Goal: Task Accomplishment & Management: Use online tool/utility

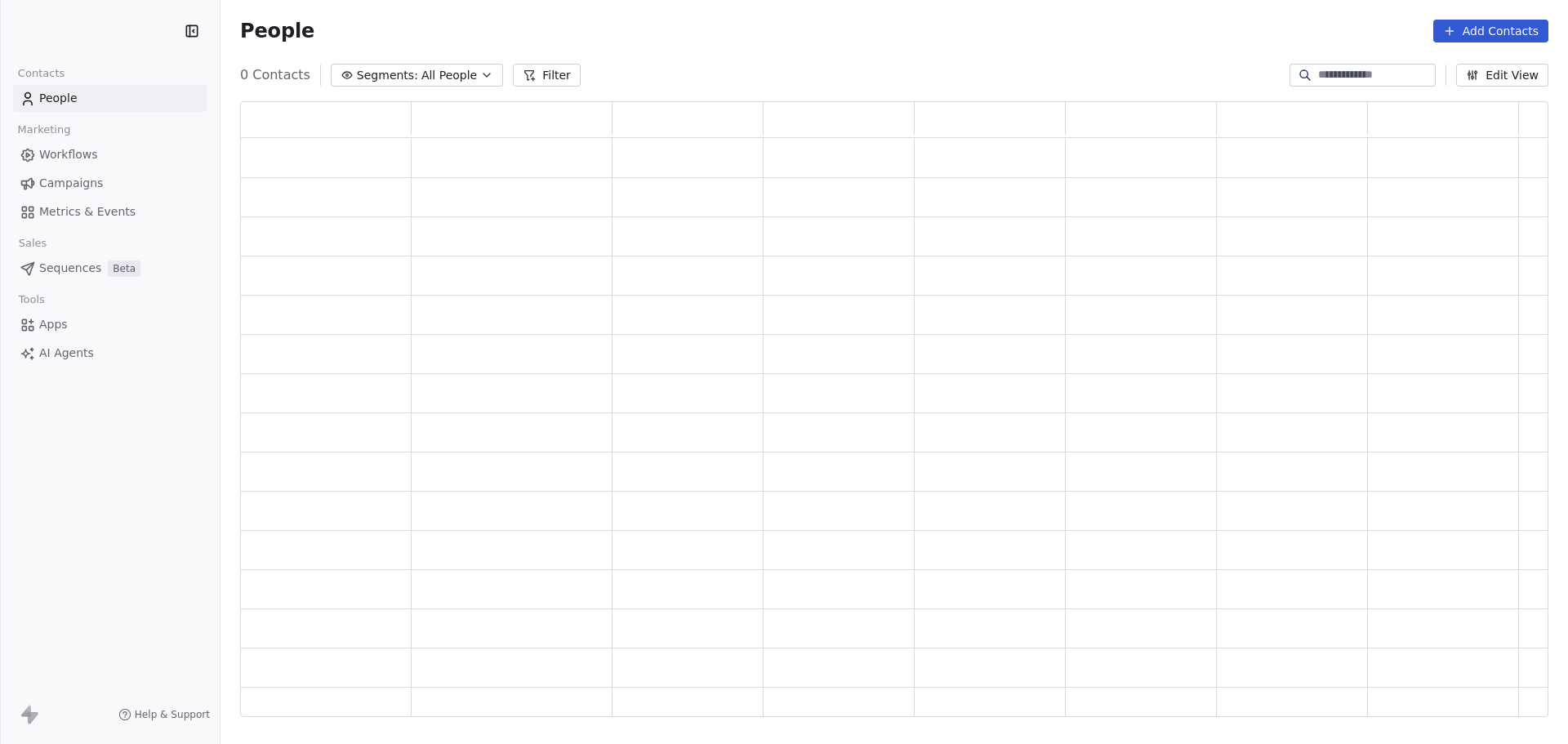
scroll to position [603, 1295]
click at [64, 184] on span "Campaigns" at bounding box center [70, 183] width 64 height 17
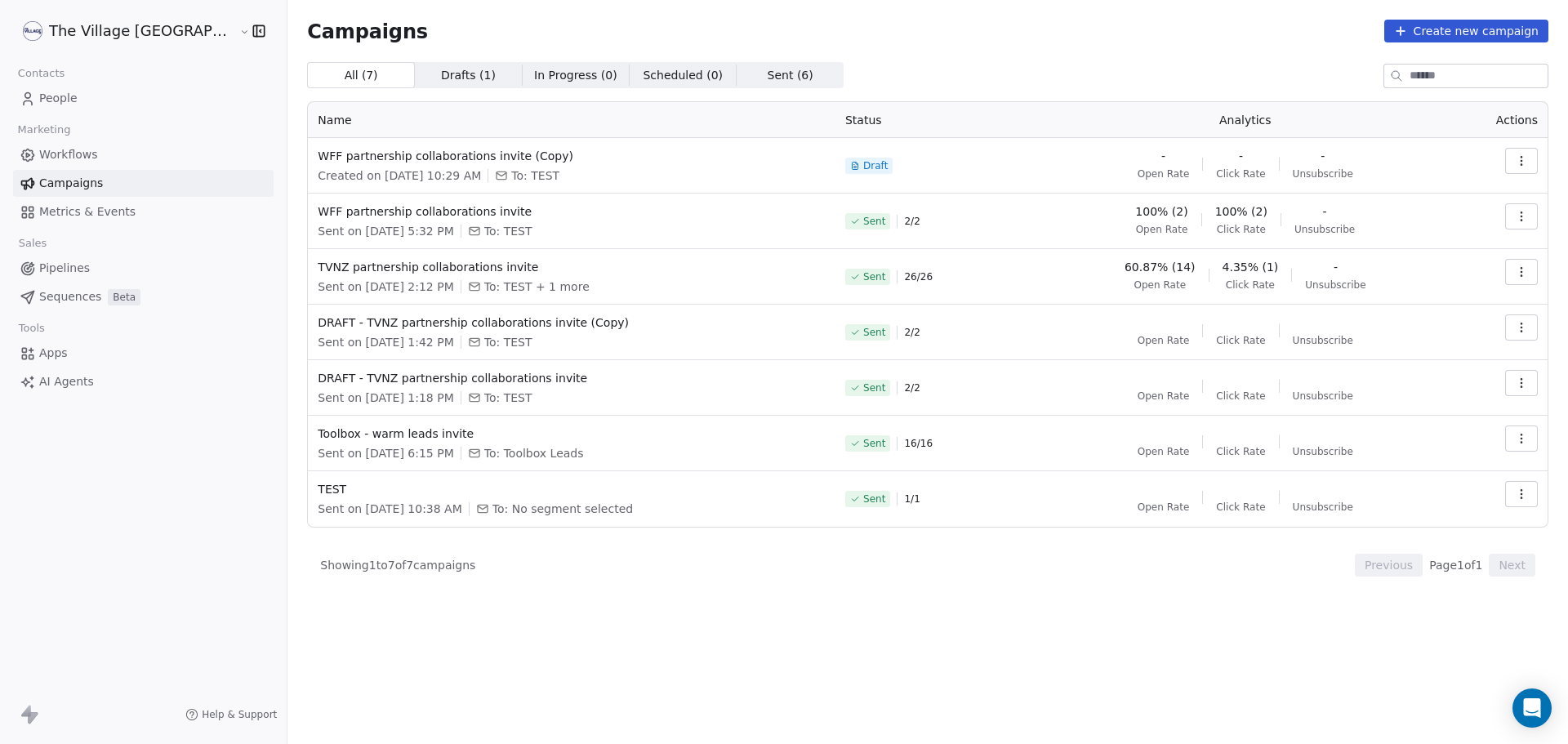
click at [1515, 158] on icon "button" at bounding box center [1521, 161] width 13 height 13
click at [1441, 223] on div "Rename" at bounding box center [1410, 224] width 90 height 27
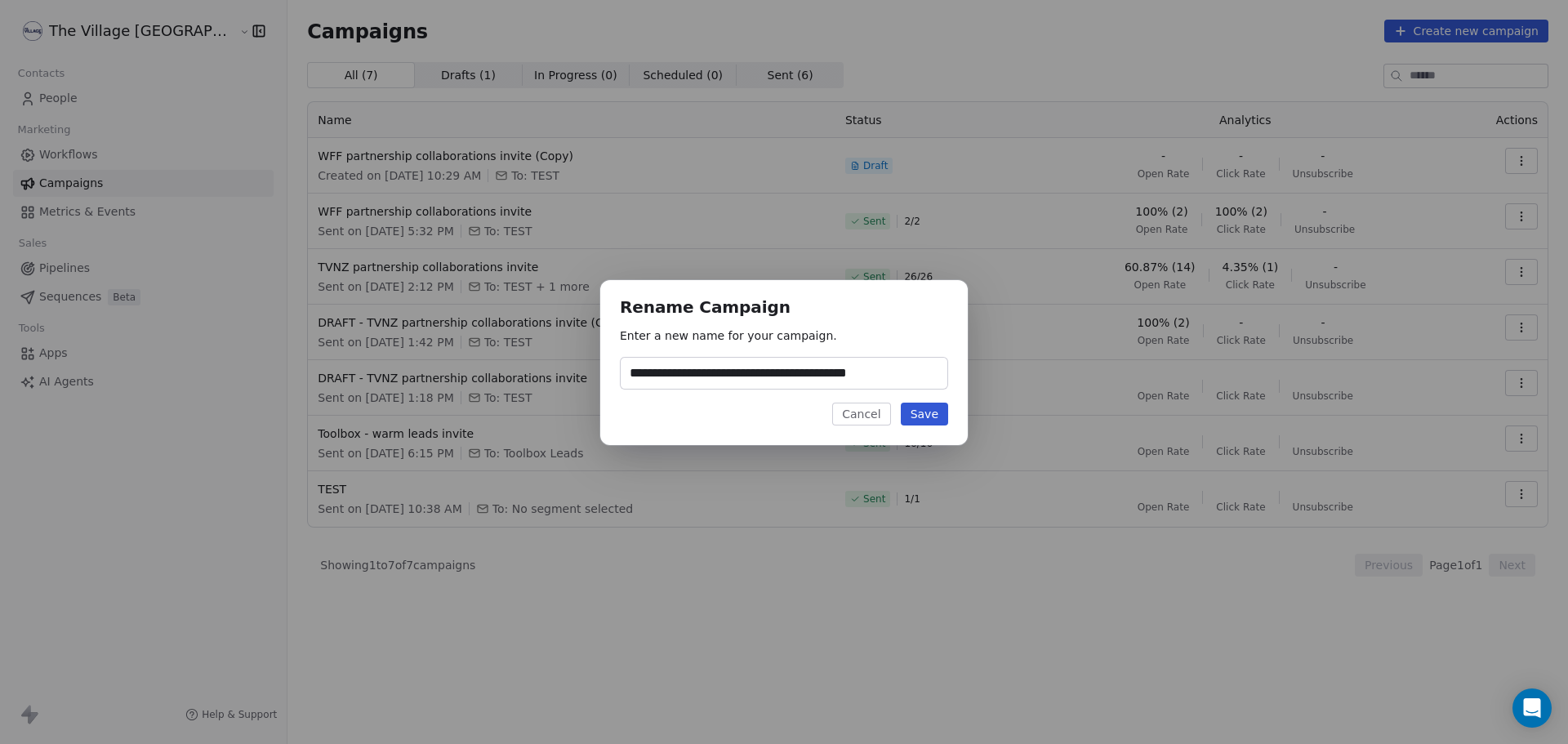
click at [905, 378] on input "**********" at bounding box center [784, 373] width 327 height 31
drag, startPoint x: 892, startPoint y: 378, endPoint x: 856, endPoint y: 386, distance: 36.9
click at [856, 386] on input "**********" at bounding box center [784, 373] width 327 height 31
type input "**********"
click at [927, 420] on button "Save" at bounding box center [924, 414] width 47 height 23
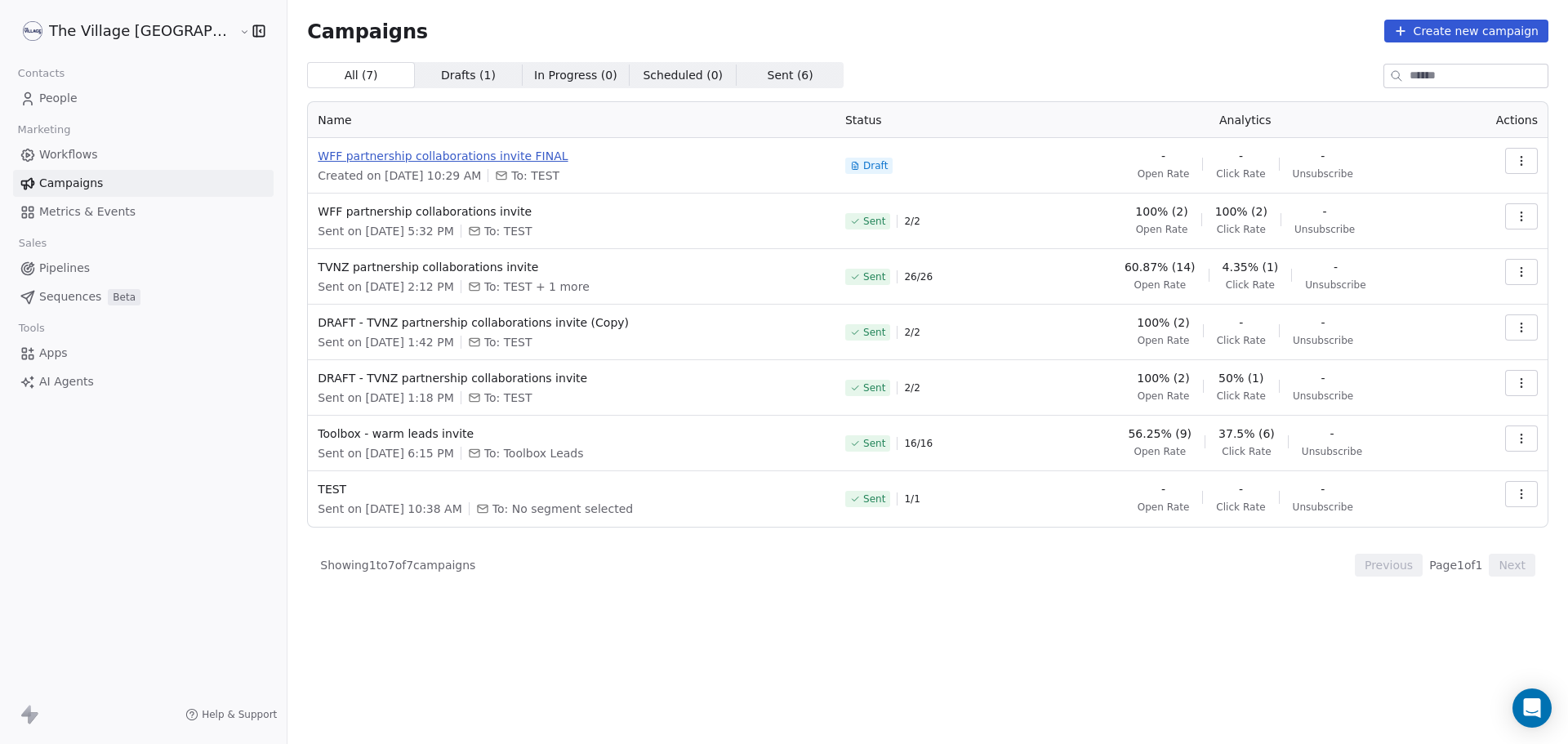
click at [444, 154] on span "WFF partnership collaborations invite FINAL" at bounding box center [571, 156] width 508 height 16
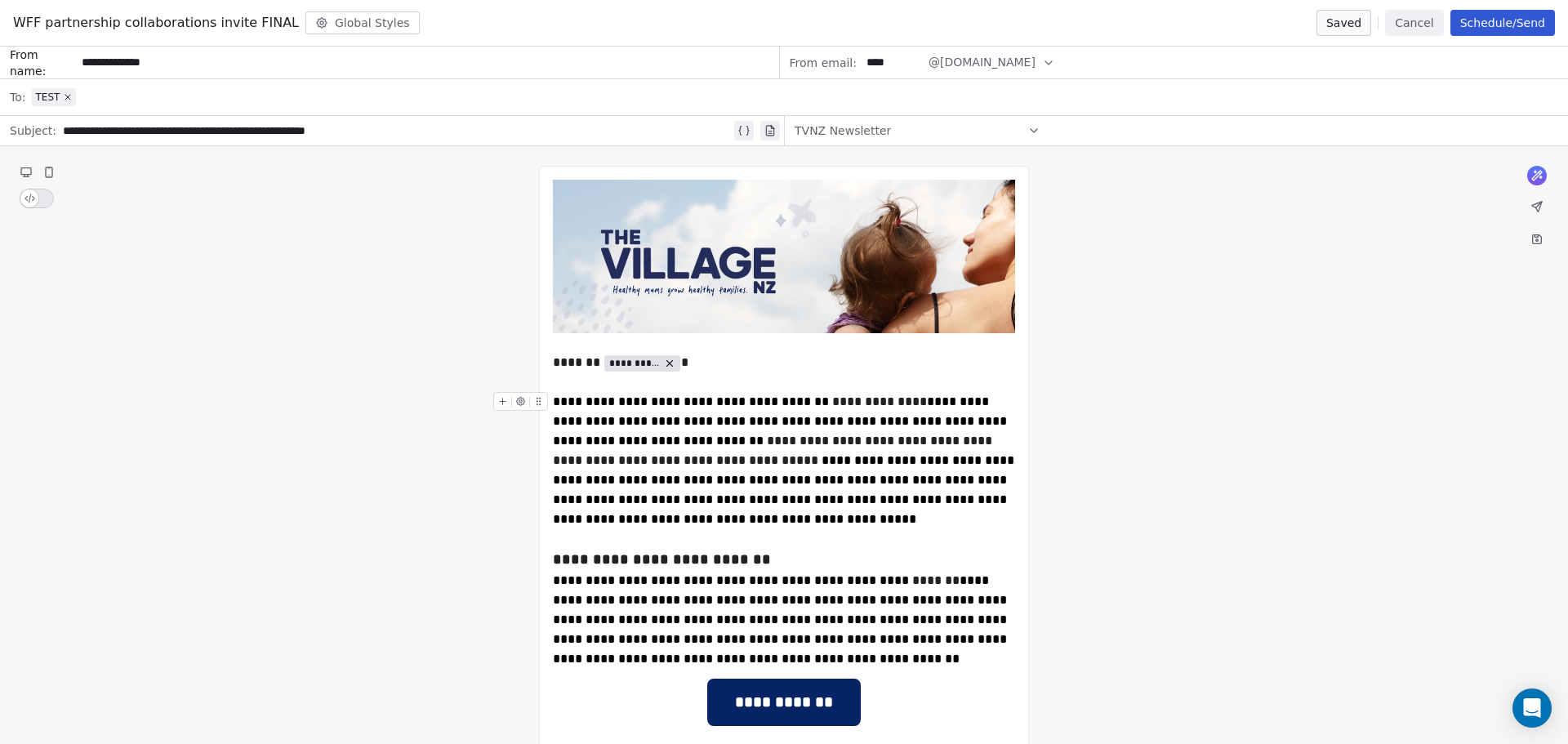
click at [672, 501] on span "**********" at bounding box center [784, 489] width 464 height 71
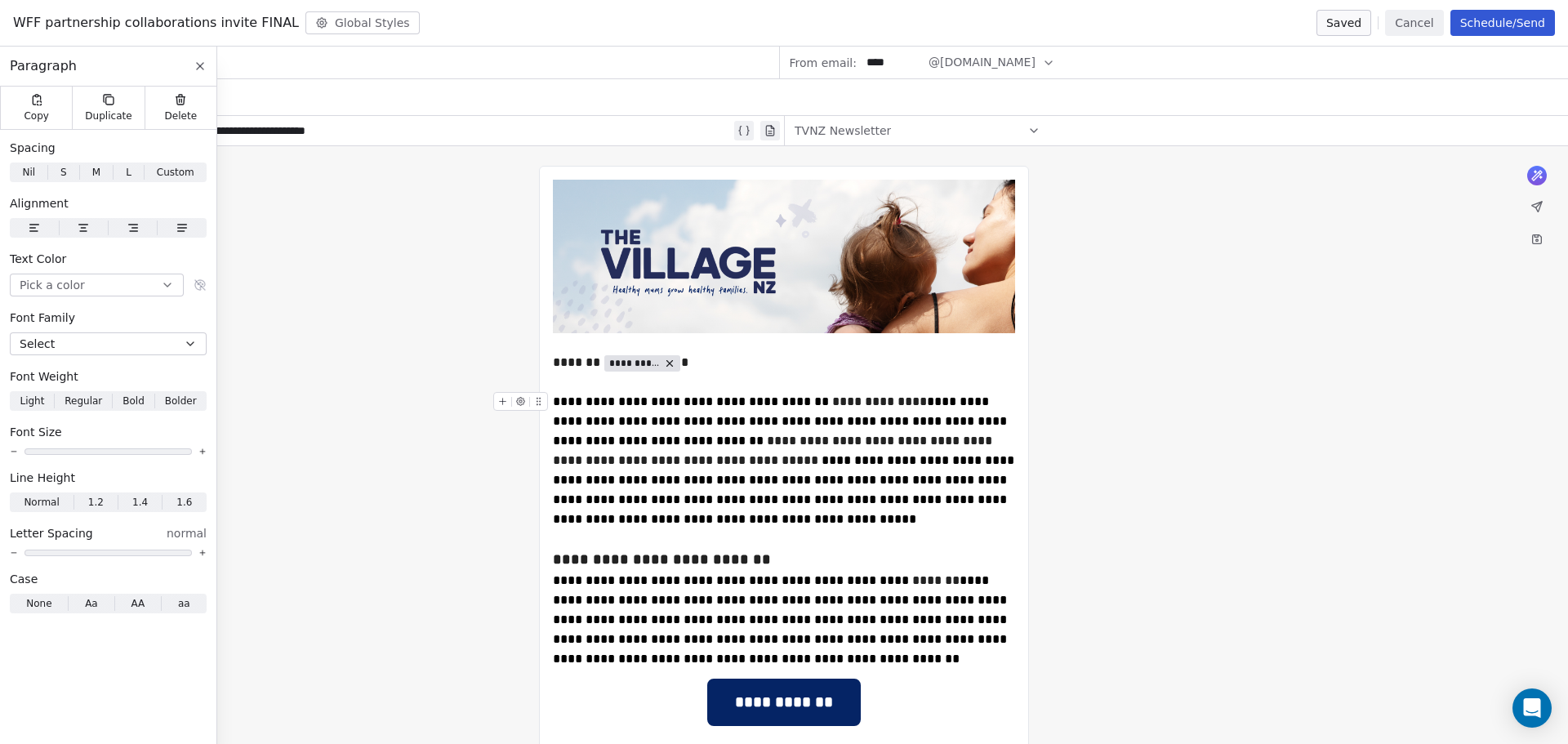
click at [673, 502] on span "**********" at bounding box center [784, 489] width 464 height 71
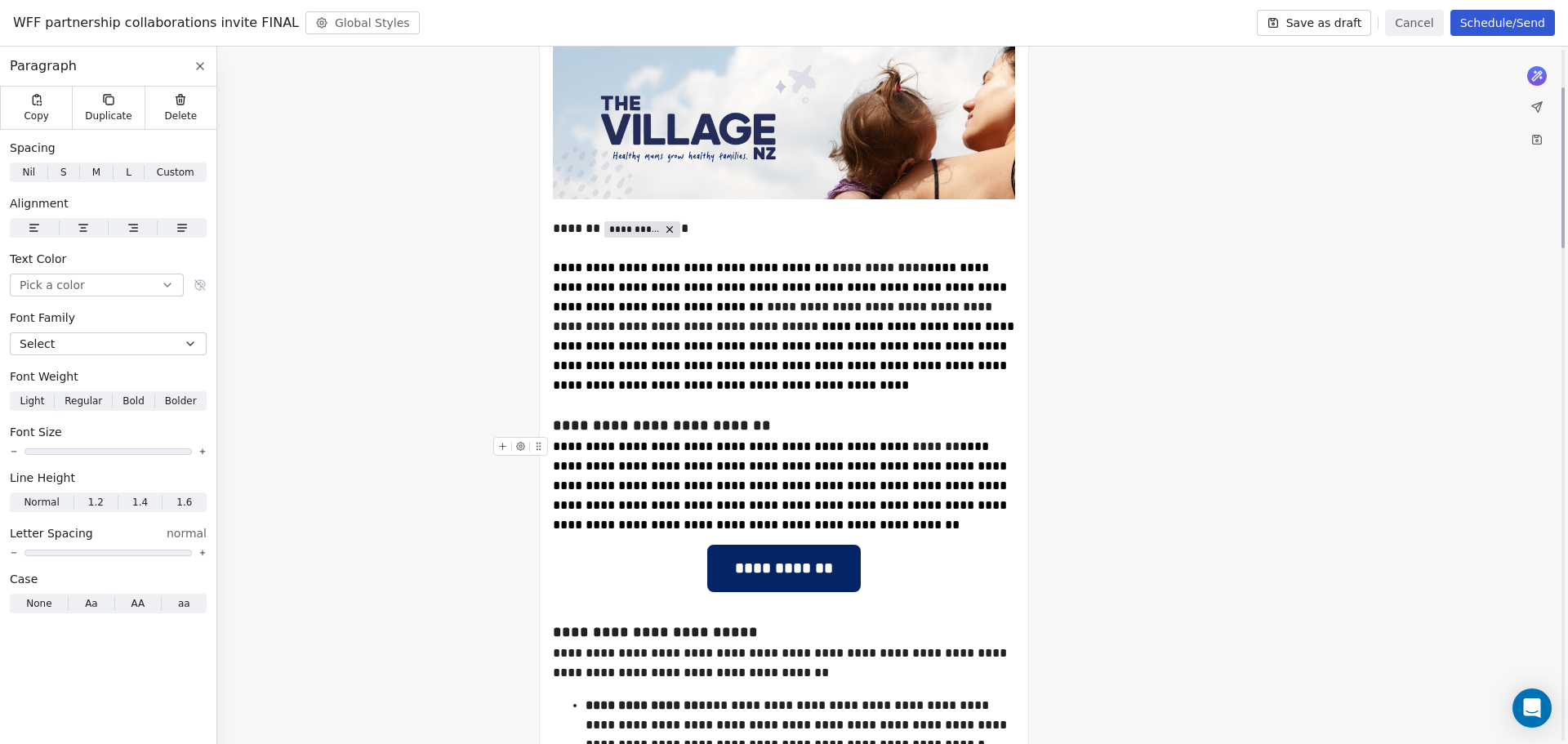
scroll to position [163, 0]
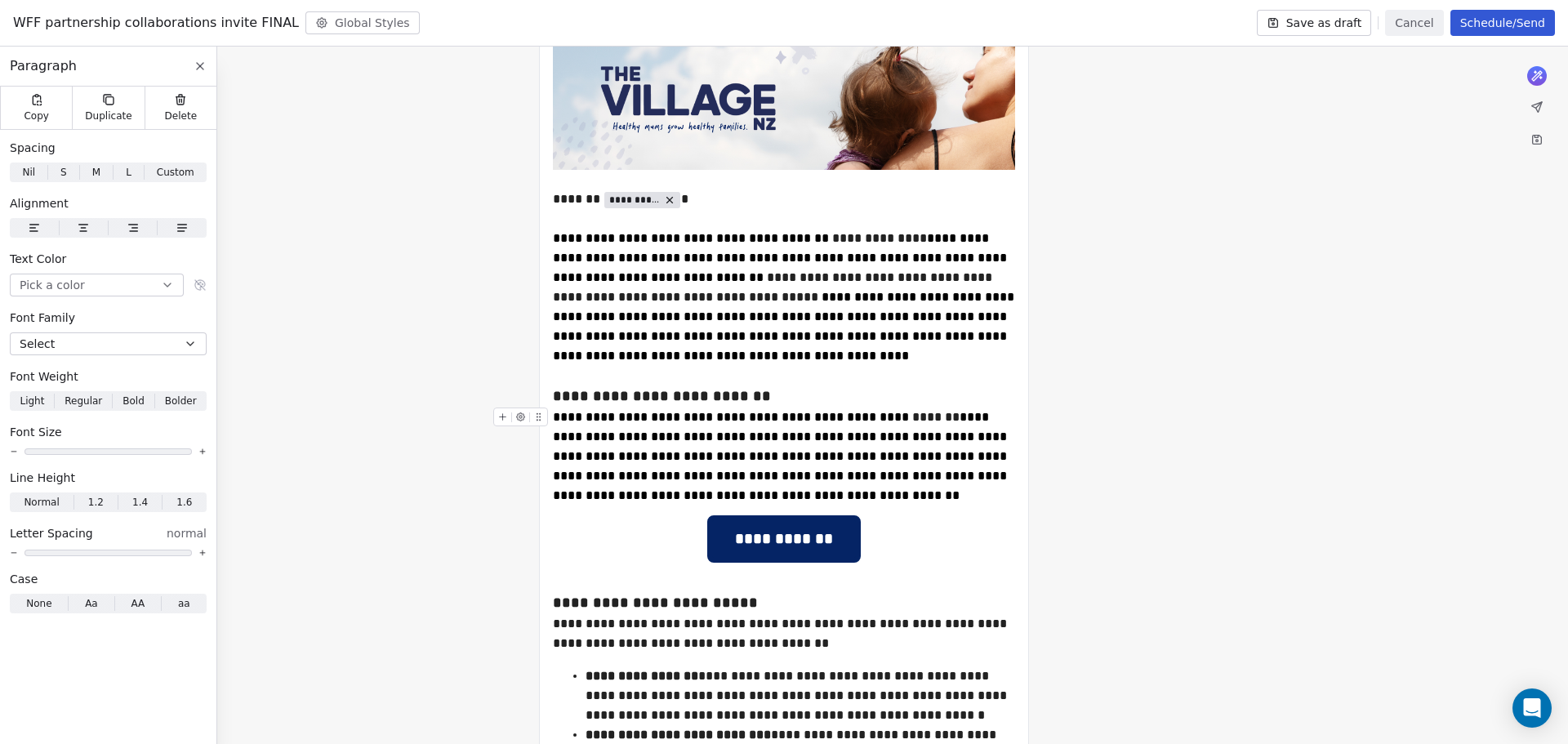
click at [908, 473] on span "**********" at bounding box center [781, 455] width 457 height 90
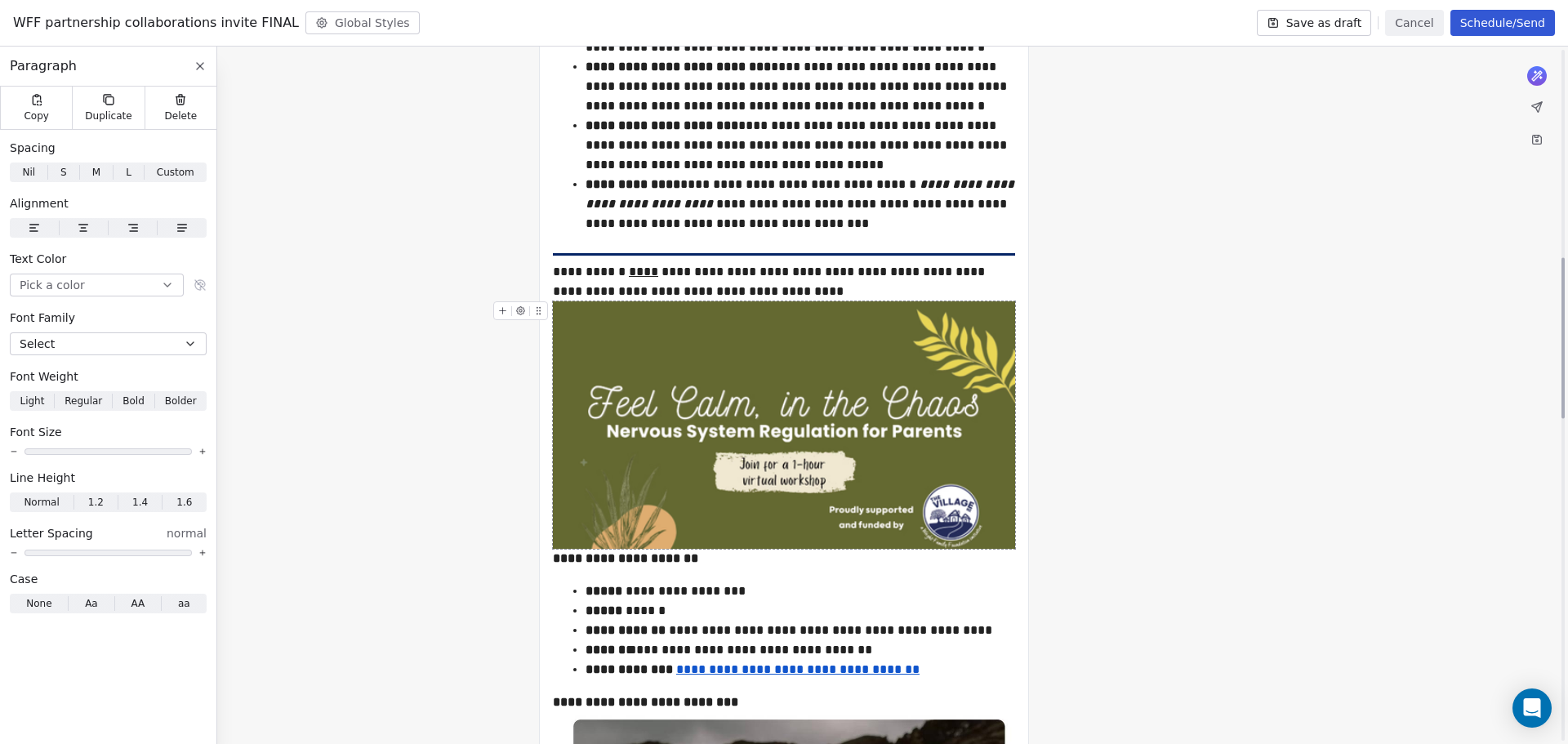
scroll to position [981, 0]
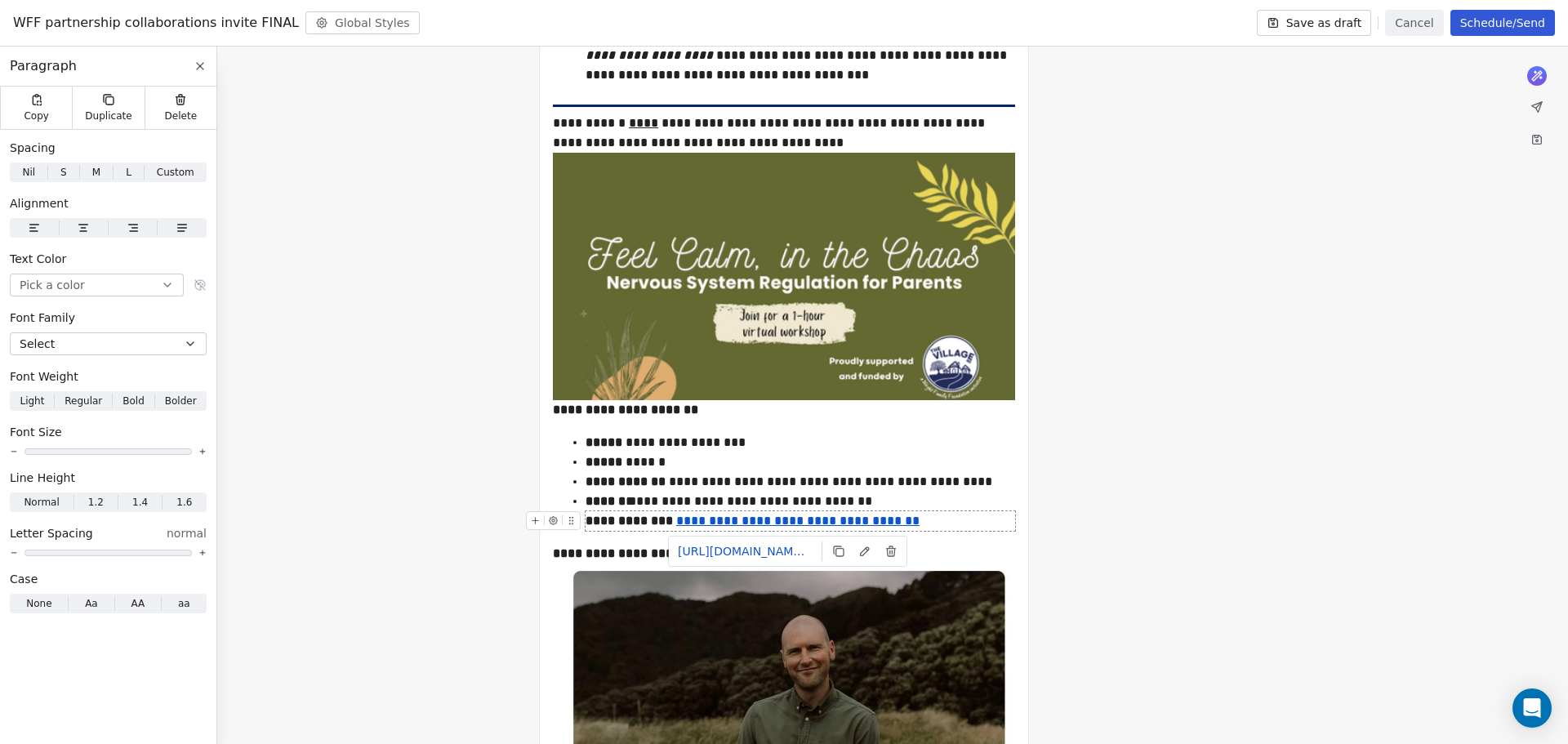
click at [789, 522] on u "**********" at bounding box center [798, 521] width 243 height 12
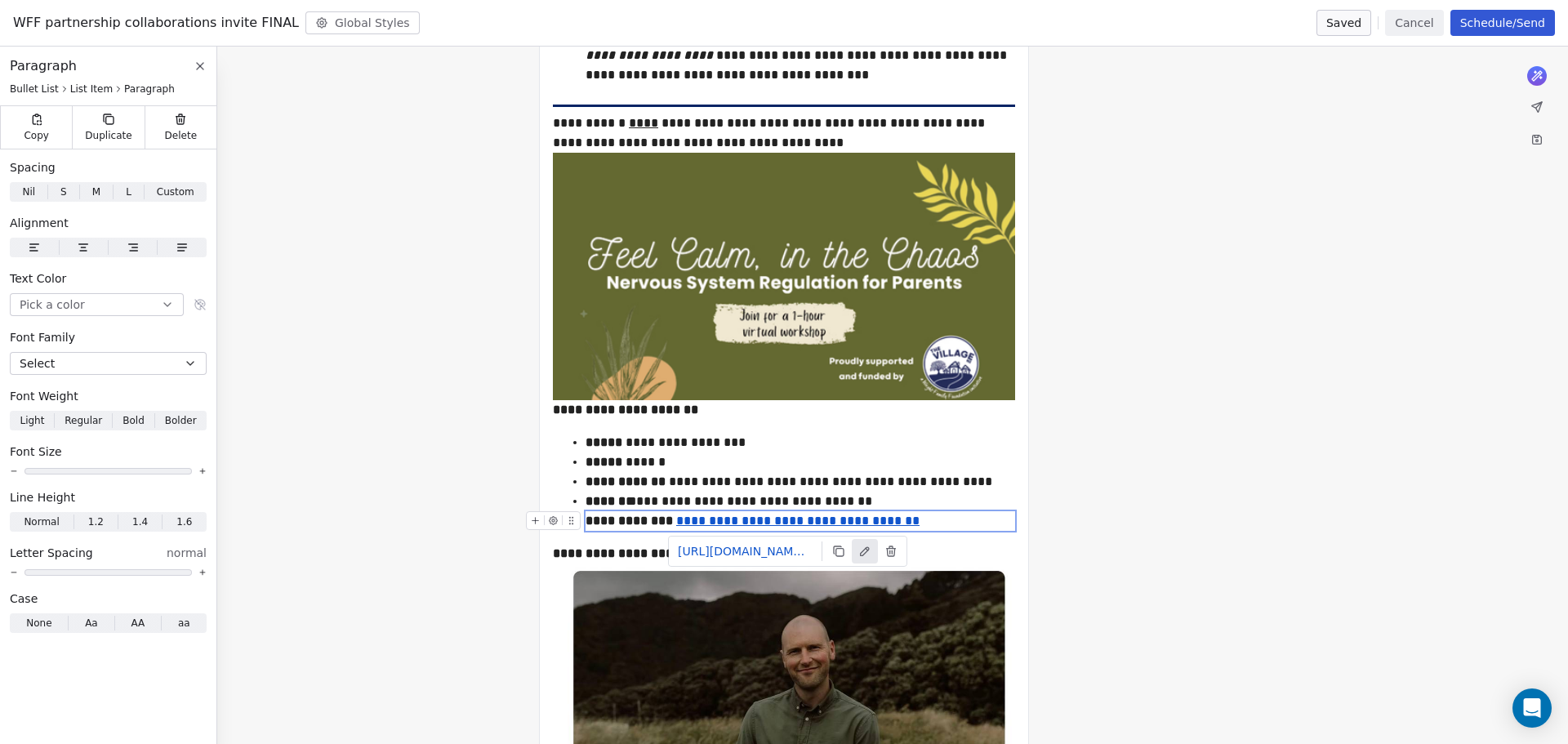
click at [860, 549] on icon at bounding box center [865, 551] width 13 height 13
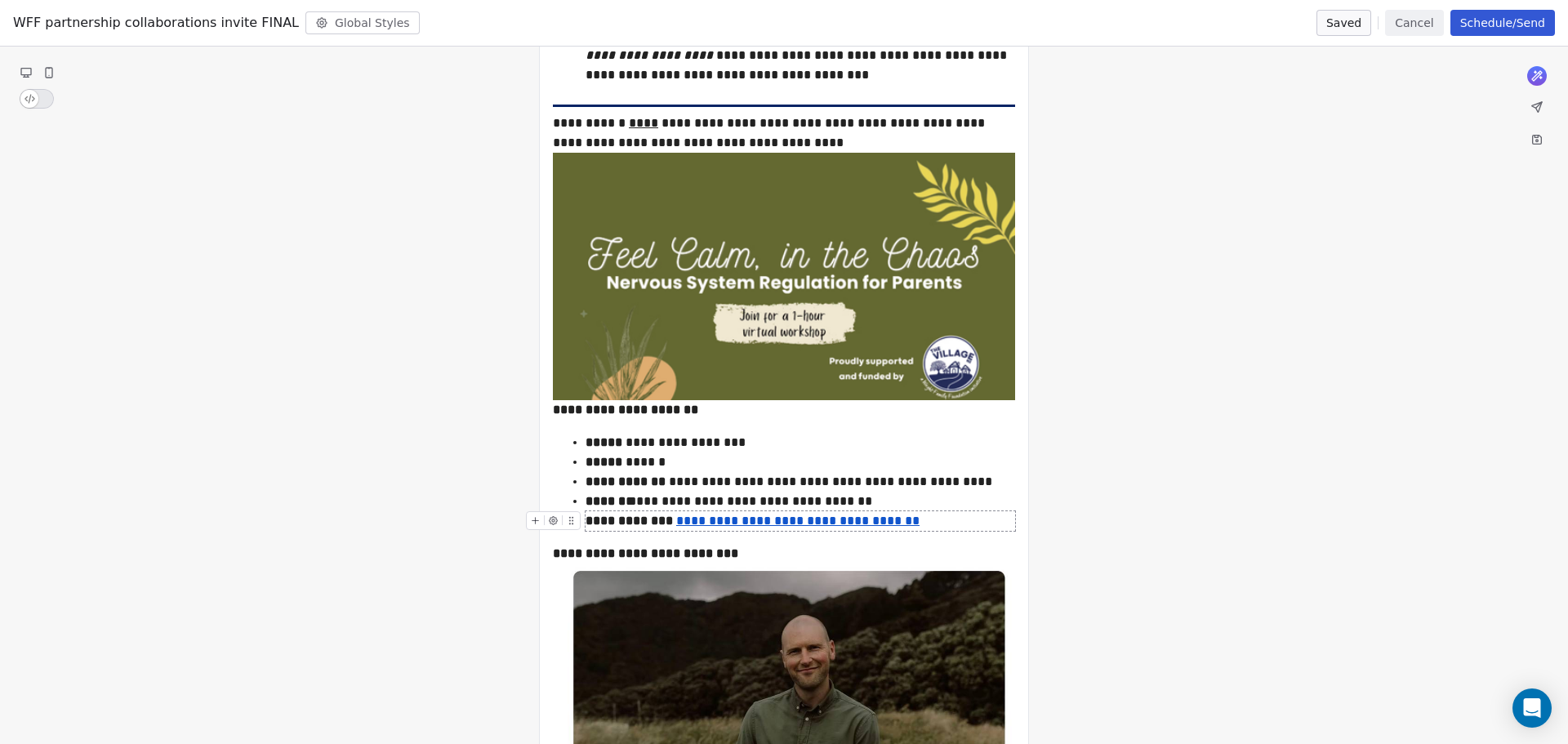
click at [888, 525] on div "**********" at bounding box center [800, 521] width 429 height 20
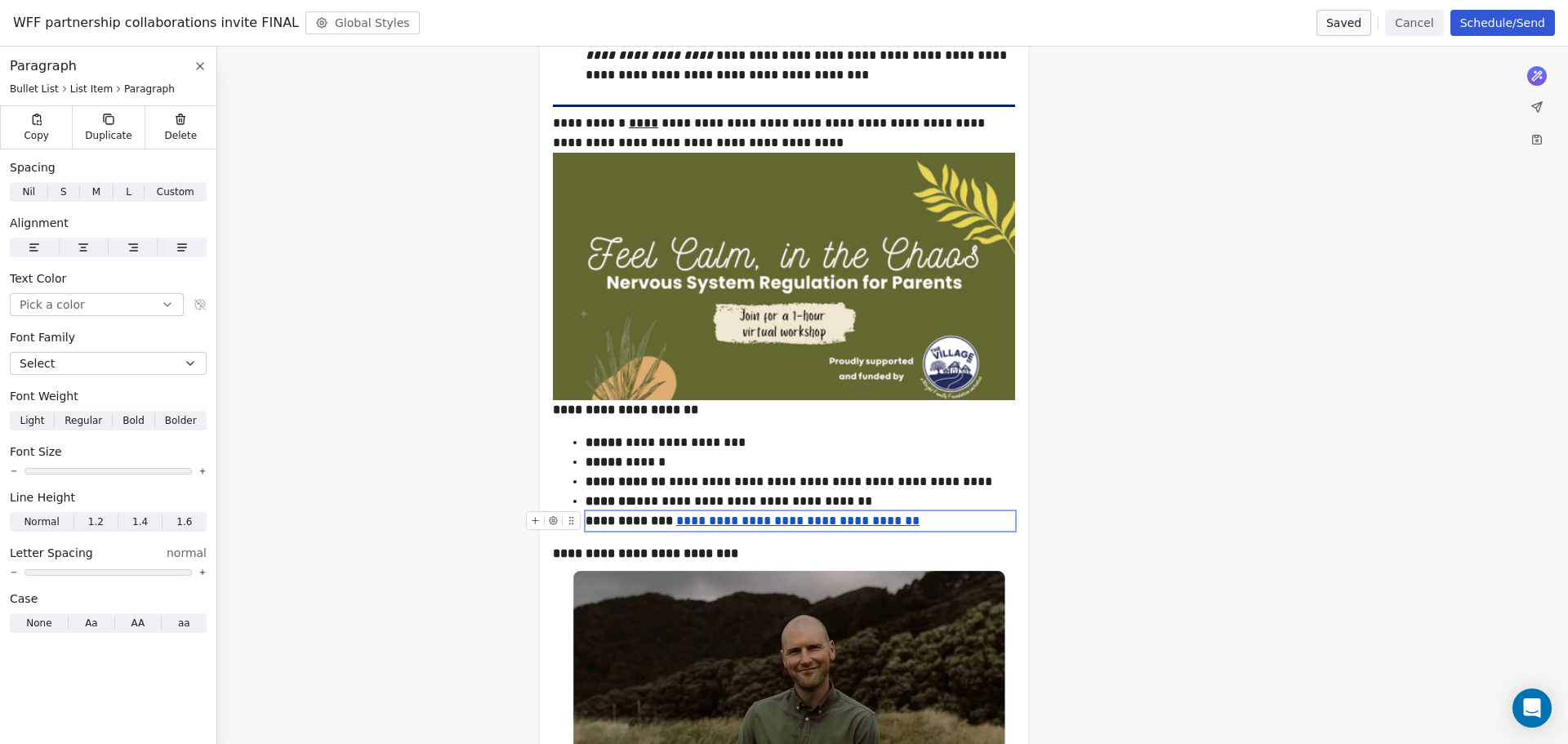
click at [866, 523] on u "**********" at bounding box center [798, 521] width 243 height 12
click at [956, 554] on button at bounding box center [947, 551] width 27 height 25
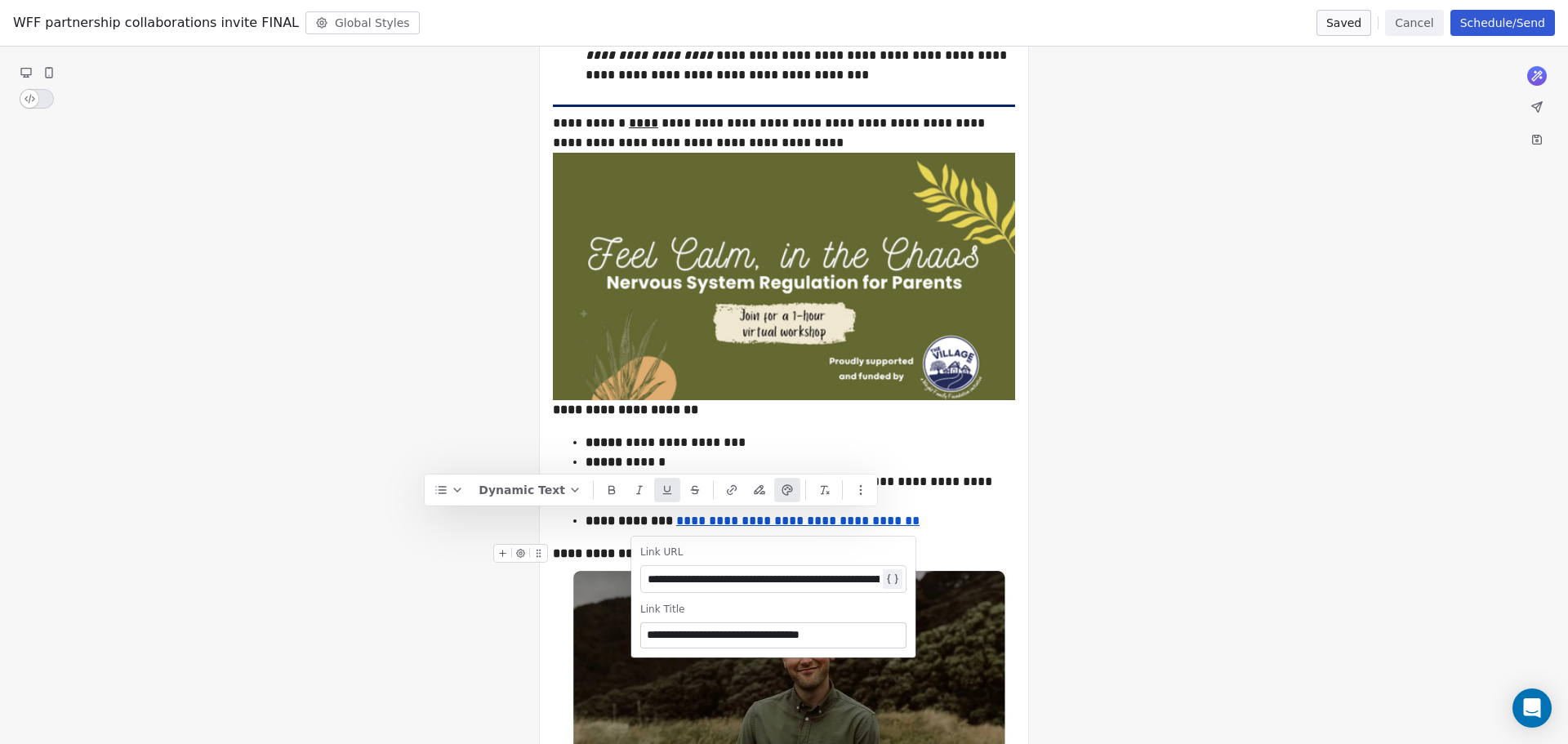
click at [829, 582] on div "**********" at bounding box center [764, 579] width 232 height 20
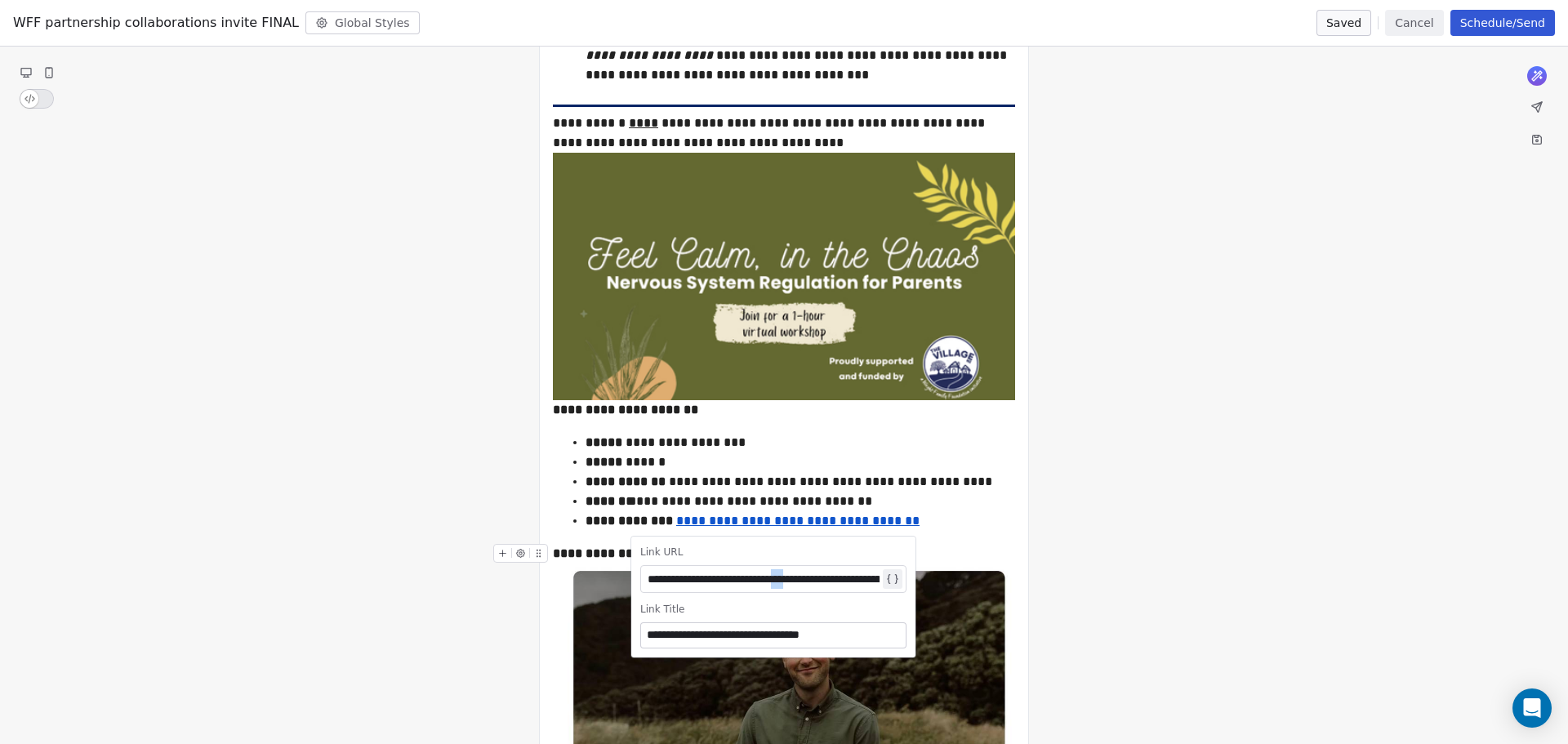
click at [829, 582] on div "**********" at bounding box center [764, 579] width 232 height 20
paste div
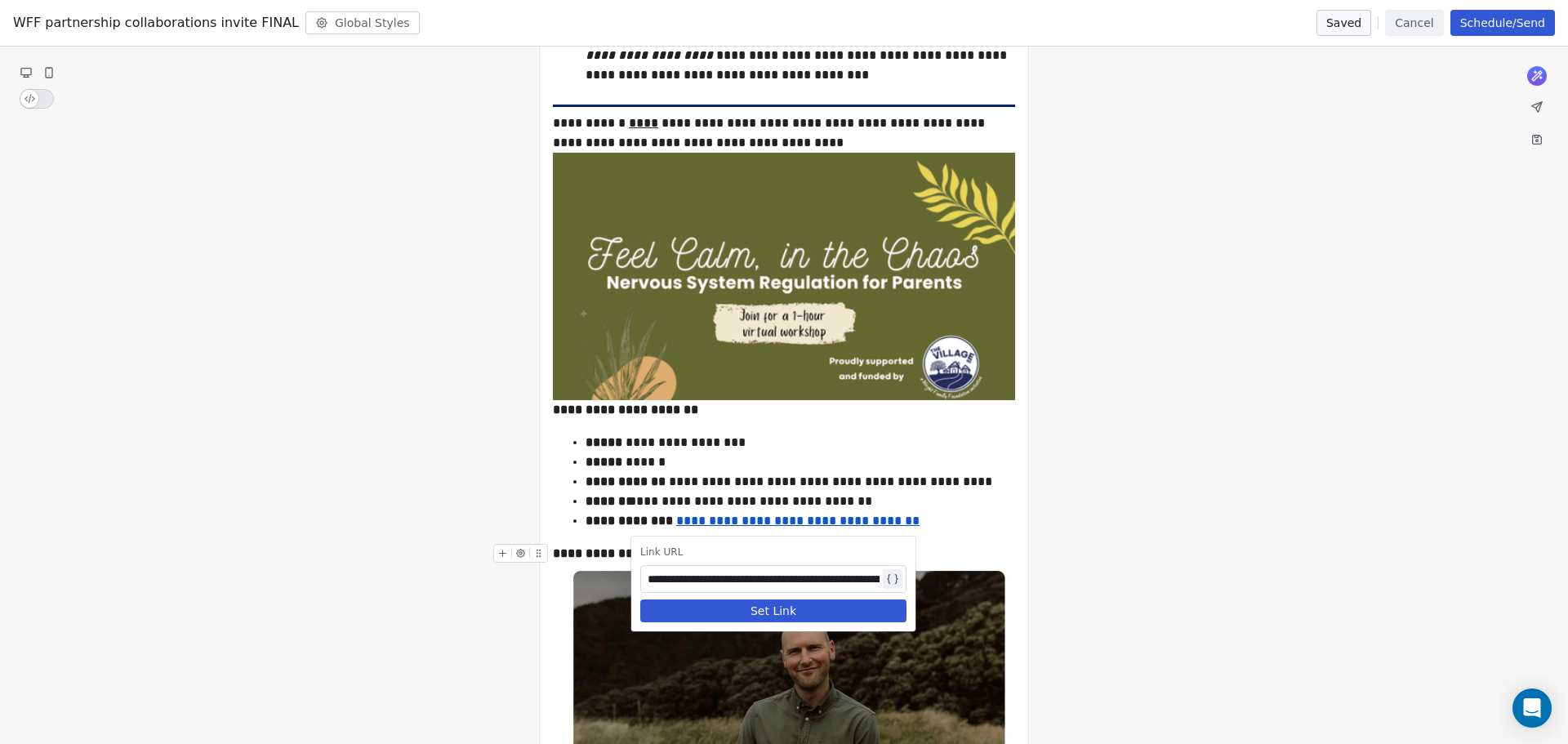
click at [804, 614] on button "Set Link" at bounding box center [773, 611] width 266 height 23
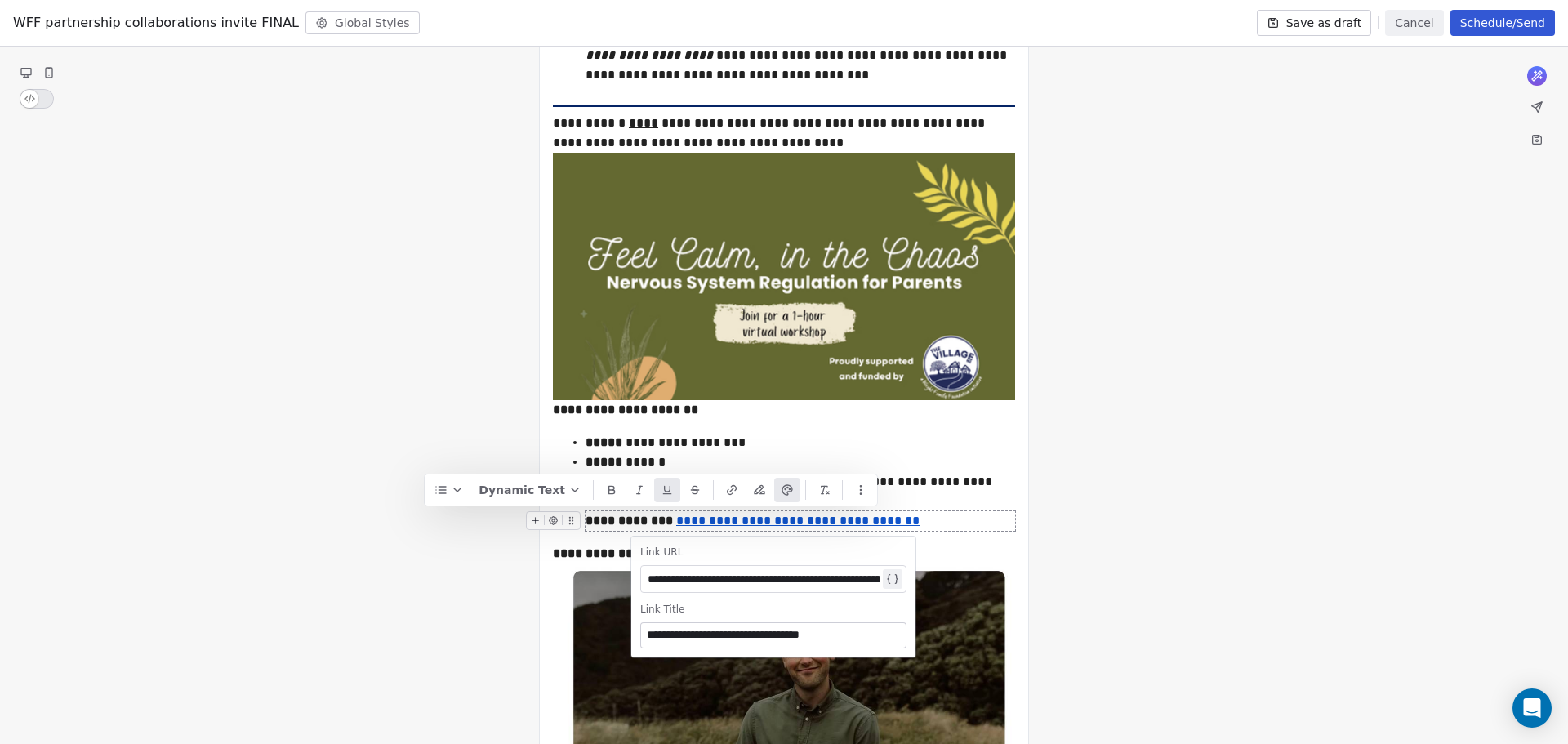
click at [1162, 456] on div "**********" at bounding box center [784, 615] width 1568 height 2898
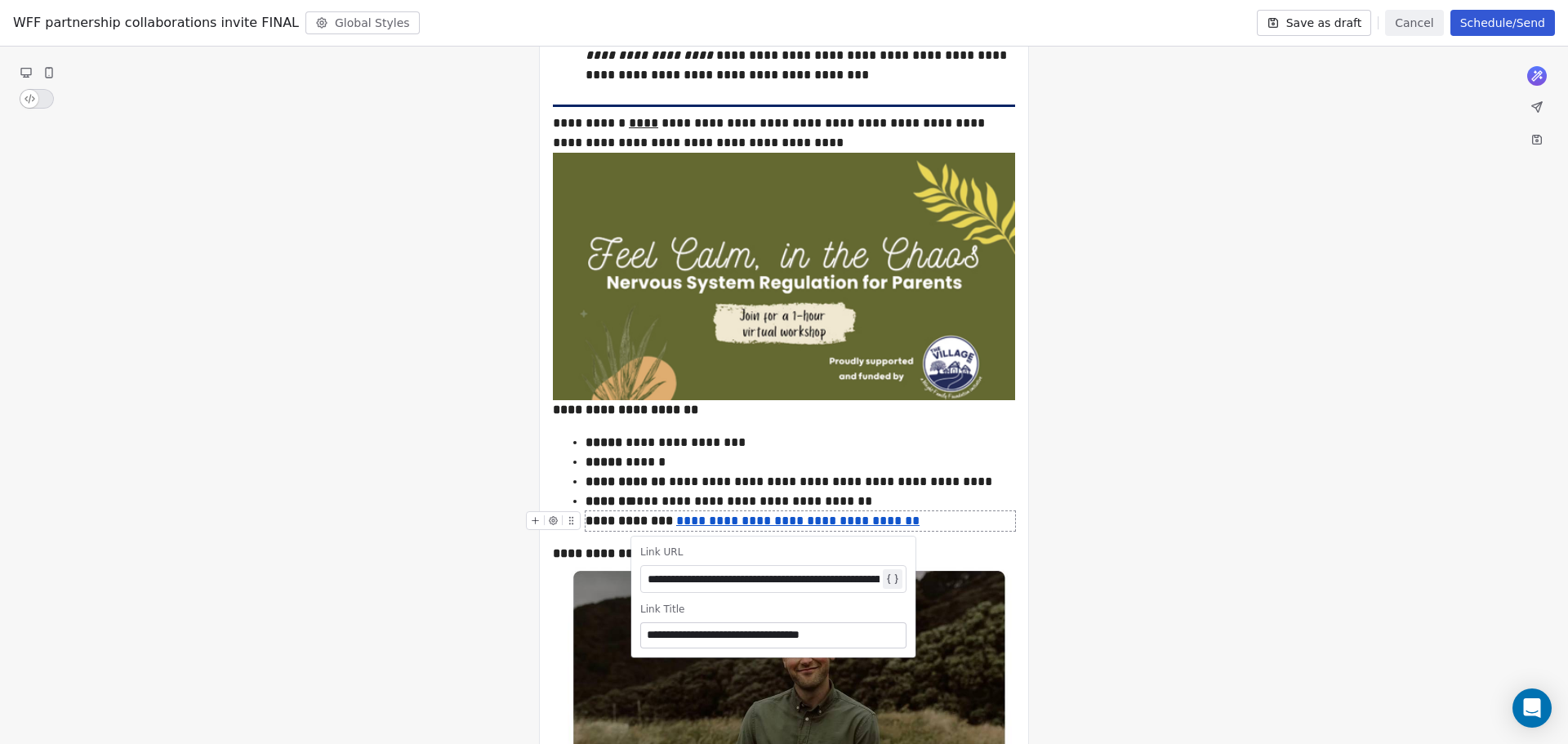
click at [1120, 343] on div "**********" at bounding box center [784, 615] width 1568 height 2898
click at [1275, 322] on div "**********" at bounding box center [784, 615] width 1568 height 2898
click at [1312, 22] on button "Save as draft" at bounding box center [1313, 23] width 115 height 27
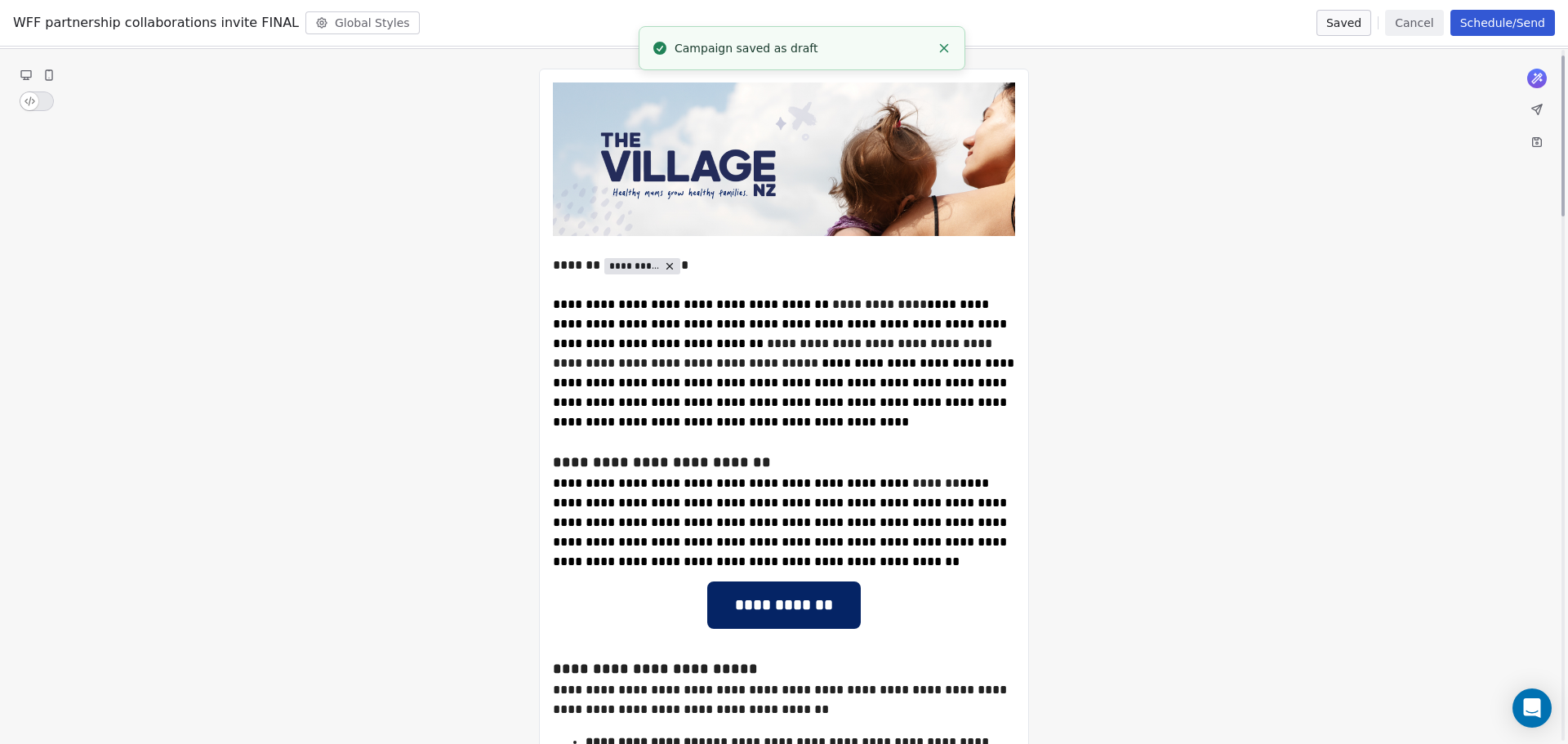
scroll to position [0, 0]
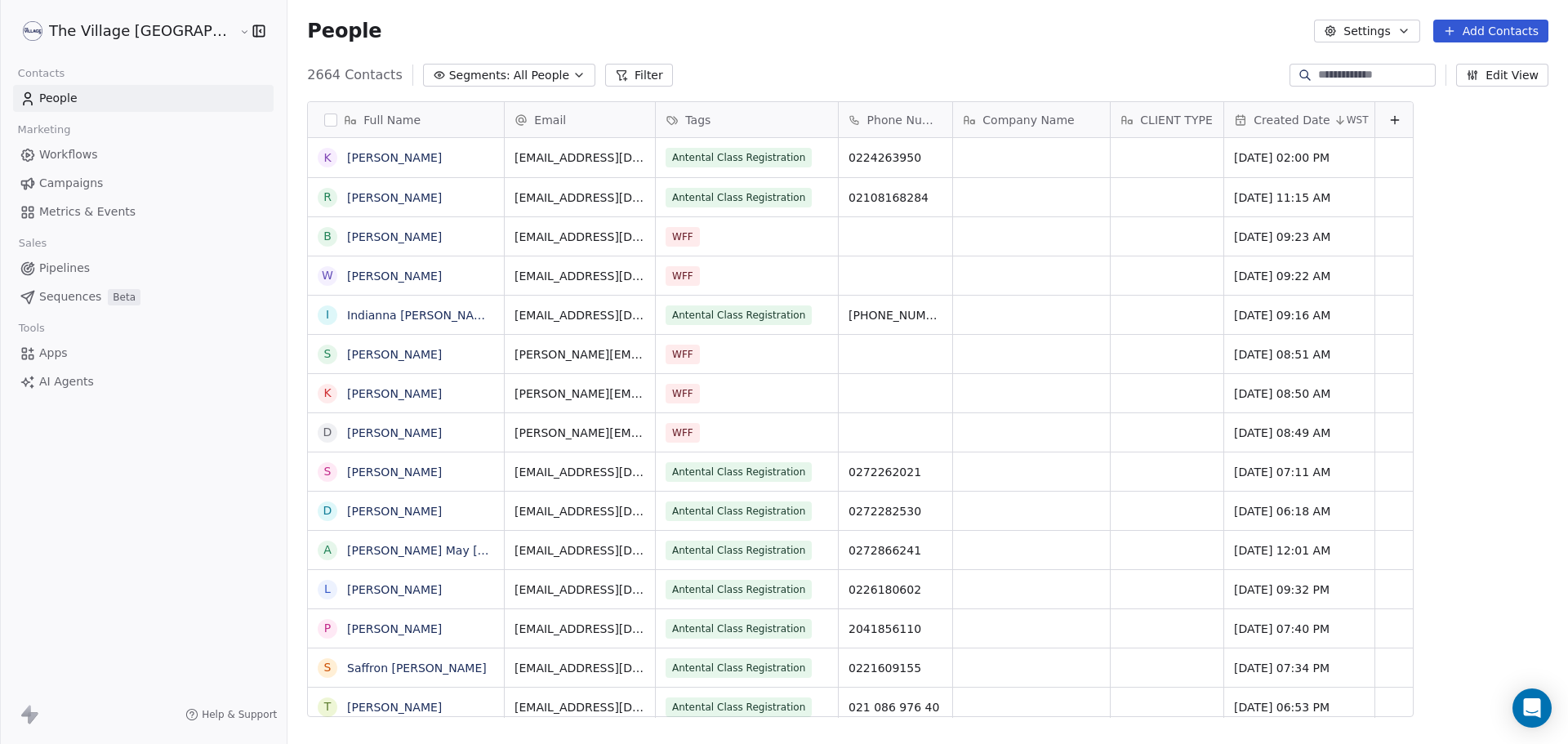
scroll to position [642, 1335]
click at [106, 188] on link "Campaigns" at bounding box center [143, 183] width 260 height 27
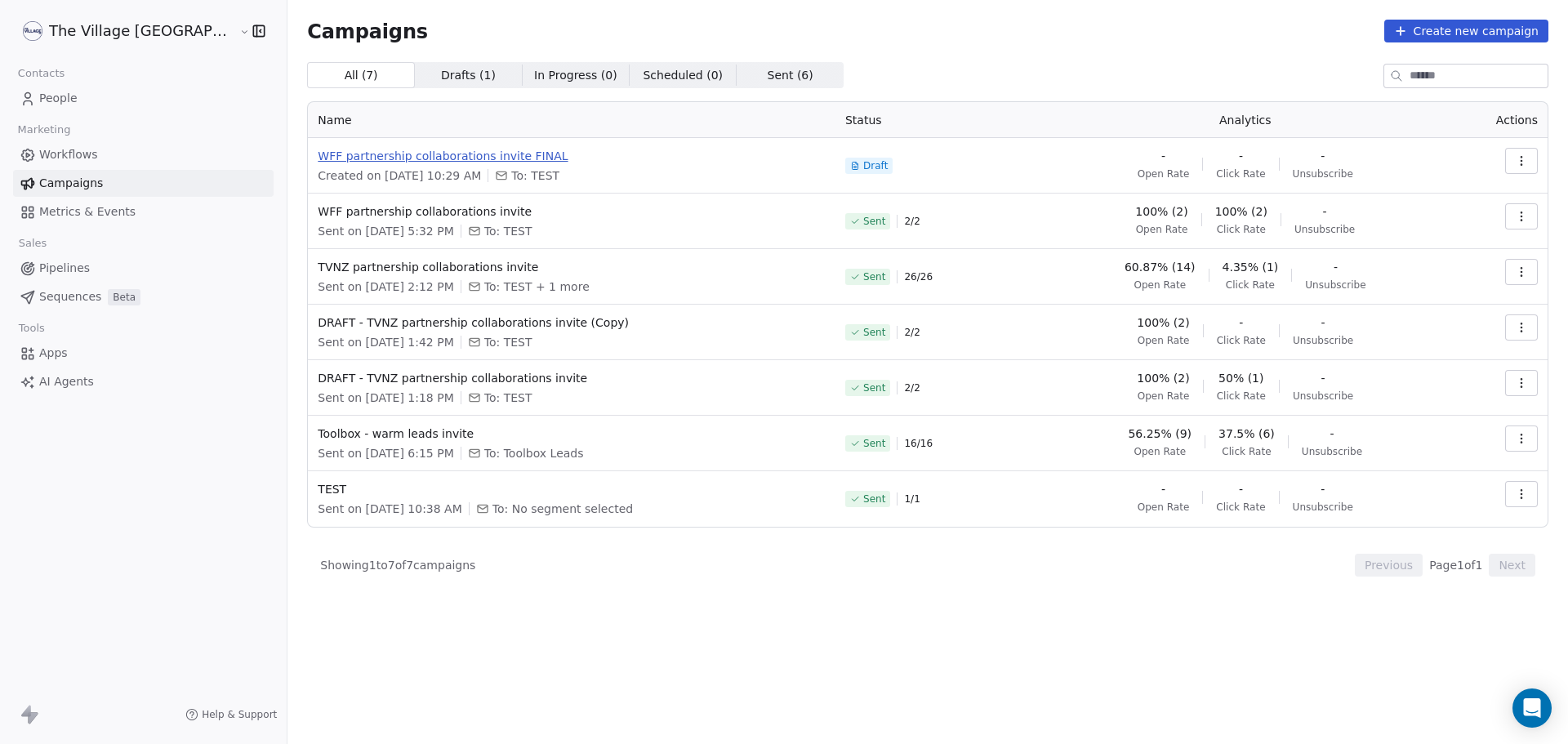
click at [430, 155] on span "WFF partnership collaborations invite FINAL" at bounding box center [571, 156] width 508 height 16
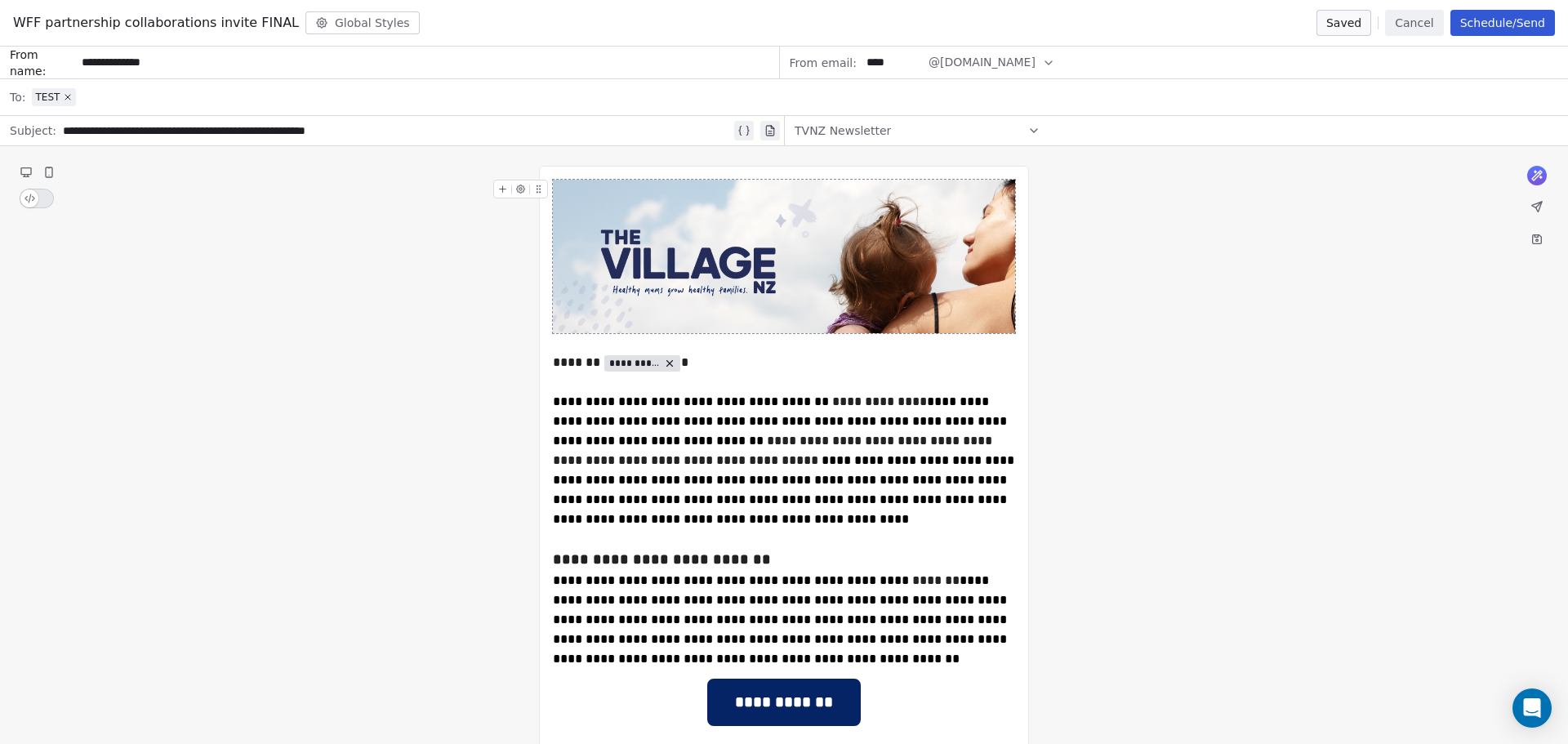
drag, startPoint x: 266, startPoint y: 288, endPoint x: 177, endPoint y: 230, distance: 106.2
click at [90, 94] on div "TEST" at bounding box center [795, 97] width 1526 height 36
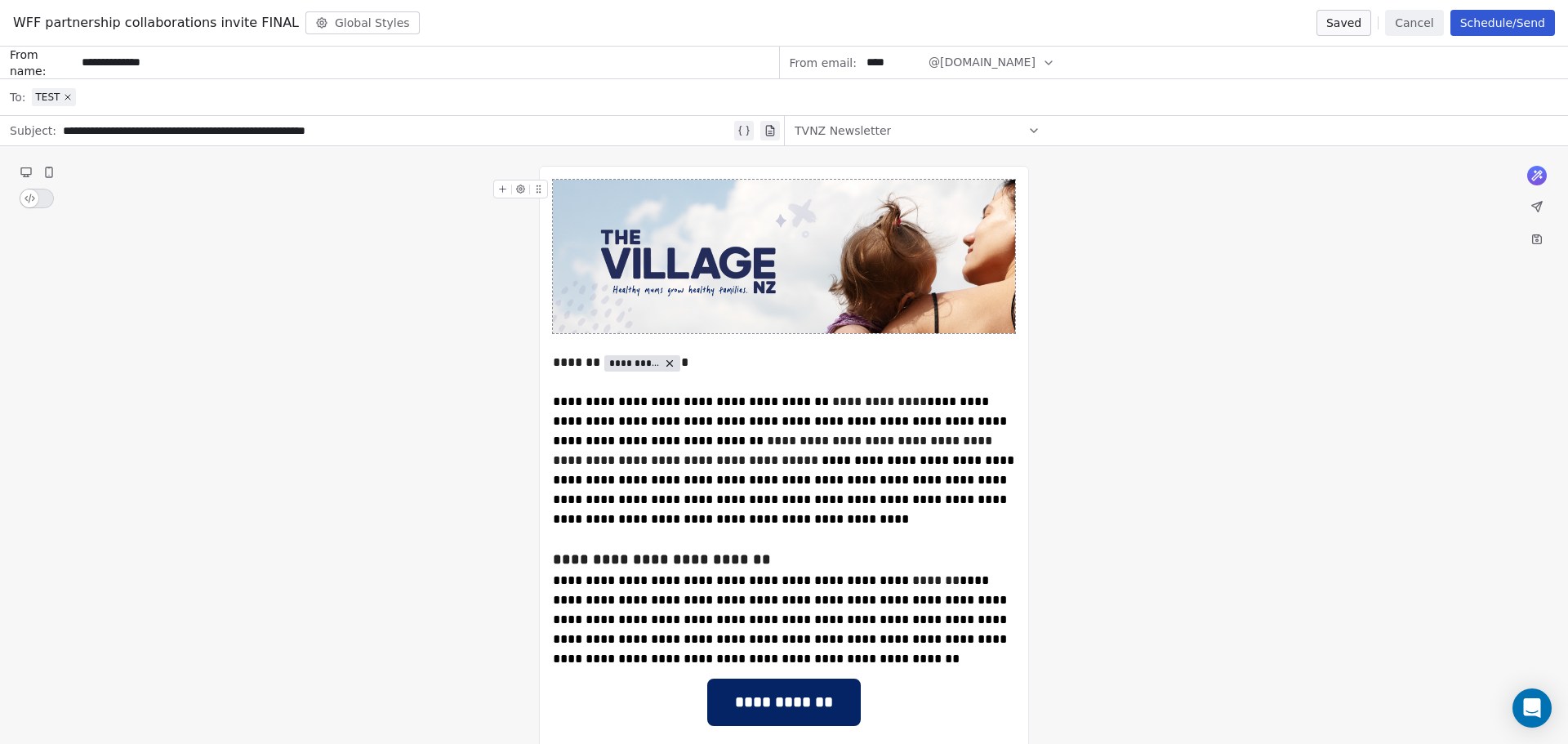
click at [114, 91] on div "TEST" at bounding box center [795, 97] width 1526 height 36
type input "***"
click at [63, 95] on icon at bounding box center [67, 97] width 9 height 10
click at [101, 102] on span "Select a segment" at bounding box center [82, 97] width 100 height 16
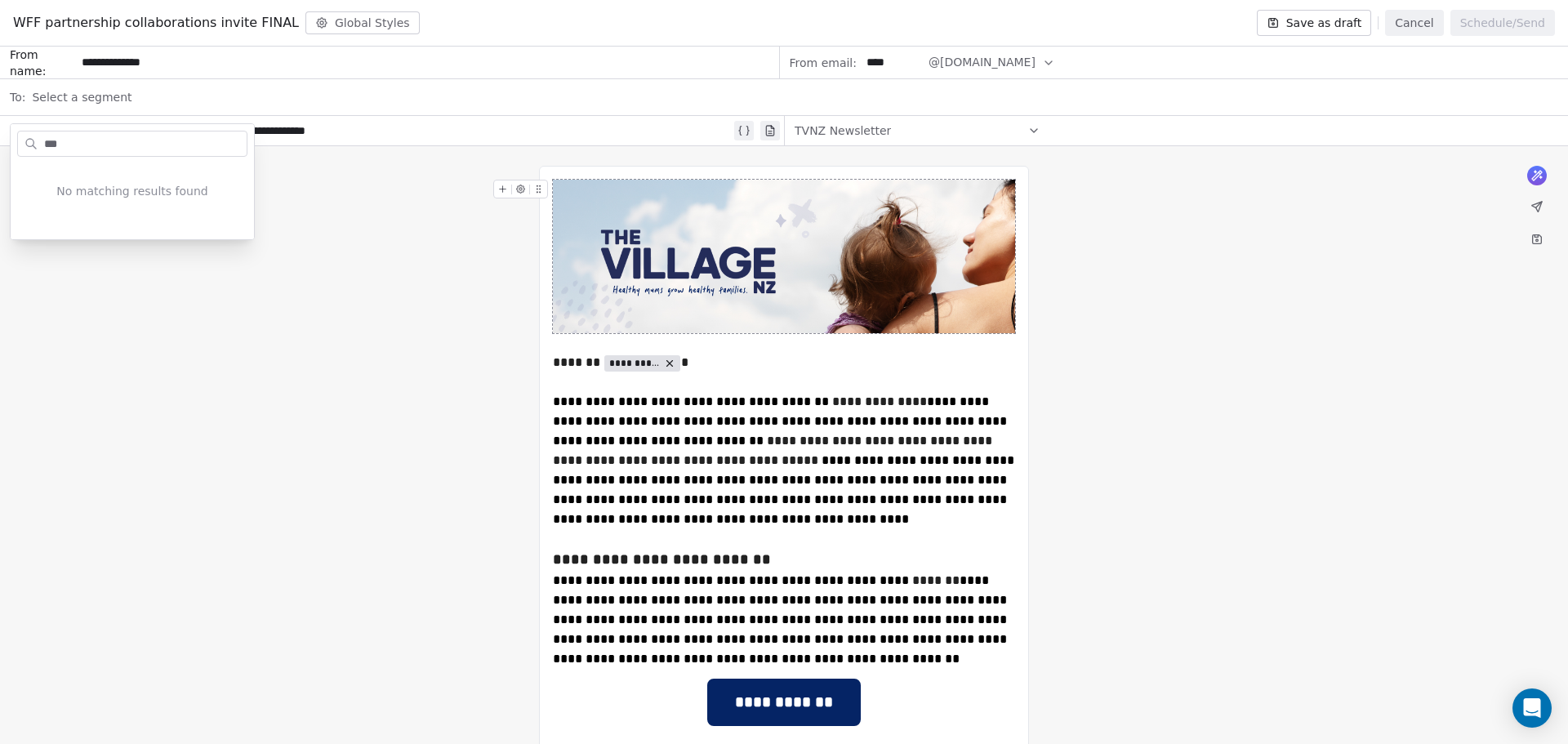
type input "***"
click at [150, 98] on div "Select a segment" at bounding box center [795, 97] width 1526 height 36
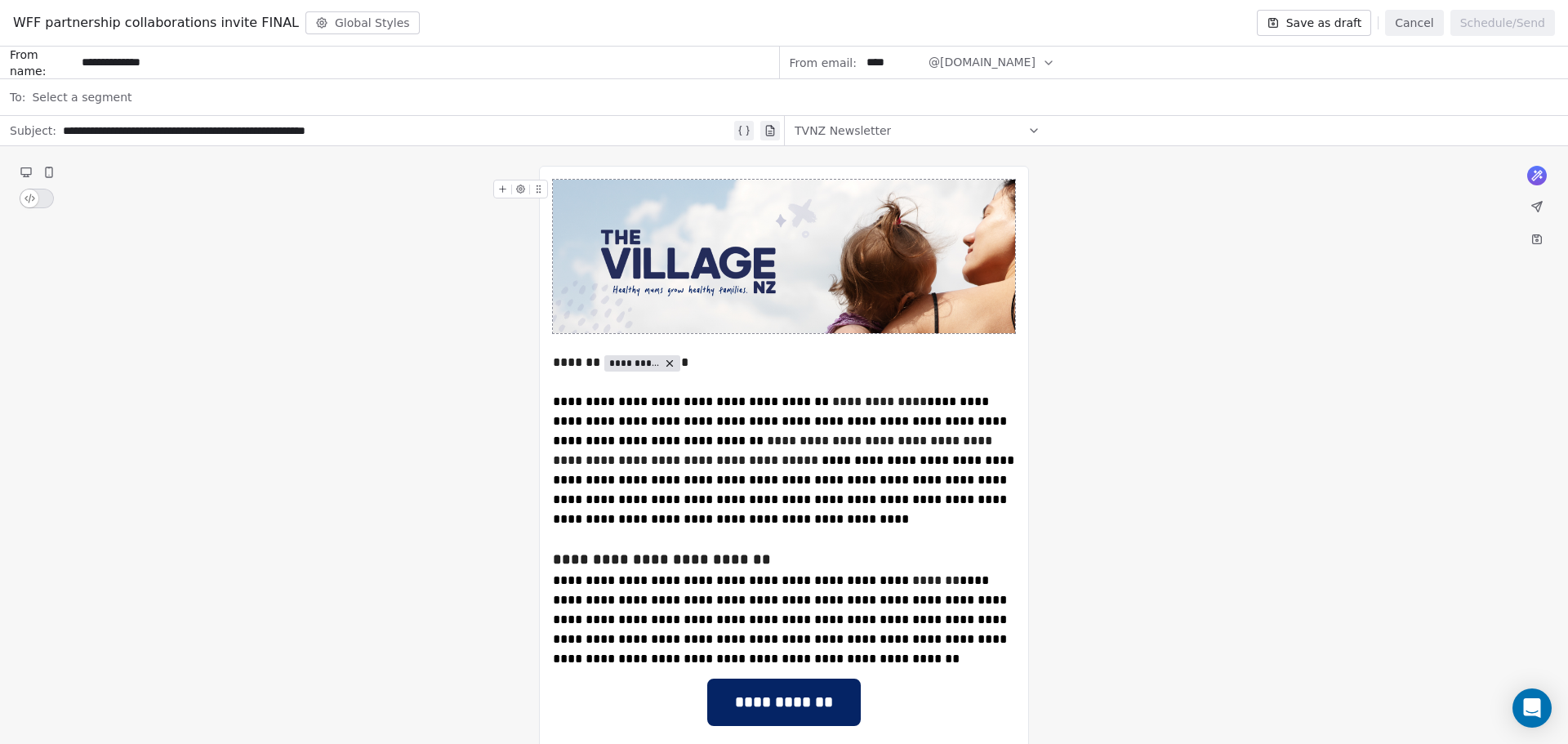
click at [1405, 29] on button "Cancel" at bounding box center [1413, 23] width 58 height 27
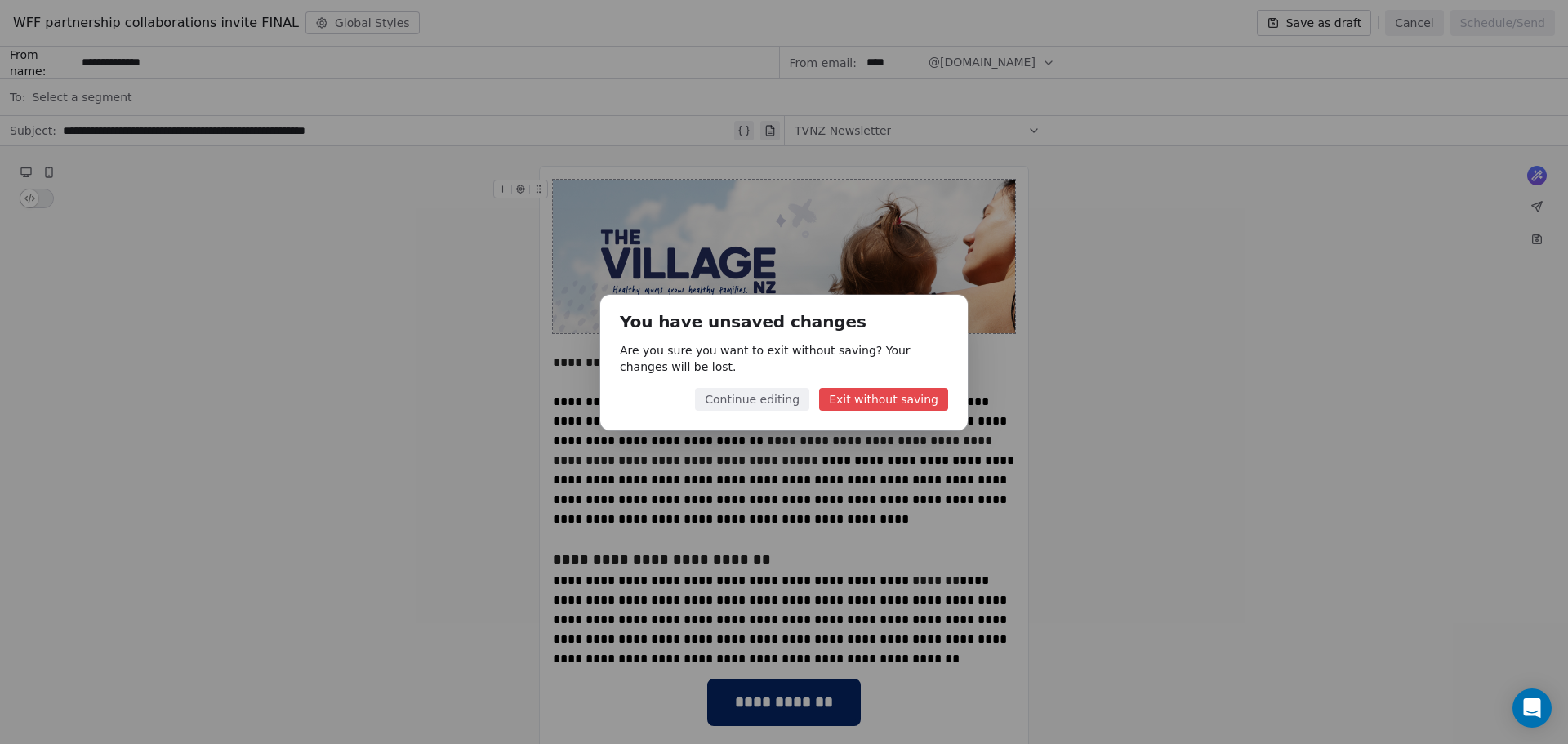
click at [784, 403] on button "Continue editing" at bounding box center [752, 399] width 114 height 23
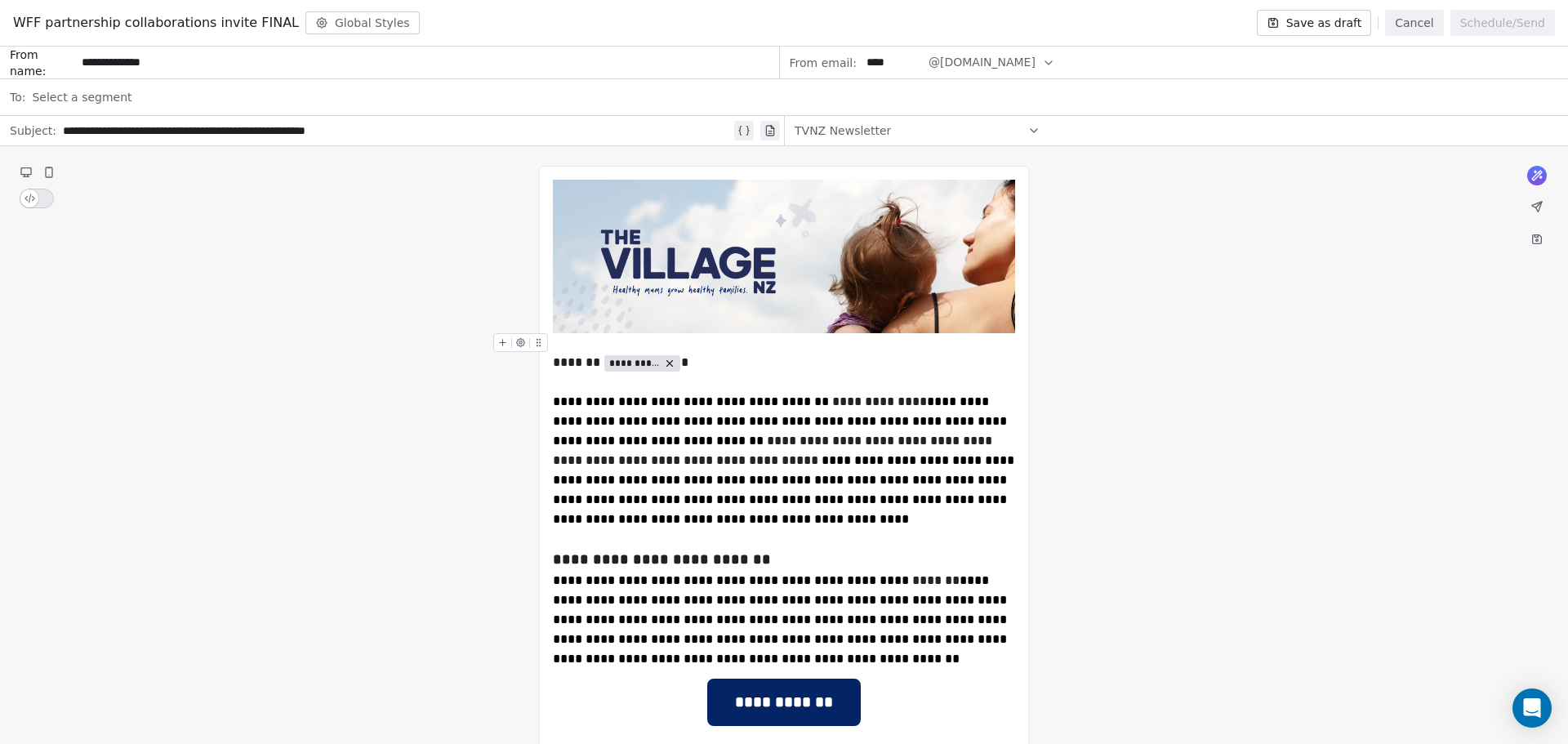
click at [1328, 32] on button "Save as draft" at bounding box center [1313, 23] width 115 height 27
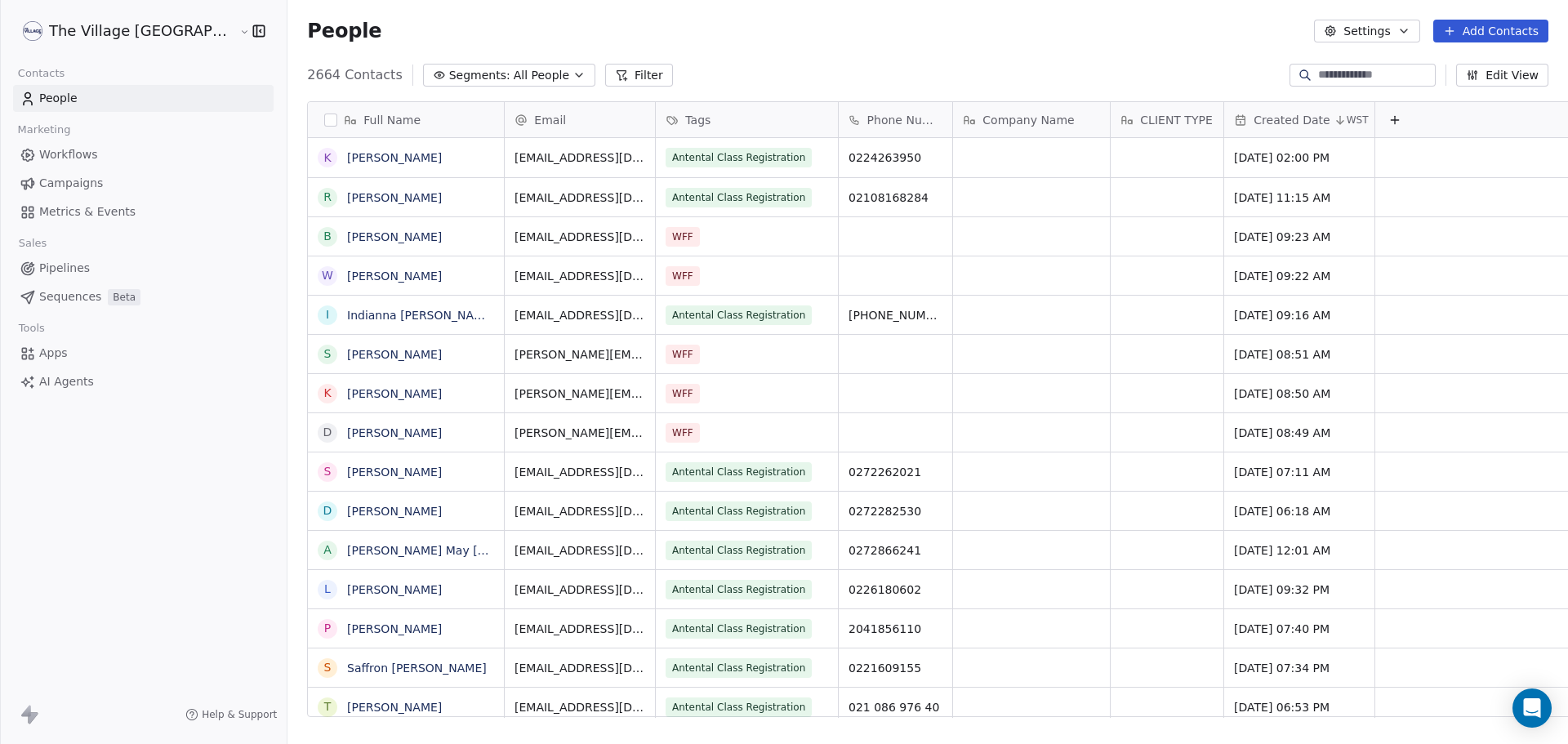
scroll to position [642, 1335]
click at [107, 185] on link "Campaigns" at bounding box center [143, 183] width 260 height 27
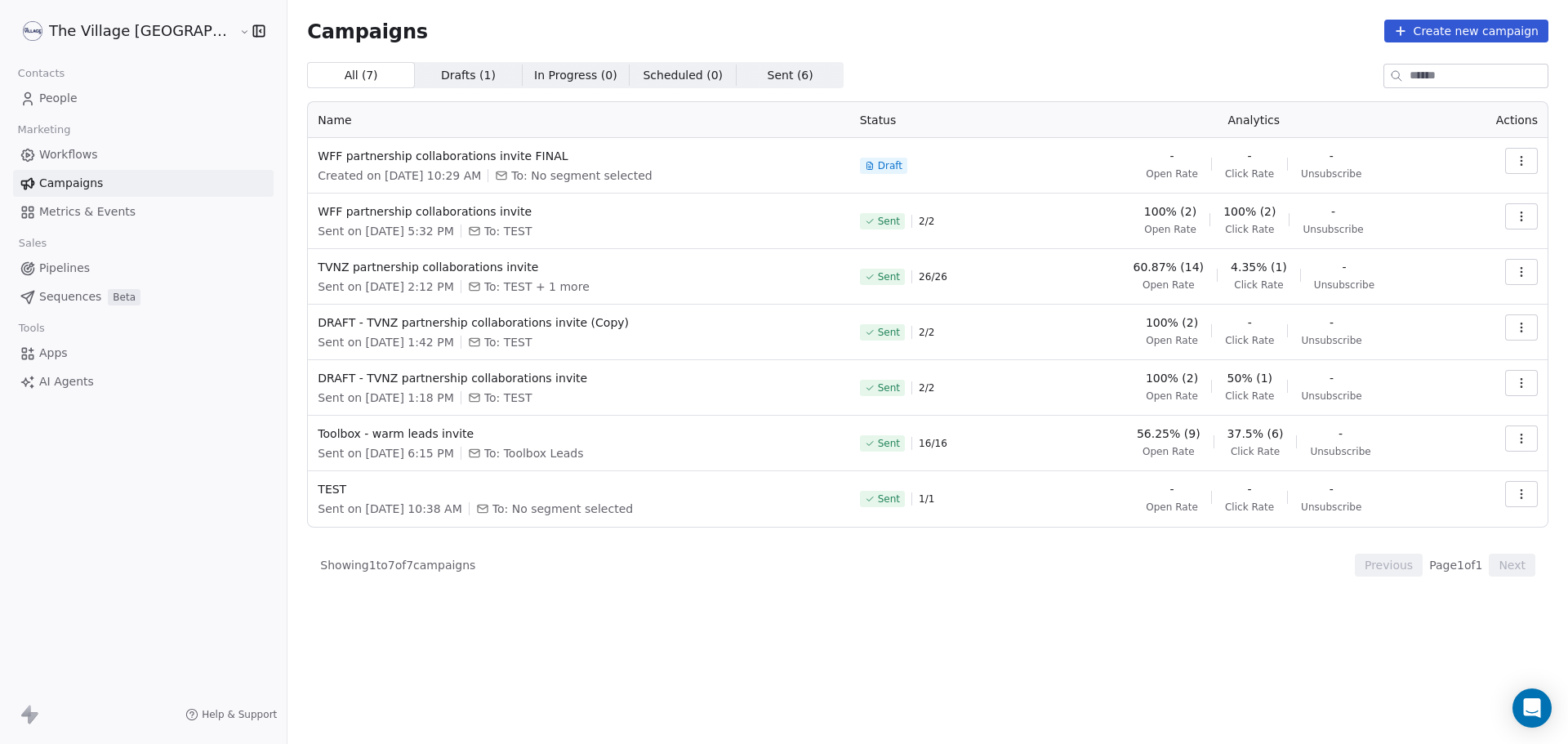
click at [1519, 162] on icon "button" at bounding box center [1521, 161] width 13 height 13
click at [1396, 200] on span "Edit" at bounding box center [1404, 198] width 26 height 20
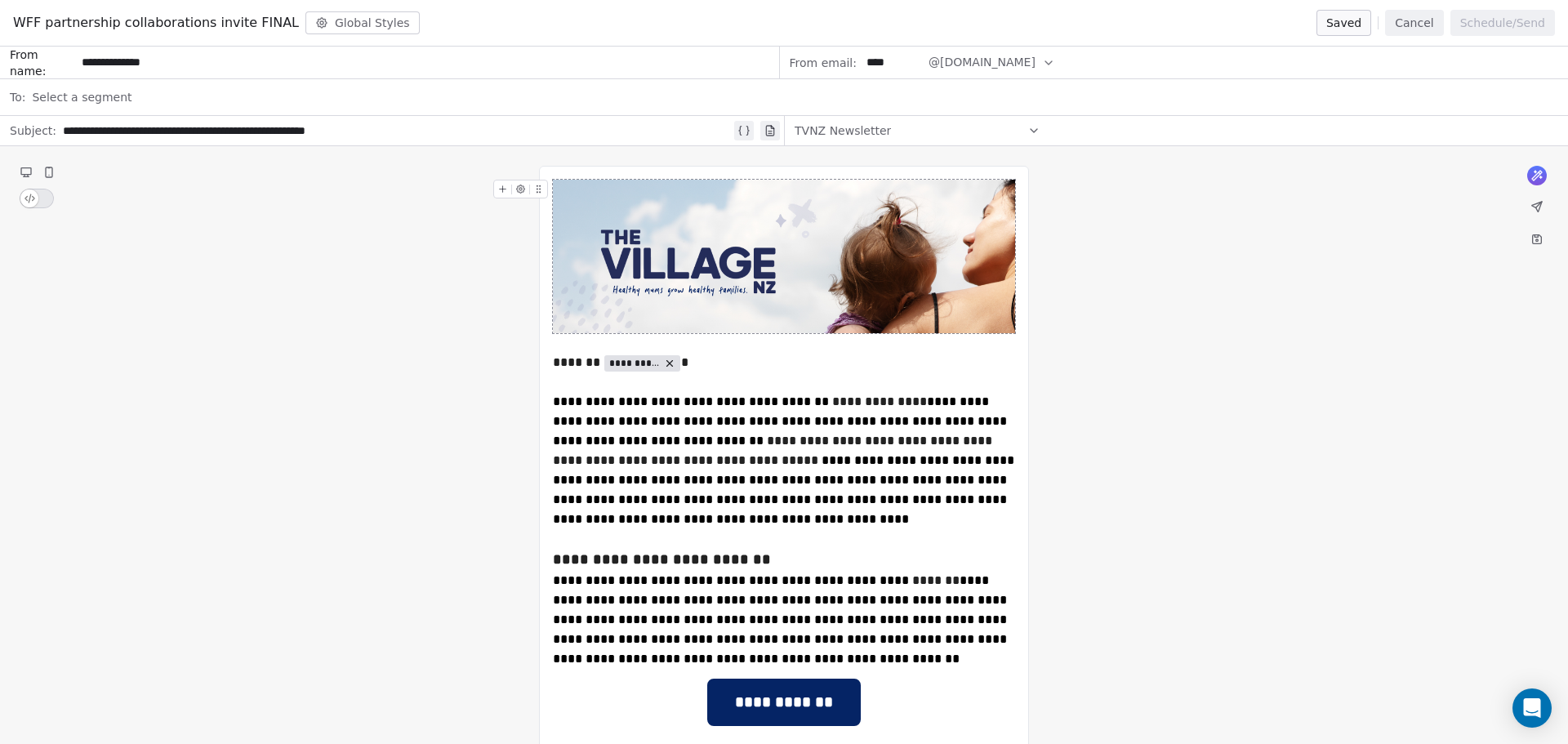
click at [116, 103] on span "Select a segment" at bounding box center [82, 97] width 100 height 16
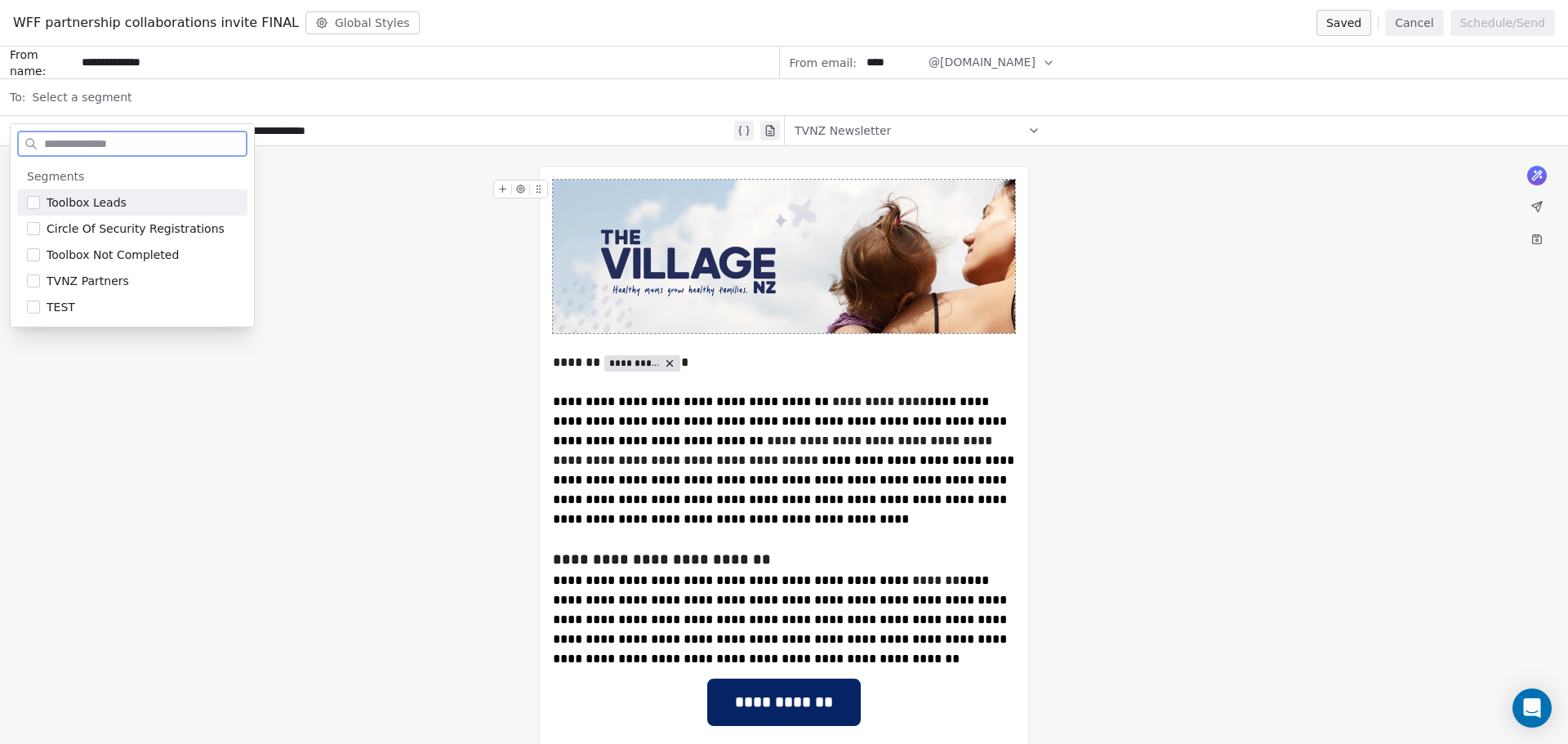
click at [1432, 25] on button "Cancel" at bounding box center [1413, 23] width 58 height 27
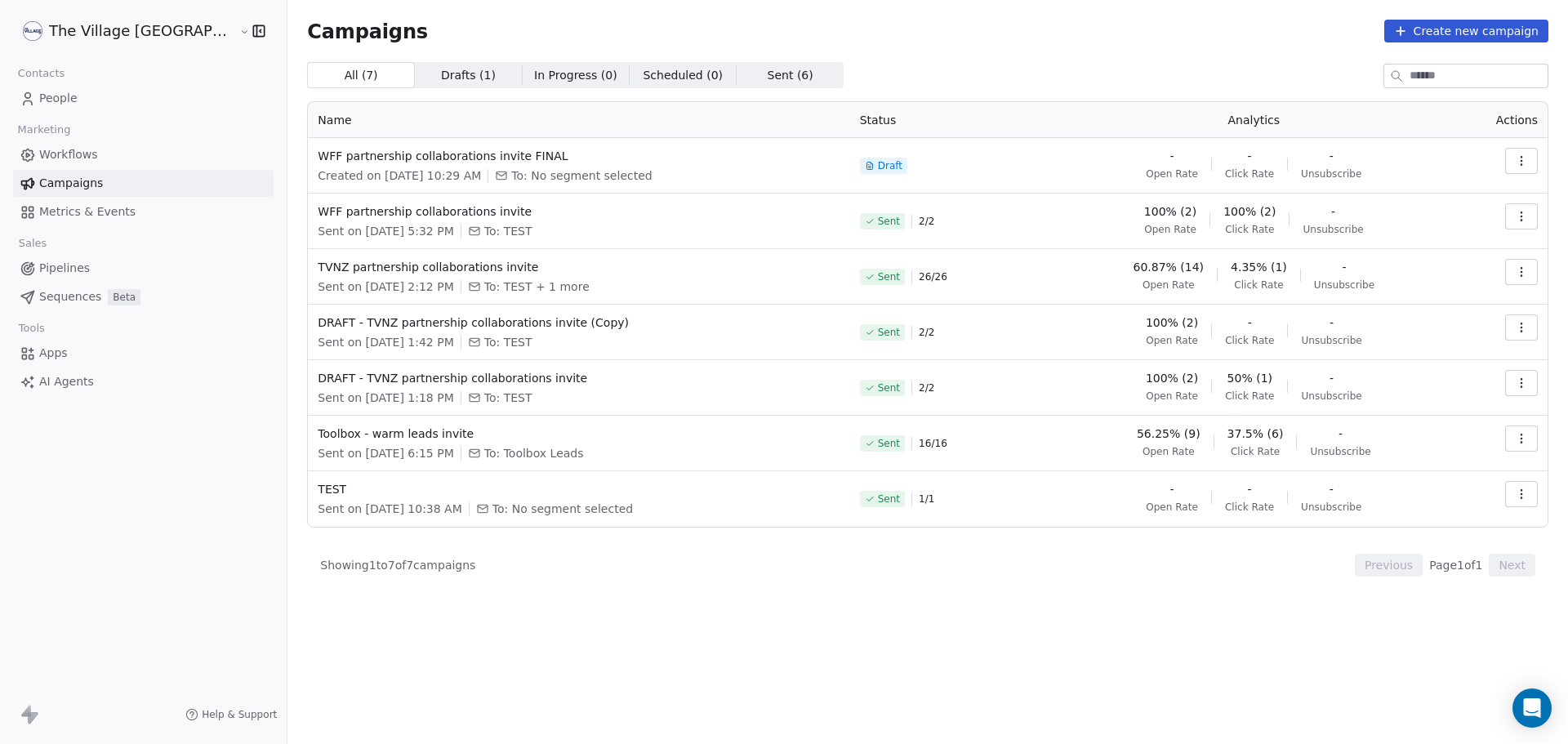
click at [516, 289] on span "To: TEST + 1 more" at bounding box center [537, 286] width 105 height 16
click at [57, 96] on span "People" at bounding box center [58, 99] width 38 height 17
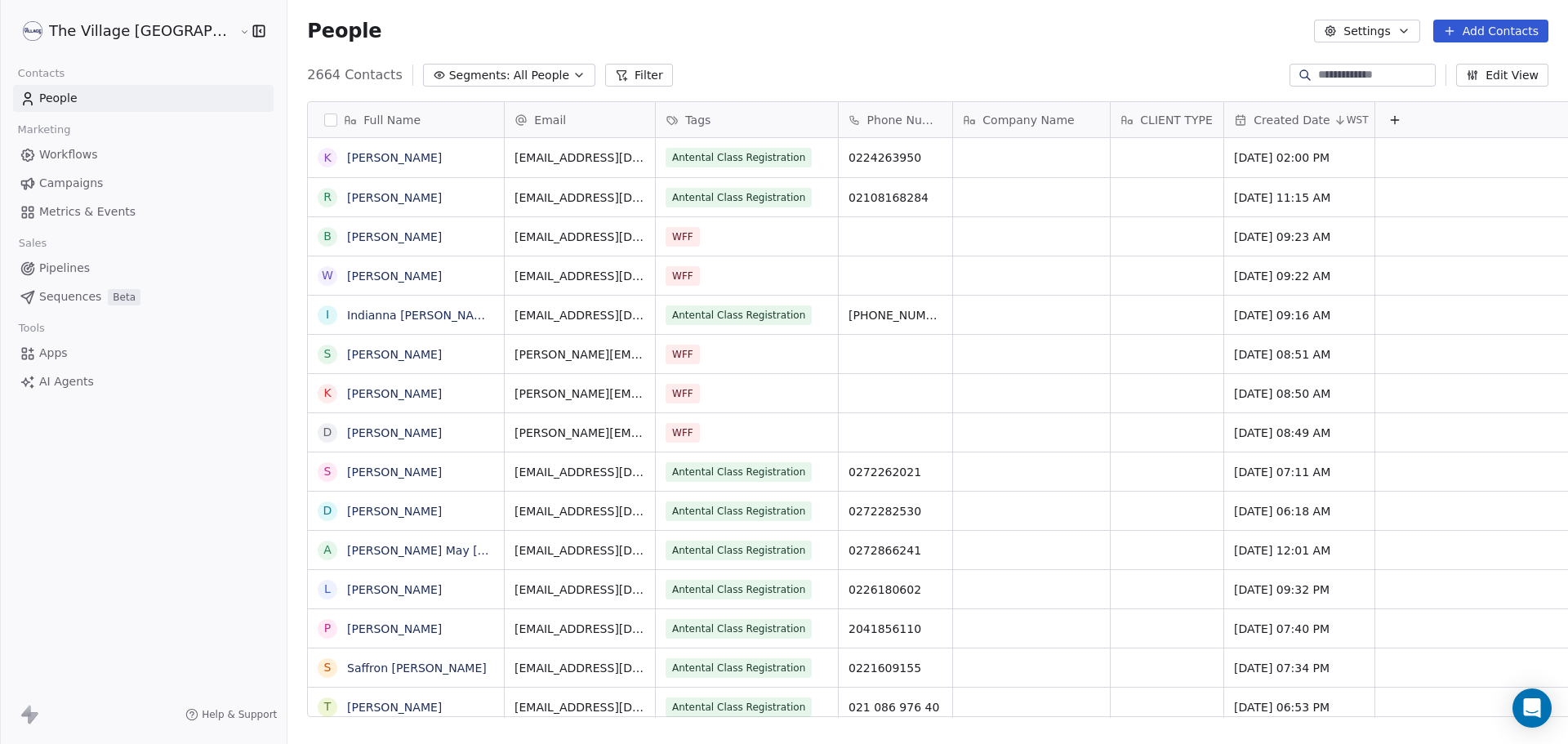
scroll to position [642, 1335]
click at [429, 77] on button "Segments: All People" at bounding box center [508, 75] width 172 height 23
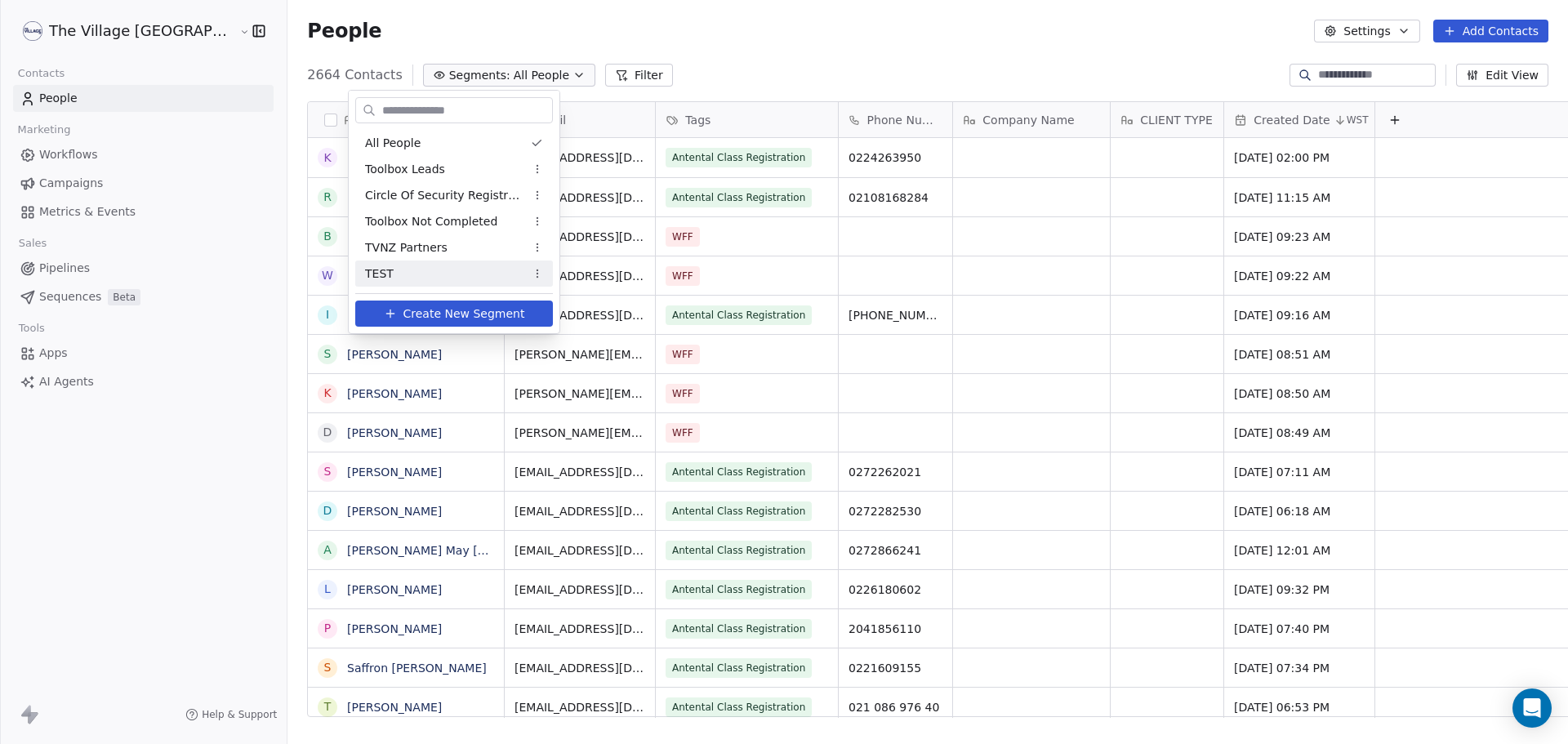
click at [448, 312] on span "Create New Segment" at bounding box center [464, 315] width 122 height 17
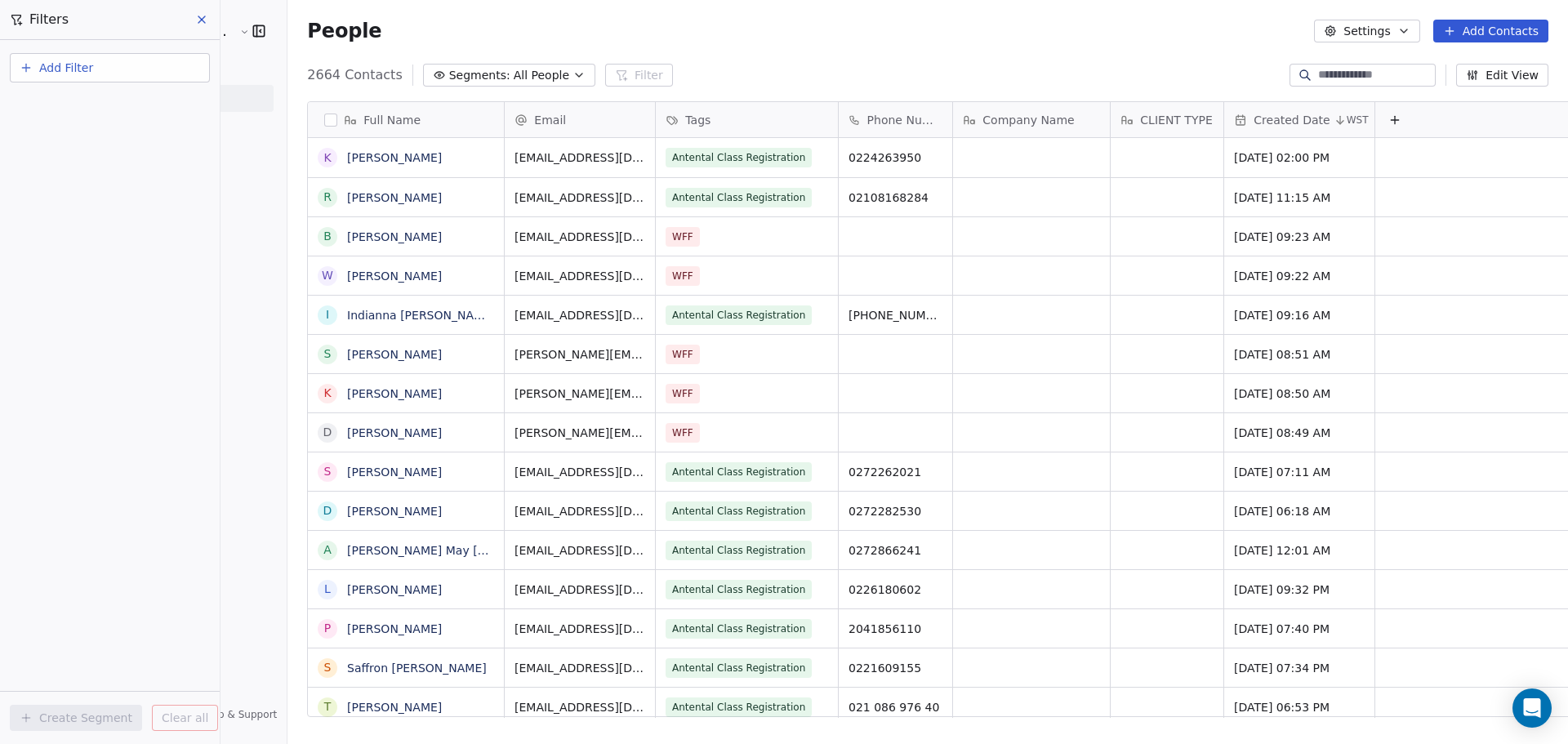
click at [90, 65] on span "Add Filter" at bounding box center [66, 68] width 54 height 17
click at [702, 12] on html "The Village NZ Contacts People Marketing Workflows Campaigns Metrics & Events S…" at bounding box center [784, 372] width 1568 height 744
click at [449, 71] on span "Segments:" at bounding box center [480, 76] width 61 height 17
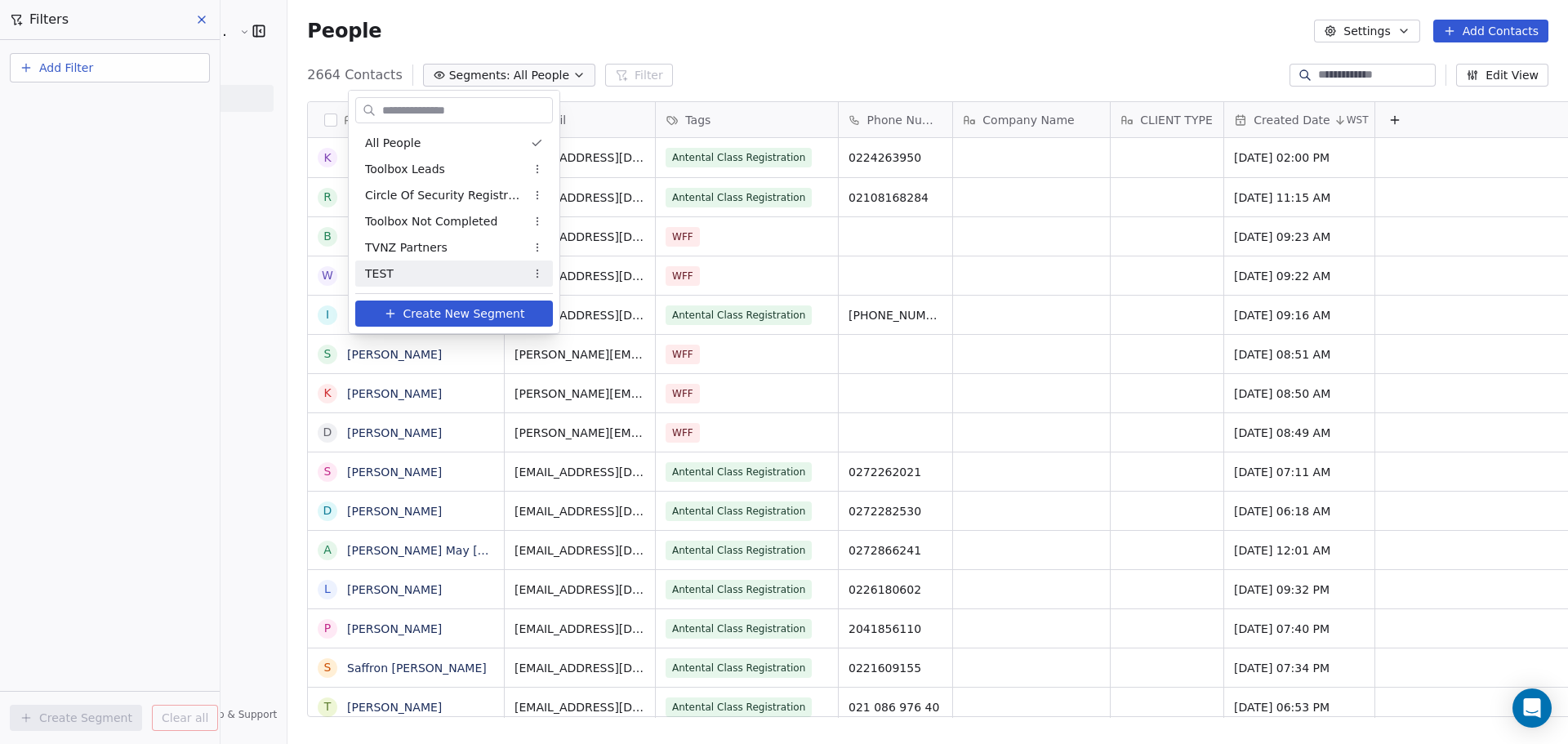
click at [455, 312] on span "Create New Segment" at bounding box center [464, 315] width 122 height 17
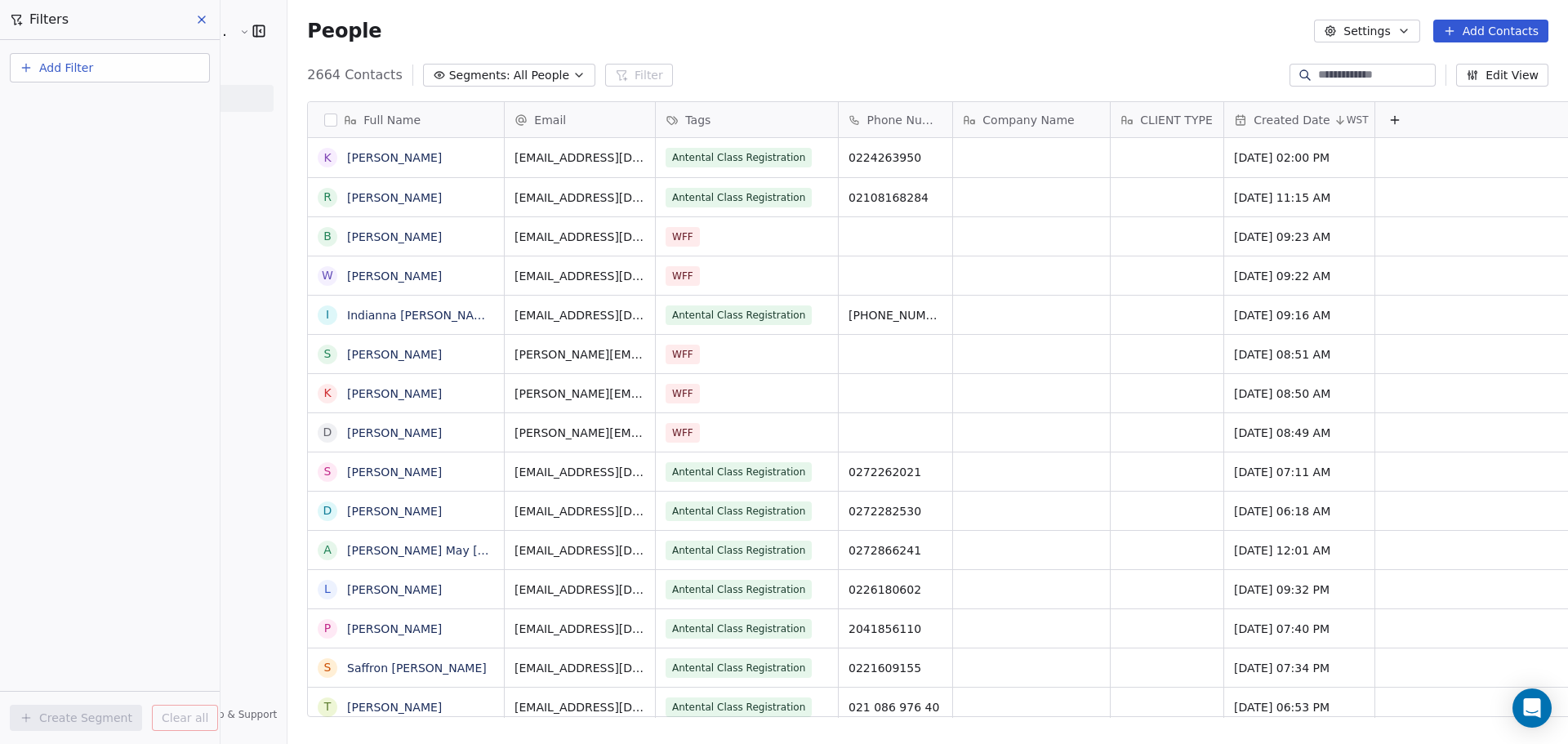
click at [111, 72] on button "Add Filter" at bounding box center [109, 67] width 200 height 29
click at [107, 101] on span "Contact properties" at bounding box center [80, 106] width 106 height 17
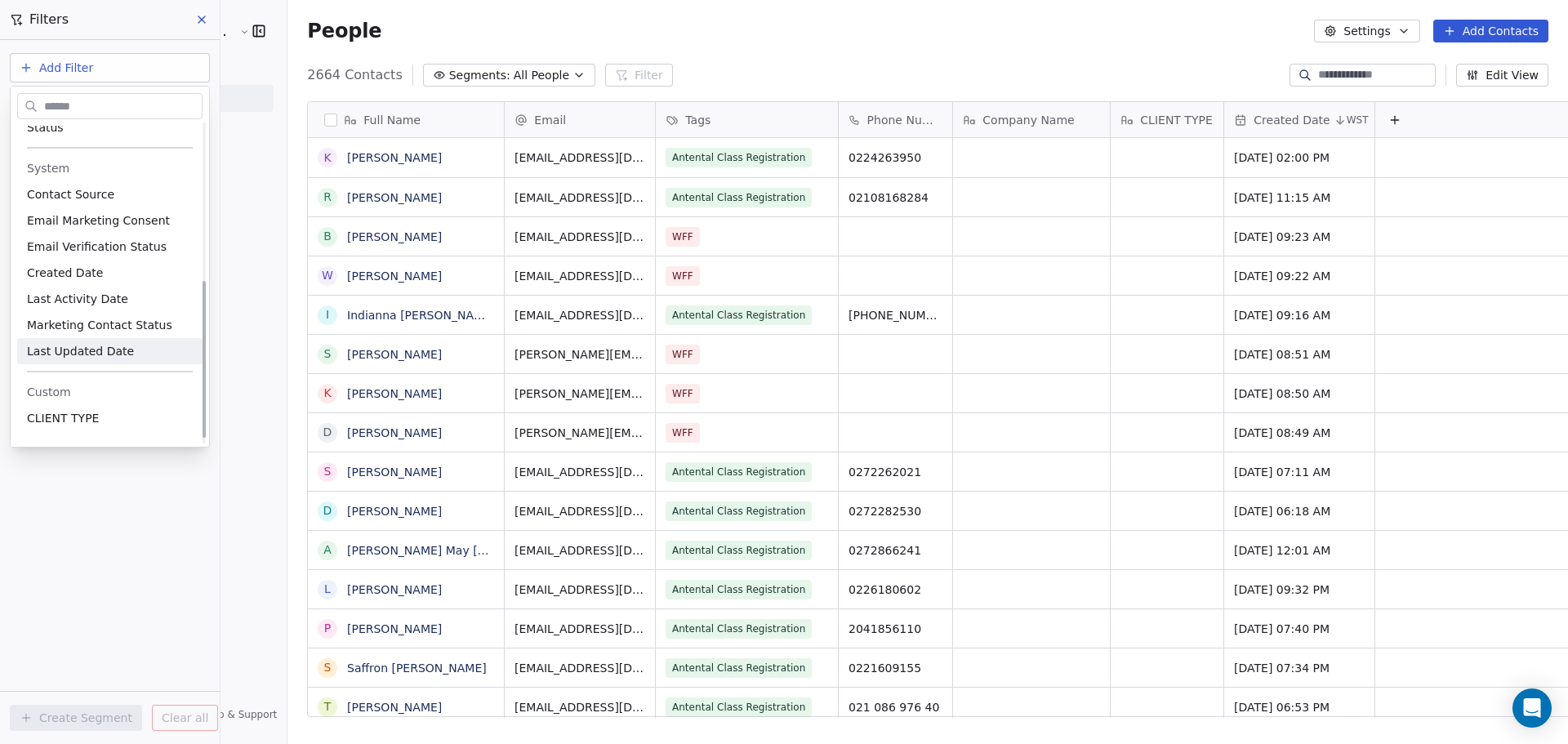
scroll to position [0, 0]
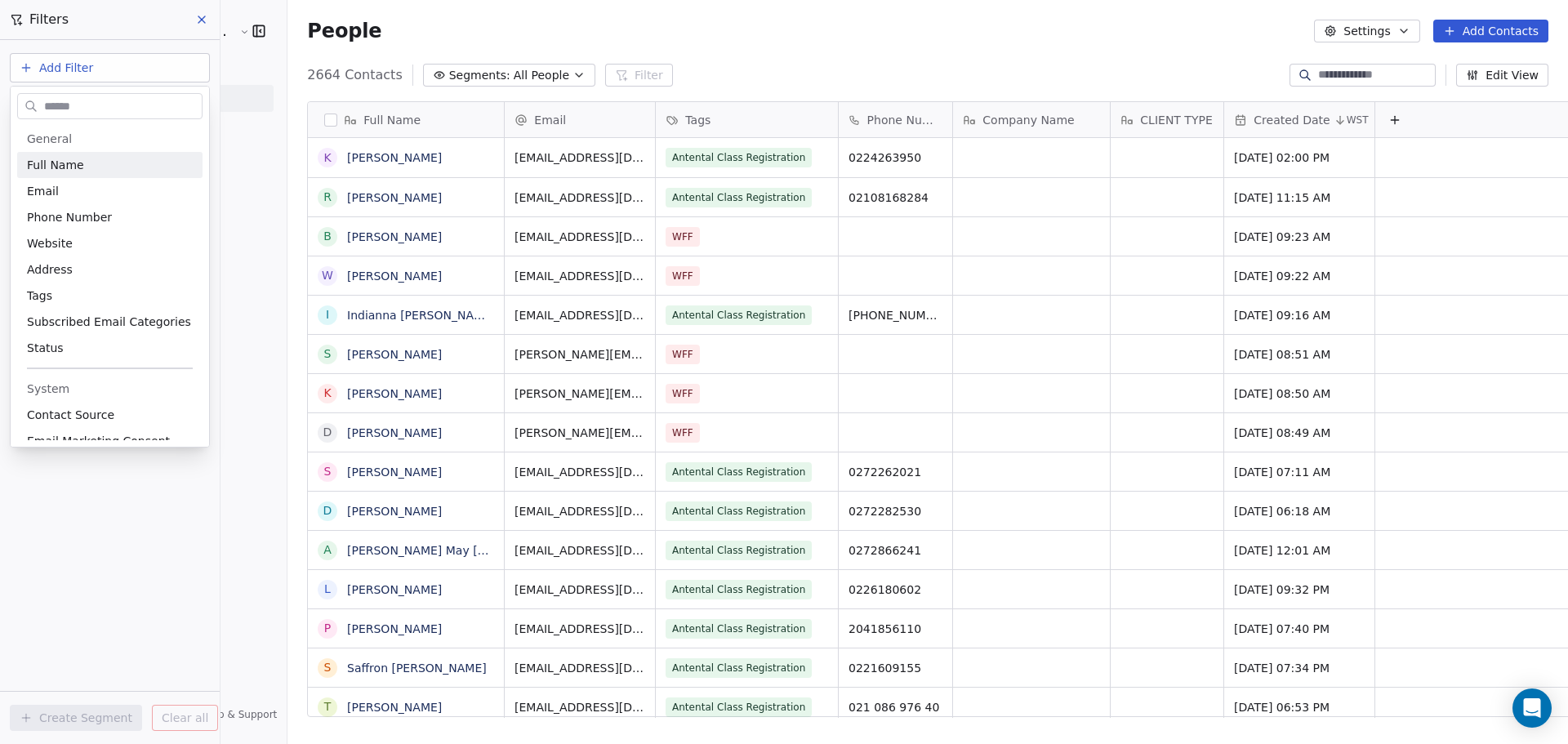
click at [61, 72] on html "The Village NZ Contacts People Marketing Workflows Campaigns Metrics & Events S…" at bounding box center [784, 372] width 1568 height 744
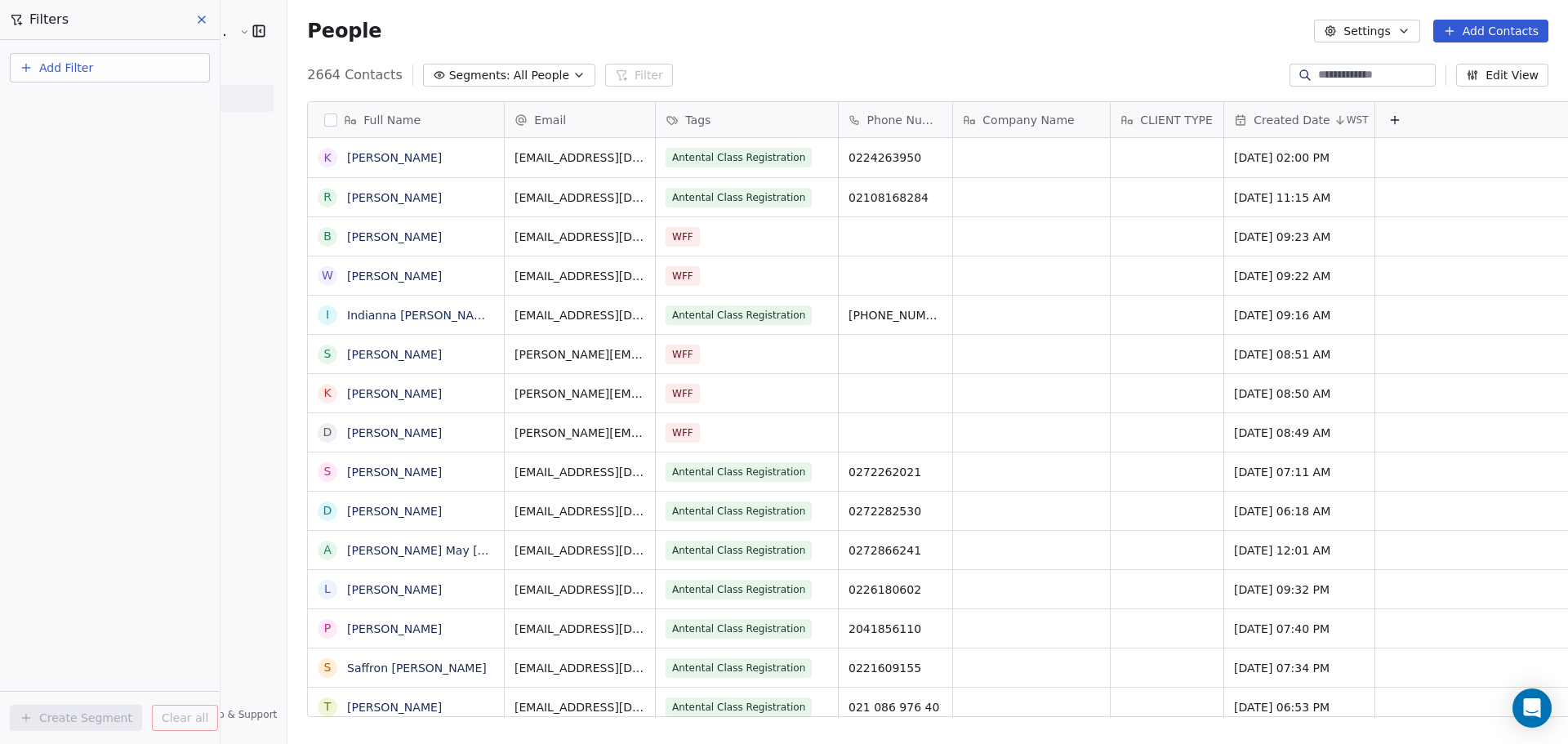
click at [61, 72] on span "Add Filter" at bounding box center [66, 68] width 54 height 17
click at [66, 131] on span "Contact activity" at bounding box center [71, 133] width 90 height 17
click at [135, 416] on html "The Village NZ Contacts People Marketing Workflows Campaigns Metrics & Events S…" at bounding box center [784, 372] width 1568 height 744
click at [147, 290] on div "Add Filter Create Segment Clear all" at bounding box center [109, 391] width 219 height 704
click at [206, 22] on icon at bounding box center [201, 20] width 13 height 13
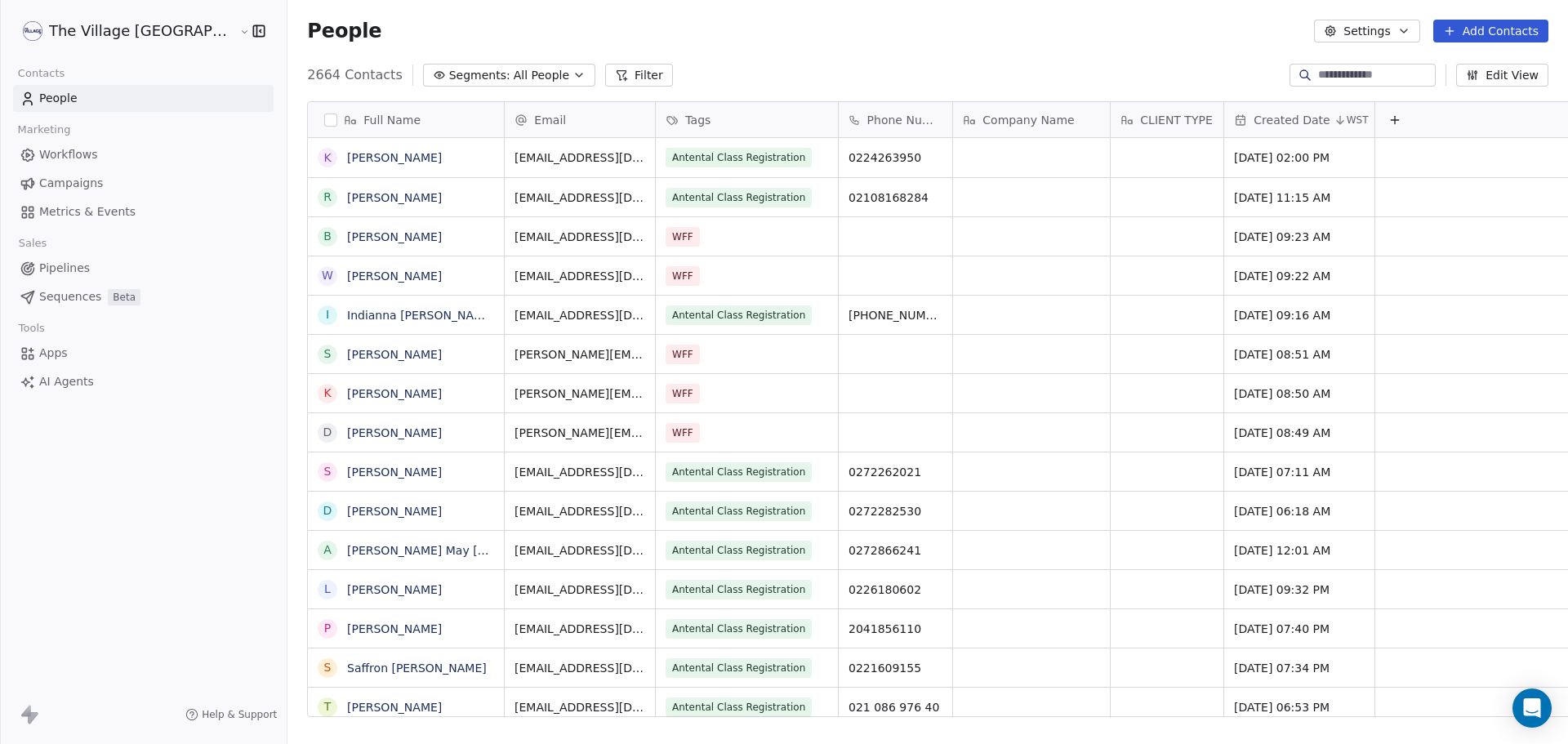
click at [843, 57] on div "People Settings Add Contacts" at bounding box center [928, 30] width 1280 height 62
click at [1384, 40] on button "Settings" at bounding box center [1366, 31] width 105 height 23
click at [1167, 58] on html "The Village NZ Contacts People Marketing Workflows Campaigns Metrics & Events S…" at bounding box center [784, 372] width 1568 height 744
click at [463, 20] on div "People Settings Add Contacts" at bounding box center [927, 31] width 1241 height 23
click at [514, 73] on span "All People" at bounding box center [541, 76] width 55 height 17
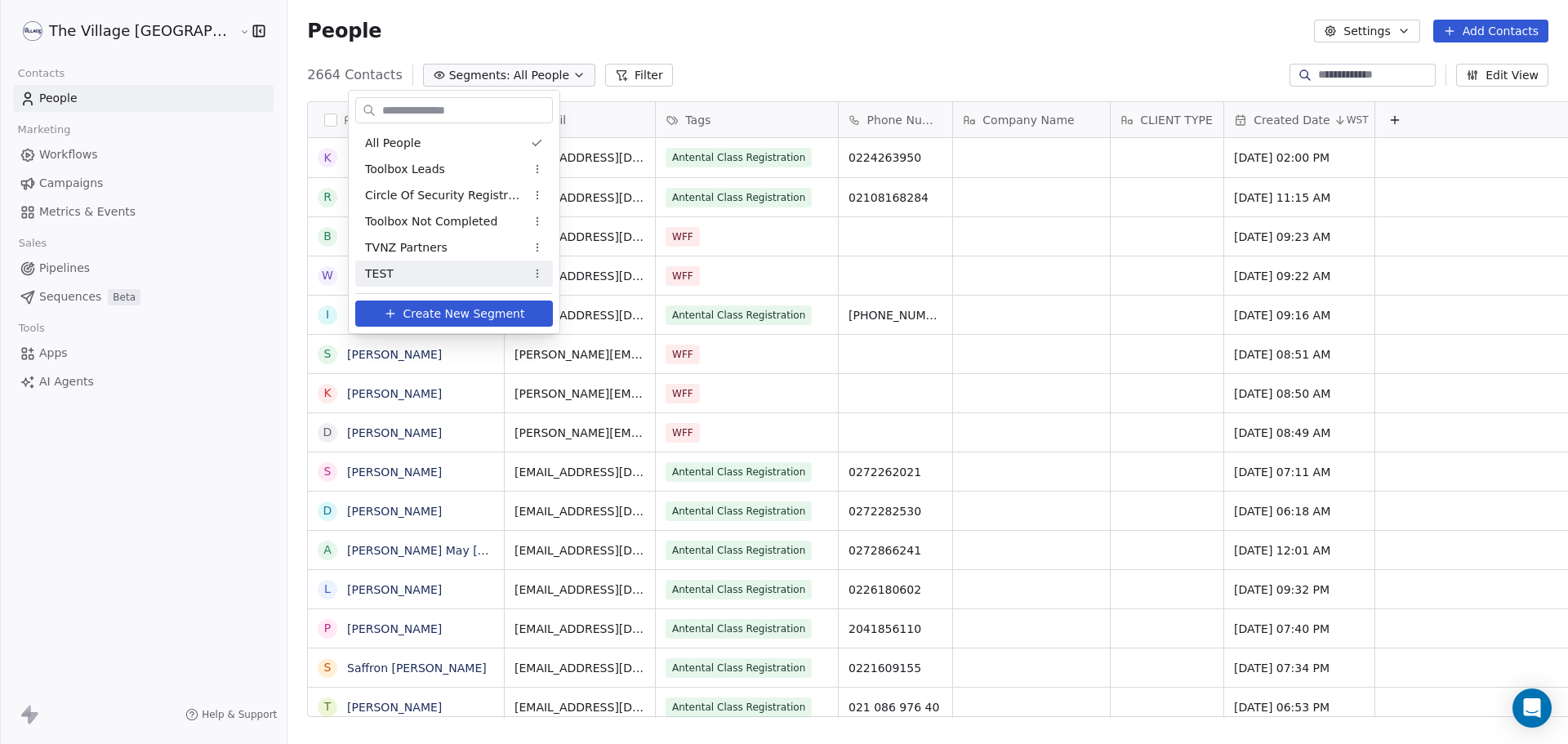
click at [383, 317] on button "Create New Segment" at bounding box center [454, 314] width 198 height 27
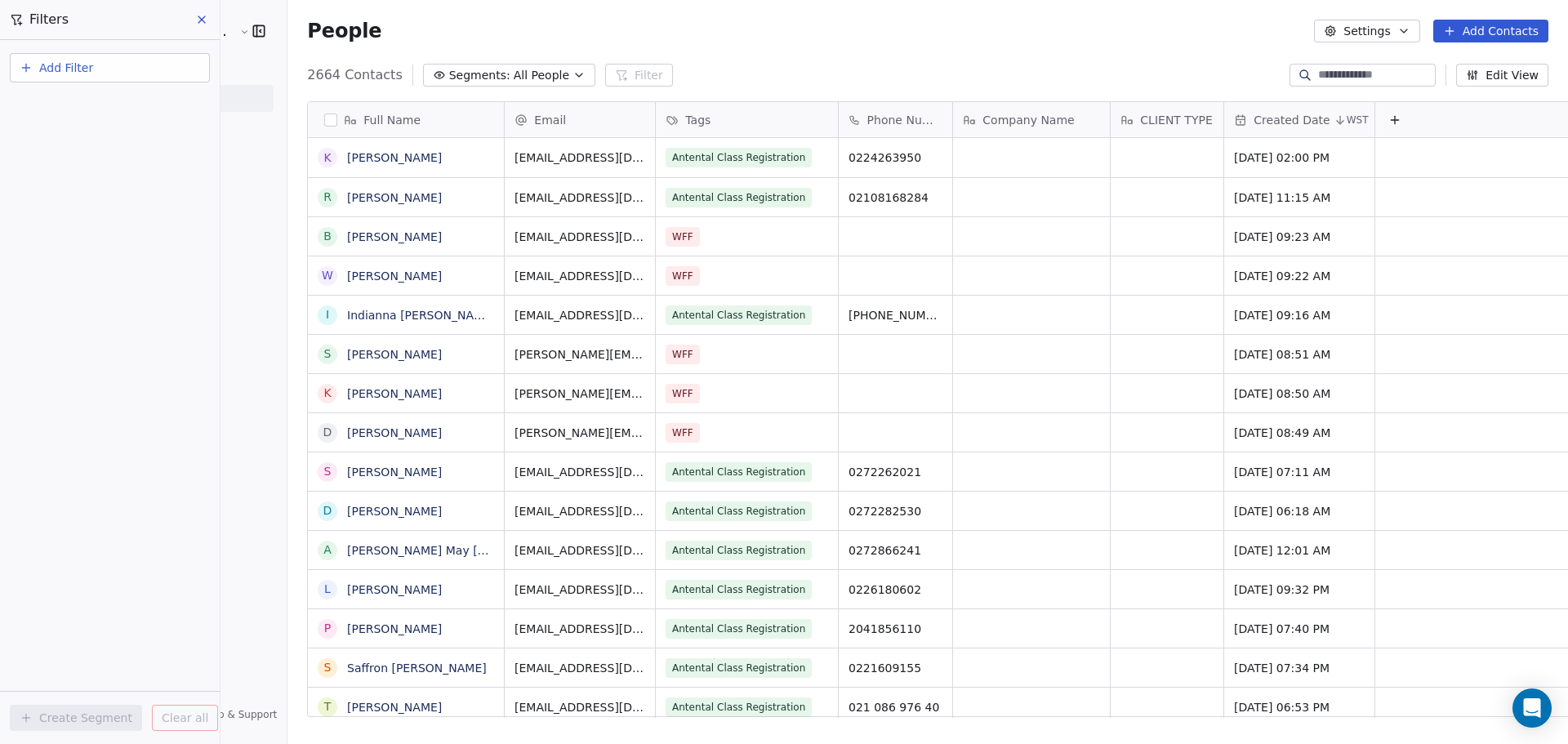
click at [95, 68] on button "Add Filter" at bounding box center [109, 67] width 200 height 29
click at [86, 100] on span "Contact properties" at bounding box center [80, 106] width 106 height 17
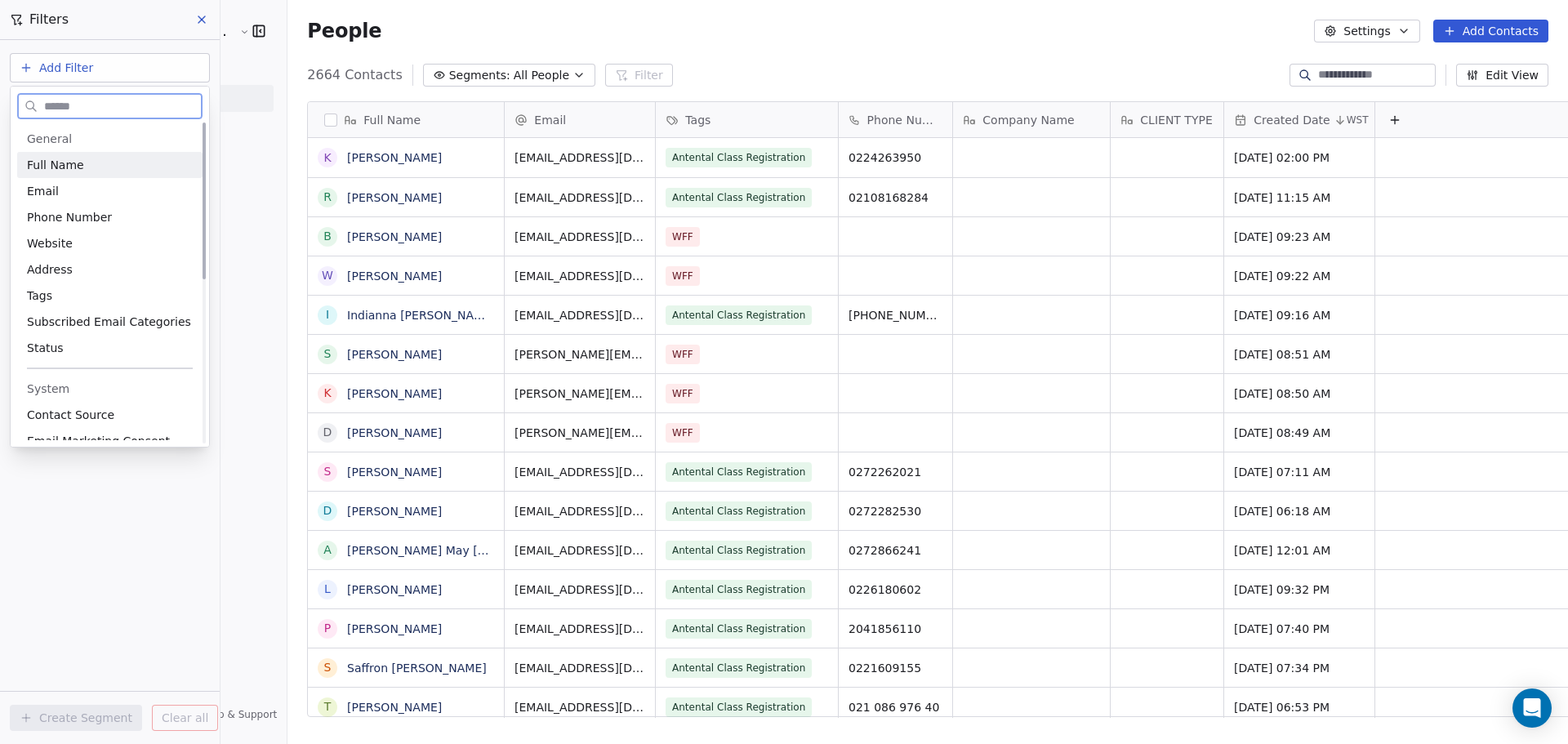
click at [85, 169] on div "Full Name" at bounding box center [109, 164] width 166 height 16
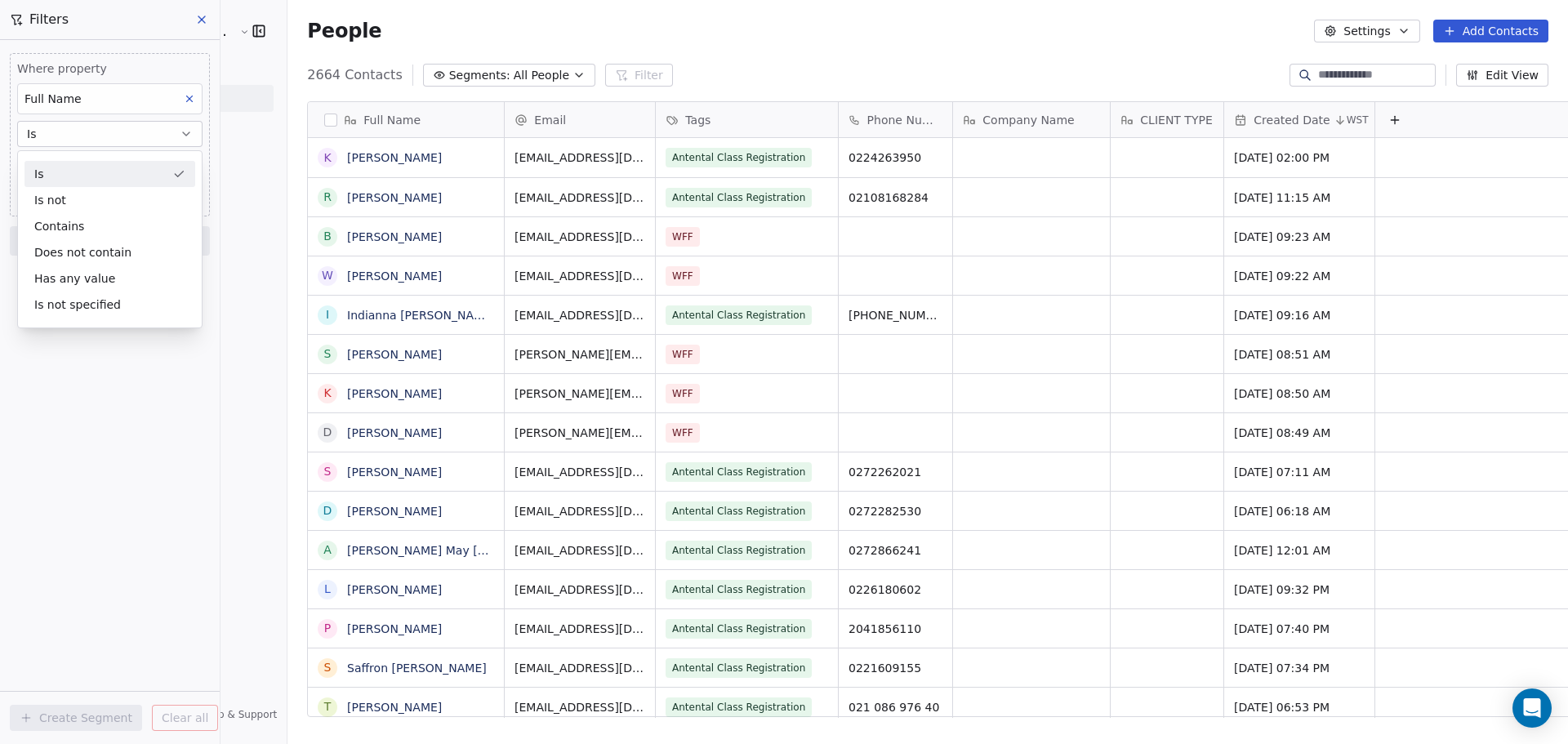
click at [98, 178] on div "Is" at bounding box center [110, 174] width 171 height 27
click at [85, 168] on input at bounding box center [109, 166] width 183 height 25
click at [142, 94] on div "Full Name" at bounding box center [109, 99] width 185 height 31
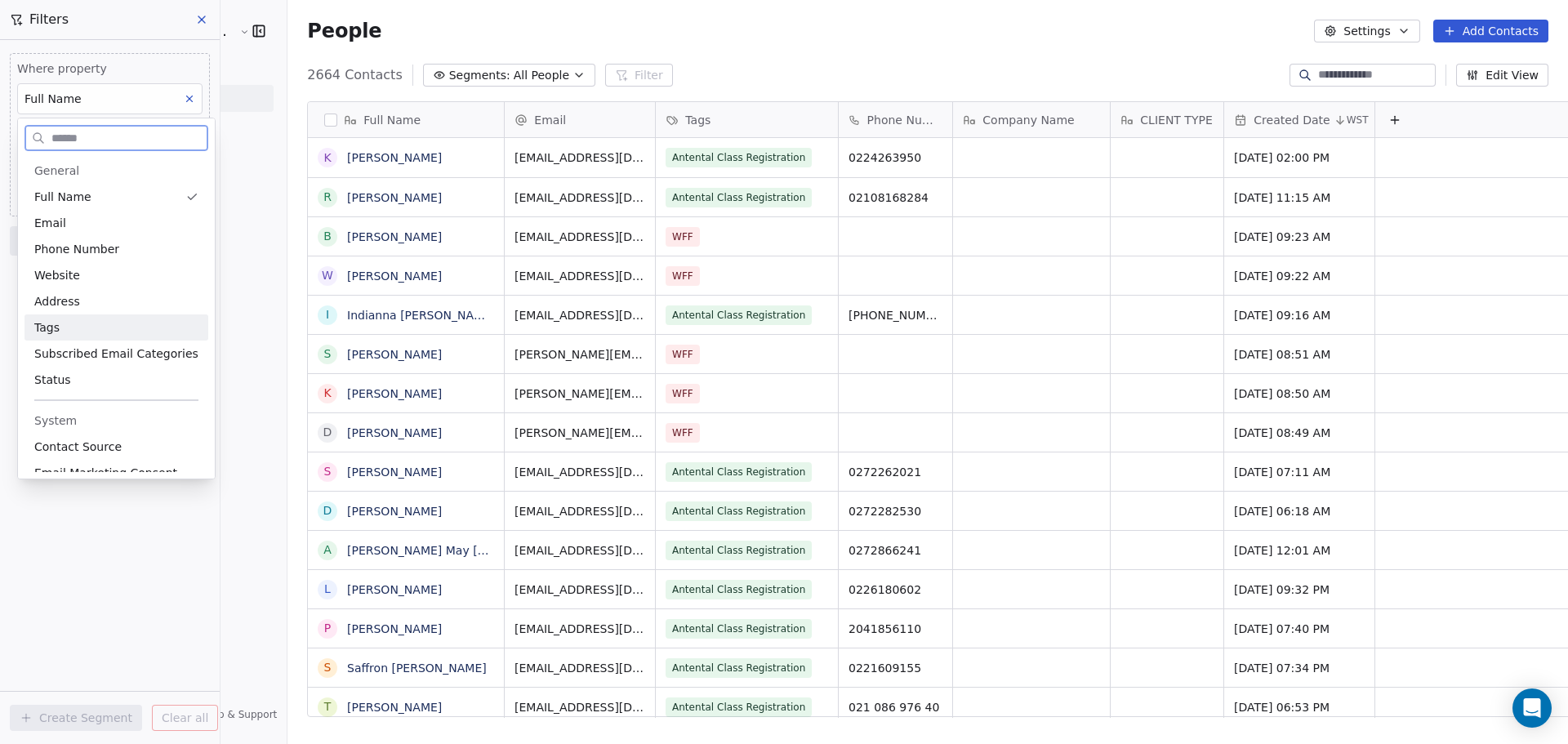
click at [73, 325] on div "Tags" at bounding box center [116, 327] width 164 height 16
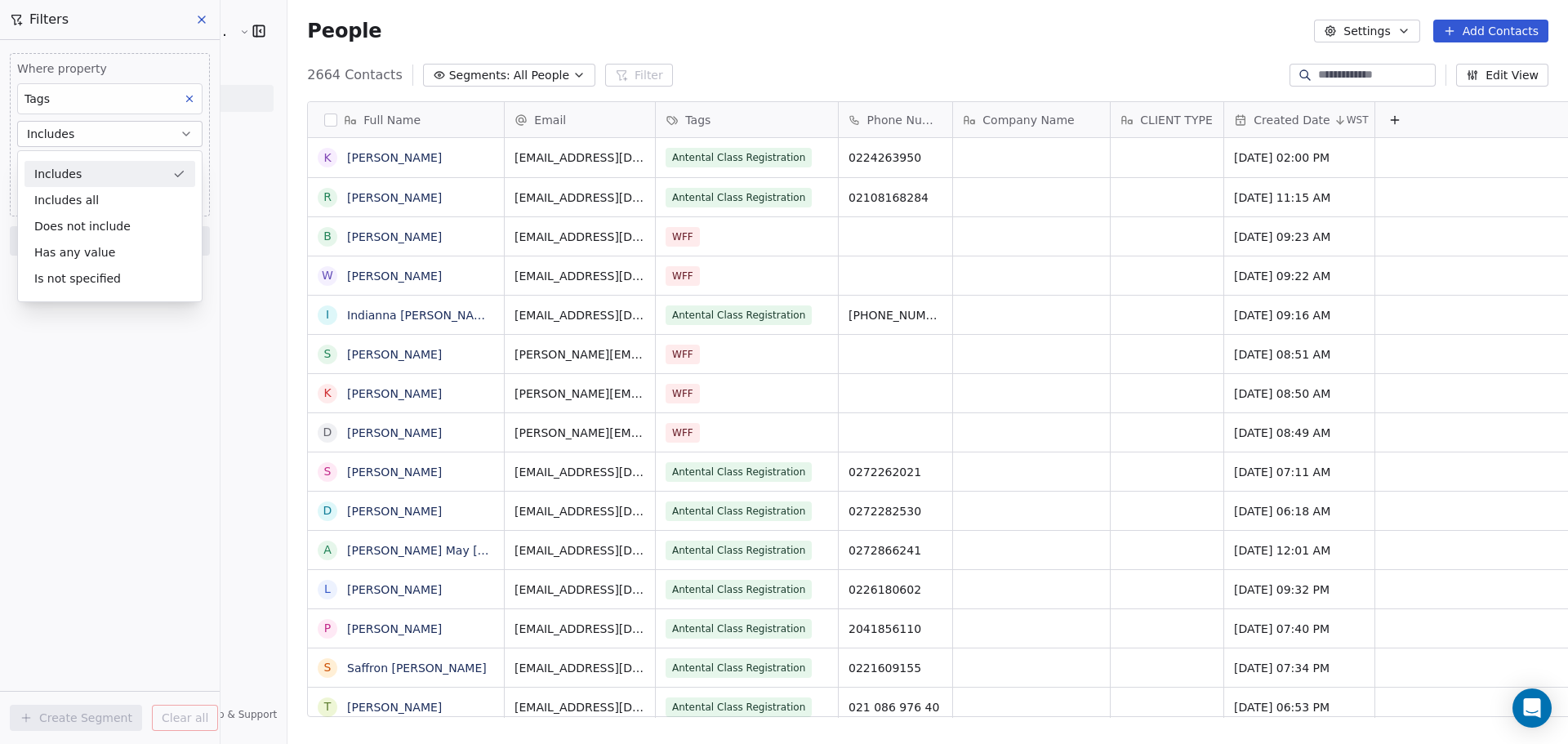
click at [83, 171] on div "Includes" at bounding box center [110, 174] width 171 height 27
click at [83, 171] on body "The Village NZ Contacts People Marketing Workflows Campaigns Metrics & Events S…" at bounding box center [784, 372] width 1568 height 744
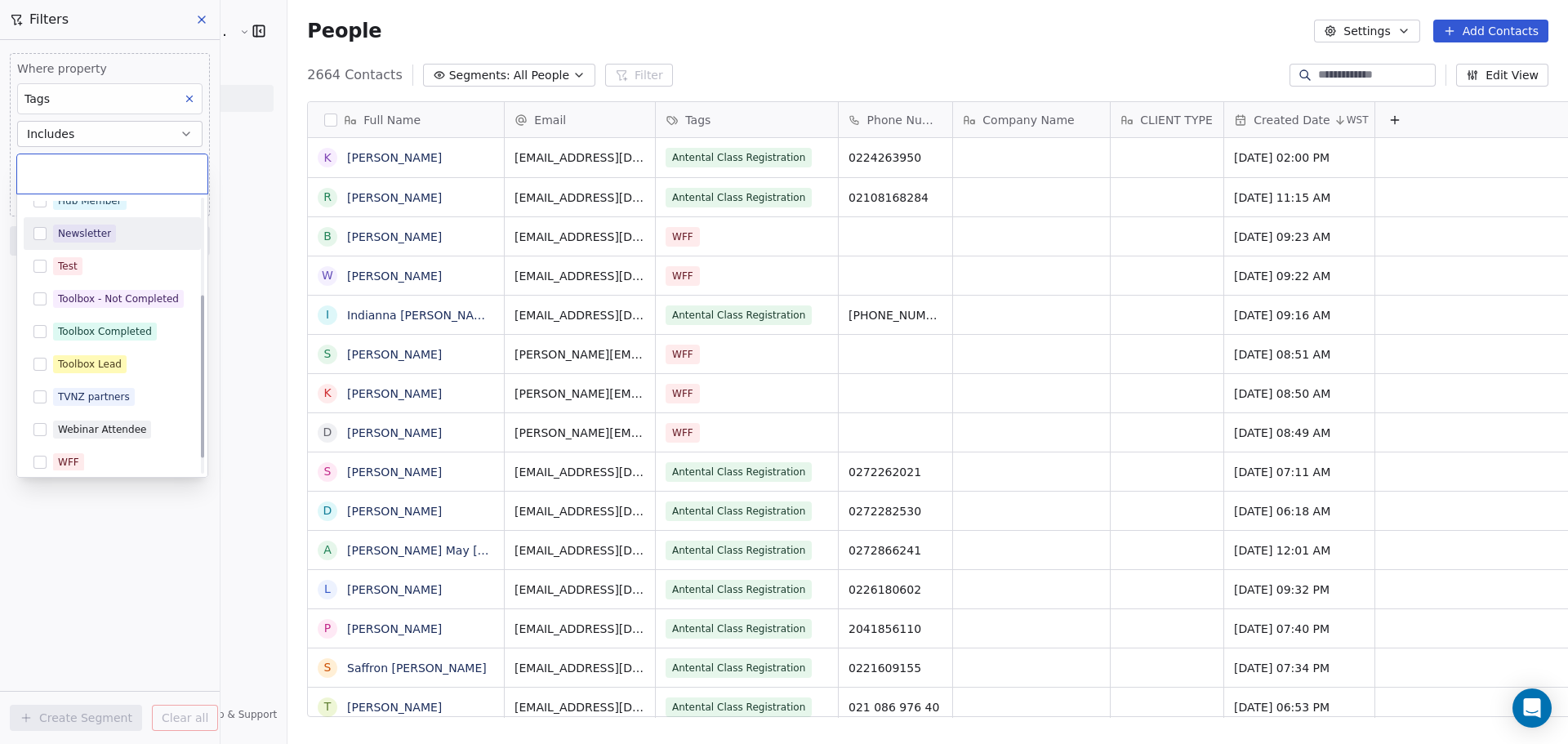
scroll to position [188, 0]
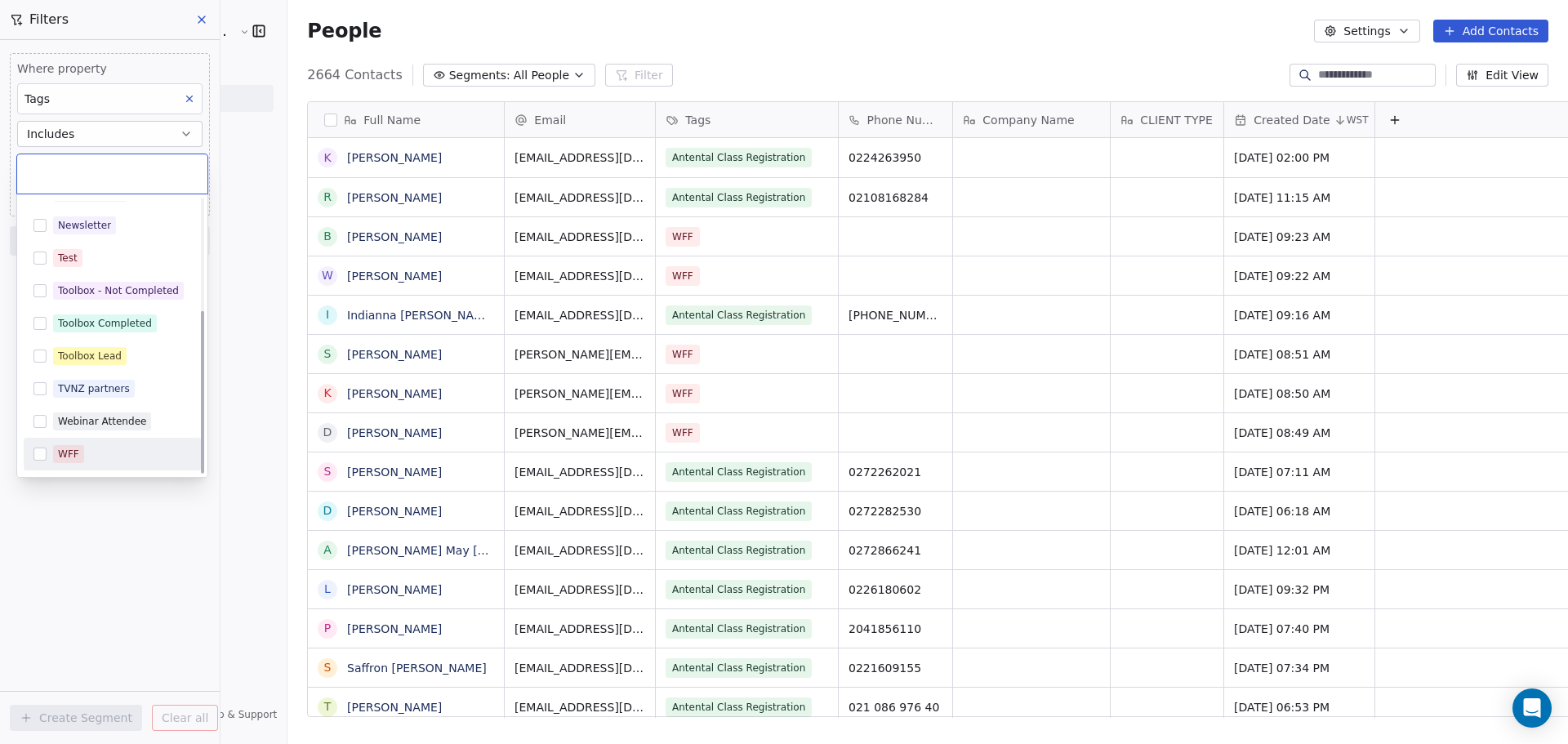
click at [38, 457] on button "Suggestions" at bounding box center [40, 454] width 13 height 13
click at [115, 527] on html "The Village NZ Contacts People Marketing Workflows Campaigns Metrics & Events S…" at bounding box center [784, 372] width 1568 height 744
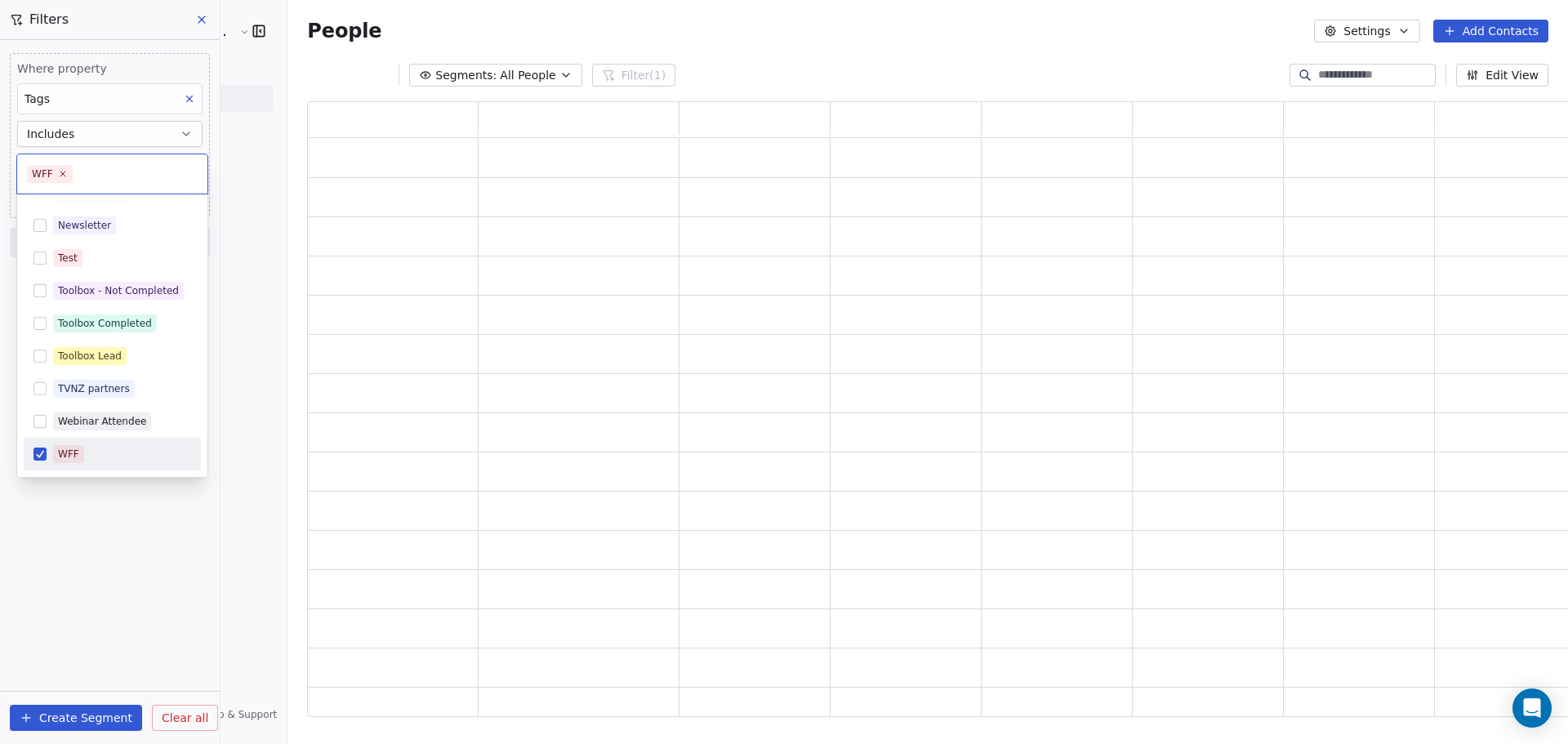
scroll to position [603, 1295]
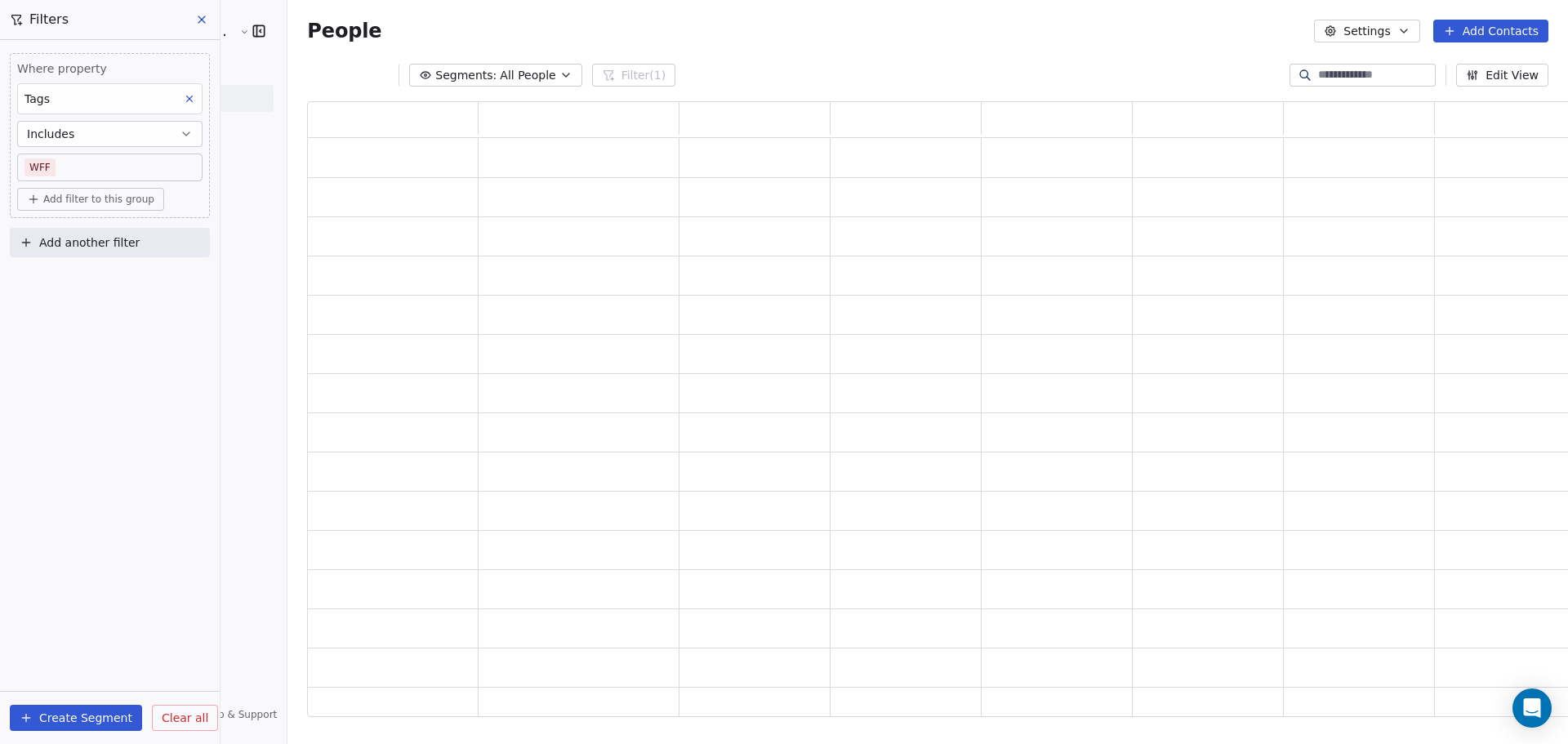
click at [73, 718] on button "Create Segment" at bounding box center [75, 718] width 132 height 27
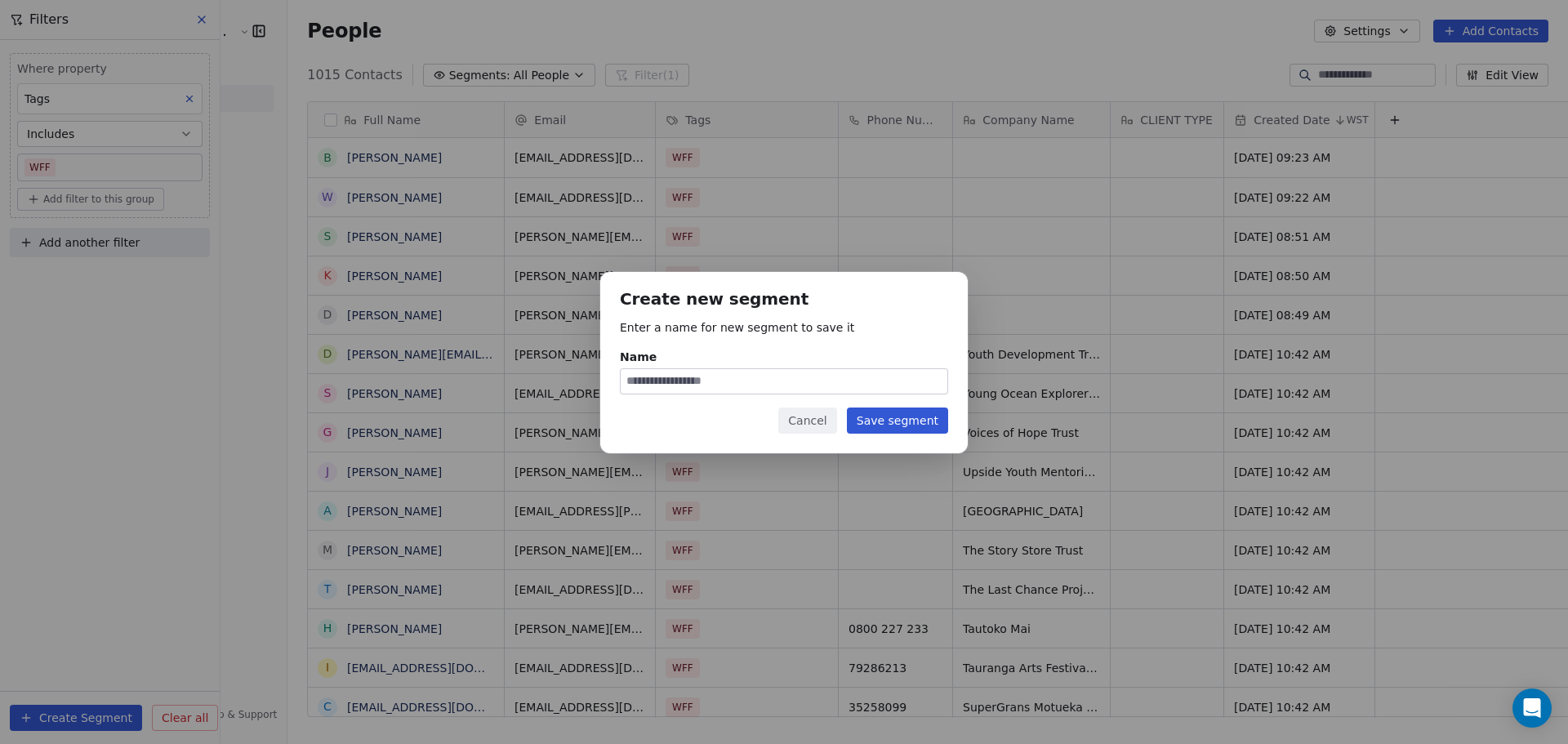
scroll to position [642, 1335]
type input "***"
click at [879, 434] on div "Create new segment Enter a name for new segment to save it Name *** Cancel Save…" at bounding box center [784, 362] width 368 height 181
click at [875, 421] on button "Save segment" at bounding box center [897, 421] width 102 height 27
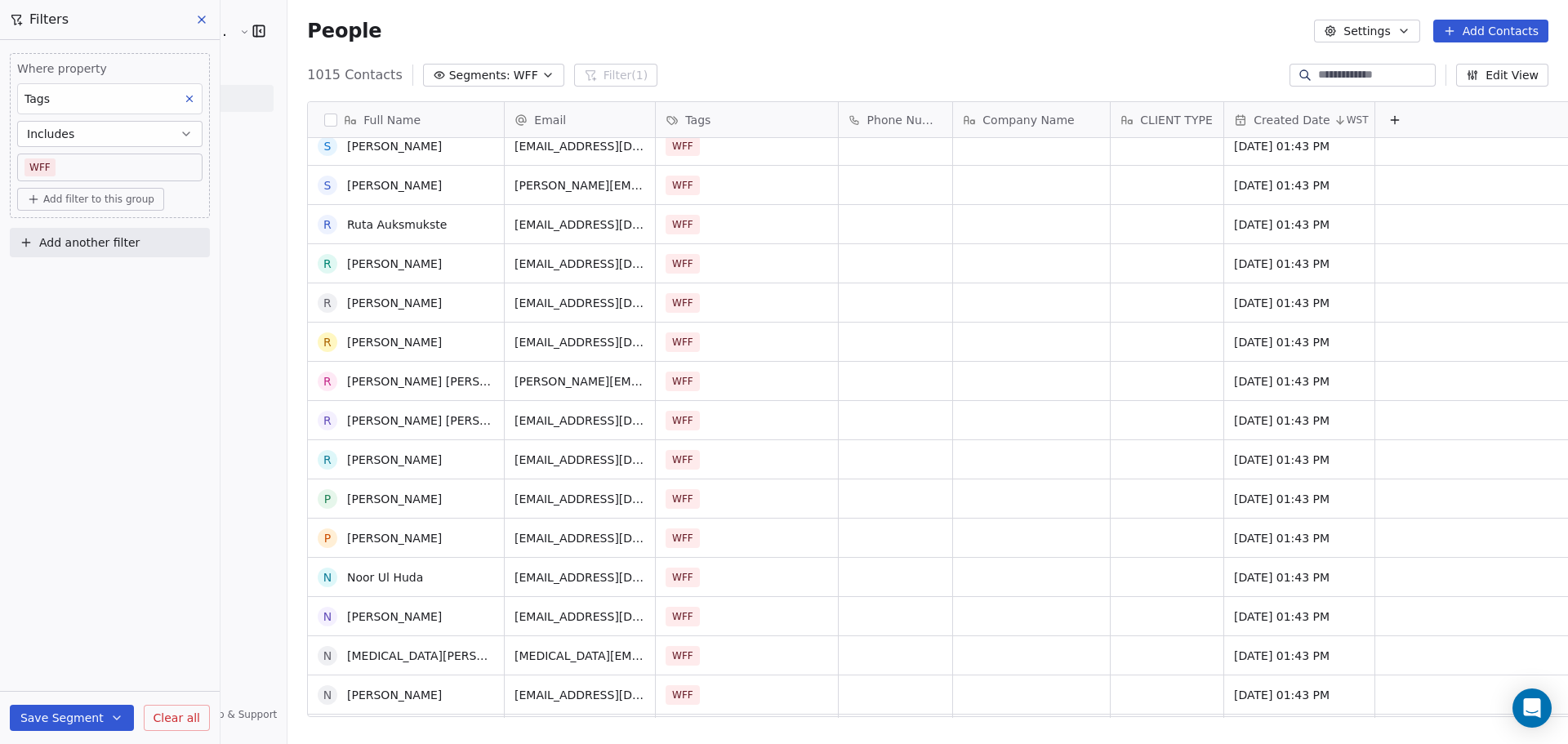
scroll to position [0, 0]
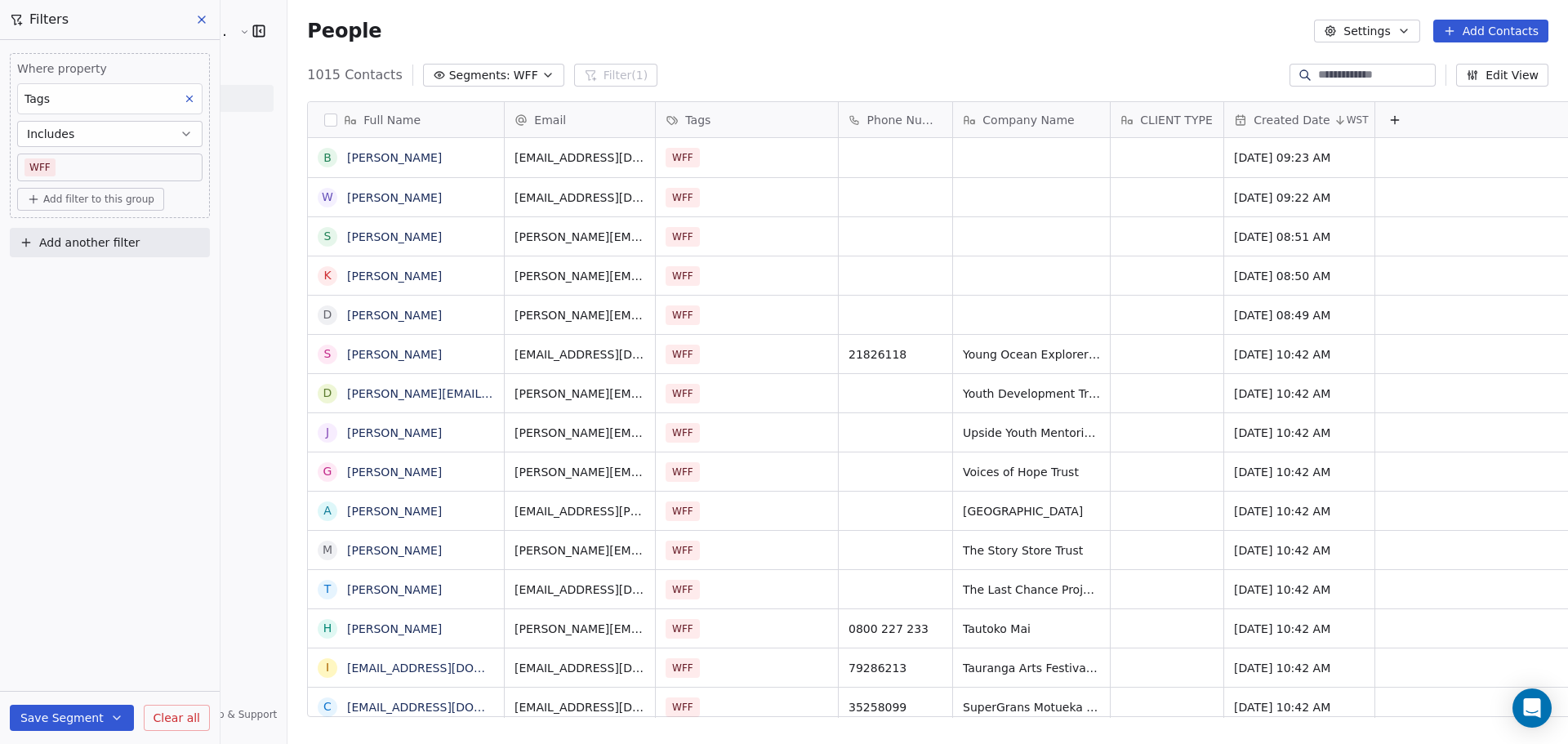
scroll to position [642, 1335]
click at [347, 158] on link "[PERSON_NAME]" at bounding box center [394, 158] width 95 height 13
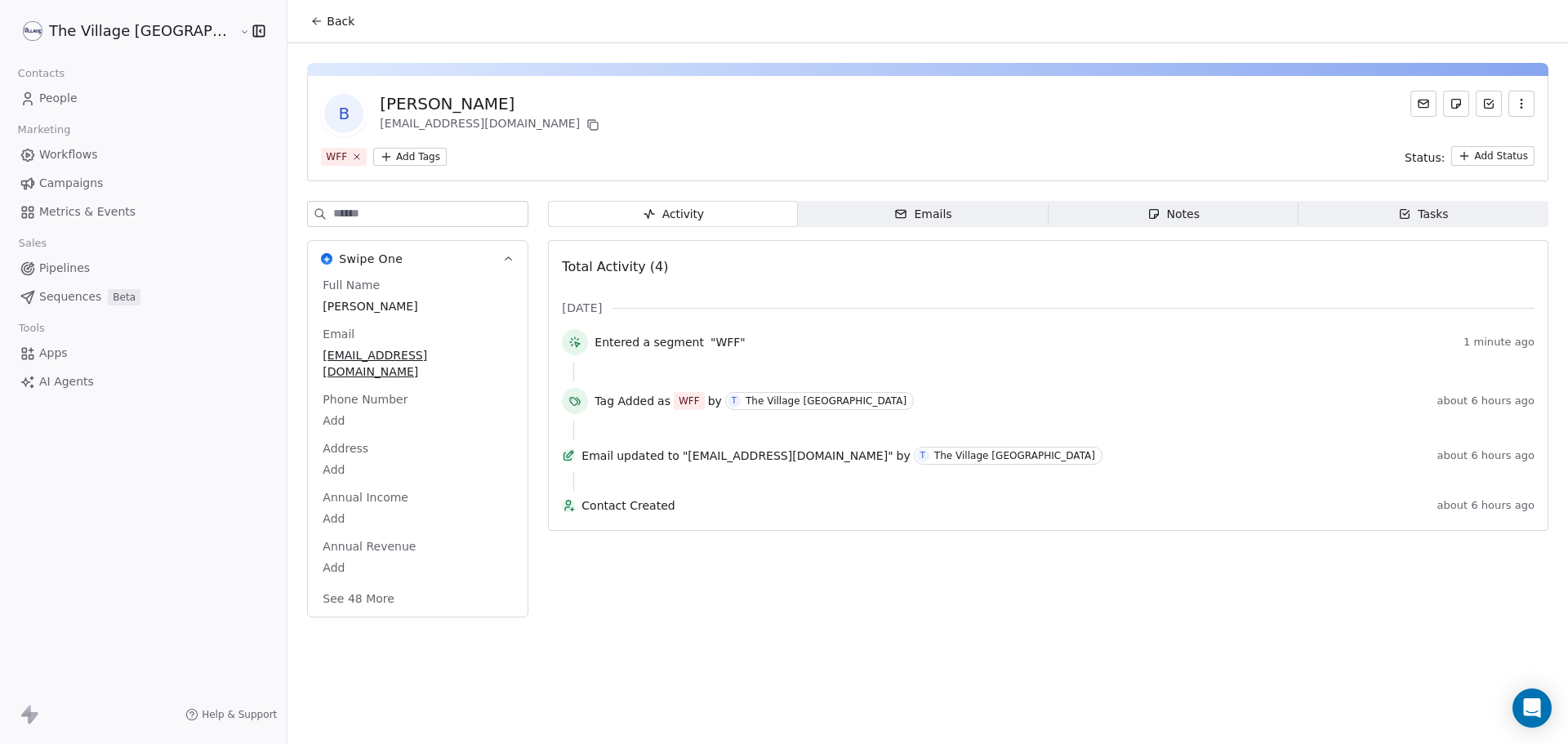
click at [341, 154] on html "The Village NZ Contacts People Marketing Workflows Campaigns Metrics & Events S…" at bounding box center [784, 372] width 1568 height 744
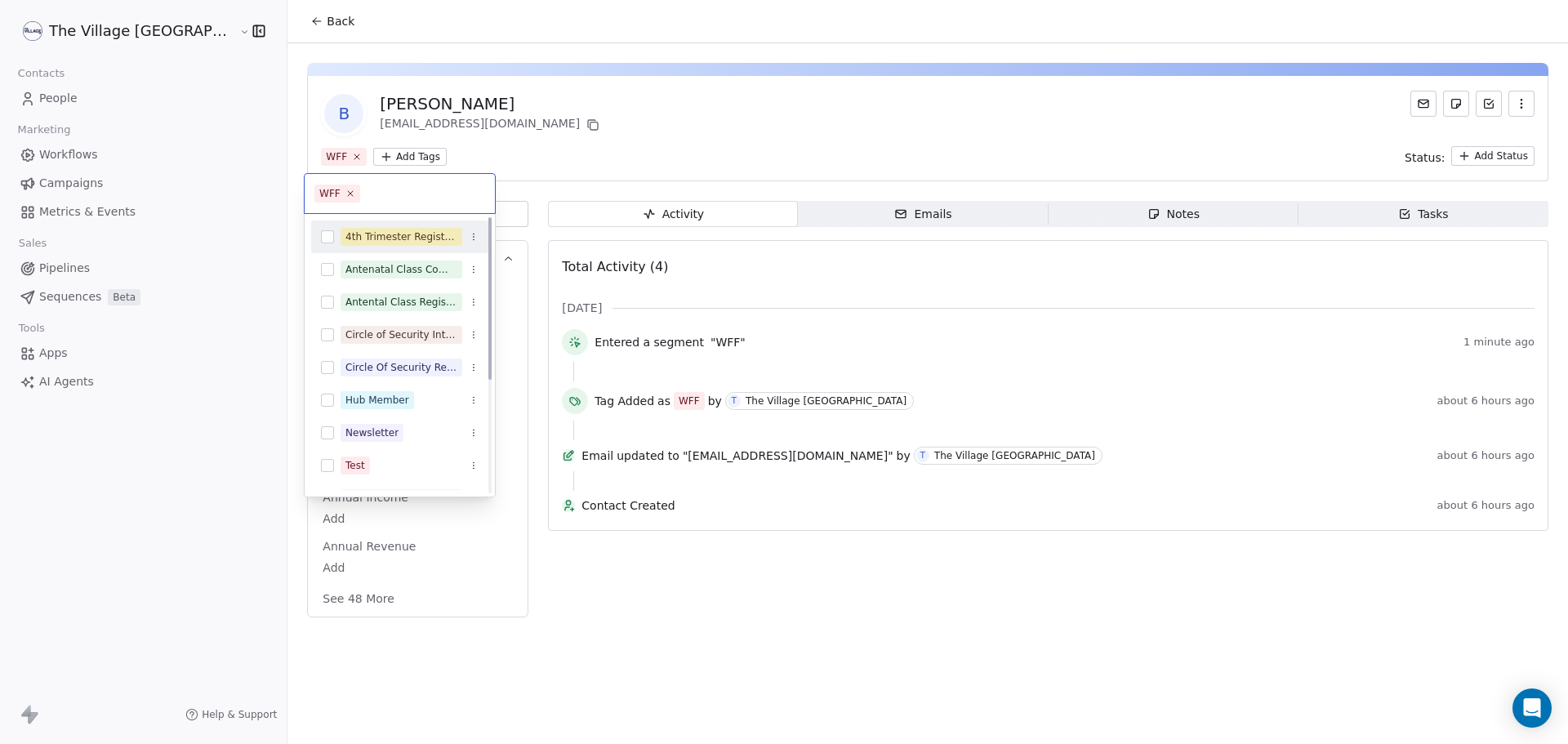
click at [559, 132] on html "The Village NZ Contacts People Marketing Workflows Campaigns Metrics & Events S…" at bounding box center [784, 372] width 1568 height 744
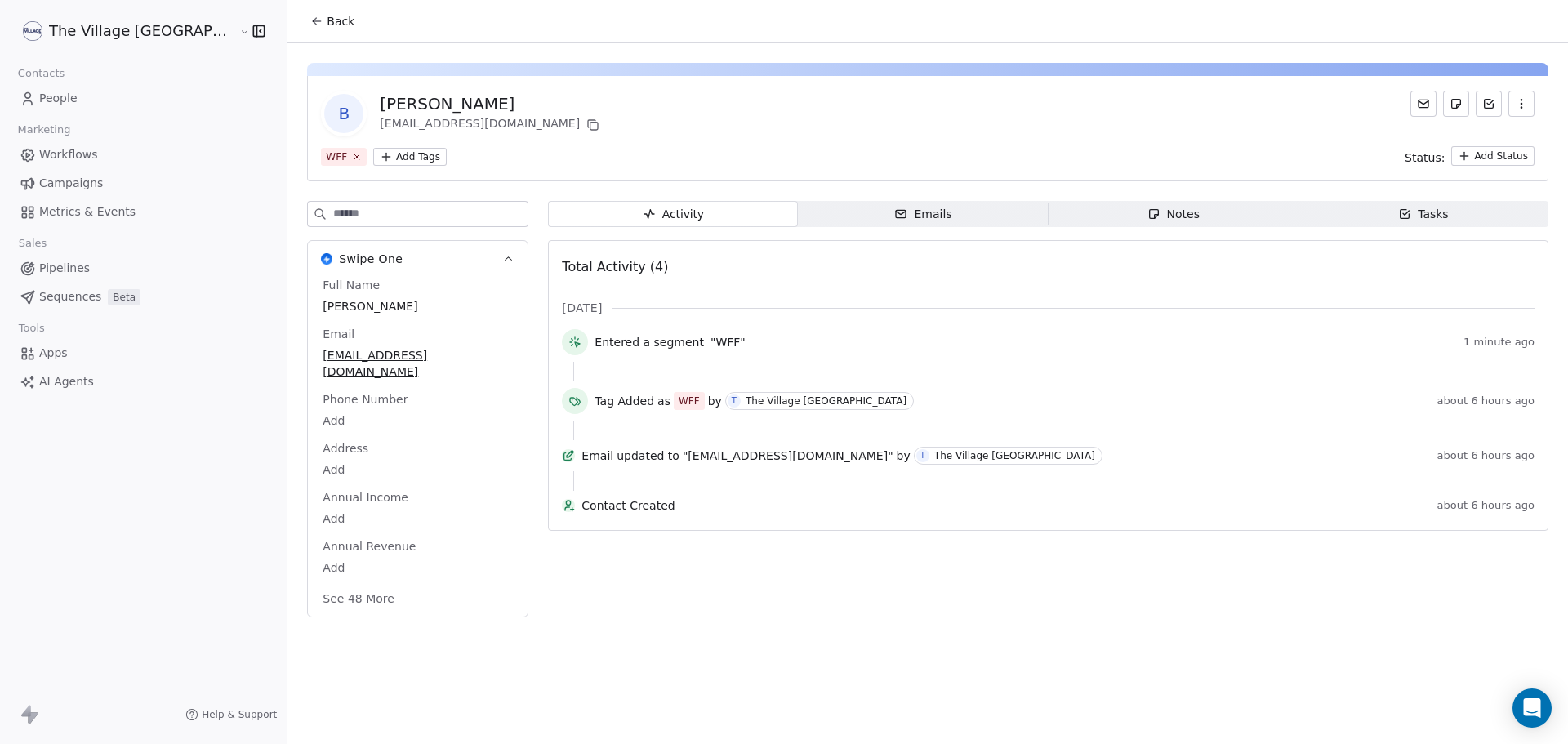
click at [102, 177] on link "Campaigns" at bounding box center [143, 183] width 260 height 27
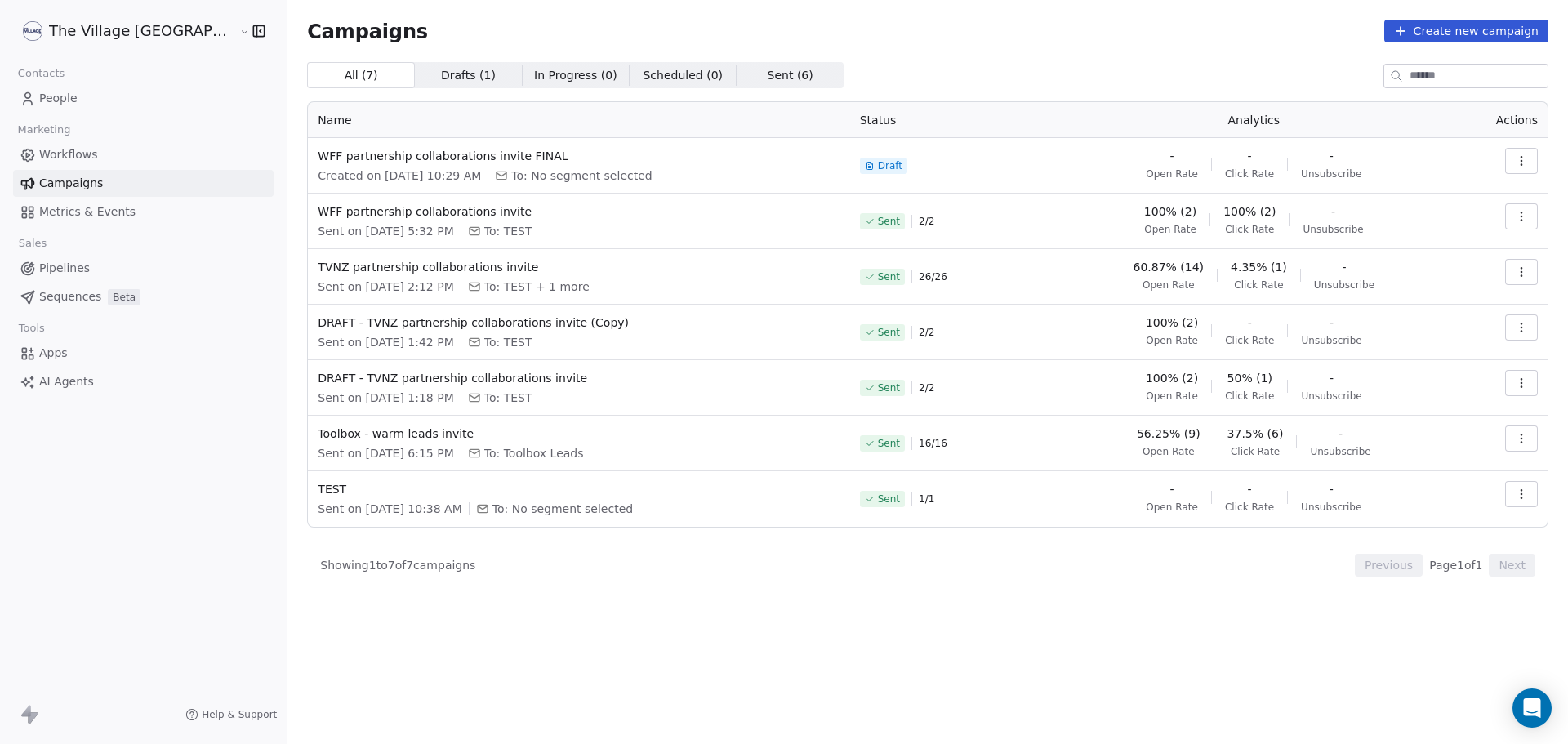
click at [83, 91] on link "People" at bounding box center [143, 98] width 260 height 27
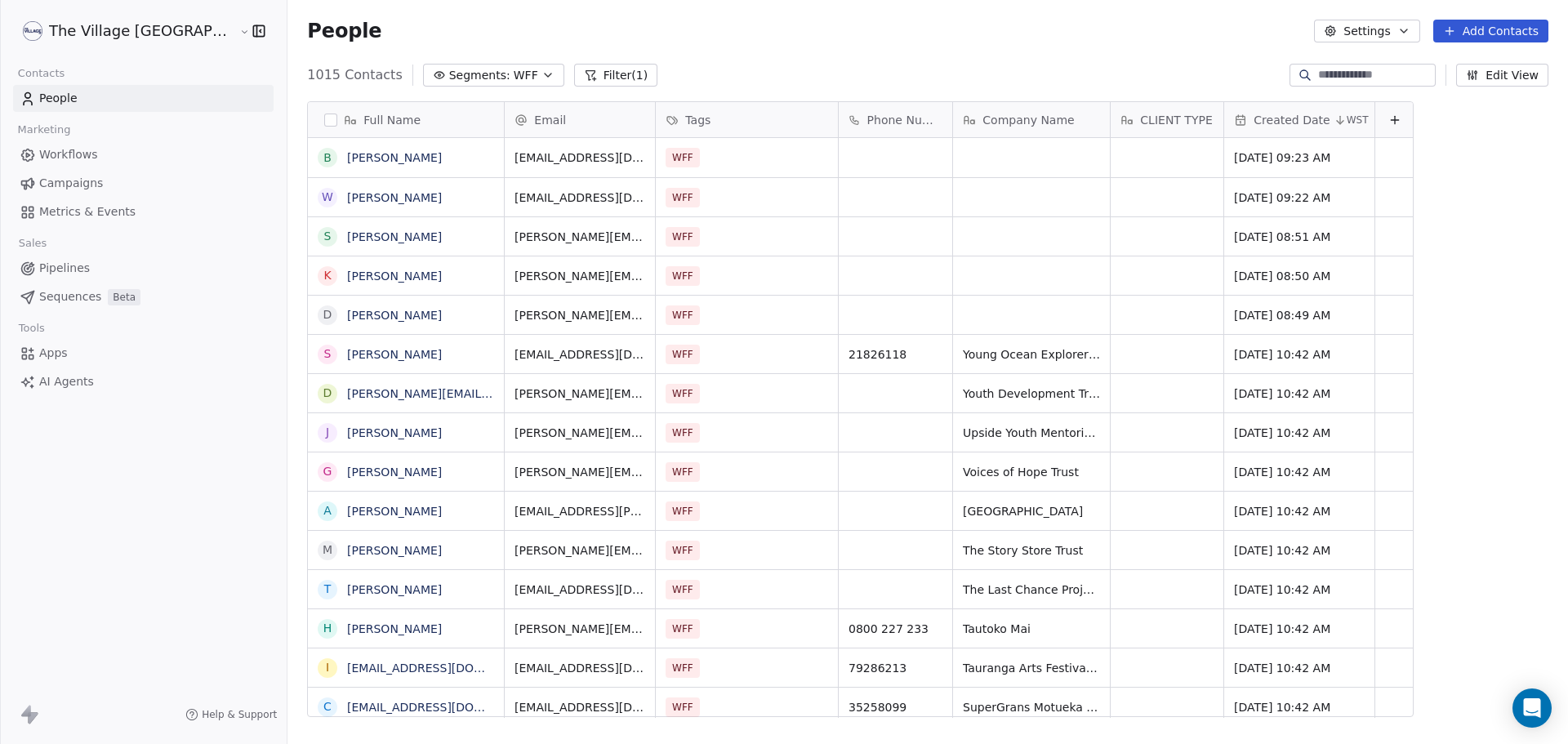
scroll to position [642, 1335]
click at [514, 74] on span "WFF" at bounding box center [526, 76] width 25 height 17
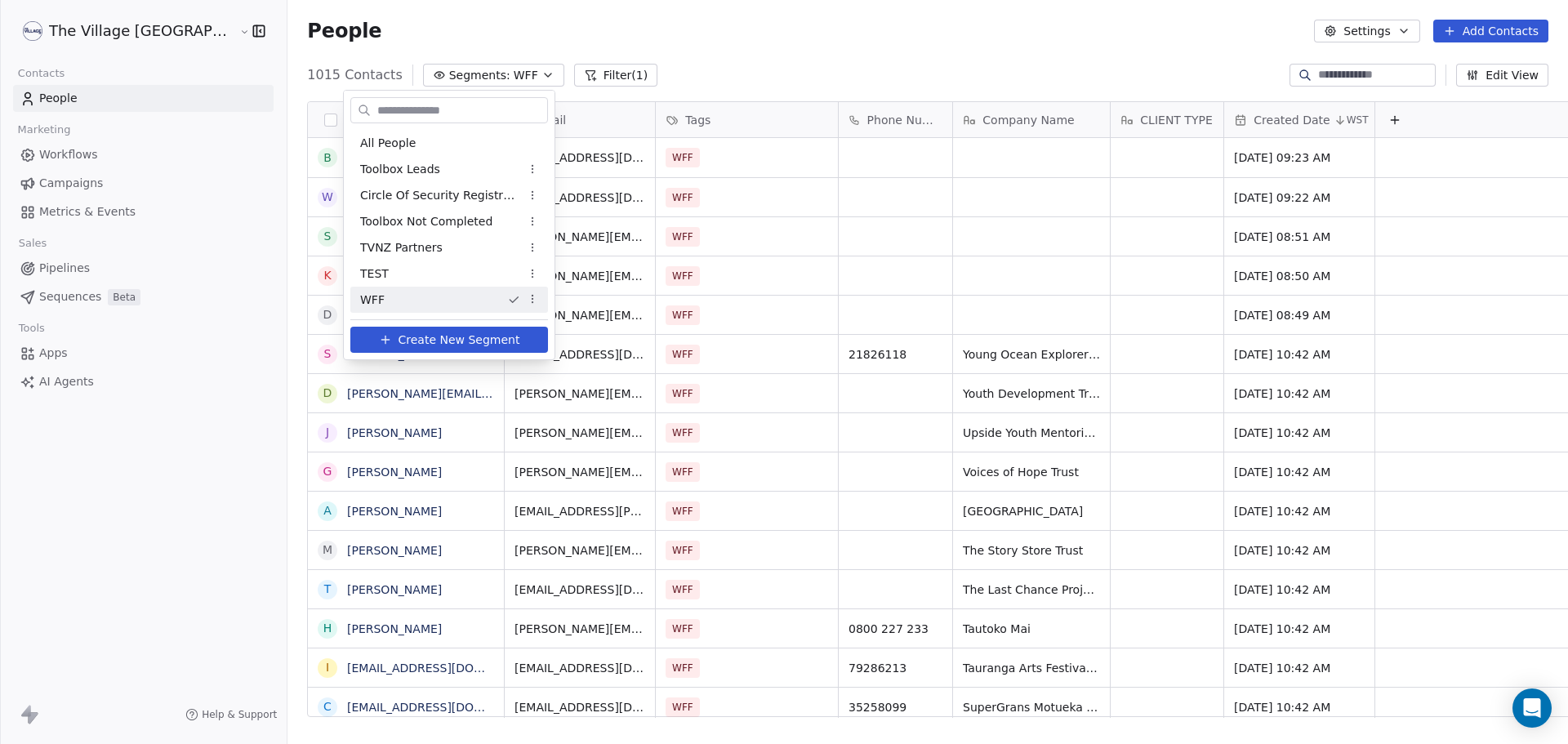
click at [1029, 37] on html "The Village NZ Contacts People Marketing Workflows Campaigns Metrics & Events S…" at bounding box center [784, 372] width 1568 height 744
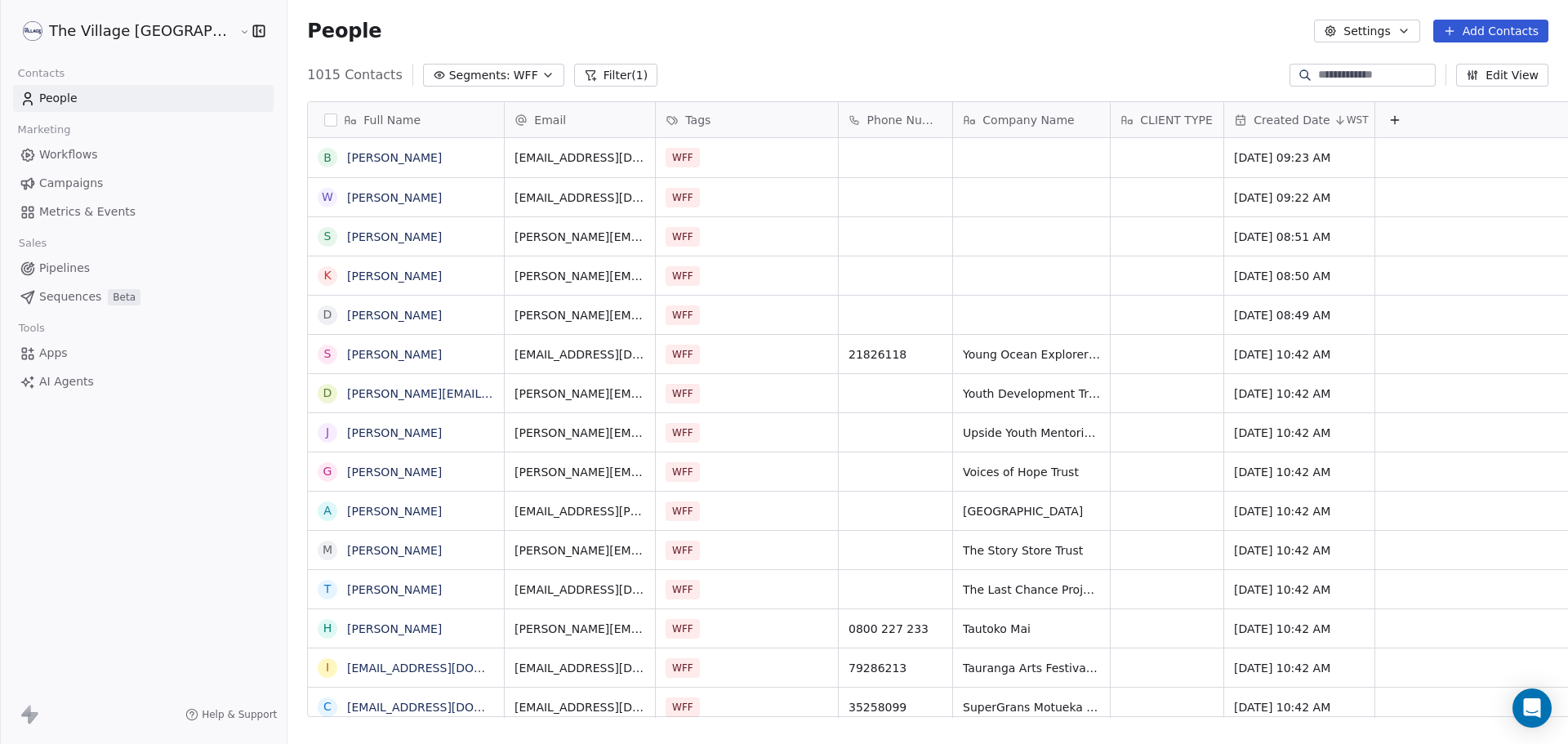
click at [65, 100] on span "People" at bounding box center [58, 99] width 38 height 17
click at [514, 72] on span "WFF" at bounding box center [526, 76] width 25 height 17
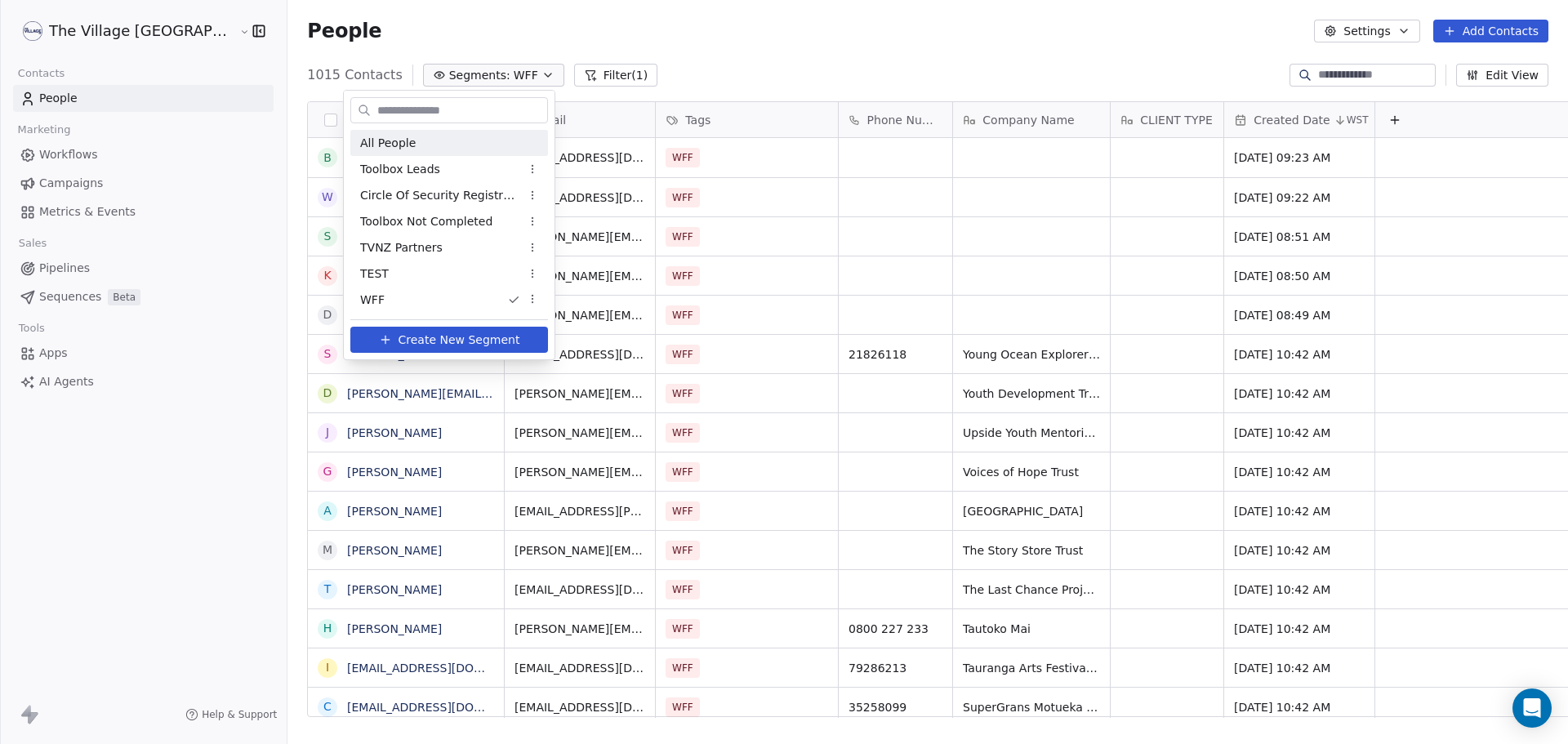
click at [437, 139] on div "All People" at bounding box center [449, 143] width 198 height 27
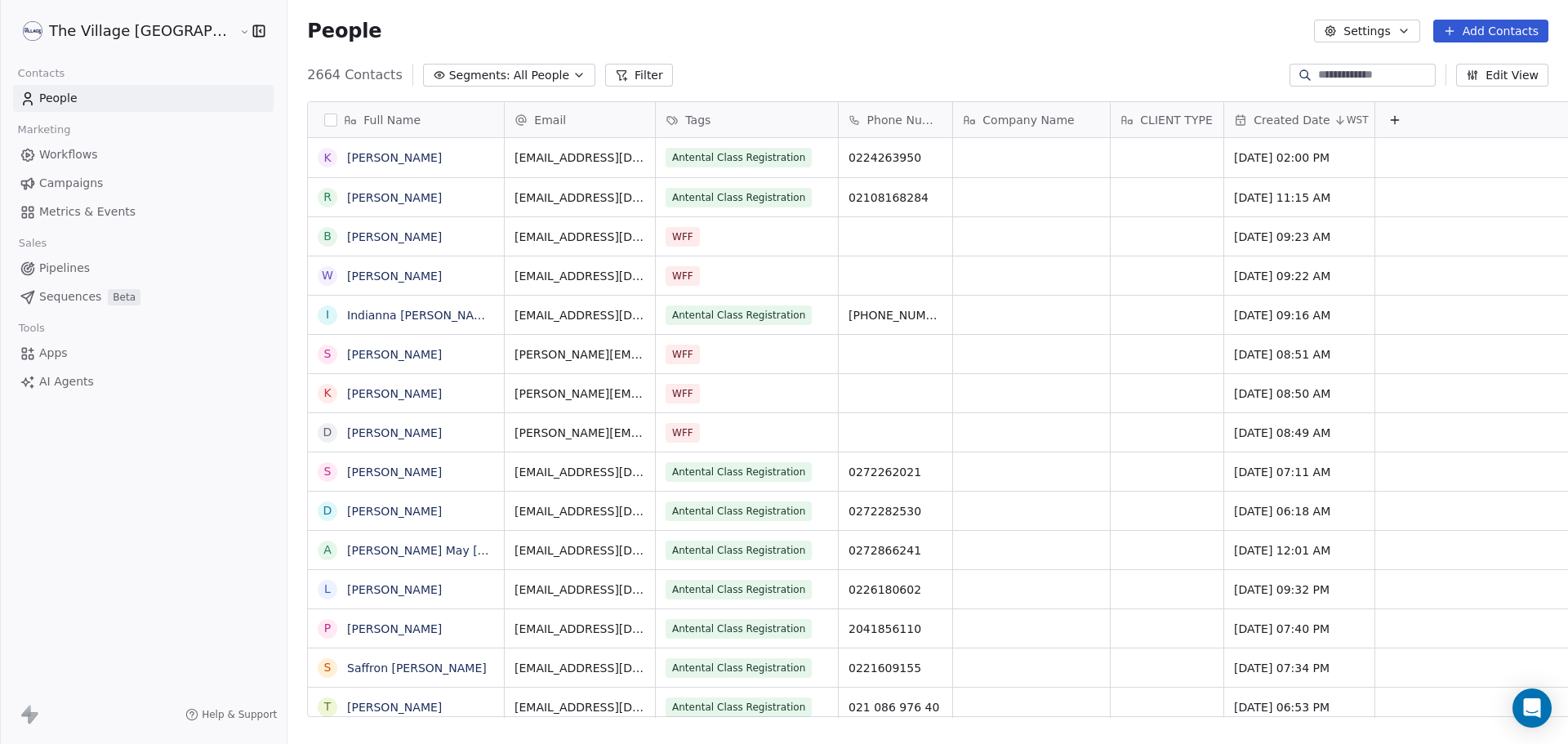
click at [1480, 32] on button "Add Contacts" at bounding box center [1490, 31] width 115 height 23
click at [1480, 32] on html "The Village NZ Contacts People Marketing Workflows Campaigns Metrics & Events S…" at bounding box center [784, 372] width 1568 height 744
click at [514, 78] on span "All People" at bounding box center [541, 76] width 55 height 17
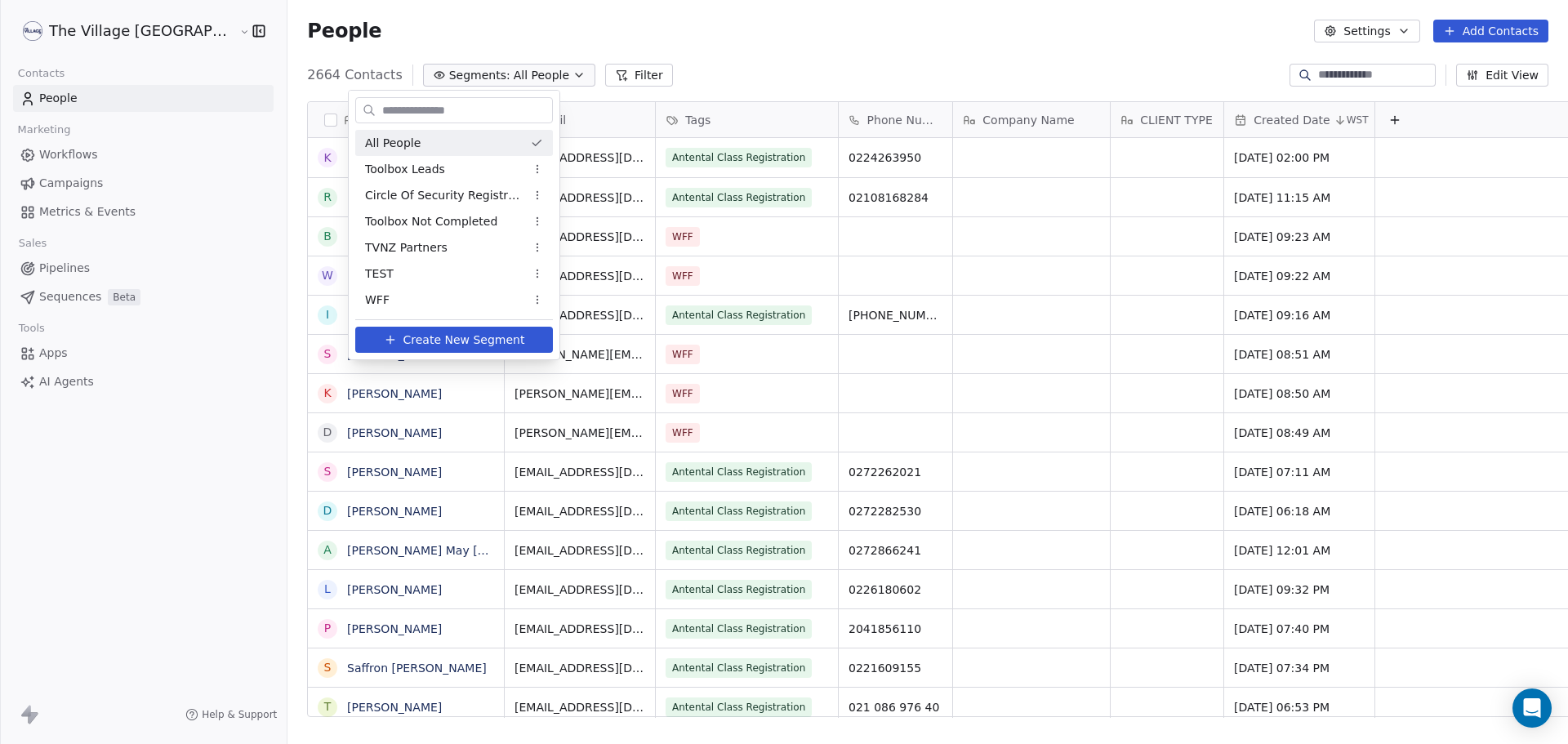
click at [301, 157] on html "The Village NZ Contacts People Marketing Workflows Campaigns Metrics & Events S…" at bounding box center [784, 372] width 1568 height 744
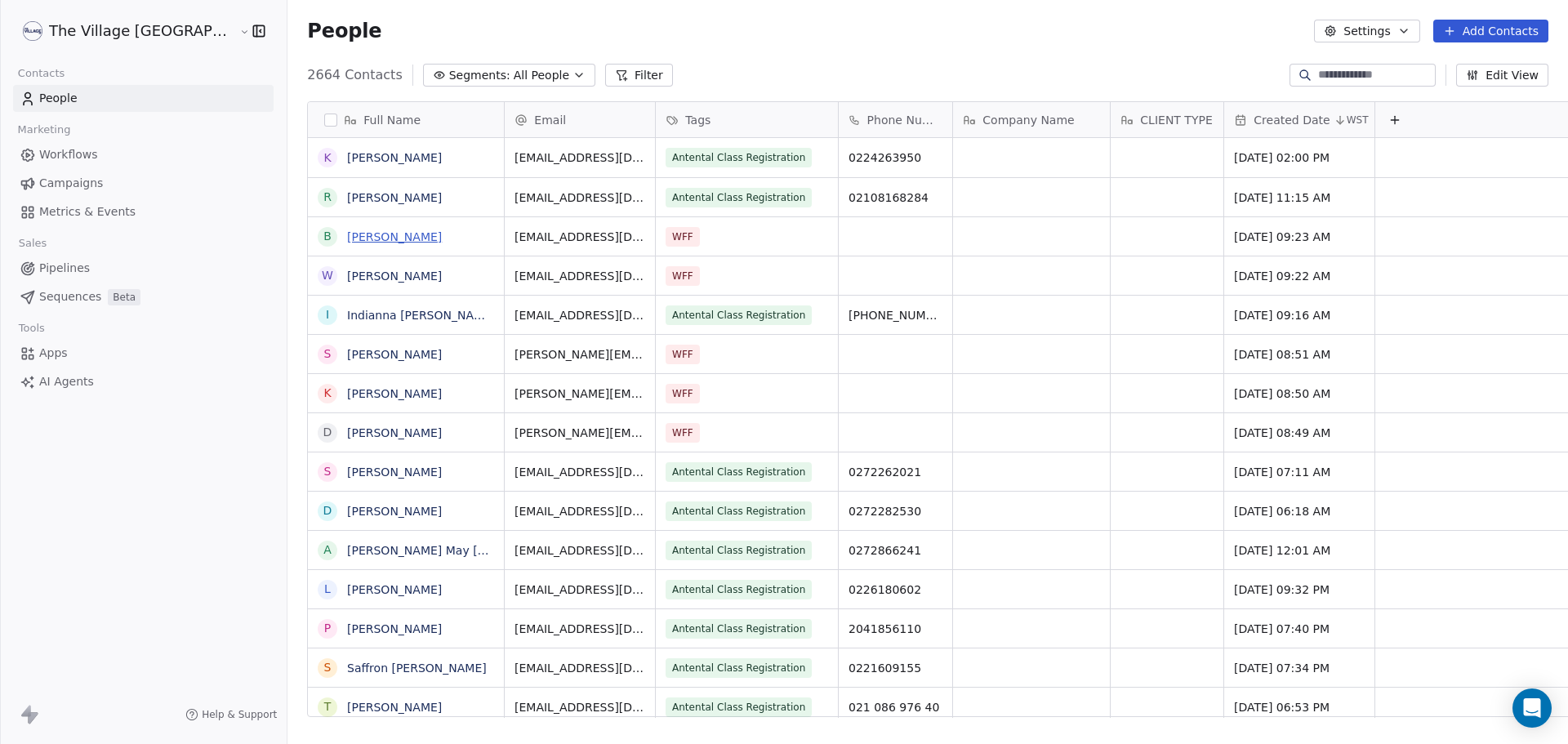
click at [347, 240] on link "[PERSON_NAME]" at bounding box center [394, 237] width 95 height 13
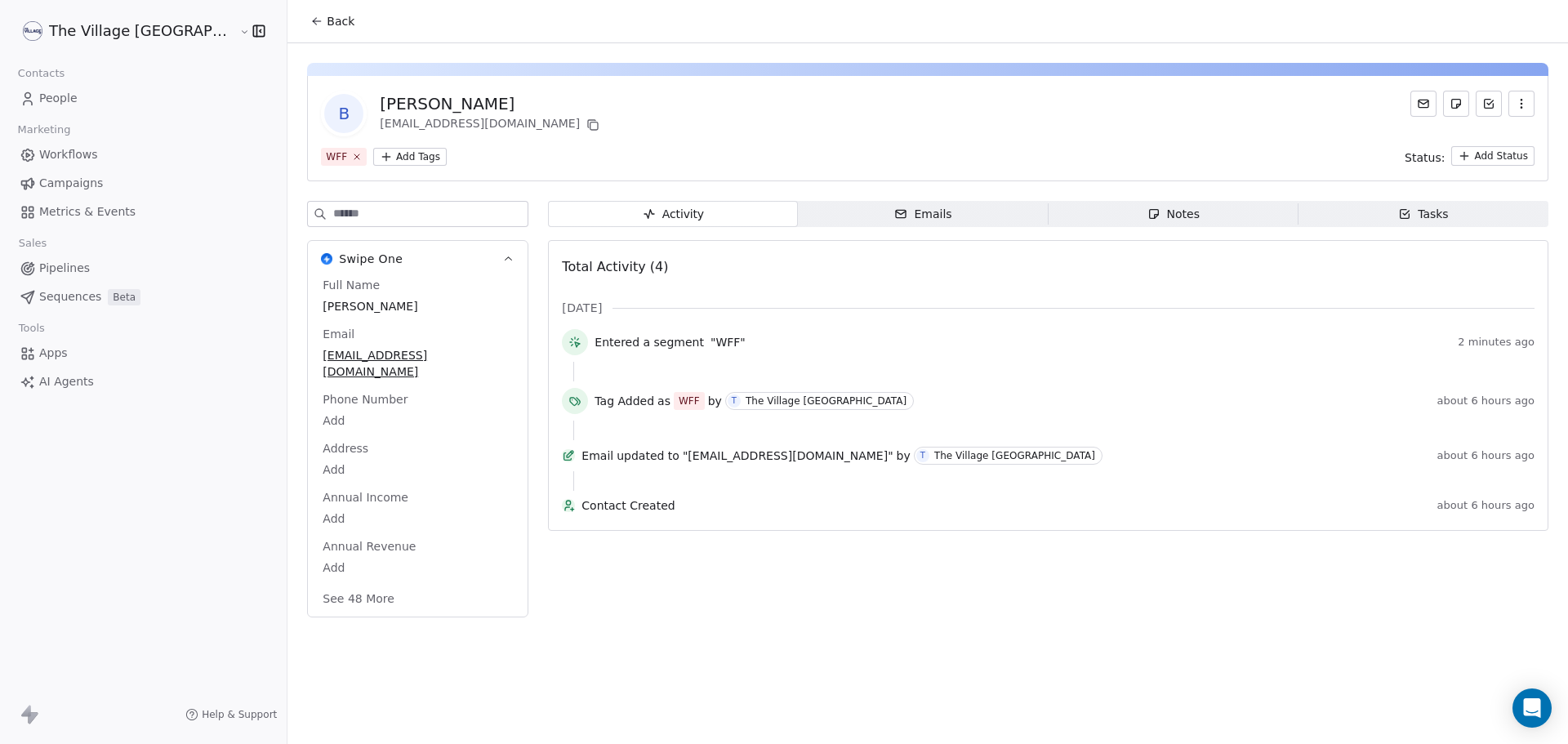
click at [327, 160] on html "The Village NZ Contacts People Marketing Workflows Campaigns Metrics & Events S…" at bounding box center [784, 372] width 1568 height 744
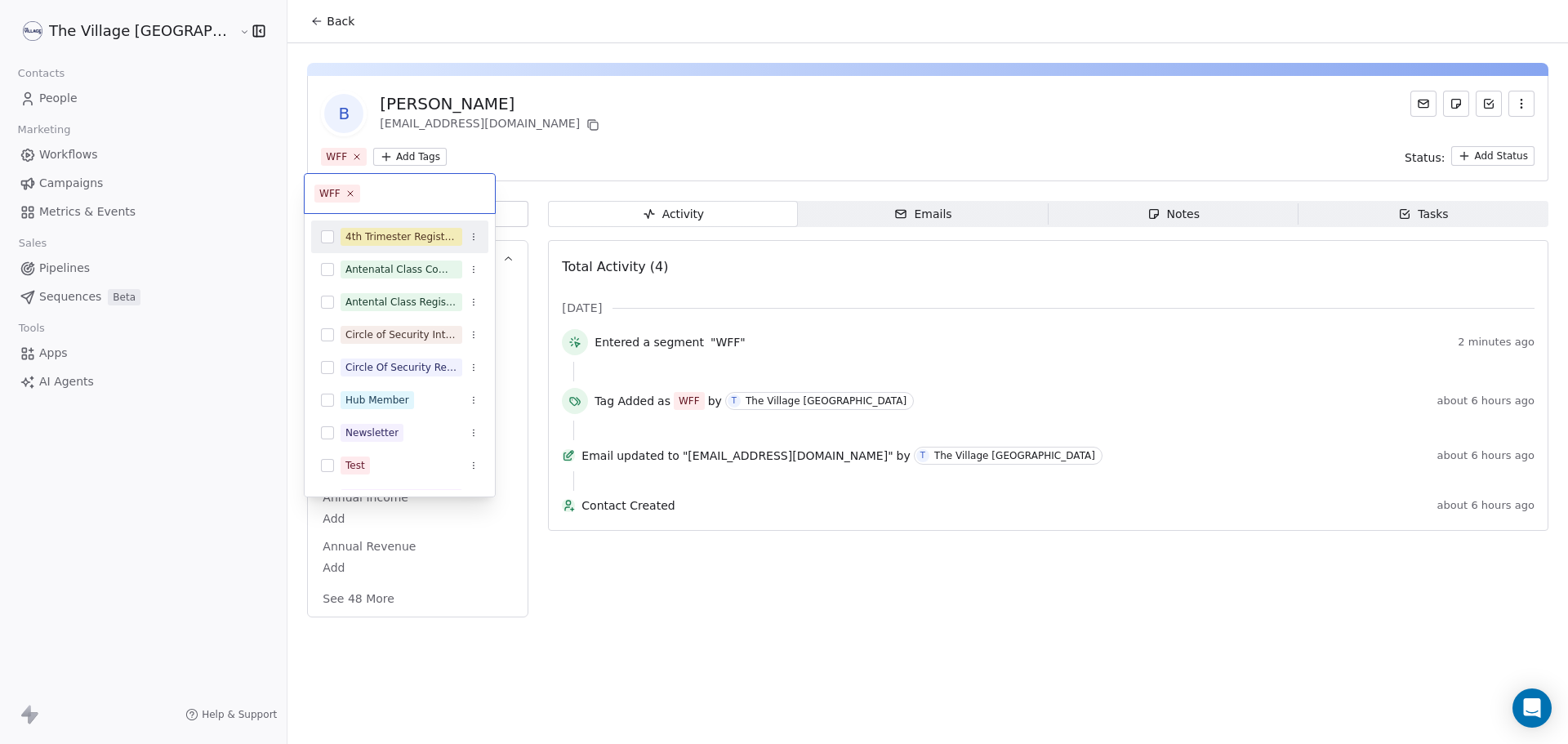
click at [587, 126] on html "The Village NZ Contacts People Marketing Workflows Campaigns Metrics & Events S…" at bounding box center [784, 372] width 1568 height 744
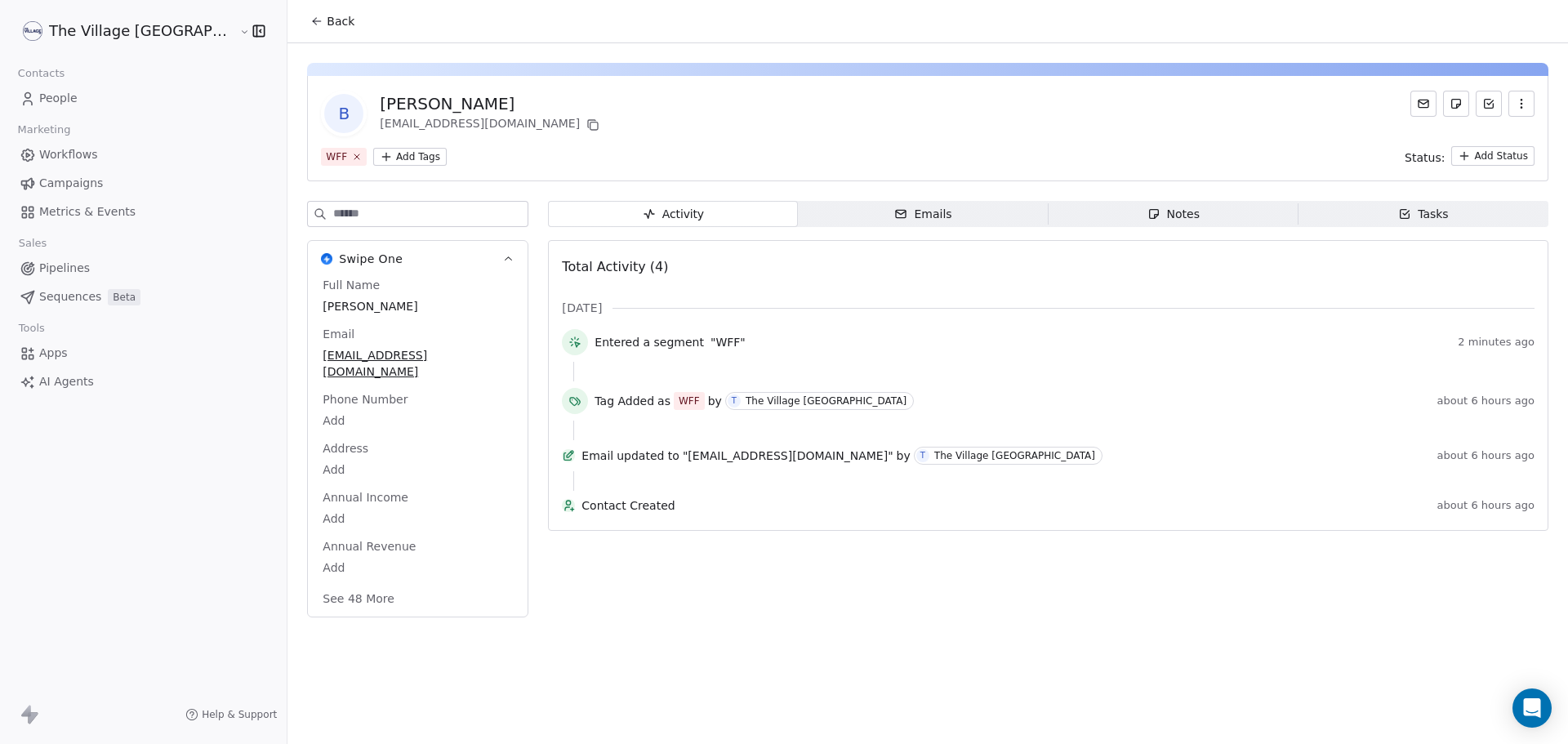
click at [311, 24] on icon at bounding box center [317, 21] width 13 height 13
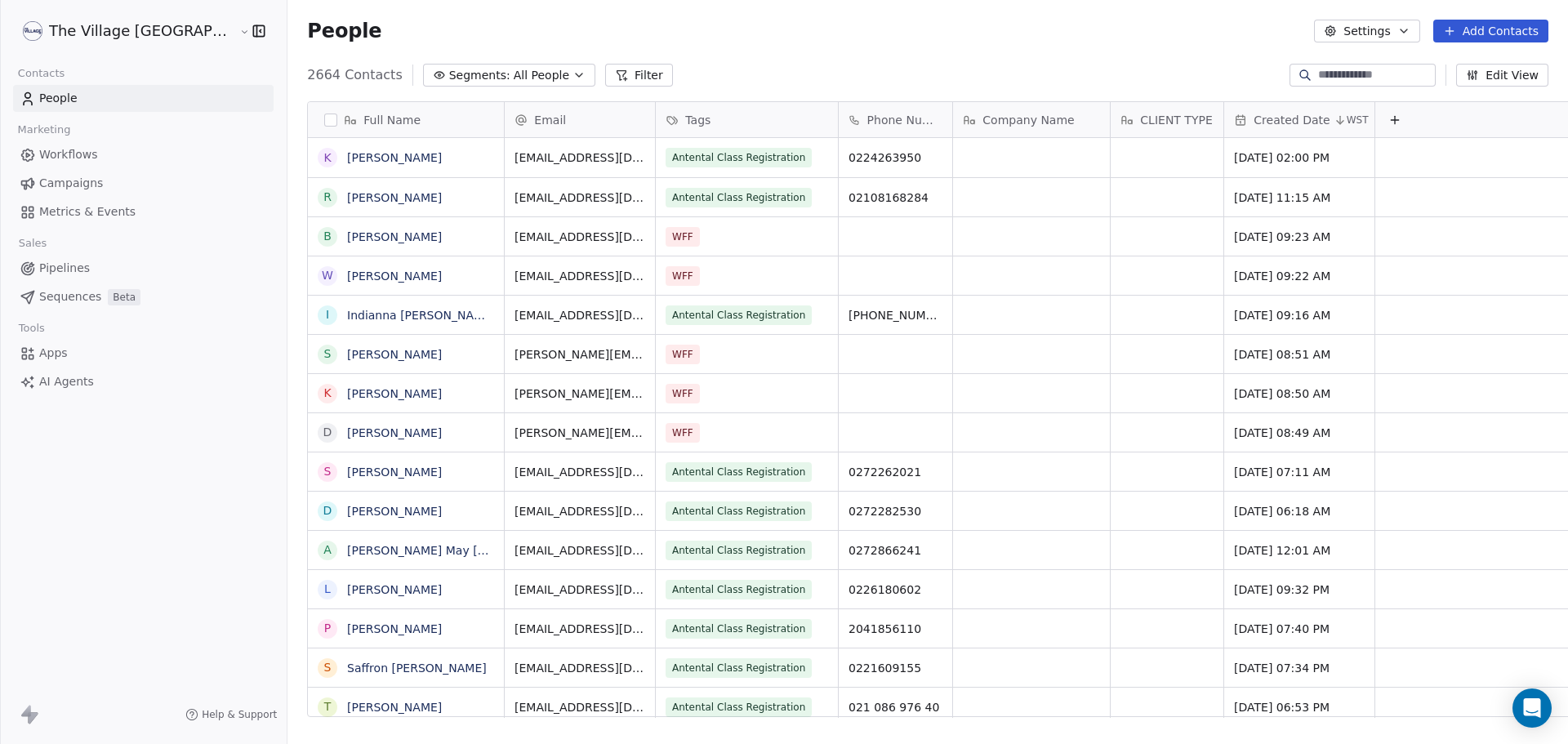
scroll to position [642, 1335]
click at [1372, 32] on button "Settings" at bounding box center [1366, 31] width 105 height 23
click at [1369, 90] on span "Tags" at bounding box center [1371, 93] width 26 height 17
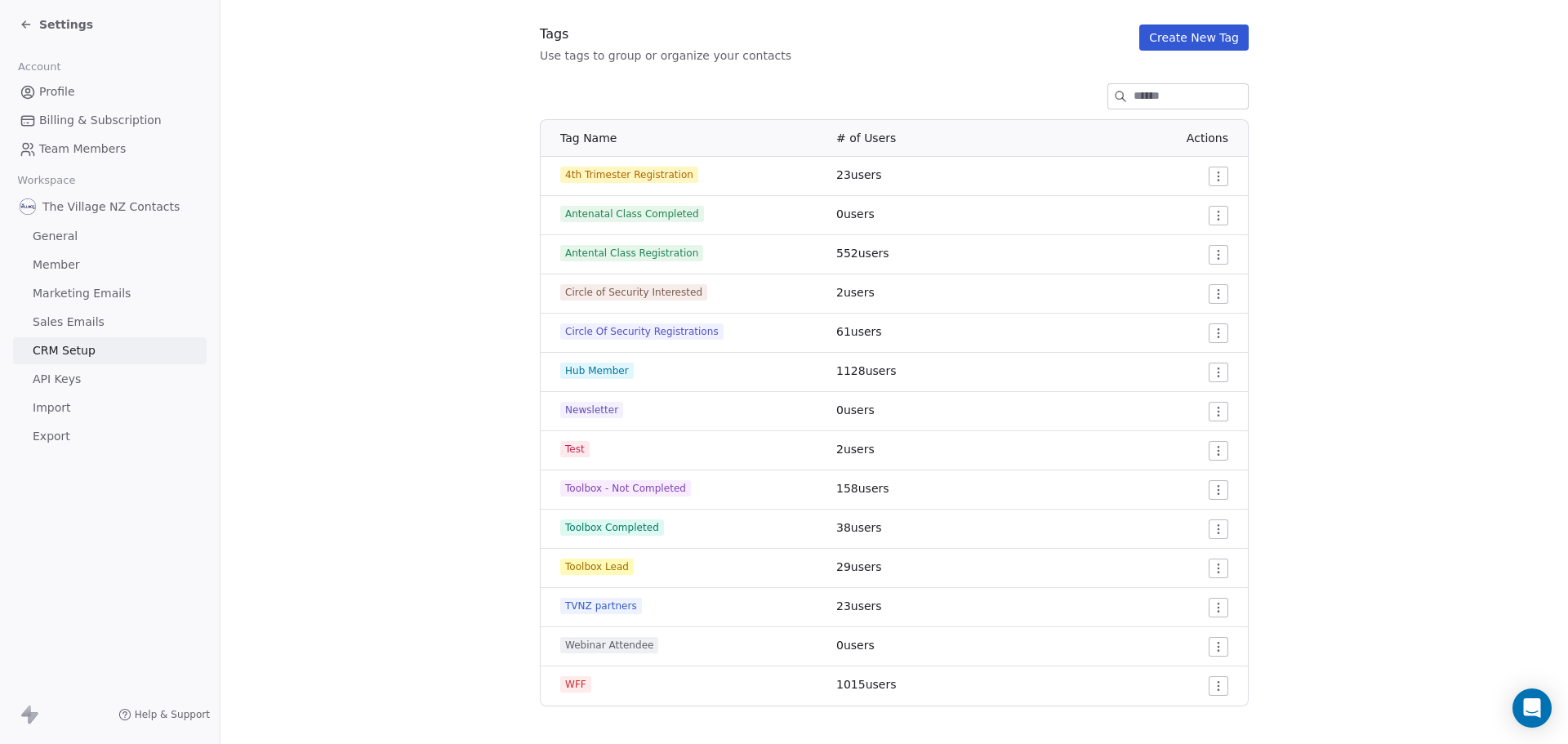
scroll to position [178, 0]
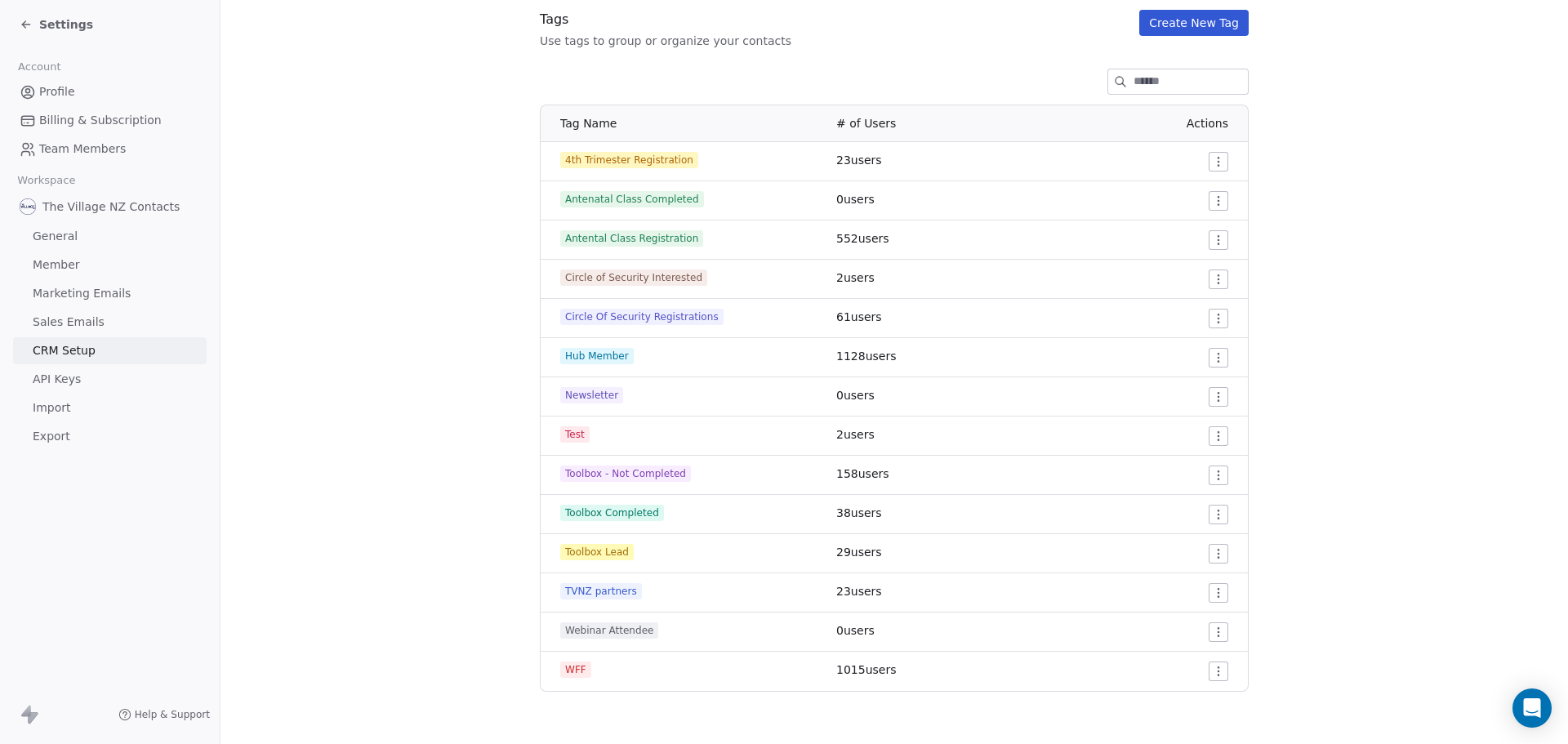
click at [1159, 26] on button "Create New Tag" at bounding box center [1193, 23] width 109 height 27
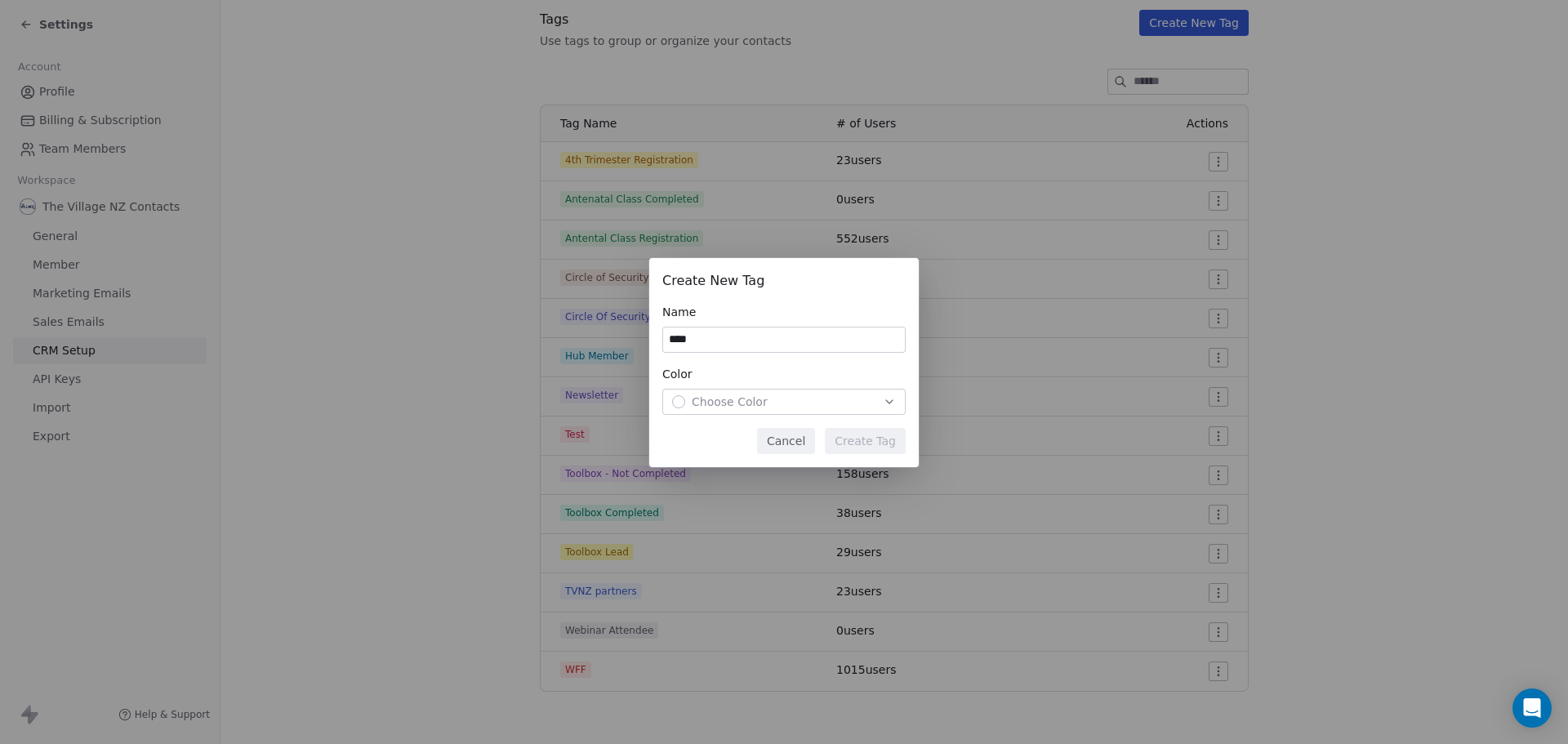
type input "*****"
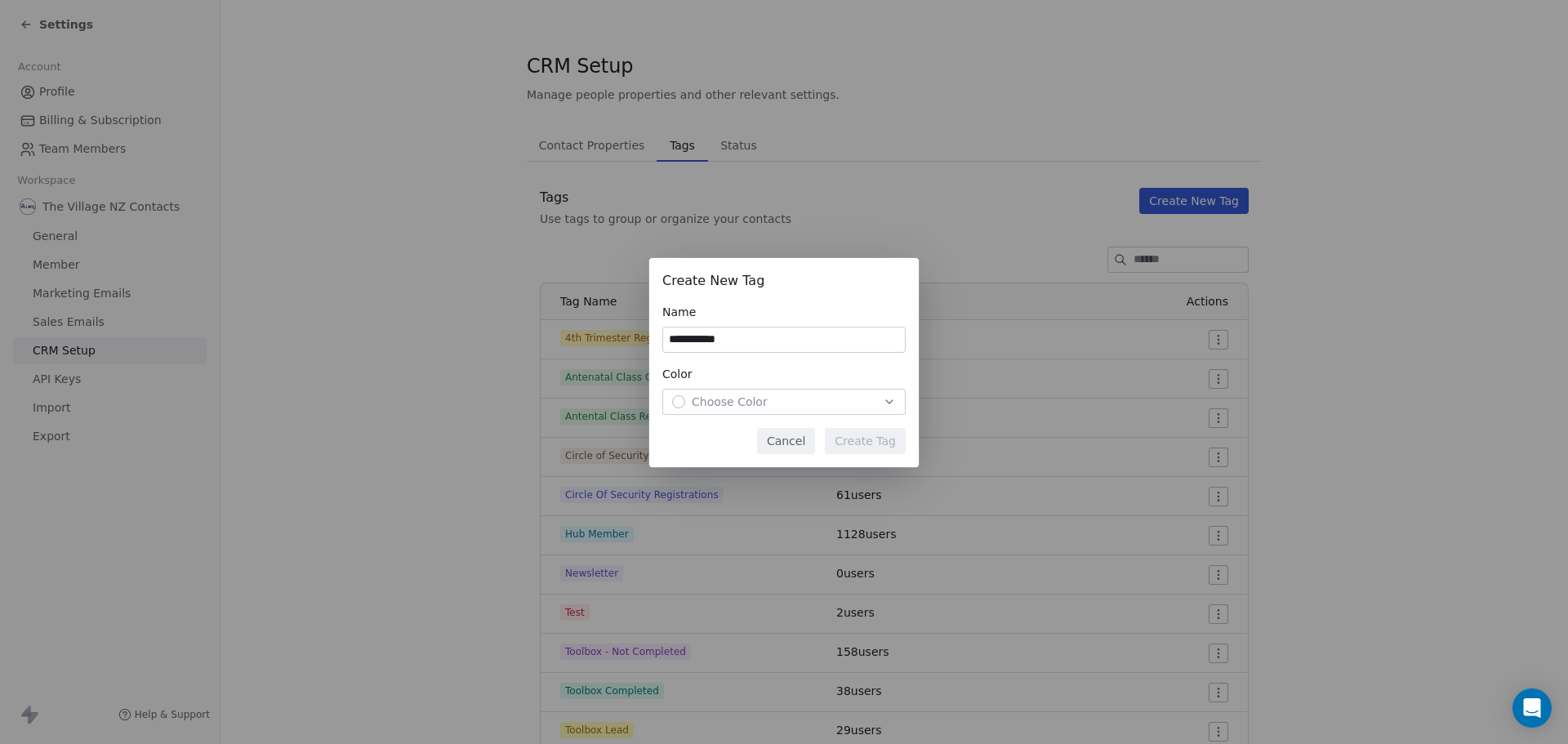
scroll to position [178, 0]
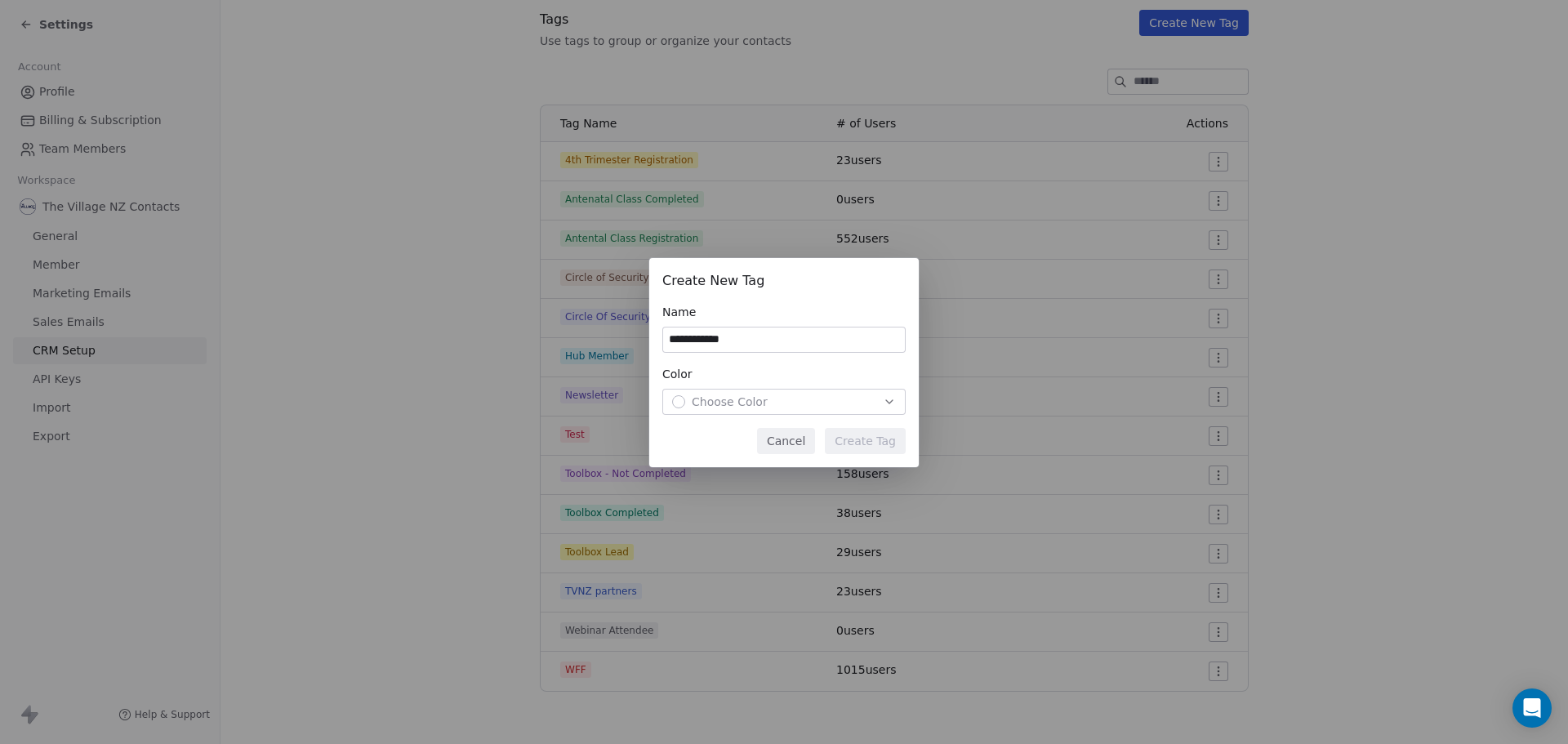
type input "**********"
click at [727, 411] on button "Choose Color" at bounding box center [784, 402] width 243 height 27
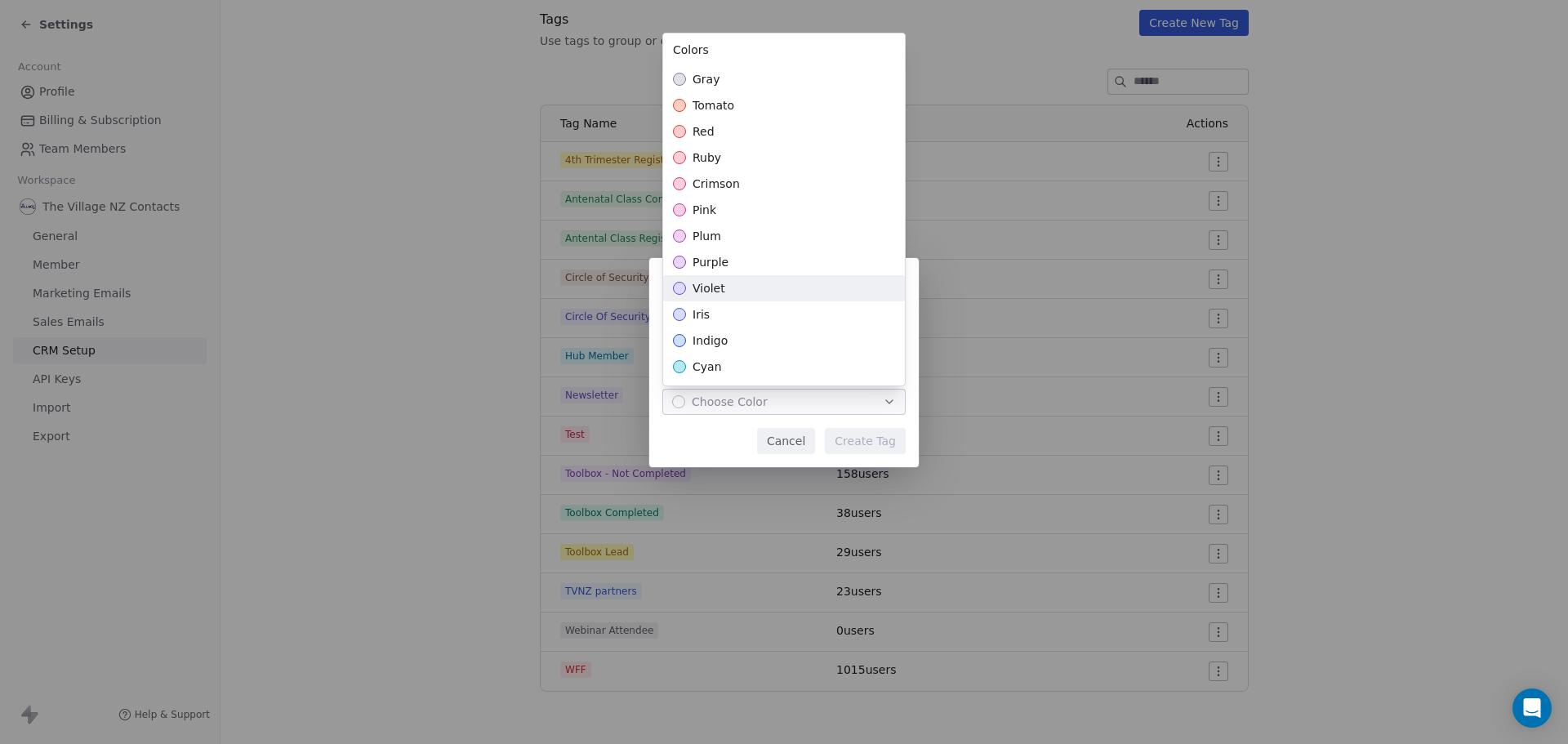
click at [714, 290] on span "violet" at bounding box center [708, 288] width 32 height 16
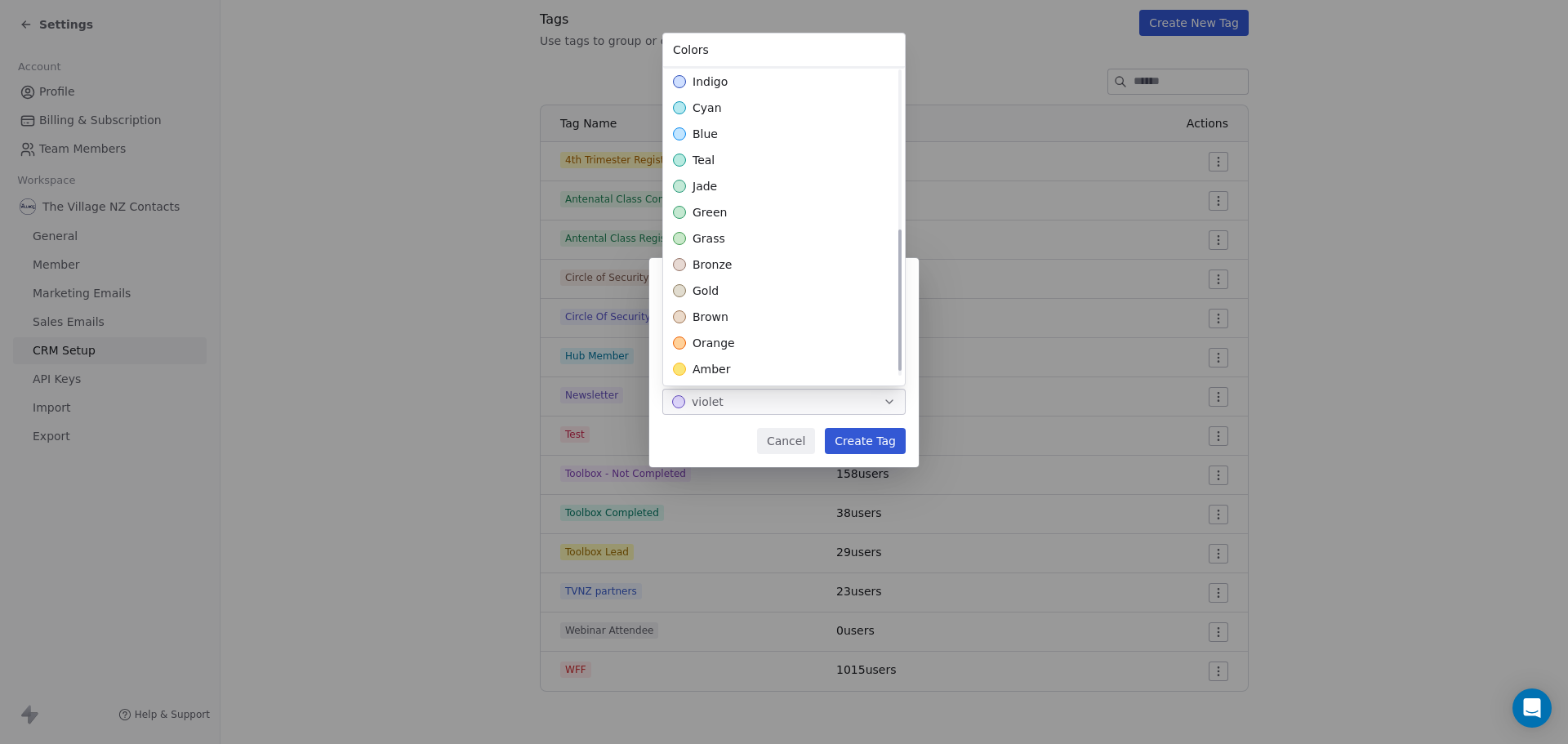
scroll to position [367, 0]
click at [723, 321] on div "lime" at bounding box center [784, 314] width 241 height 27
click at [860, 441] on div "**********" at bounding box center [784, 372] width 1568 height 280
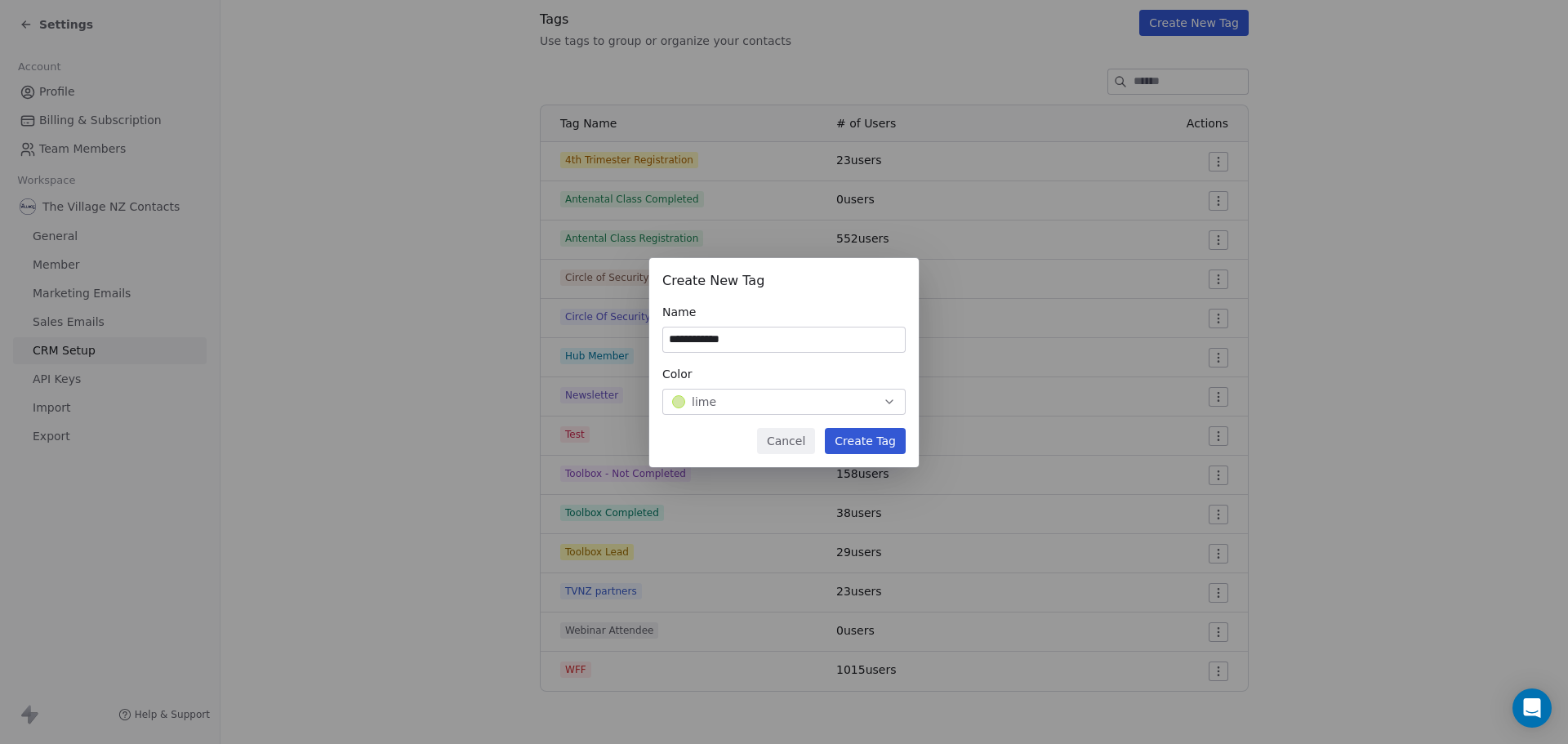
click at [870, 439] on button "Create Tag" at bounding box center [864, 442] width 81 height 27
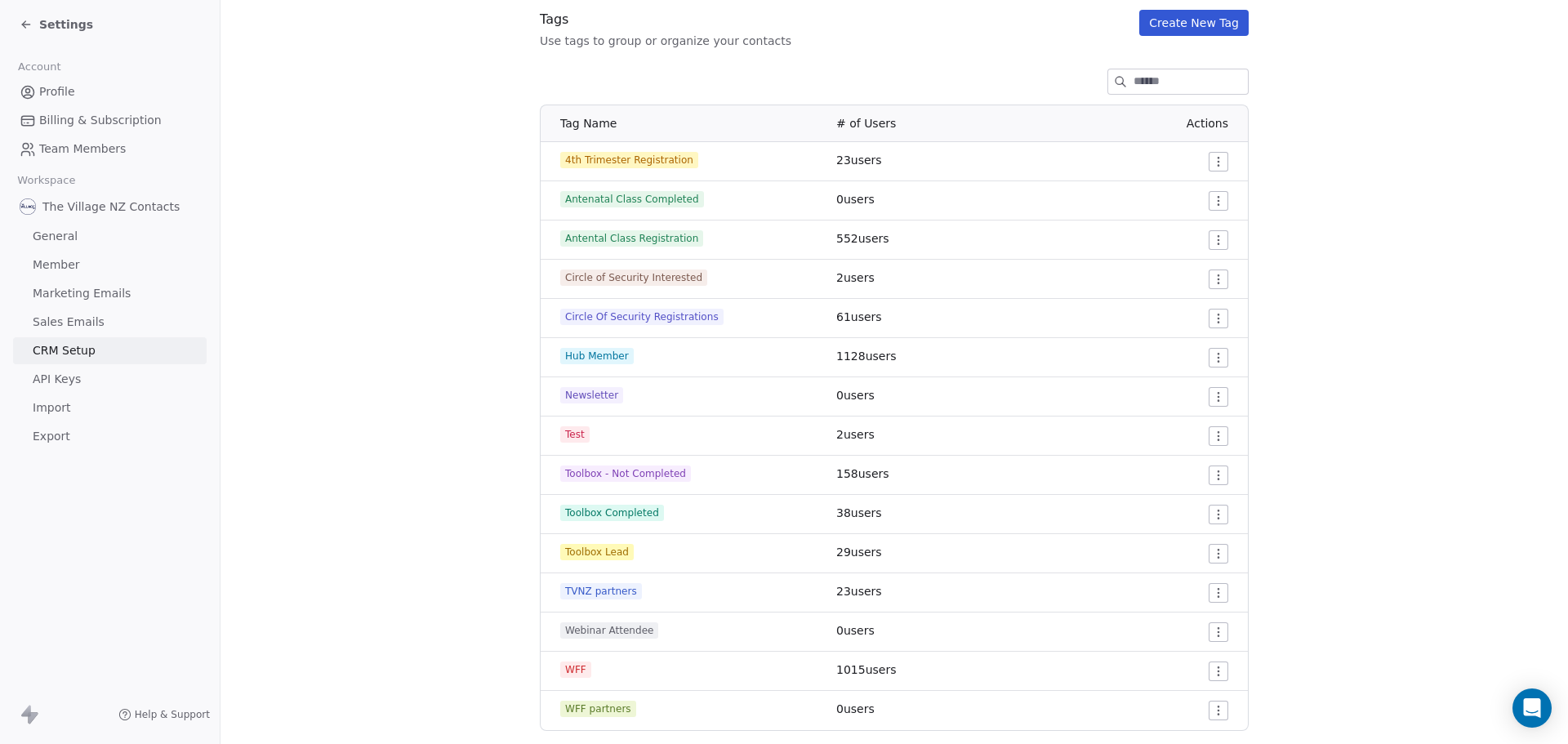
click at [422, 370] on section "CRM Setup Manage people properties and other relevant settings. Contact Propert…" at bounding box center [894, 303] width 1348 height 962
drag, startPoint x: 823, startPoint y: 673, endPoint x: 1019, endPoint y: 673, distance: 196.0
click at [1019, 673] on td "1015 users" at bounding box center [937, 671] width 222 height 39
click at [802, 674] on div "WFF" at bounding box center [689, 669] width 256 height 16
click at [1175, 13] on button "Create New Tag" at bounding box center [1193, 23] width 109 height 27
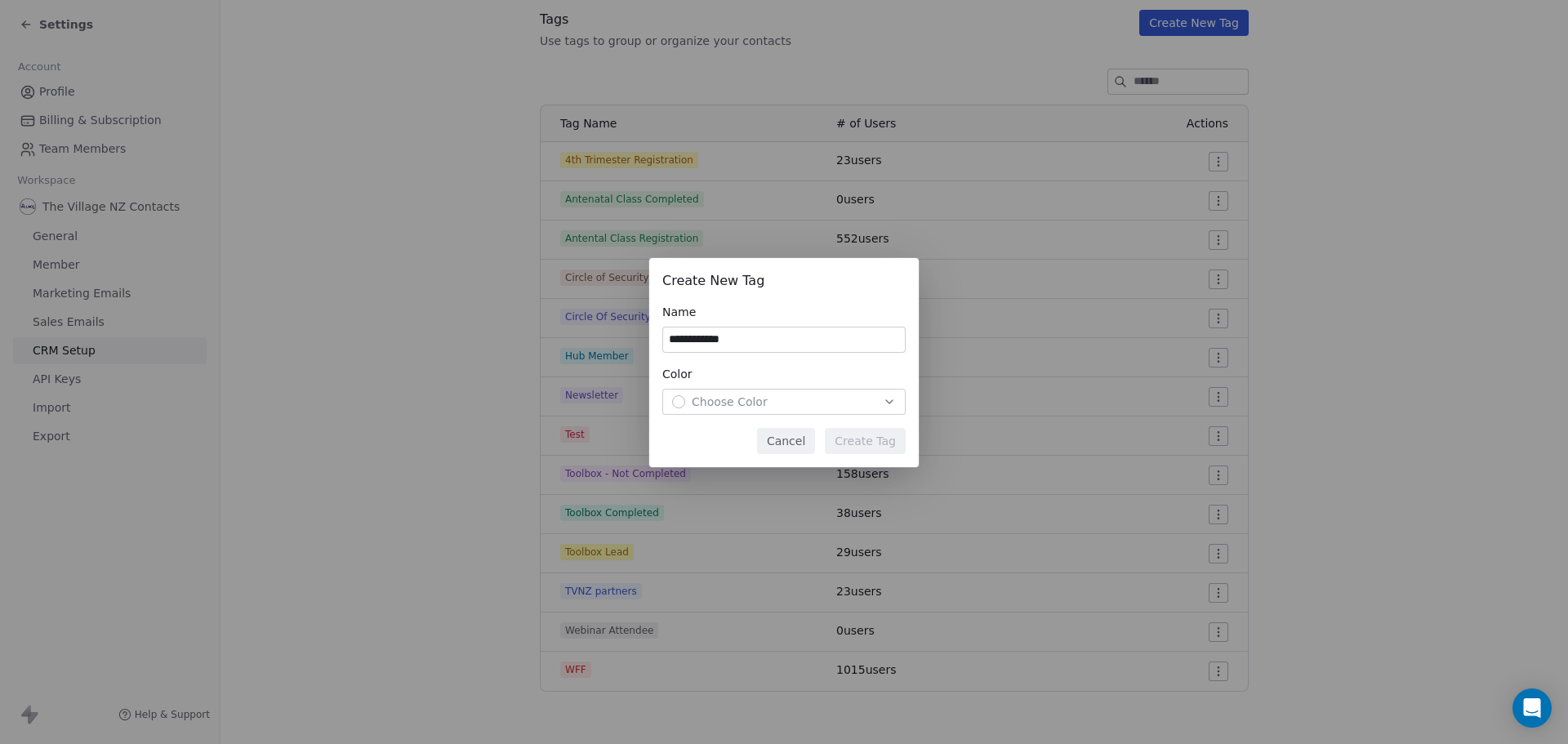
type input "**********"
click at [796, 405] on div "Choose Color" at bounding box center [784, 401] width 224 height 16
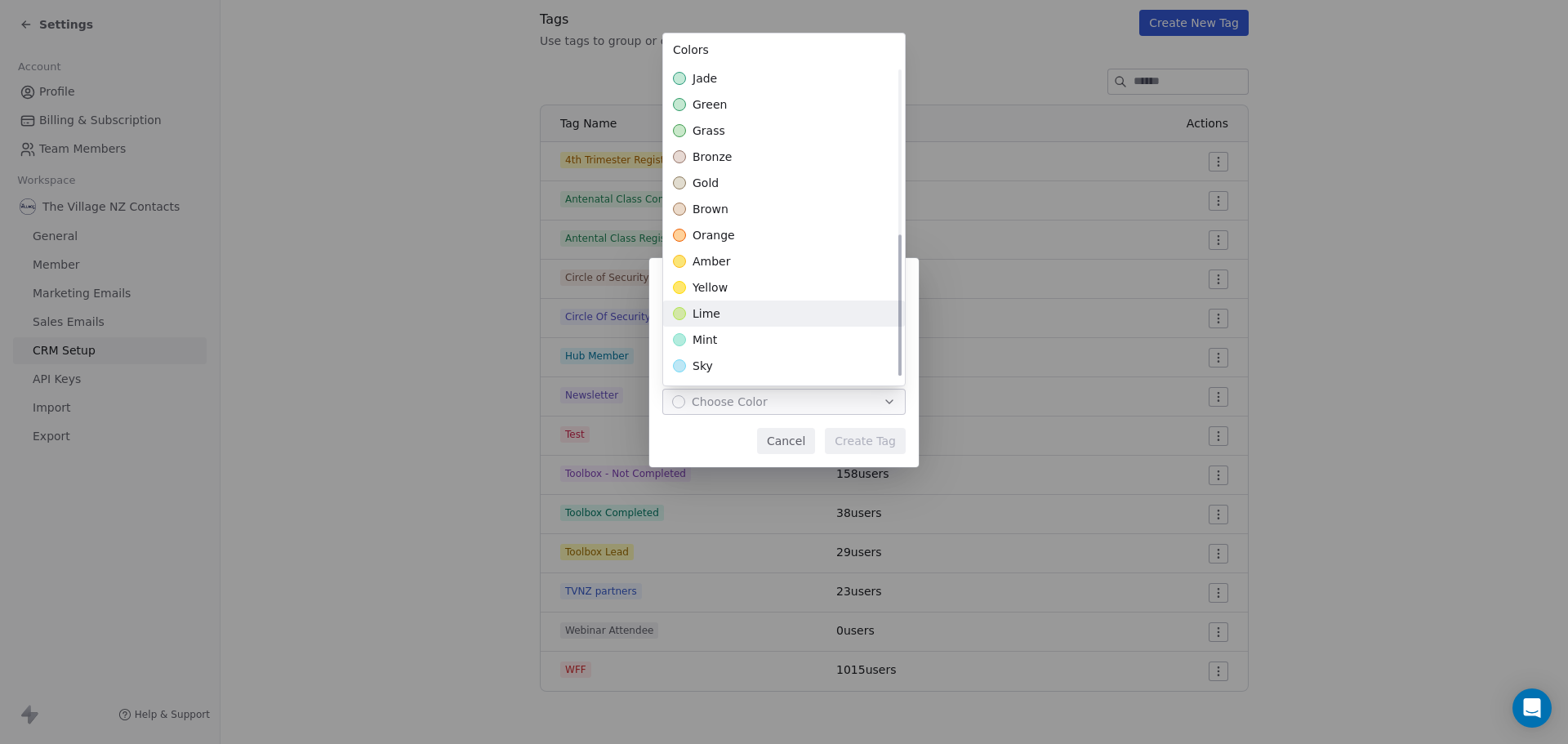
click at [719, 308] on div "lime" at bounding box center [784, 314] width 241 height 27
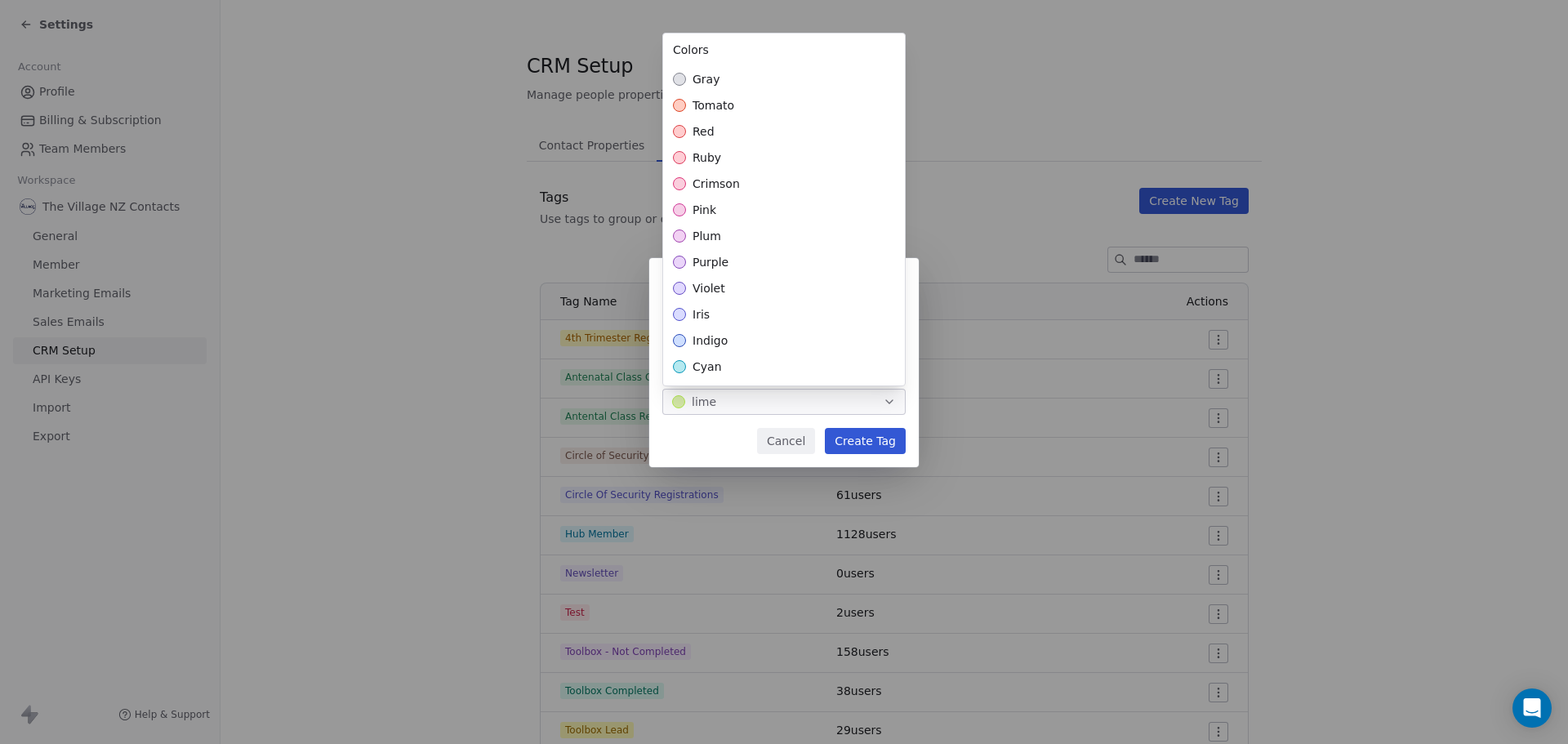
scroll to position [367, 0]
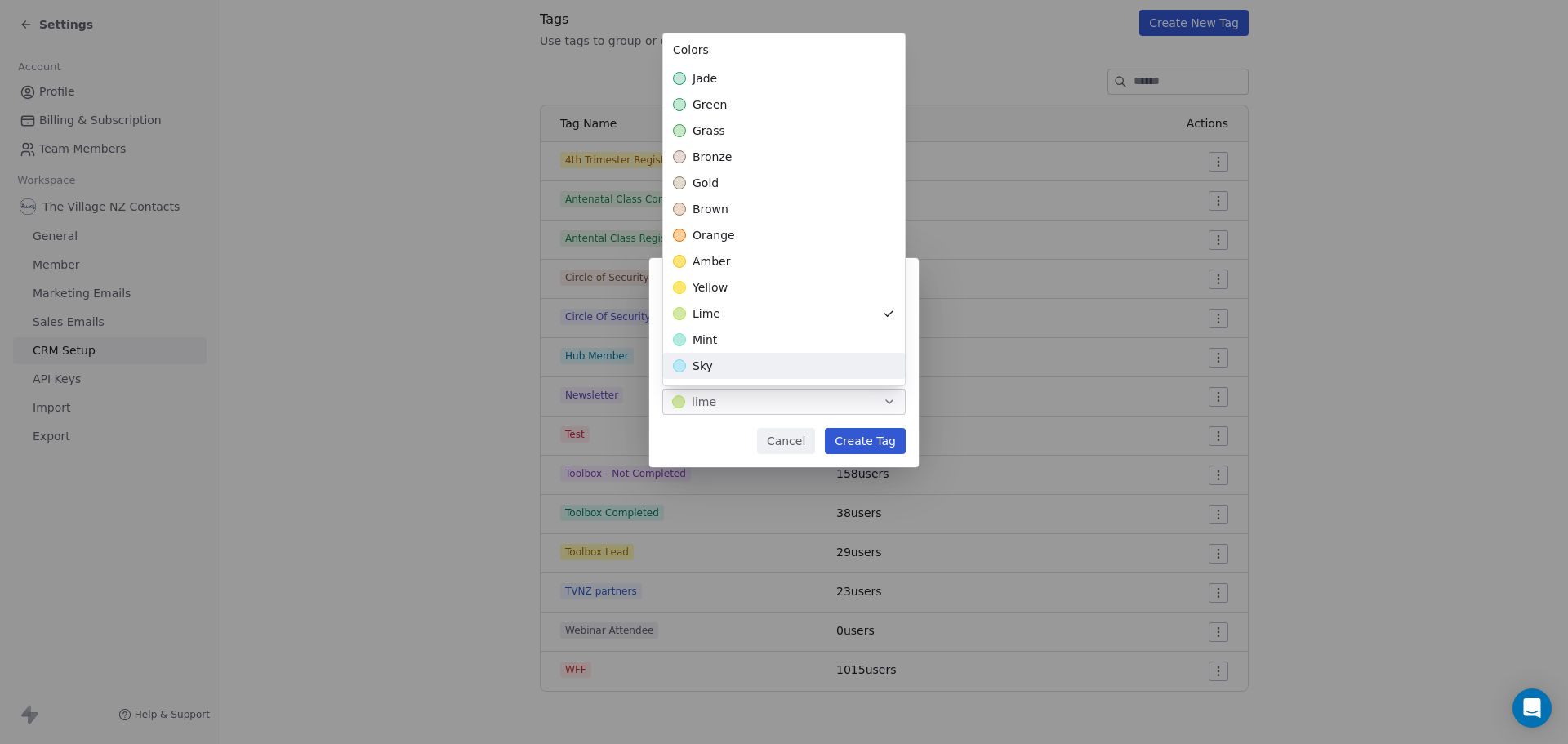
click at [854, 443] on div "**********" at bounding box center [784, 372] width 1568 height 280
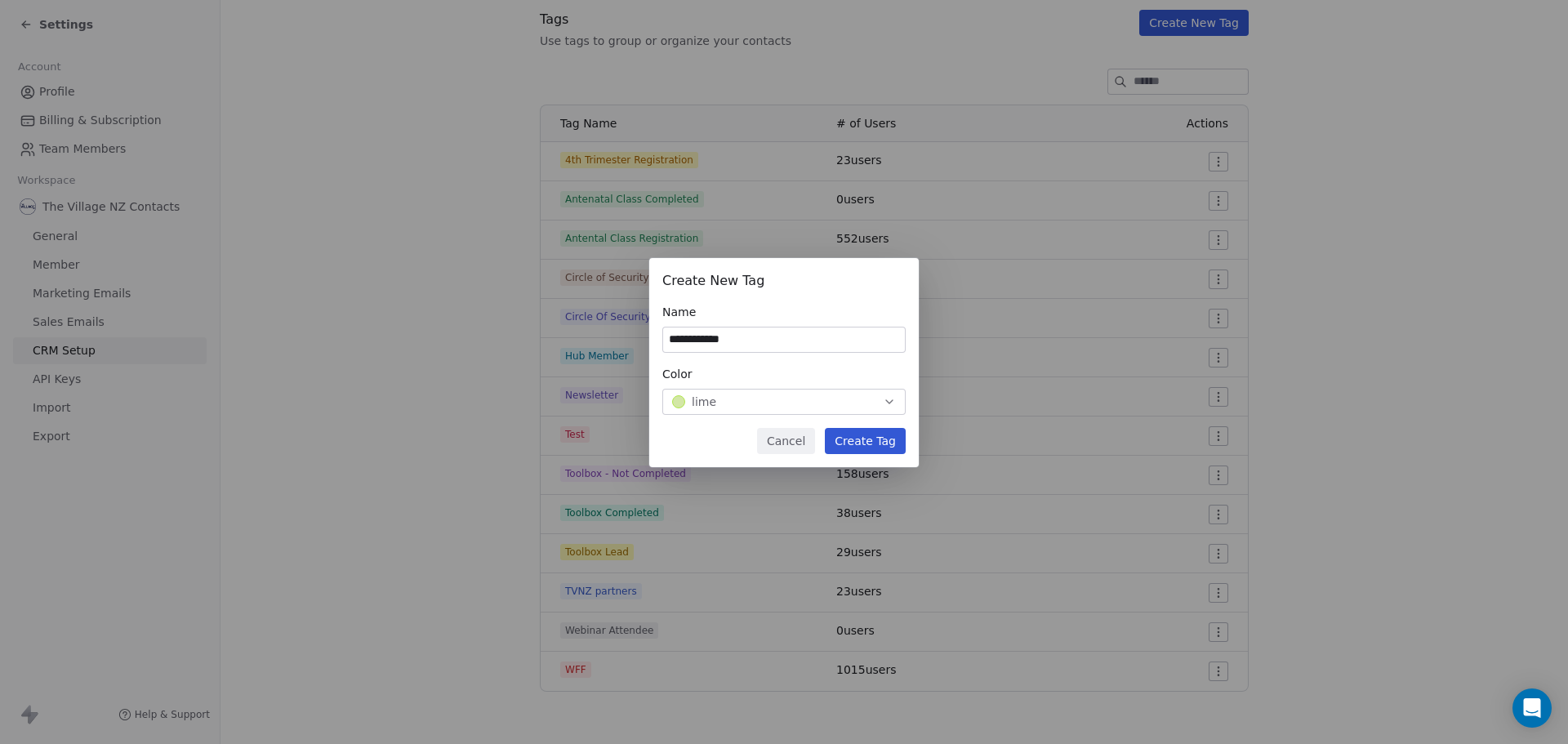
click at [860, 440] on button "Create Tag" at bounding box center [864, 442] width 81 height 27
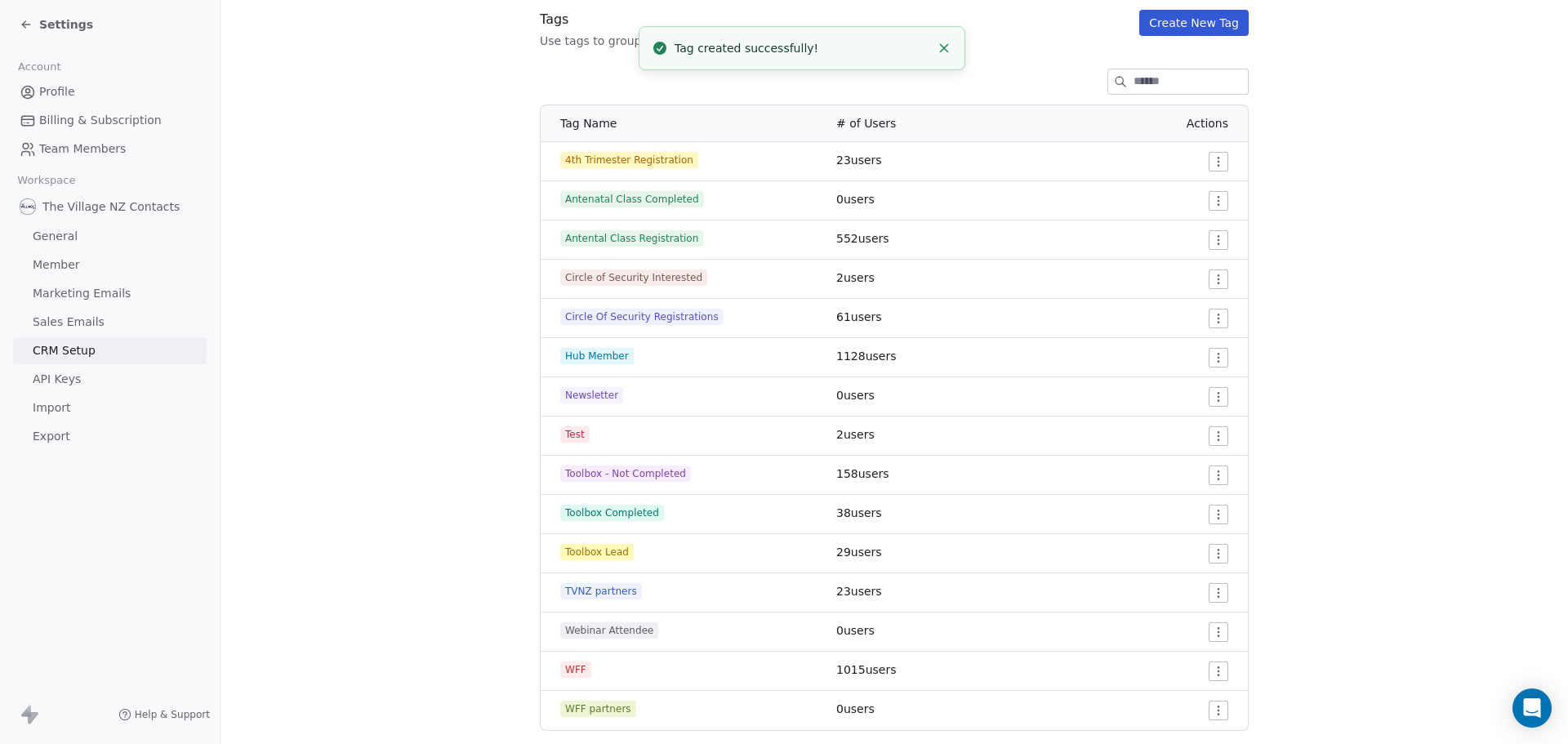
click at [1219, 714] on html "Settings Account Profile Billing & Subscription Team Members Workspace The Vill…" at bounding box center [784, 372] width 1568 height 744
click at [1280, 675] on html "Settings Account Profile Billing & Subscription Team Members Workspace The Vill…" at bounding box center [784, 372] width 1568 height 744
click at [27, 23] on icon at bounding box center [27, 25] width 13 height 13
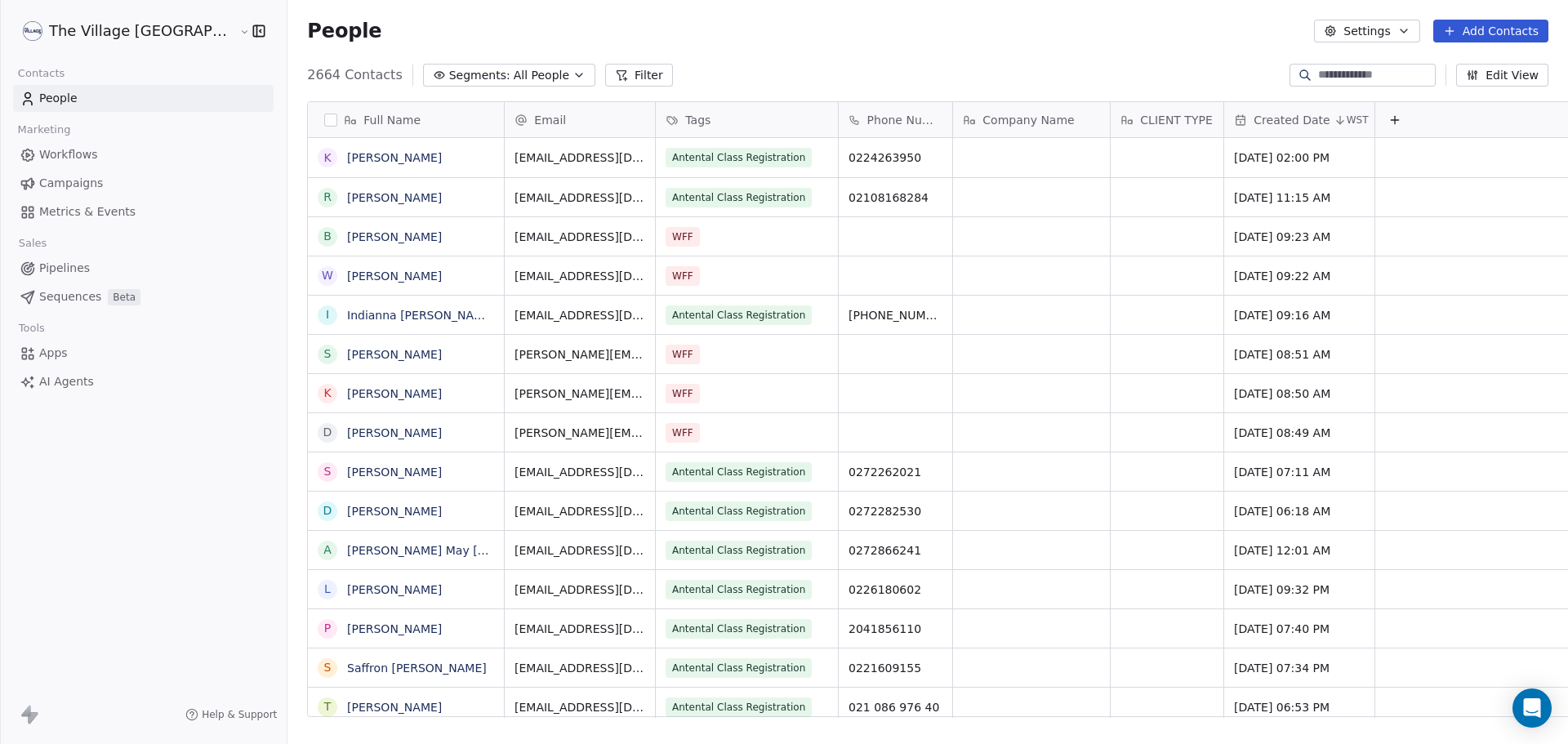
scroll to position [13, 13]
click at [347, 236] on link "[PERSON_NAME]" at bounding box center [394, 237] width 95 height 13
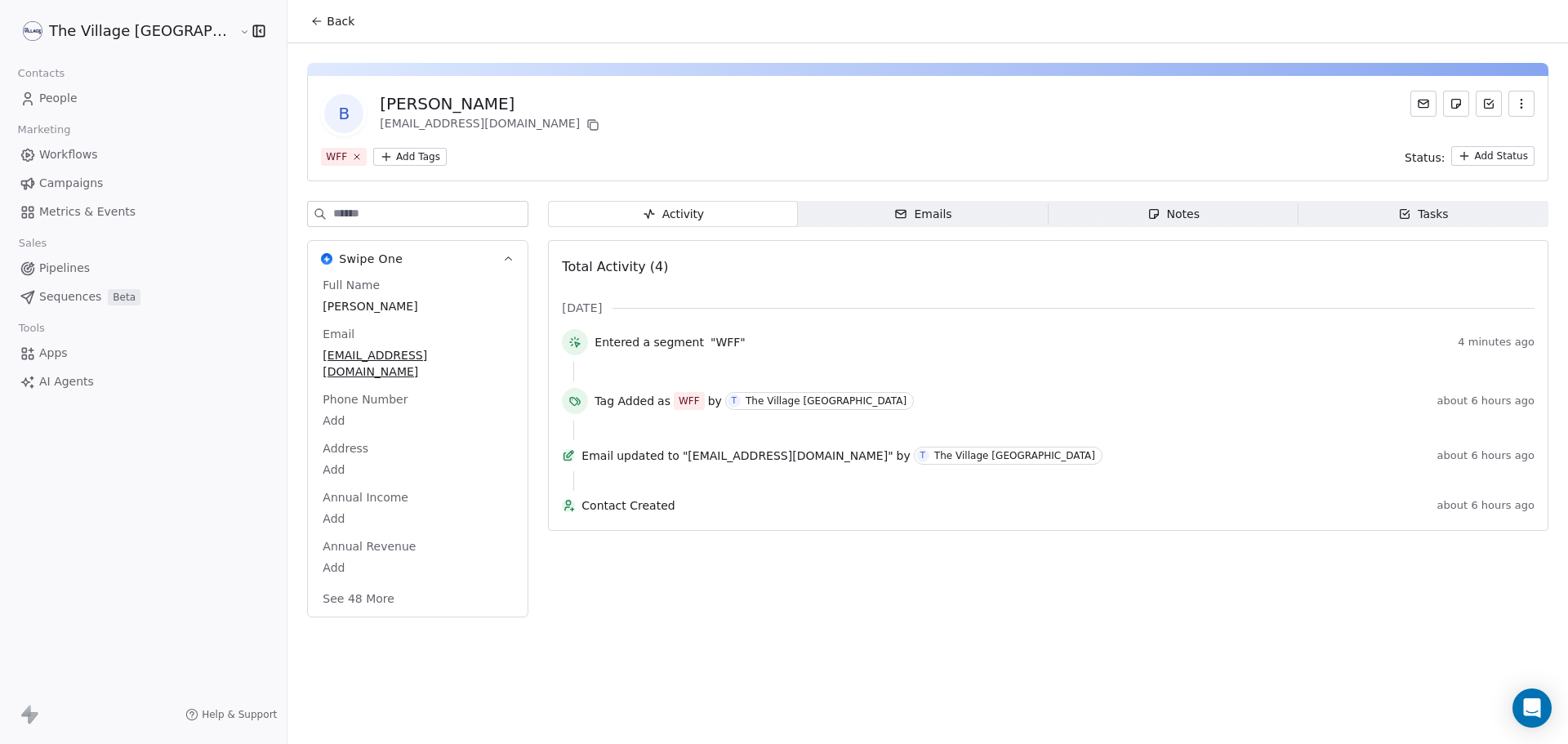
click at [335, 166] on div "B Bill Holland bill.holland@hobec.co.nz WFF Add Tags Status: Add Status" at bounding box center [927, 128] width 1241 height 105
click at [337, 160] on html "The Village NZ Contacts People Marketing Workflows Campaigns Metrics & Events S…" at bounding box center [784, 372] width 1568 height 744
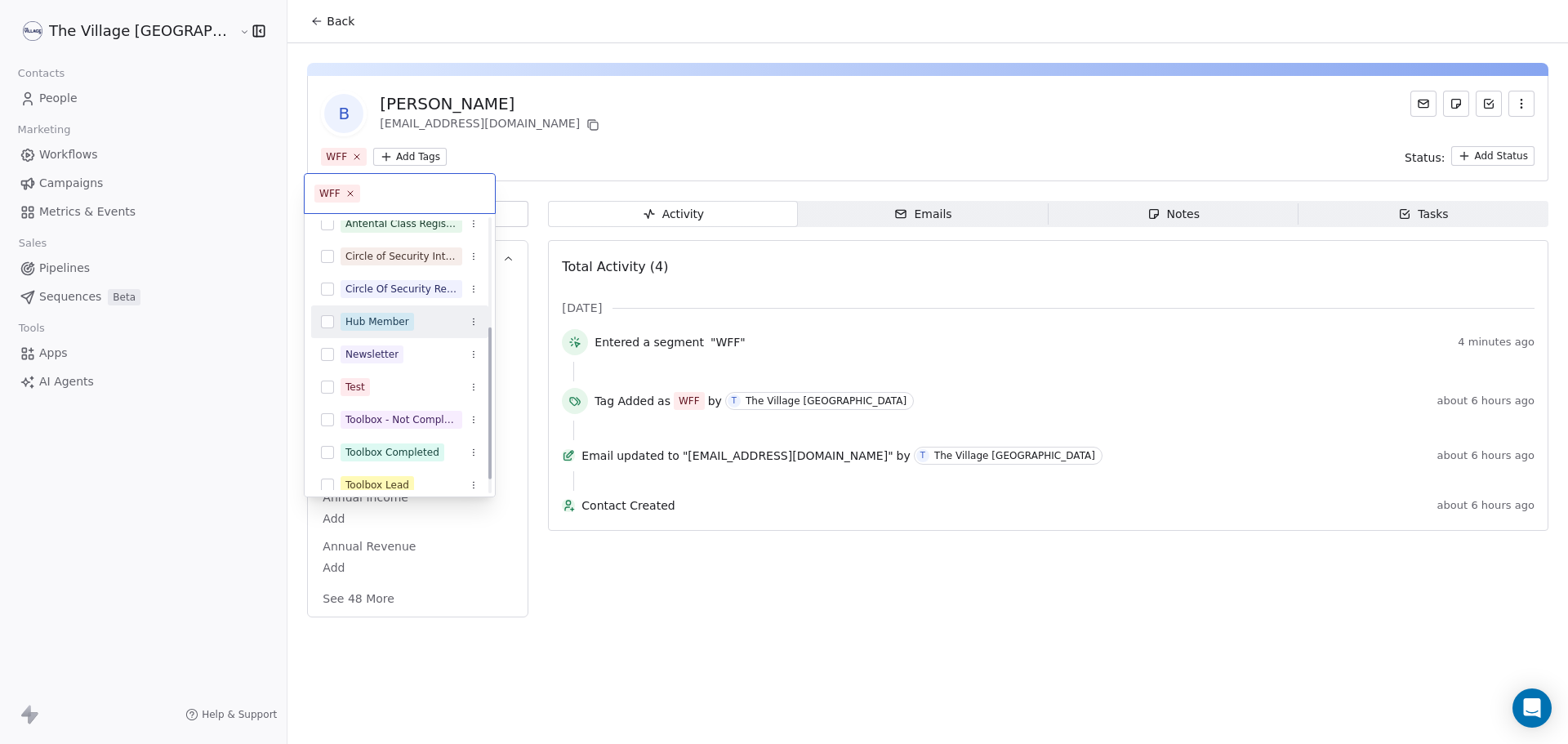
scroll to position [220, 0]
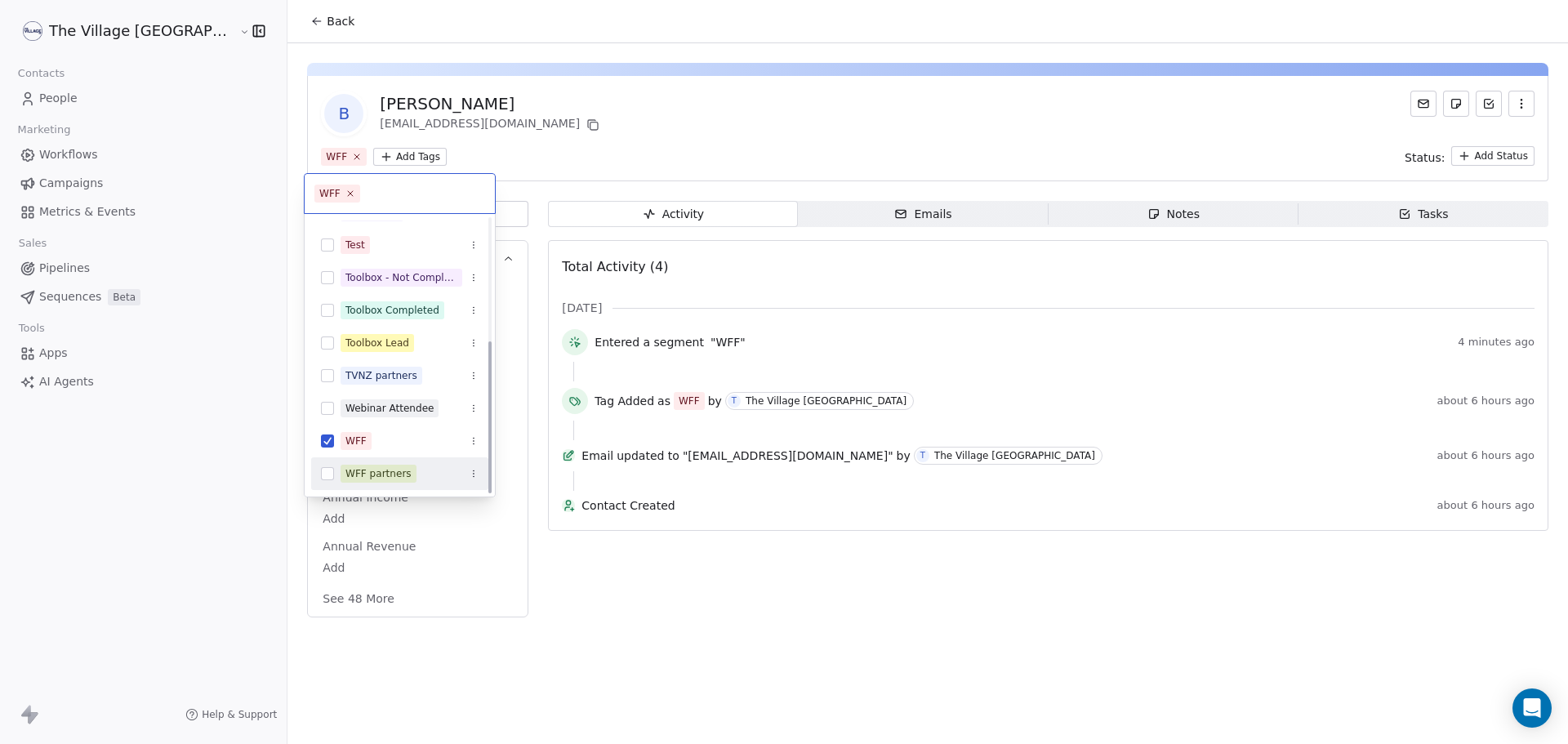
click at [377, 474] on div "WFF partners" at bounding box center [379, 473] width 66 height 14
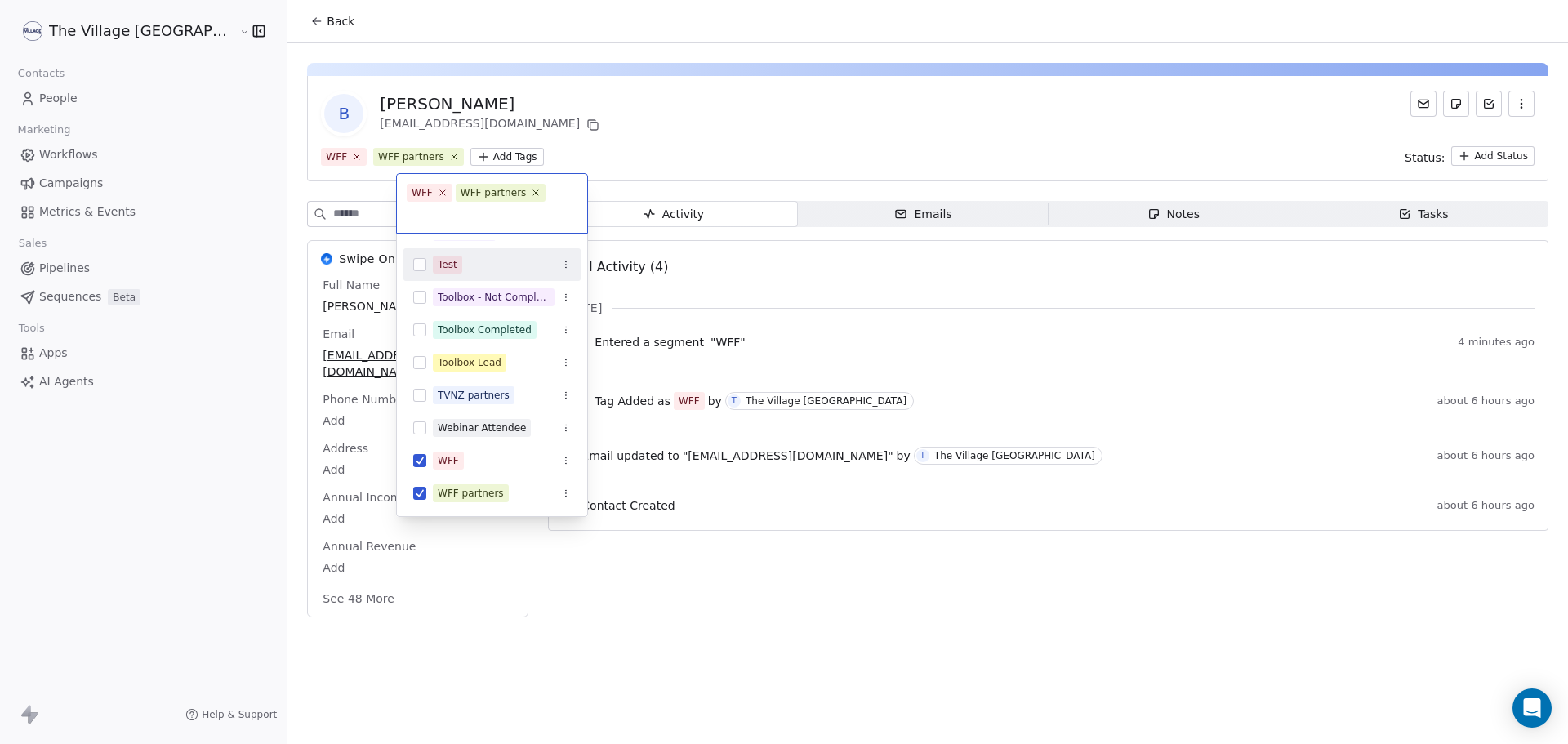
click at [519, 142] on html "The Village NZ Contacts People Marketing Workflows Campaigns Metrics & Events S…" at bounding box center [784, 372] width 1568 height 744
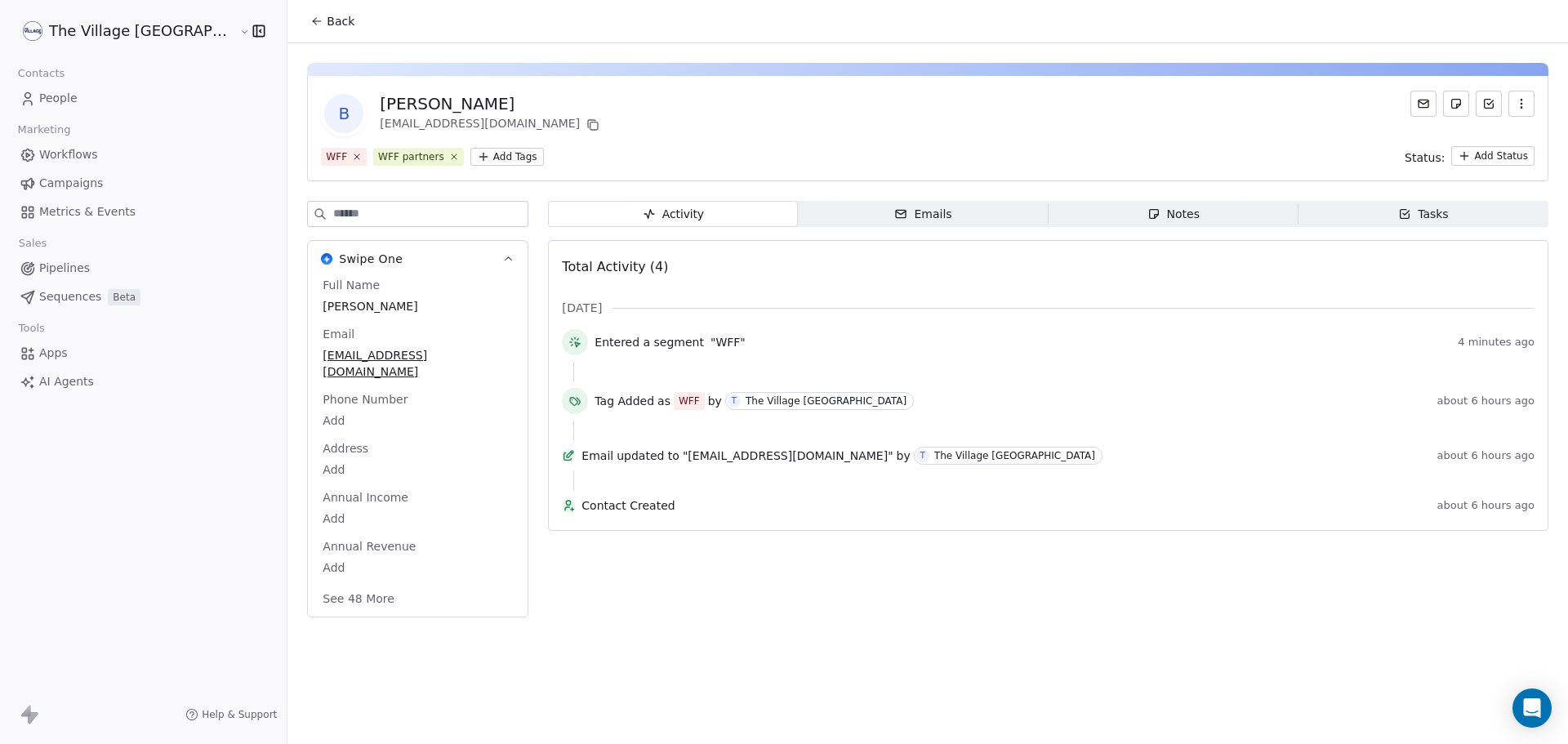
click at [313, 21] on icon at bounding box center [314, 19] width 3 height 3
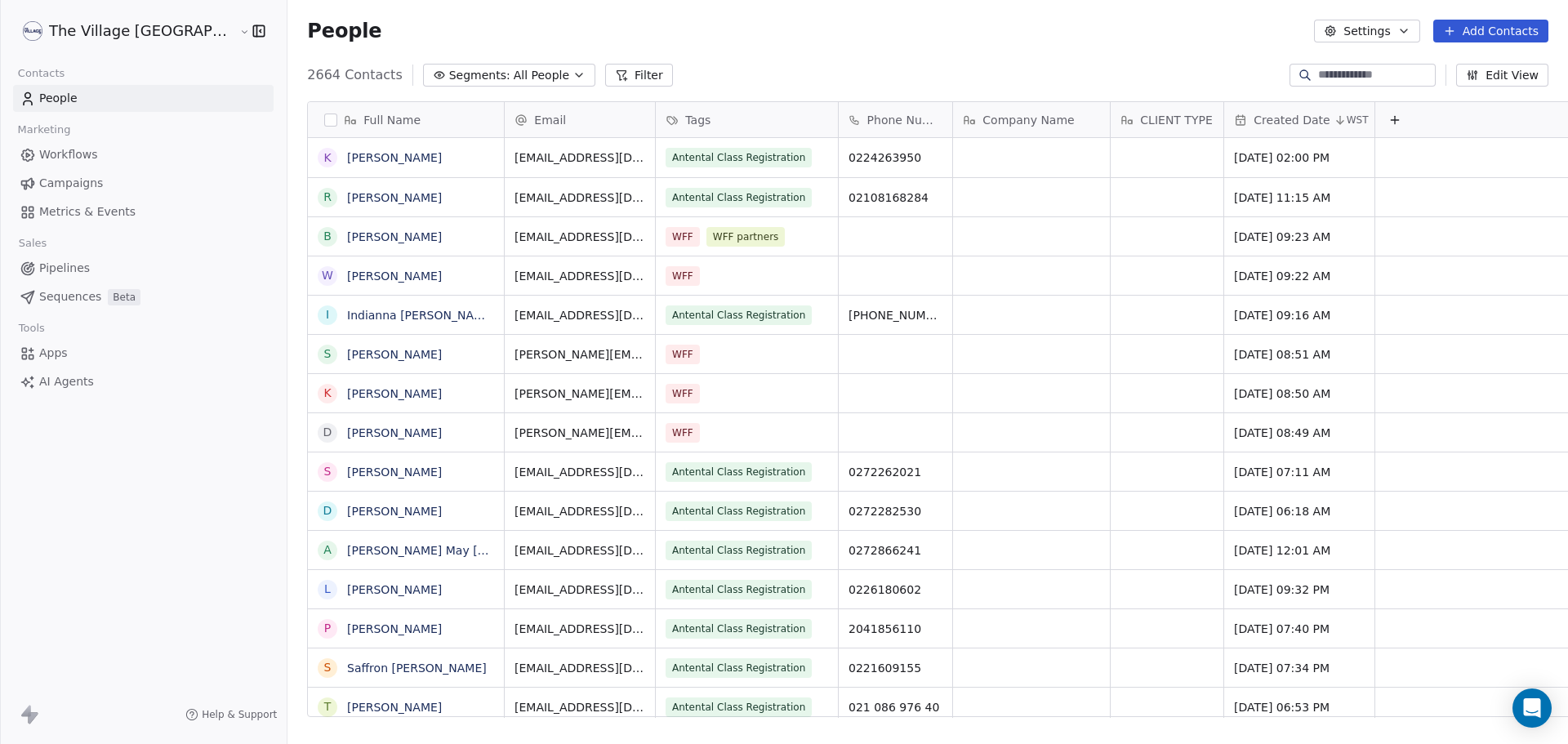
scroll to position [642, 1335]
click at [347, 280] on link "[PERSON_NAME]" at bounding box center [394, 277] width 95 height 13
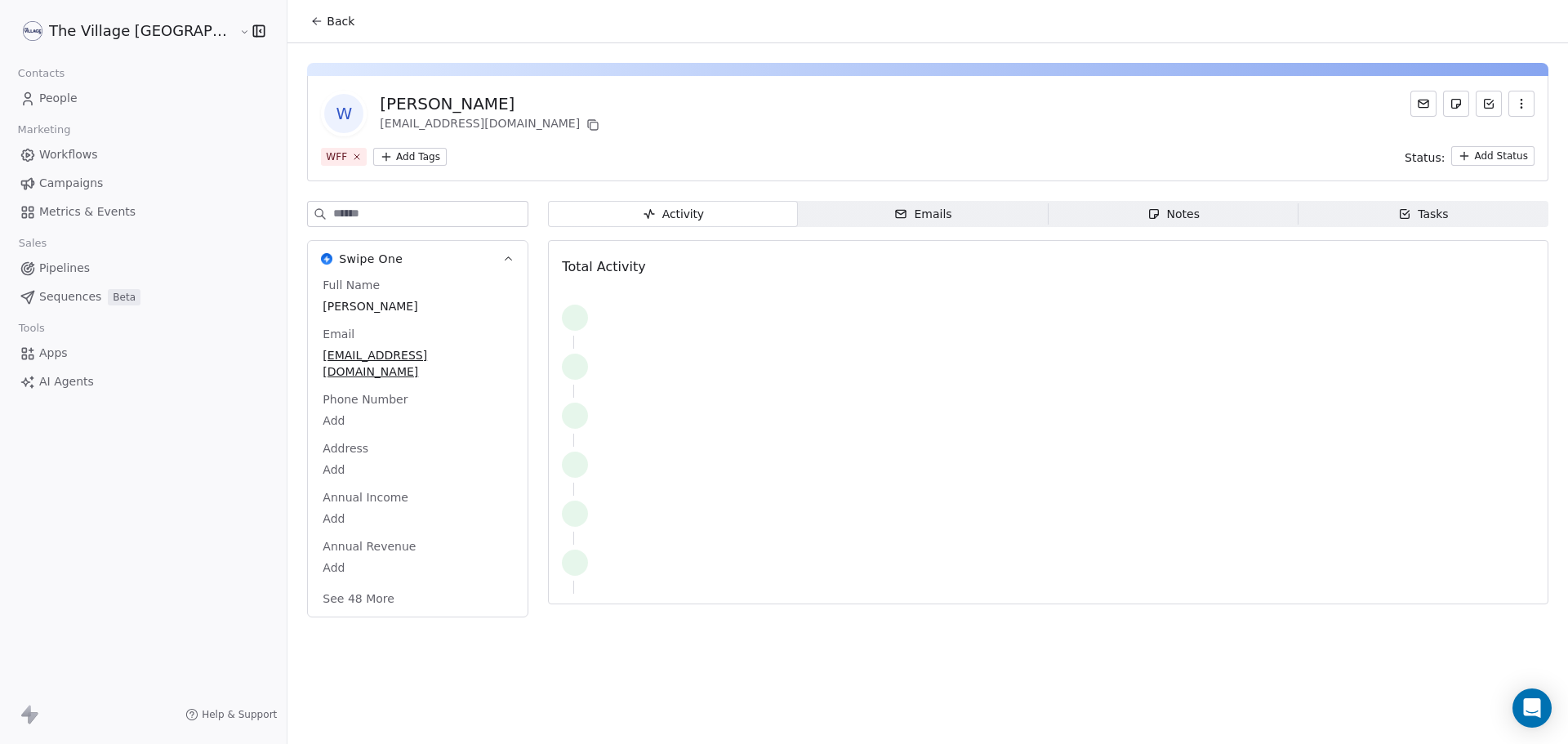
click at [339, 152] on html "The Village NZ Contacts People Marketing Workflows Campaigns Metrics & Events S…" at bounding box center [784, 372] width 1568 height 744
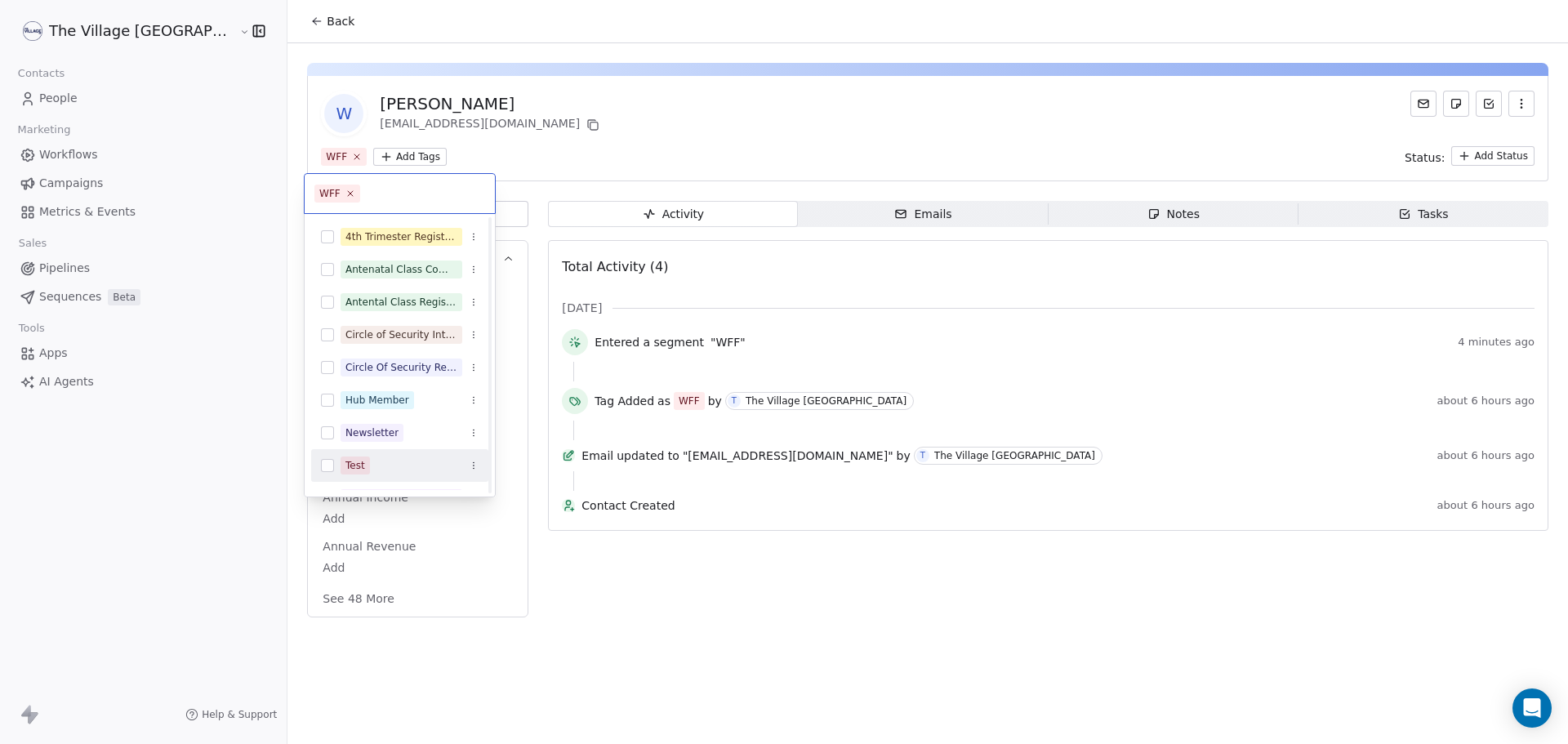
scroll to position [220, 0]
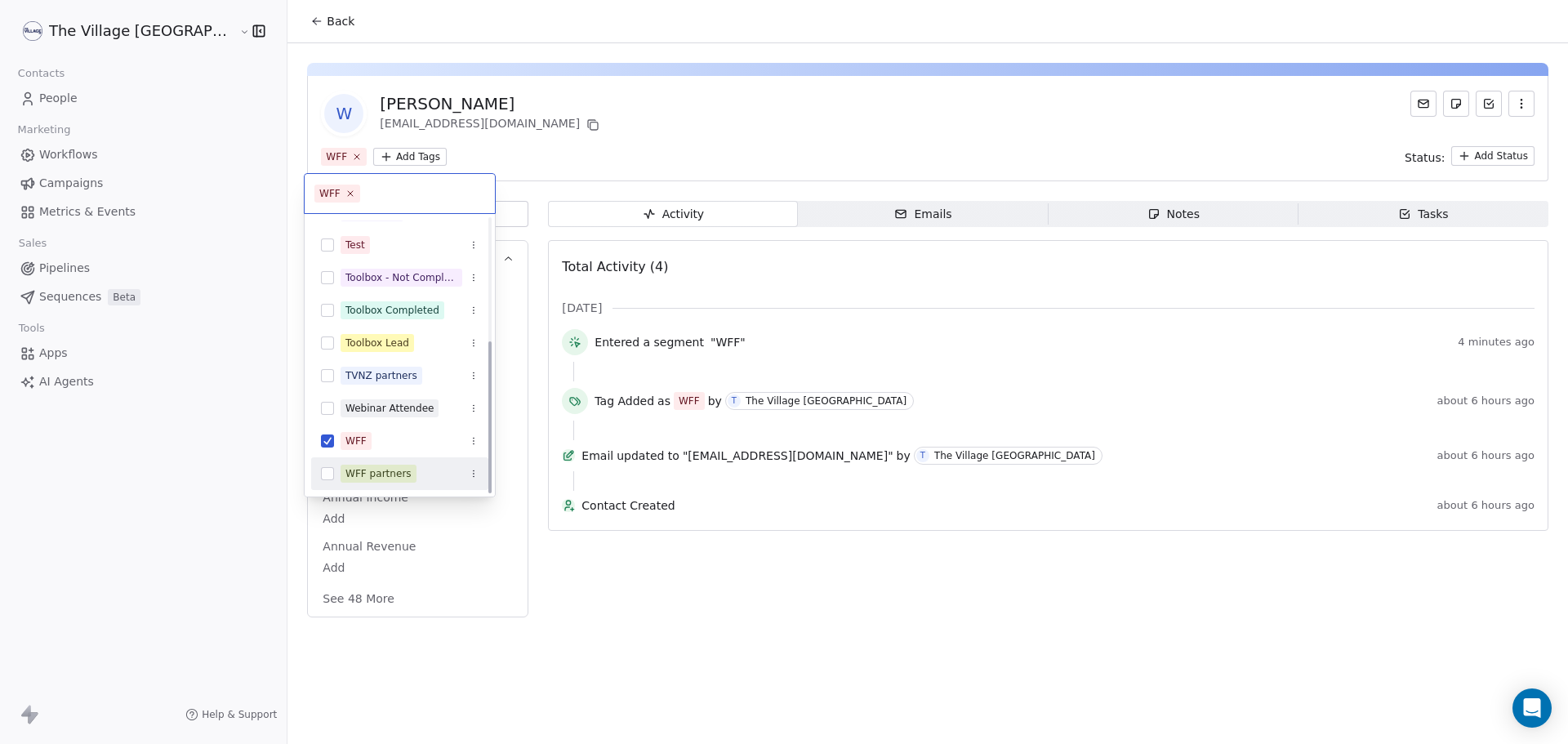
click at [387, 475] on div "WFF partners" at bounding box center [379, 473] width 66 height 14
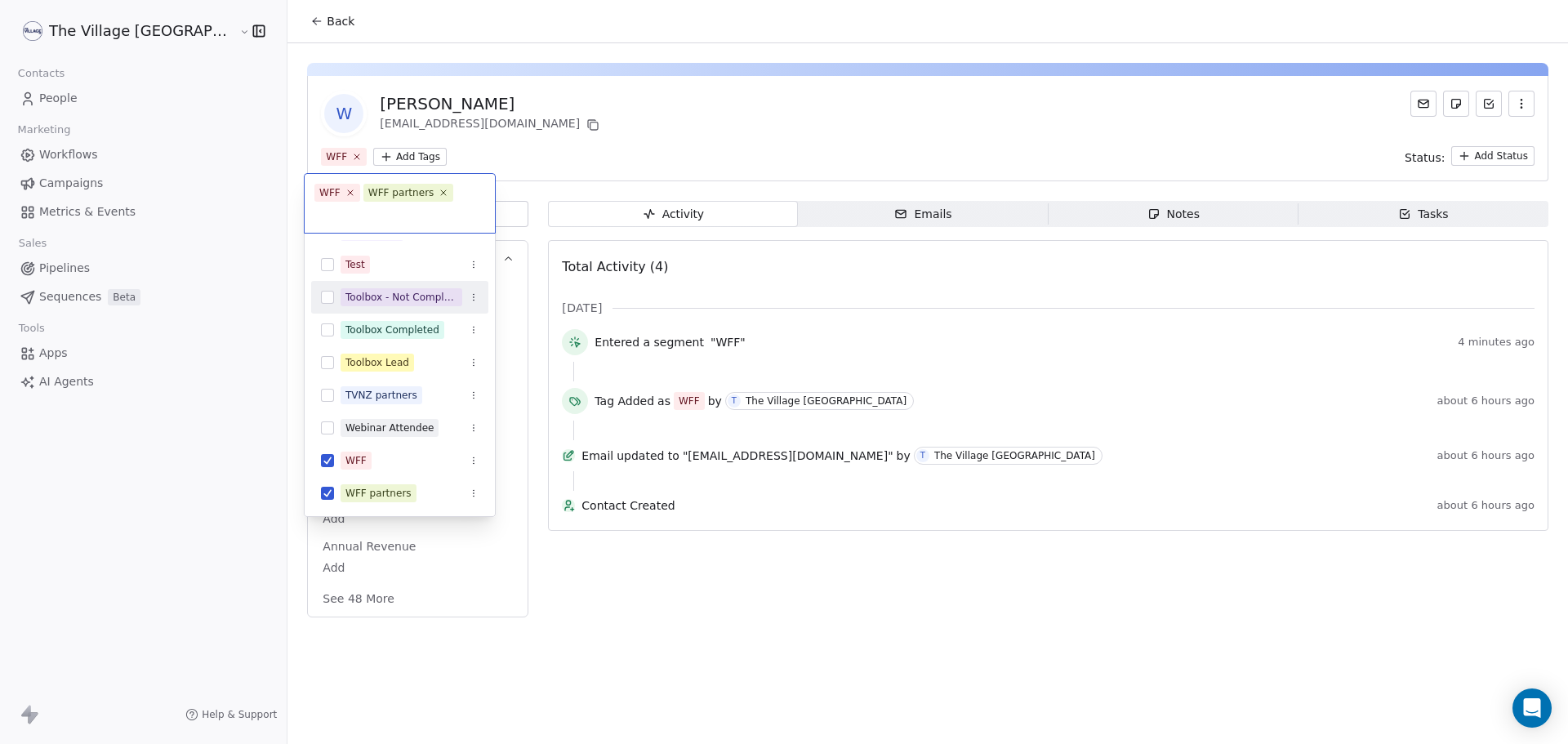
click at [537, 149] on html "The Village NZ Contacts People Marketing Workflows Campaigns Metrics & Events S…" at bounding box center [784, 372] width 1568 height 744
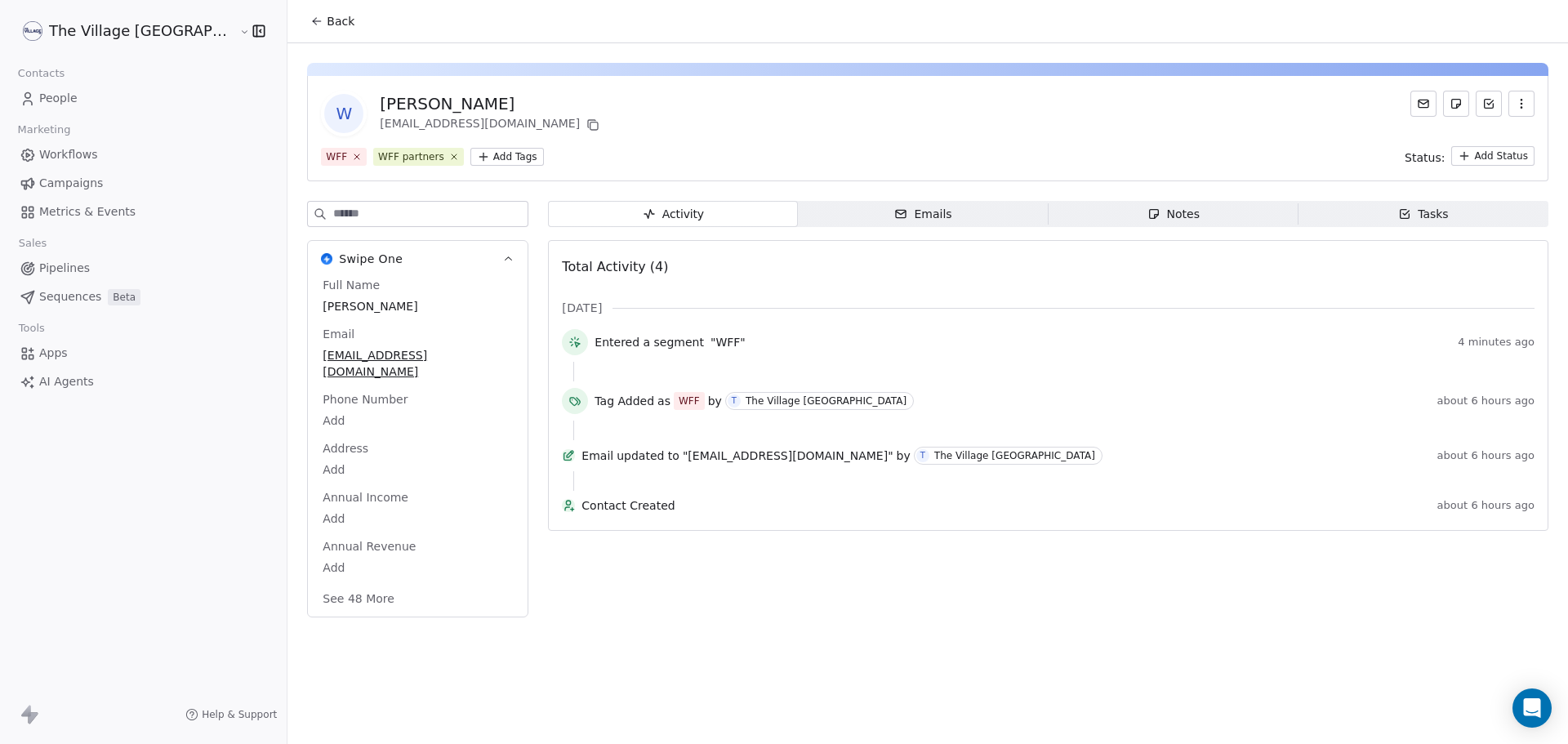
click at [327, 27] on span "Back" at bounding box center [340, 21] width 28 height 16
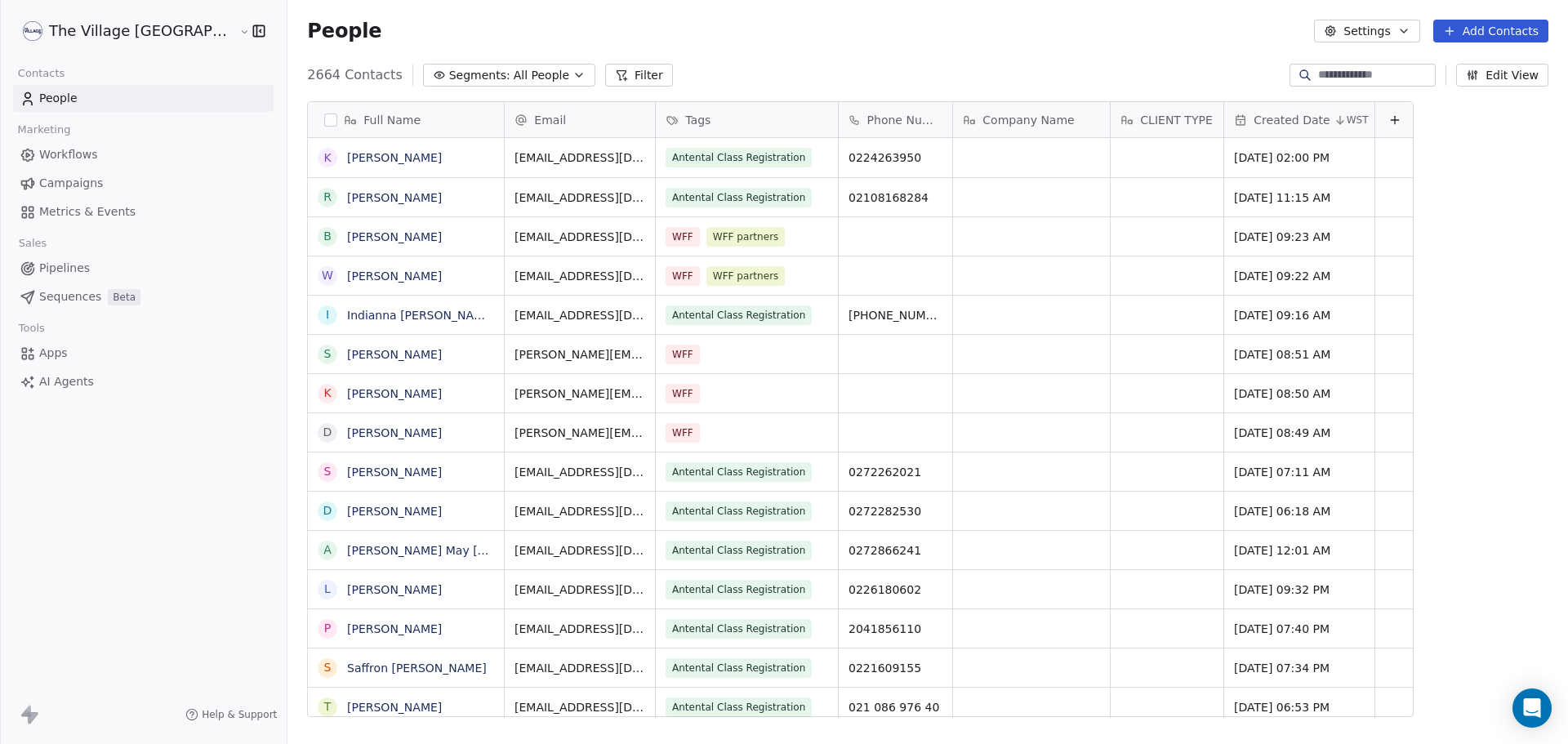
scroll to position [642, 1335]
click at [347, 353] on link "[PERSON_NAME]" at bounding box center [394, 354] width 95 height 13
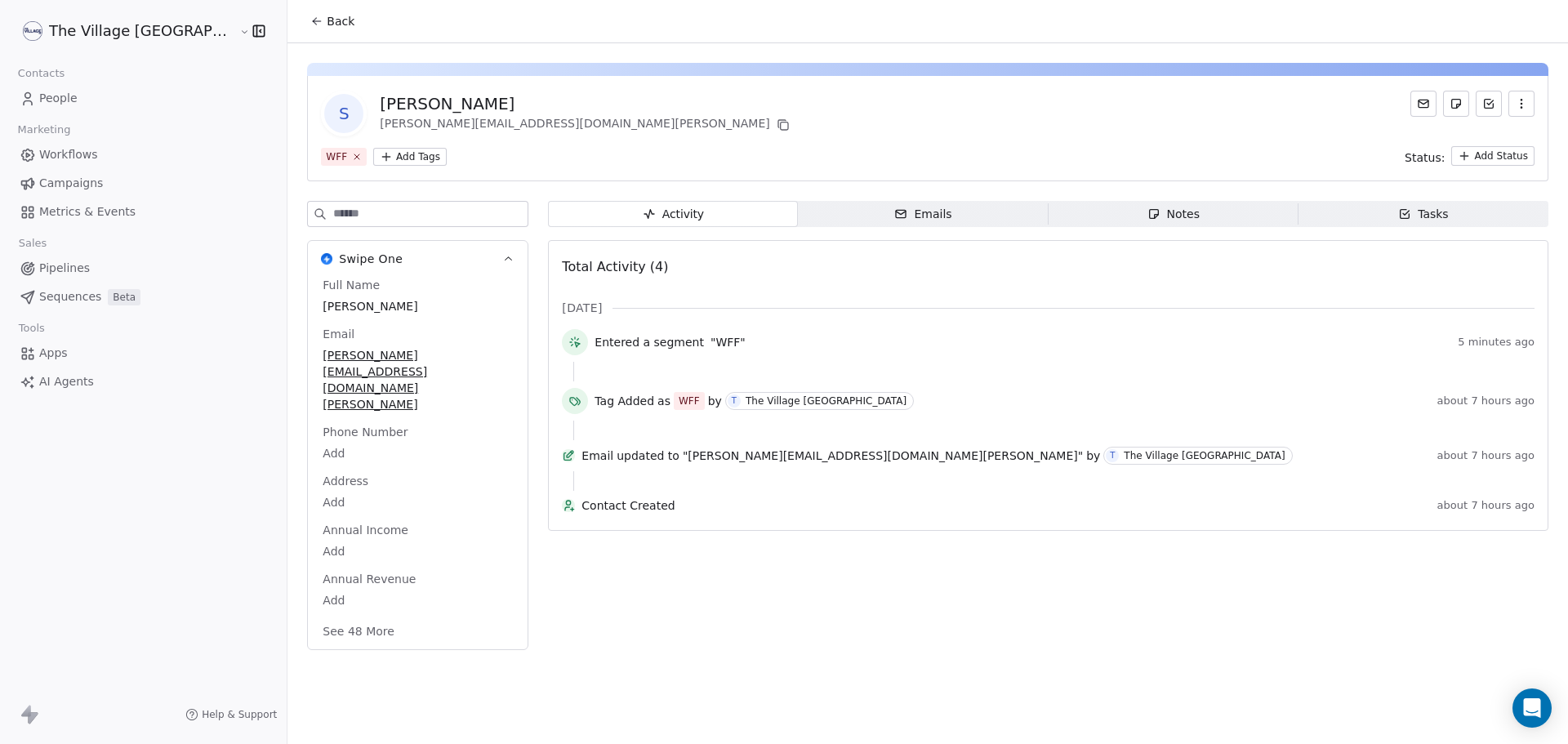
click at [335, 161] on html "The Village NZ Contacts People Marketing Workflows Campaigns Metrics & Events S…" at bounding box center [784, 372] width 1568 height 744
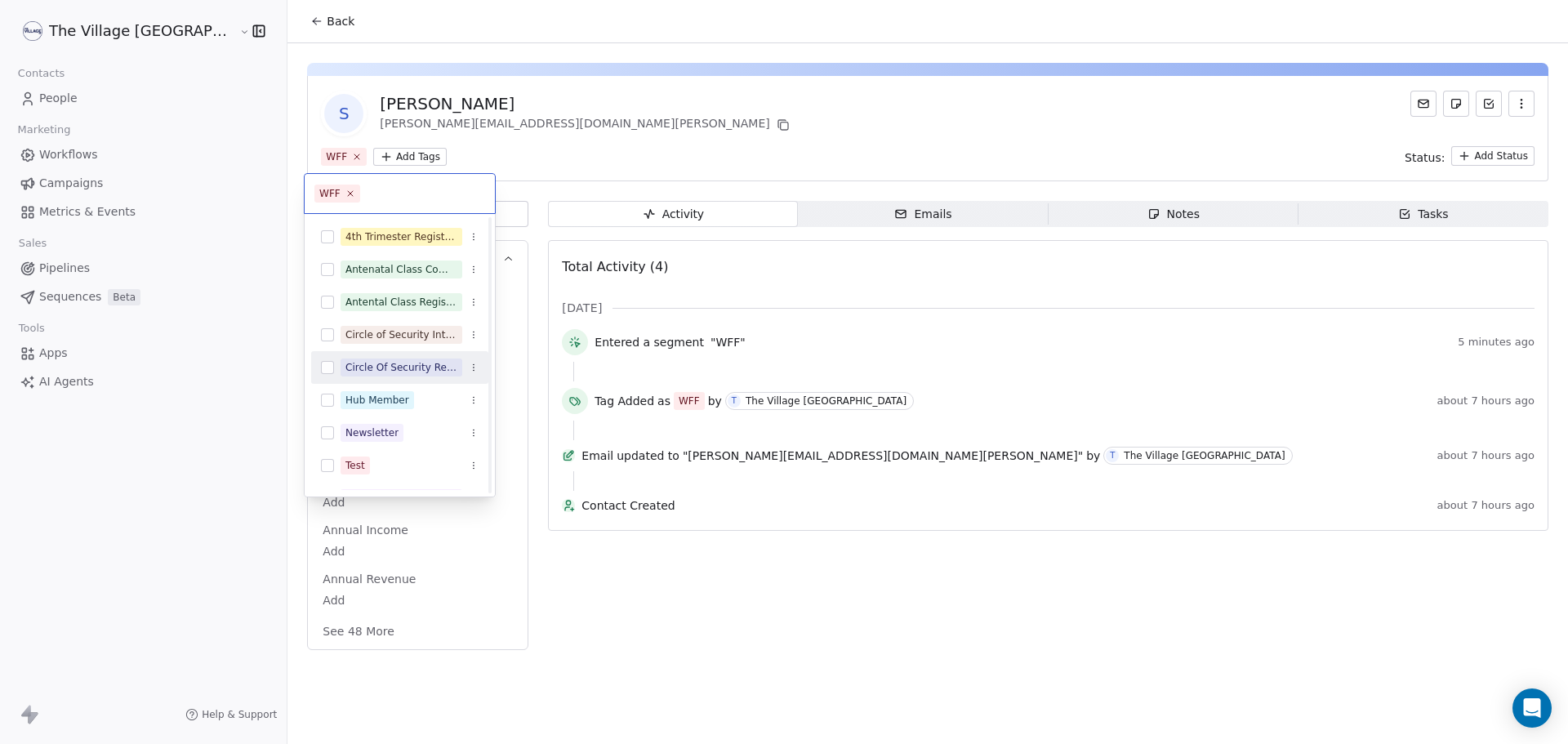
scroll to position [220, 0]
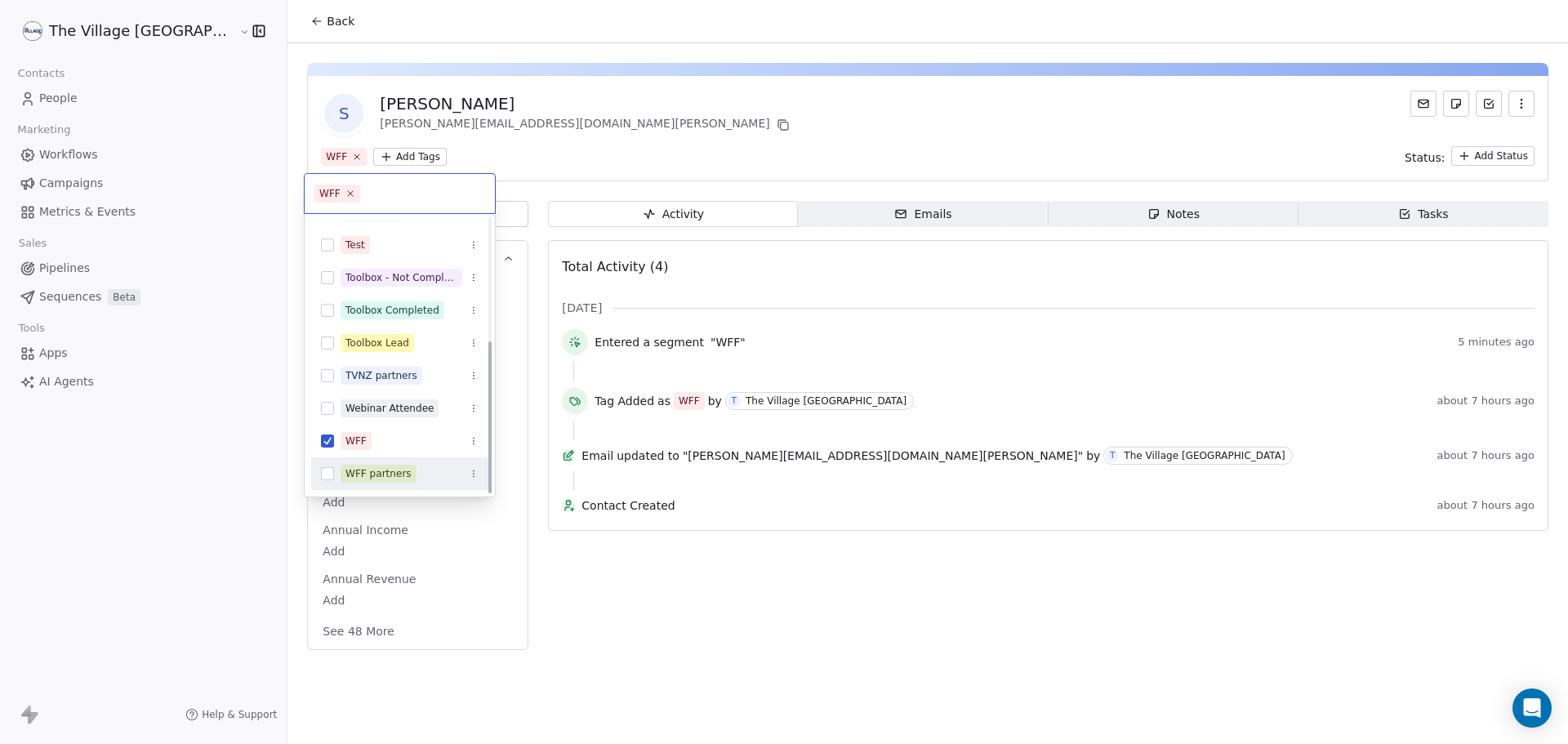
click at [373, 471] on div "WFF partners" at bounding box center [379, 473] width 66 height 14
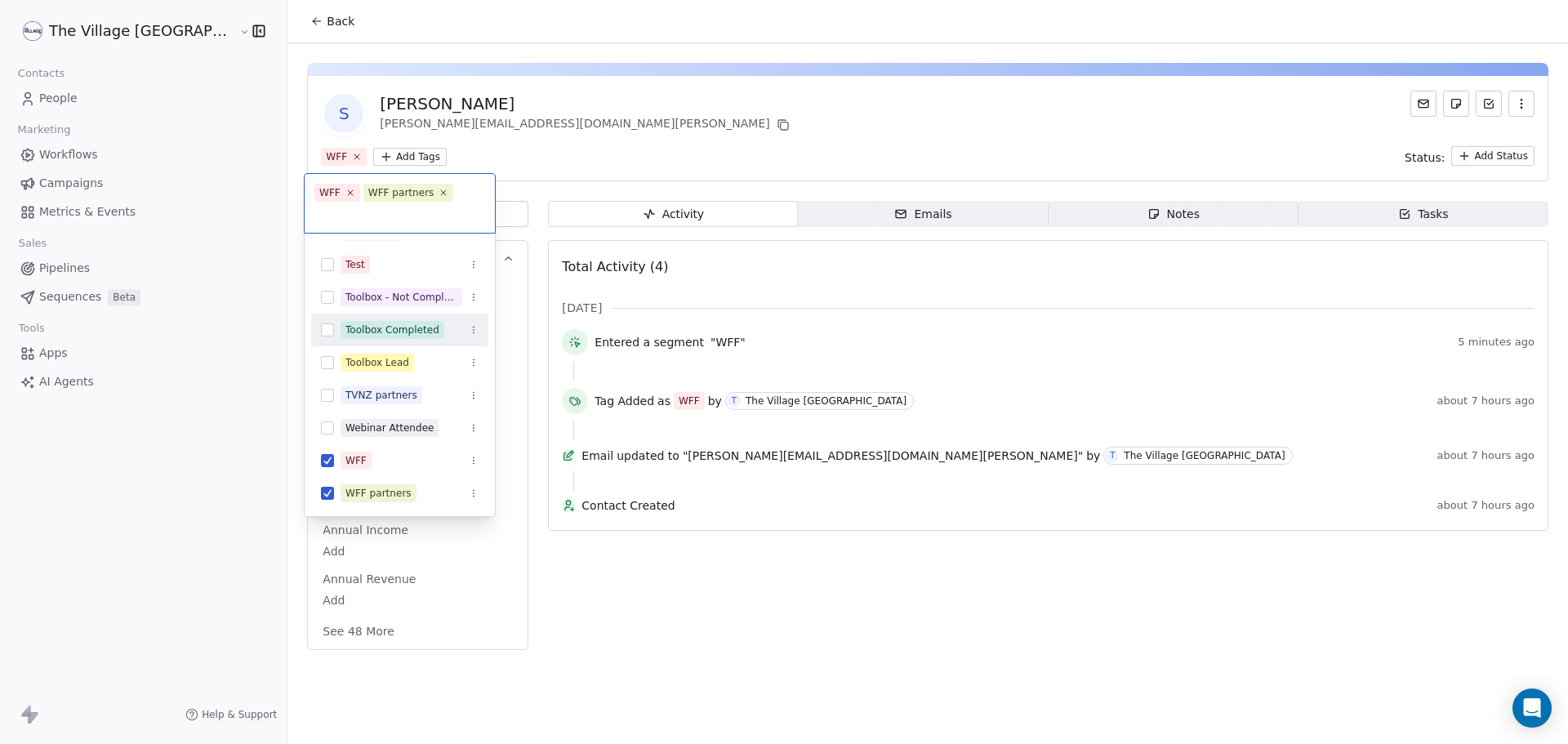
click at [549, 133] on html "The Village NZ Contacts People Marketing Workflows Campaigns Metrics & Events S…" at bounding box center [784, 372] width 1568 height 744
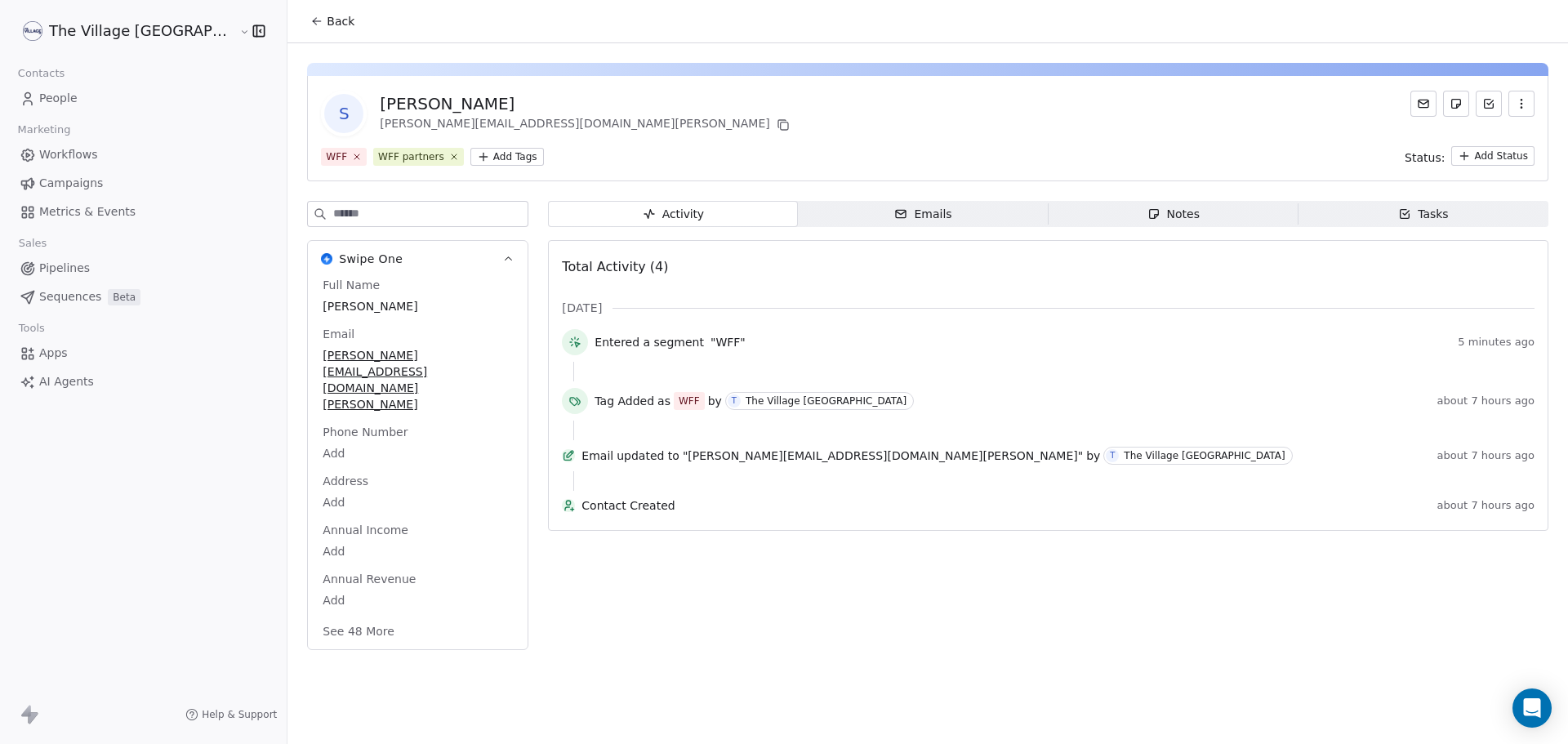
click at [327, 17] on span "Back" at bounding box center [340, 21] width 28 height 16
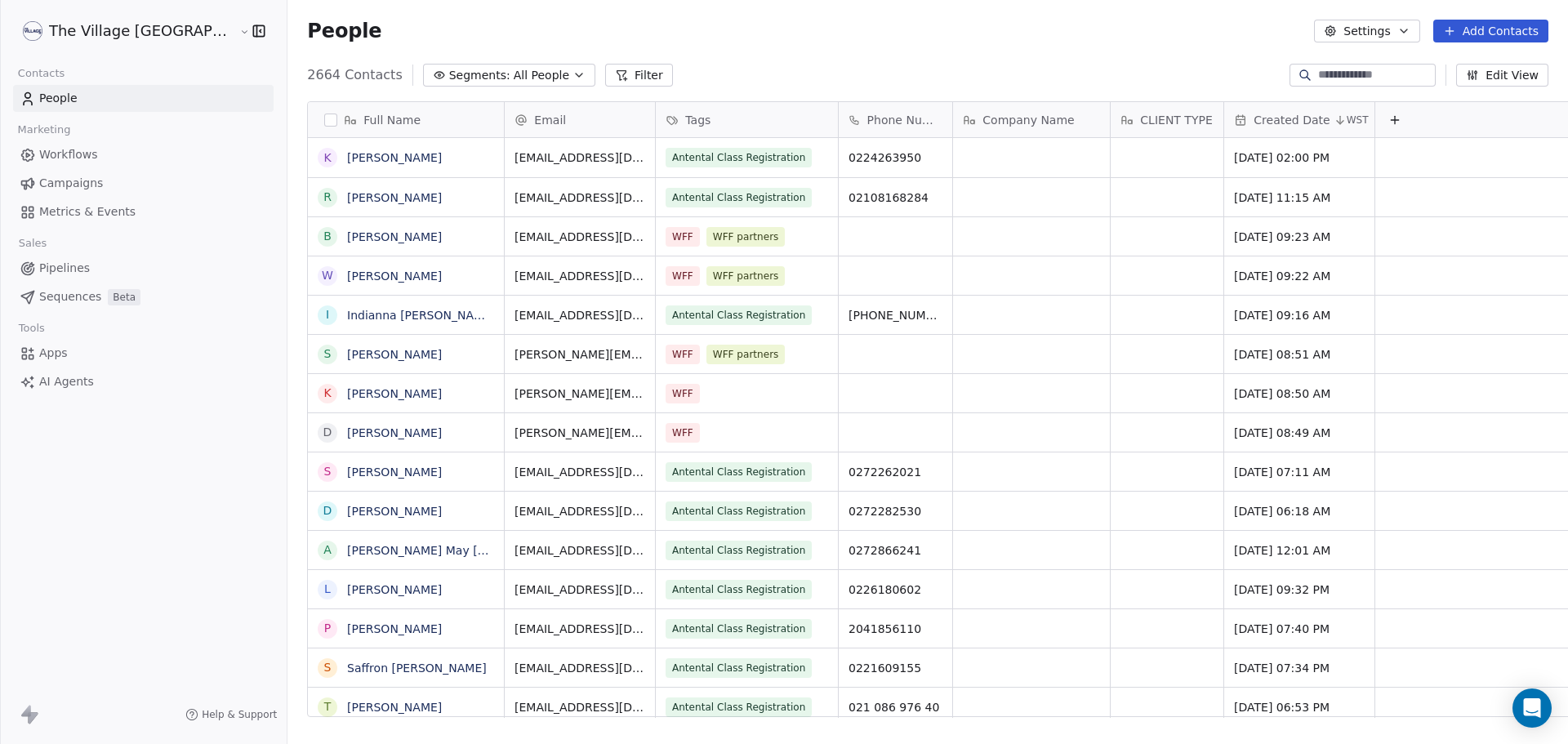
scroll to position [642, 1335]
click at [347, 399] on link "[PERSON_NAME]" at bounding box center [394, 394] width 95 height 13
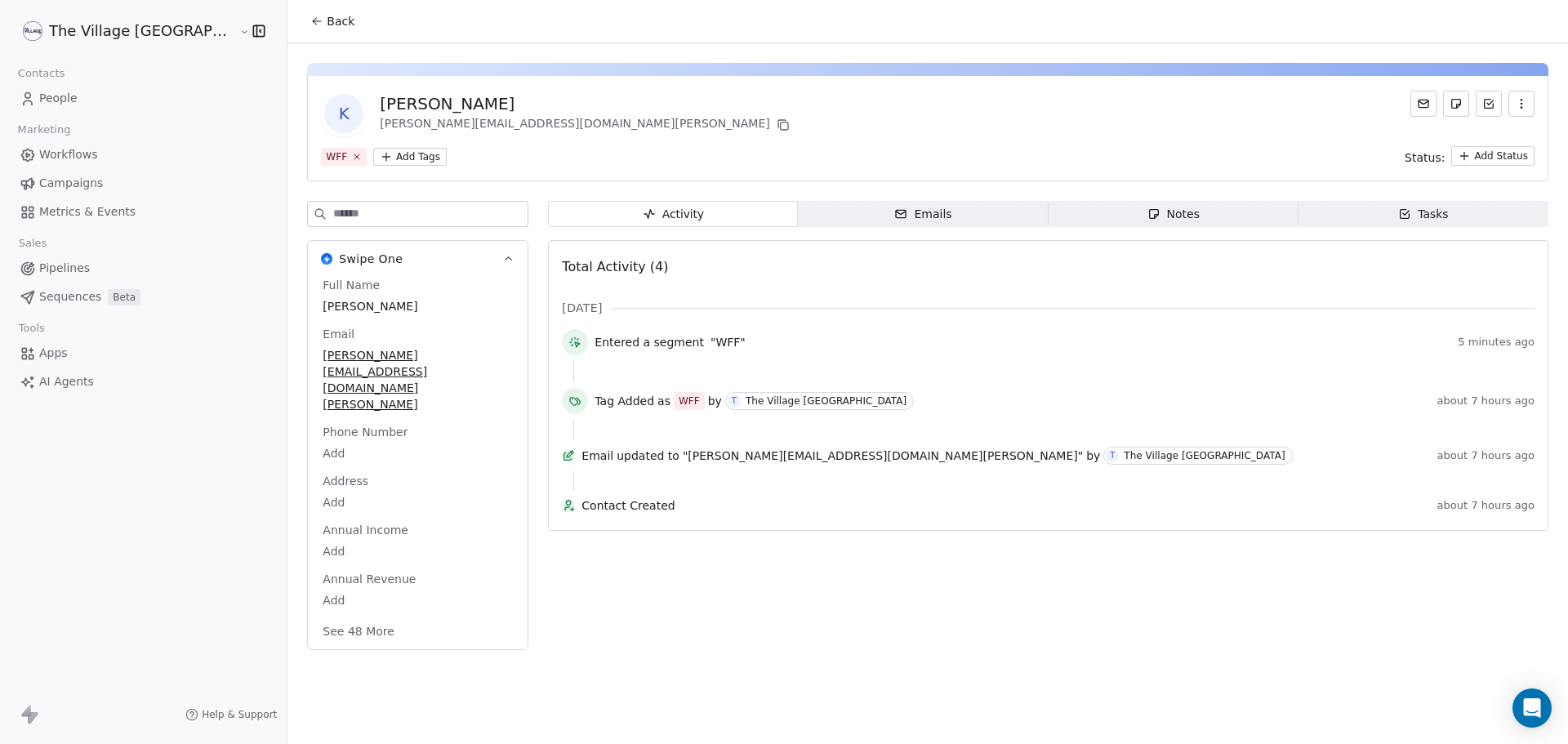
click at [333, 155] on html "The Village NZ Contacts People Marketing Workflows Campaigns Metrics & Events S…" at bounding box center [784, 372] width 1568 height 744
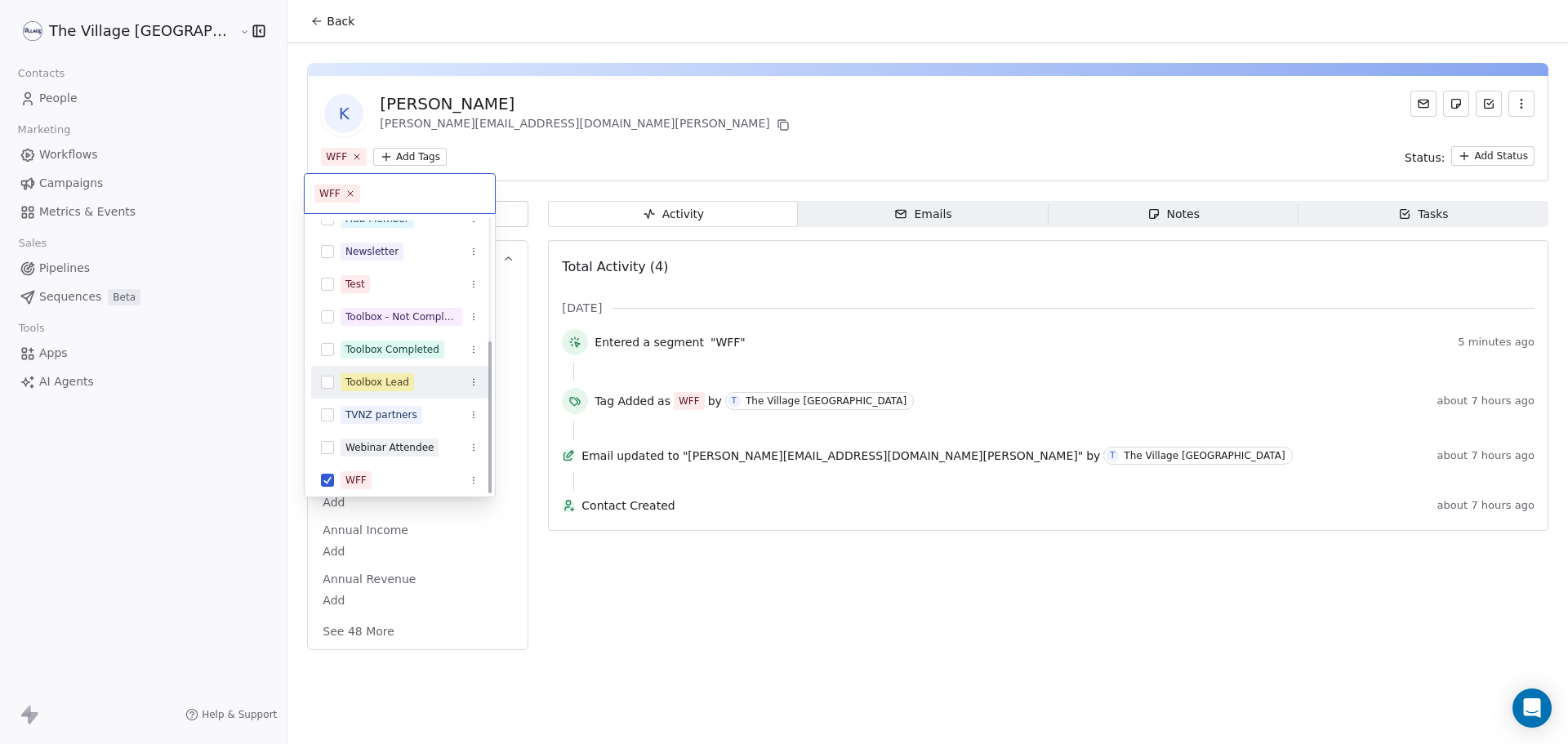
scroll to position [220, 0]
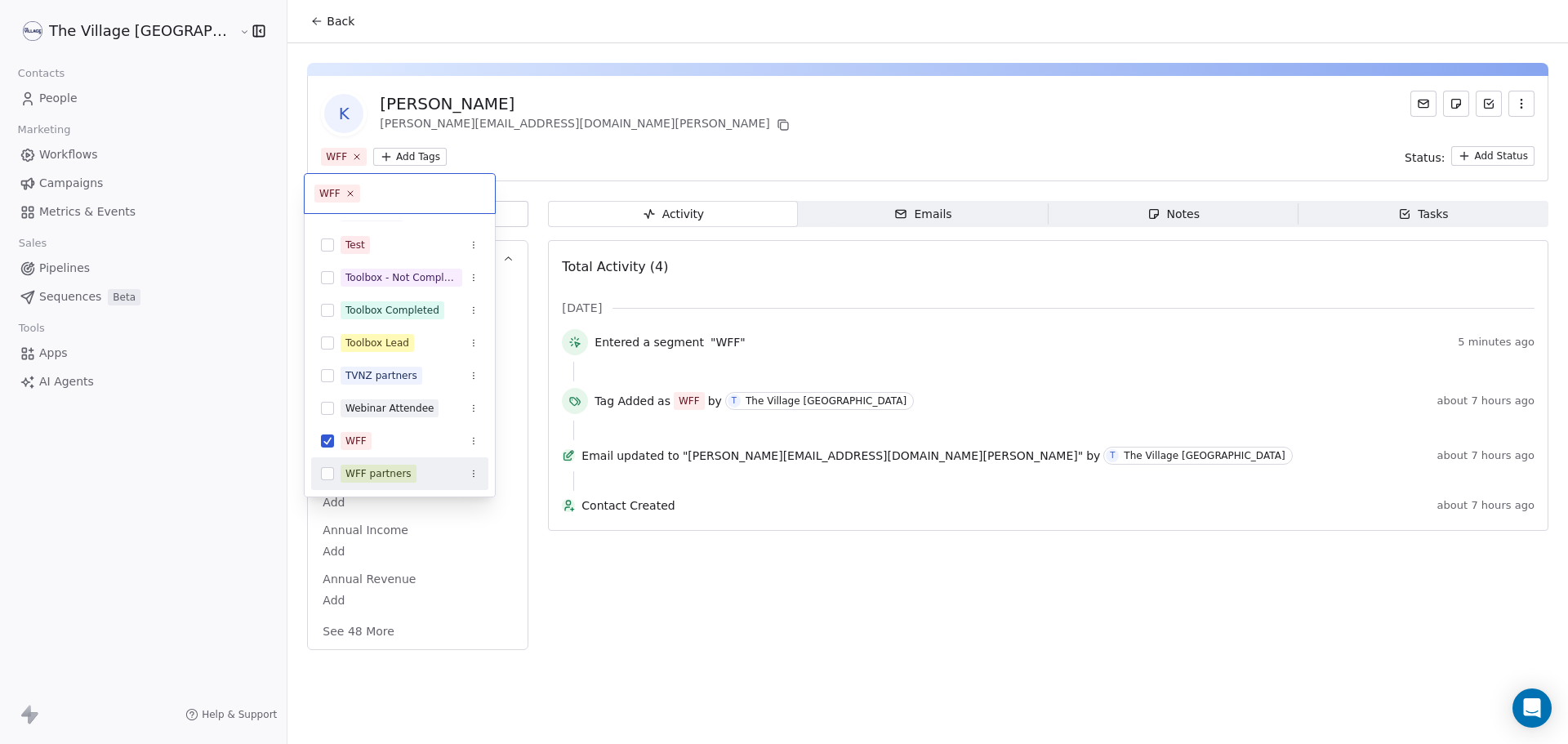
click at [329, 475] on button "Suggestions" at bounding box center [328, 474] width 13 height 13
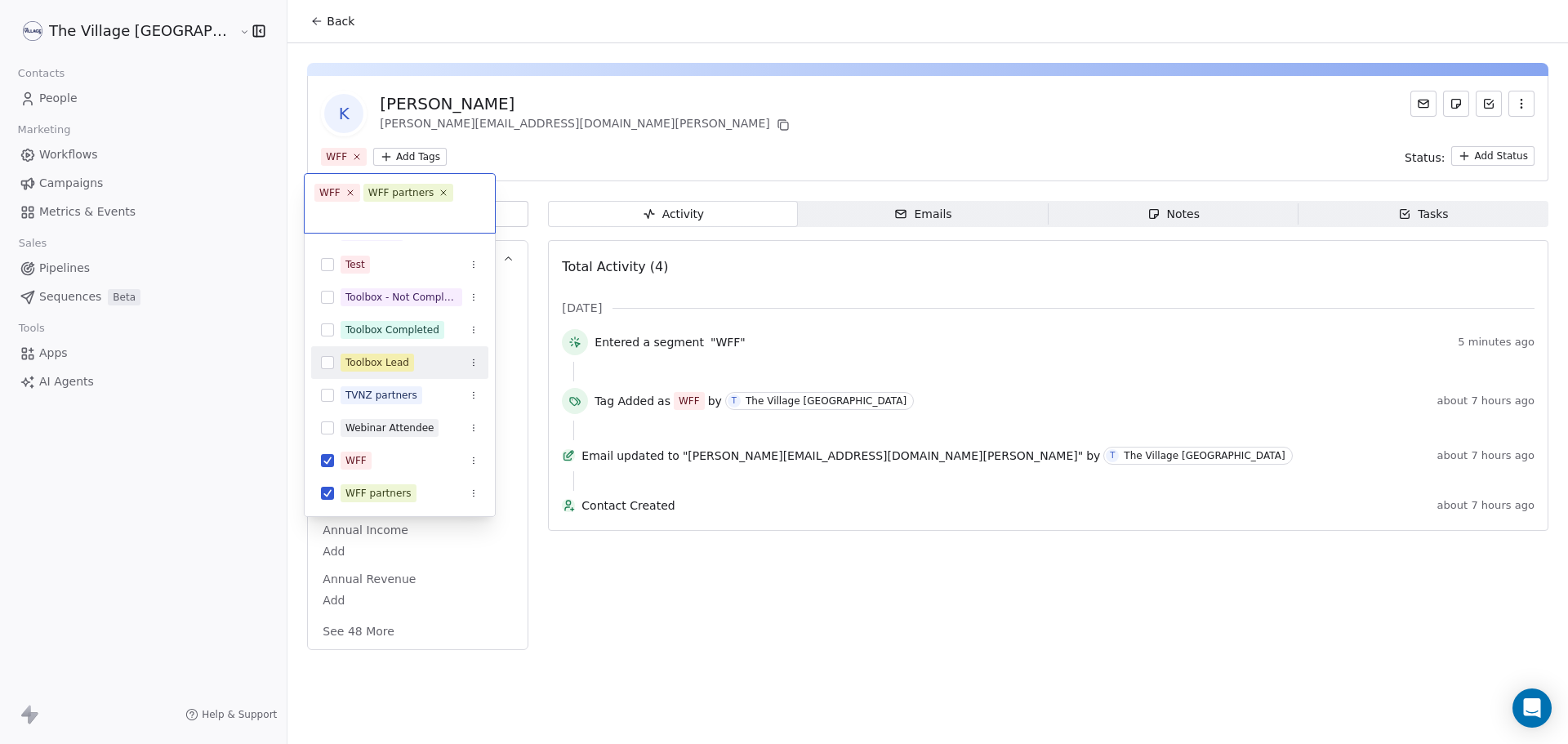
click at [538, 148] on html "The Village NZ Contacts People Marketing Workflows Campaigns Metrics & Events S…" at bounding box center [784, 372] width 1568 height 744
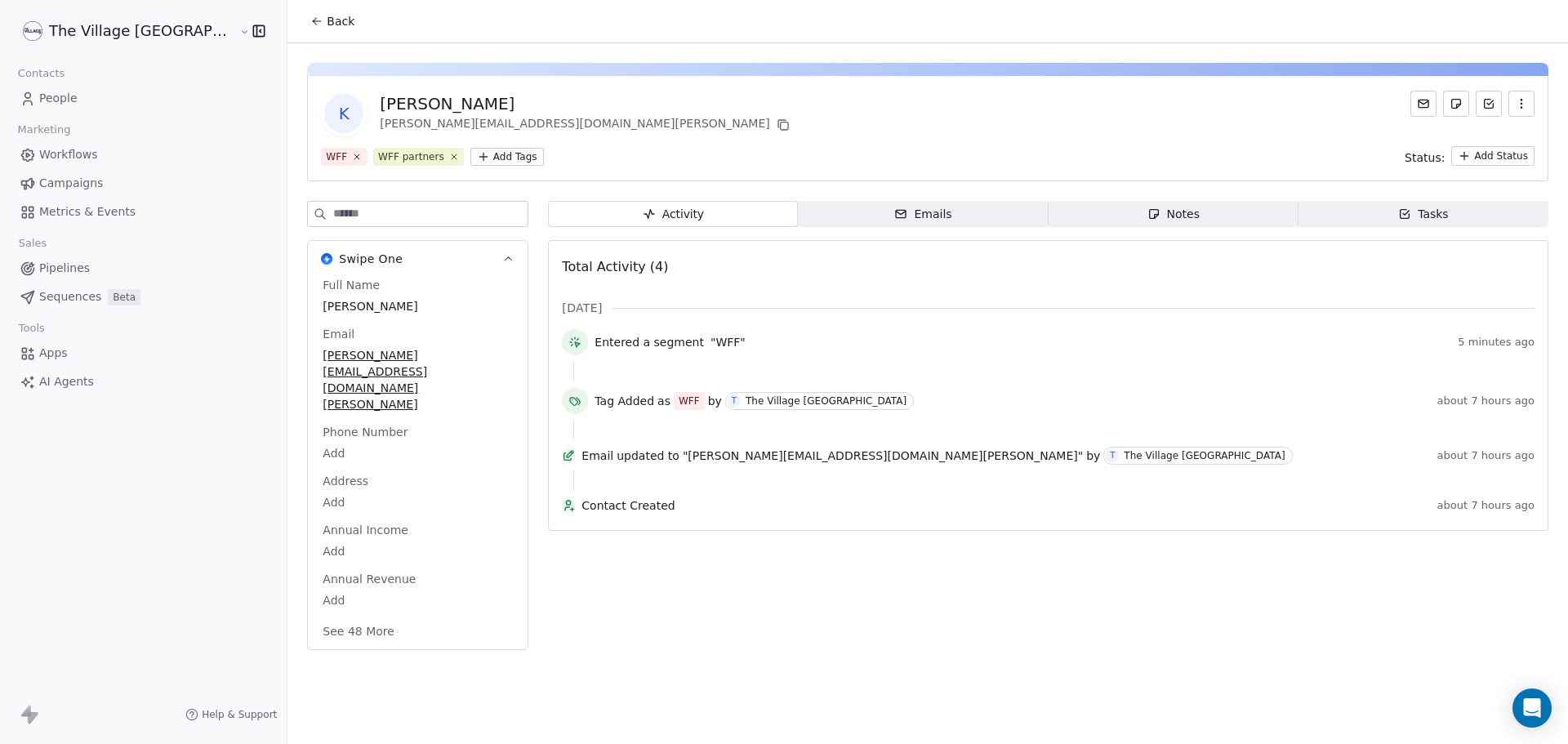
click at [300, 28] on button "Back" at bounding box center [331, 21] width 64 height 29
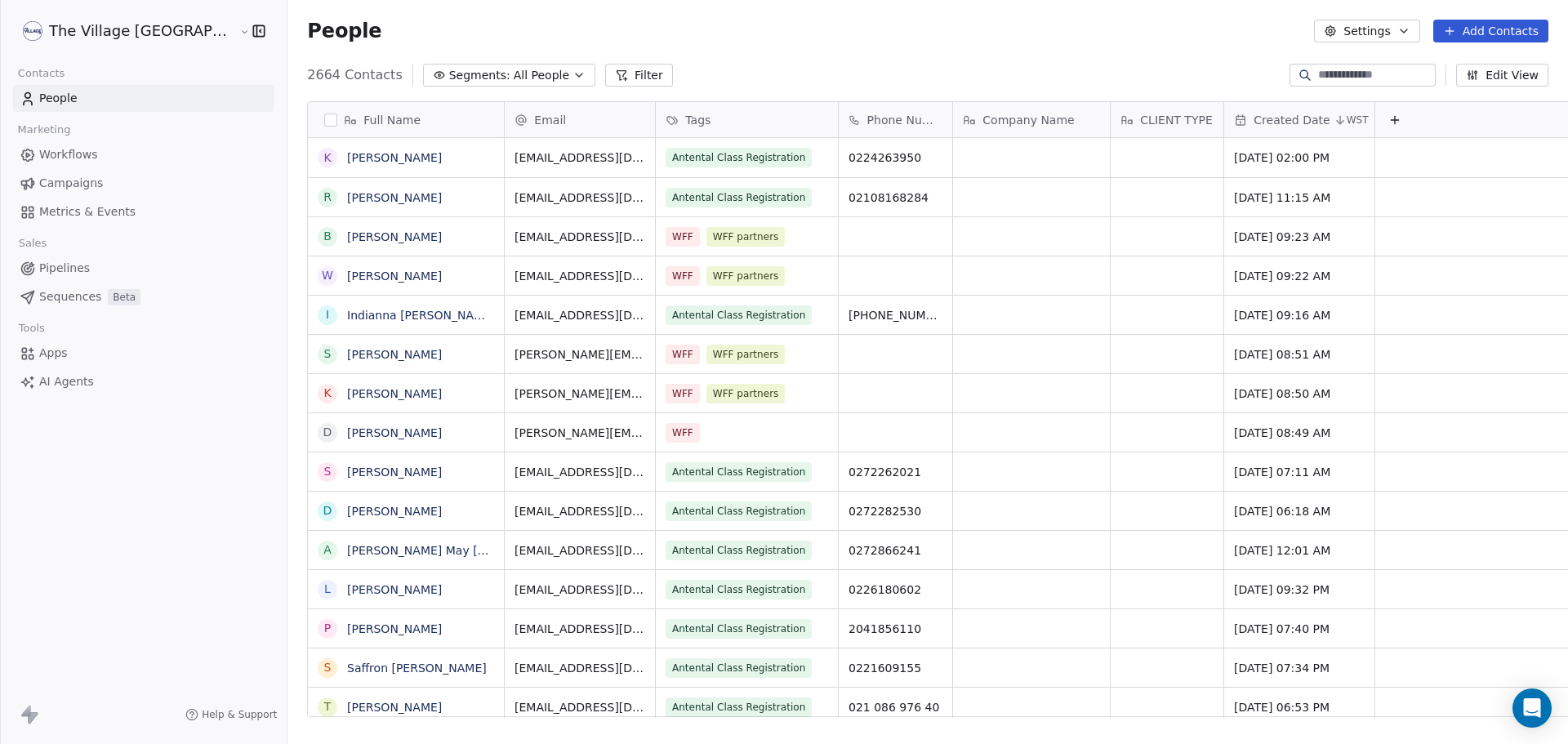
scroll to position [642, 1335]
click at [347, 439] on link "[PERSON_NAME]" at bounding box center [394, 433] width 95 height 13
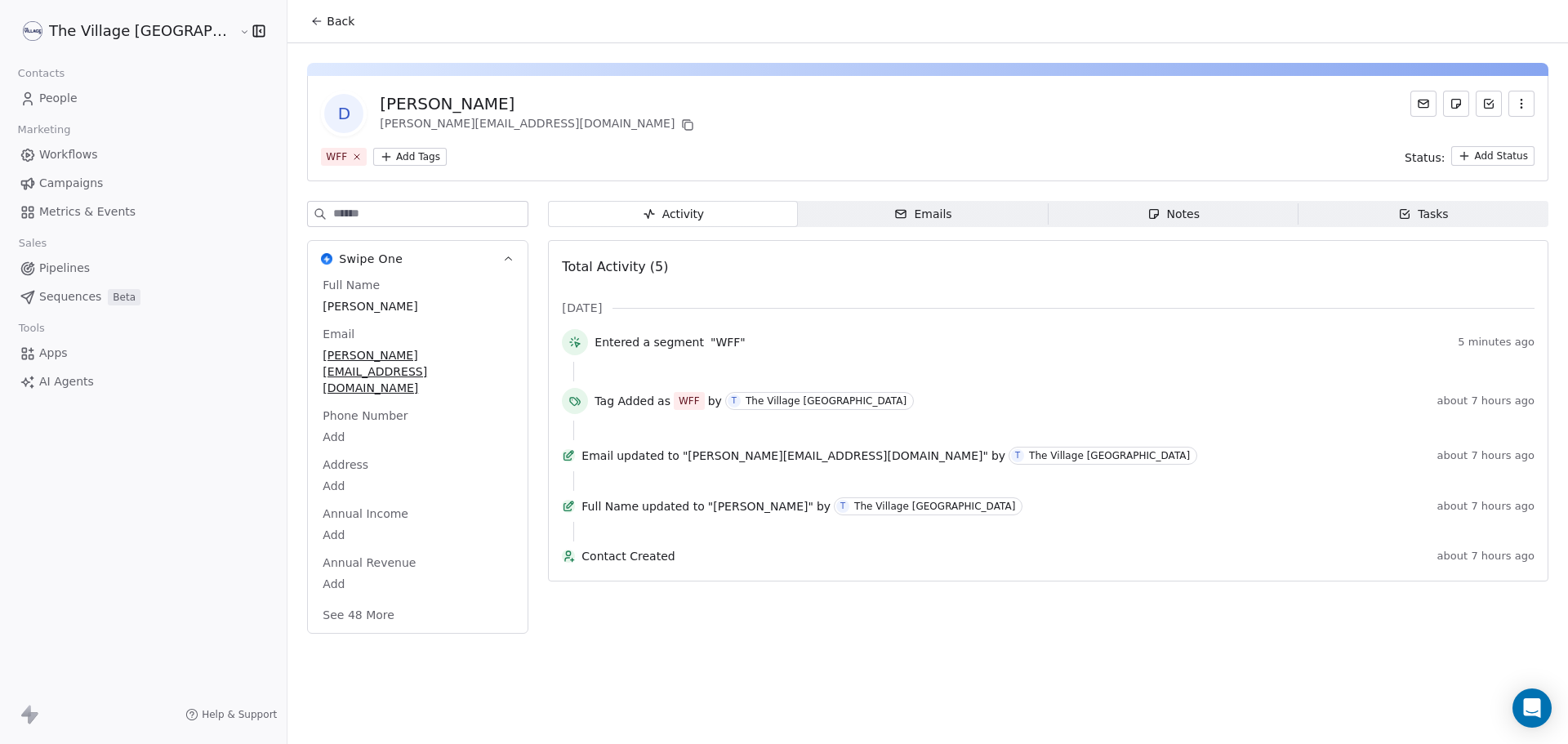
click at [335, 158] on html "The Village NZ Contacts People Marketing Workflows Campaigns Metrics & Events S…" at bounding box center [784, 372] width 1568 height 744
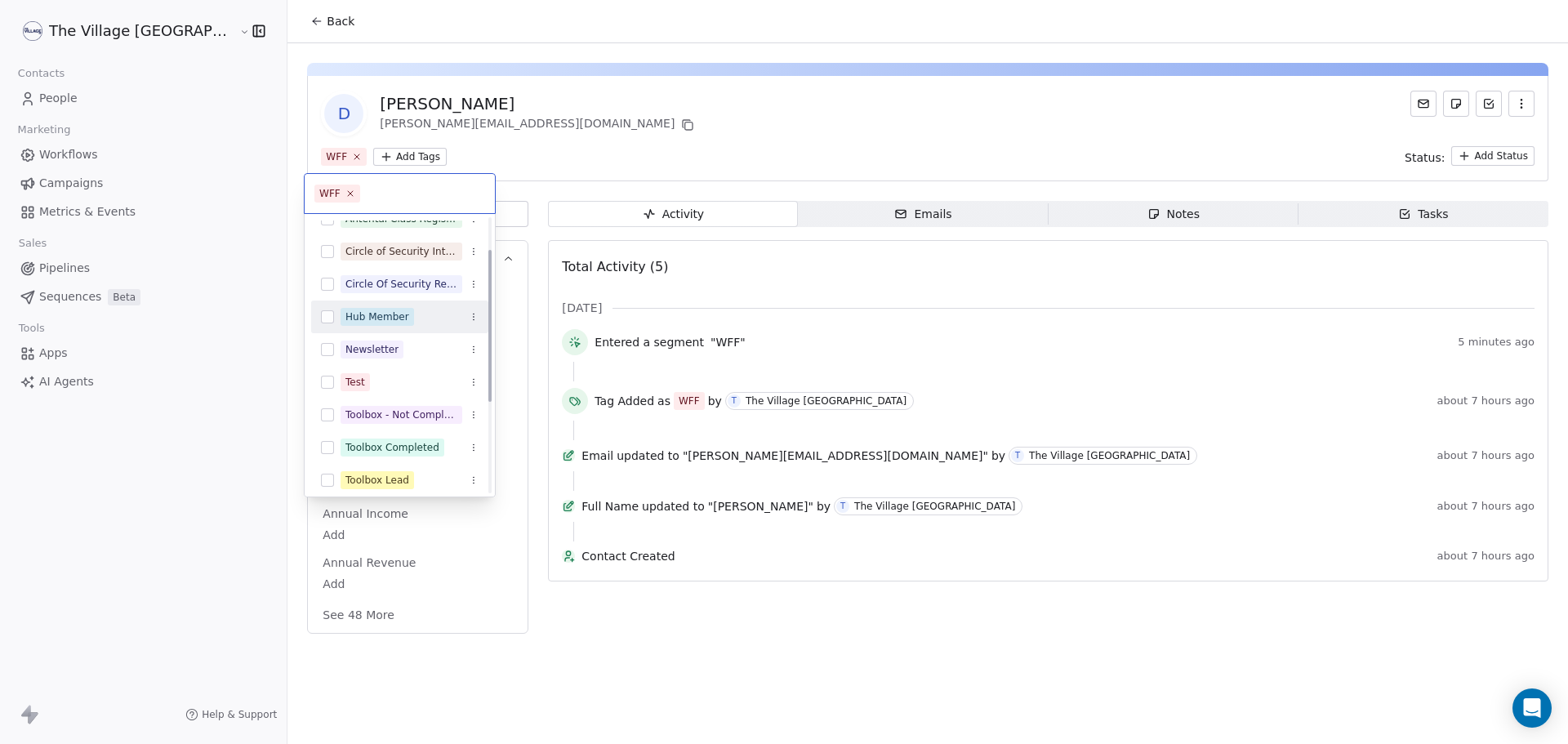
scroll to position [220, 0]
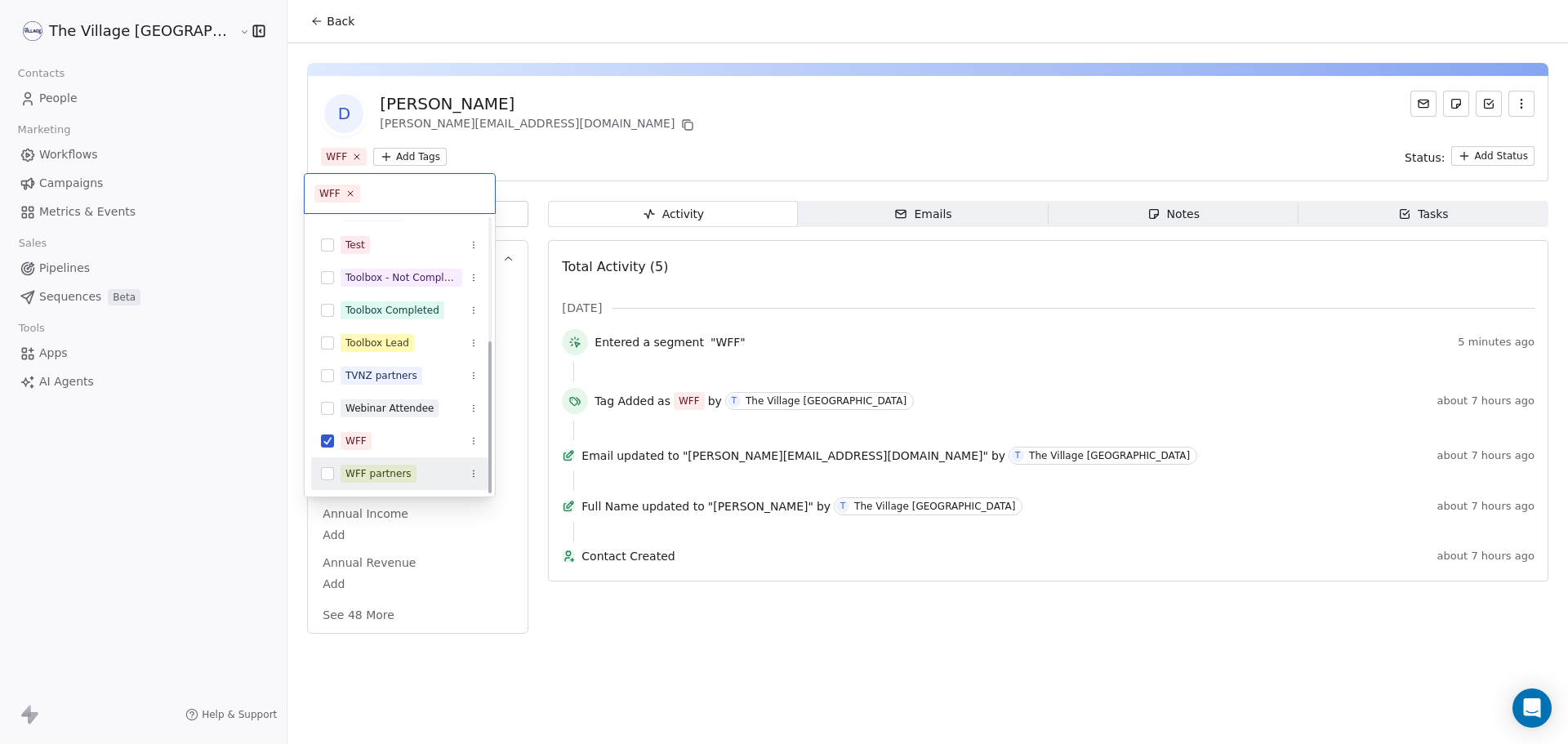
click at [370, 470] on div "WFF partners" at bounding box center [379, 473] width 66 height 14
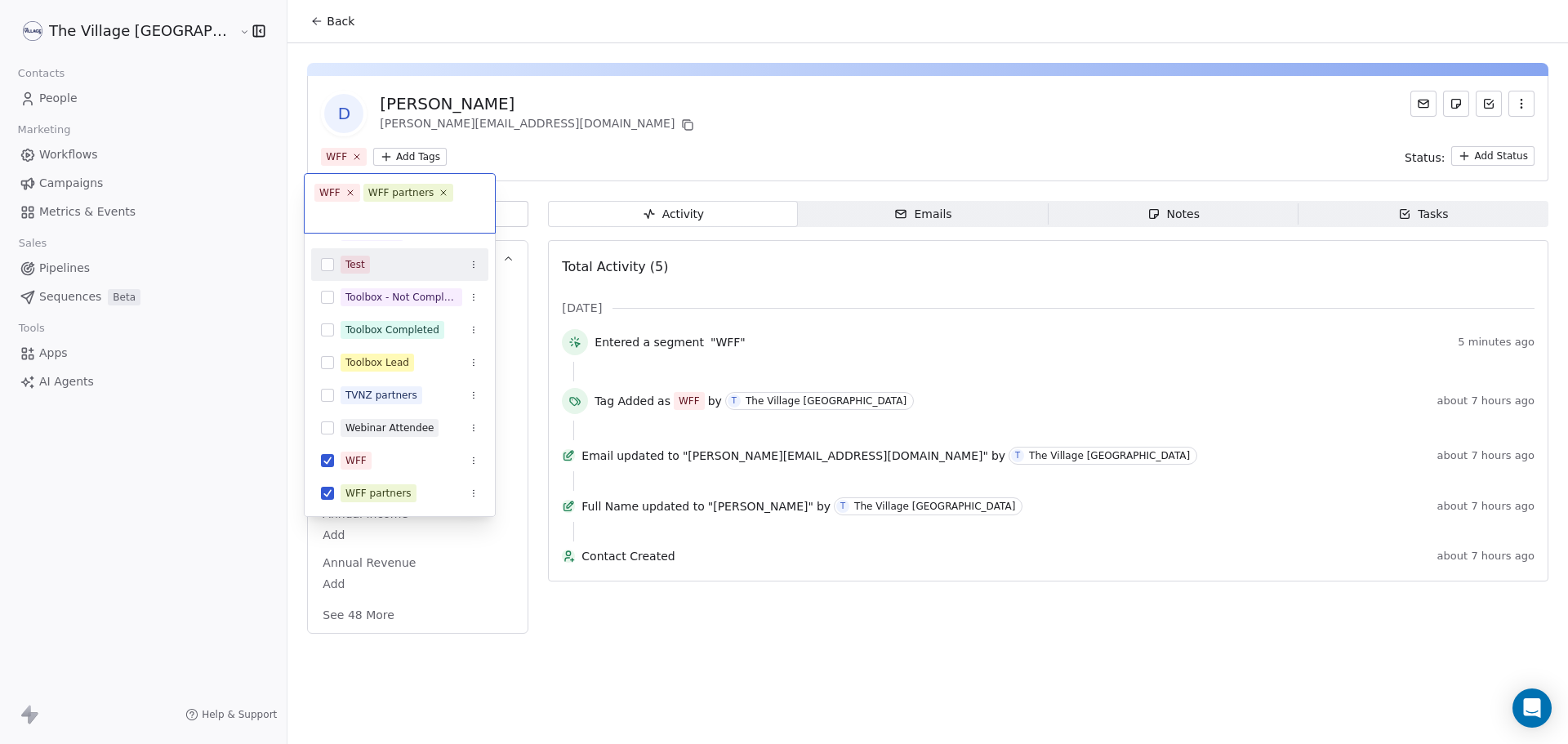
click at [608, 111] on html "The Village NZ Contacts People Marketing Workflows Campaigns Metrics & Events S…" at bounding box center [784, 372] width 1568 height 744
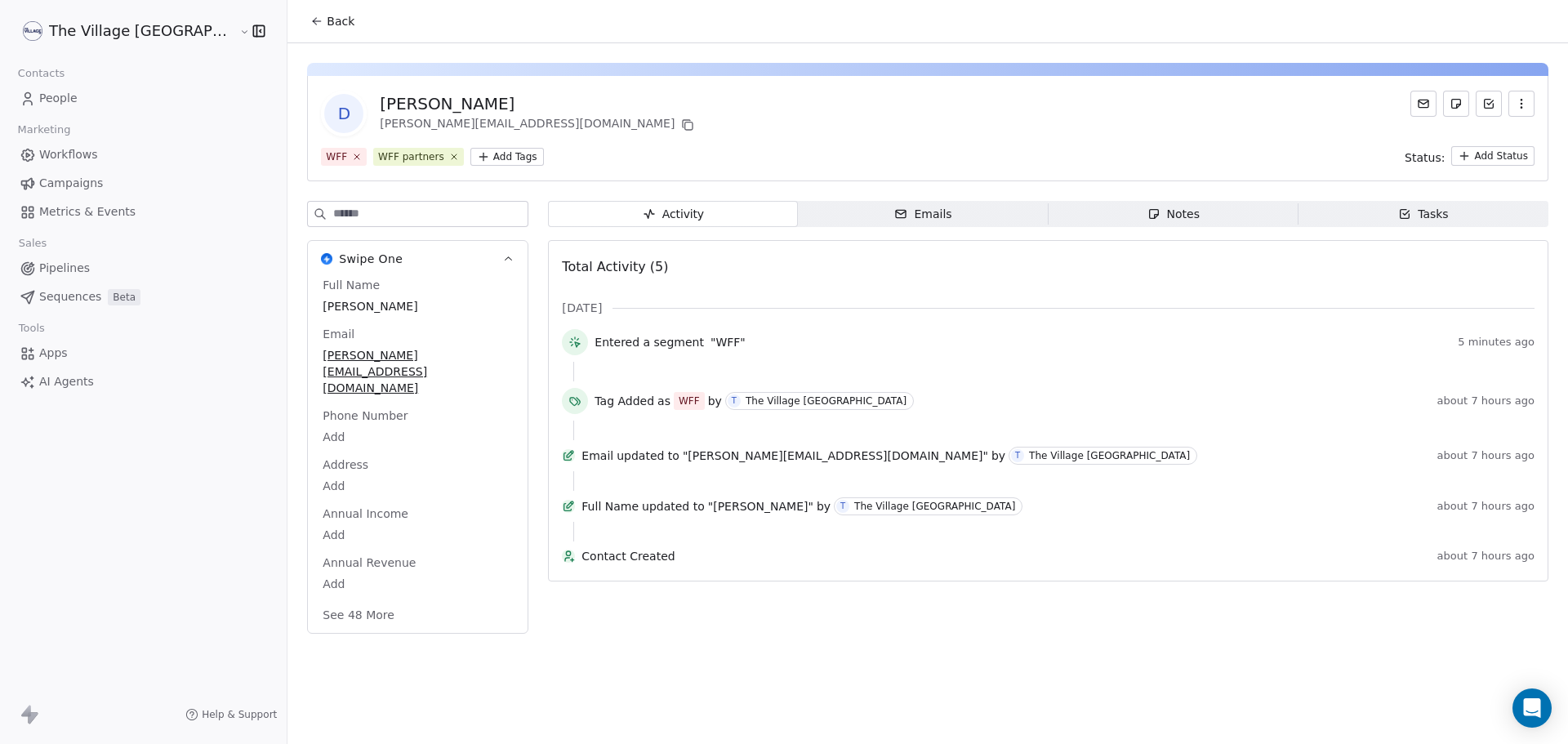
click at [311, 19] on icon at bounding box center [317, 21] width 13 height 13
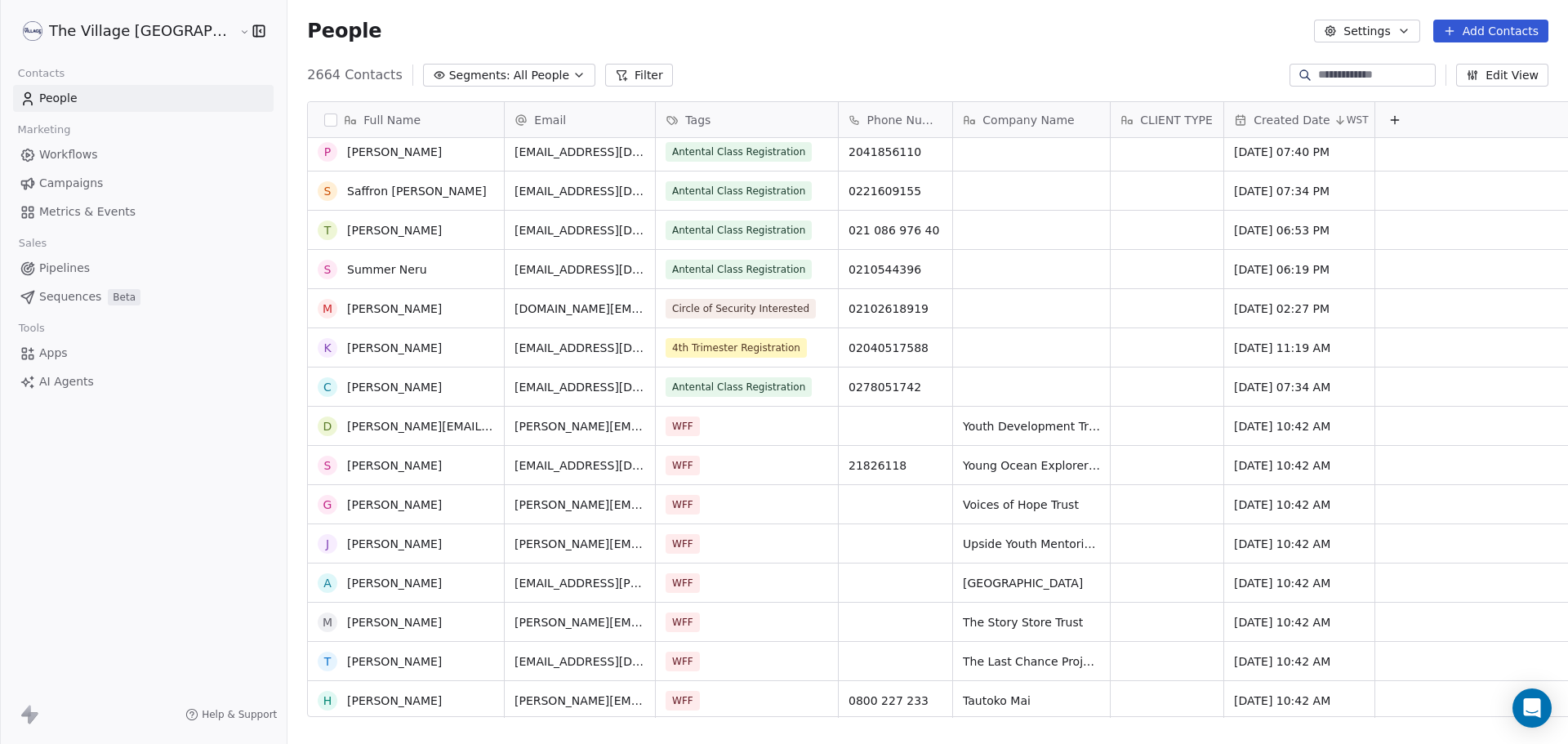
scroll to position [490, 0]
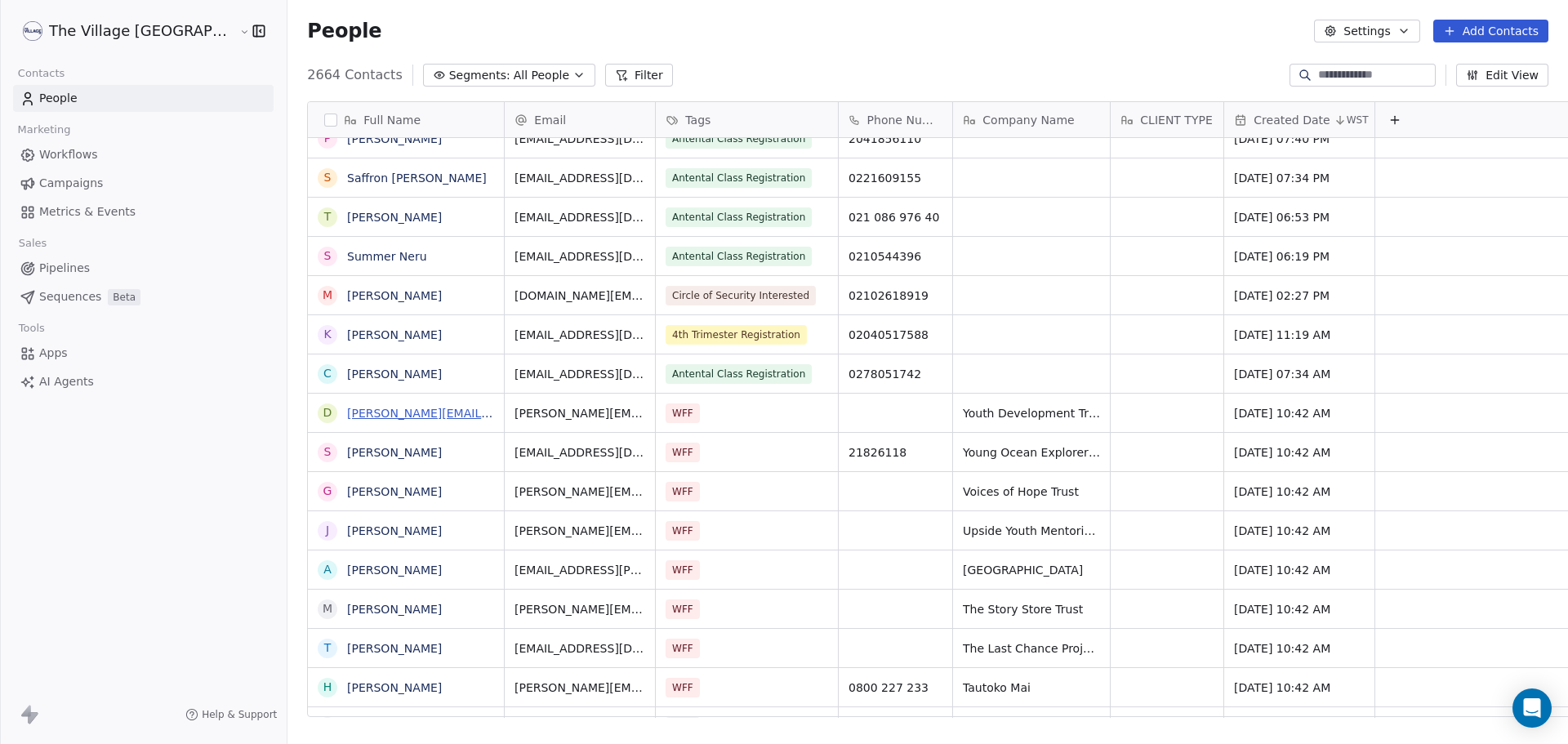
click at [358, 413] on link "[PERSON_NAME][EMAIL_ADDRESS][PERSON_NAME][DOMAIN_NAME]" at bounding box center [541, 413] width 389 height 13
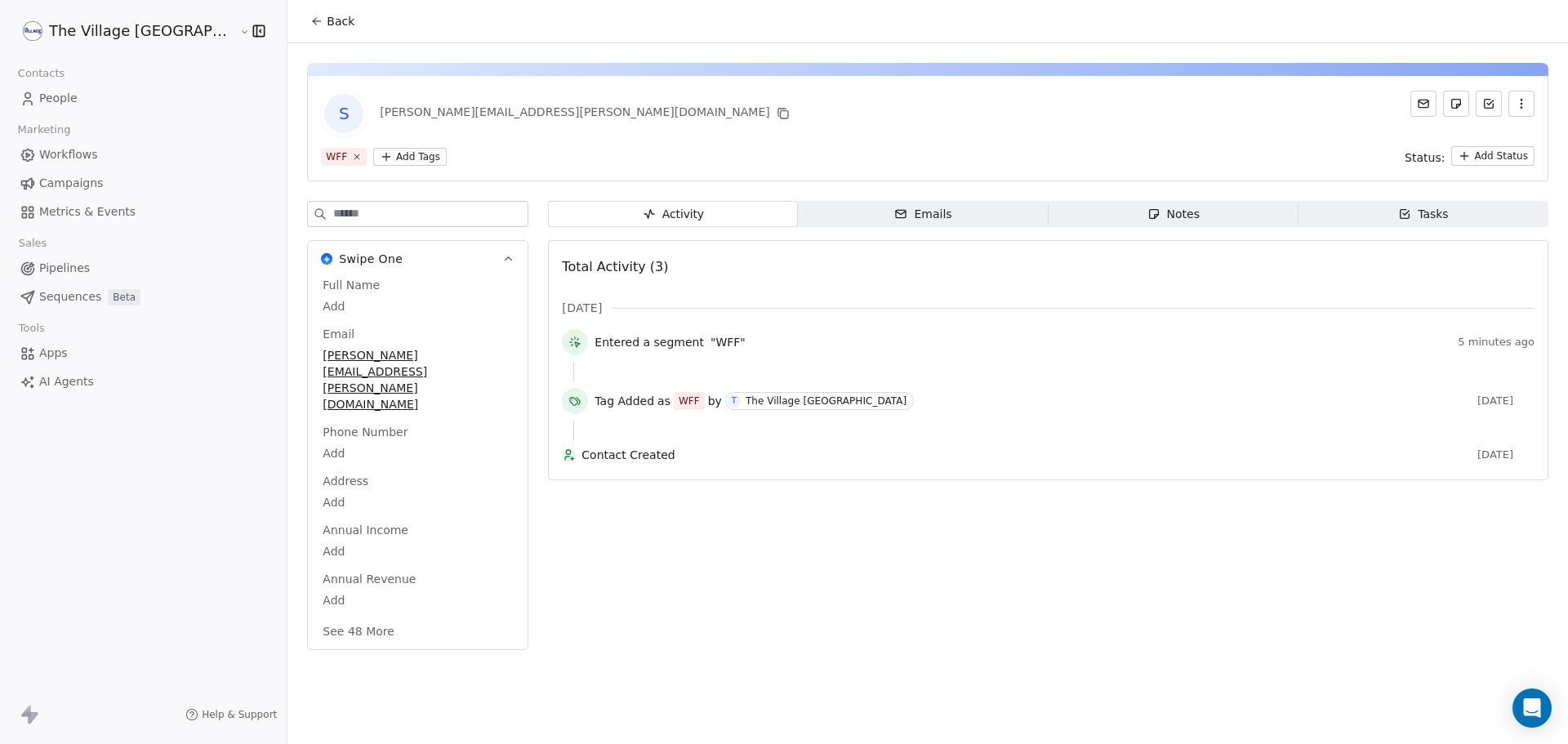
click at [329, 154] on html "The Village NZ Contacts People Marketing Workflows Campaigns Metrics & Events S…" at bounding box center [784, 372] width 1568 height 744
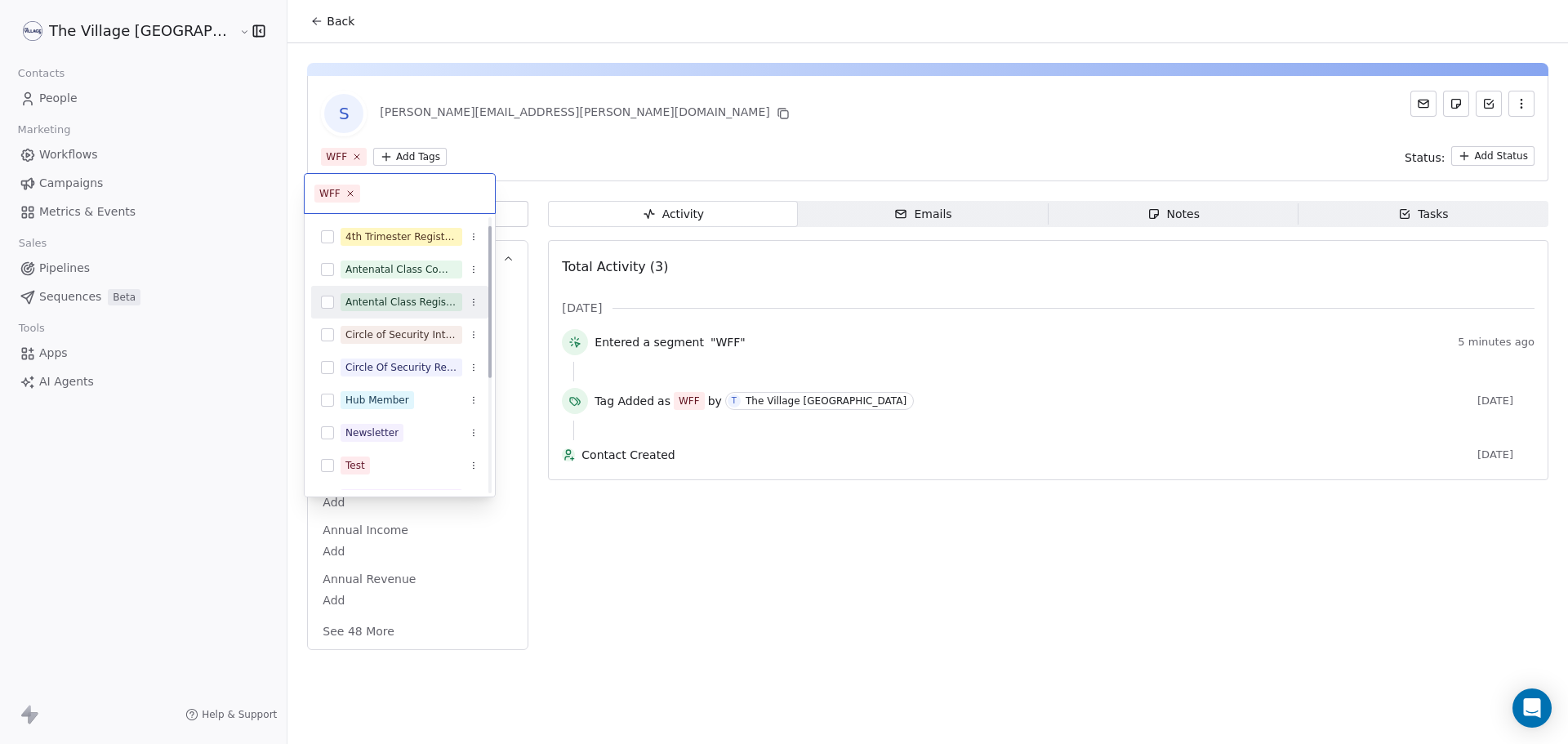
scroll to position [220, 0]
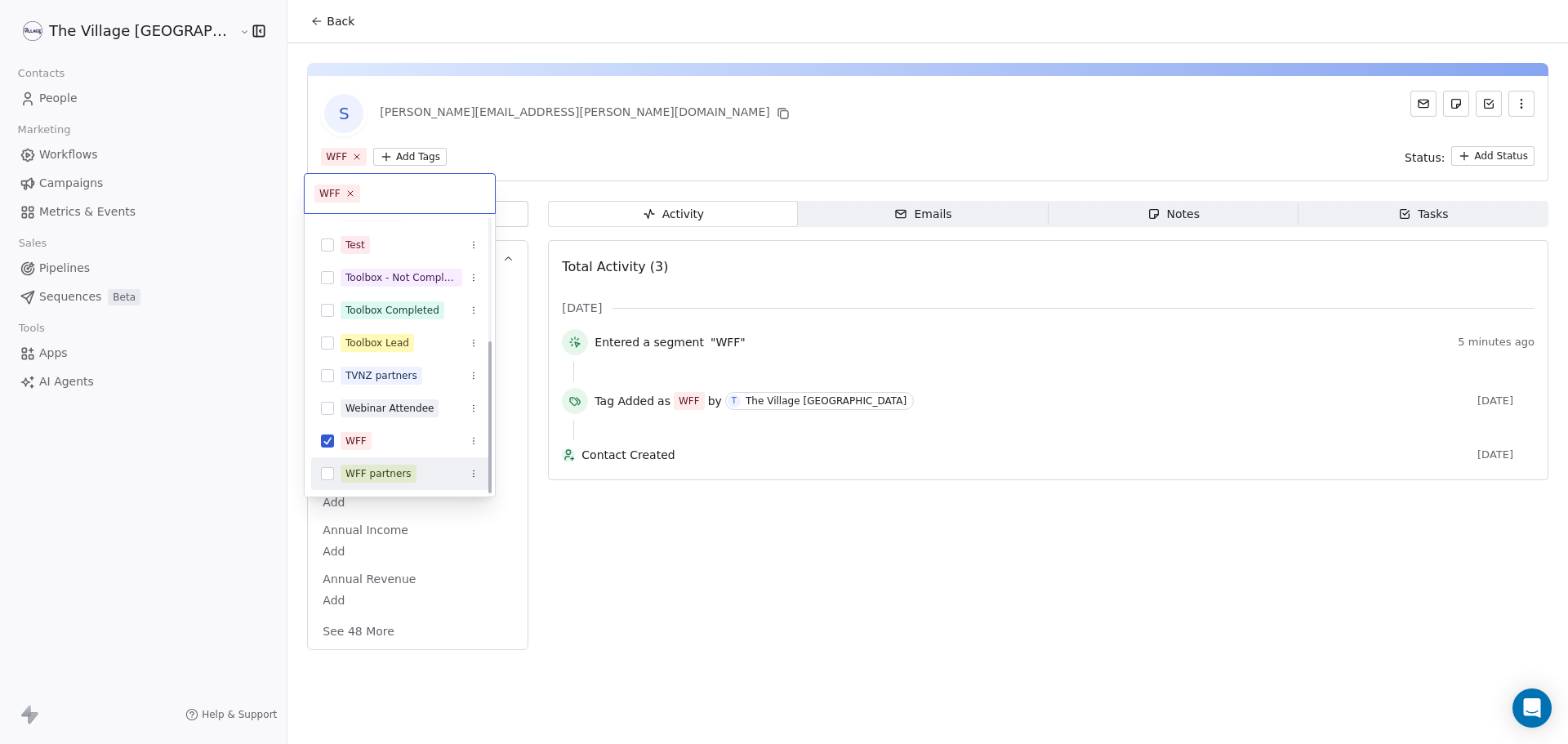
click at [383, 475] on div "WFF partners" at bounding box center [379, 473] width 66 height 14
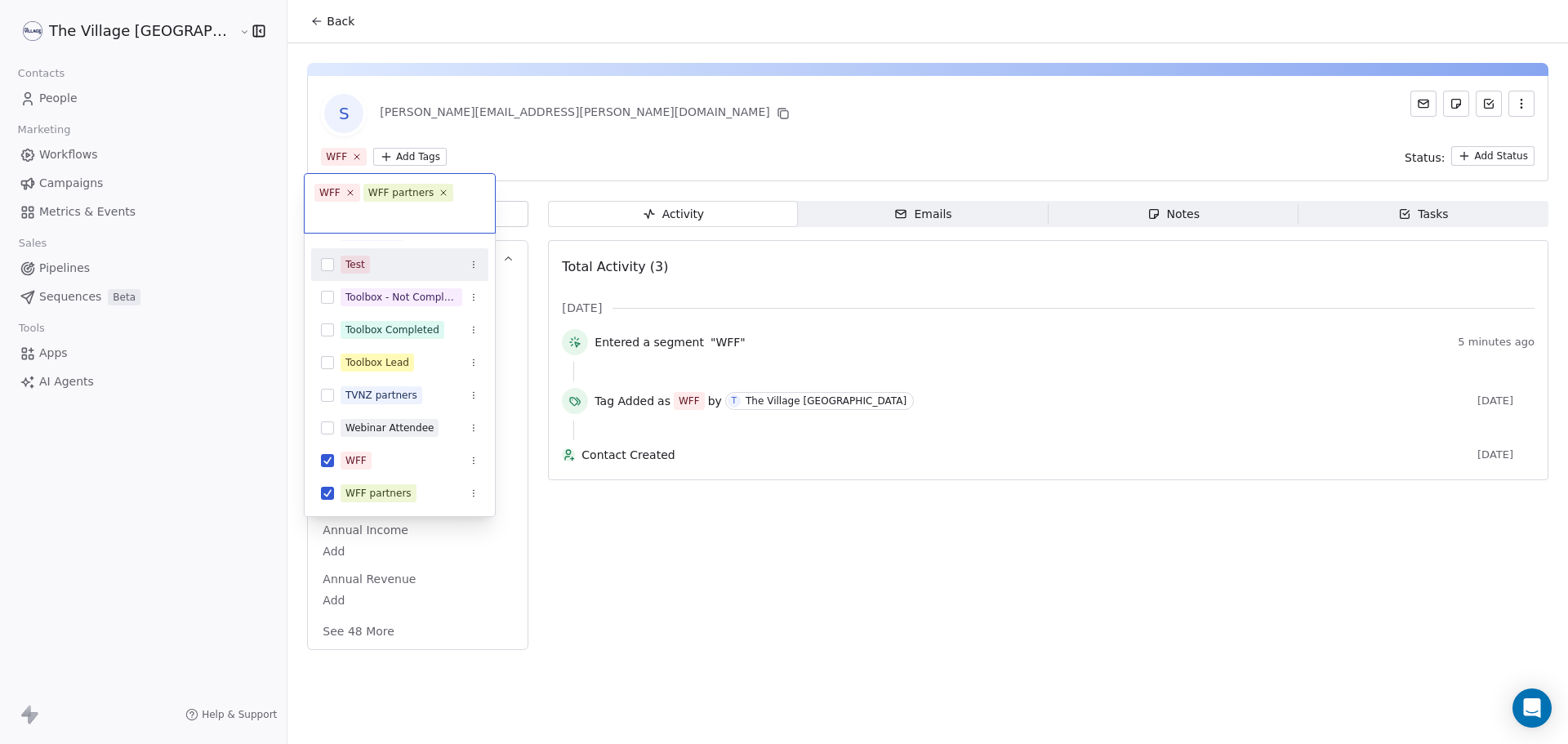
click at [434, 151] on html "The Village NZ Contacts People Marketing Workflows Campaigns Metrics & Events S…" at bounding box center [784, 372] width 1568 height 744
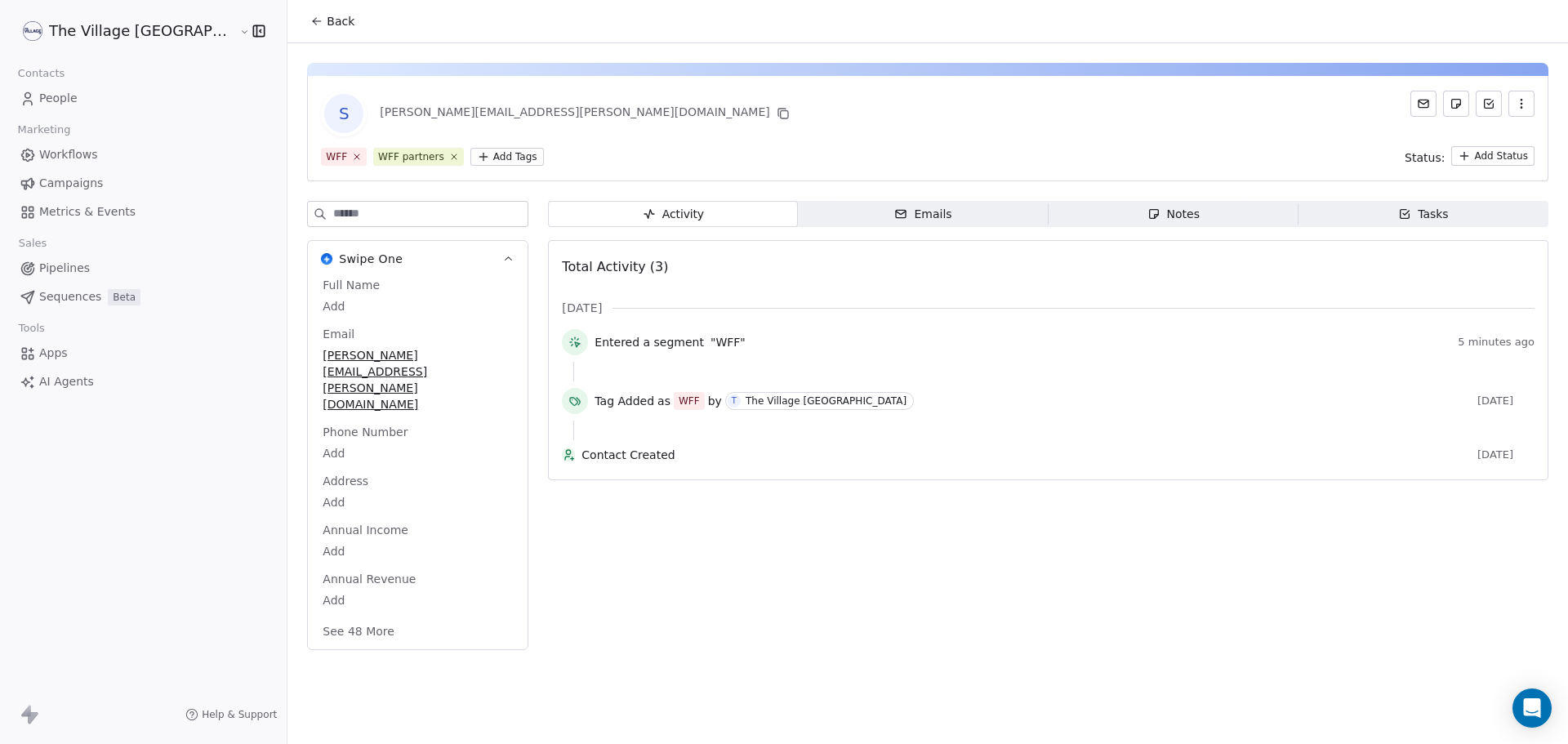
click at [311, 15] on icon at bounding box center [317, 21] width 13 height 13
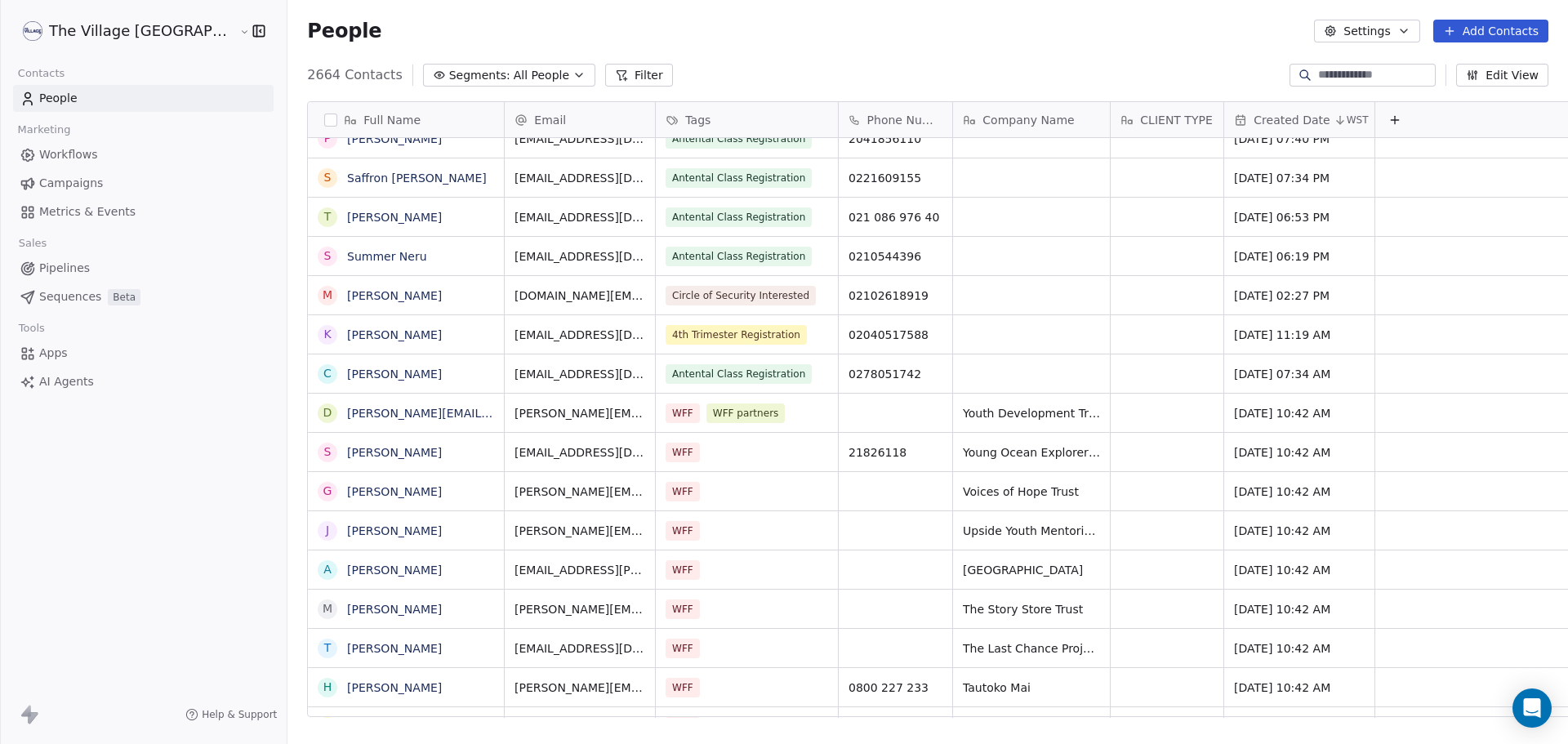
scroll to position [642, 1335]
click at [347, 454] on link "[PERSON_NAME]" at bounding box center [394, 452] width 95 height 13
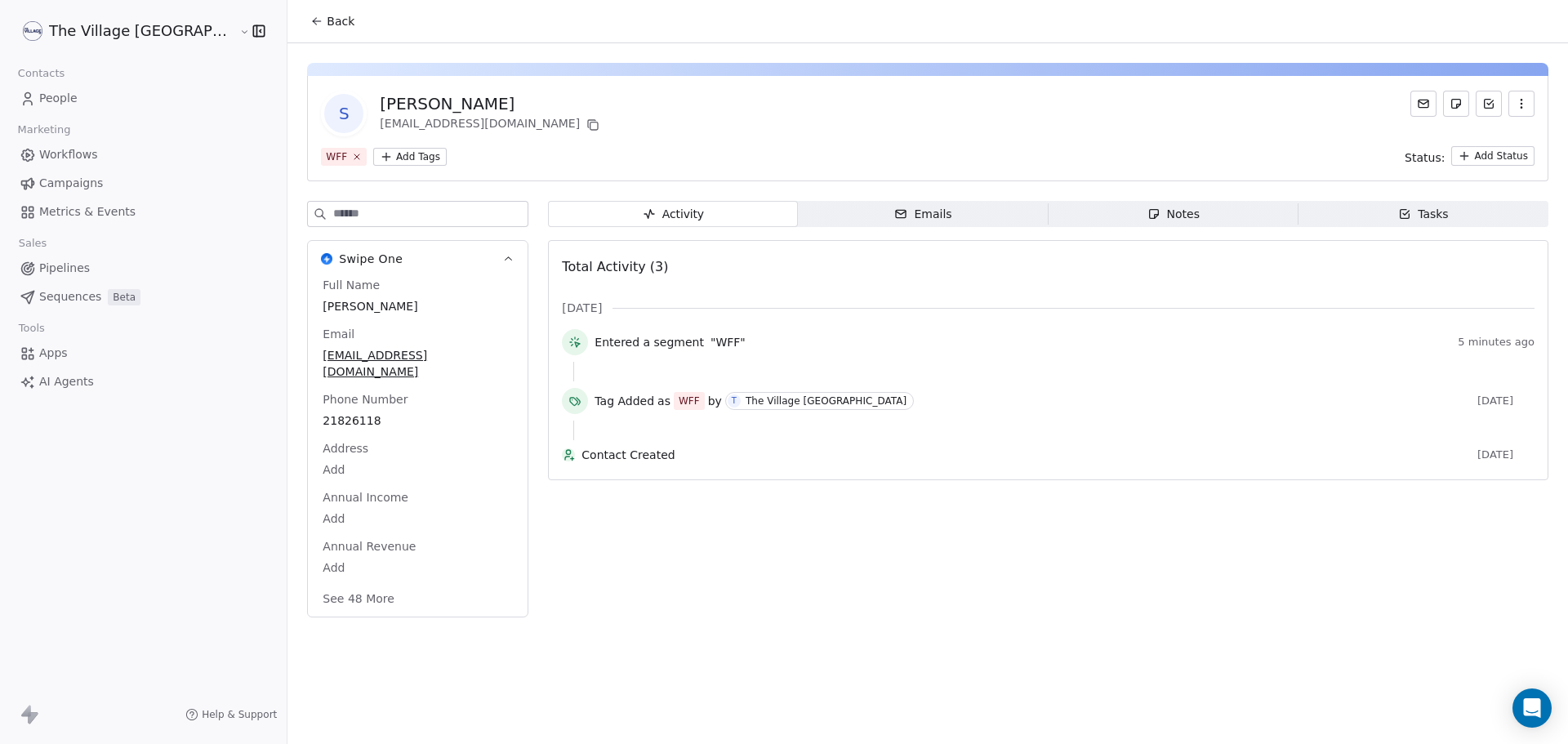
click at [352, 157] on html "The Village NZ Contacts People Marketing Workflows Campaigns Metrics & Events S…" at bounding box center [784, 372] width 1568 height 744
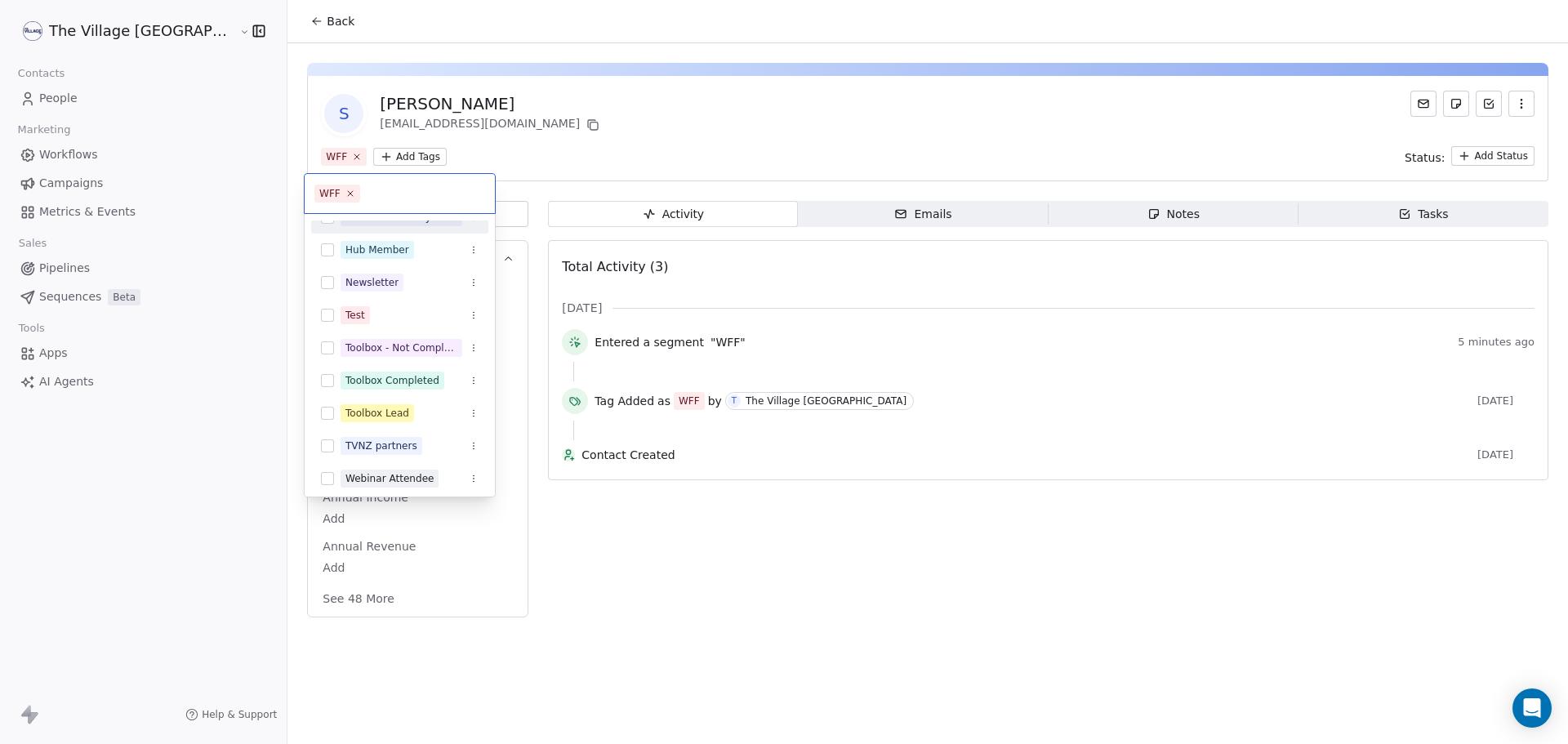
scroll to position [220, 0]
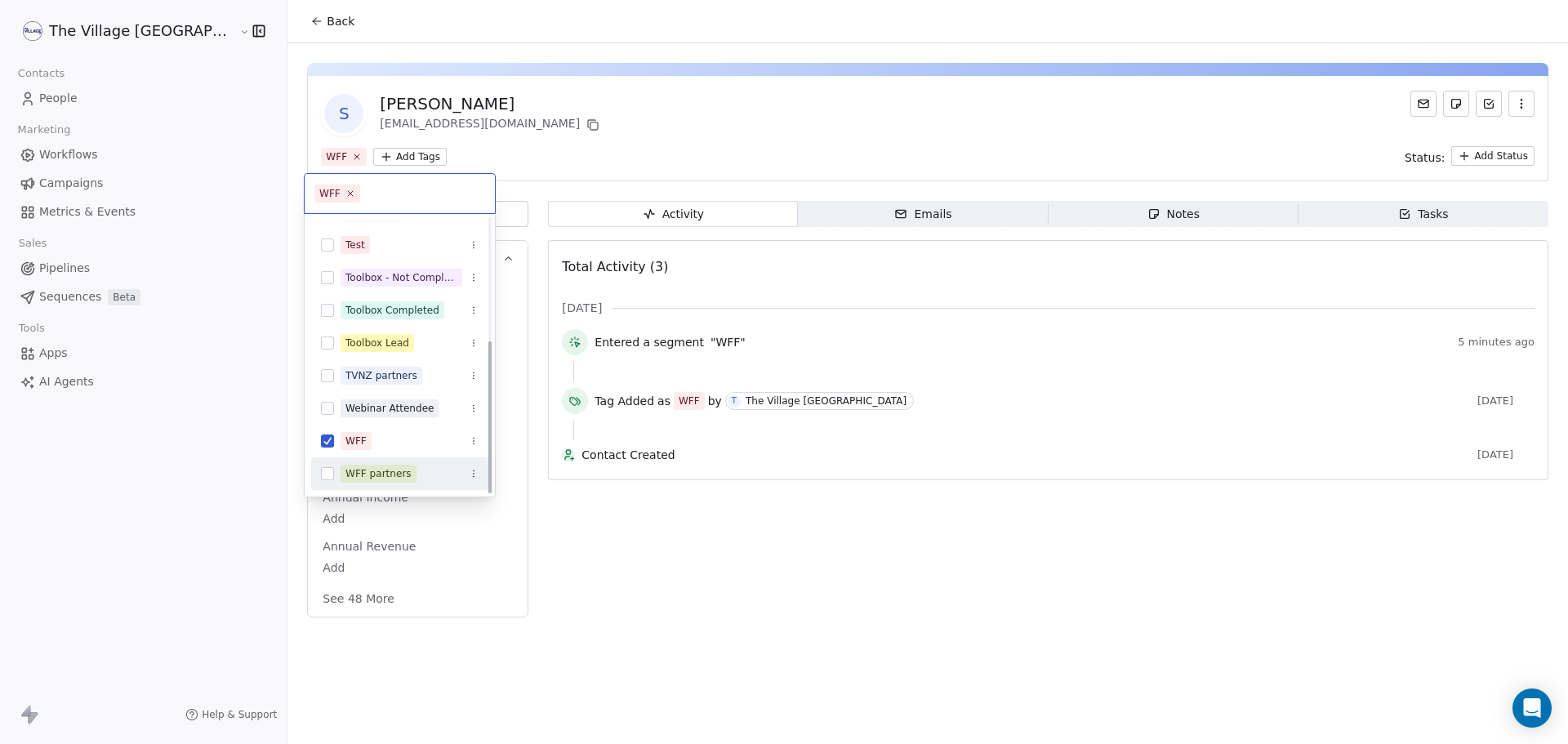
click at [373, 467] on div "WFF partners" at bounding box center [379, 473] width 66 height 14
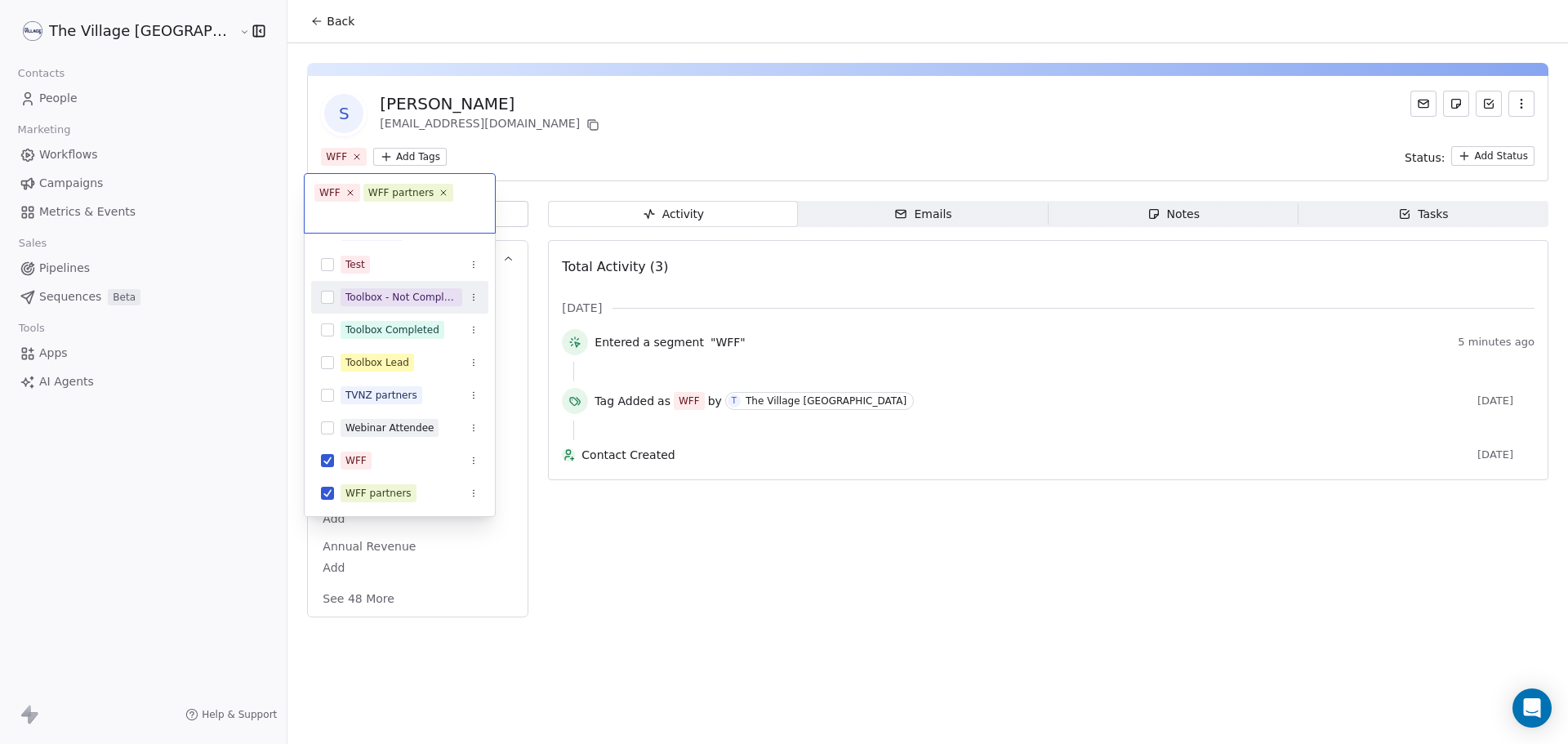
click at [537, 136] on html "The Village NZ Contacts People Marketing Workflows Campaigns Metrics & Events S…" at bounding box center [784, 372] width 1568 height 744
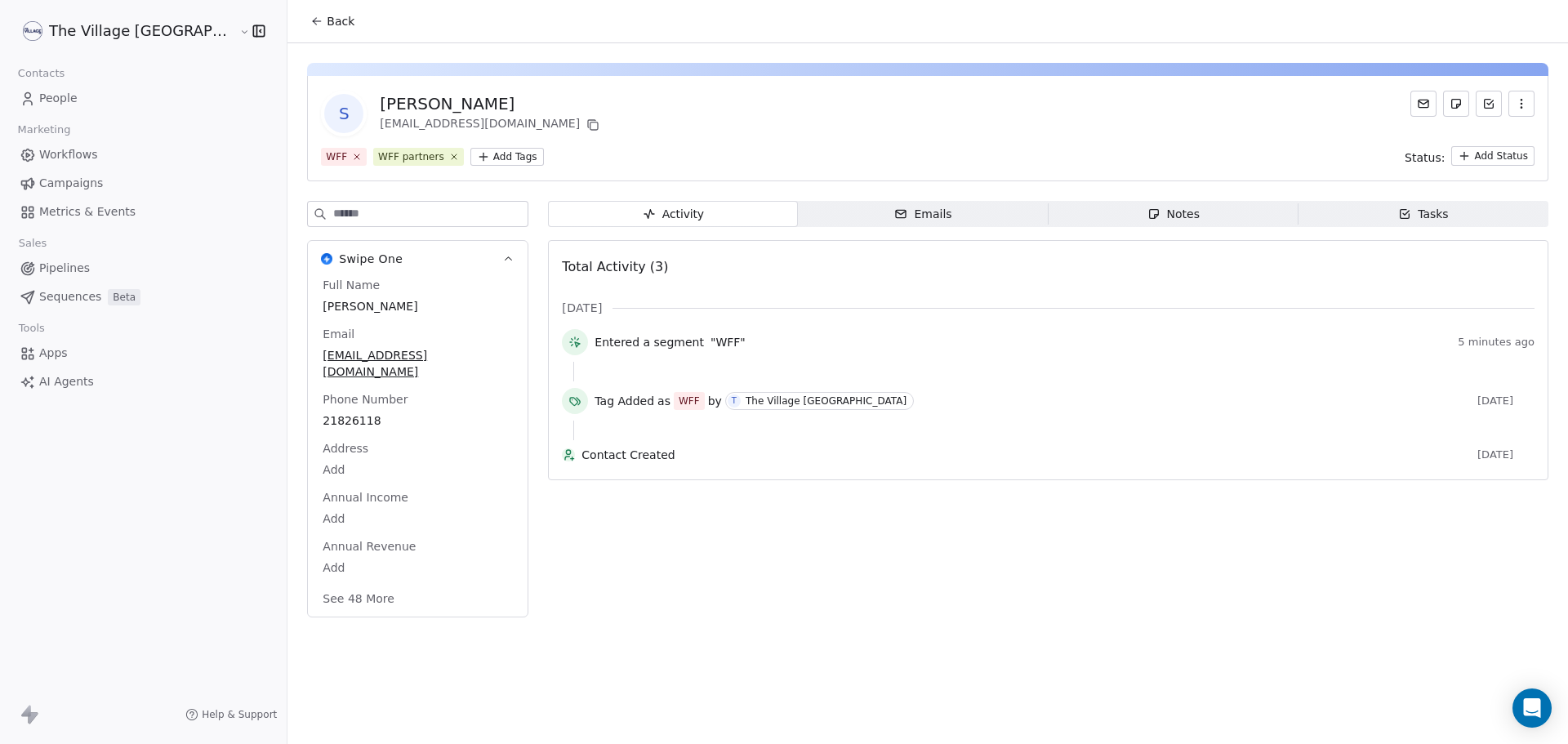
click at [327, 26] on span "Back" at bounding box center [340, 21] width 28 height 16
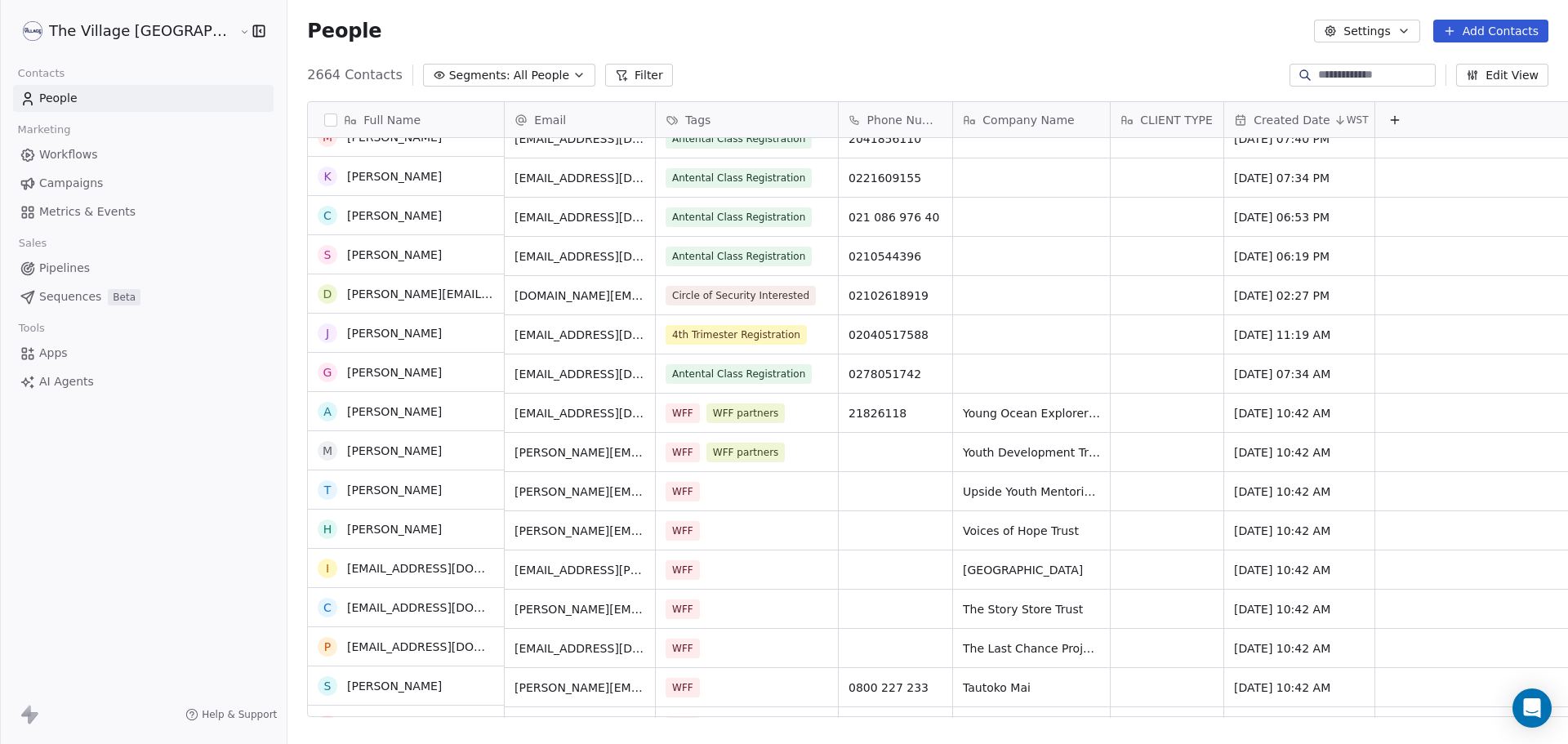
scroll to position [654, 0]
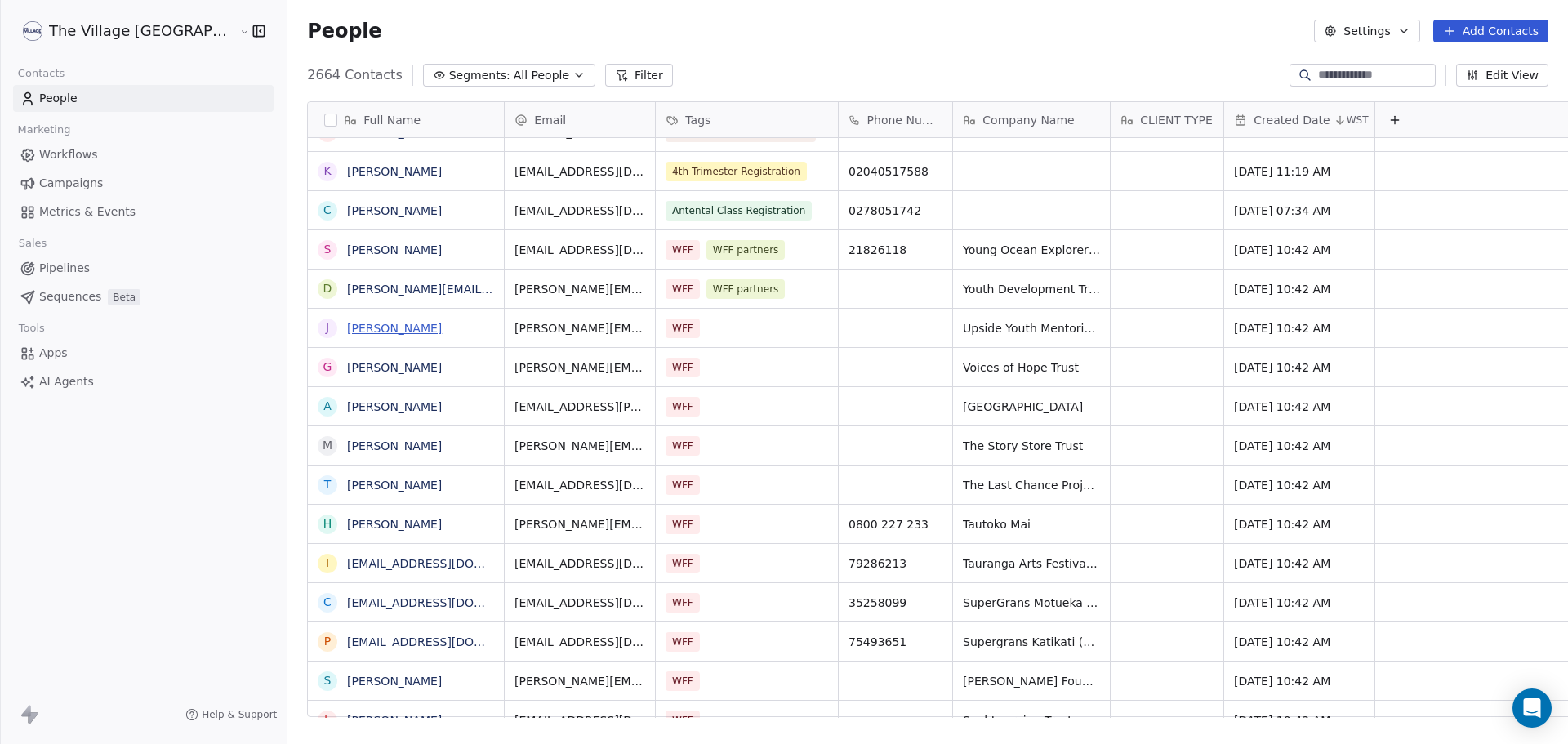
click at [347, 331] on link "[PERSON_NAME]" at bounding box center [394, 329] width 95 height 13
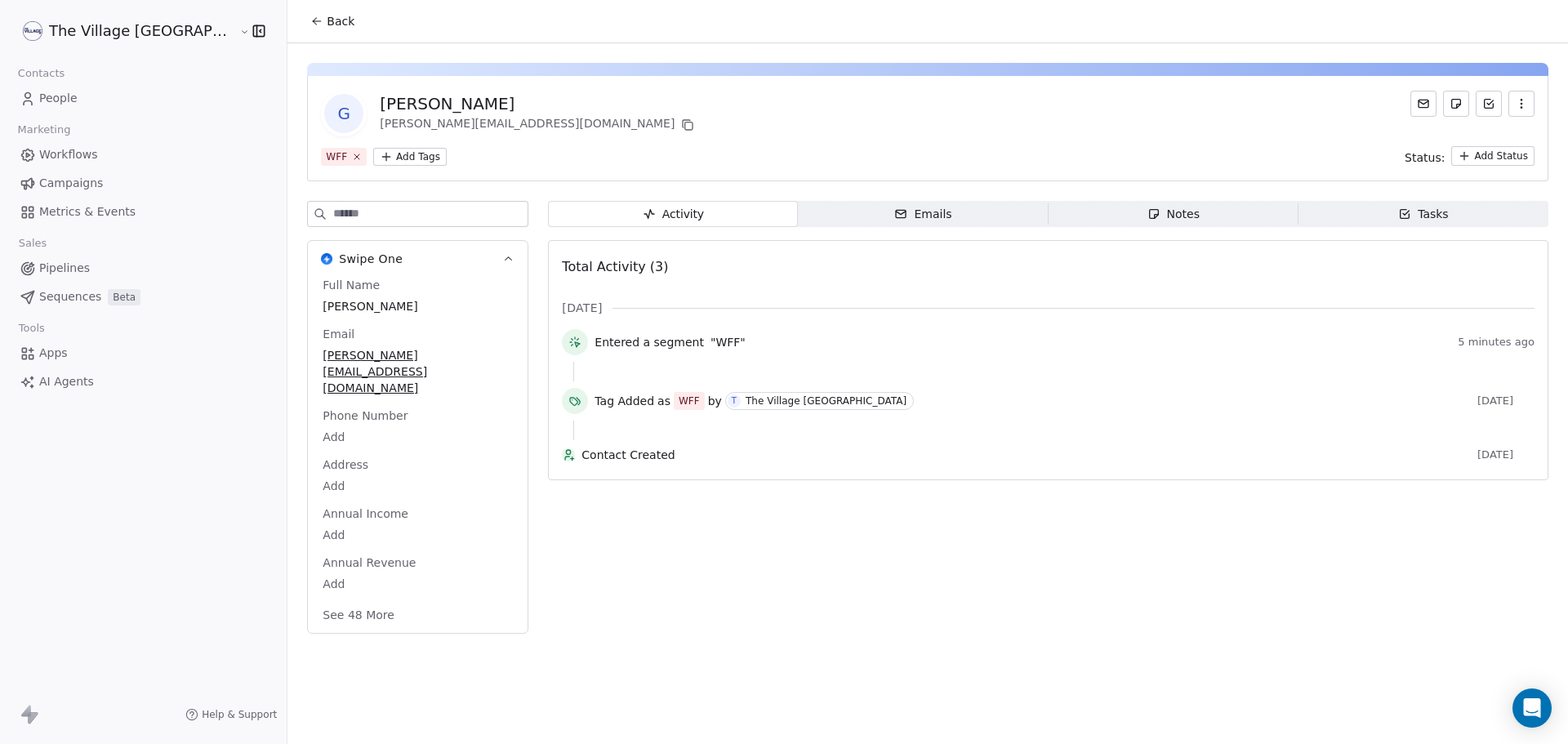
click at [337, 157] on html "The Village NZ Contacts People Marketing Workflows Campaigns Metrics & Events S…" at bounding box center [784, 372] width 1568 height 744
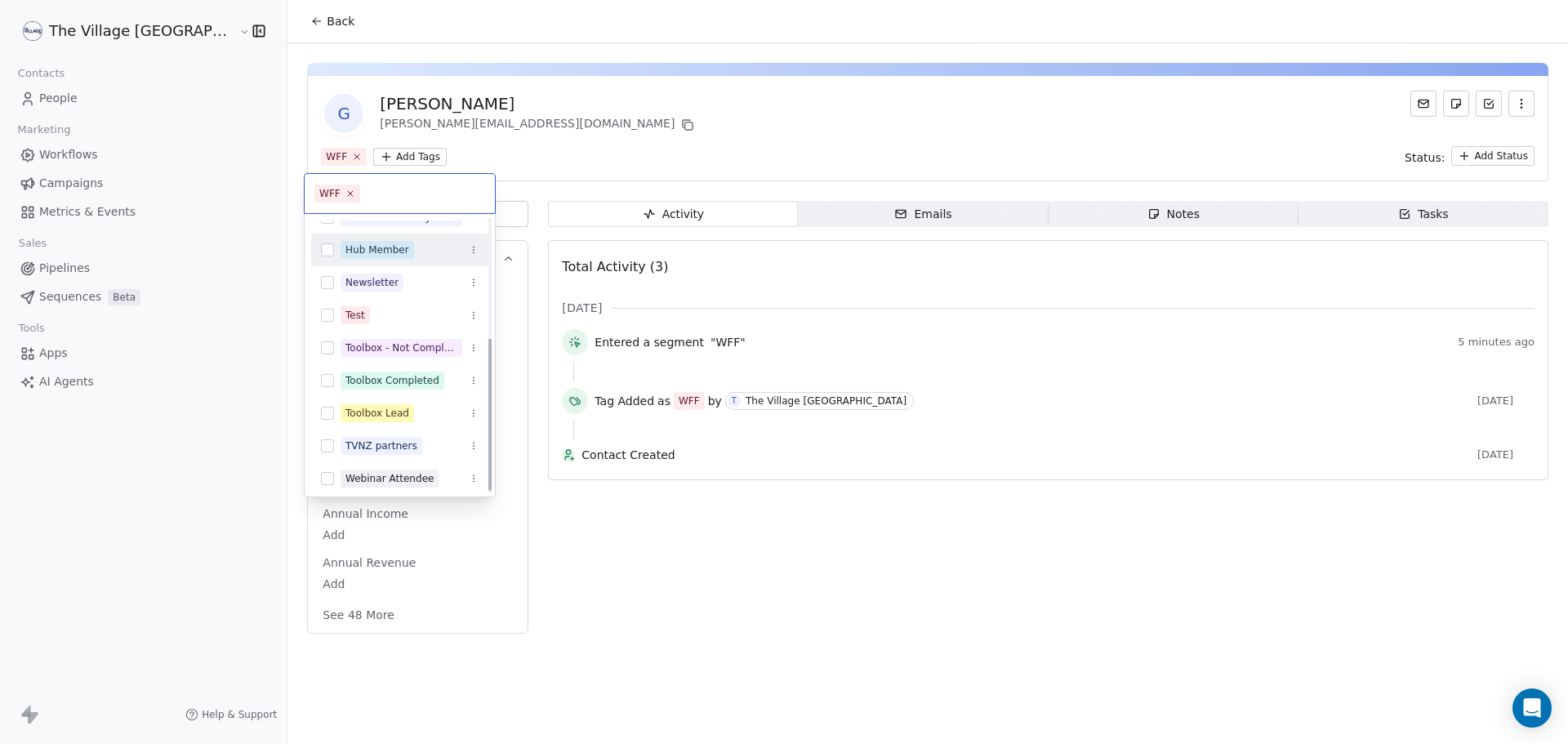
scroll to position [220, 0]
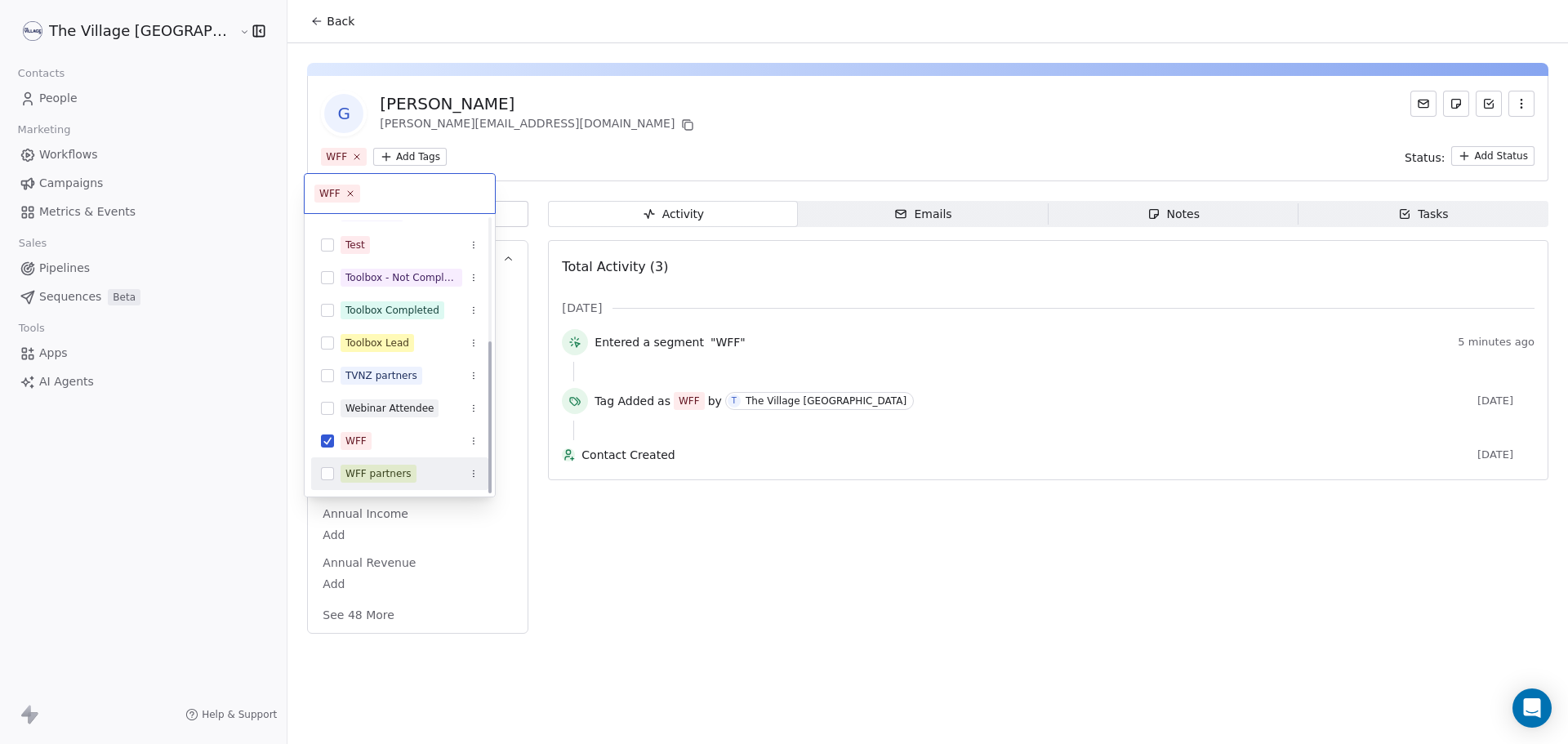
click at [371, 465] on span "WFF partners" at bounding box center [379, 473] width 76 height 18
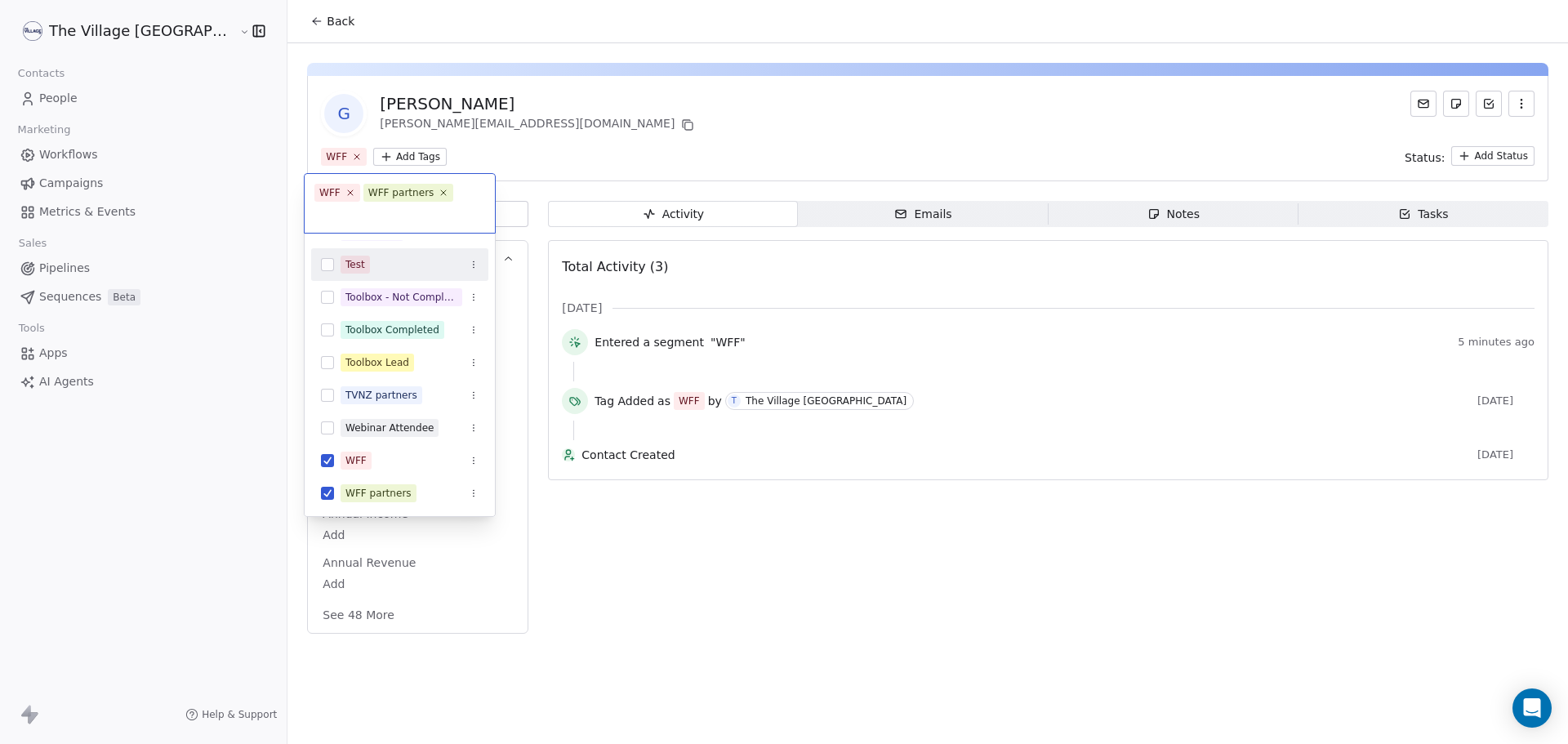
click at [273, 24] on html "The Village NZ Contacts People Marketing Workflows Campaigns Metrics & Events S…" at bounding box center [784, 372] width 1568 height 744
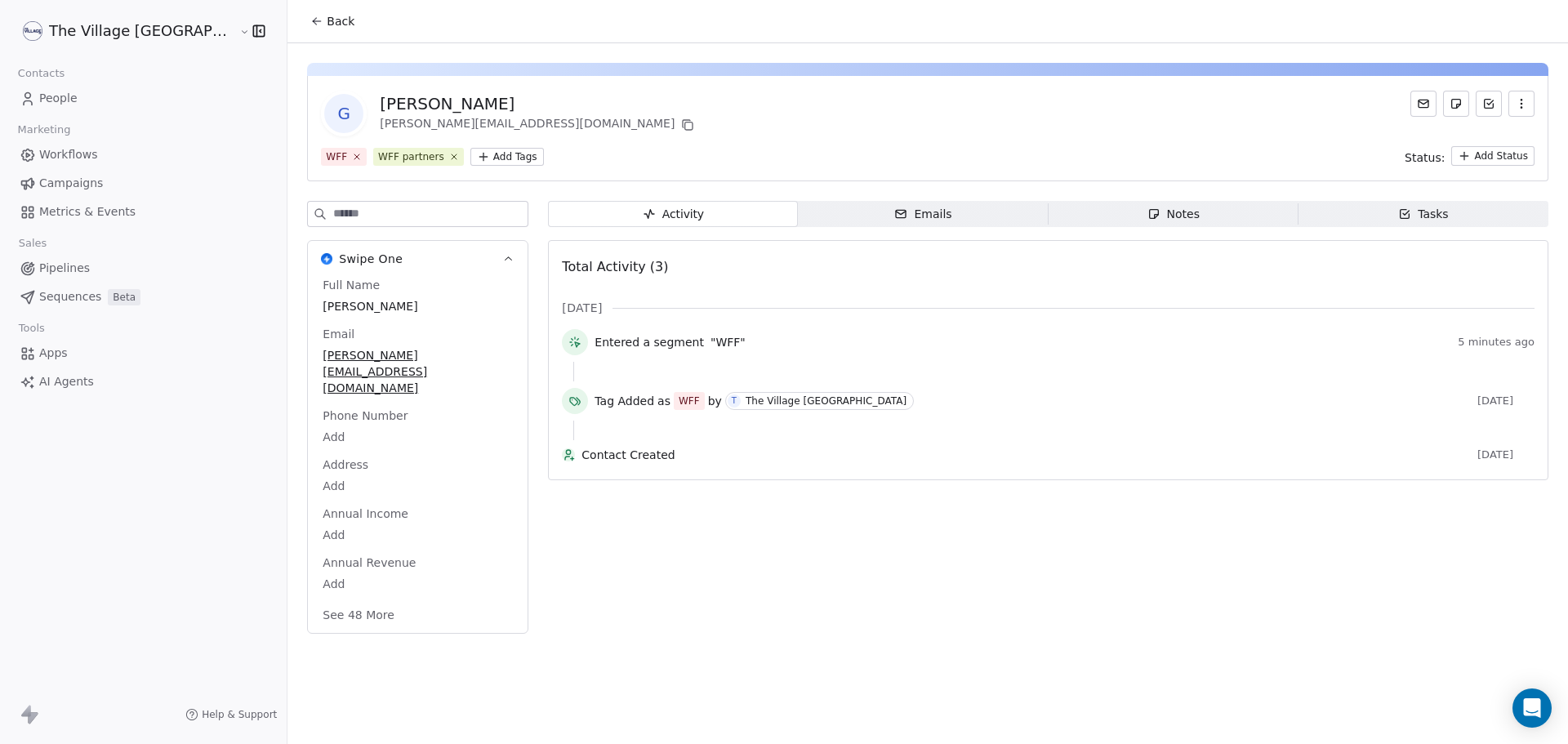
click at [327, 20] on span "Back" at bounding box center [340, 21] width 28 height 16
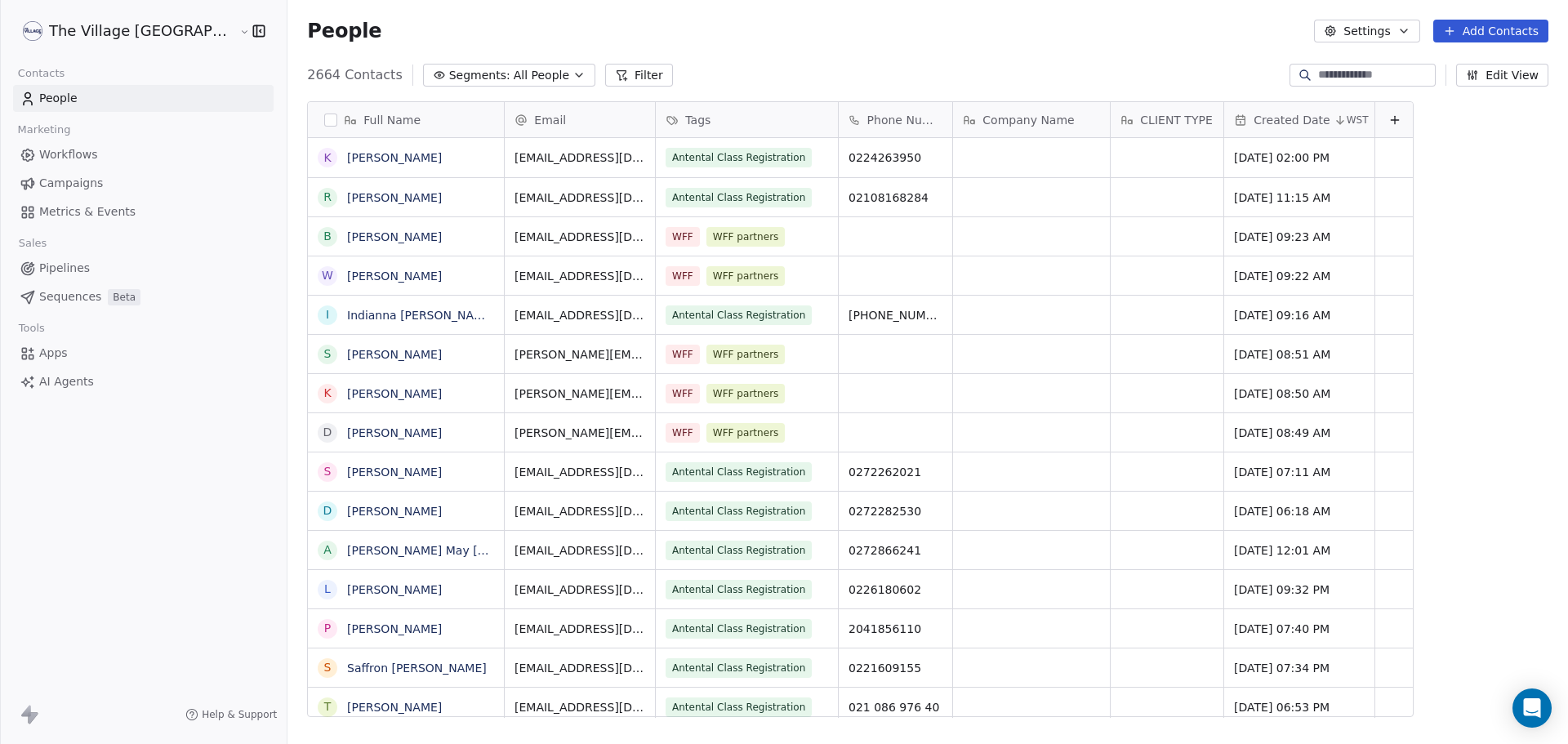
scroll to position [642, 1335]
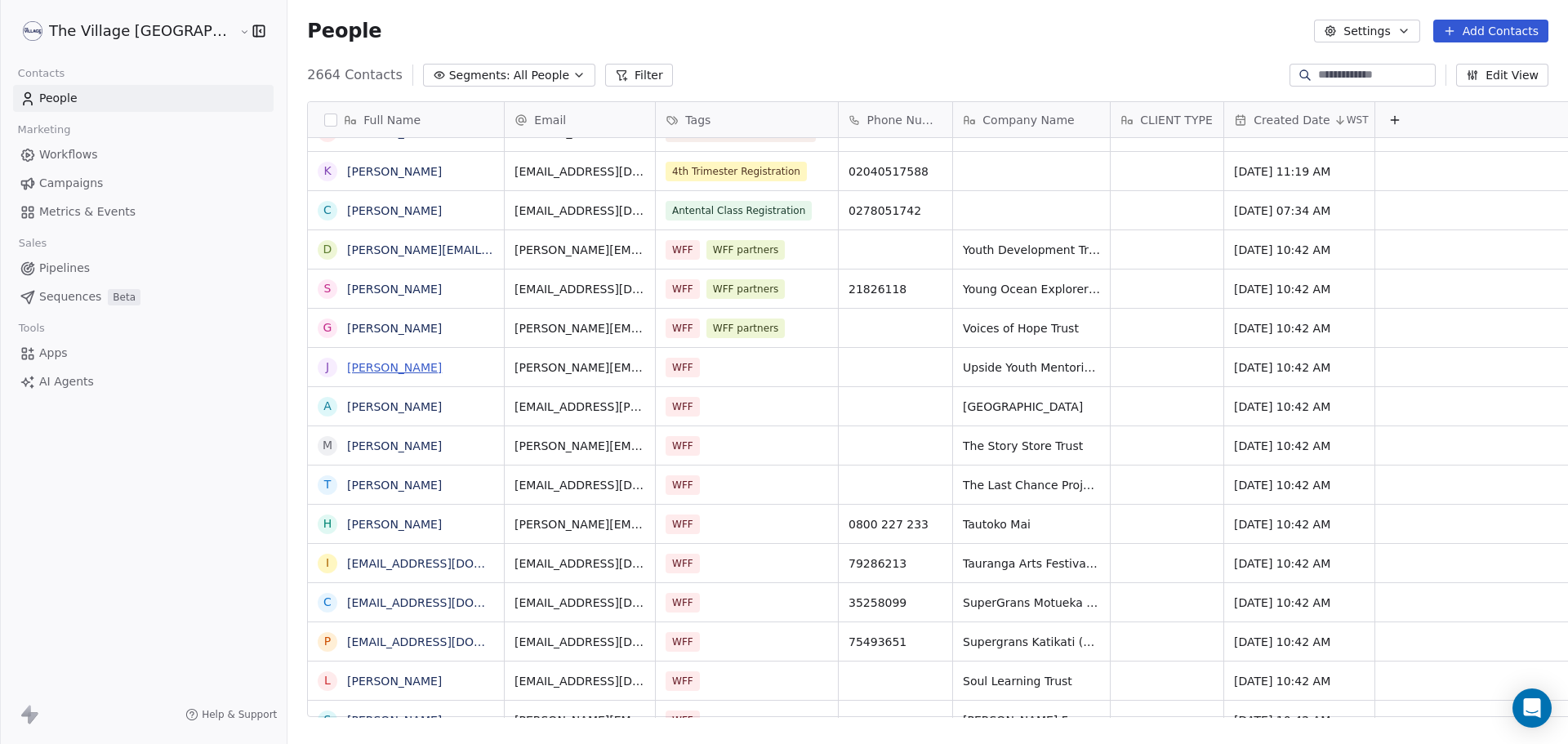
click at [347, 370] on link "[PERSON_NAME]" at bounding box center [394, 368] width 95 height 13
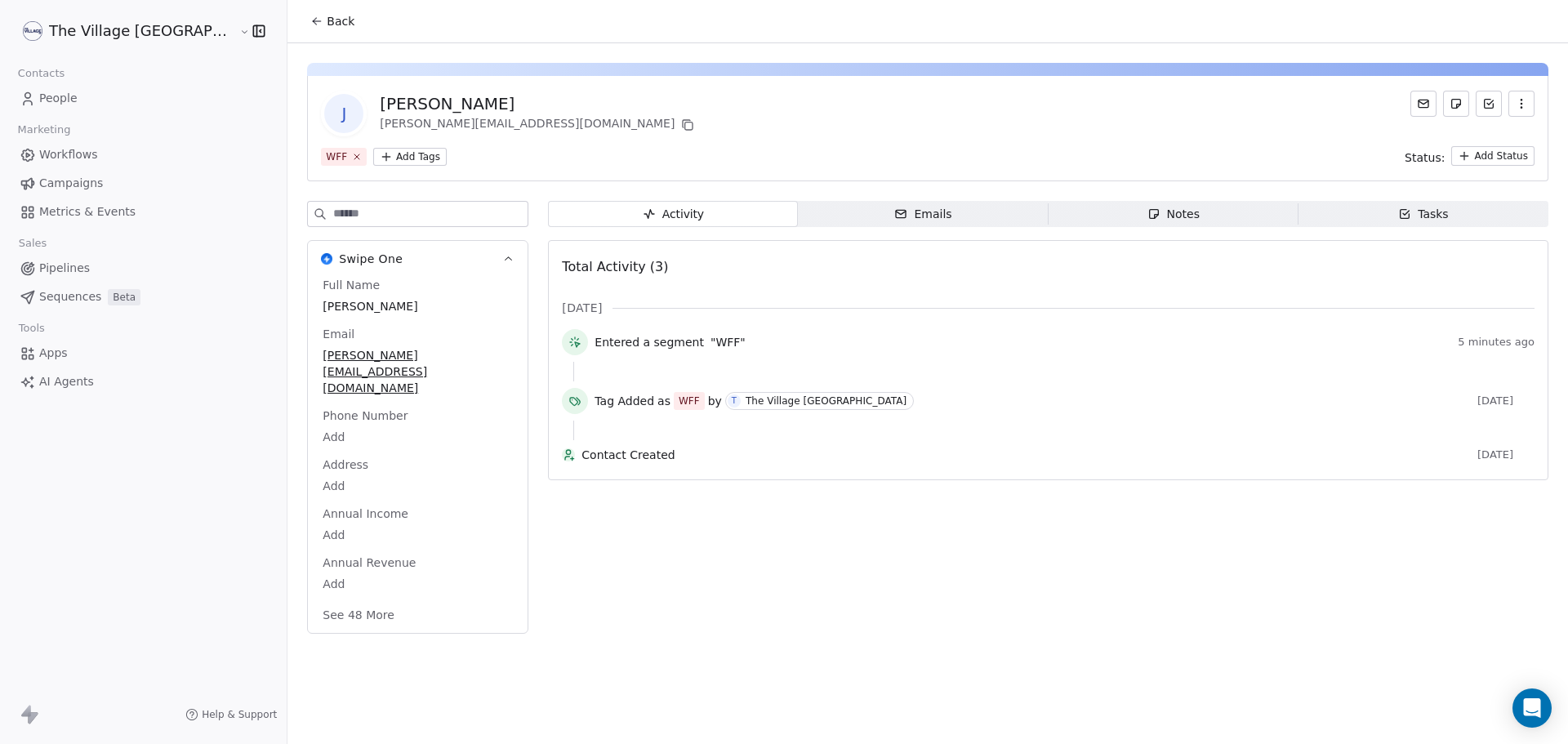
click at [334, 154] on html "The Village NZ Contacts People Marketing Workflows Campaigns Metrics & Events S…" at bounding box center [784, 372] width 1568 height 744
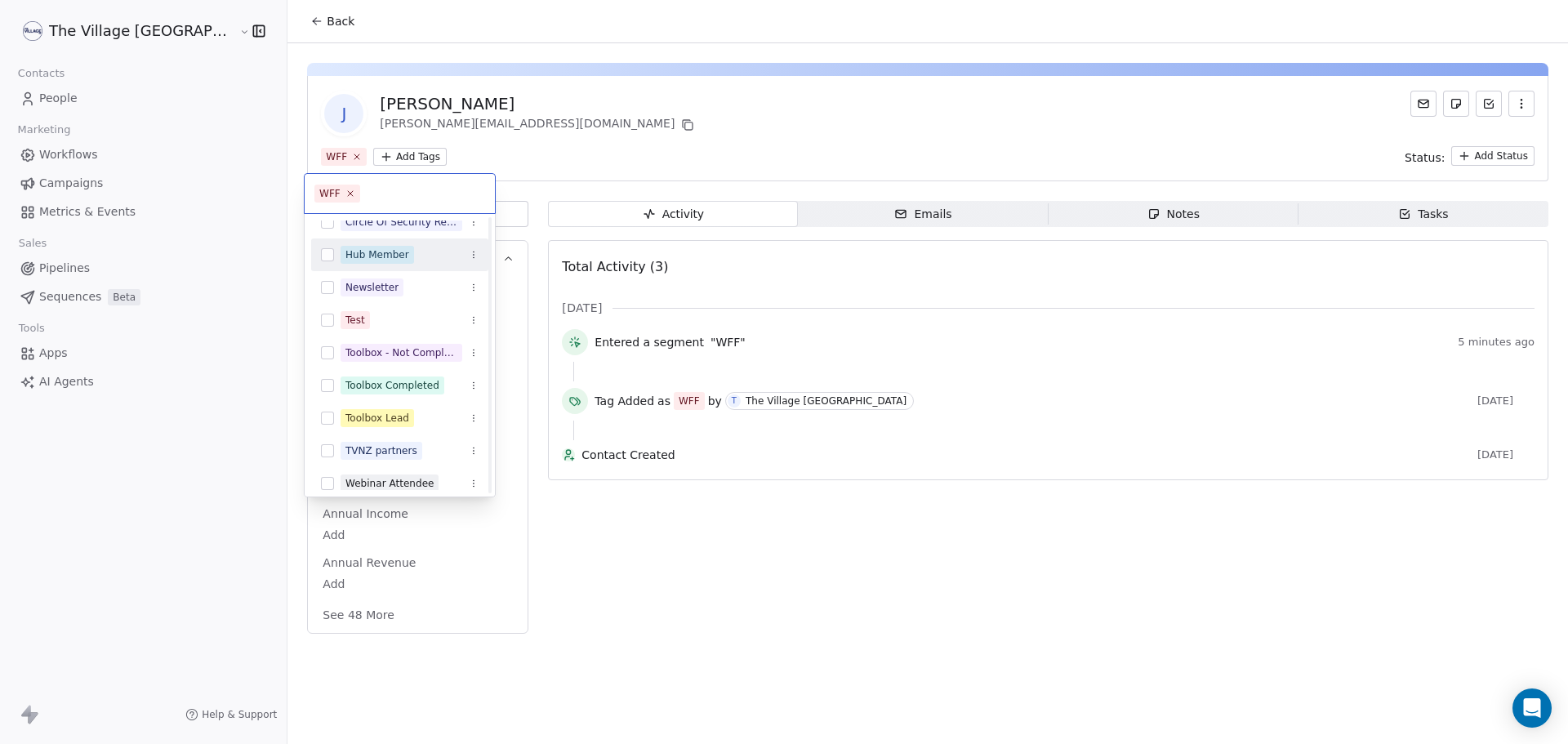
scroll to position [220, 0]
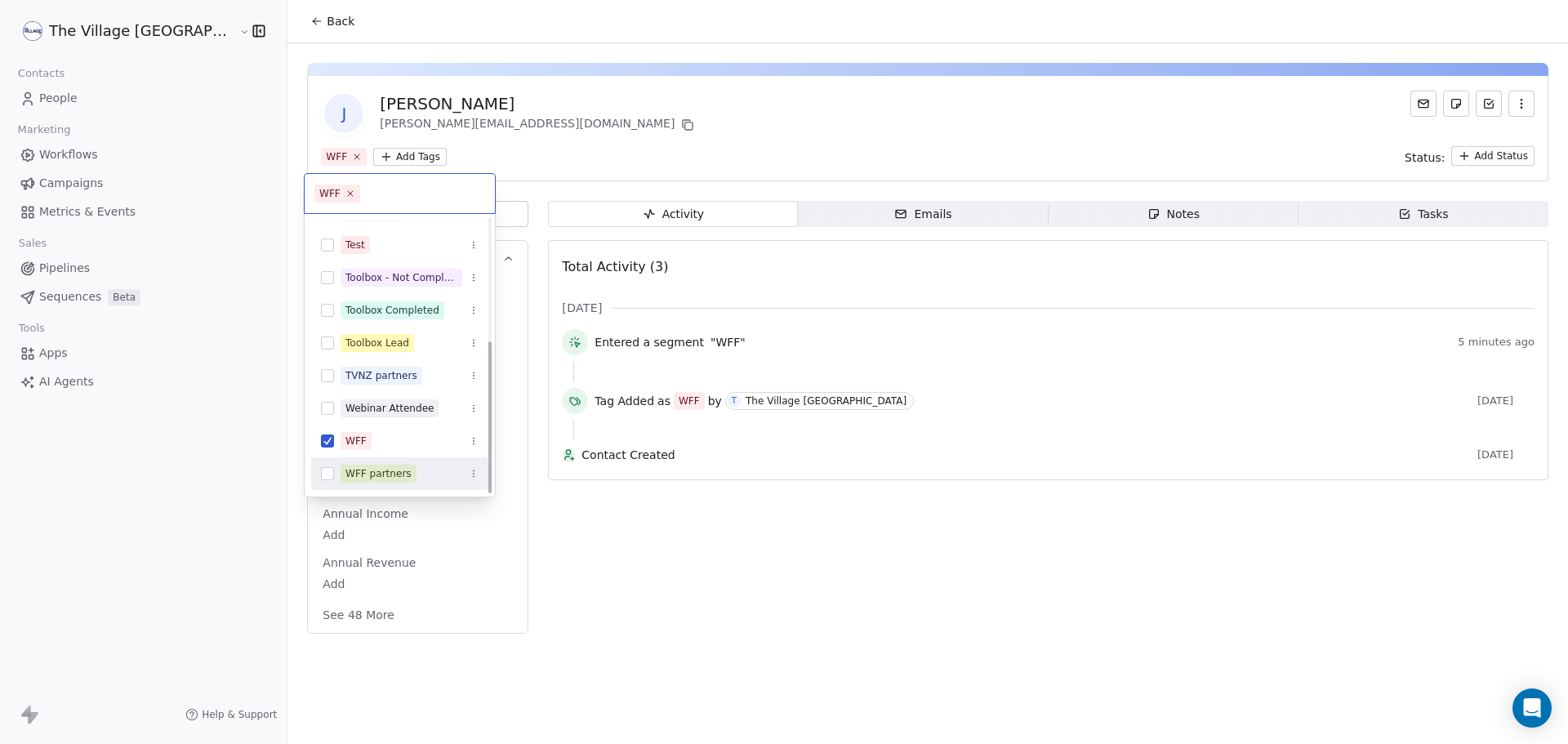
click at [376, 471] on div "WFF partners" at bounding box center [379, 473] width 66 height 14
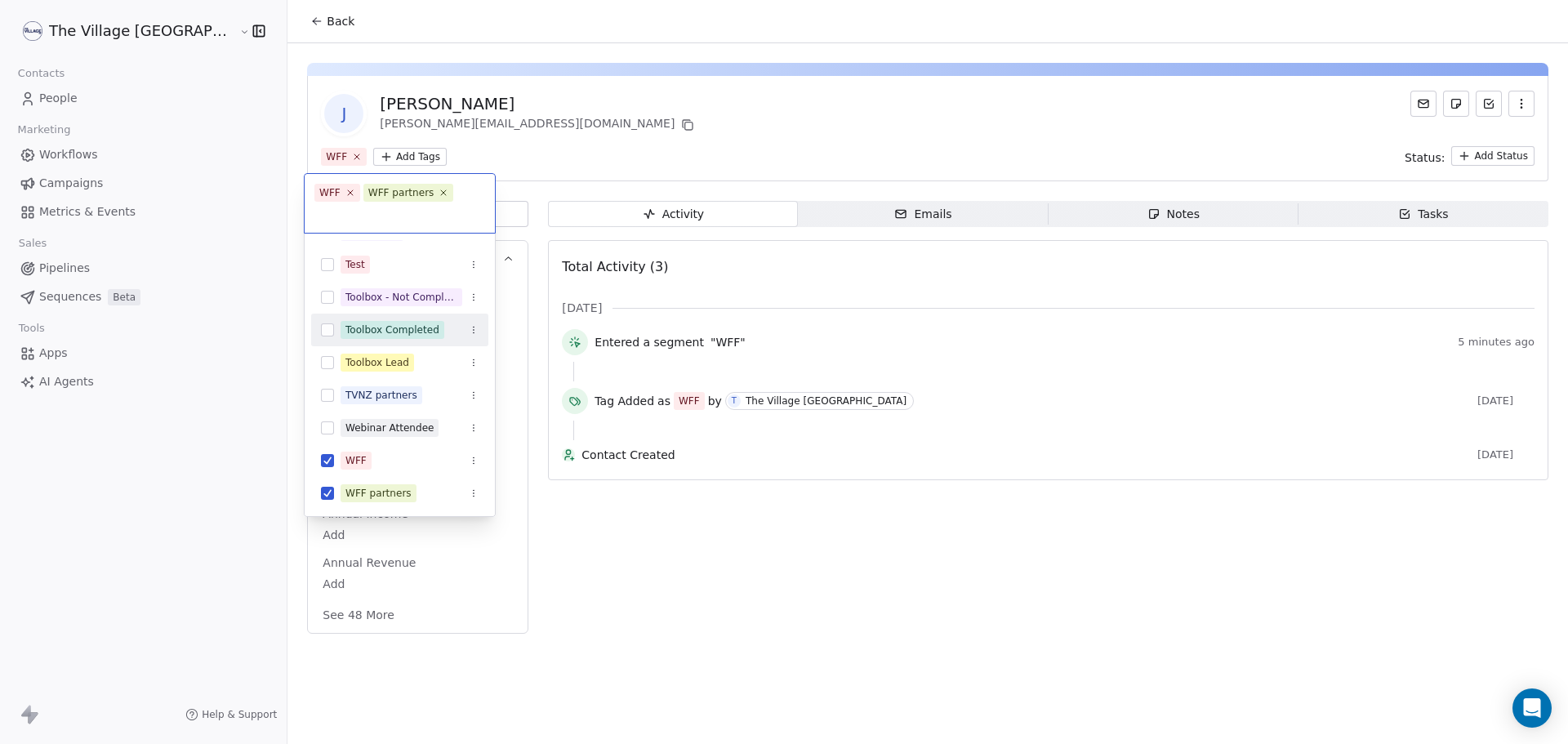
click at [521, 137] on html "The Village NZ Contacts People Marketing Workflows Campaigns Metrics & Events S…" at bounding box center [784, 372] width 1568 height 744
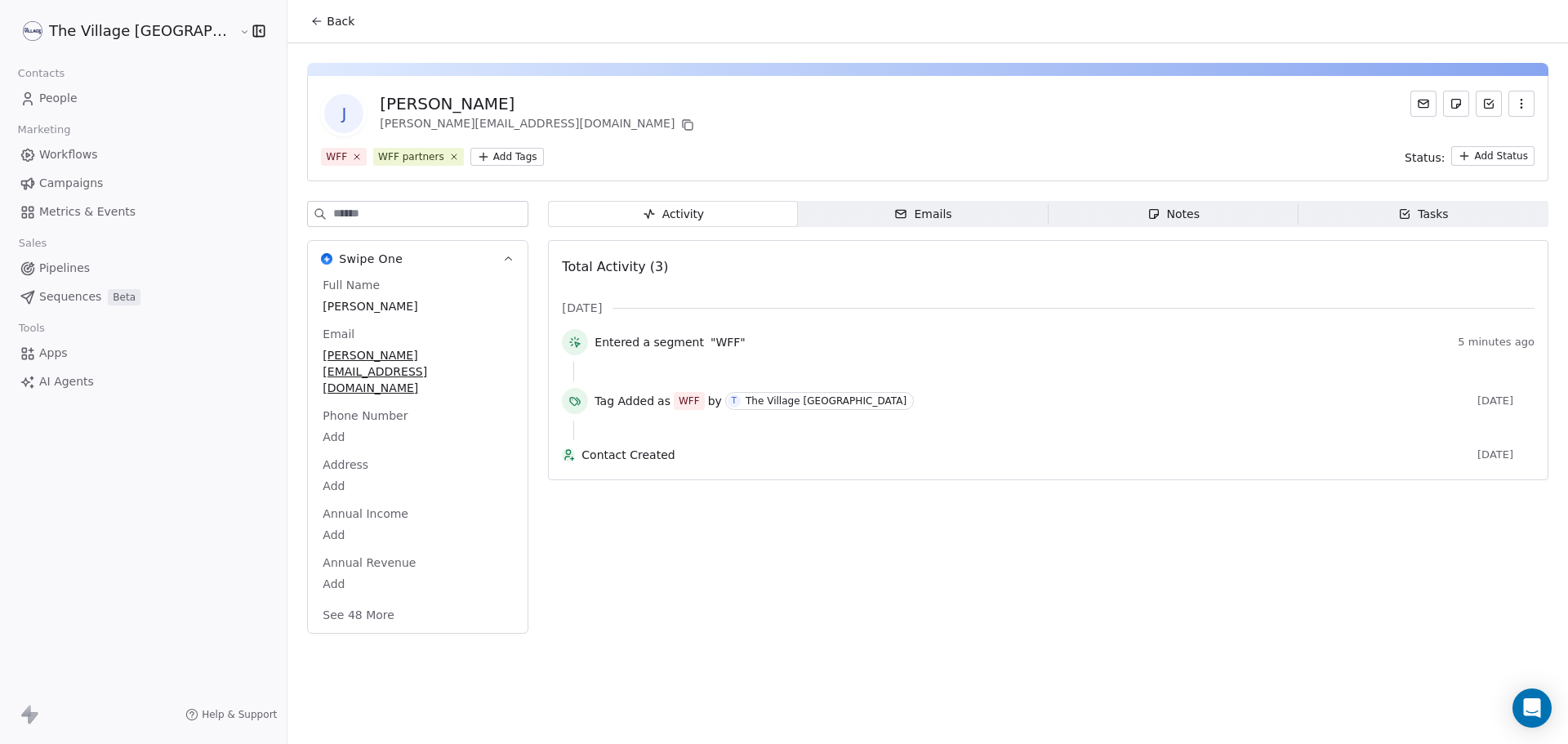
click at [327, 19] on span "Back" at bounding box center [340, 21] width 28 height 16
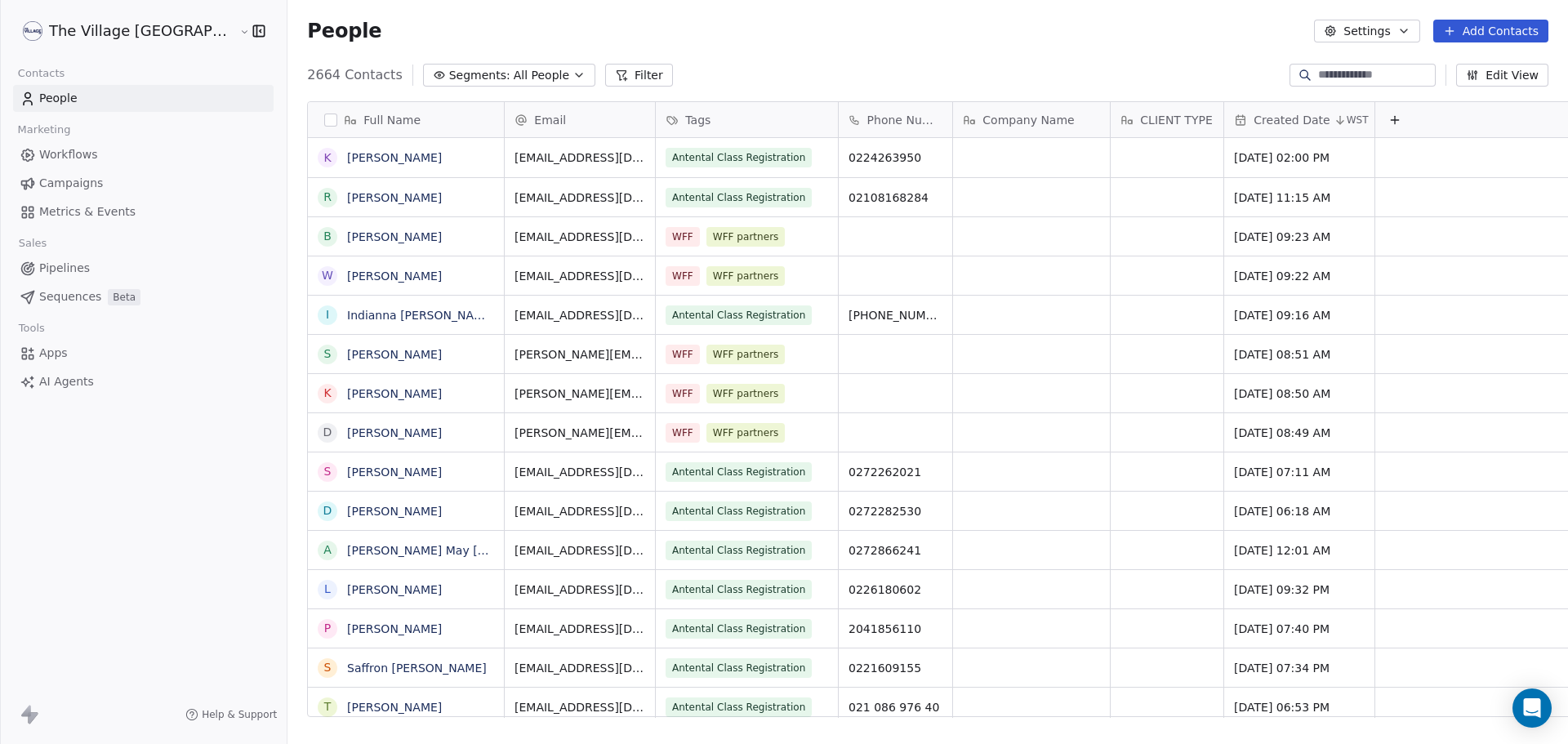
scroll to position [642, 1335]
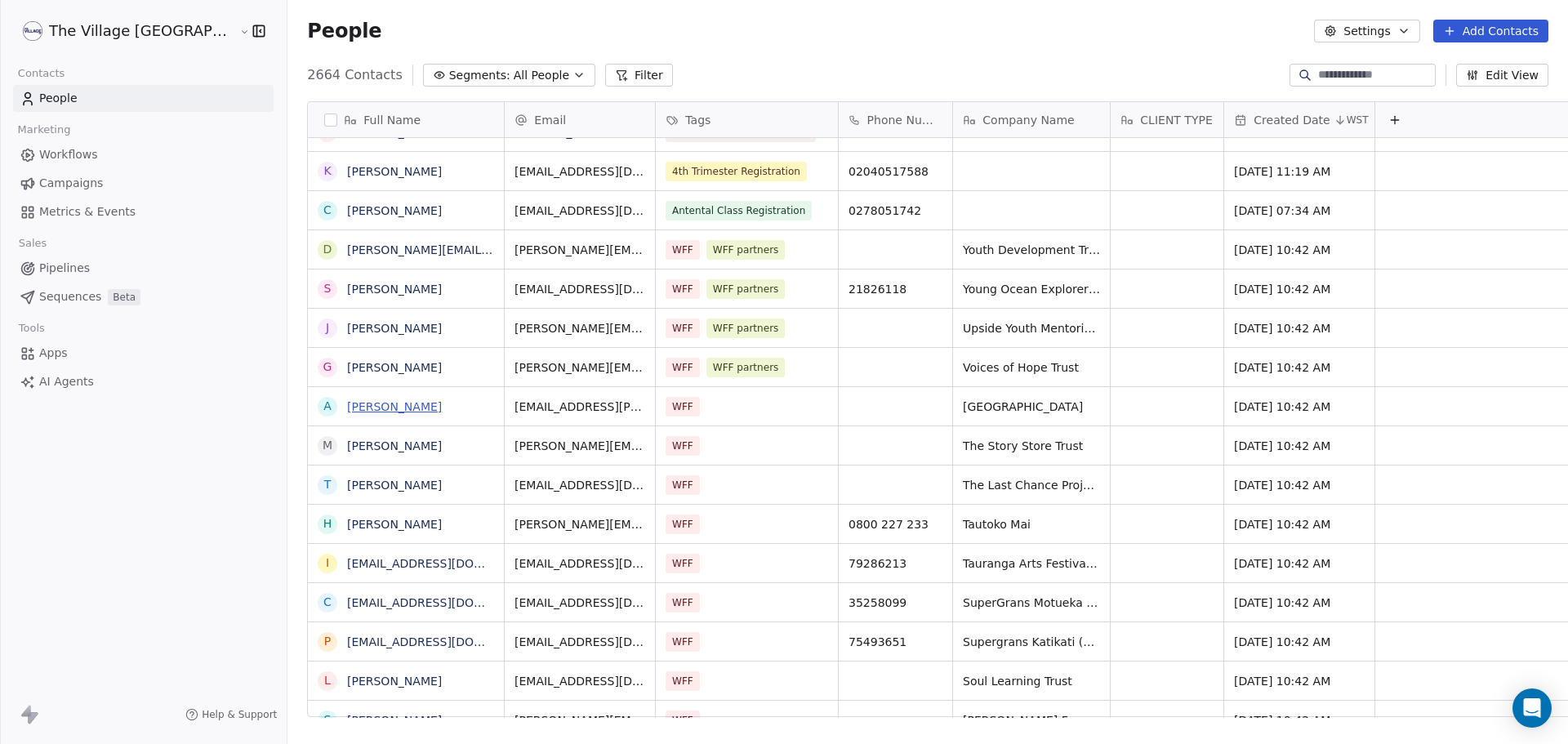
click at [347, 408] on link "[PERSON_NAME]" at bounding box center [394, 407] width 95 height 13
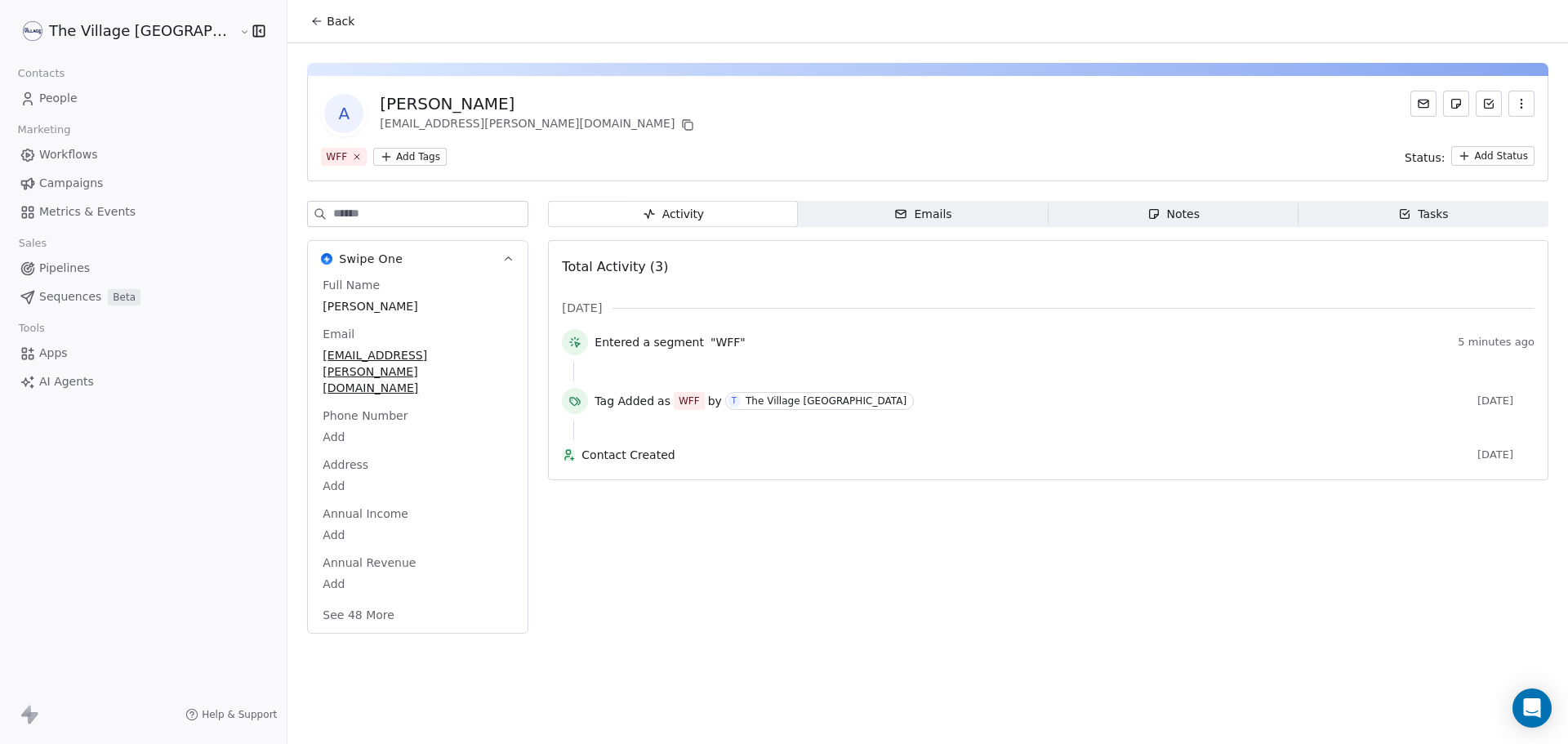
click at [329, 152] on html "The Village NZ Contacts People Marketing Workflows Campaigns Metrics & Events S…" at bounding box center [784, 372] width 1568 height 744
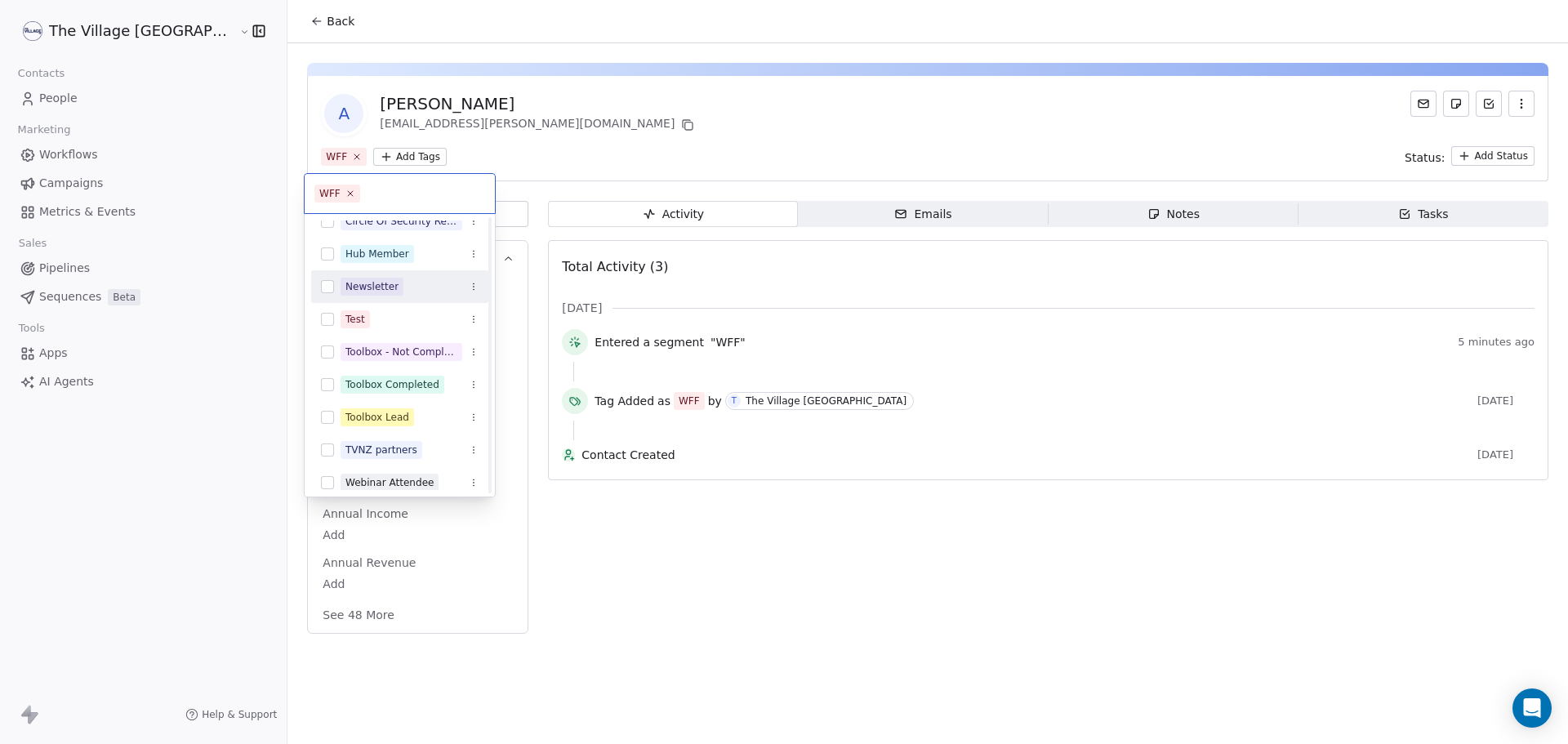
scroll to position [220, 0]
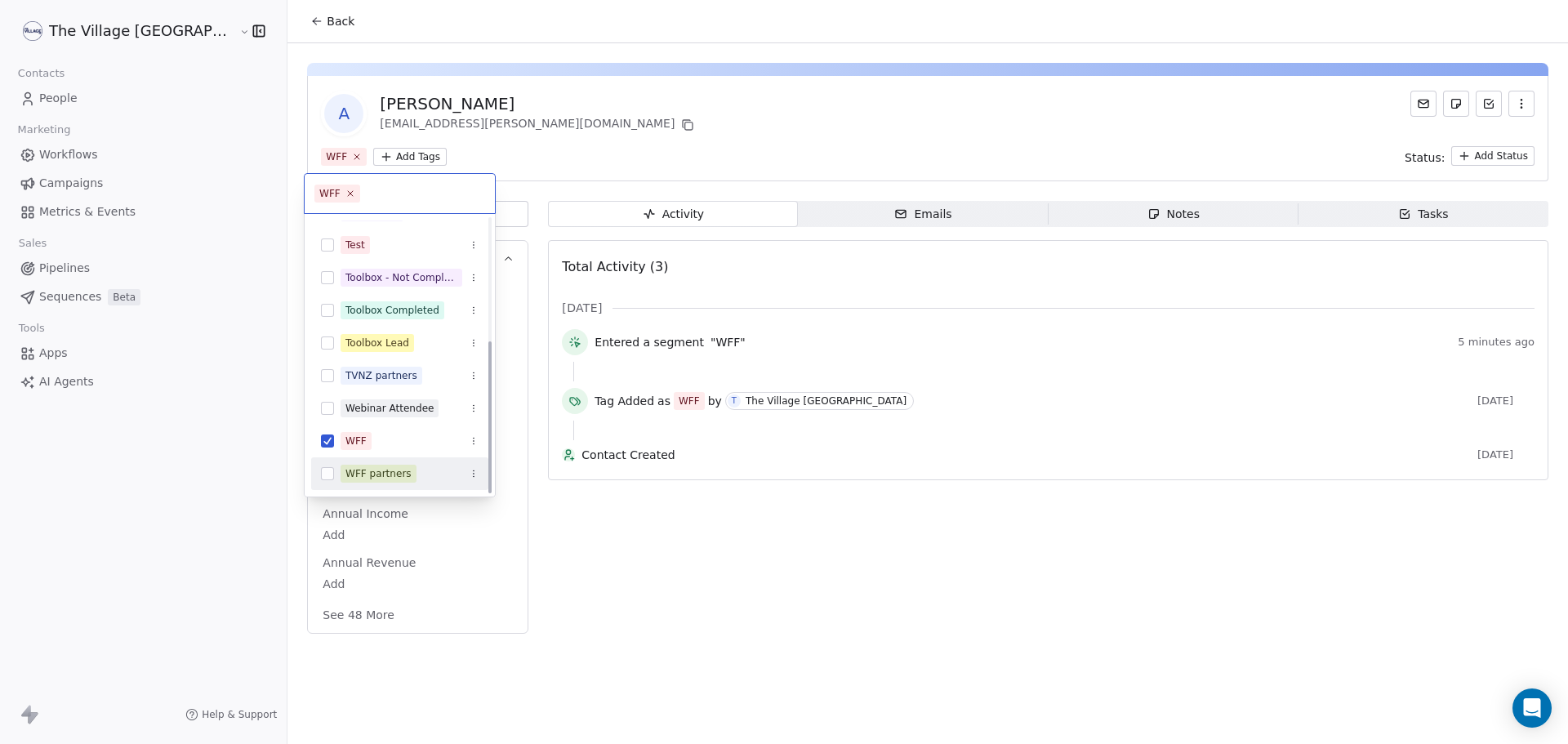
click at [375, 470] on div "WFF partners" at bounding box center [379, 473] width 66 height 14
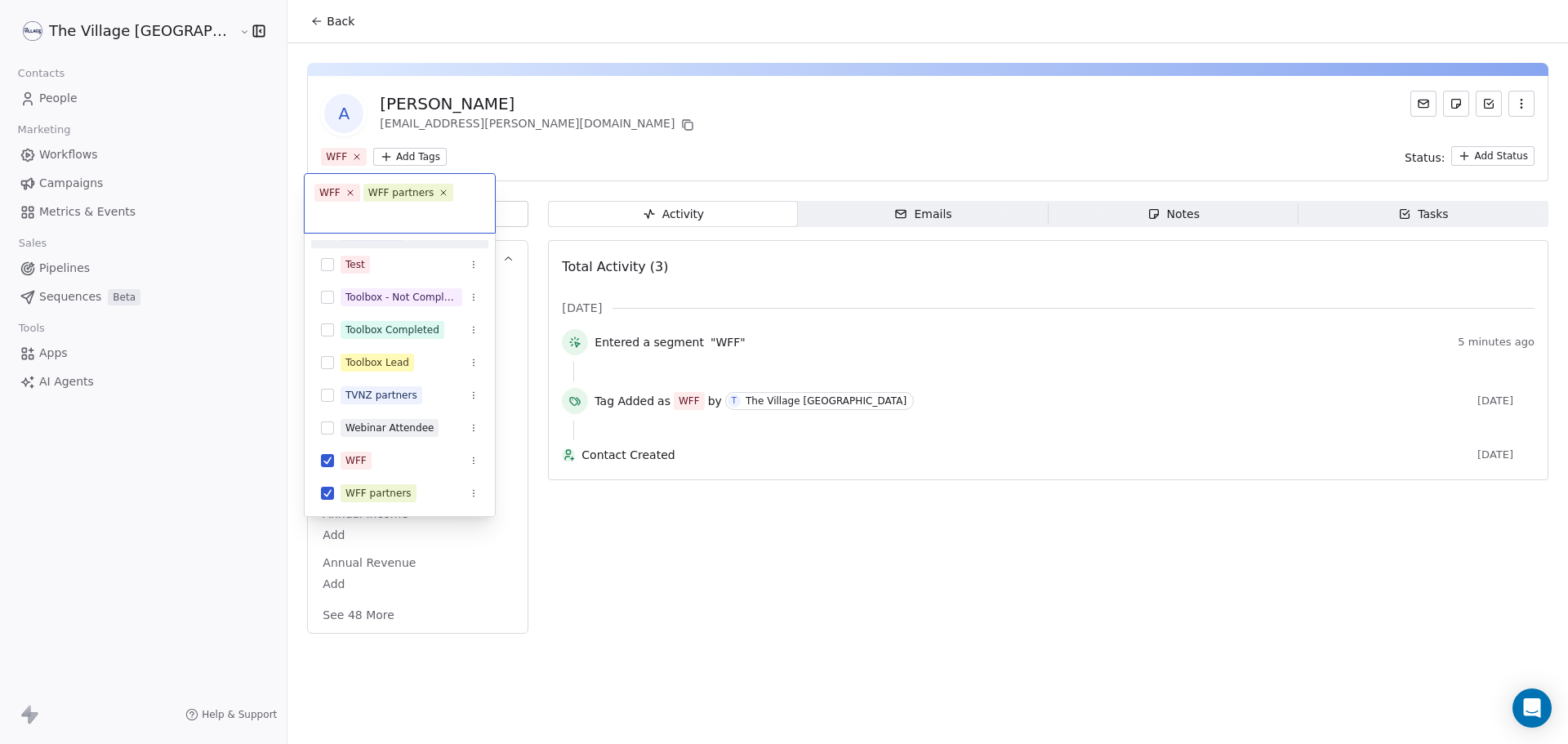
click at [503, 150] on html "The Village NZ Contacts People Marketing Workflows Campaigns Metrics & Events S…" at bounding box center [784, 372] width 1568 height 744
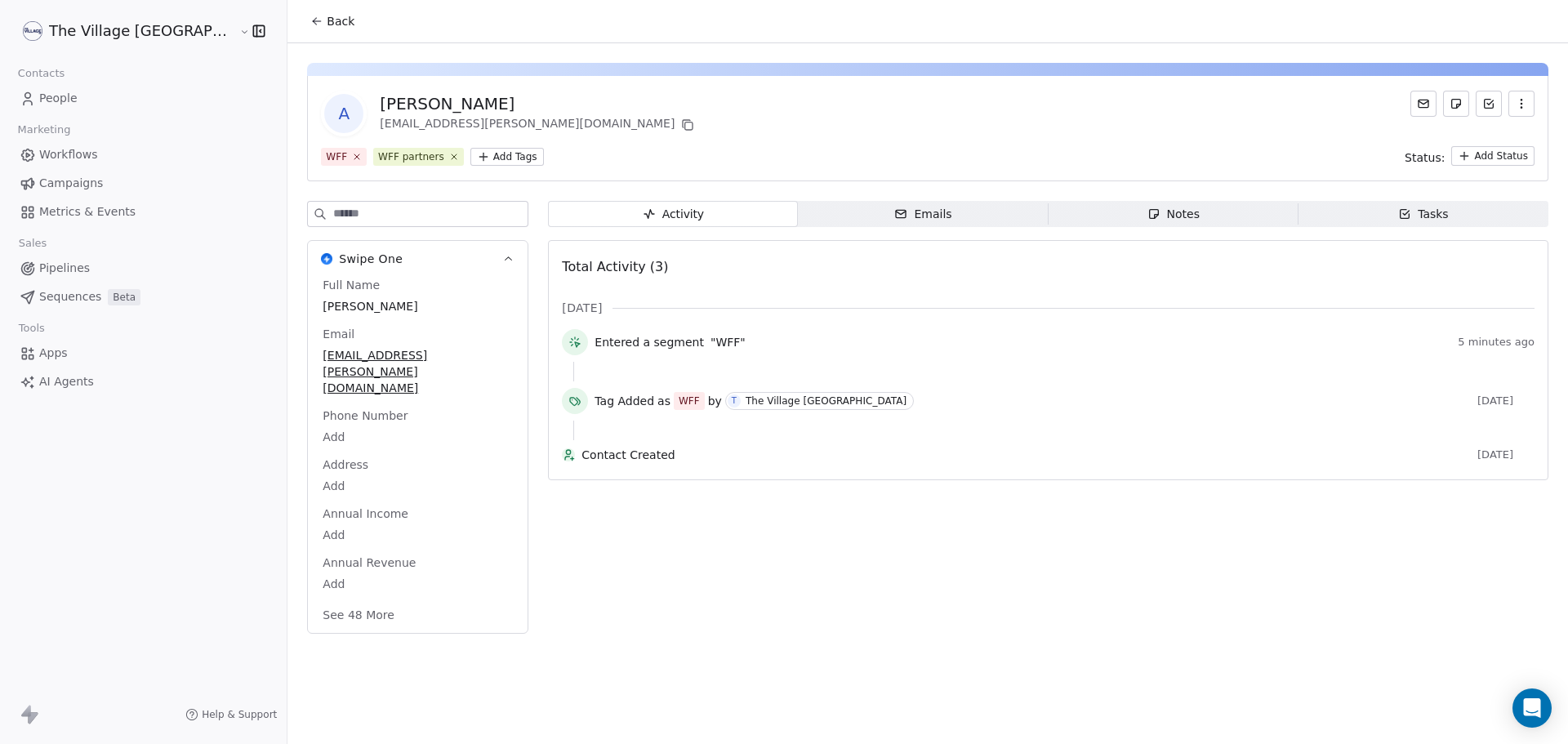
click at [327, 23] on span "Back" at bounding box center [340, 21] width 28 height 16
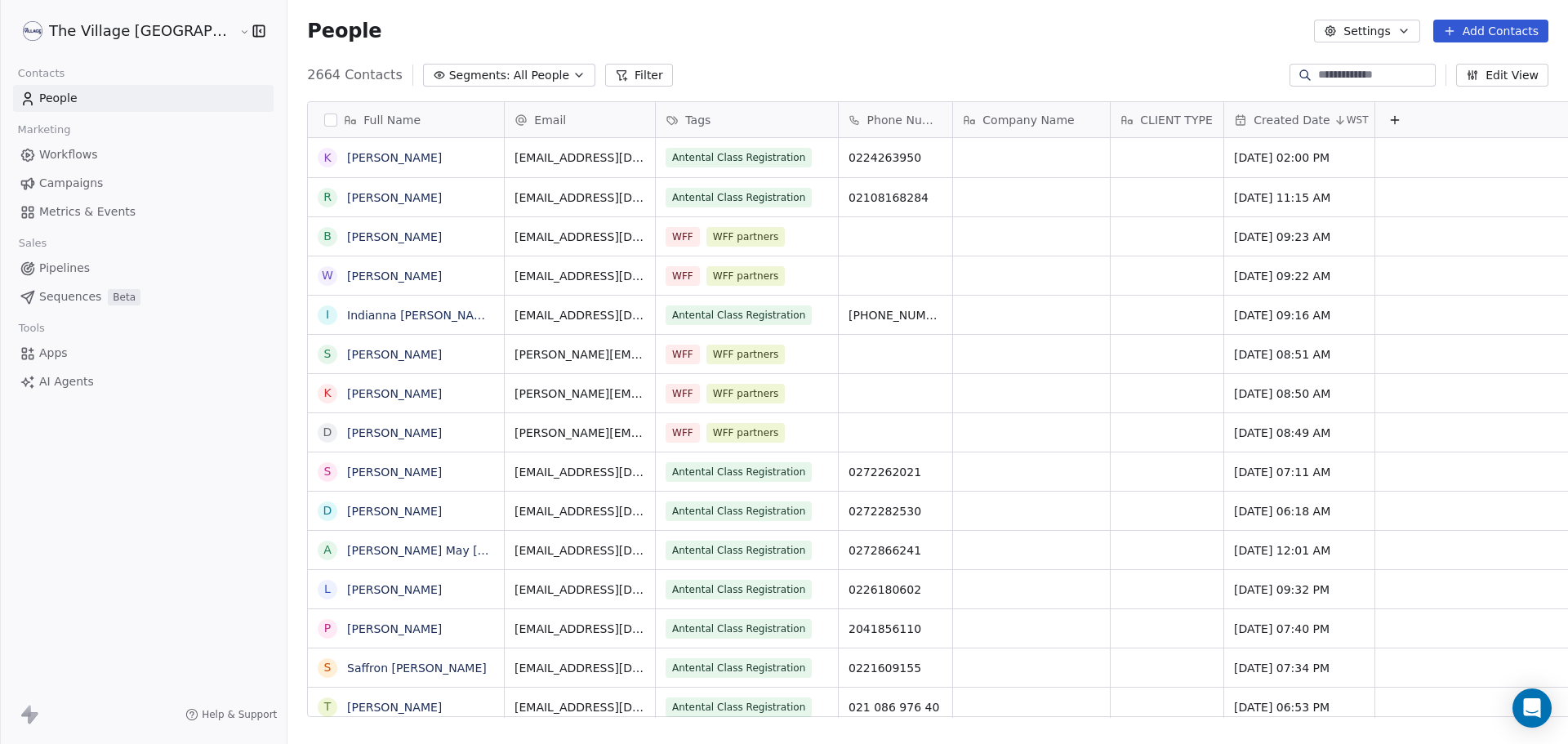
scroll to position [642, 1335]
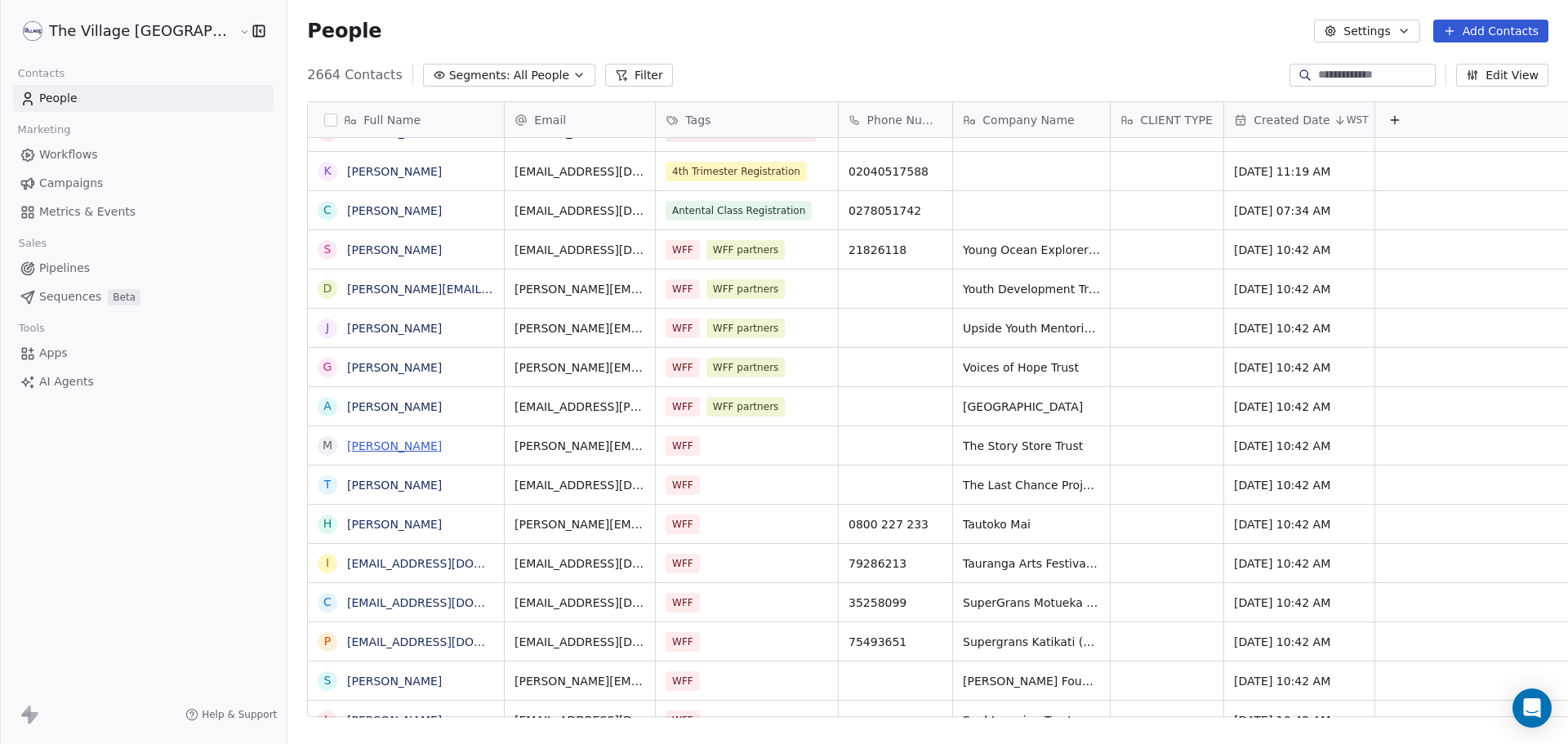
click at [347, 445] on link "[PERSON_NAME]" at bounding box center [394, 447] width 95 height 13
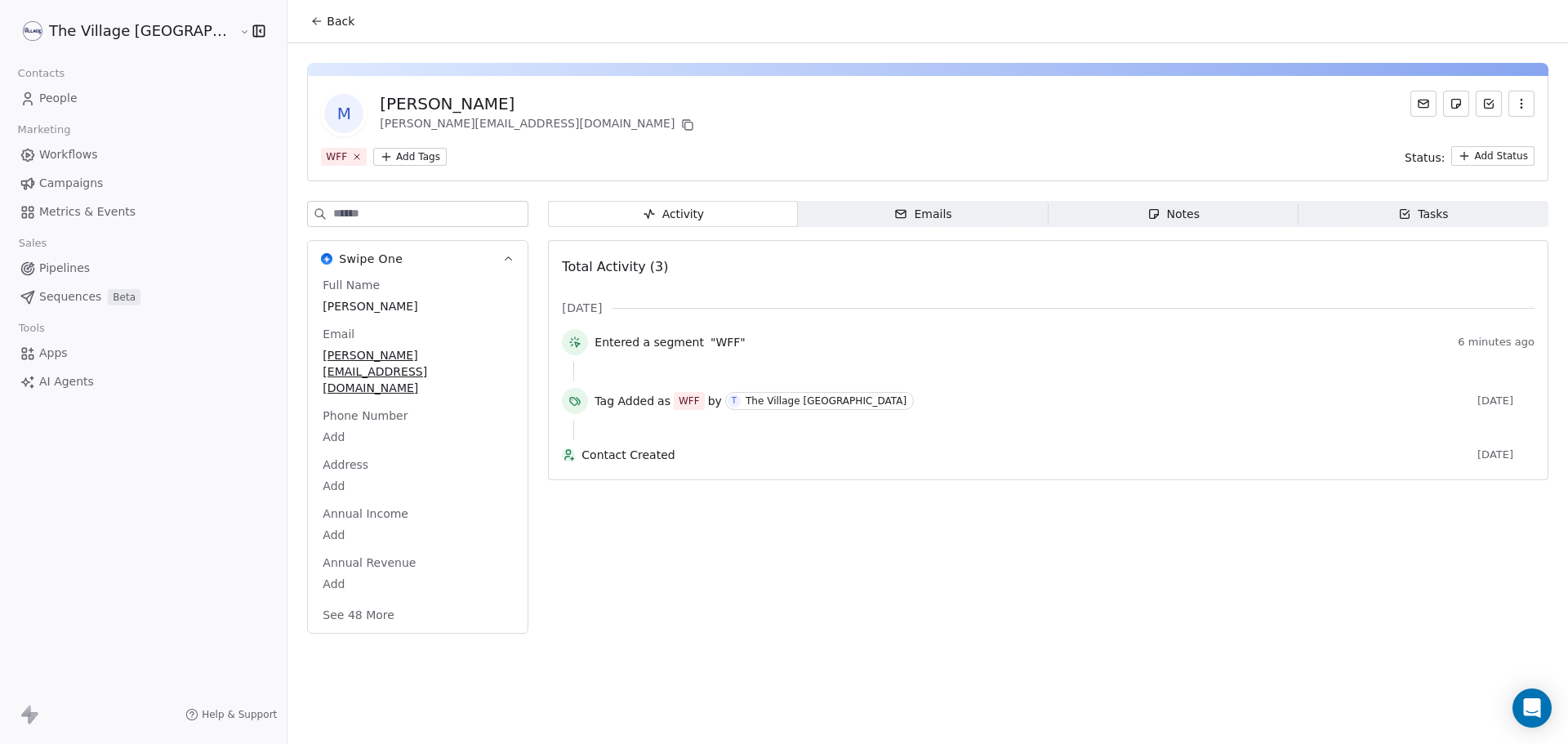
click at [334, 157] on html "The Village NZ Contacts People Marketing Workflows Campaigns Metrics & Events S…" at bounding box center [784, 372] width 1568 height 744
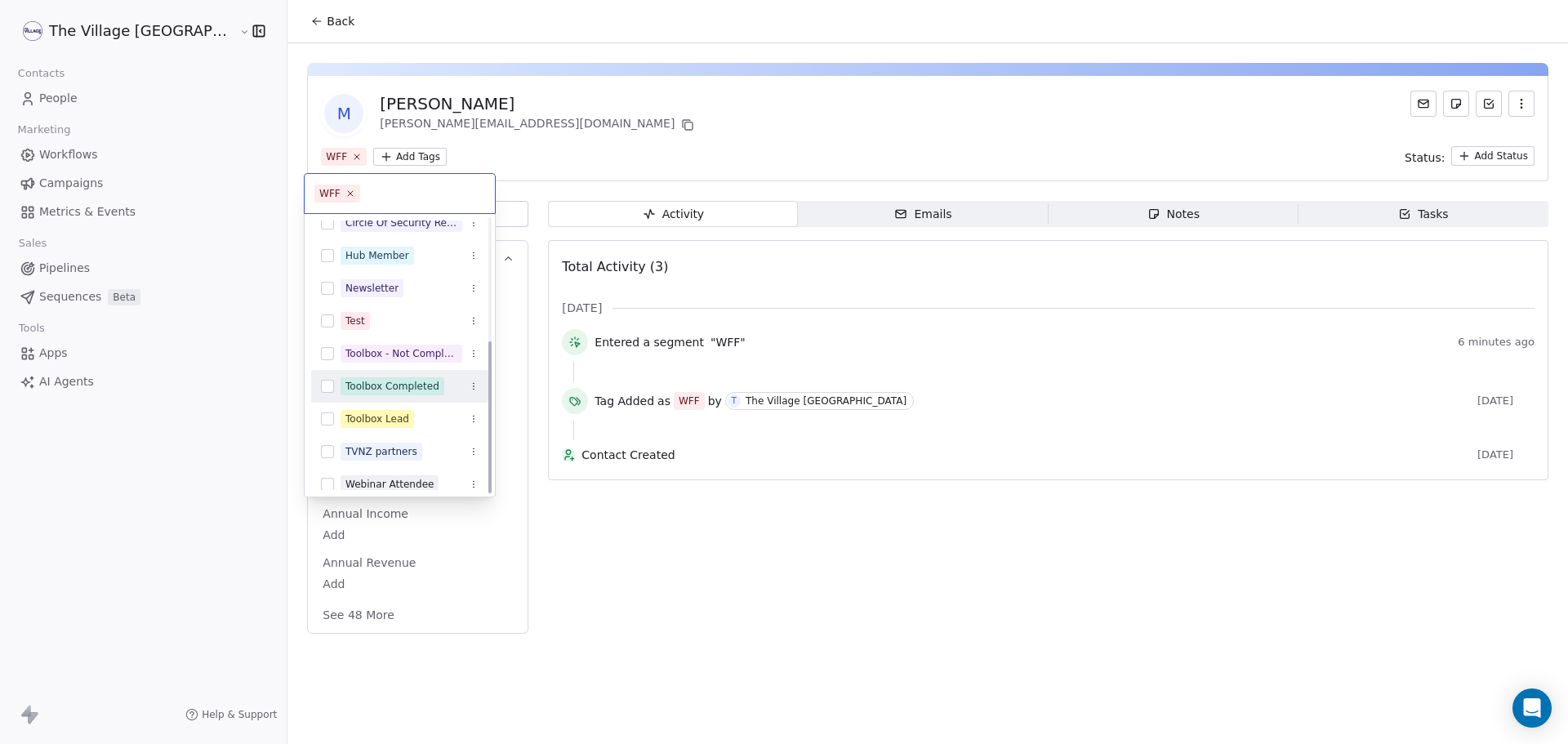
scroll to position [220, 0]
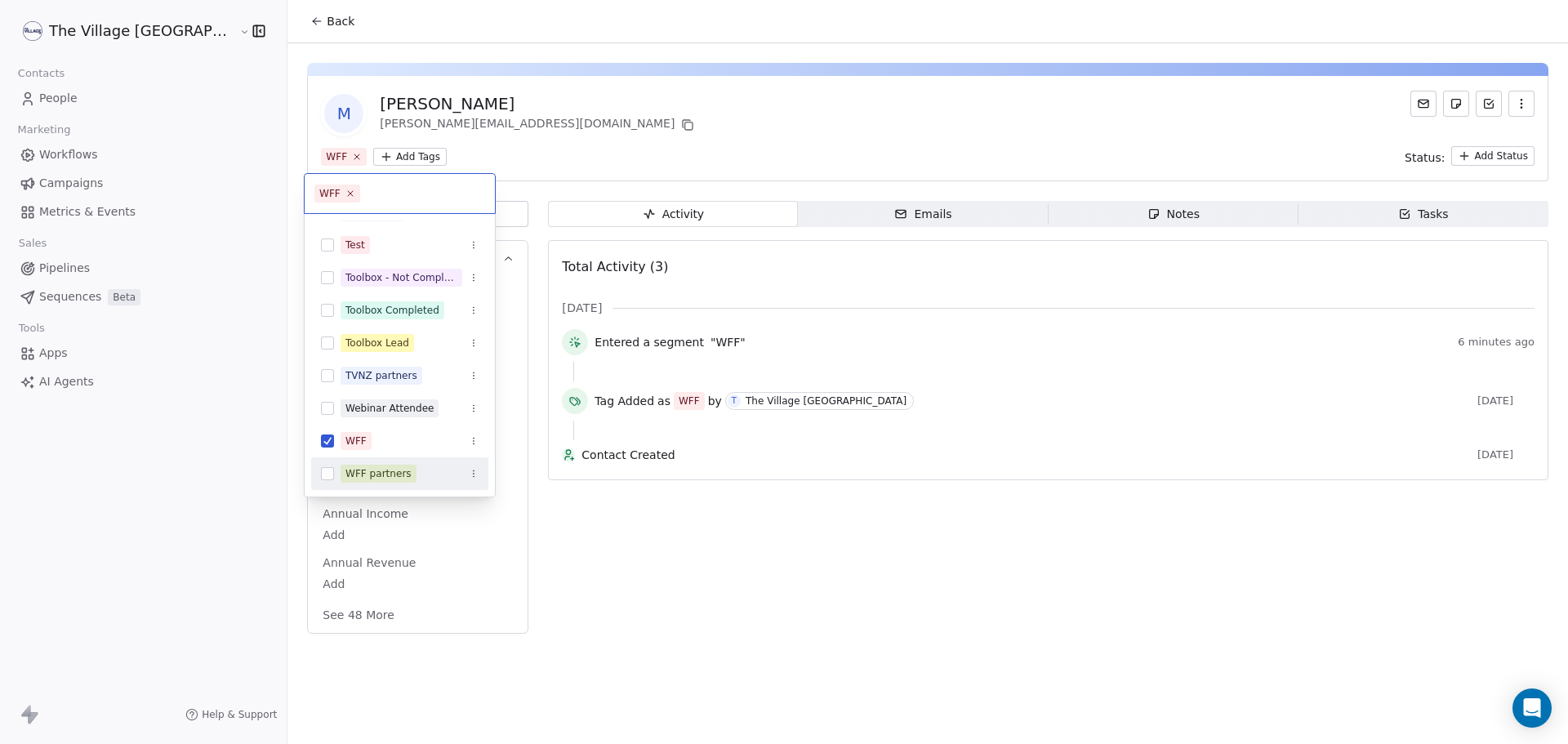
click at [376, 475] on div "WFF partners" at bounding box center [379, 473] width 66 height 14
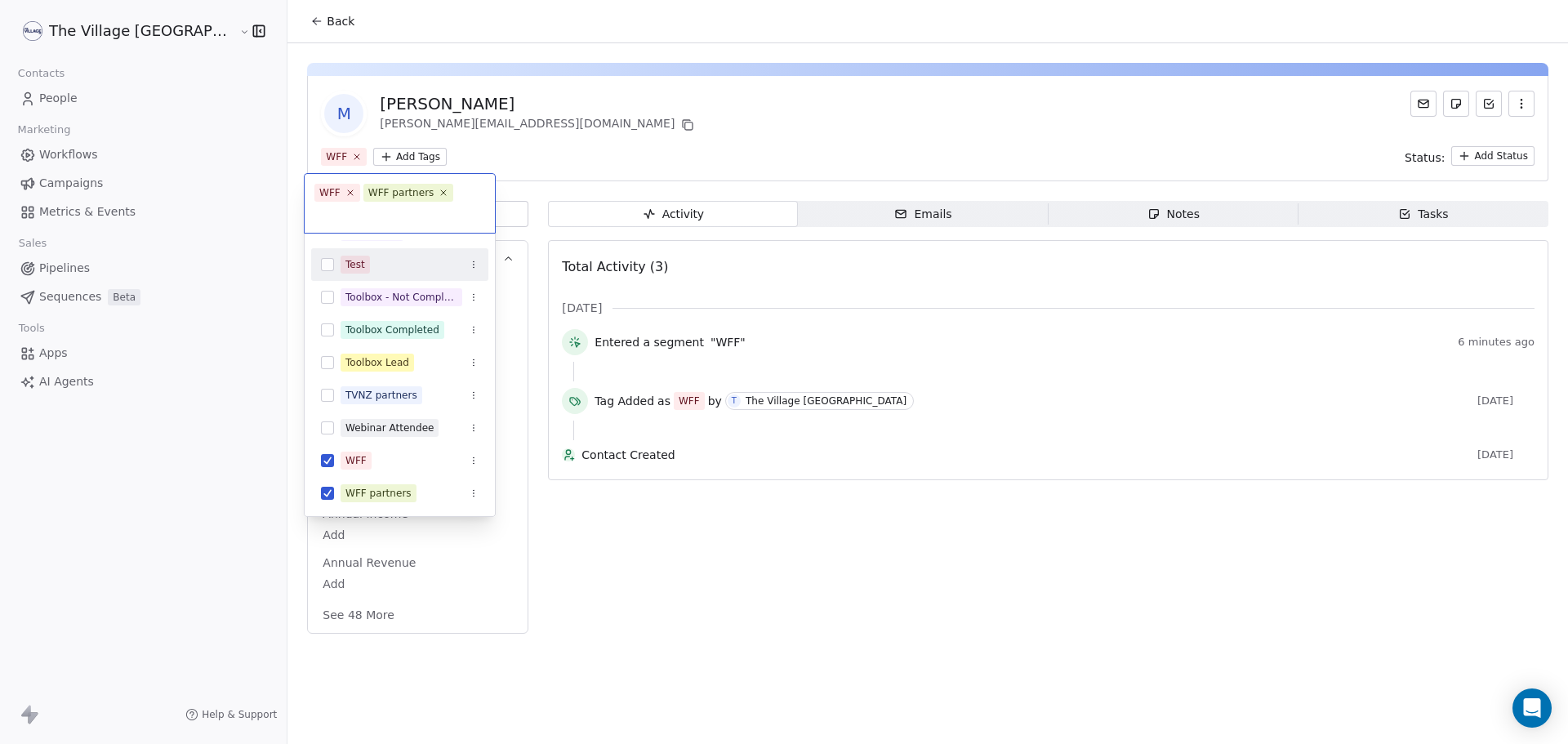
click at [527, 142] on html "The Village NZ Contacts People Marketing Workflows Campaigns Metrics & Events S…" at bounding box center [784, 372] width 1568 height 744
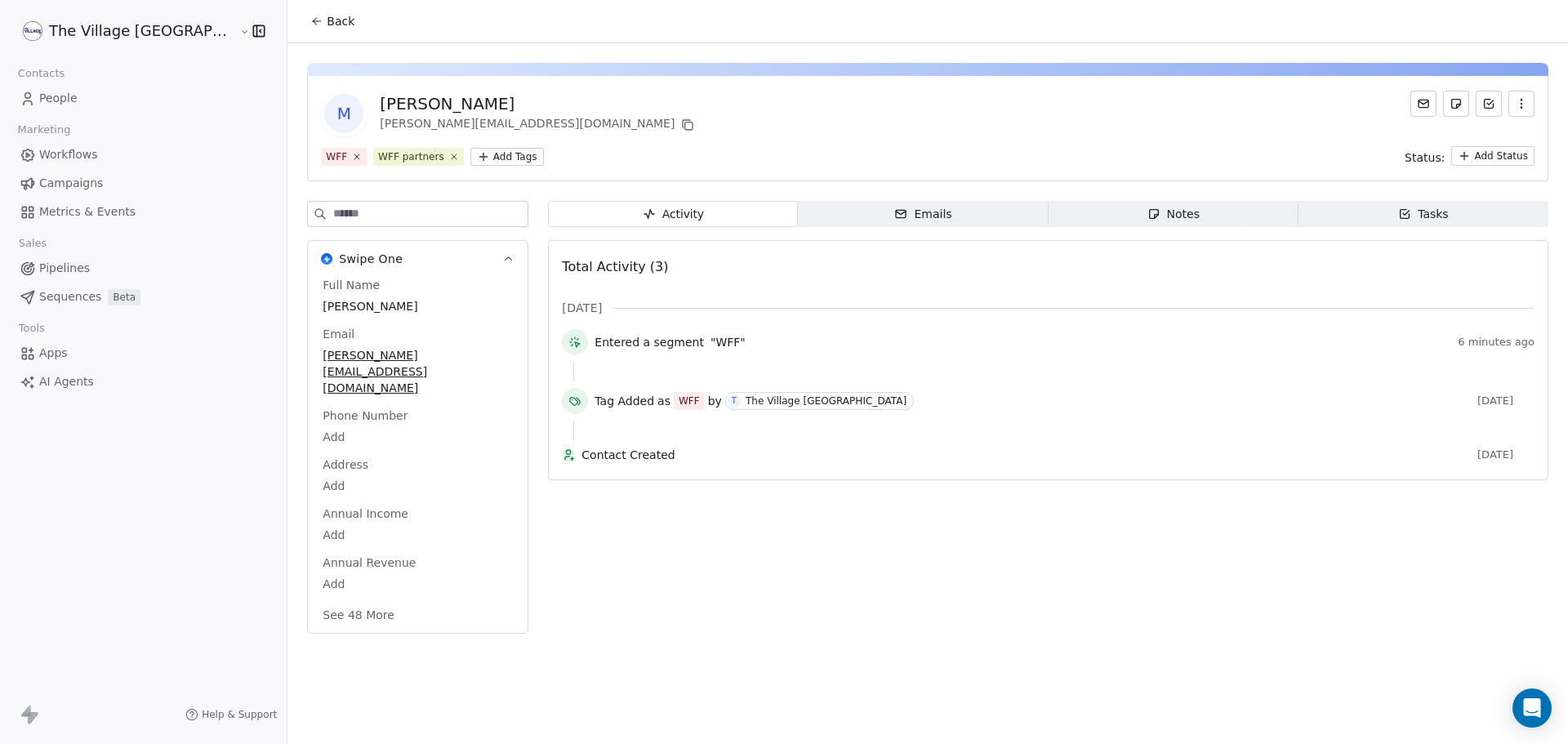
click at [327, 17] on span "Back" at bounding box center [340, 21] width 28 height 16
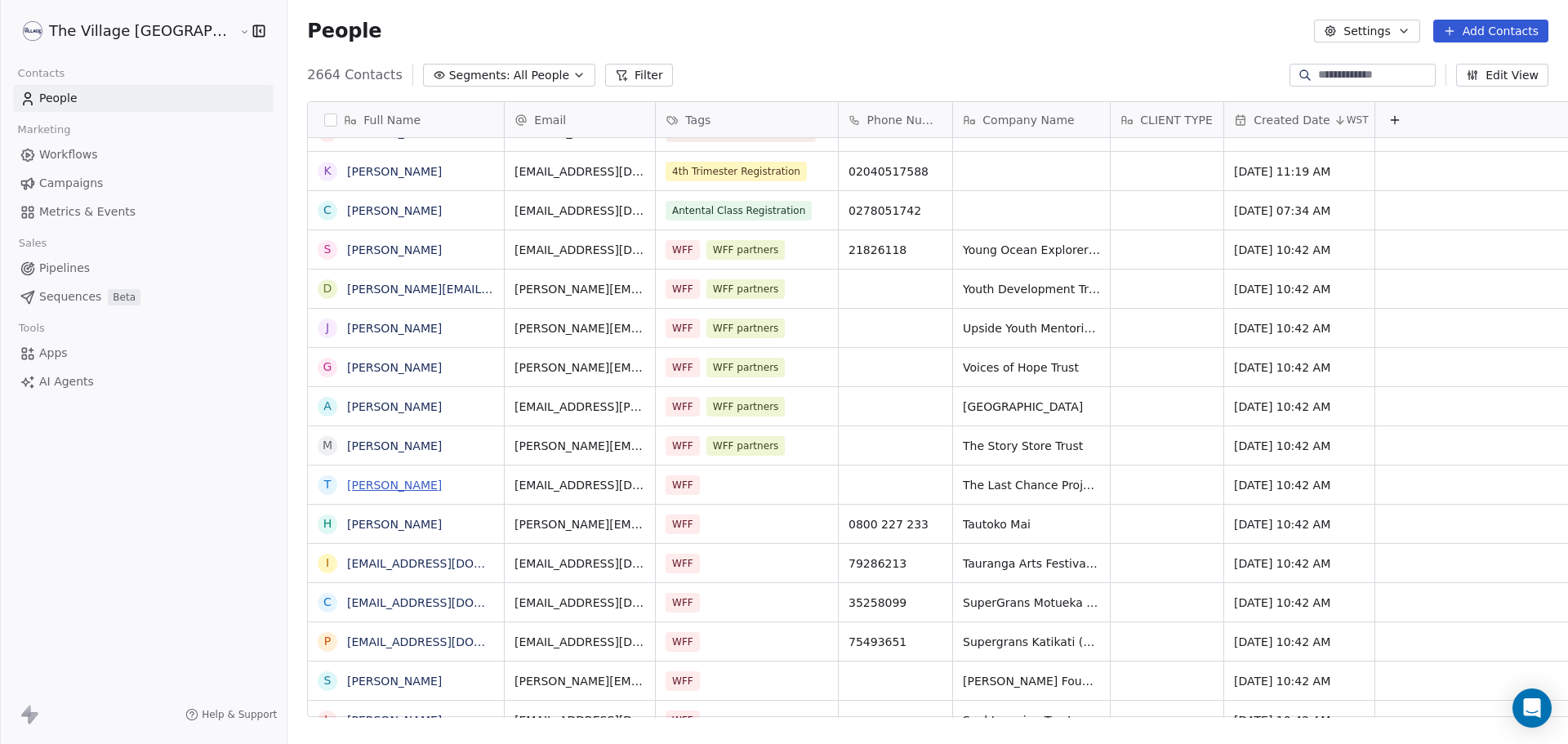
click at [347, 487] on link "[PERSON_NAME]" at bounding box center [394, 486] width 95 height 13
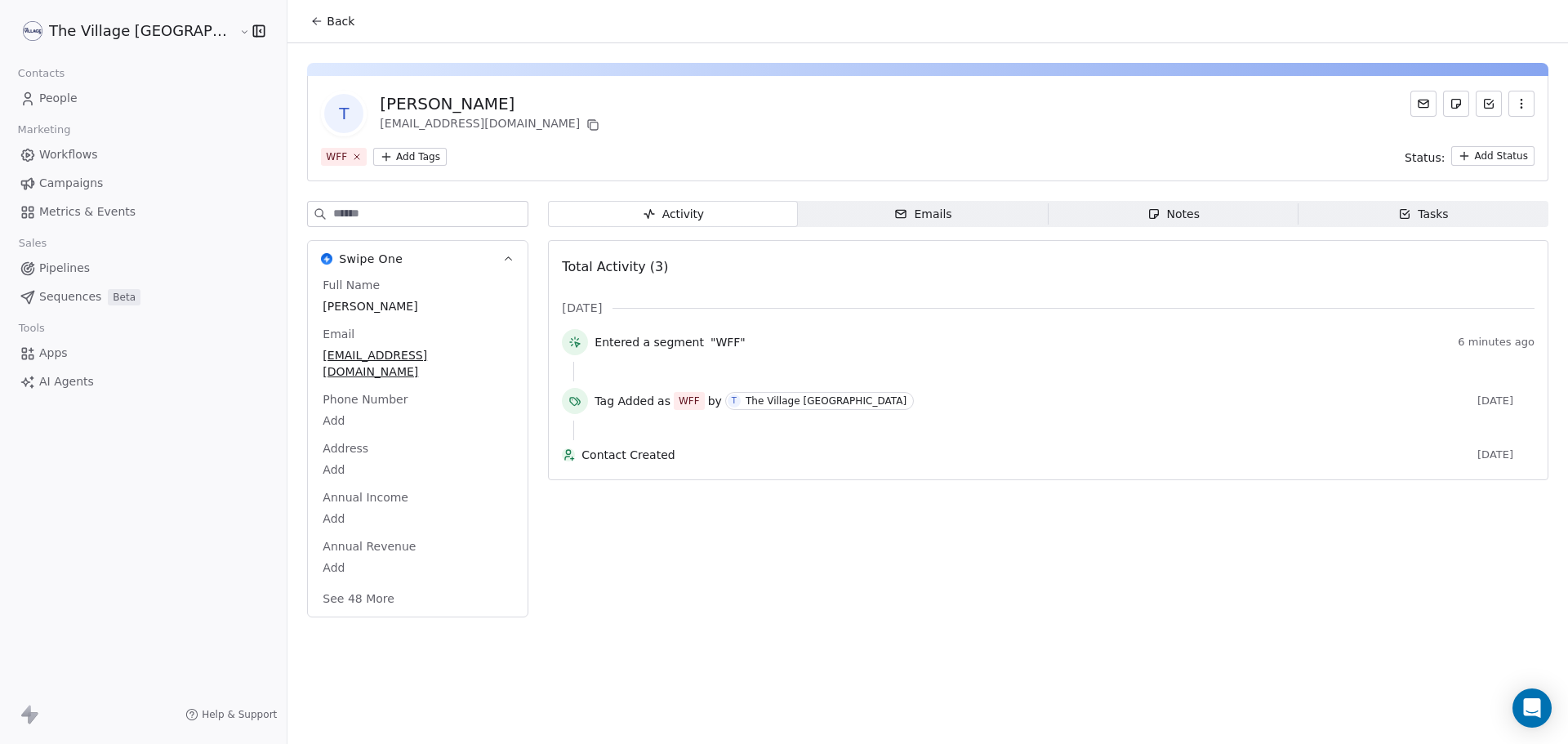
click at [339, 154] on html "The Village NZ Contacts People Marketing Workflows Campaigns Metrics & Events S…" at bounding box center [784, 372] width 1568 height 744
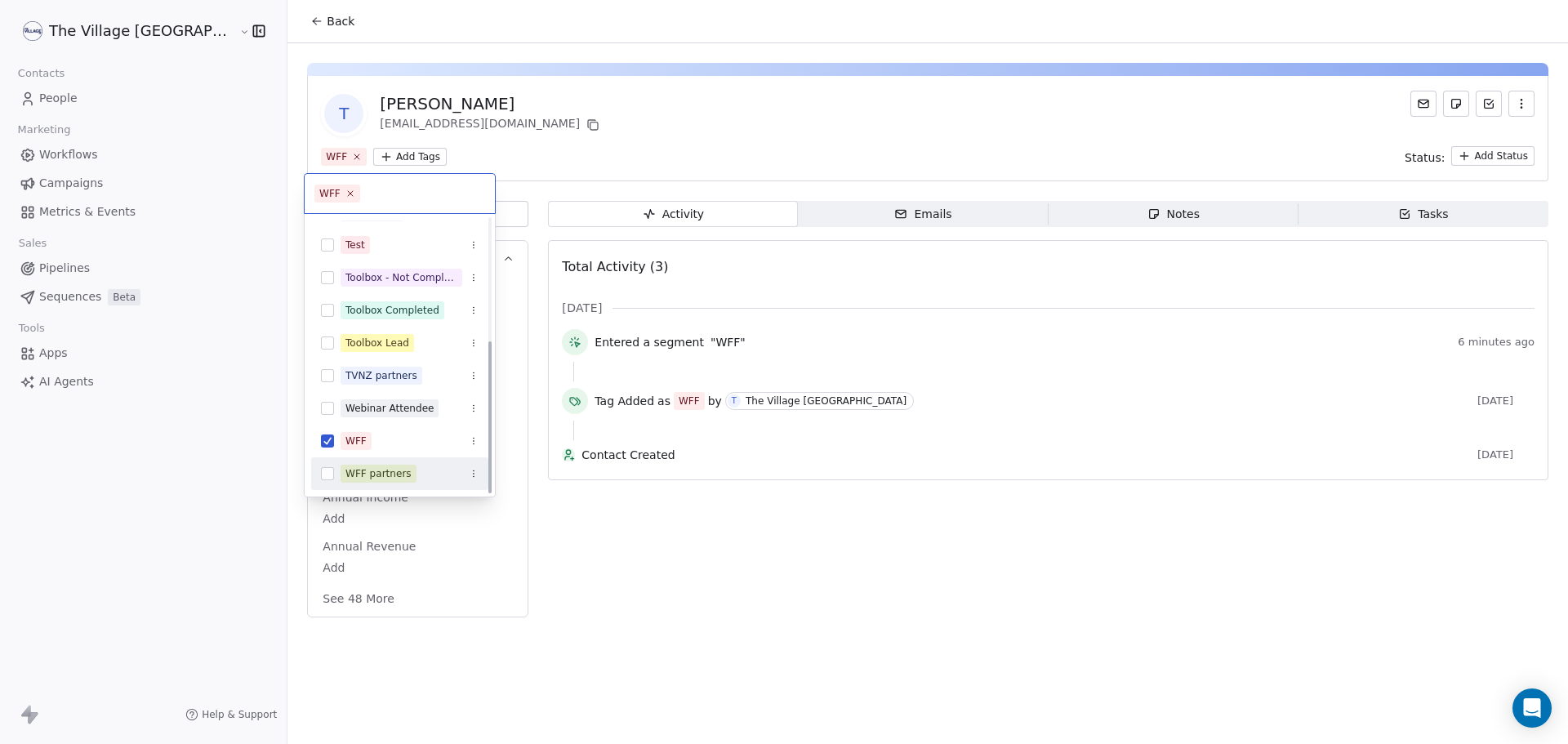
click at [379, 469] on div "WFF partners" at bounding box center [379, 473] width 66 height 14
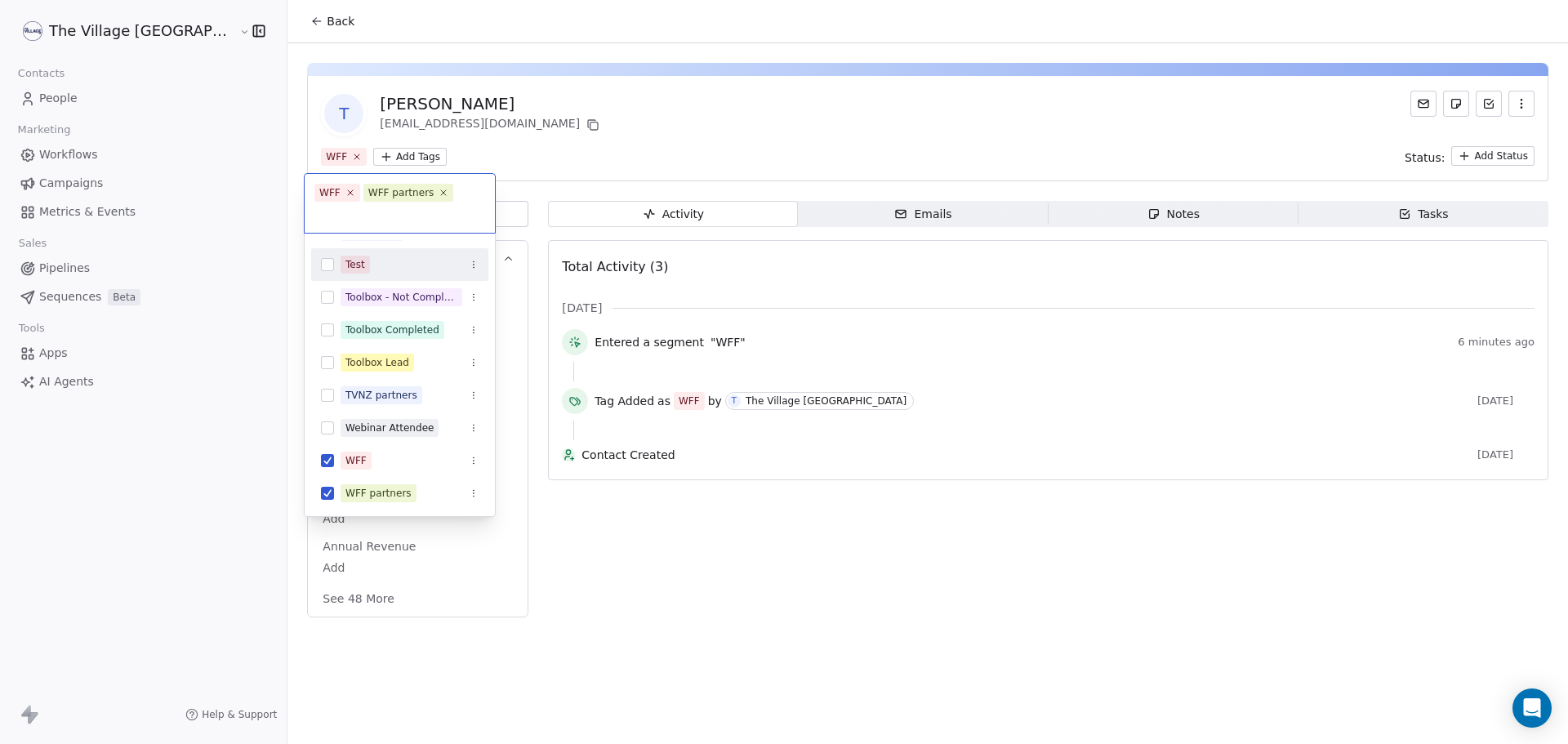
click at [268, 19] on html "The Village NZ Contacts People Marketing Workflows Campaigns Metrics & Events S…" at bounding box center [784, 372] width 1568 height 744
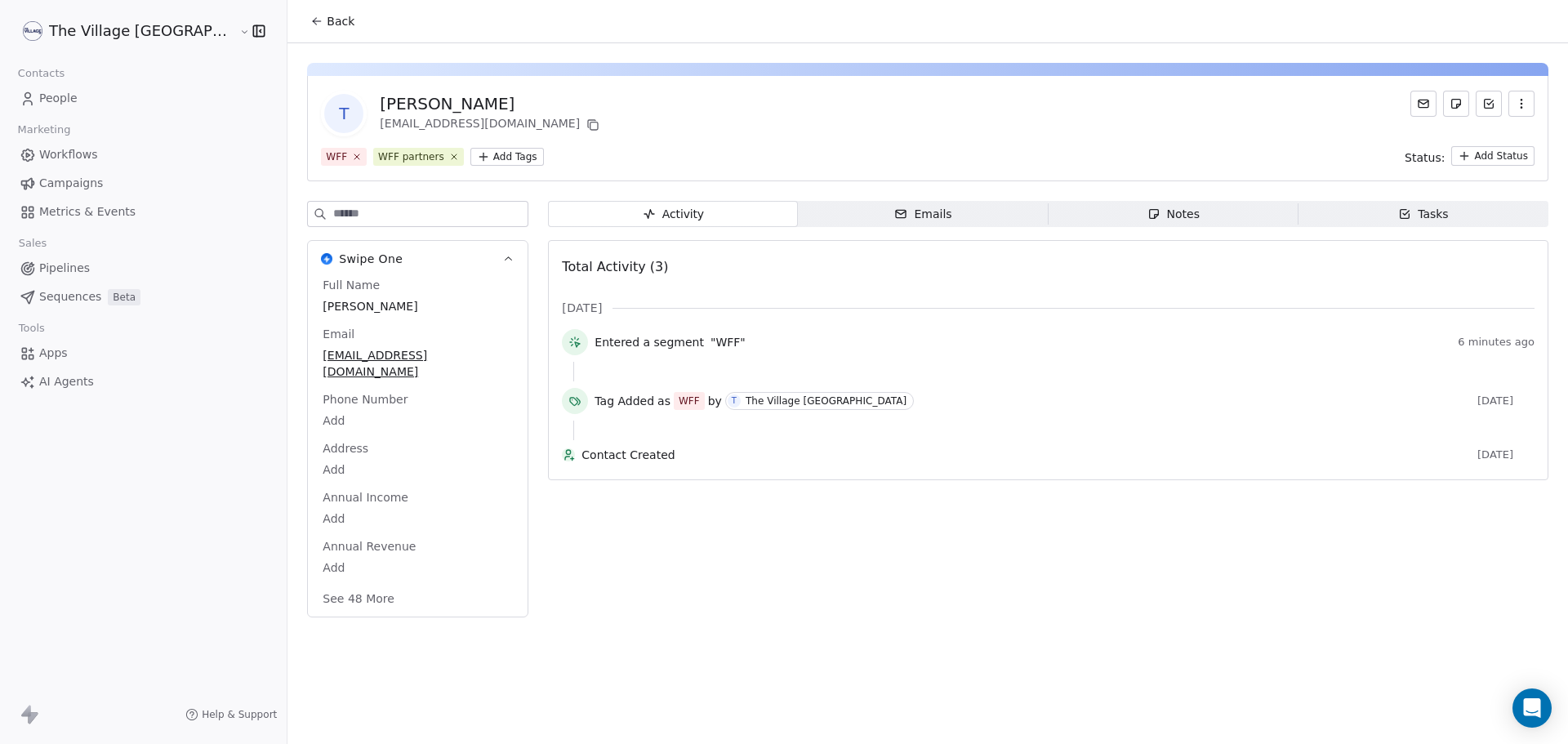
click at [300, 22] on button "Back" at bounding box center [331, 21] width 64 height 29
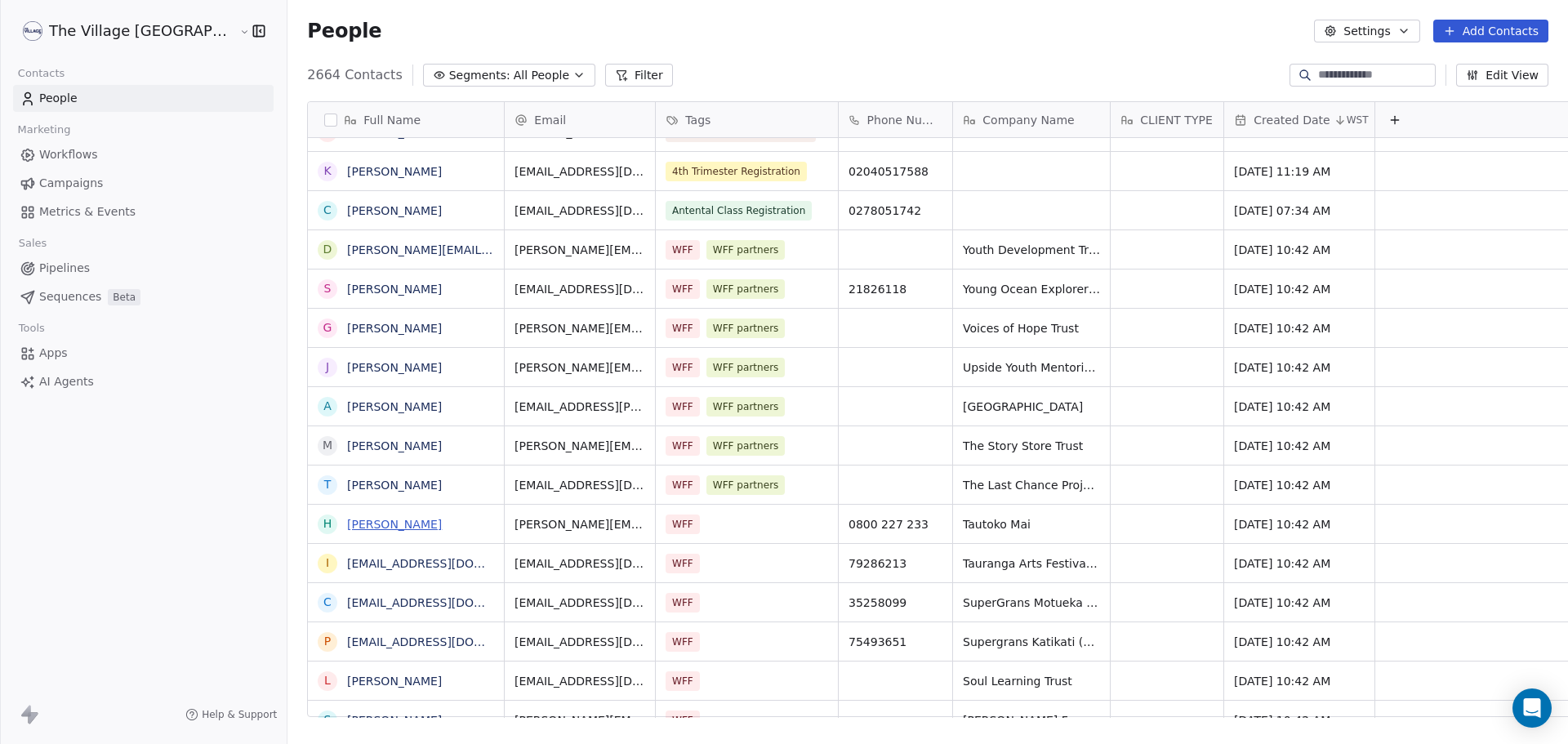
click at [347, 530] on link "[PERSON_NAME]" at bounding box center [394, 525] width 95 height 13
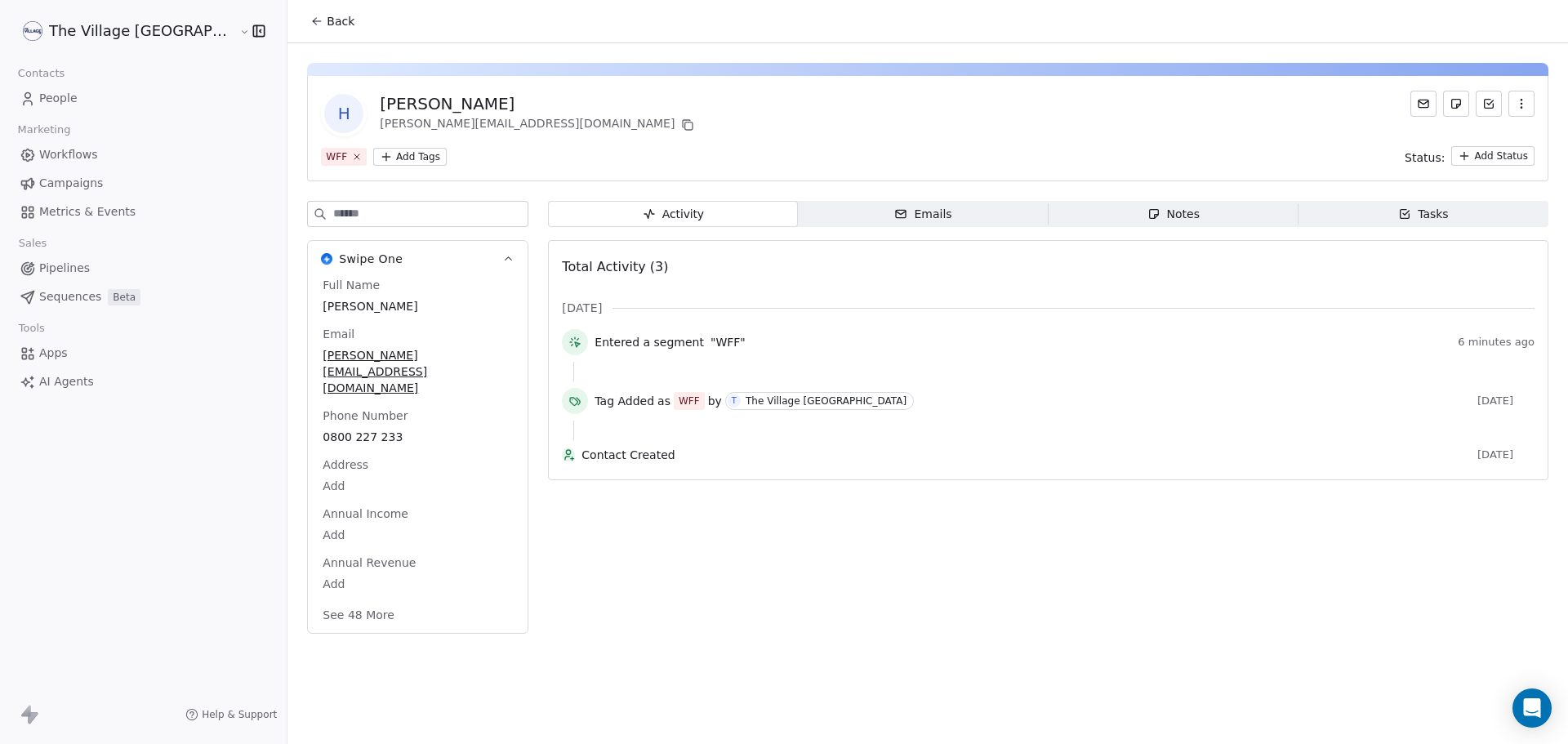
click at [349, 156] on html "The Village NZ Contacts People Marketing Workflows Campaigns Metrics & Events S…" at bounding box center [784, 372] width 1568 height 744
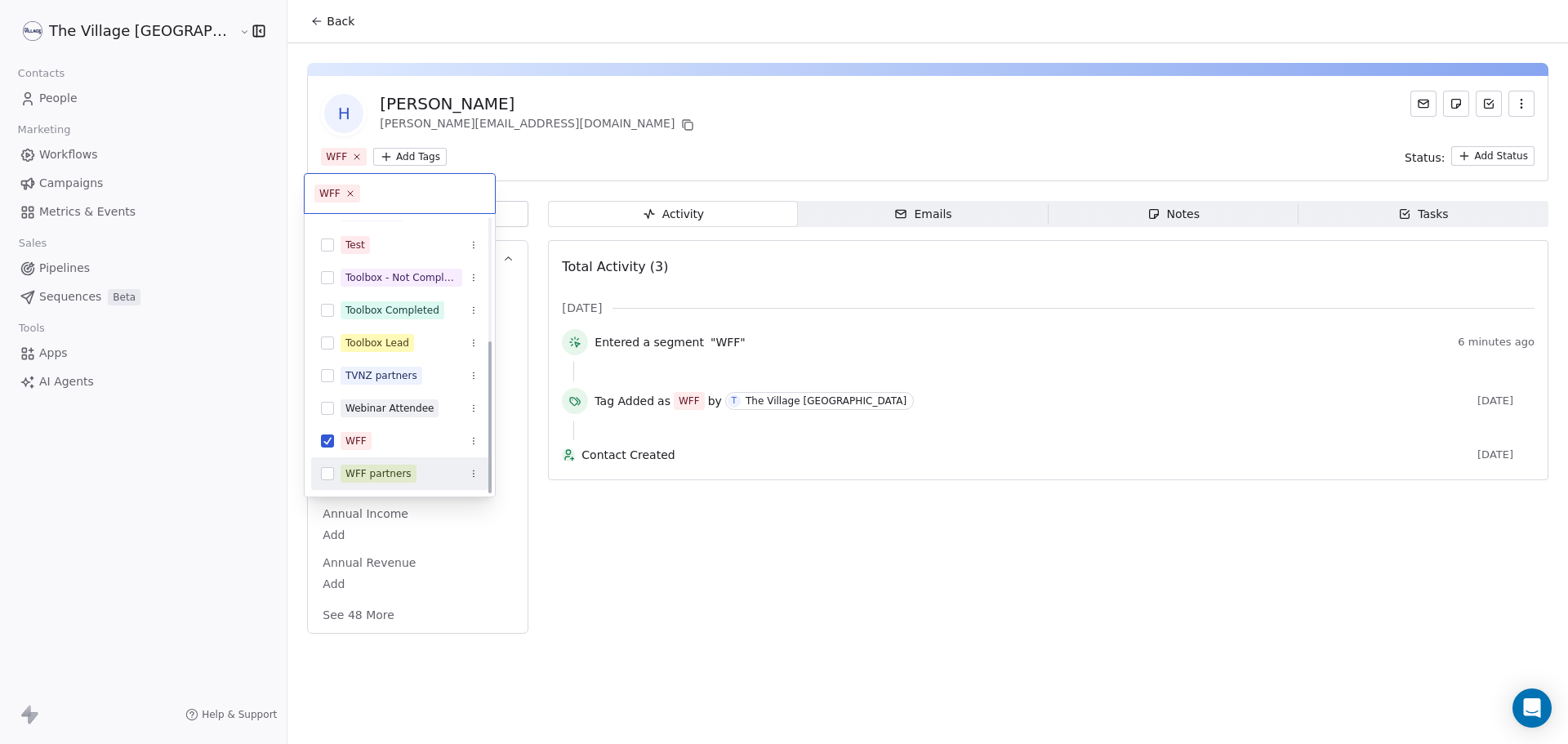
click at [406, 474] on div "WFF partners" at bounding box center [379, 473] width 66 height 14
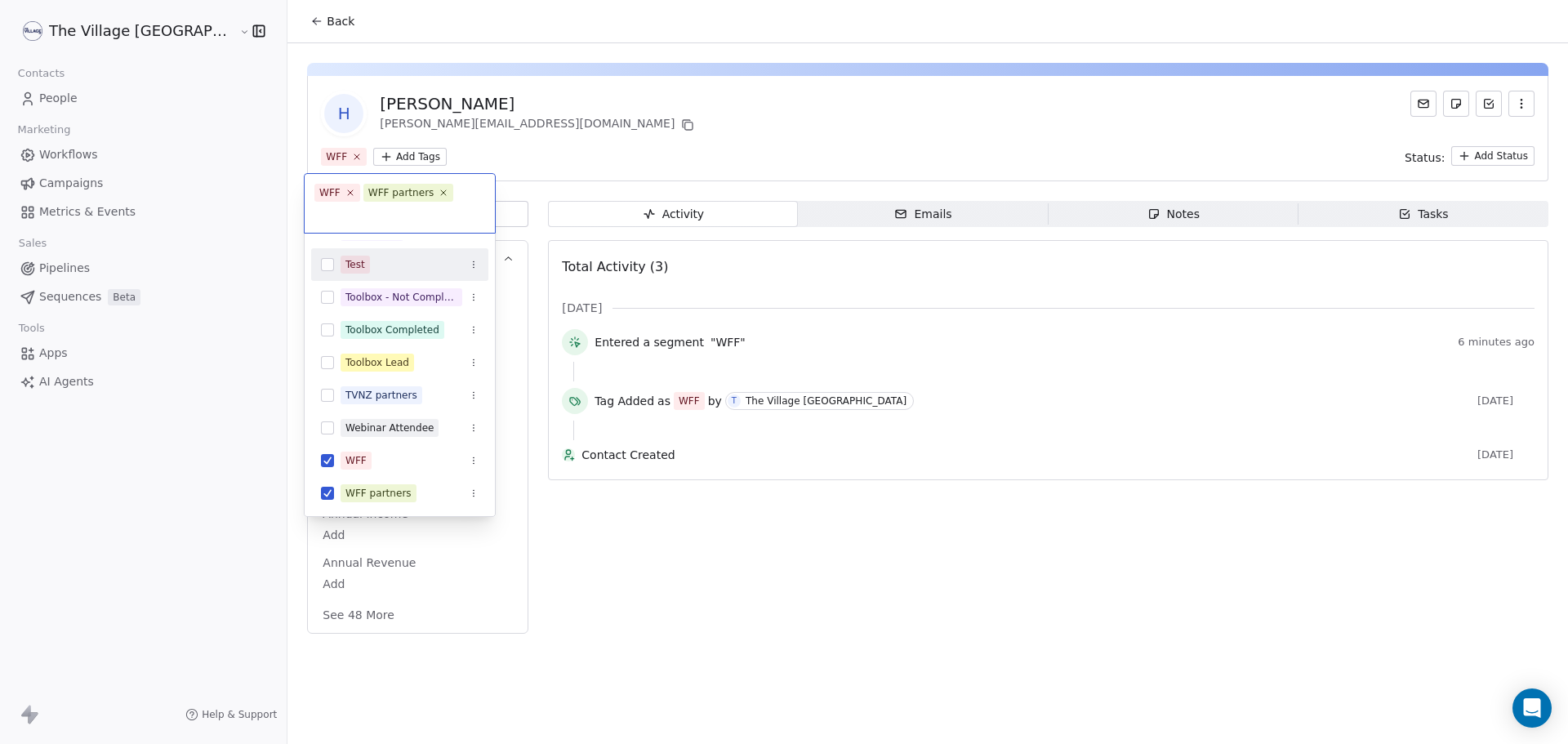
click at [250, 26] on html "The Village NZ Contacts People Marketing Workflows Campaigns Metrics & Events S…" at bounding box center [784, 372] width 1568 height 744
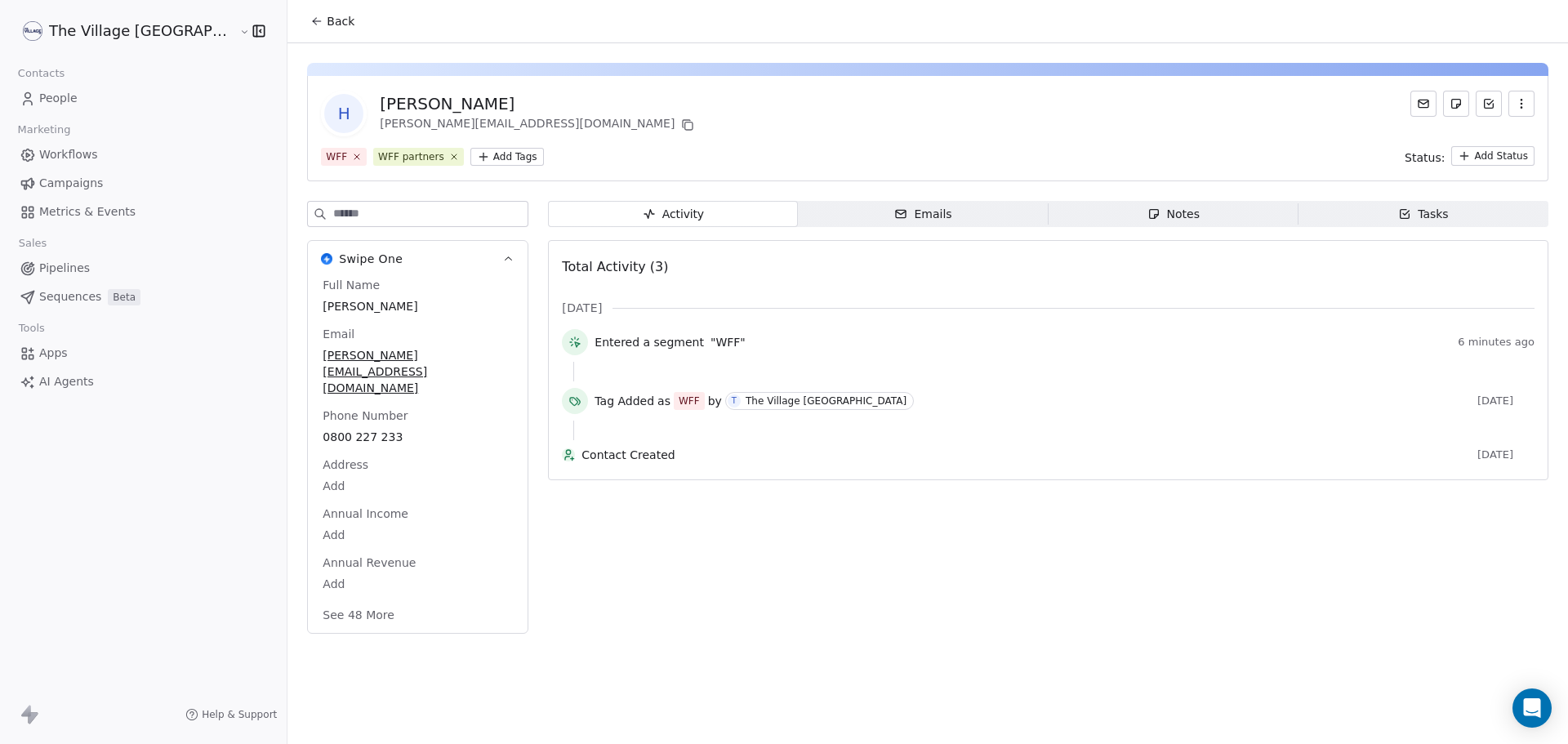
click at [311, 22] on icon at bounding box center [317, 21] width 13 height 13
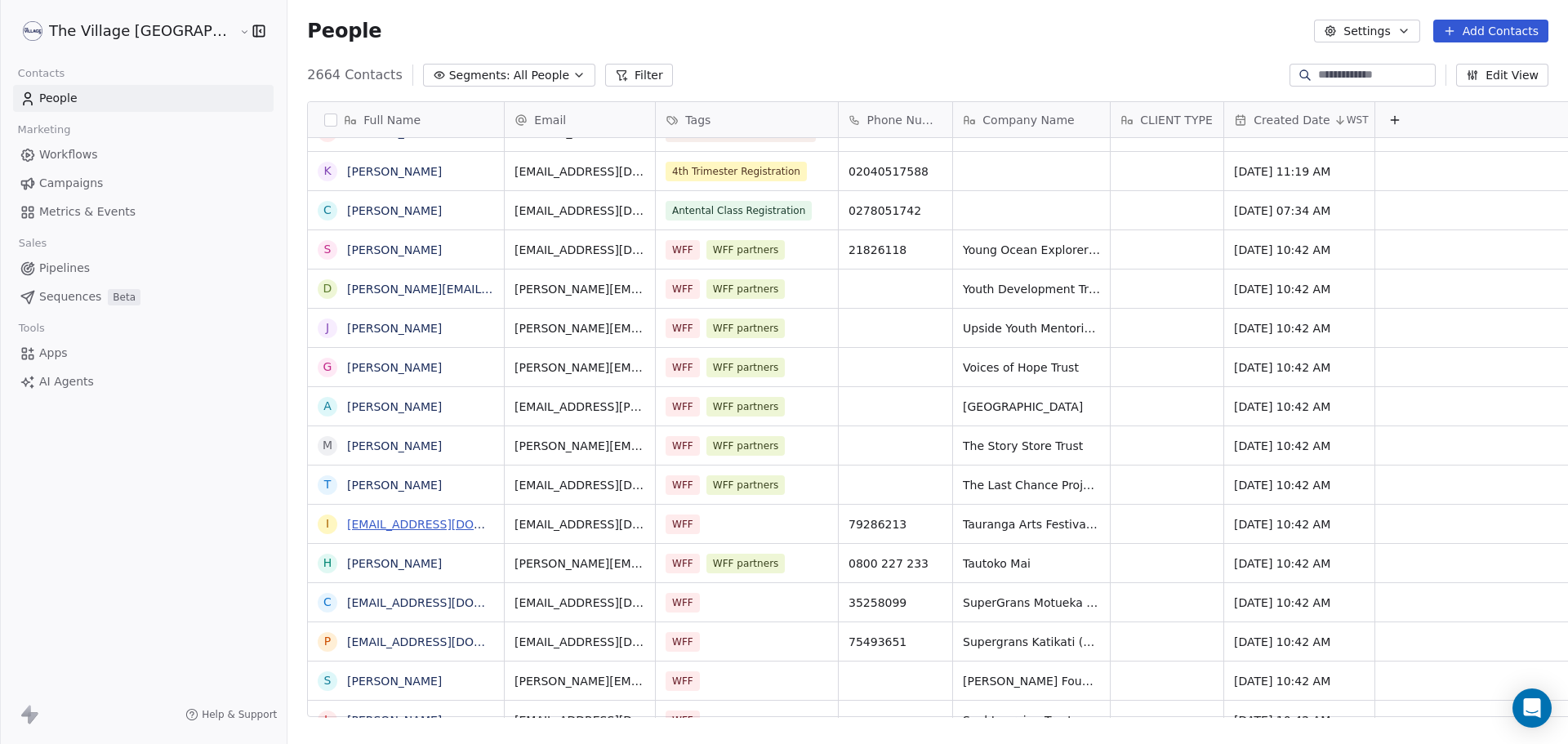
click at [402, 526] on link "[EMAIL_ADDRESS][DOMAIN_NAME]" at bounding box center [446, 525] width 200 height 13
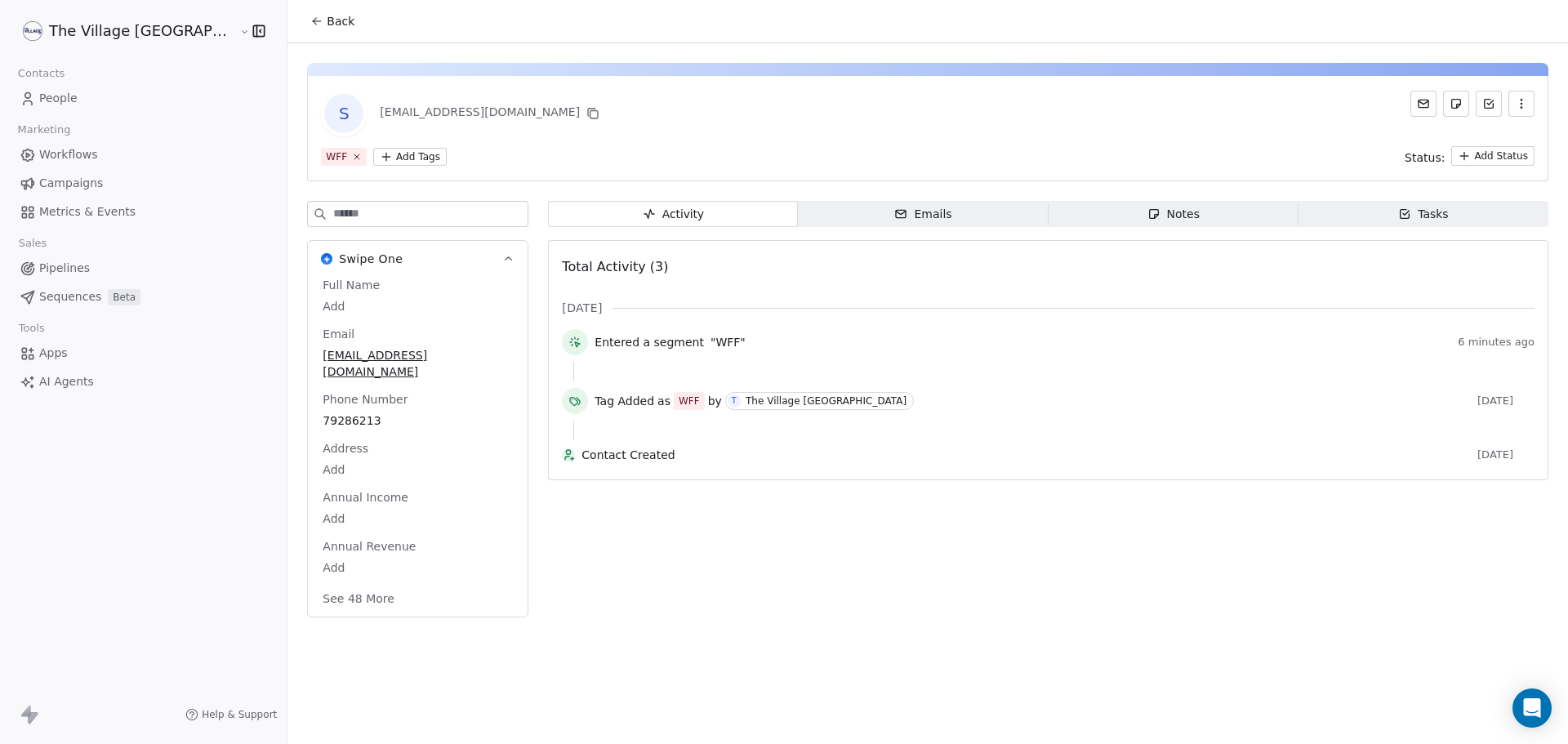
click at [352, 150] on html "The Village NZ Contacts People Marketing Workflows Campaigns Metrics & Events S…" at bounding box center [784, 372] width 1568 height 744
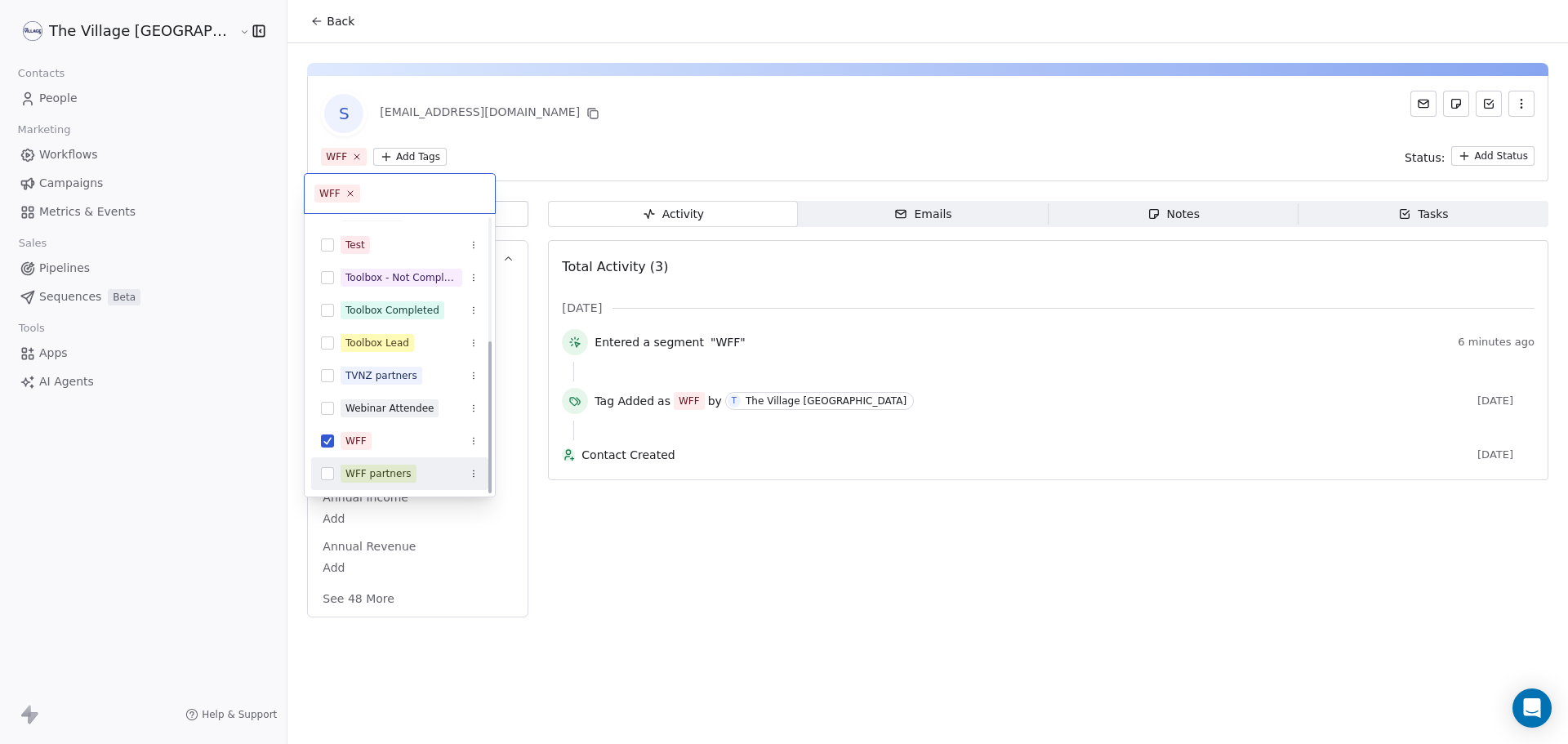
click at [375, 470] on div "WFF partners" at bounding box center [379, 473] width 66 height 14
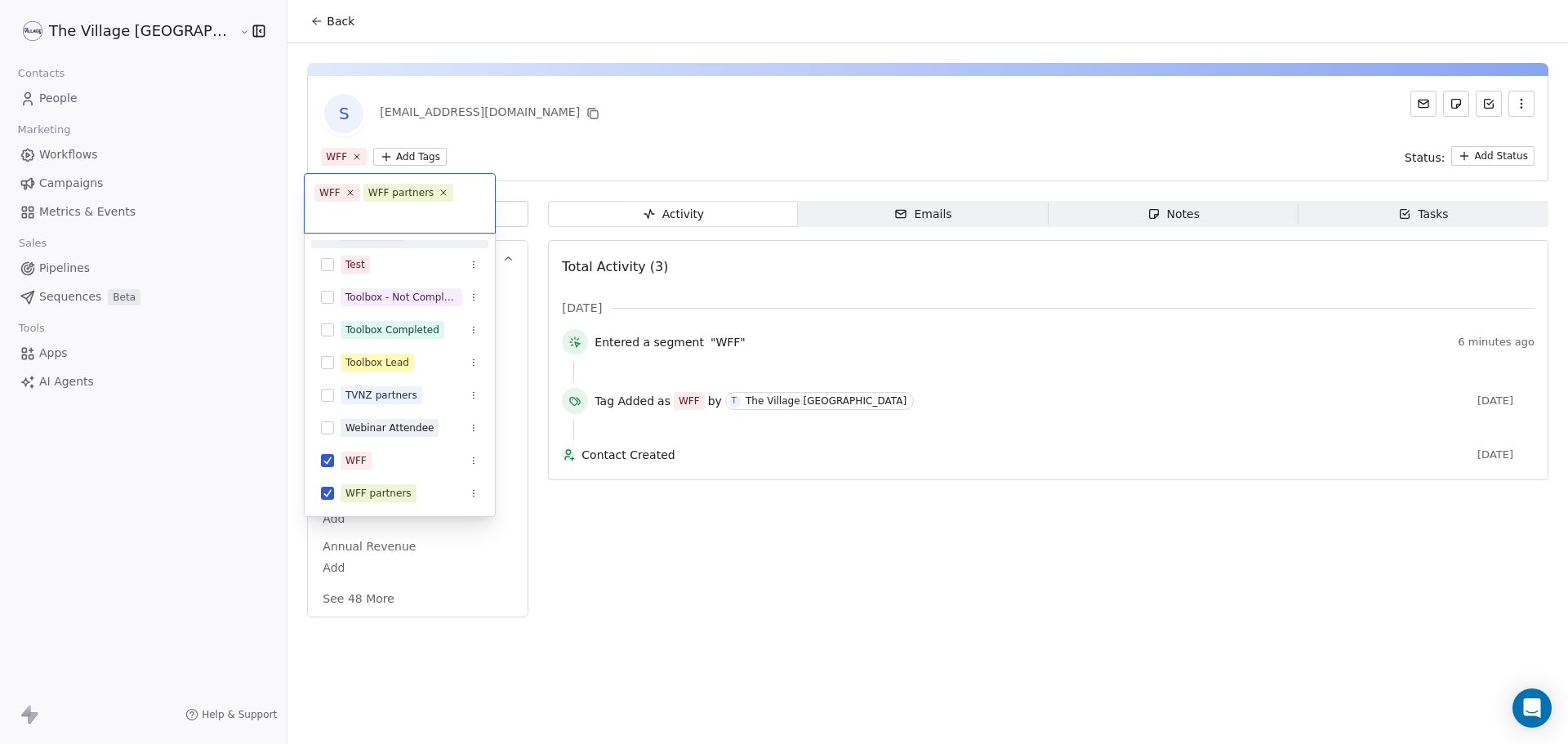
click at [305, 60] on html "The Village NZ Contacts People Marketing Workflows Campaigns Metrics & Events S…" at bounding box center [784, 372] width 1568 height 744
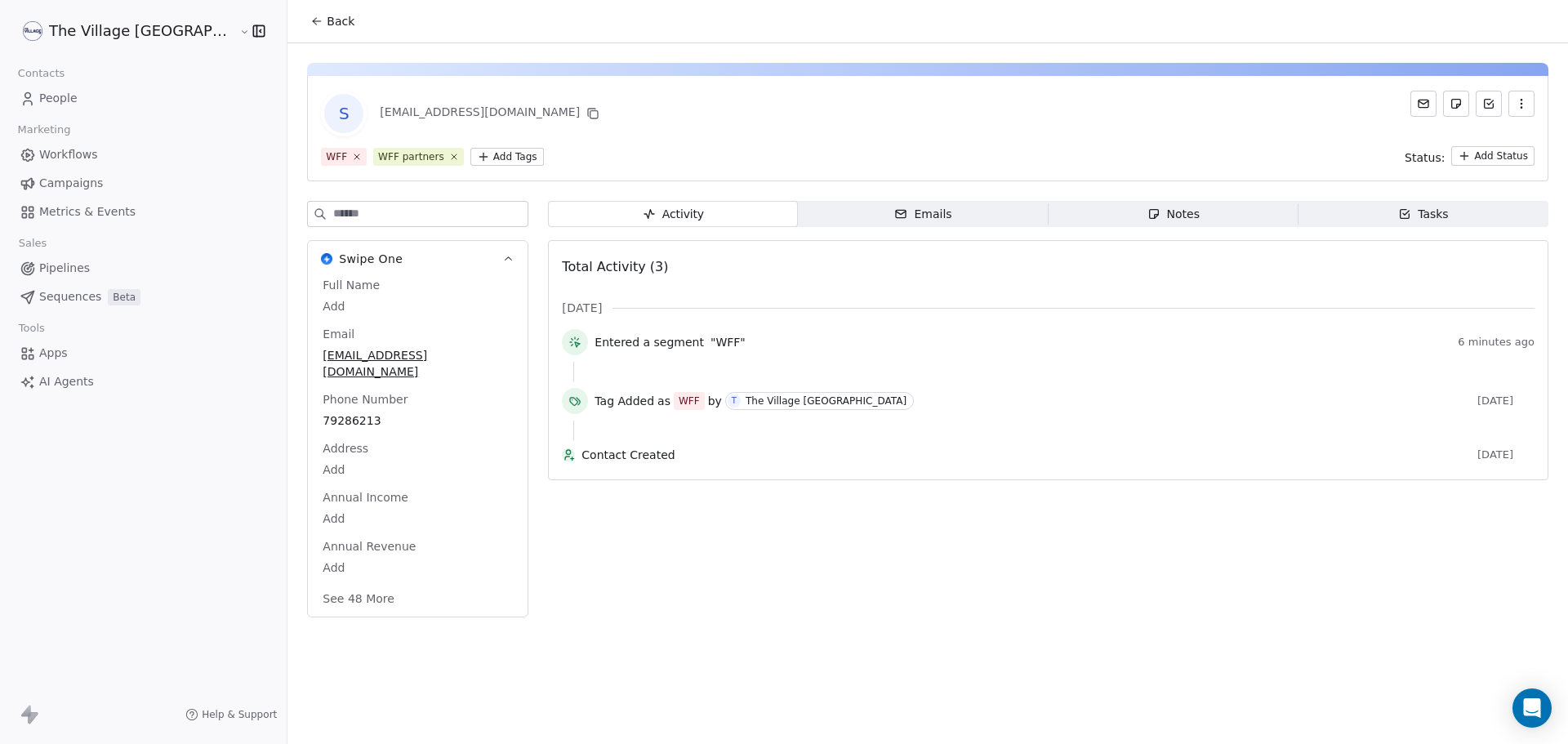
click at [300, 23] on button "Back" at bounding box center [331, 21] width 64 height 29
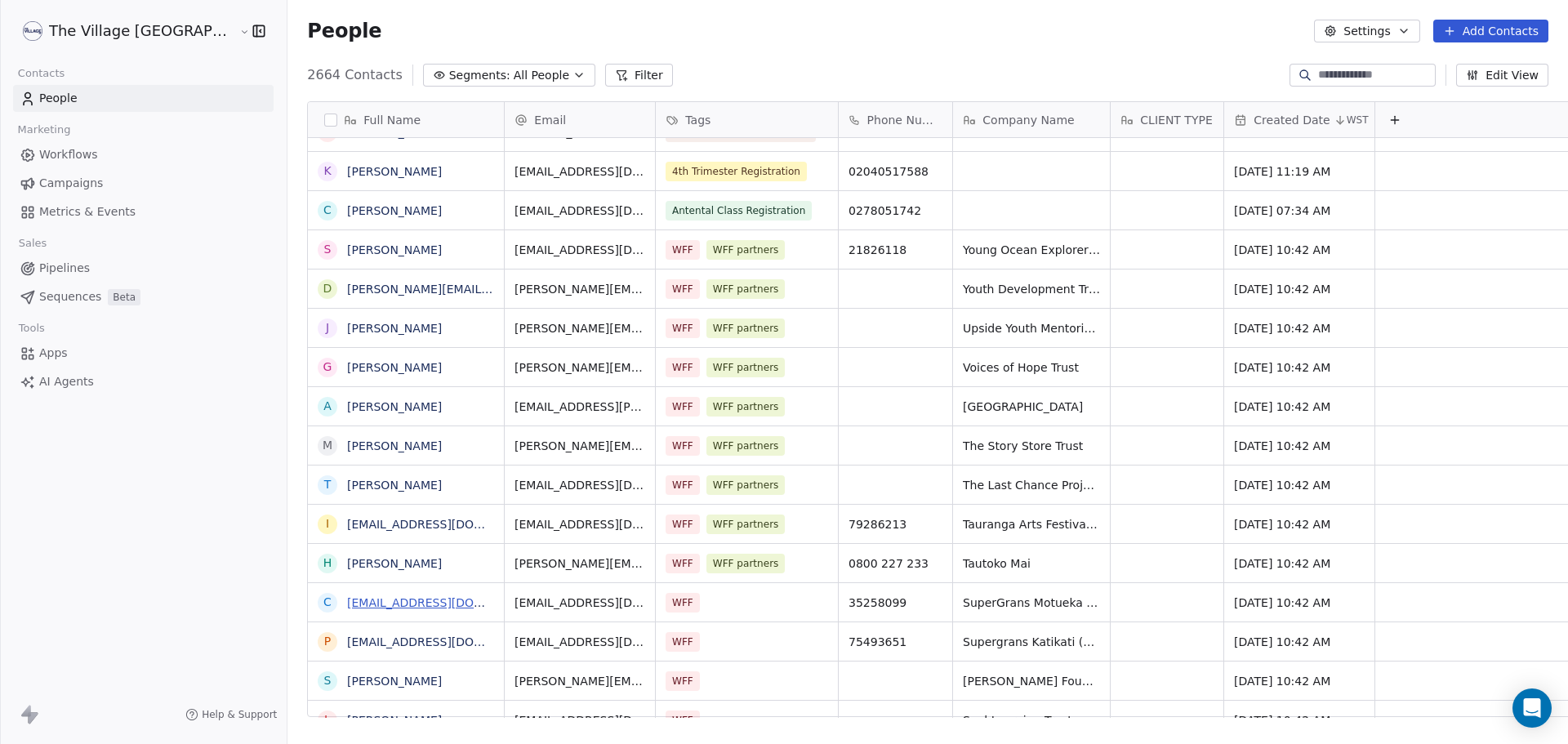
click at [355, 603] on link "[EMAIL_ADDRESS][DOMAIN_NAME]" at bounding box center [446, 603] width 200 height 13
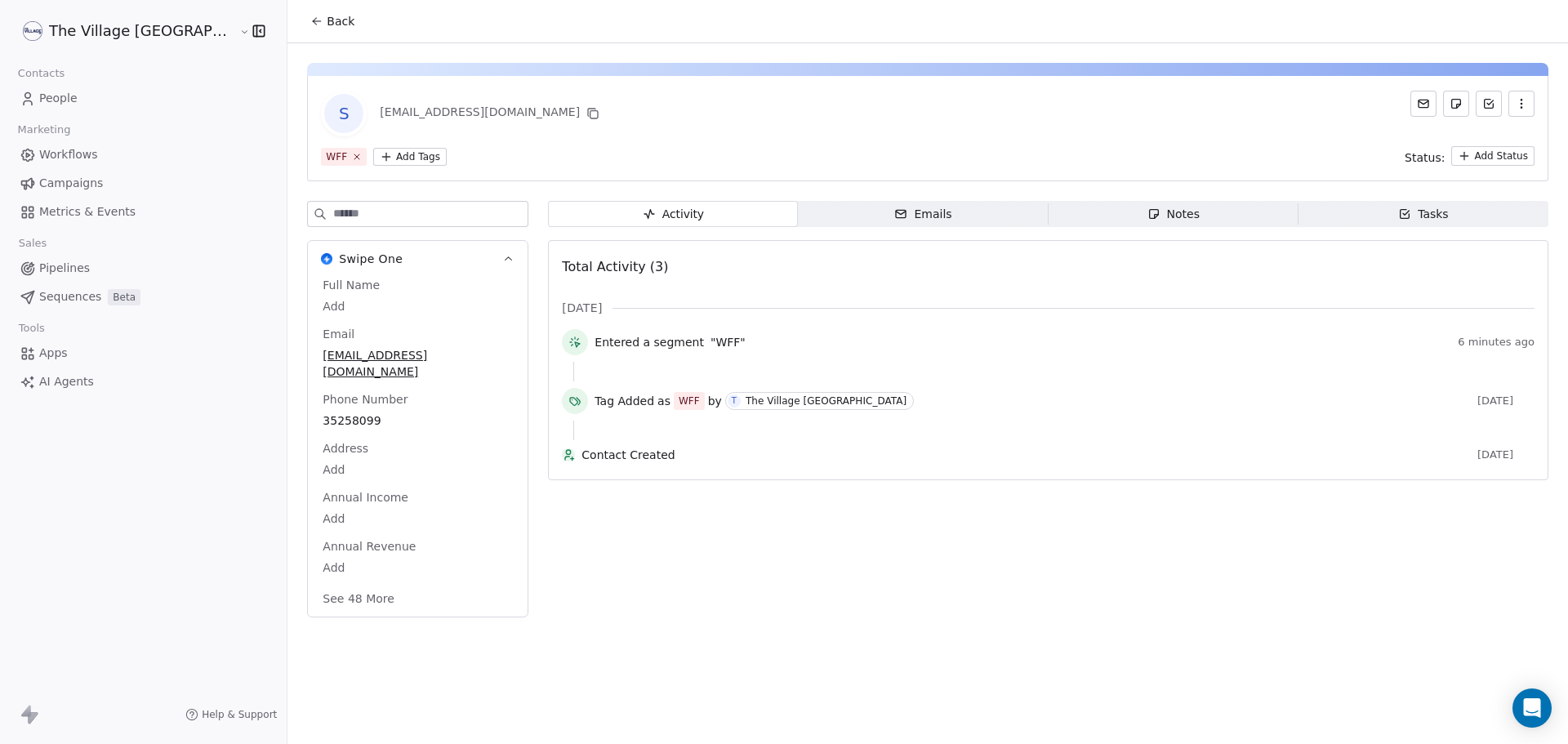
click at [351, 159] on html "The Village NZ Contacts People Marketing Workflows Campaigns Metrics & Events S…" at bounding box center [784, 372] width 1568 height 744
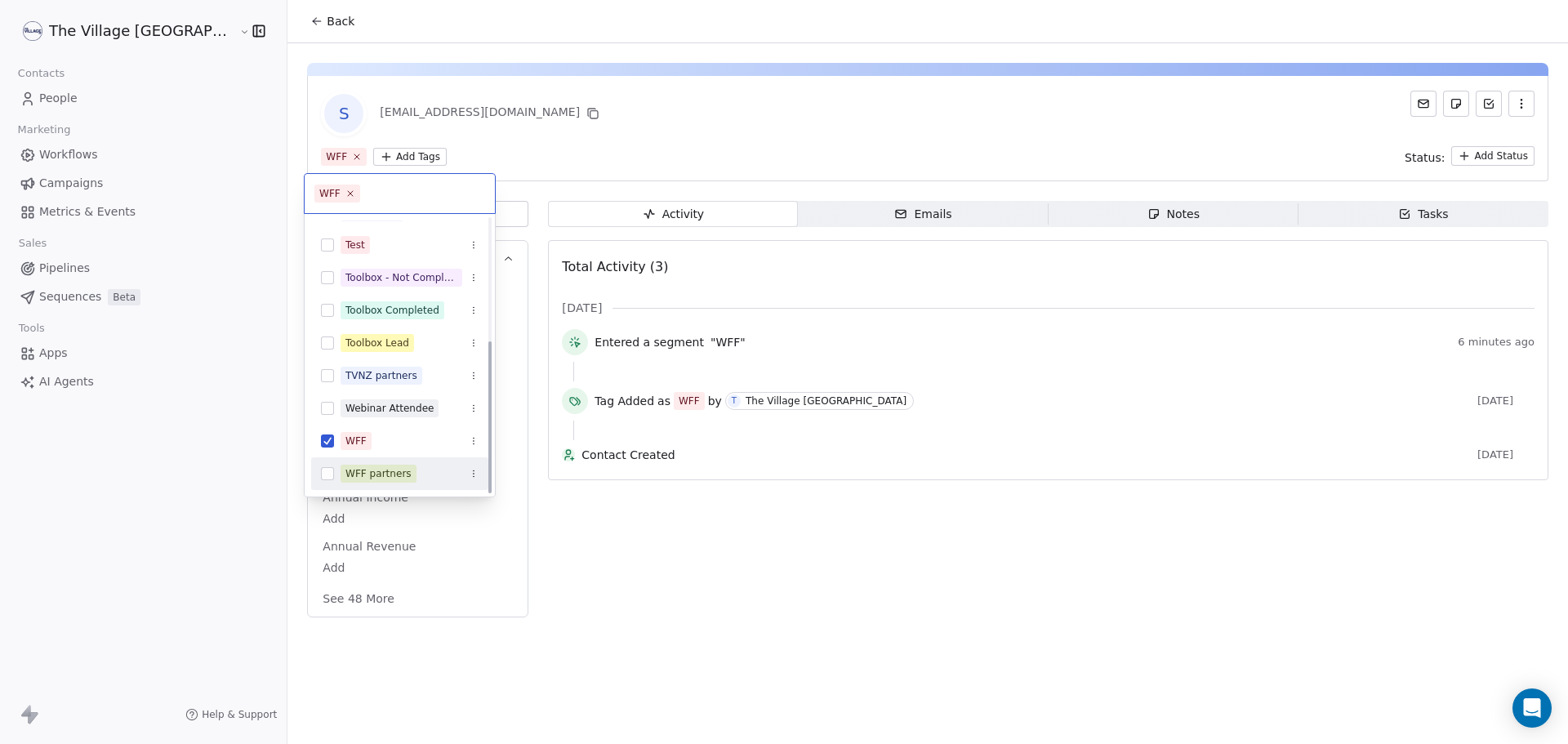
click at [395, 473] on div "WFF partners" at bounding box center [379, 473] width 66 height 14
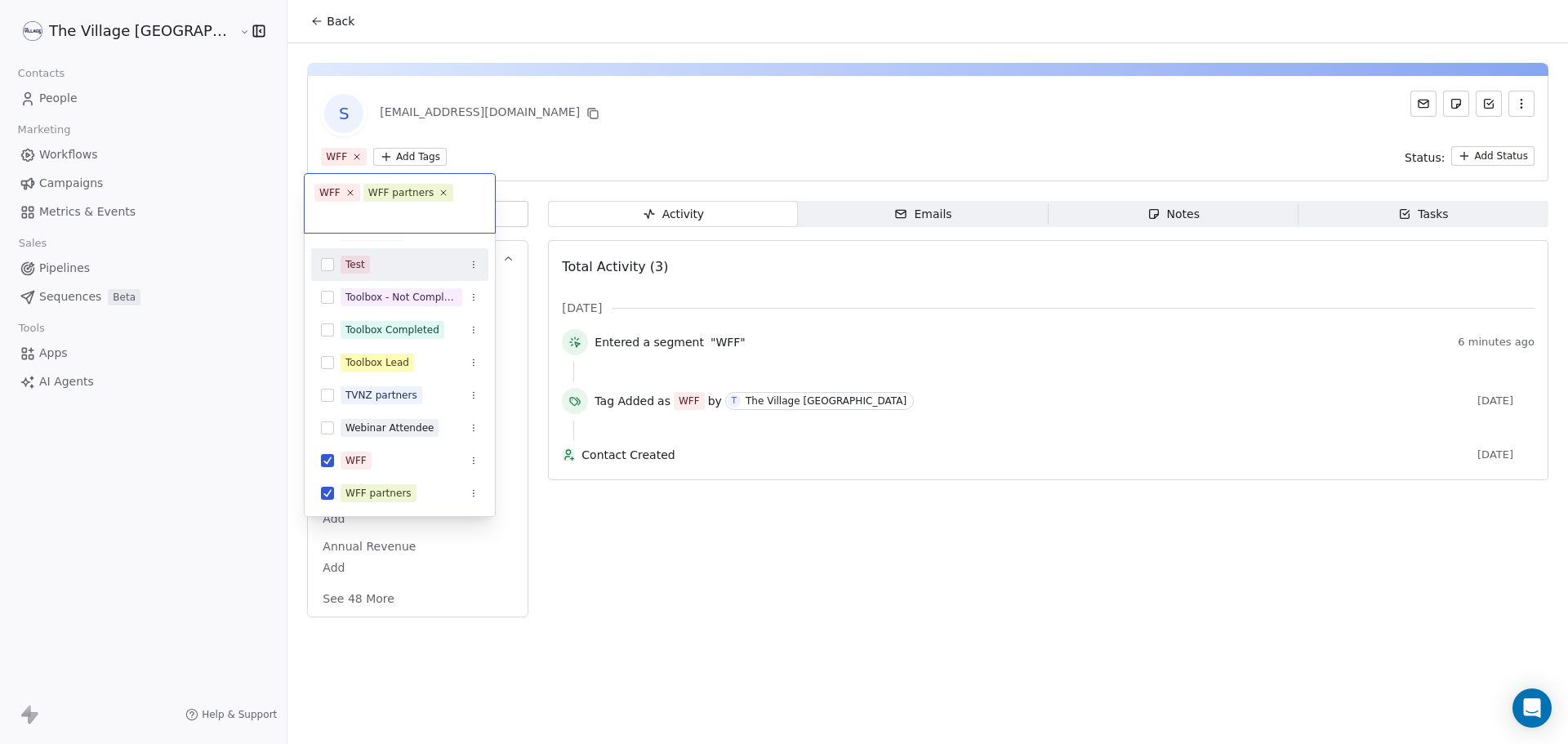
click at [447, 139] on html "The Village NZ Contacts People Marketing Workflows Campaigns Metrics & Events S…" at bounding box center [784, 372] width 1568 height 744
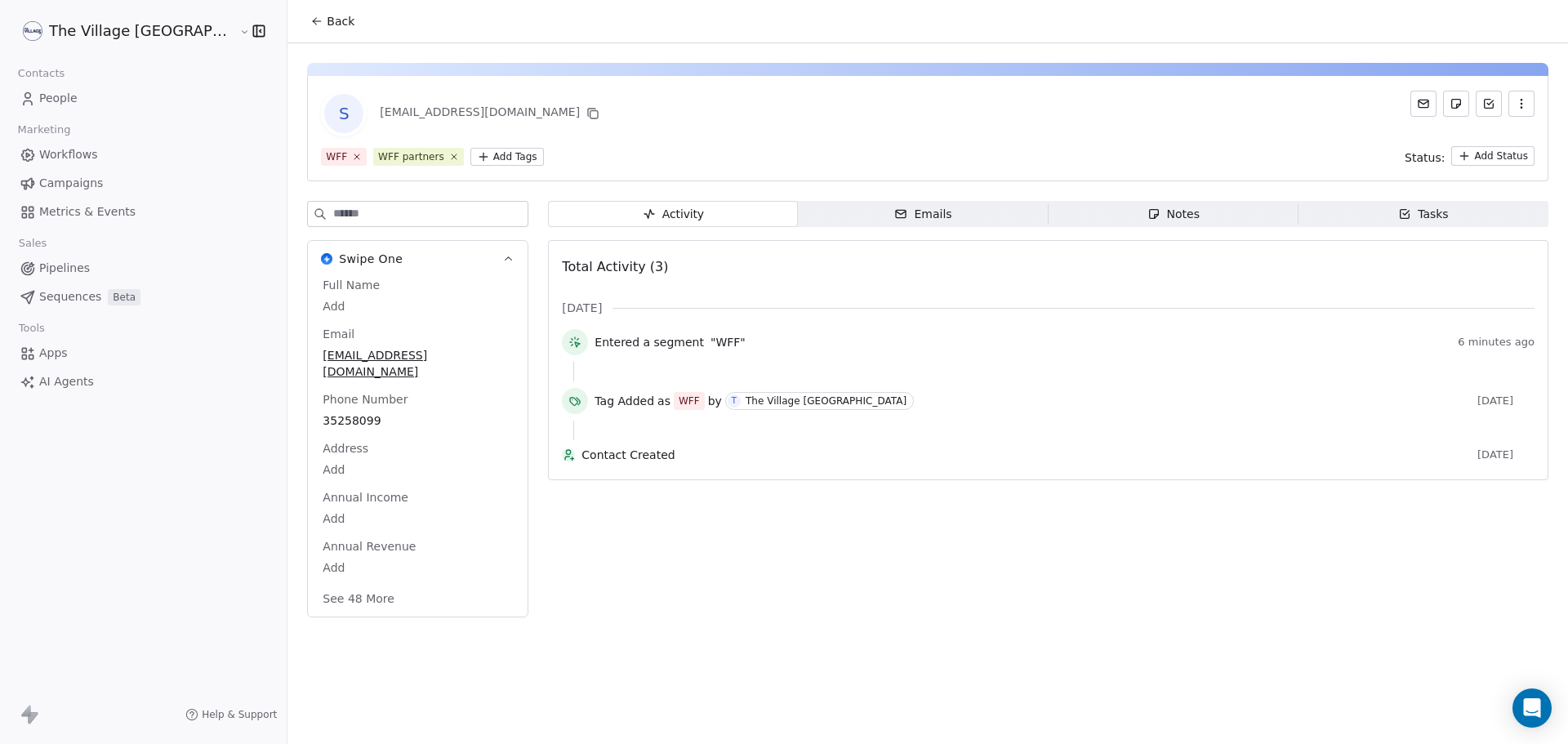
click at [300, 16] on button "Back" at bounding box center [331, 21] width 64 height 29
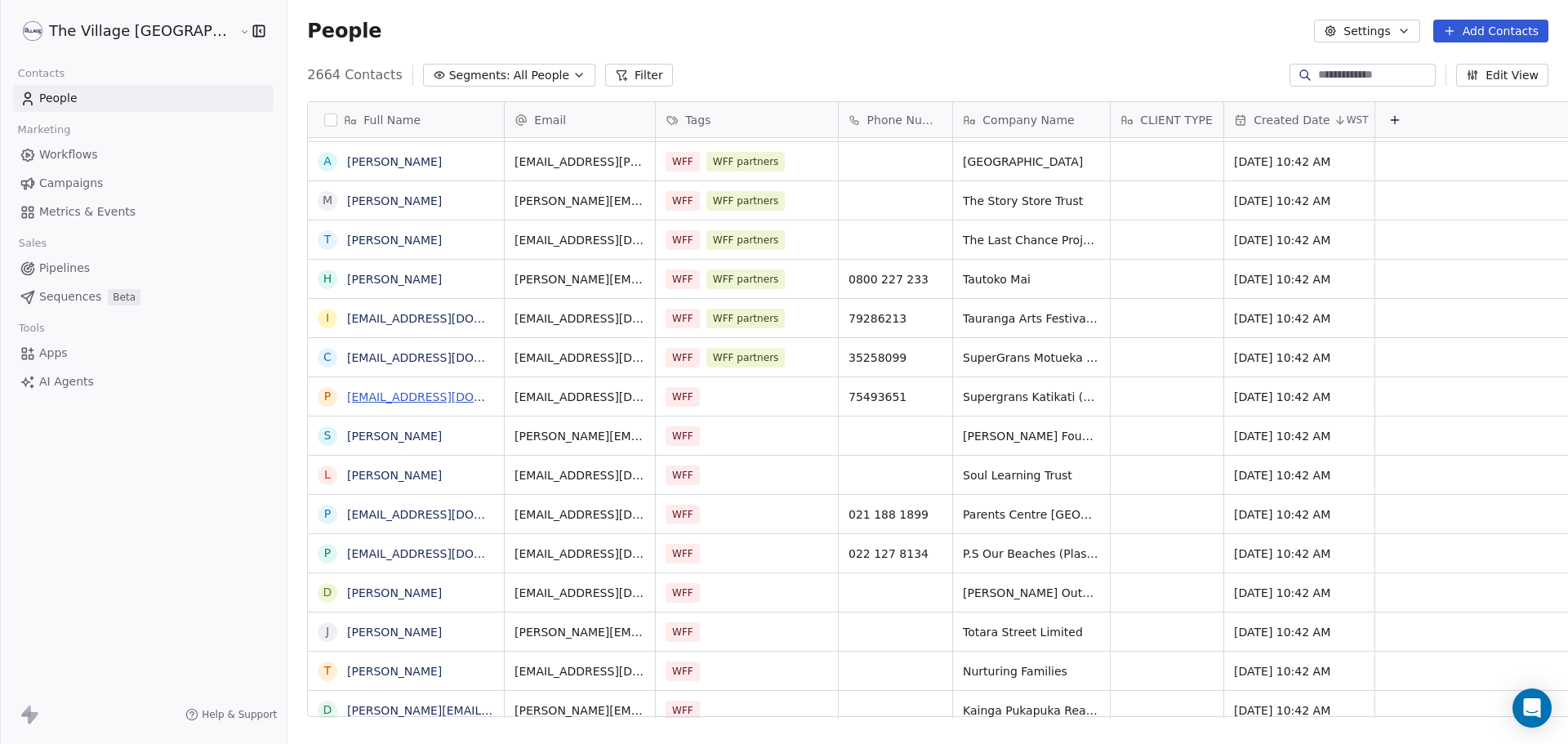
click at [347, 401] on link "[EMAIL_ADDRESS][DOMAIN_NAME]" at bounding box center [446, 397] width 200 height 13
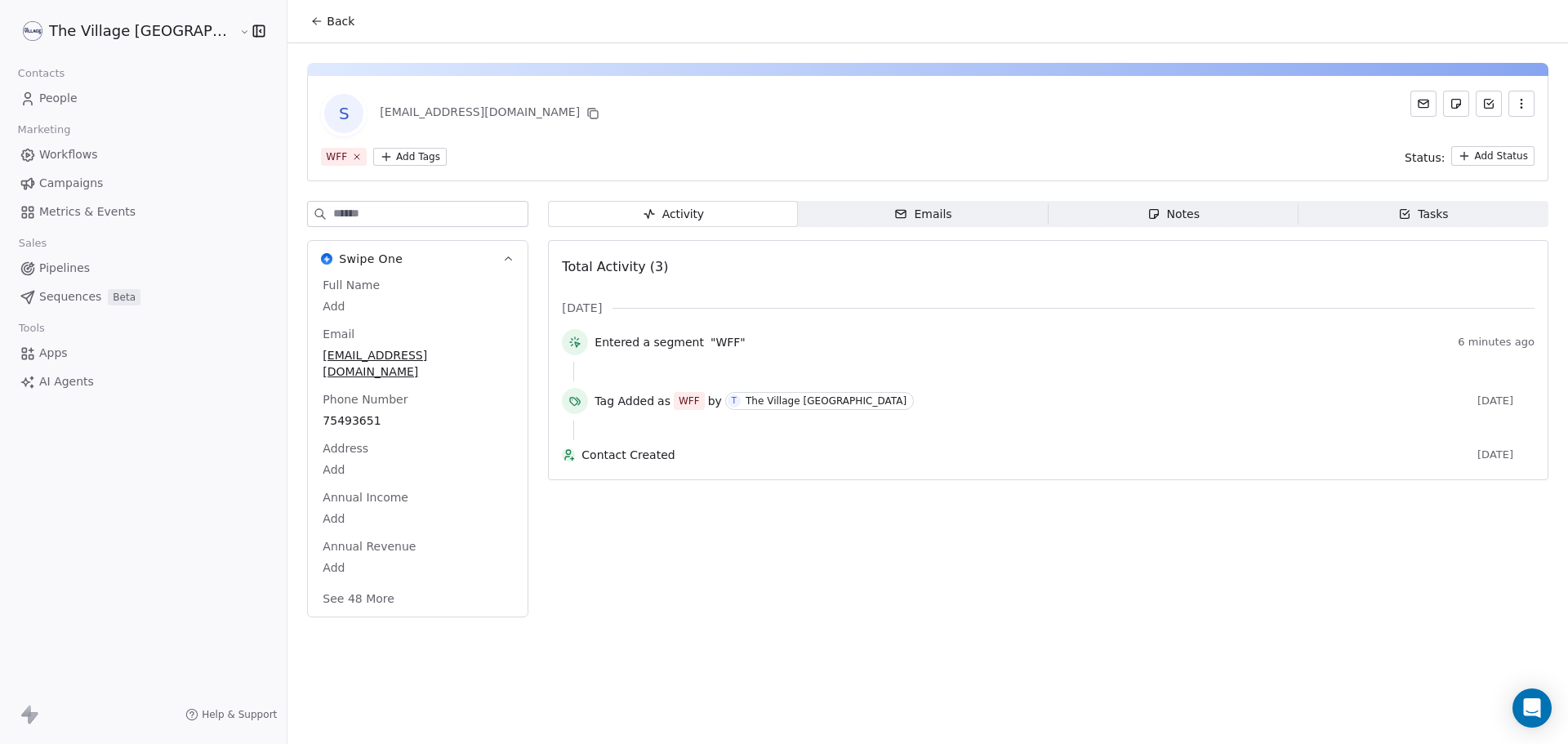
click at [343, 155] on html "The Village NZ Contacts People Marketing Workflows Campaigns Metrics & Events S…" at bounding box center [784, 372] width 1568 height 744
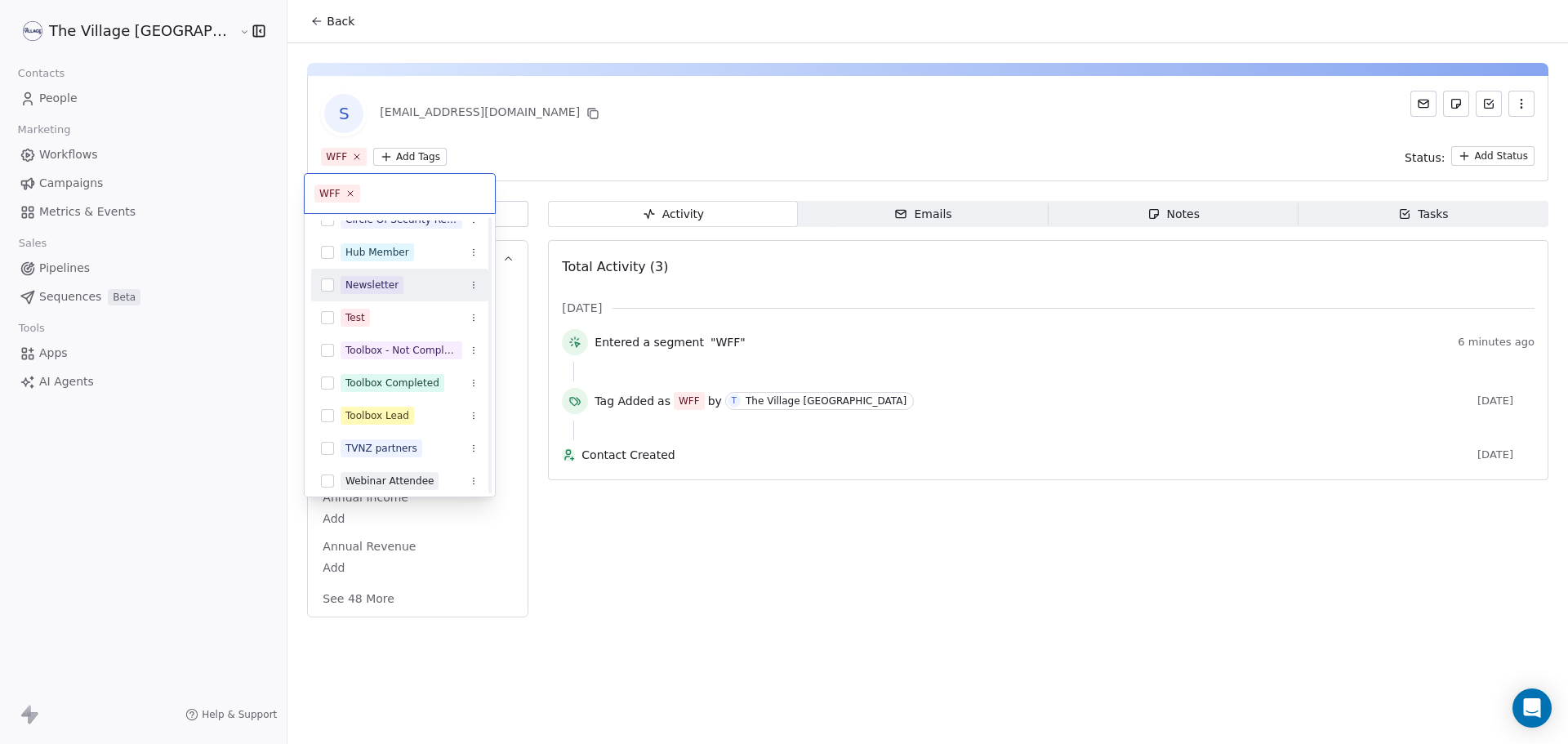
scroll to position [220, 0]
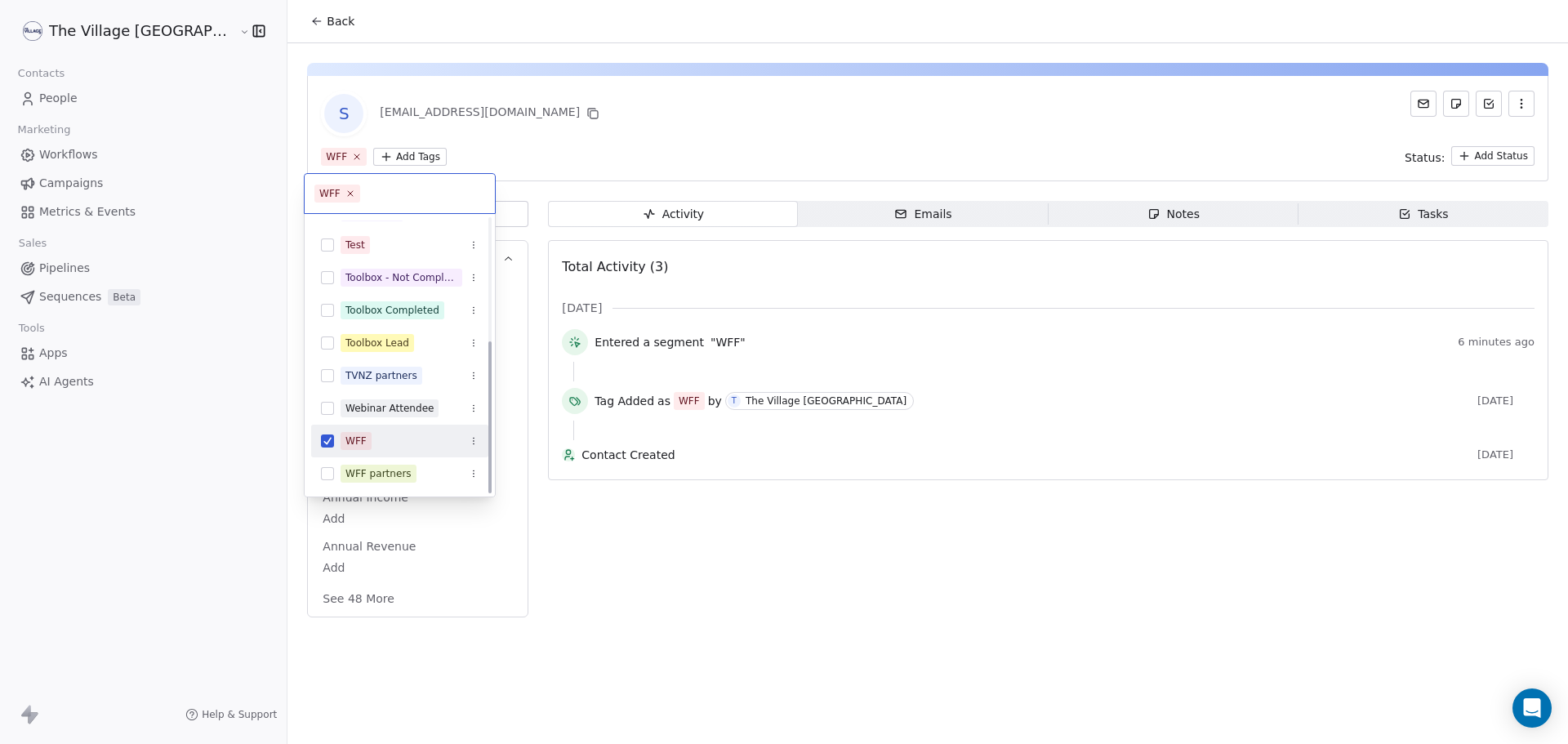
click at [382, 441] on div "WFF" at bounding box center [409, 441] width 138 height 18
click at [380, 447] on div "WFF" at bounding box center [409, 441] width 138 height 18
click at [379, 473] on div "WFF partners" at bounding box center [379, 473] width 66 height 14
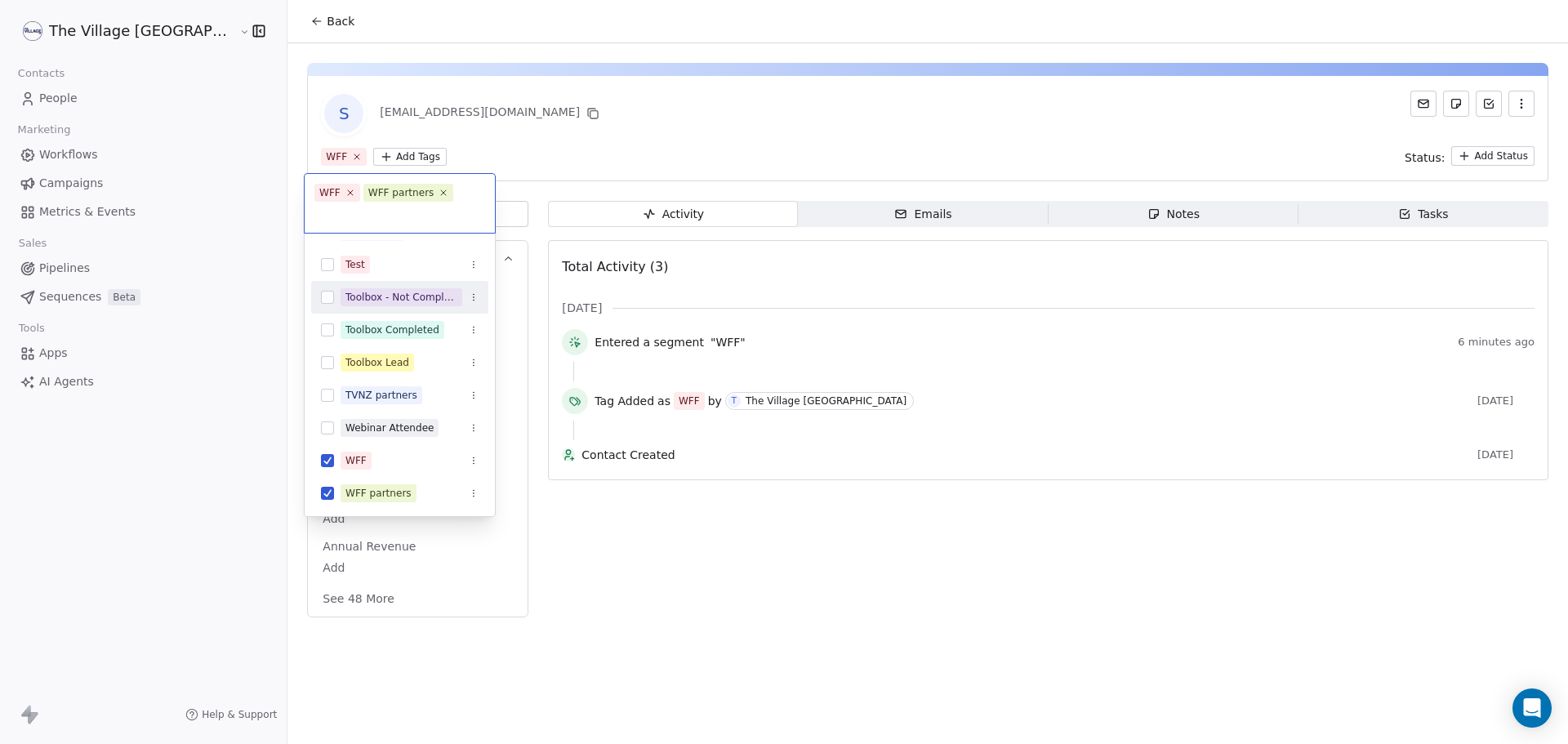
click at [549, 136] on html "The Village NZ Contacts People Marketing Workflows Campaigns Metrics & Events S…" at bounding box center [784, 372] width 1568 height 744
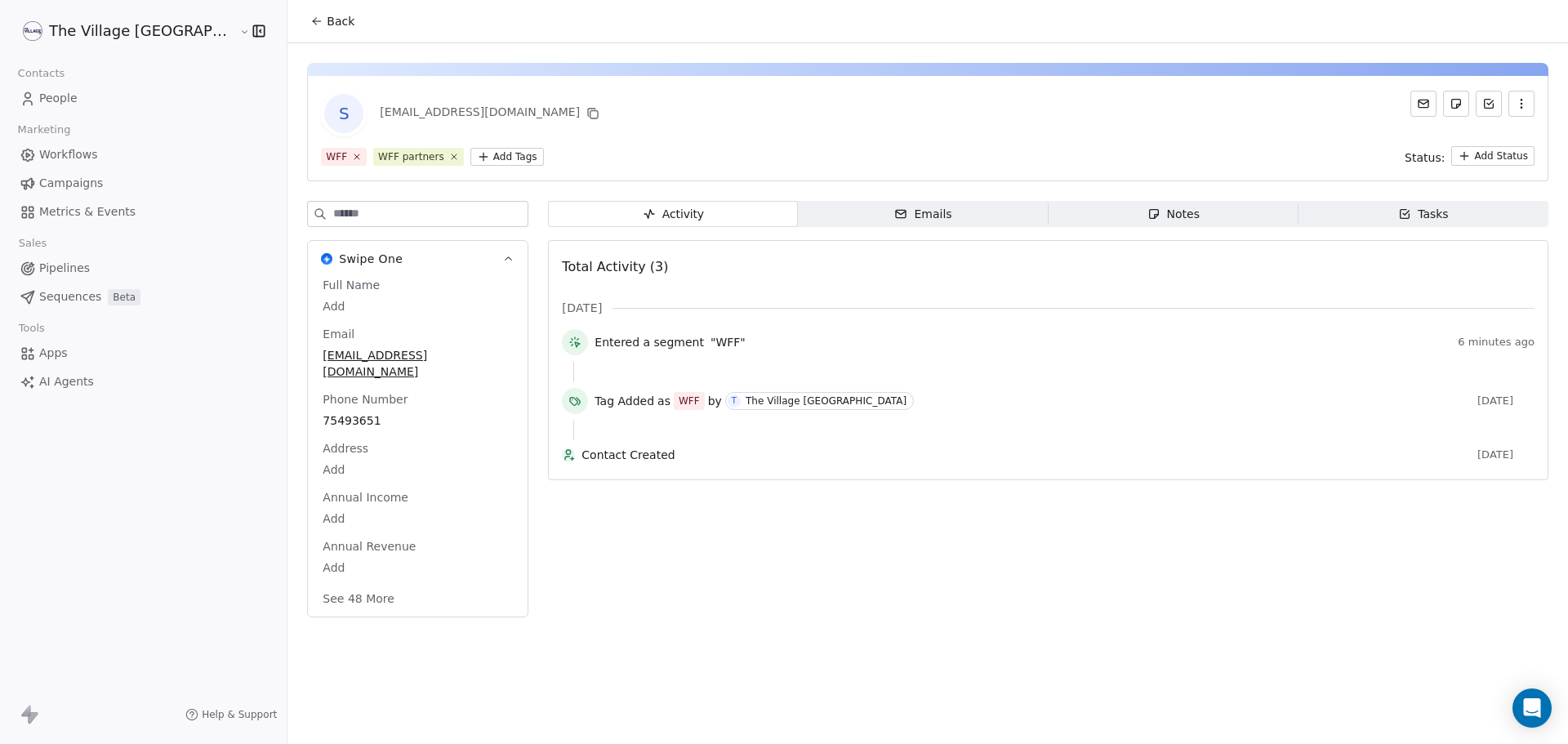
click at [300, 25] on button "Back" at bounding box center [331, 21] width 64 height 29
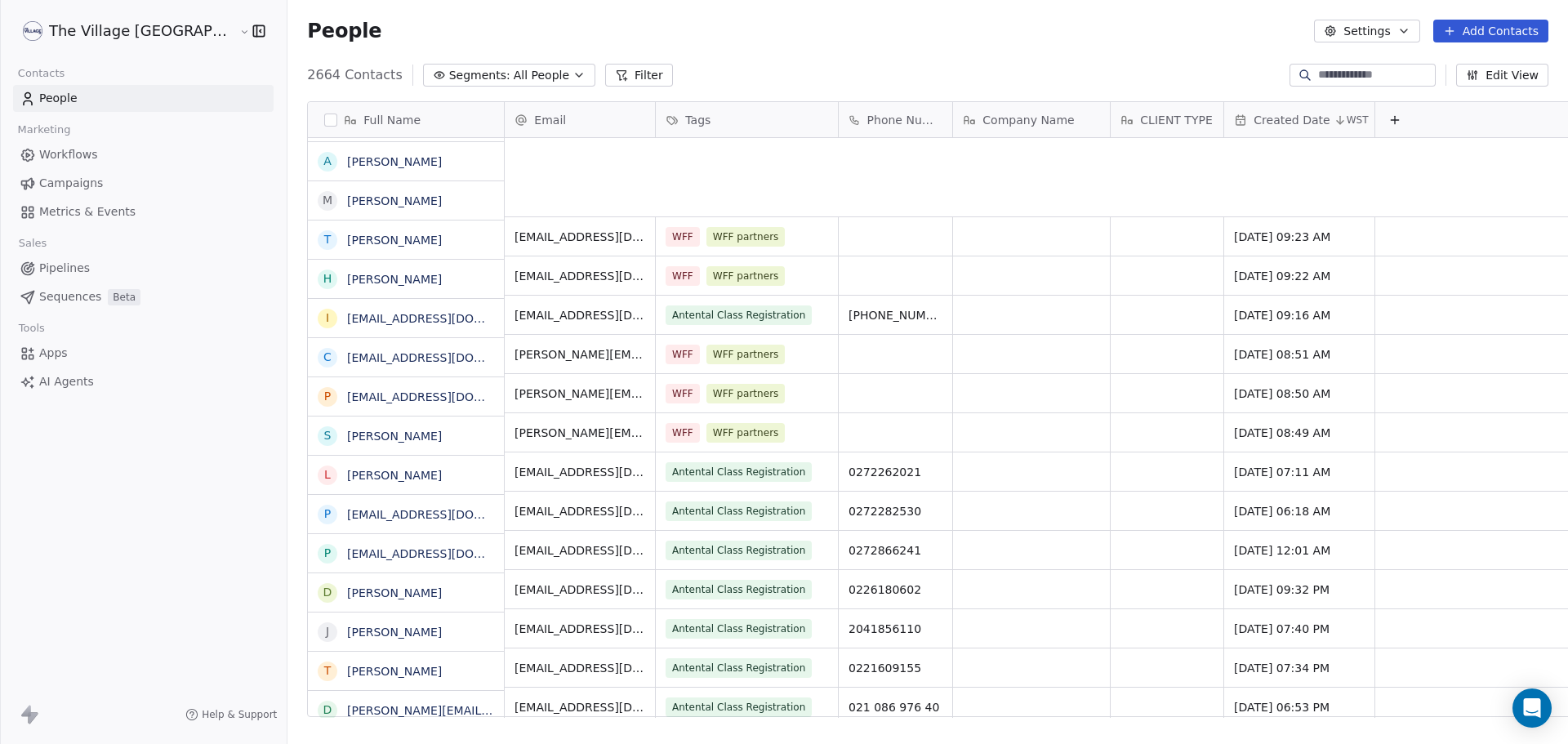
scroll to position [642, 1335]
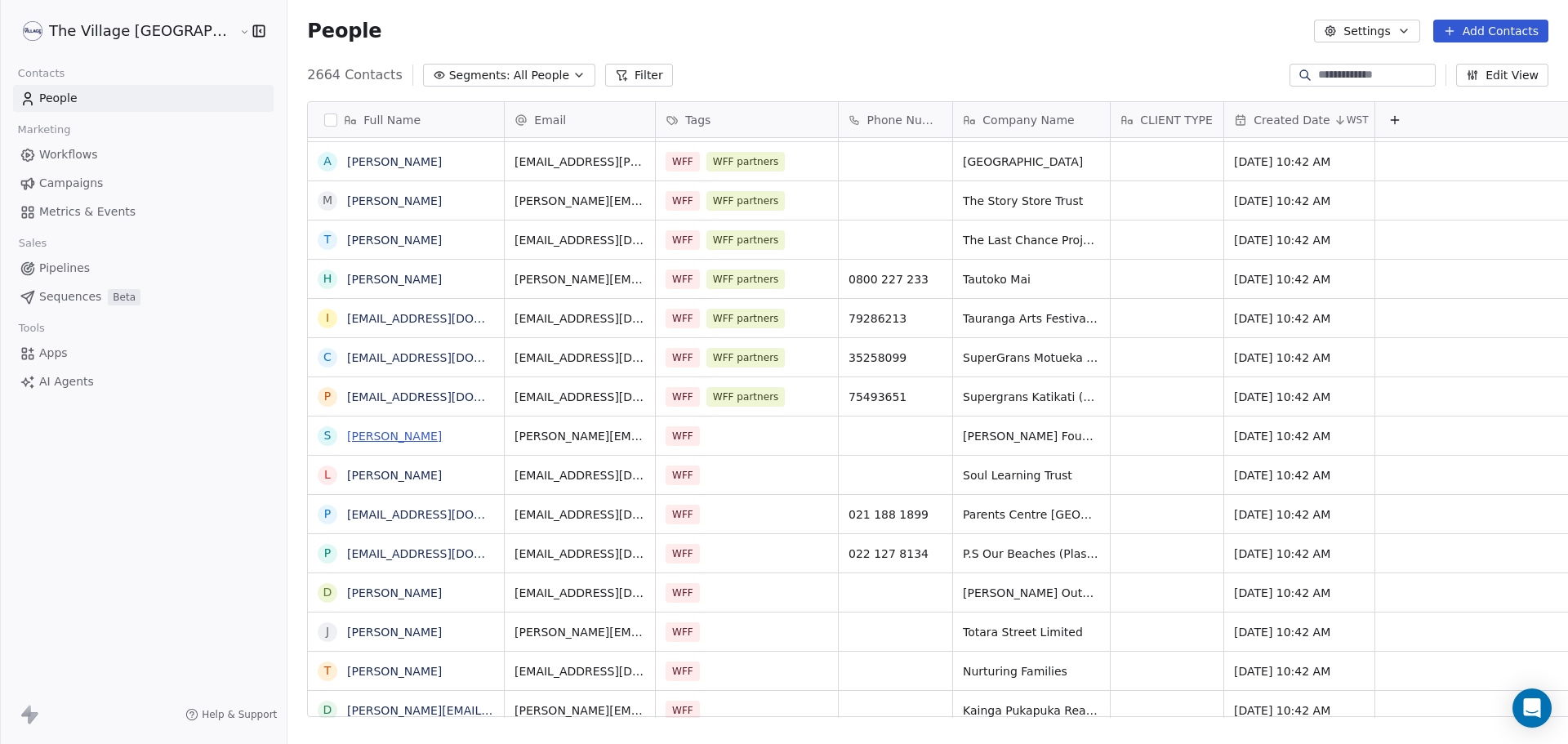
click at [347, 443] on link "[PERSON_NAME]" at bounding box center [394, 436] width 95 height 13
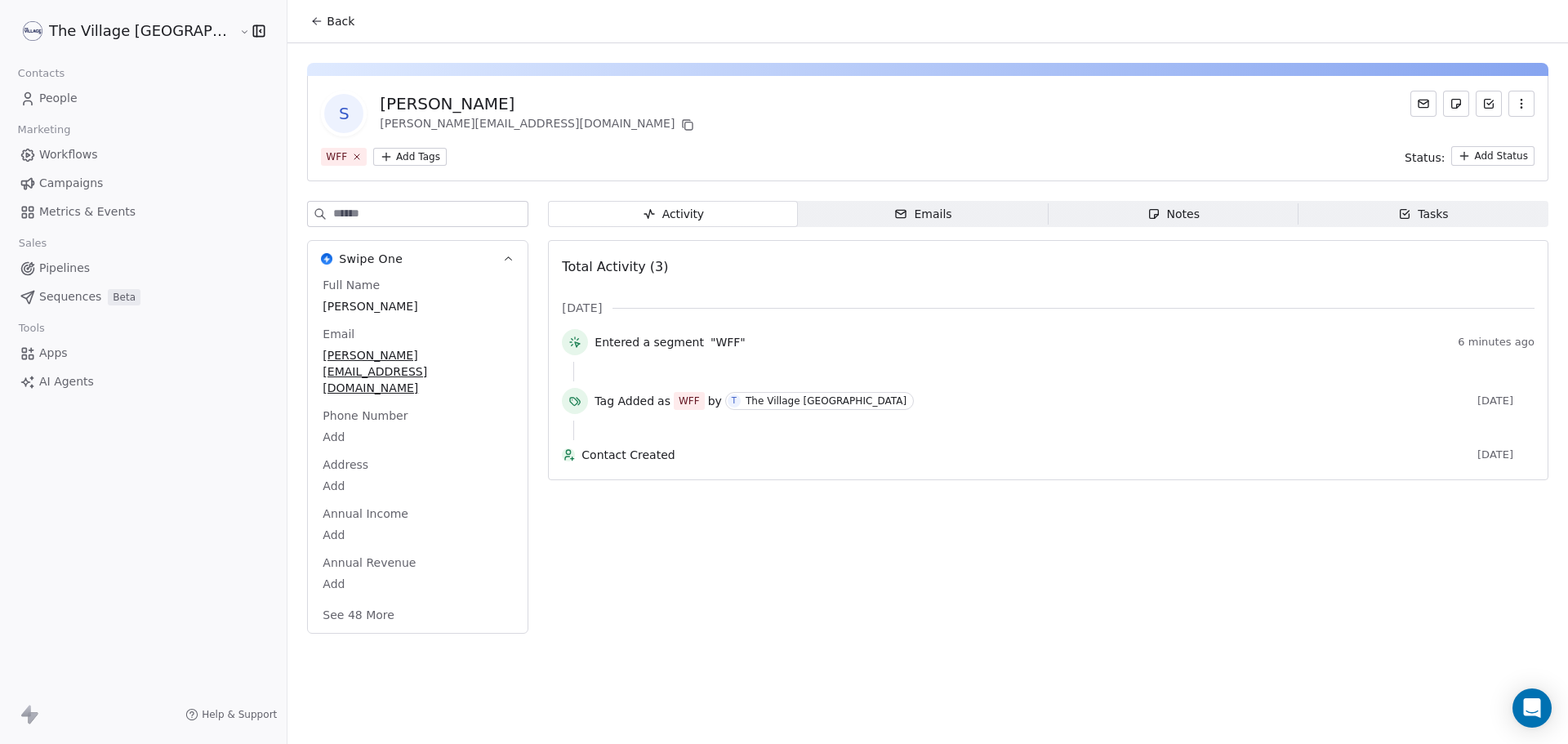
click at [347, 159] on html "The Village NZ Contacts People Marketing Workflows Campaigns Metrics & Events S…" at bounding box center [784, 372] width 1568 height 744
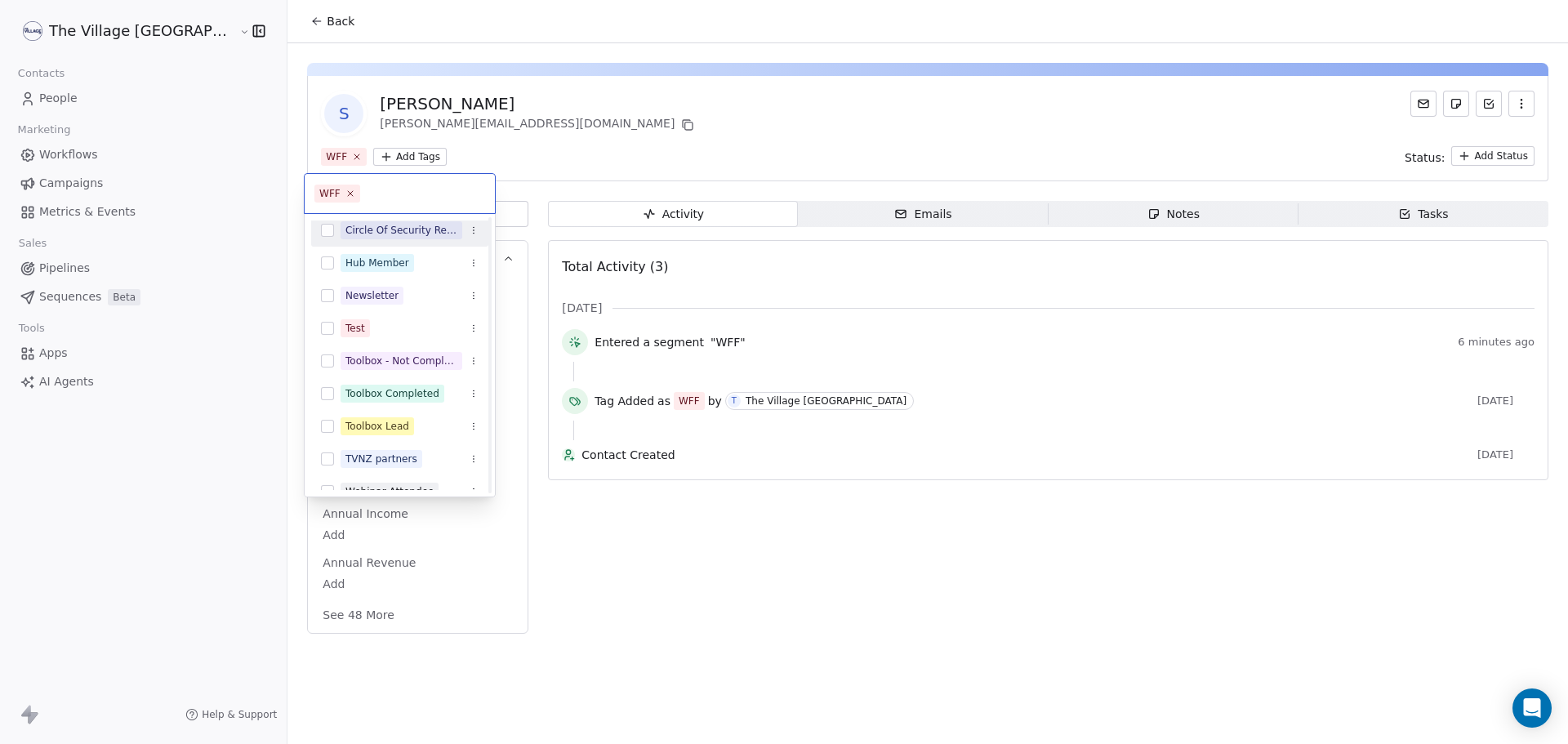
scroll to position [220, 0]
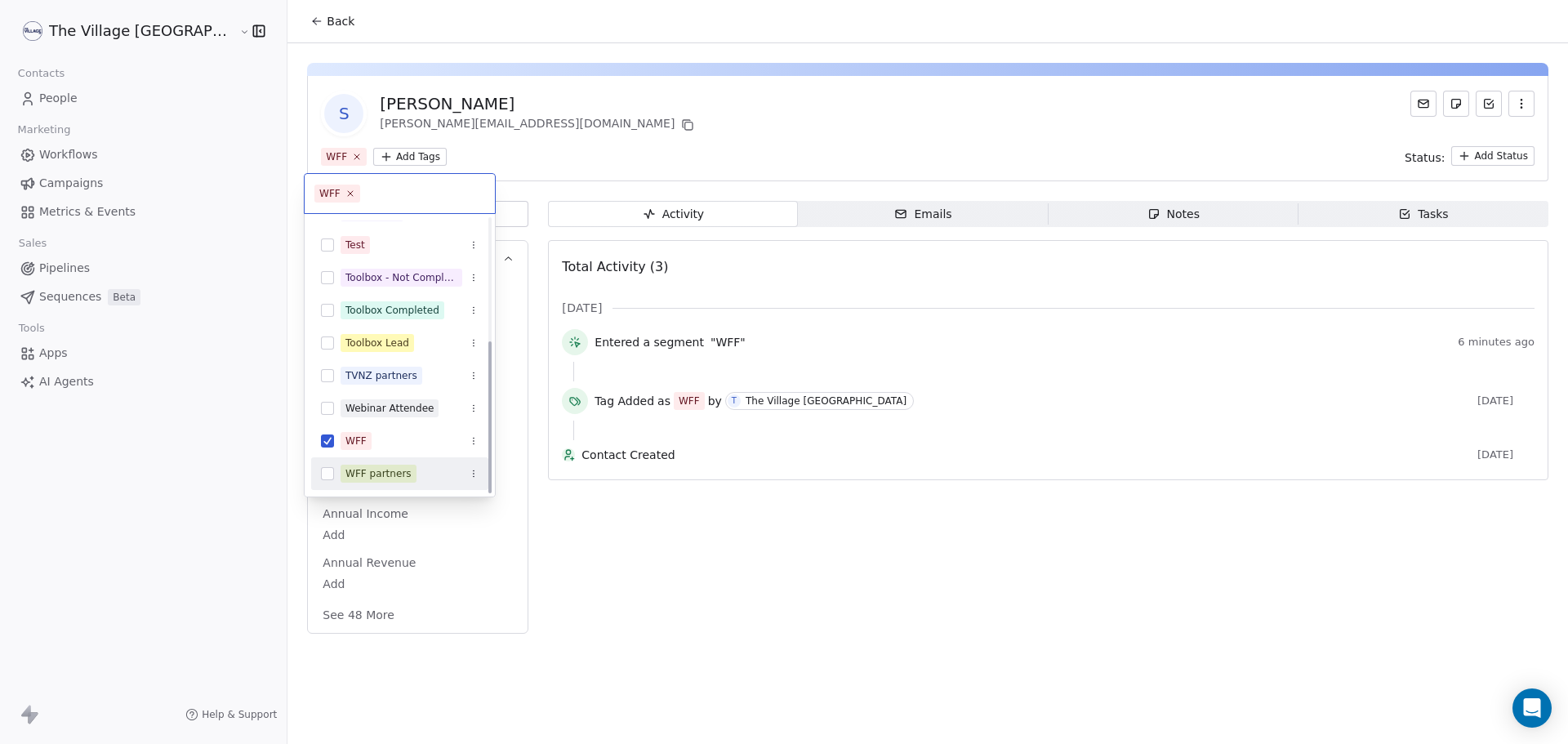
click at [384, 467] on div "WFF partners" at bounding box center [379, 473] width 66 height 14
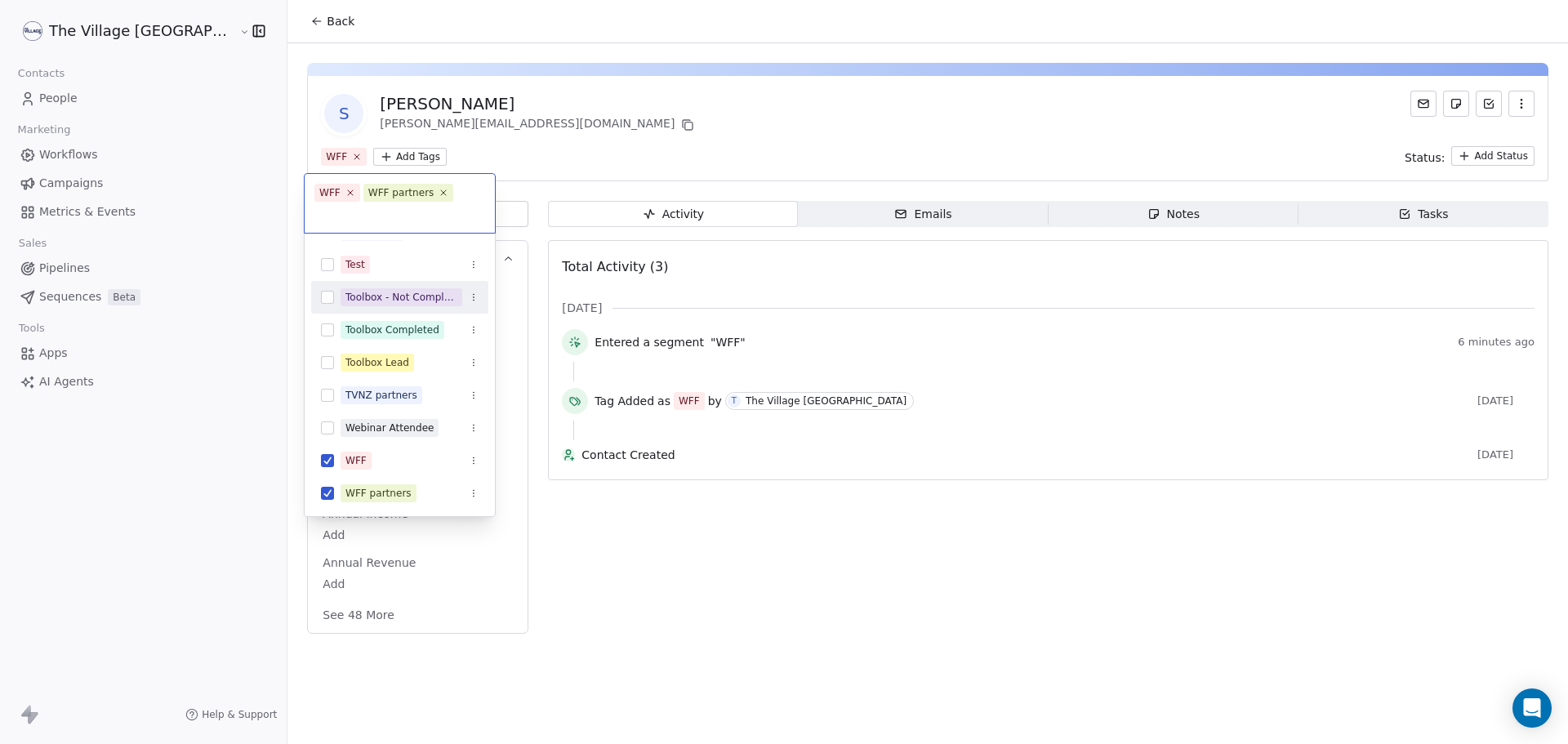
click at [527, 114] on html "The Village NZ Contacts People Marketing Workflows Campaigns Metrics & Events S…" at bounding box center [784, 372] width 1568 height 744
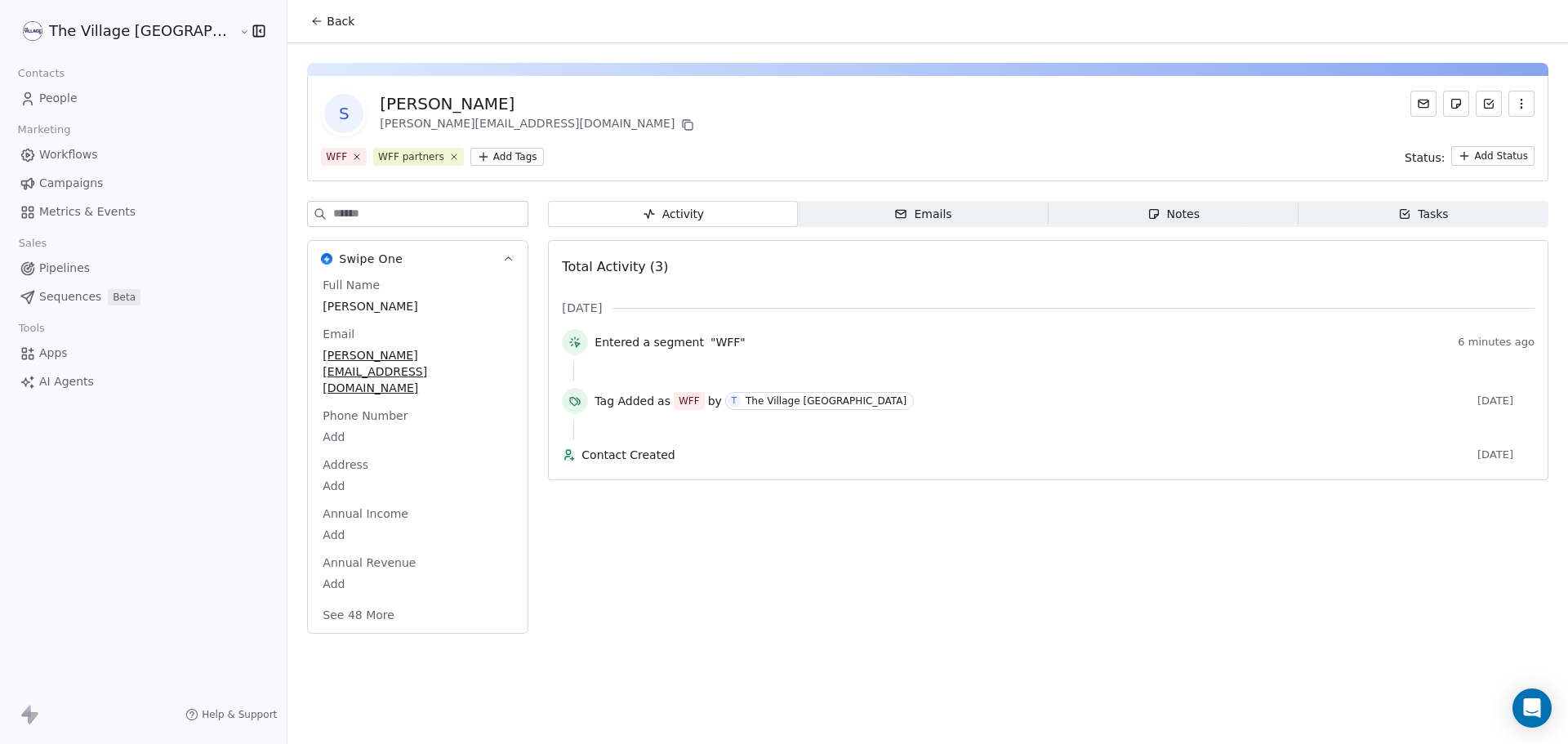
click at [327, 20] on span "Back" at bounding box center [340, 21] width 28 height 16
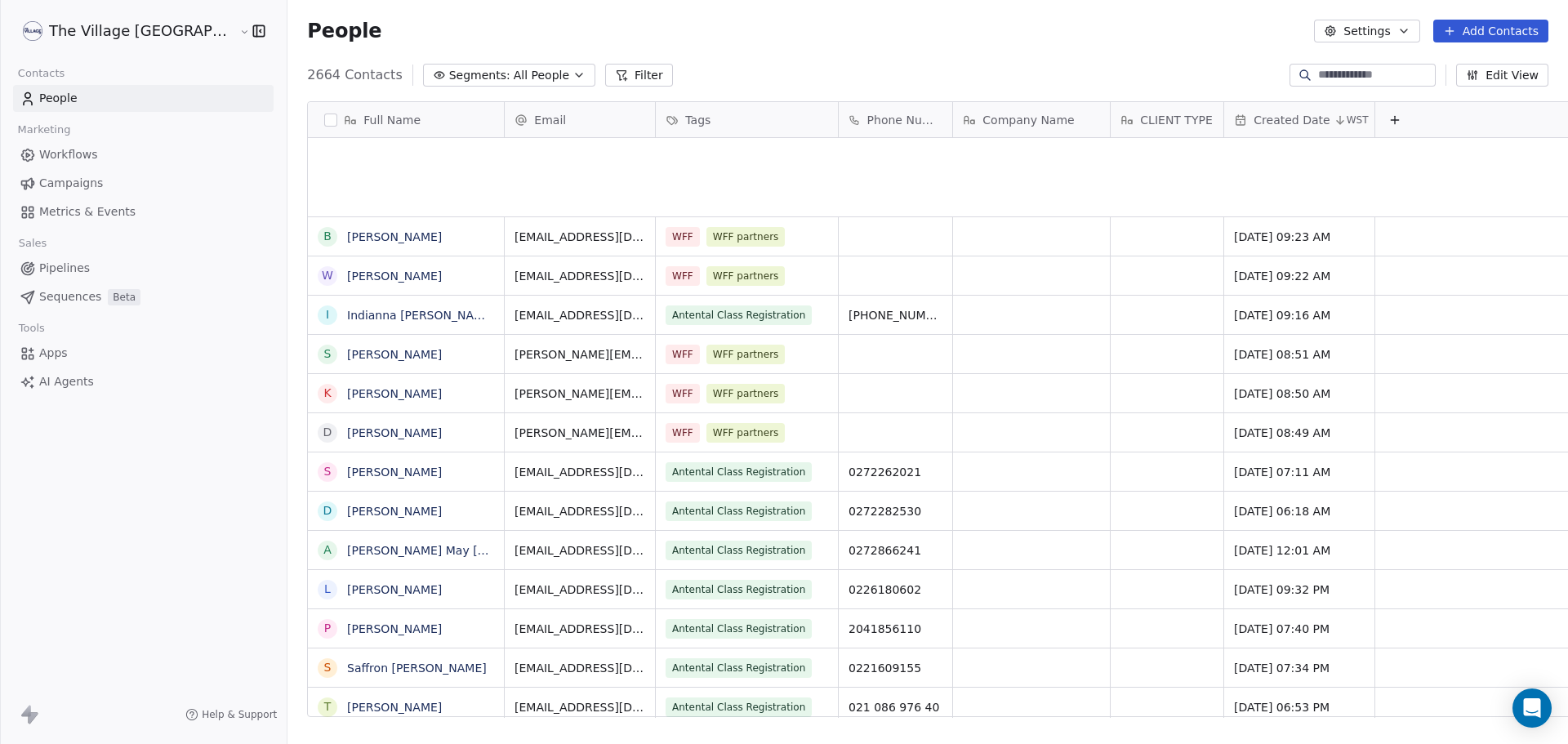
scroll to position [642, 1335]
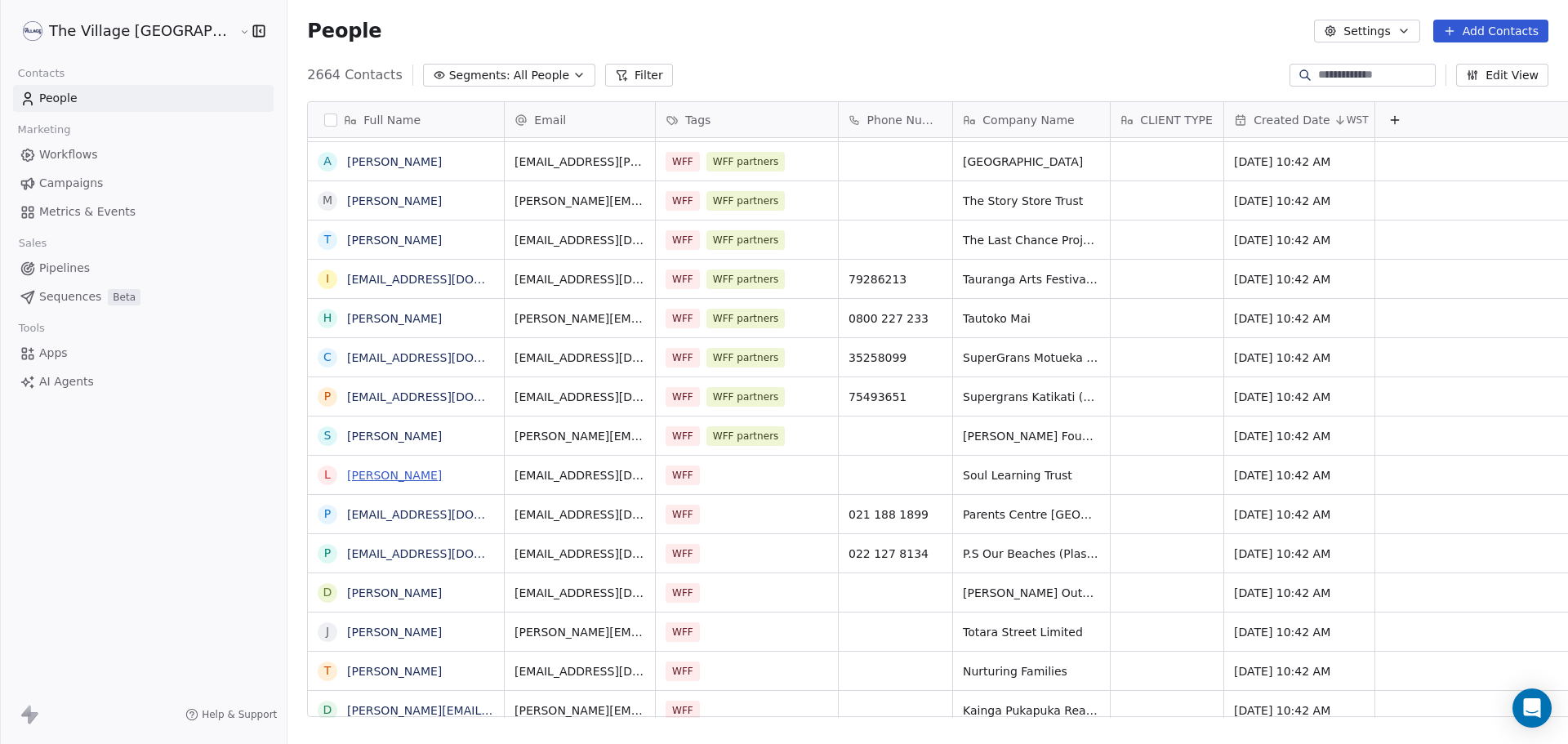
click at [347, 473] on link "[PERSON_NAME]" at bounding box center [394, 476] width 95 height 13
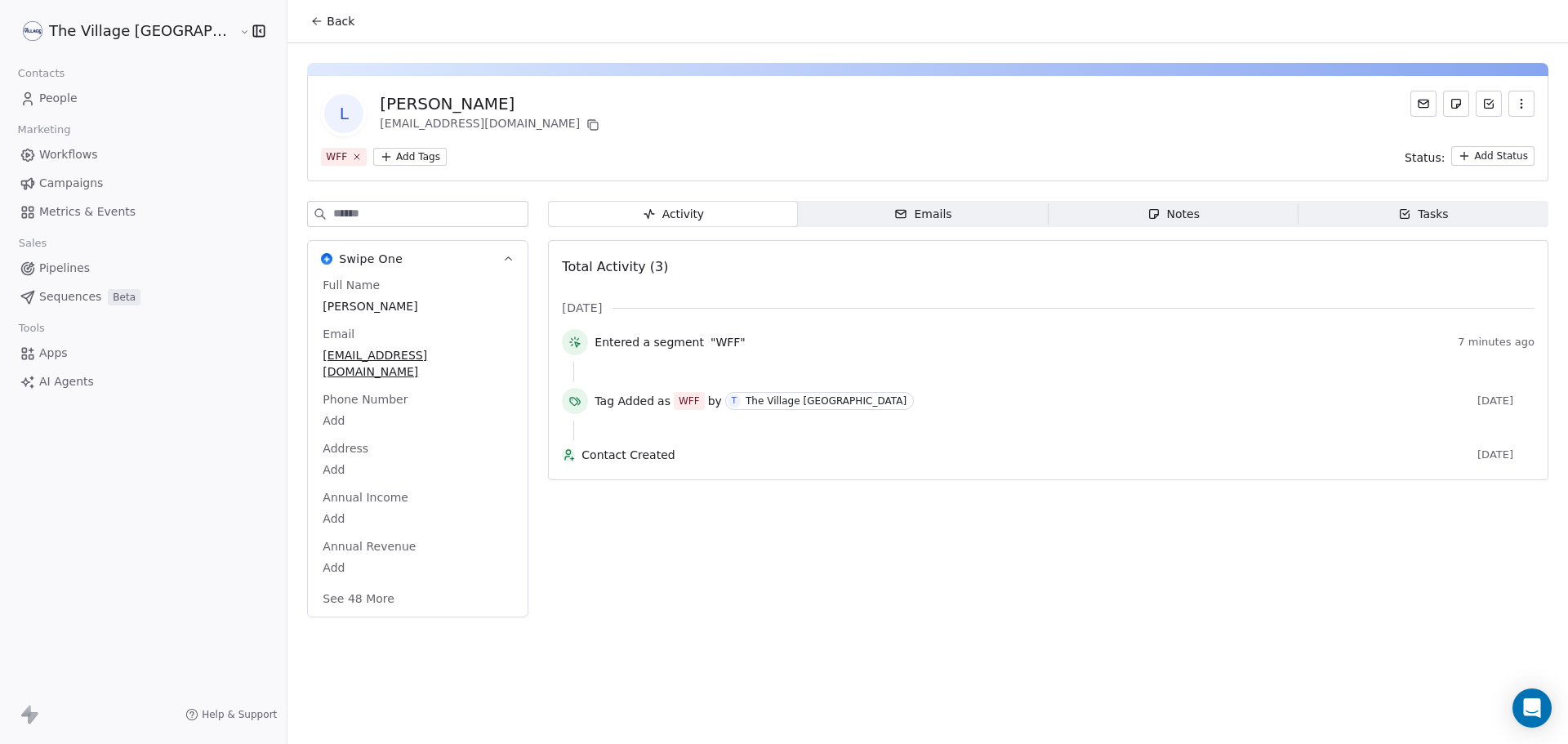
click at [364, 162] on html "The Village NZ Contacts People Marketing Workflows Campaigns Metrics & Events S…" at bounding box center [784, 372] width 1568 height 744
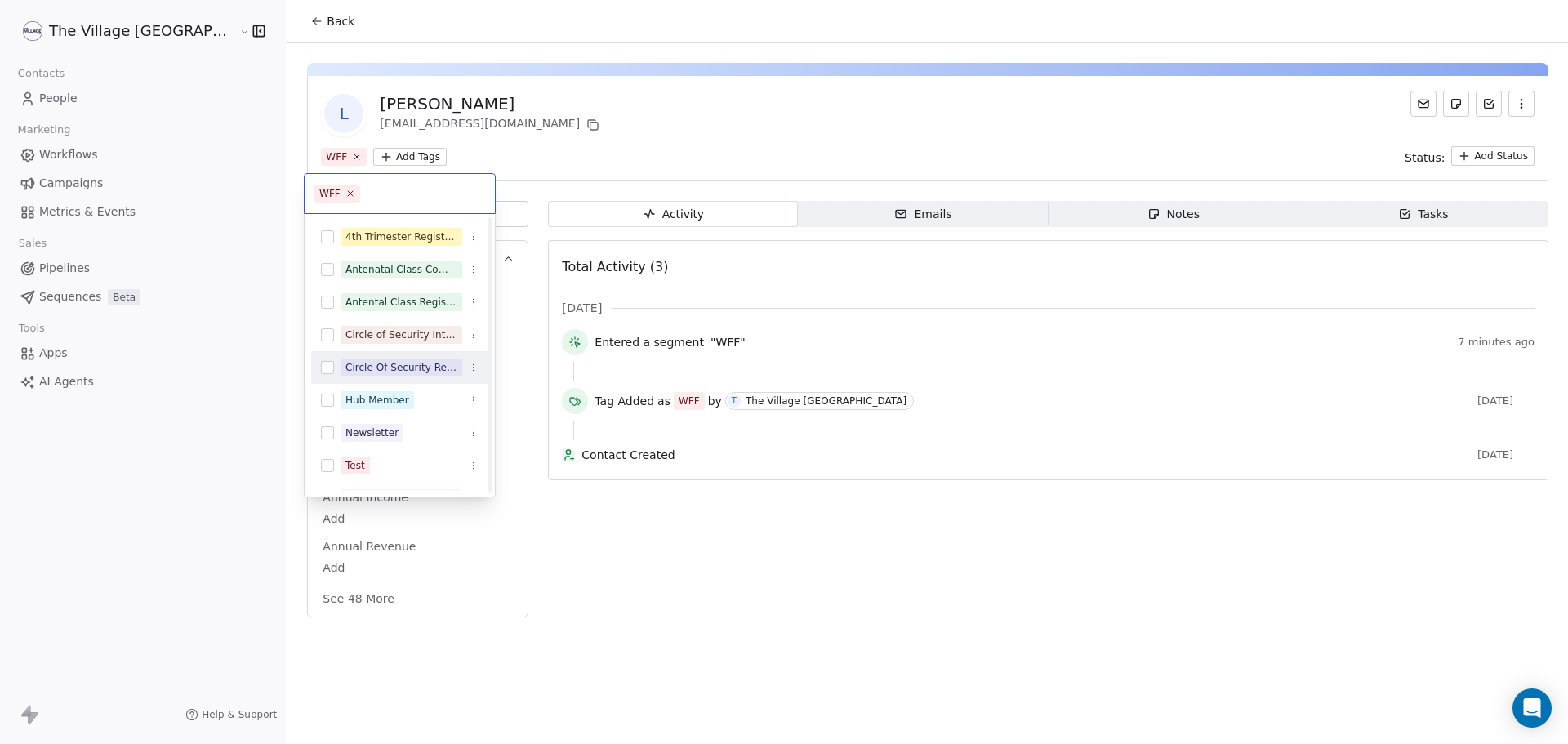
scroll to position [220, 0]
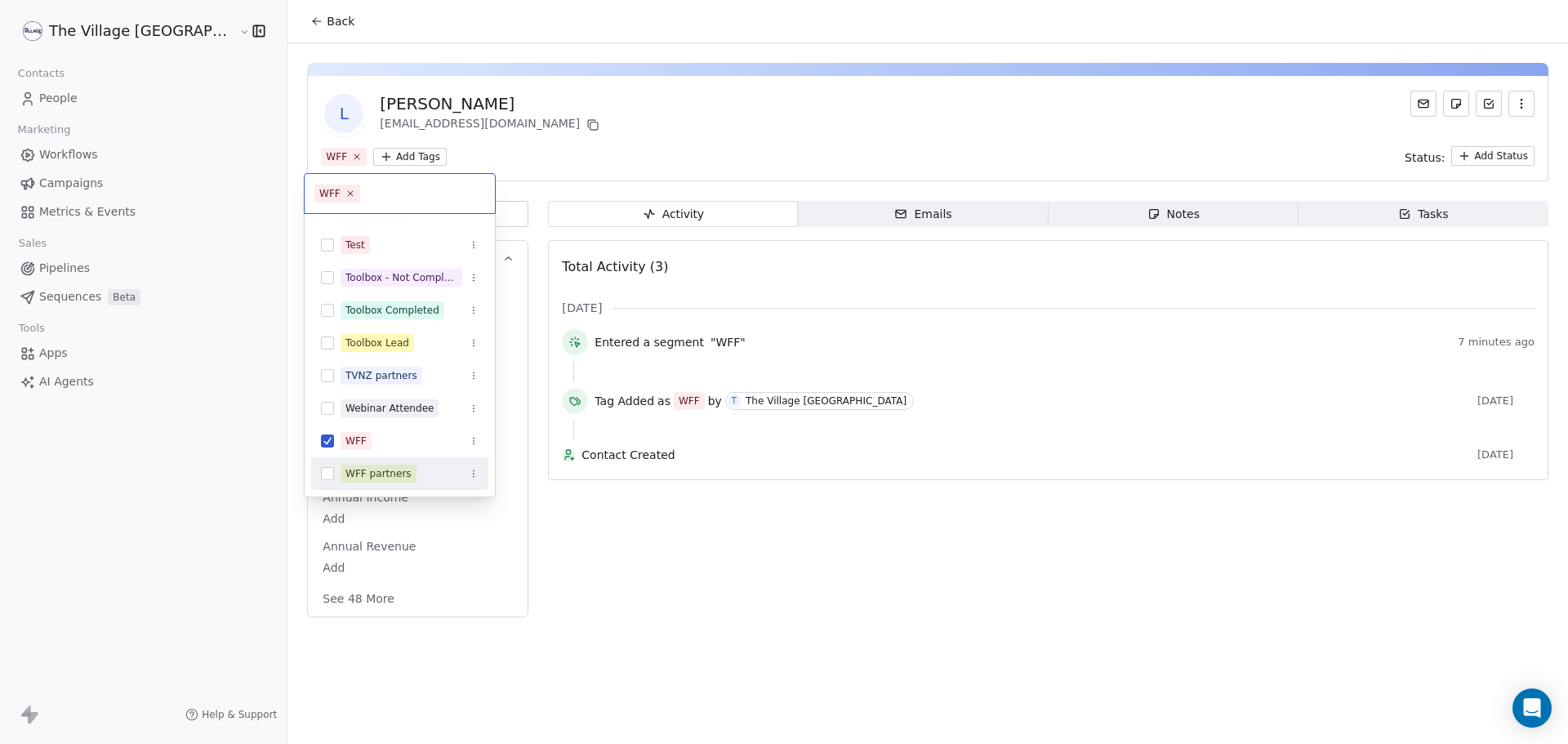
click at [386, 467] on div "WFF partners" at bounding box center [379, 473] width 66 height 14
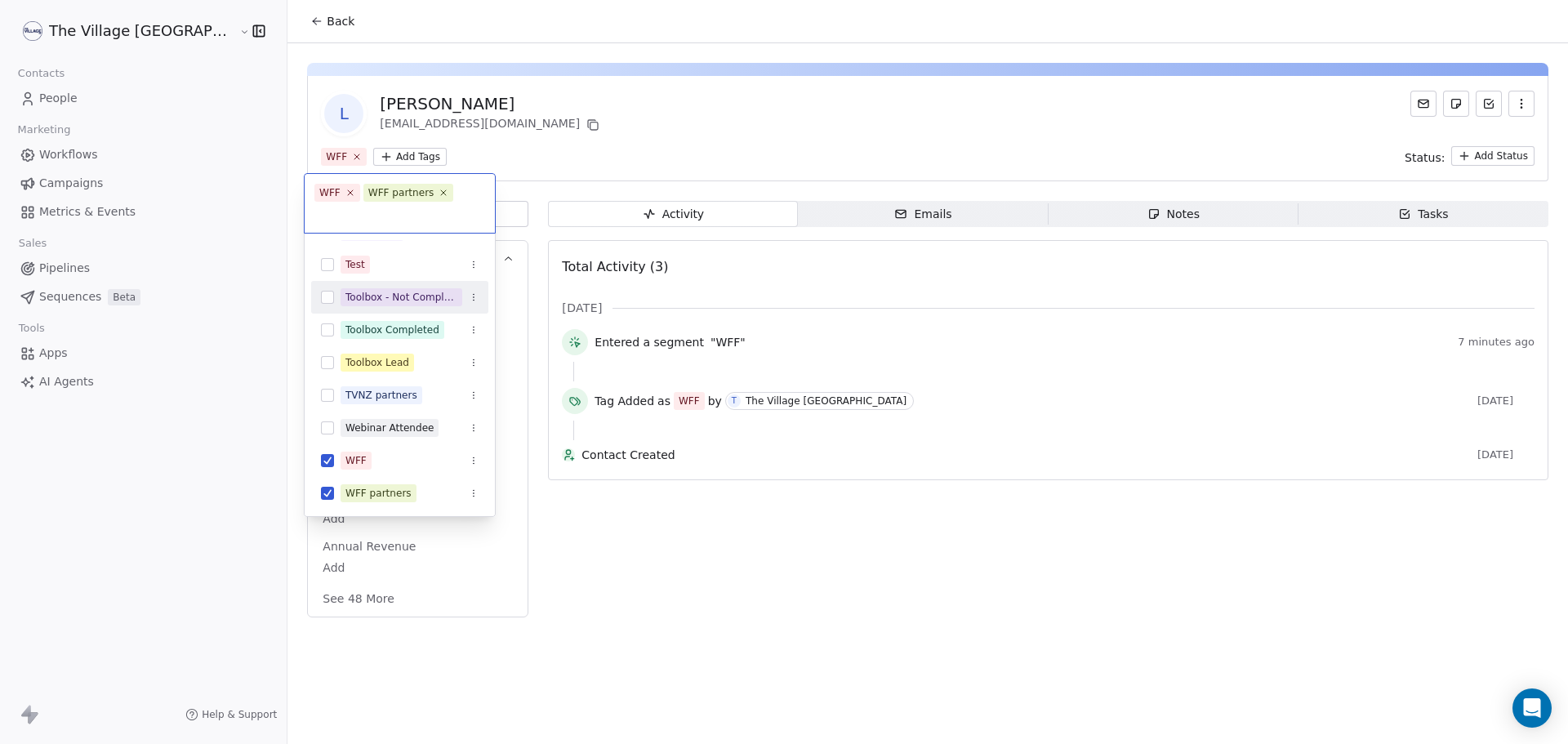
click at [568, 123] on html "The Village NZ Contacts People Marketing Workflows Campaigns Metrics & Events S…" at bounding box center [784, 372] width 1568 height 744
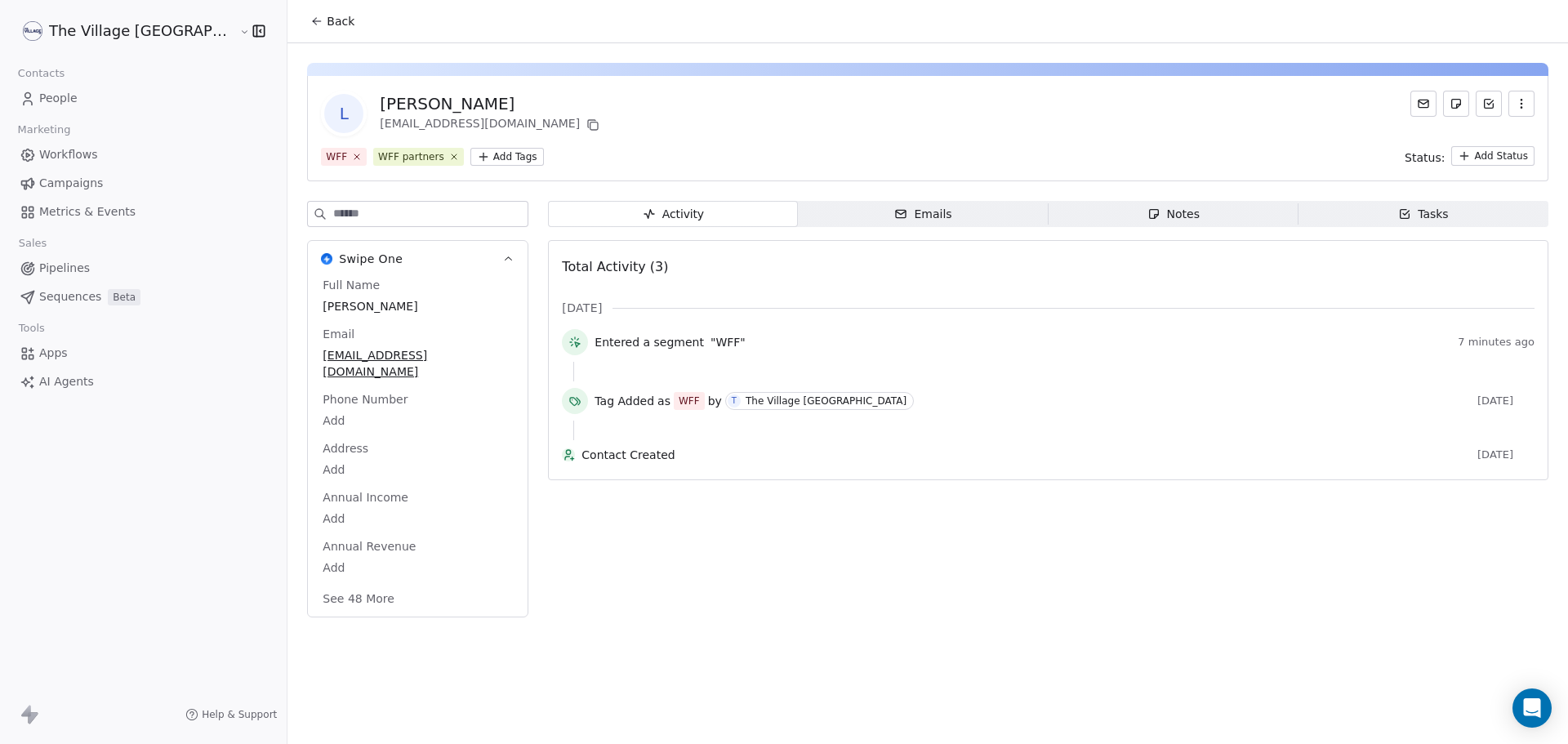
click at [327, 22] on span "Back" at bounding box center [340, 21] width 28 height 16
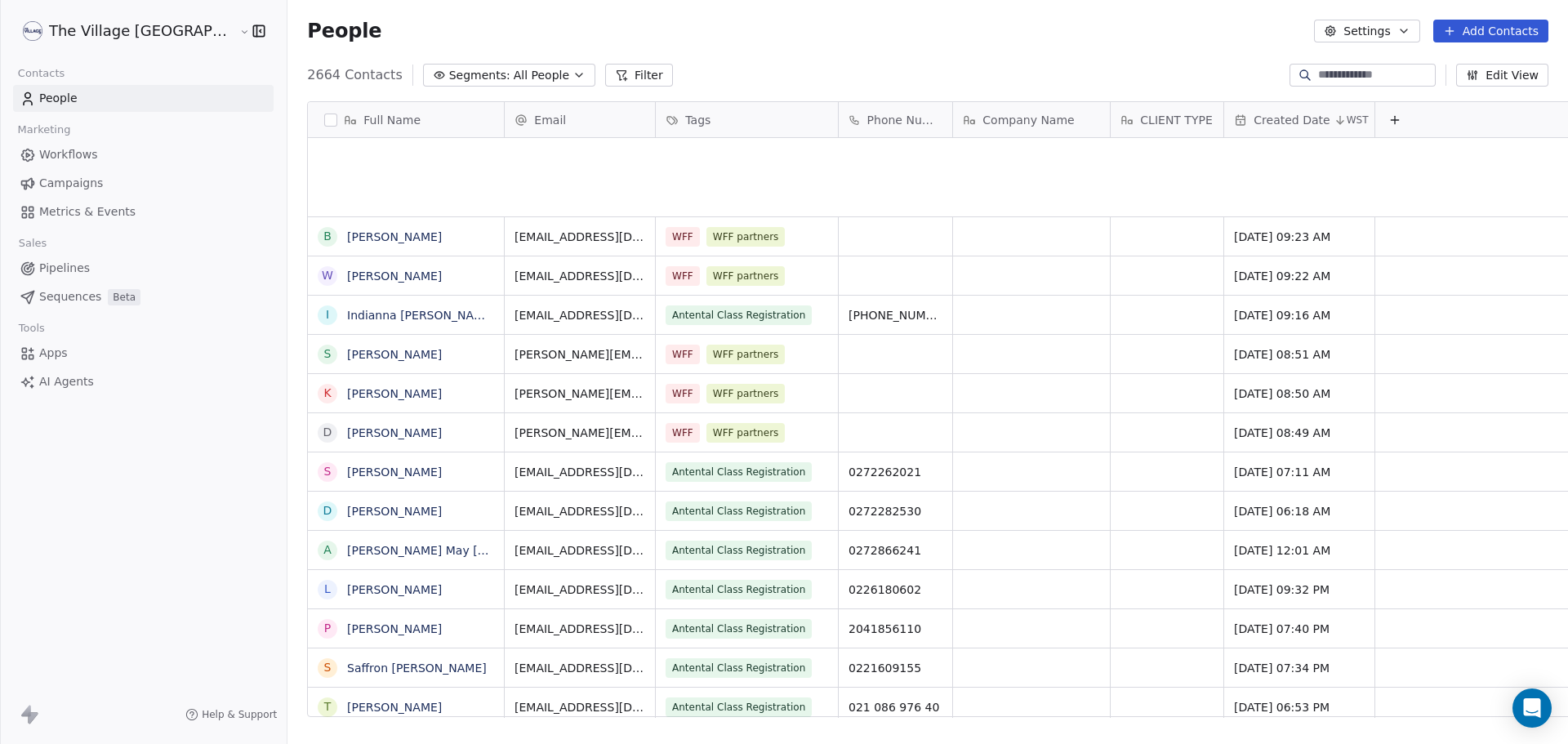
scroll to position [642, 1335]
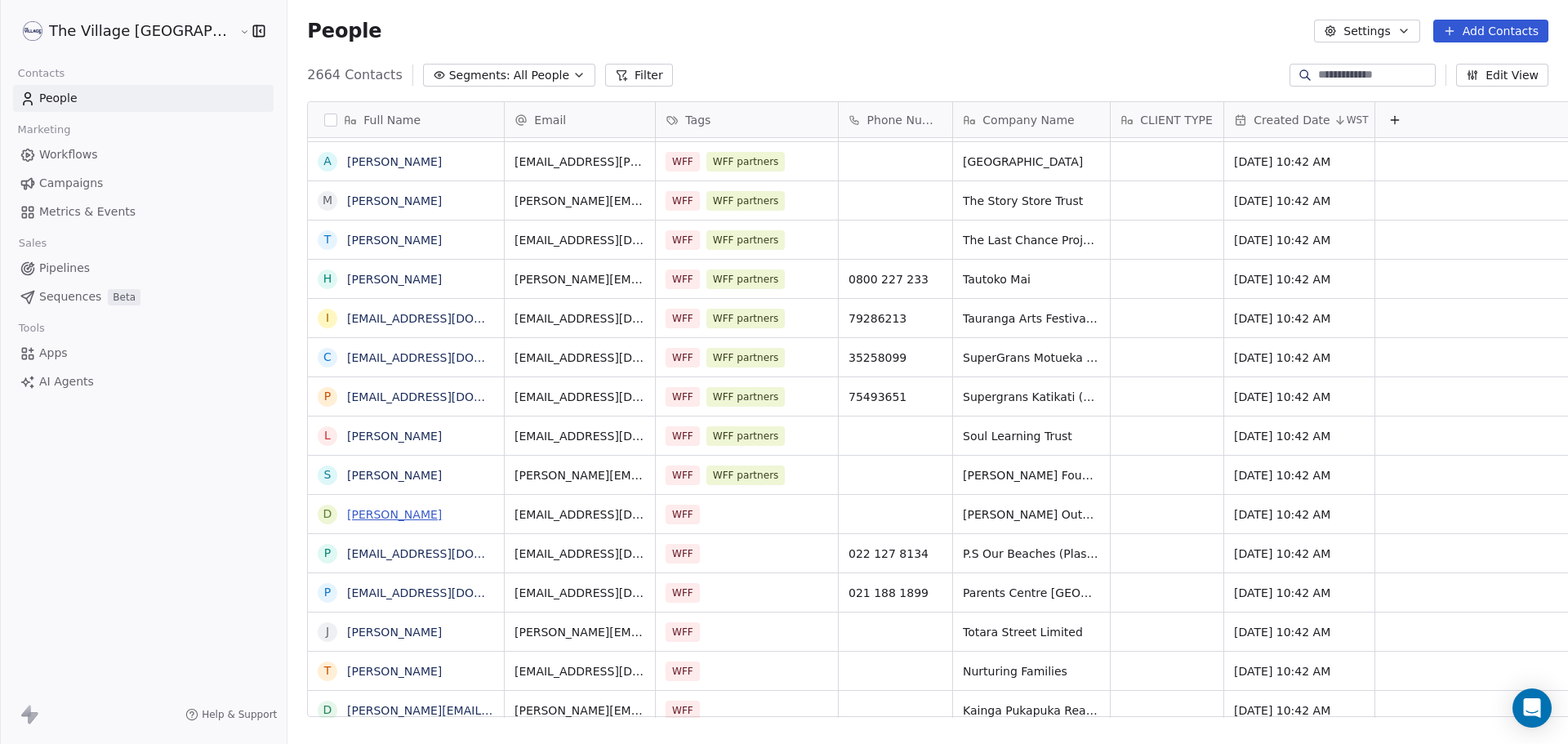
click at [347, 519] on link "[PERSON_NAME]" at bounding box center [394, 515] width 95 height 13
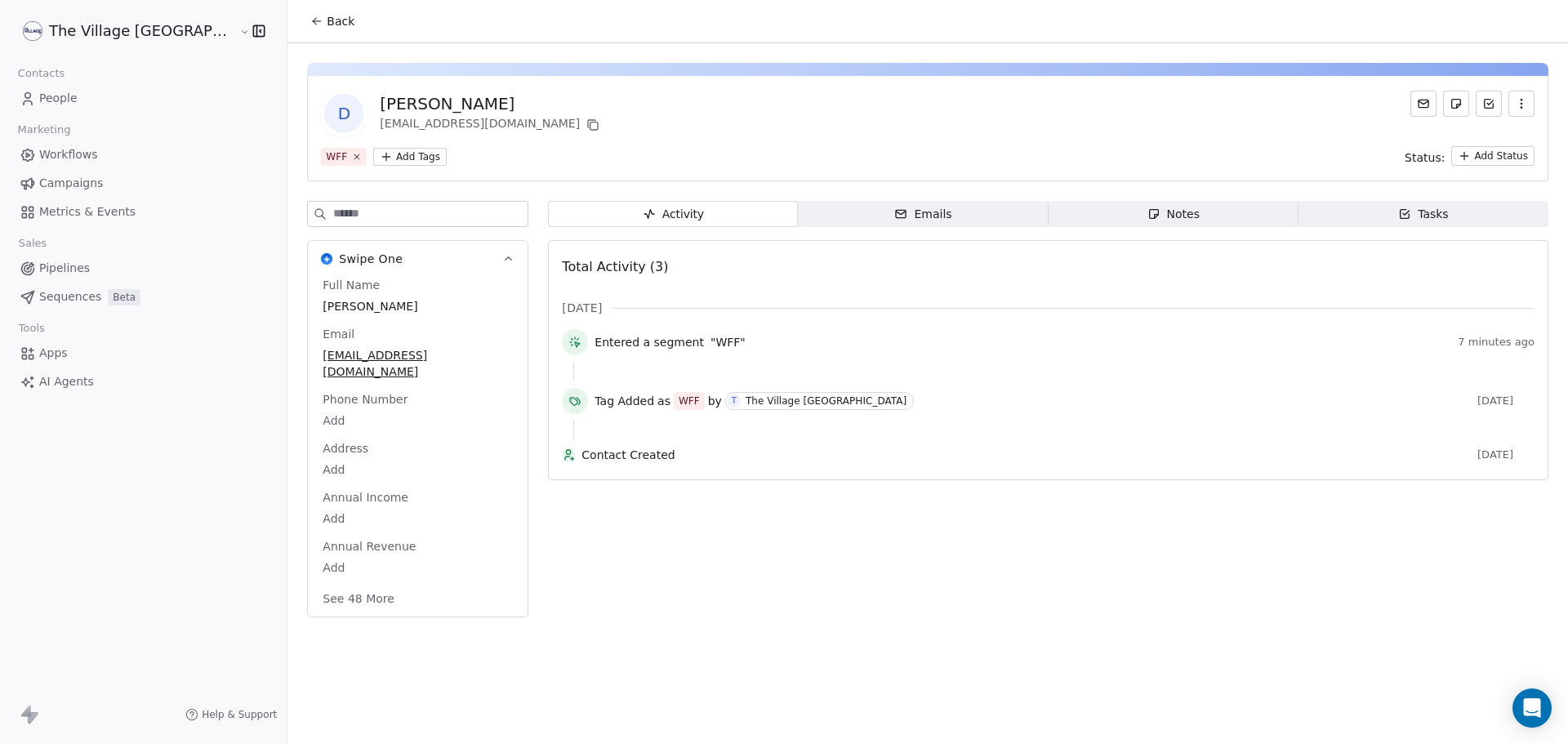
click at [349, 156] on html "The Village NZ Contacts People Marketing Workflows Campaigns Metrics & Events S…" at bounding box center [784, 372] width 1568 height 744
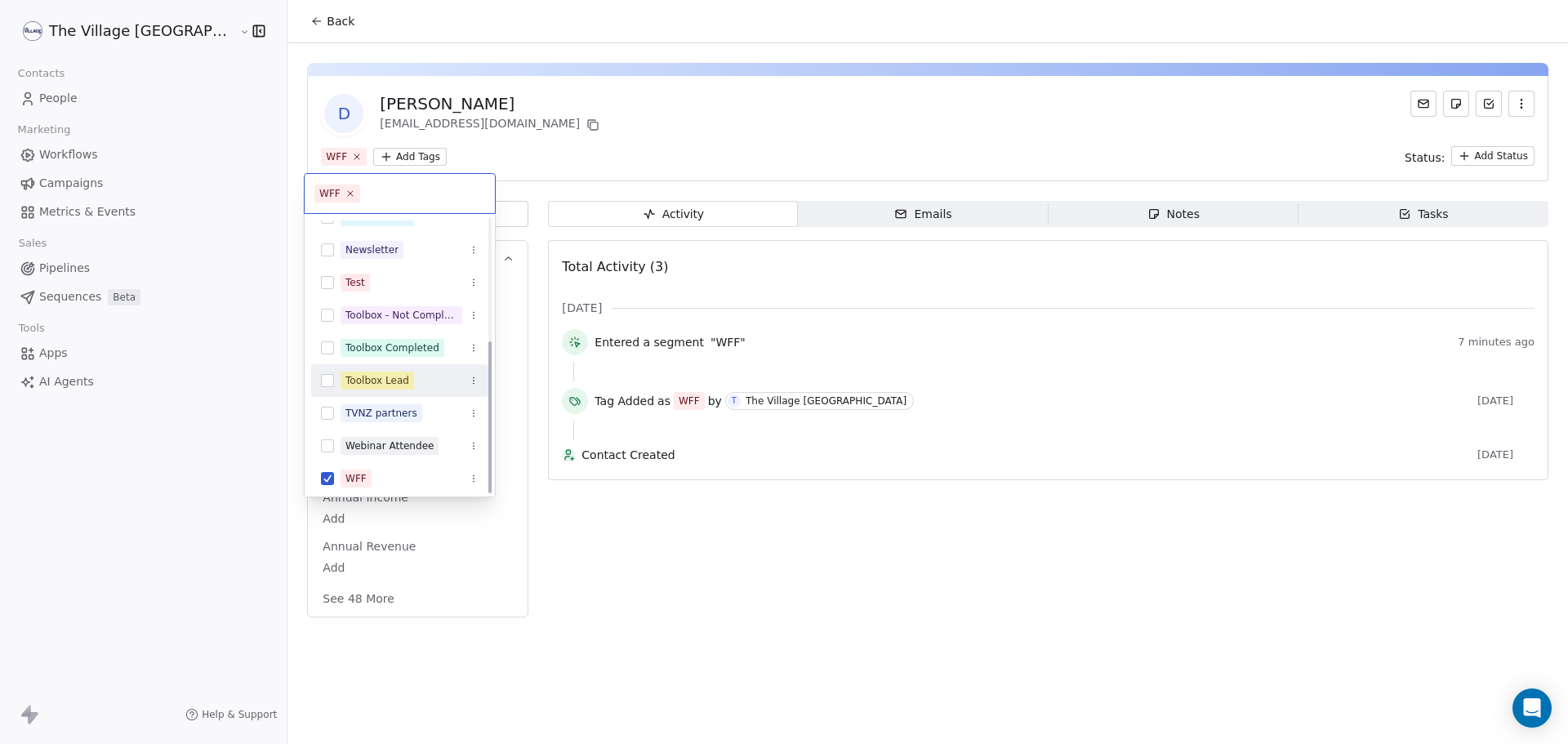
scroll to position [220, 0]
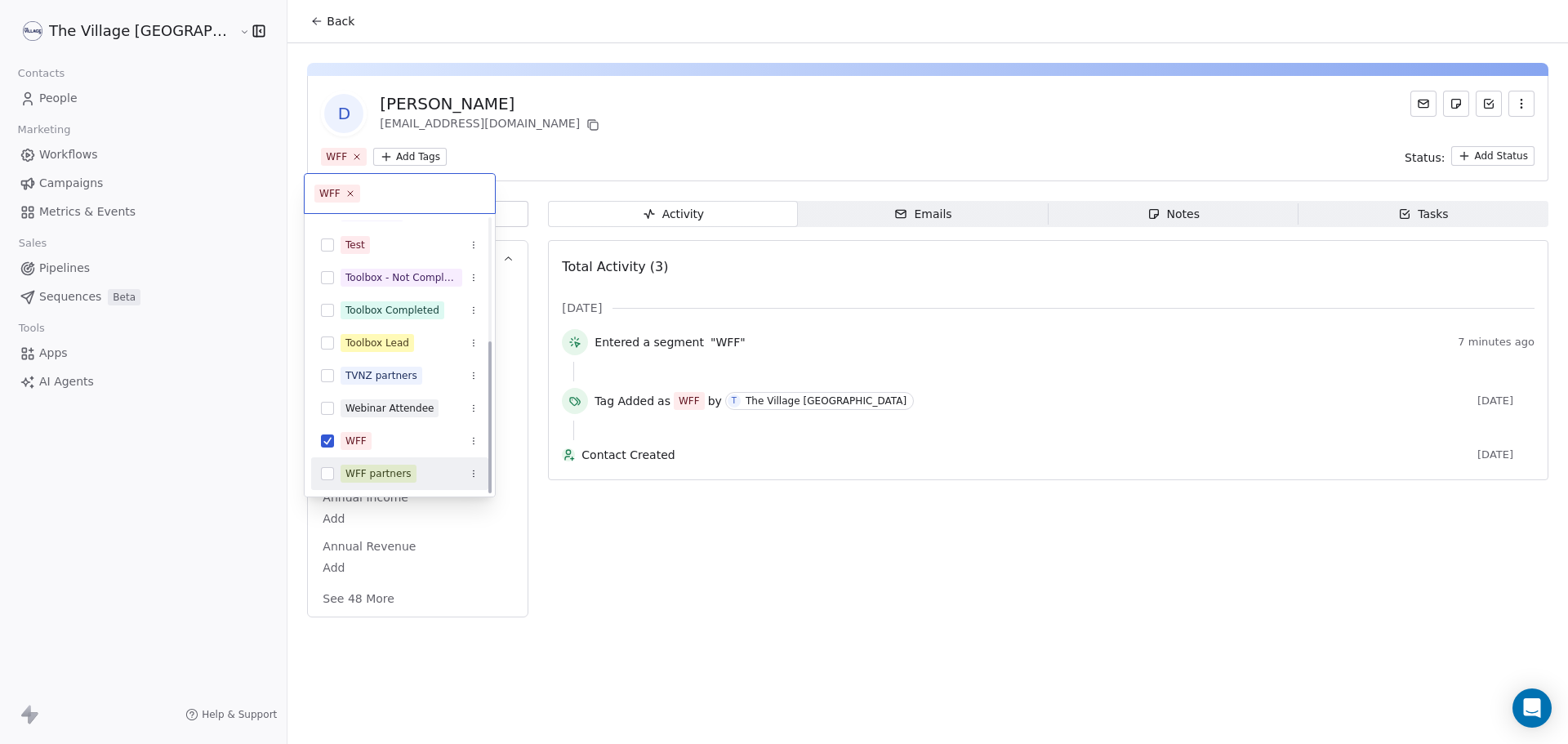
click at [416, 475] on div "WFF partners" at bounding box center [409, 473] width 138 height 18
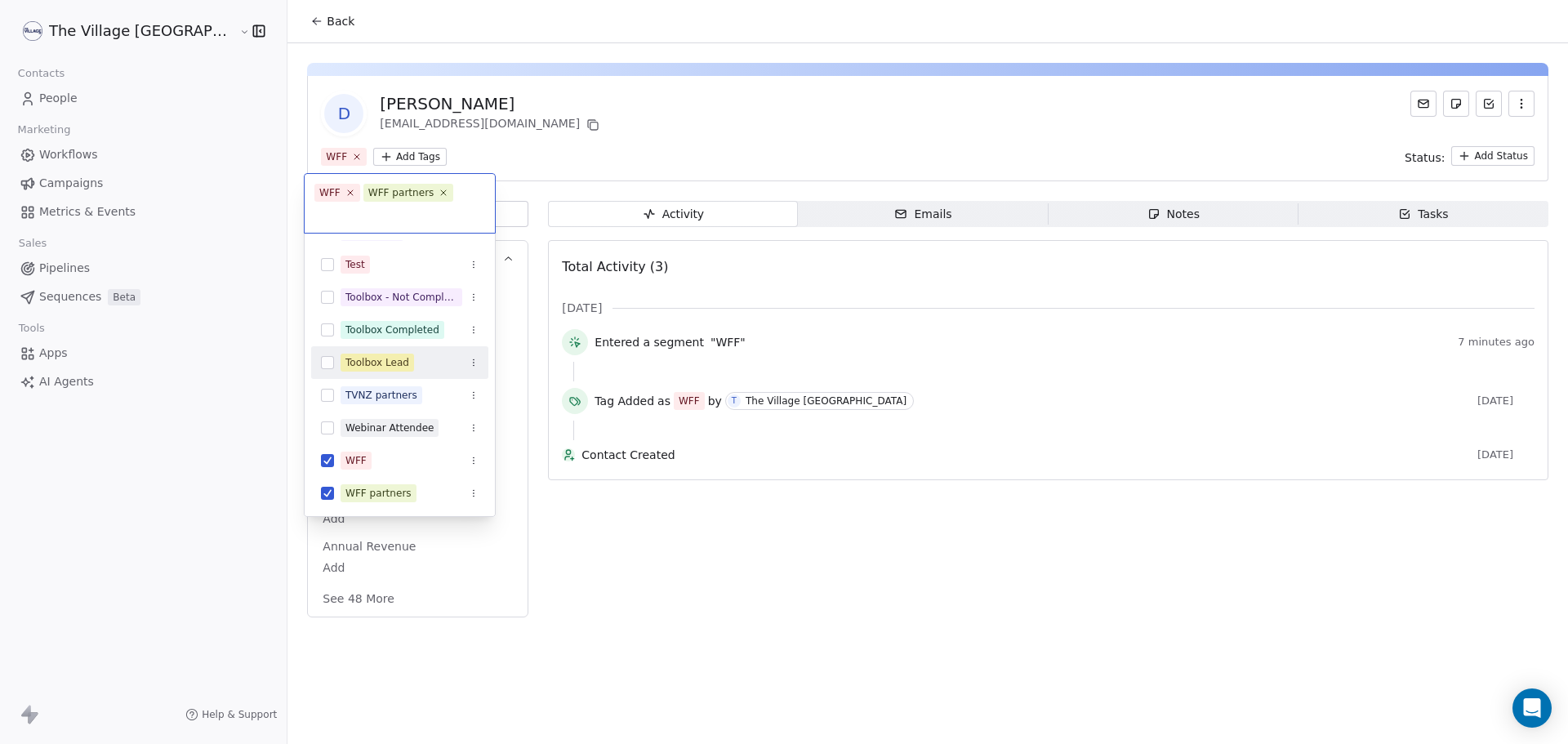
click at [548, 126] on html "The Village NZ Contacts People Marketing Workflows Campaigns Metrics & Events S…" at bounding box center [784, 372] width 1568 height 744
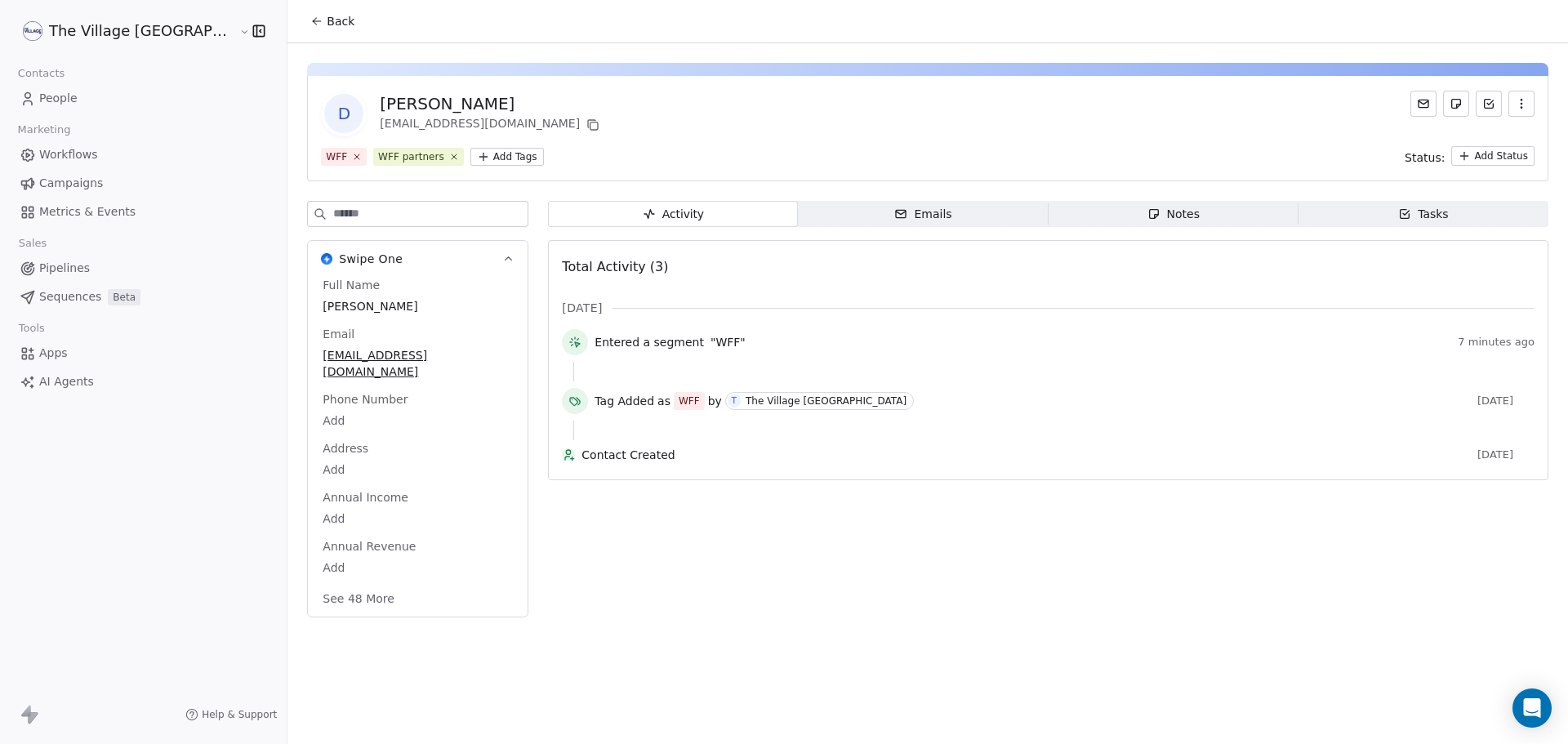
click at [311, 20] on icon at bounding box center [317, 21] width 13 height 13
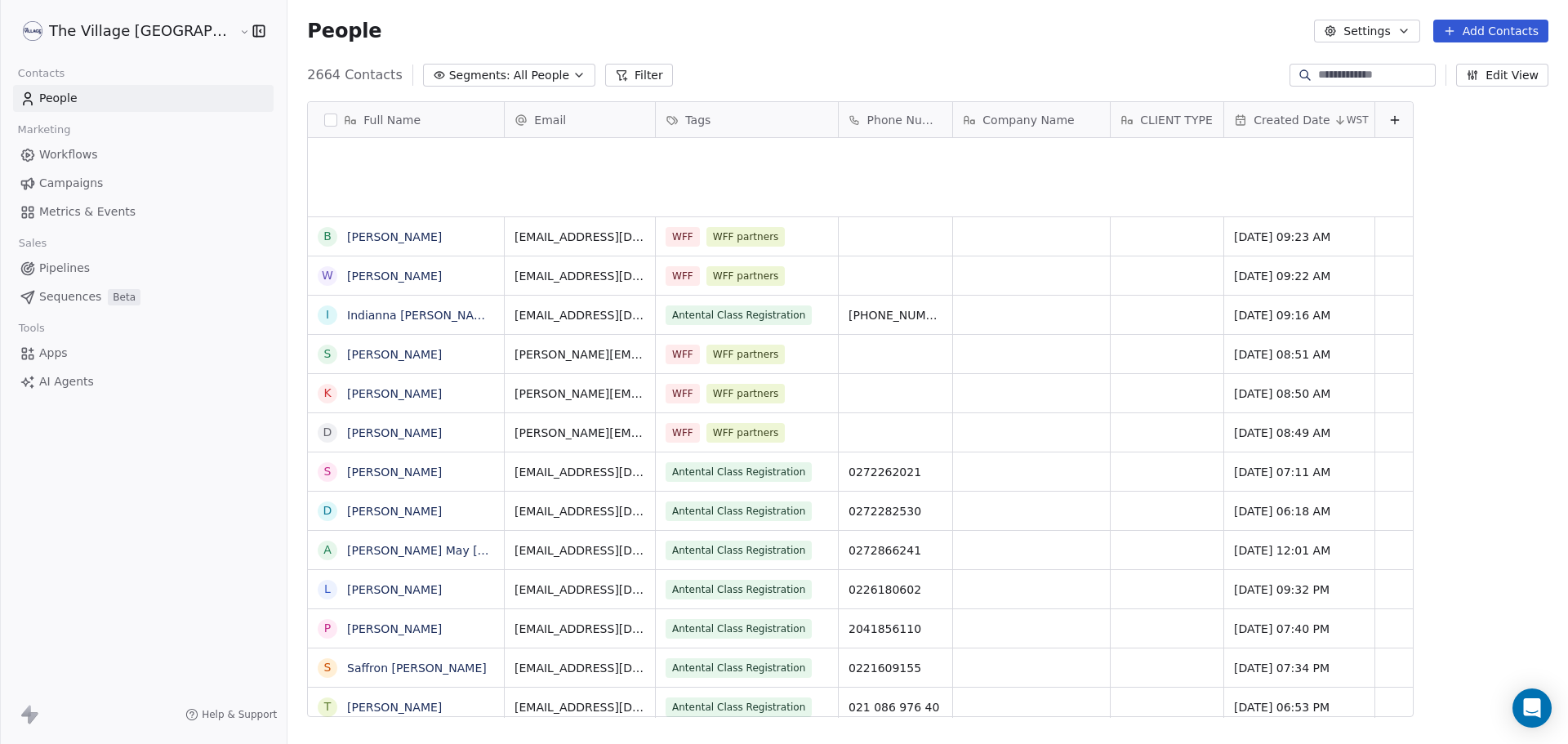
scroll to position [642, 1335]
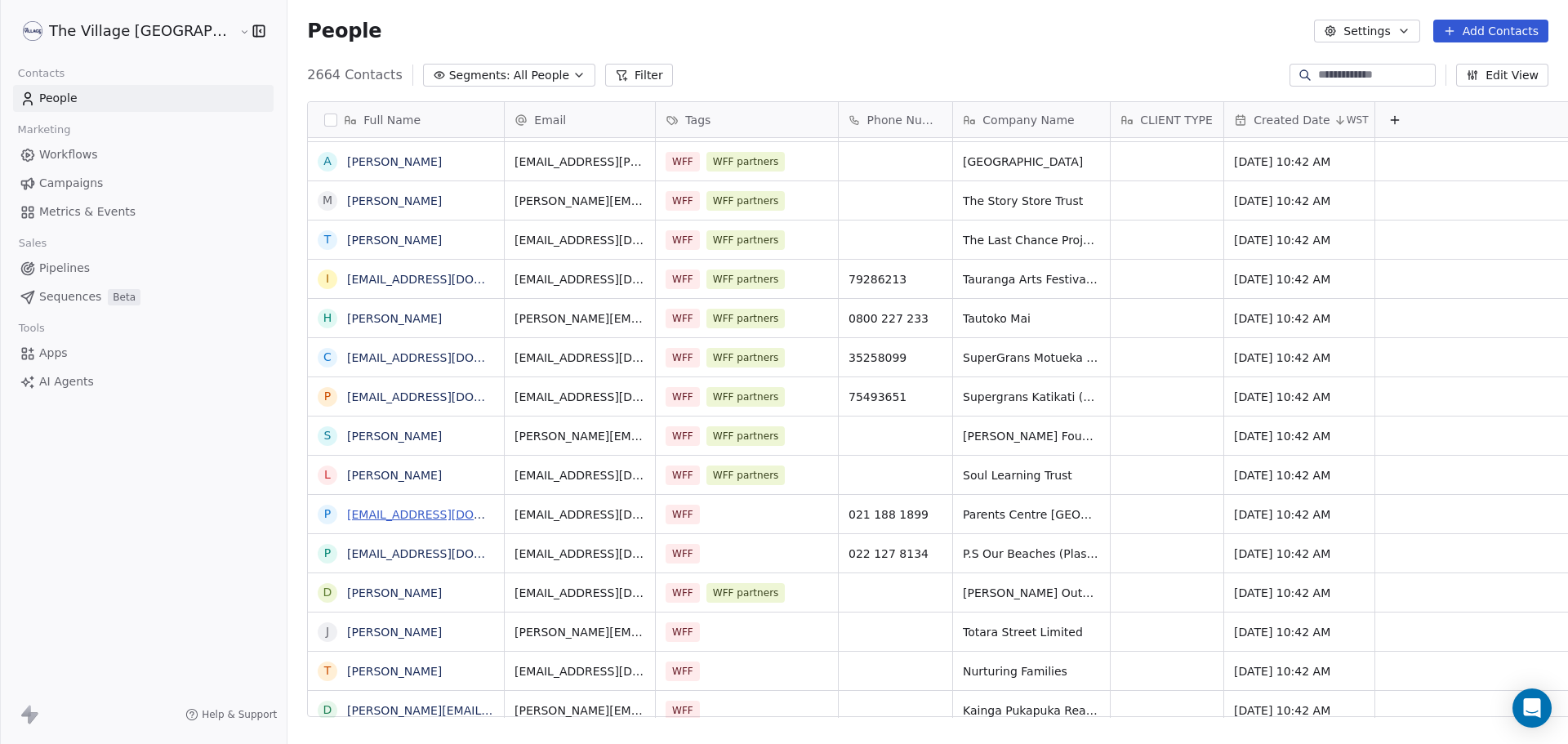
click at [376, 512] on link "[EMAIL_ADDRESS][DOMAIN_NAME]" at bounding box center [446, 515] width 200 height 13
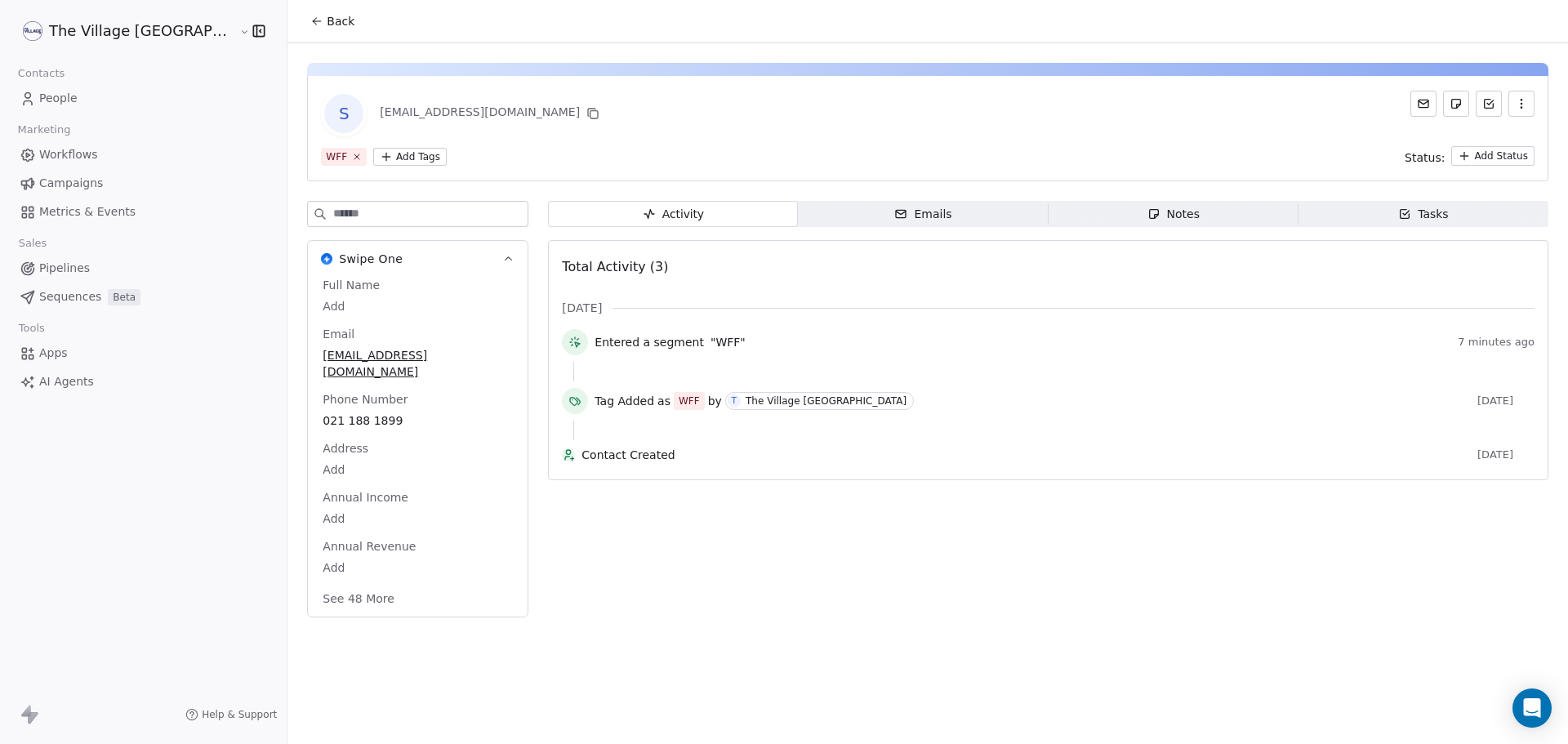
click at [343, 155] on html "The Village NZ Contacts People Marketing Workflows Campaigns Metrics & Events S…" at bounding box center [784, 372] width 1568 height 744
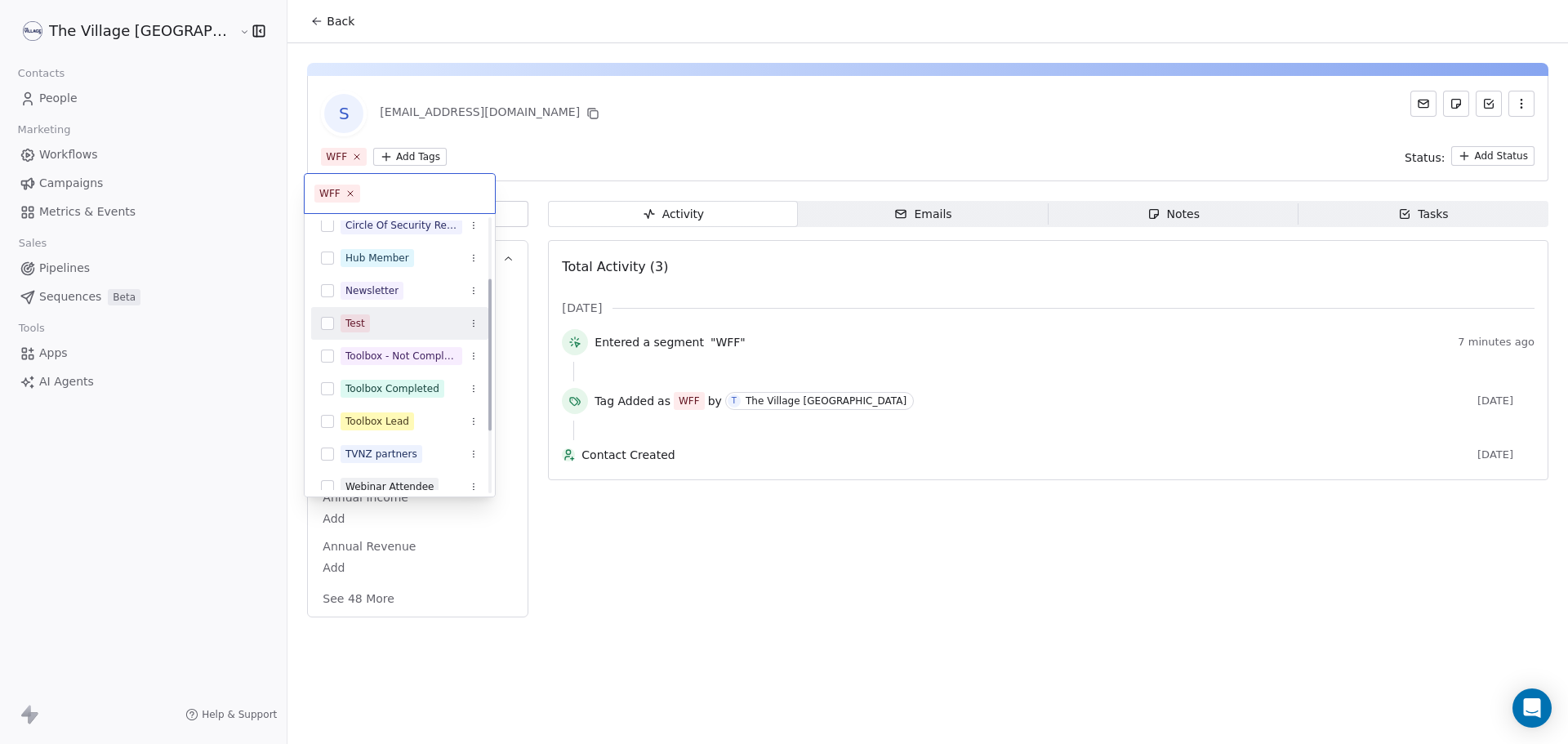
scroll to position [220, 0]
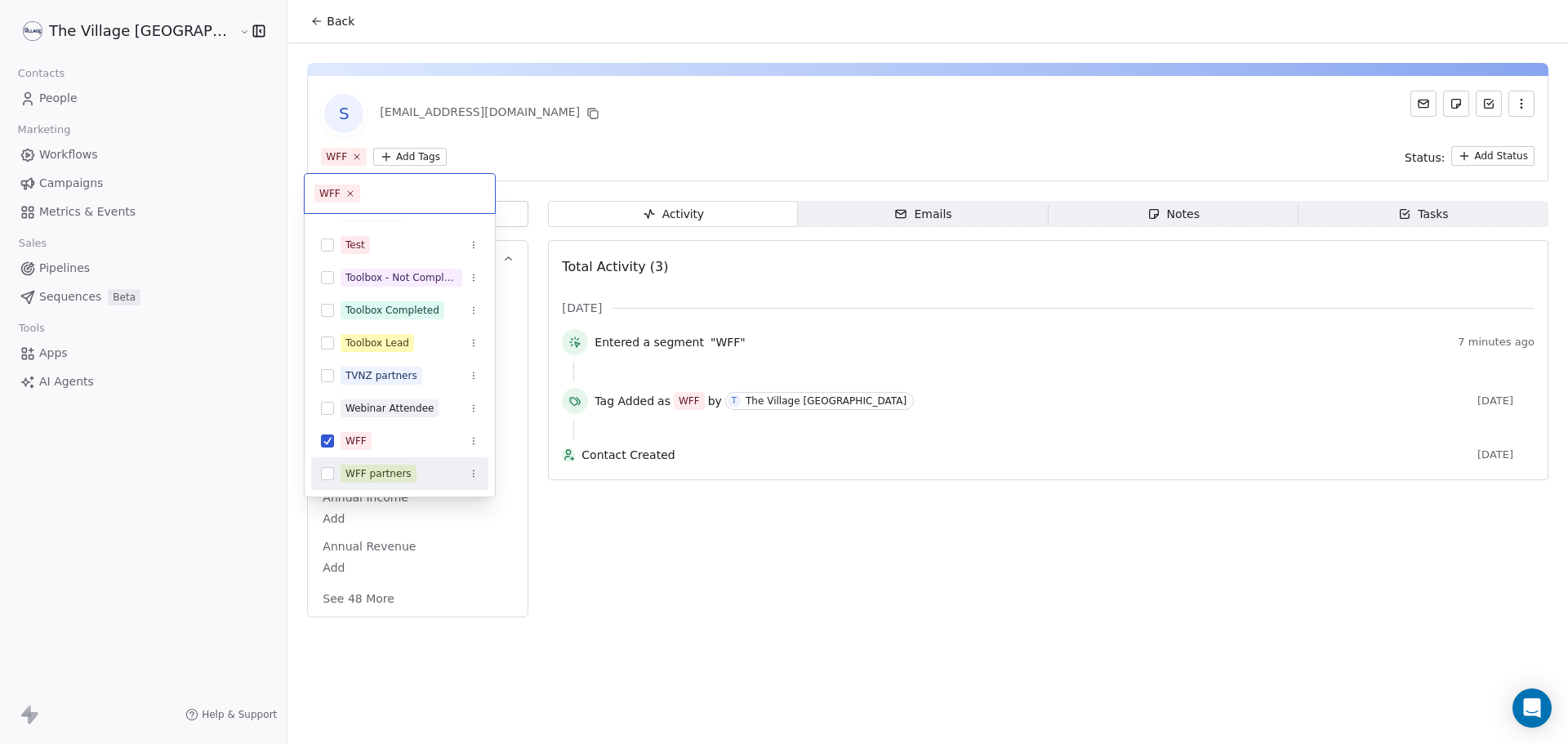
click at [365, 474] on div "WFF partners" at bounding box center [379, 473] width 66 height 14
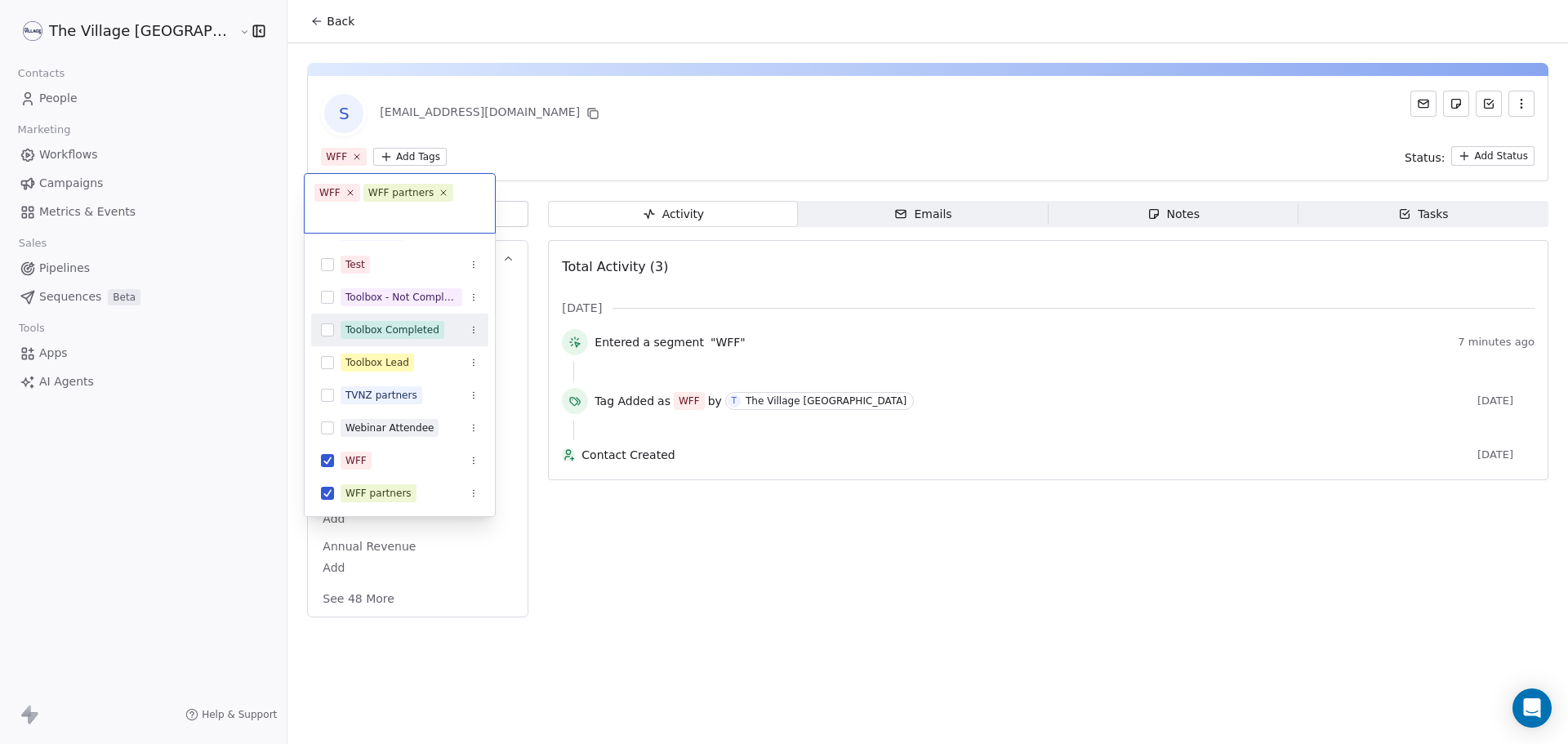
click at [556, 103] on html "The Village NZ Contacts People Marketing Workflows Campaigns Metrics & Events S…" at bounding box center [784, 372] width 1568 height 744
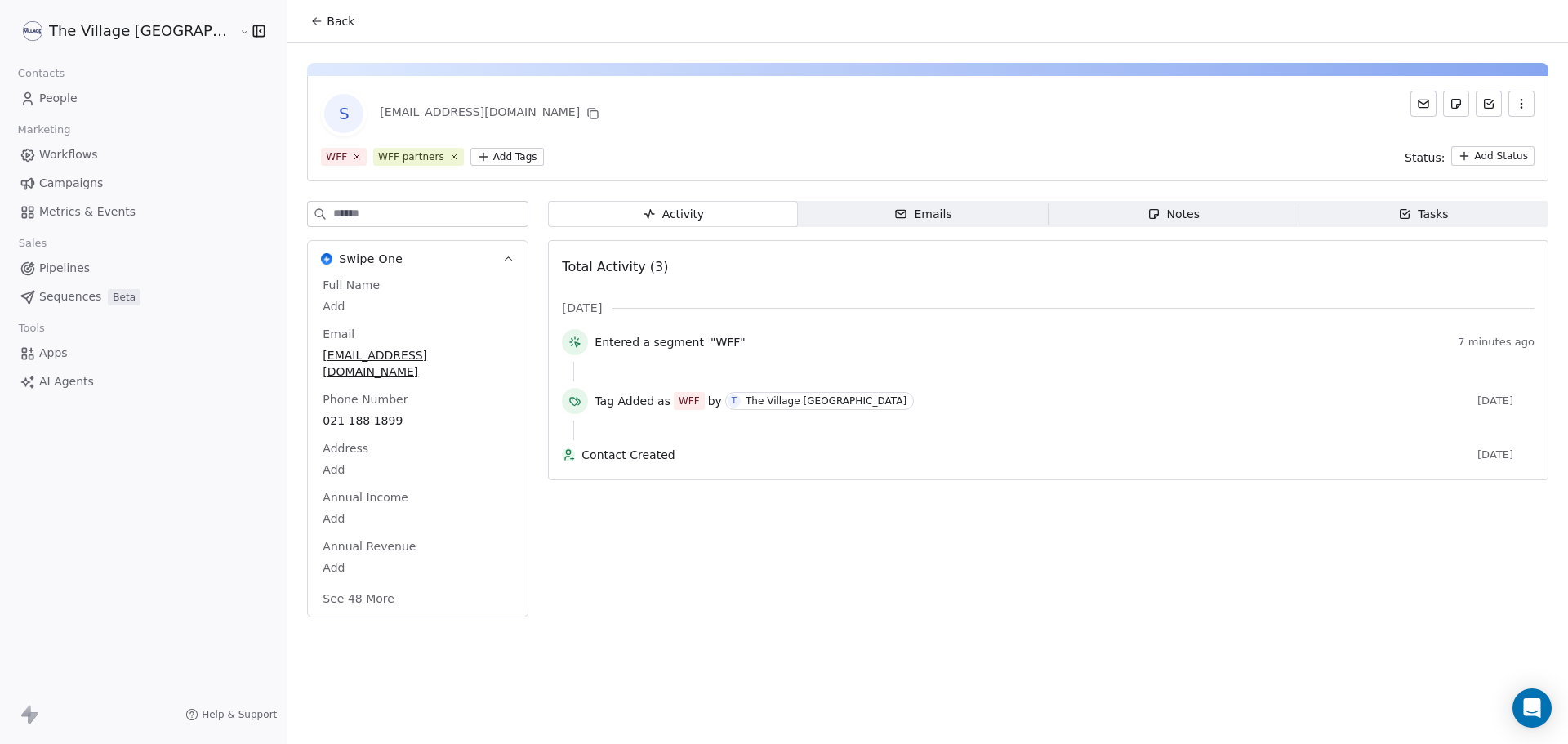
click at [327, 24] on span "Back" at bounding box center [340, 21] width 28 height 16
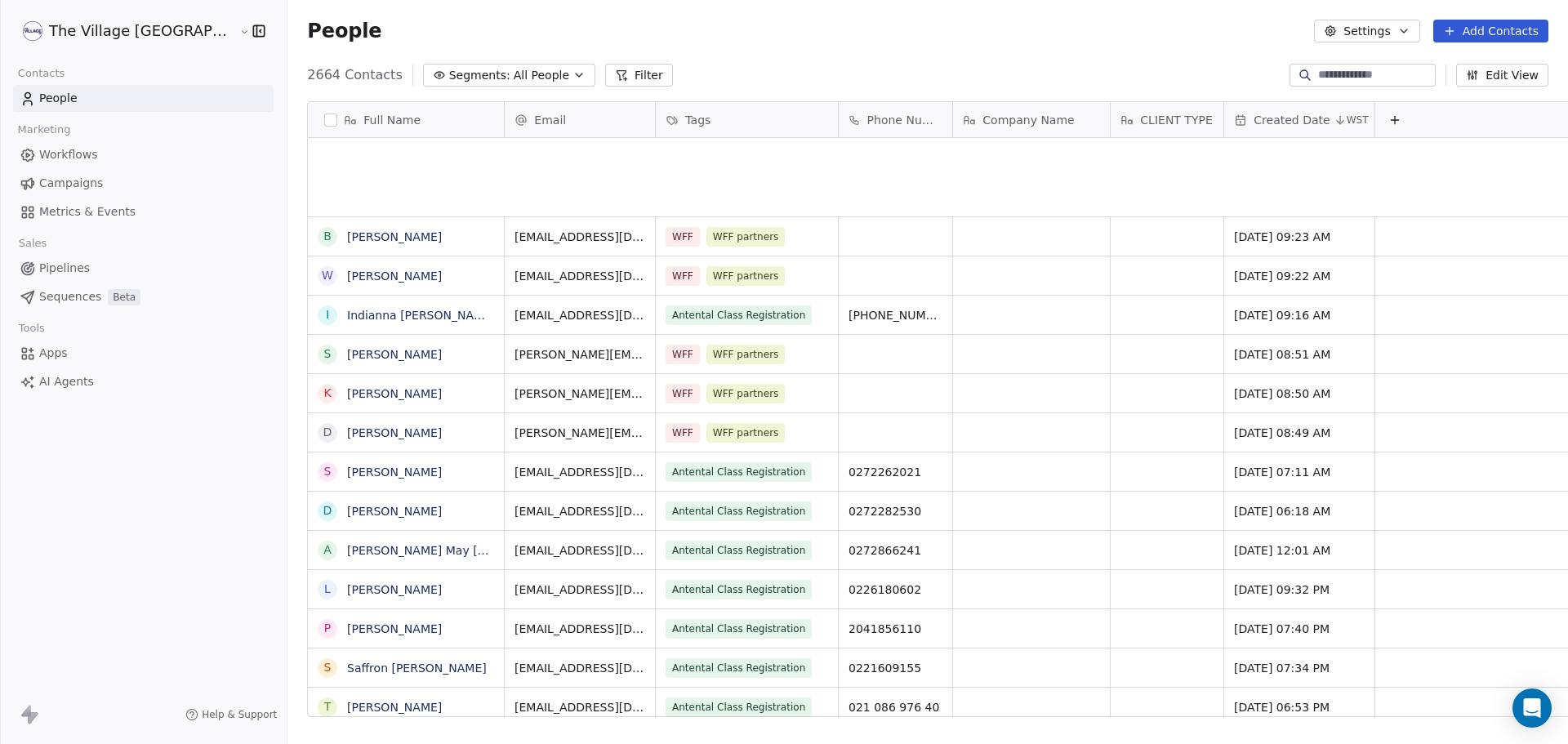
scroll to position [642, 1335]
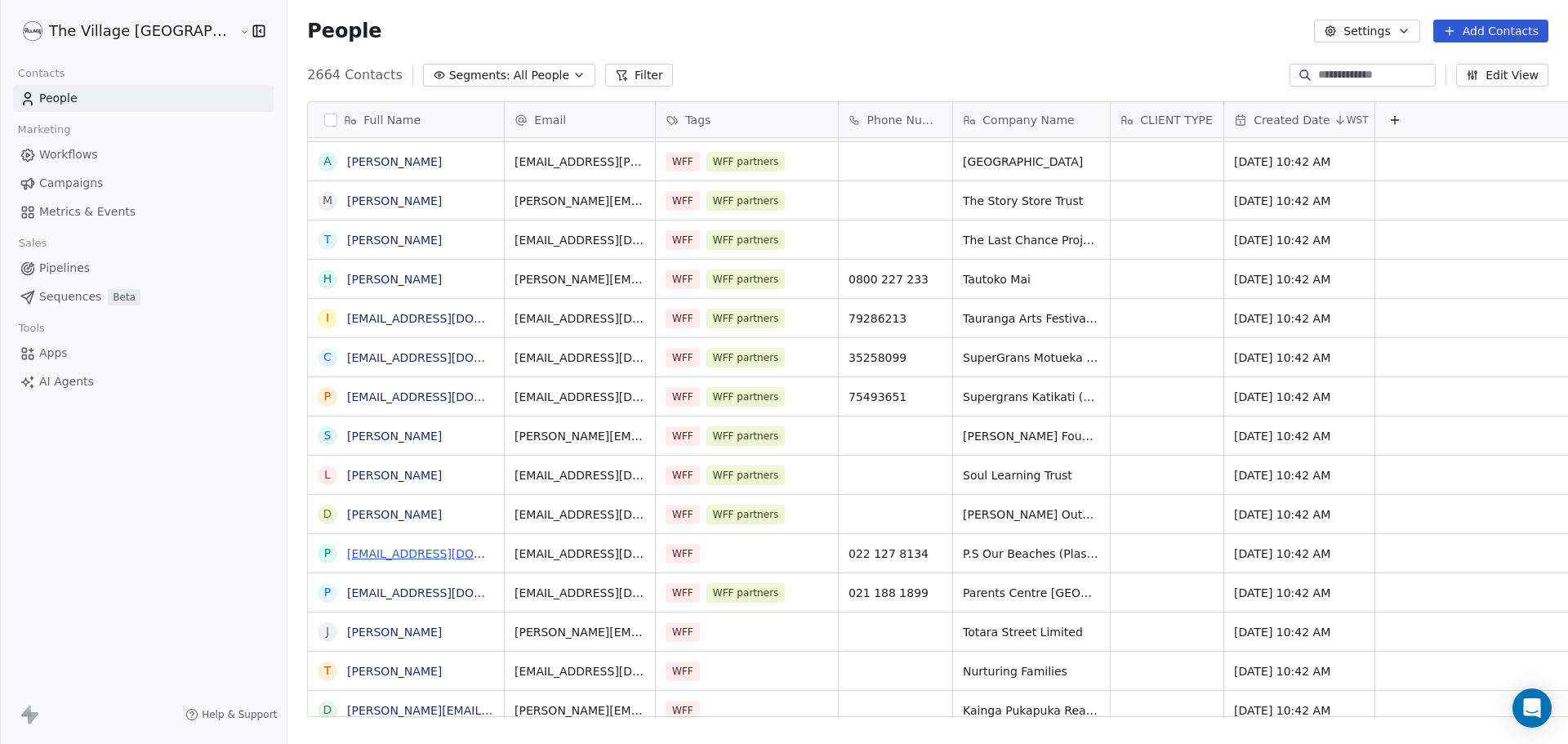
click at [358, 556] on link "[EMAIL_ADDRESS][DOMAIN_NAME]" at bounding box center [446, 554] width 200 height 13
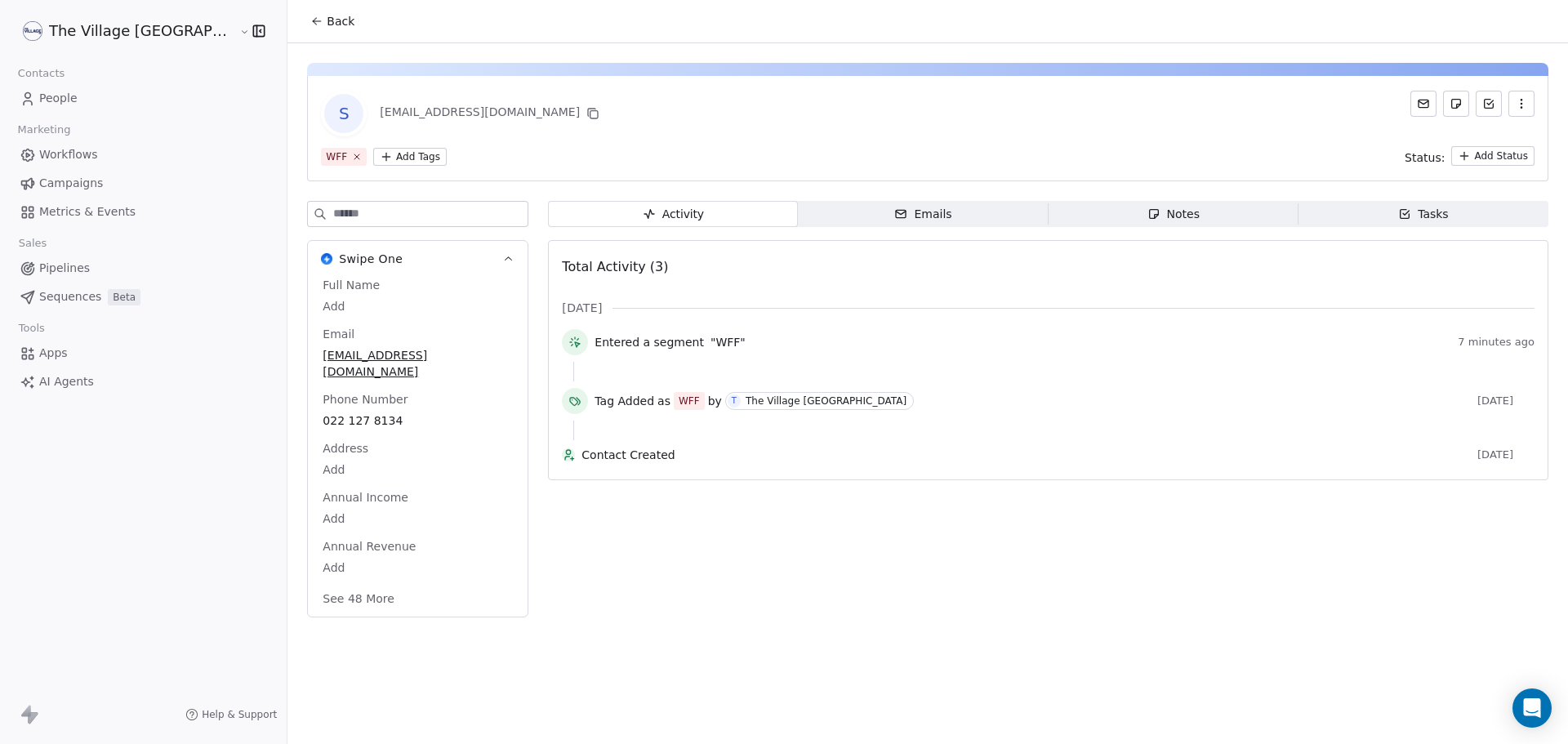
click at [369, 153] on html "The Village NZ Contacts People Marketing Workflows Campaigns Metrics & Events S…" at bounding box center [784, 372] width 1568 height 744
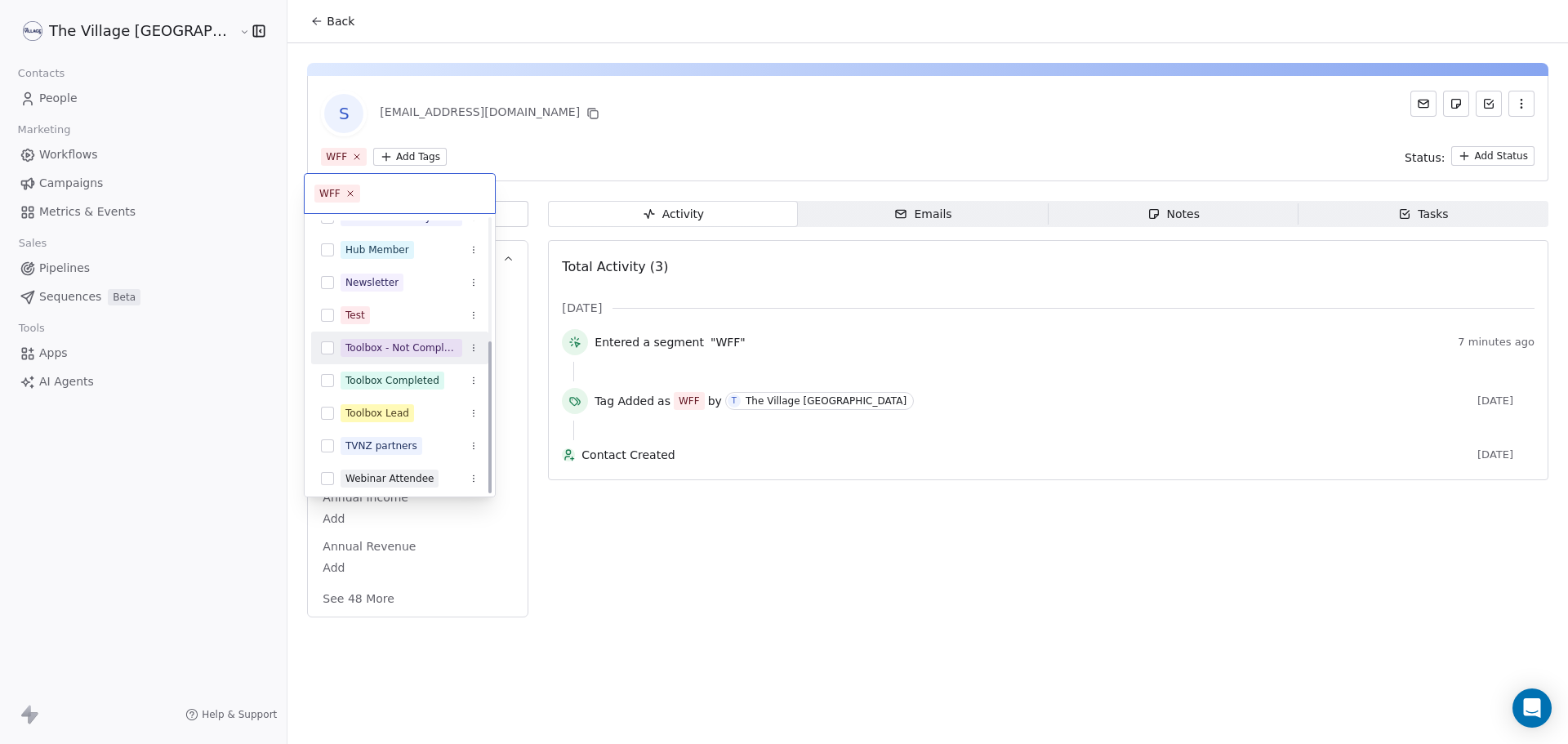
scroll to position [220, 0]
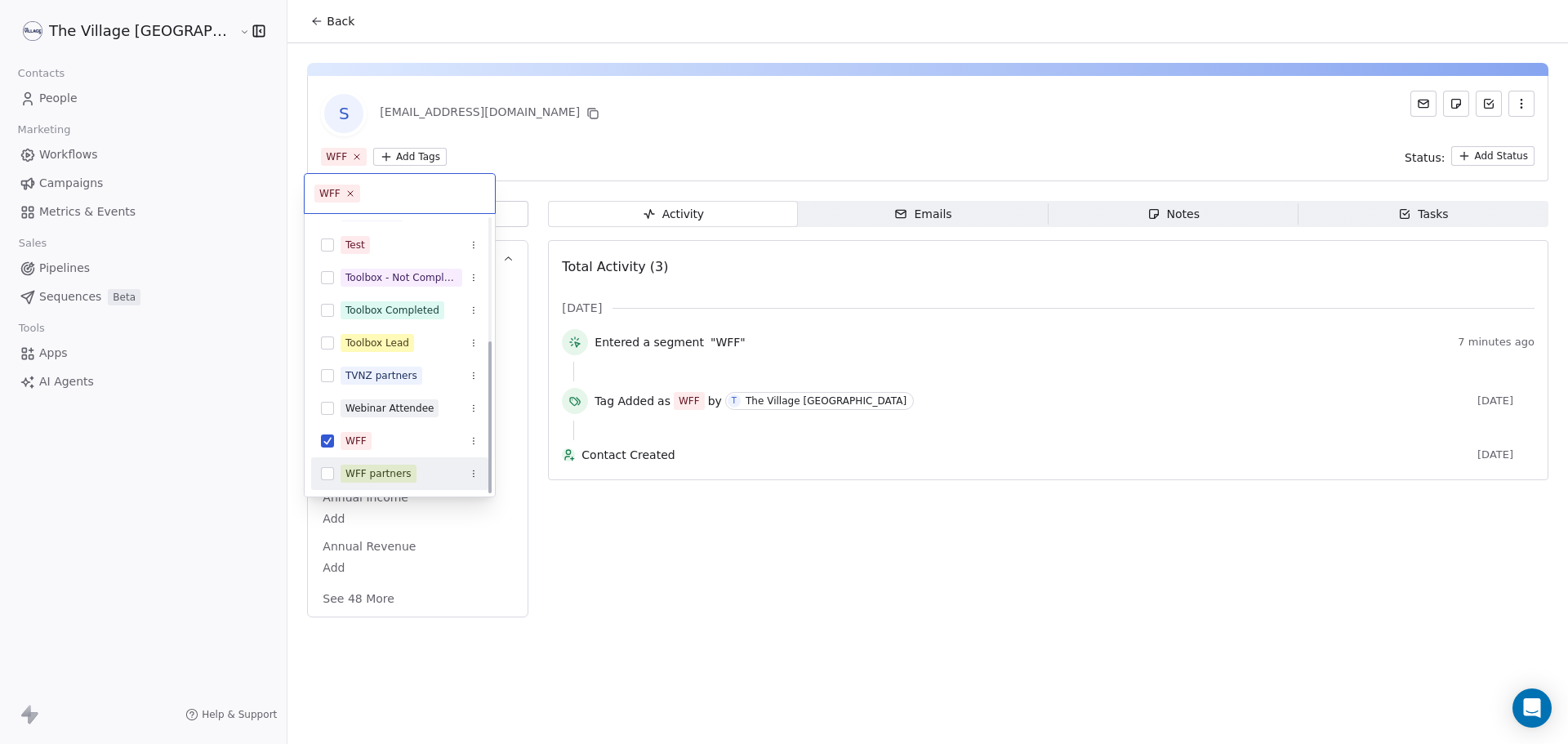
click at [387, 477] on div "WFF partners" at bounding box center [379, 473] width 66 height 14
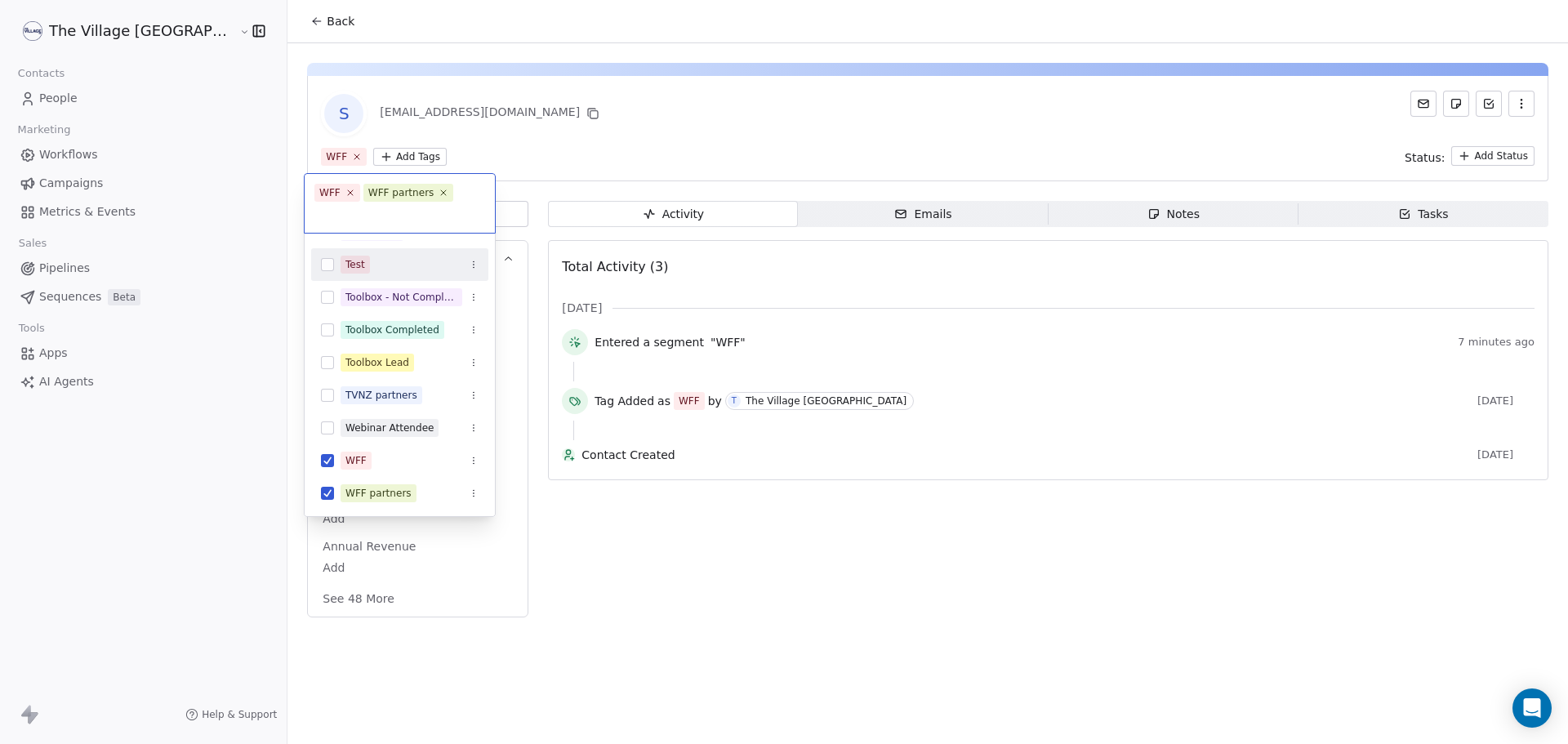
click at [485, 135] on html "The Village NZ Contacts People Marketing Workflows Campaigns Metrics & Events S…" at bounding box center [784, 372] width 1568 height 744
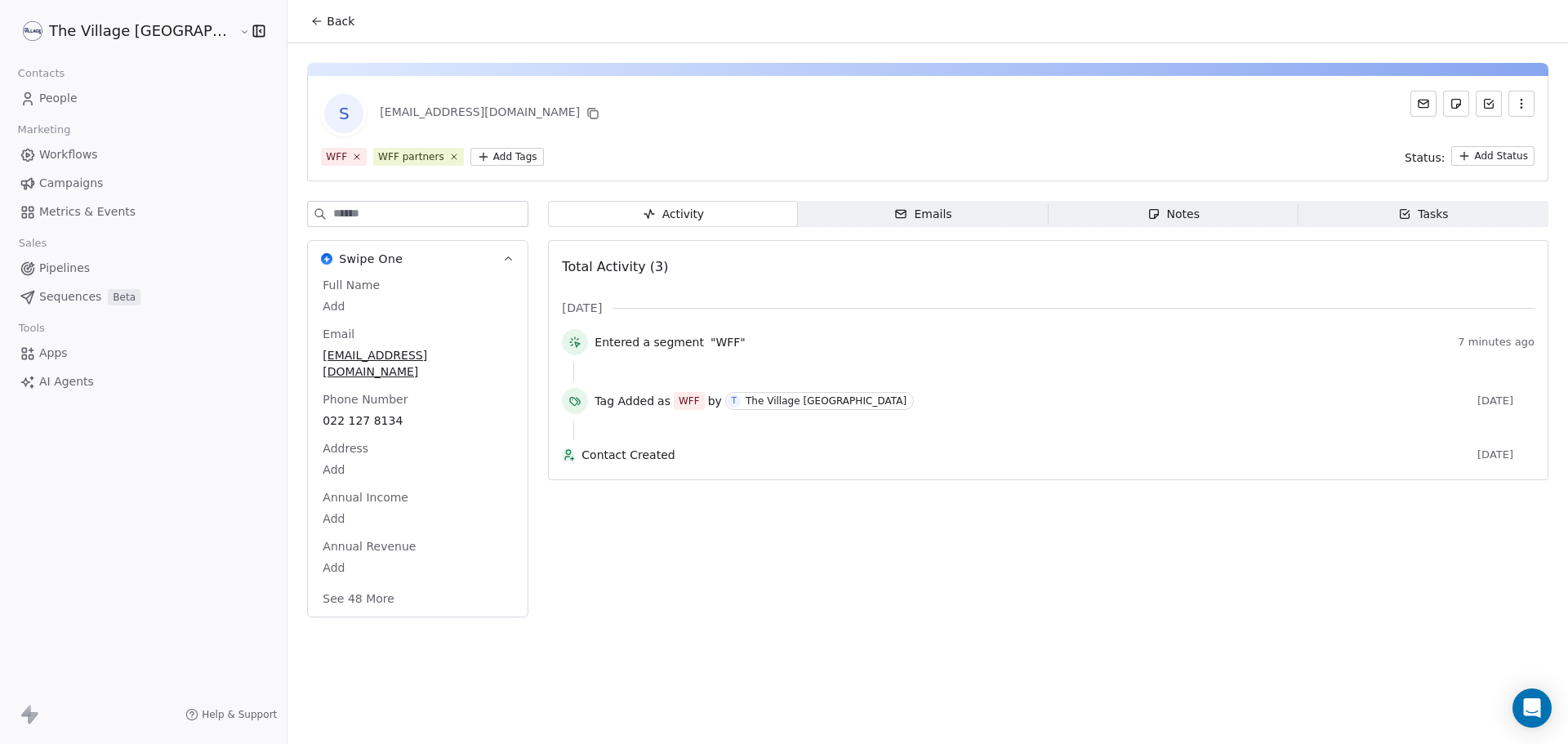
click at [327, 19] on span "Back" at bounding box center [340, 21] width 28 height 16
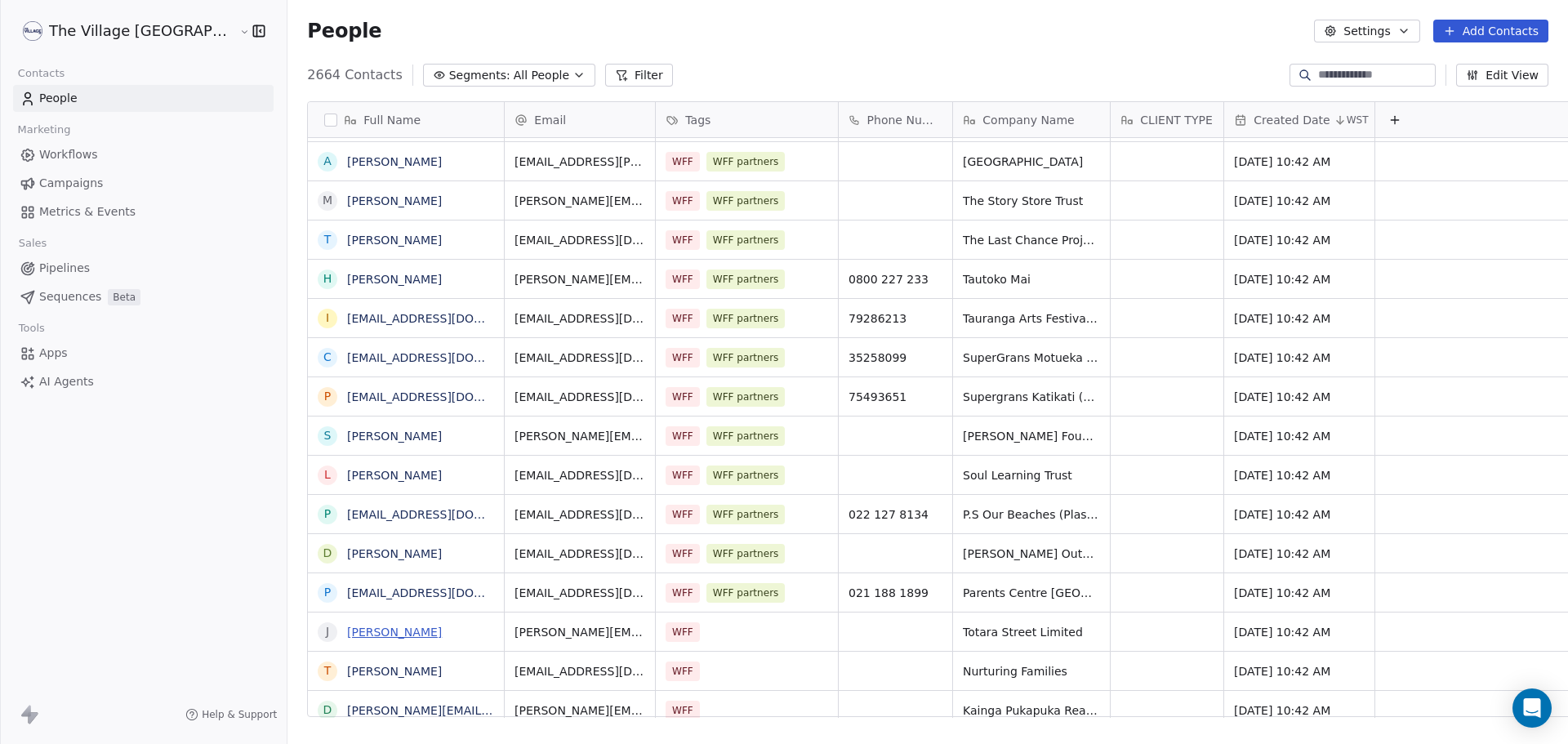
click at [347, 628] on link "[PERSON_NAME]" at bounding box center [394, 633] width 95 height 13
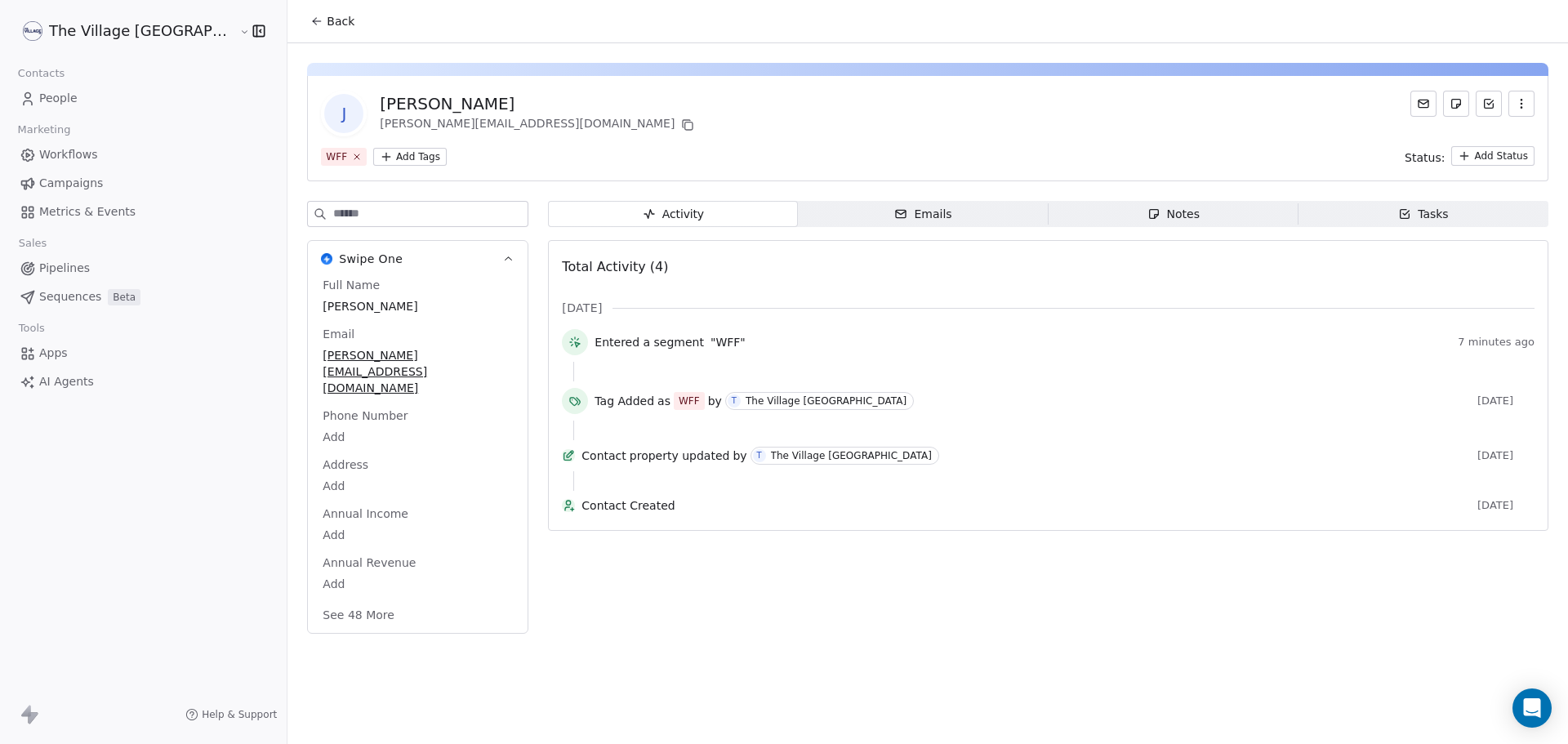
click at [335, 161] on html "The Village NZ Contacts People Marketing Workflows Campaigns Metrics & Events S…" at bounding box center [784, 372] width 1568 height 744
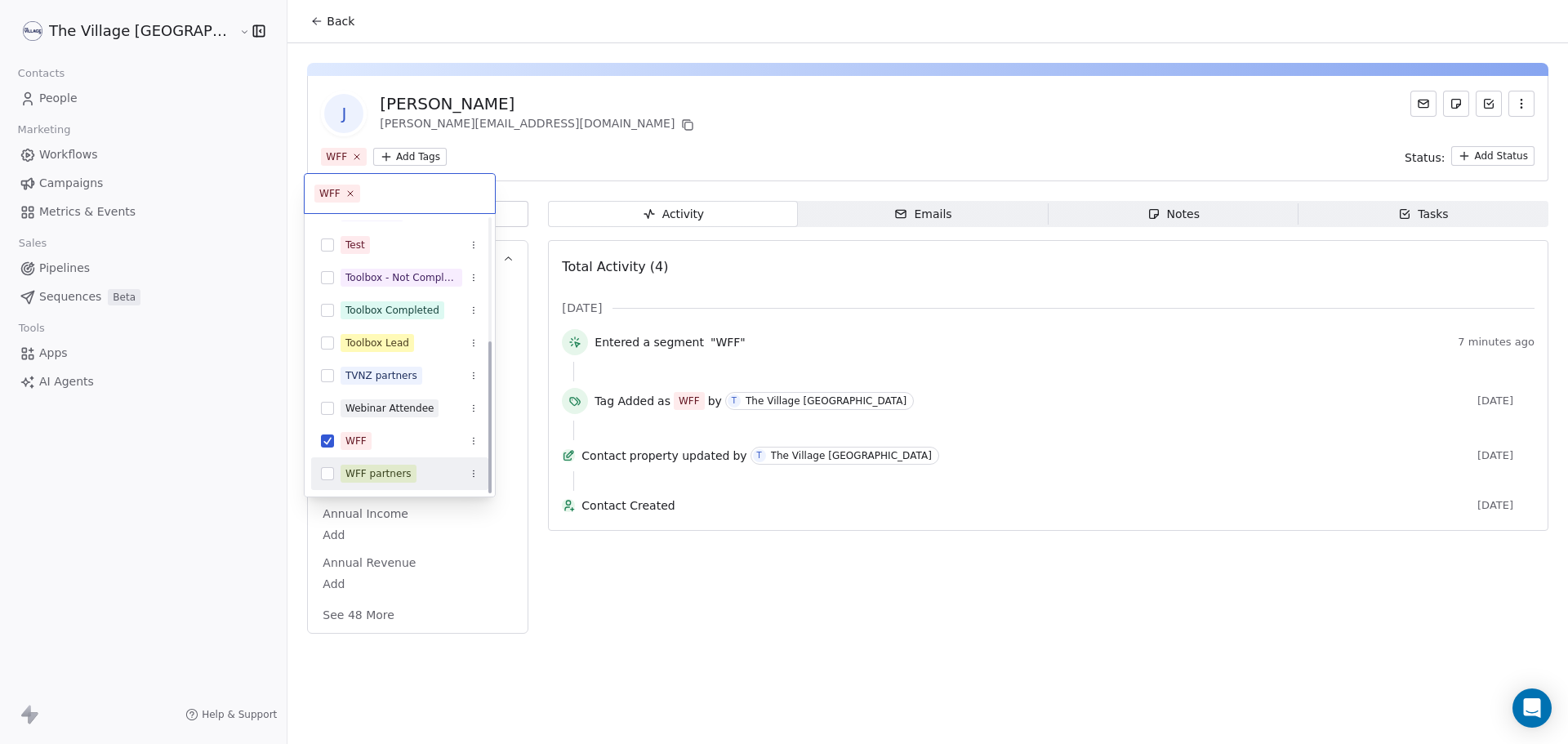
click at [382, 467] on div "WFF partners" at bounding box center [379, 473] width 66 height 14
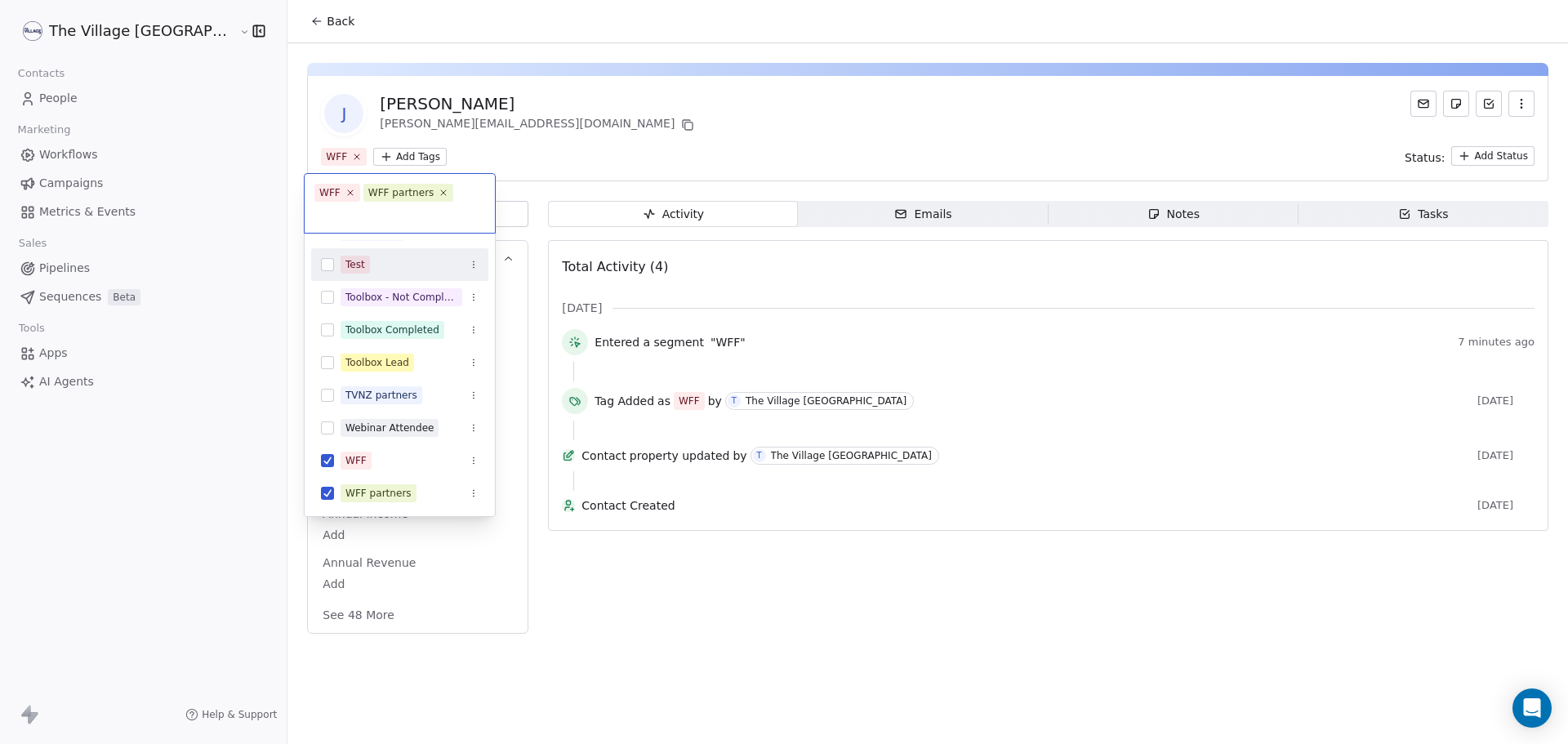
click at [535, 145] on html "The Village NZ Contacts People Marketing Workflows Campaigns Metrics & Events S…" at bounding box center [784, 372] width 1568 height 744
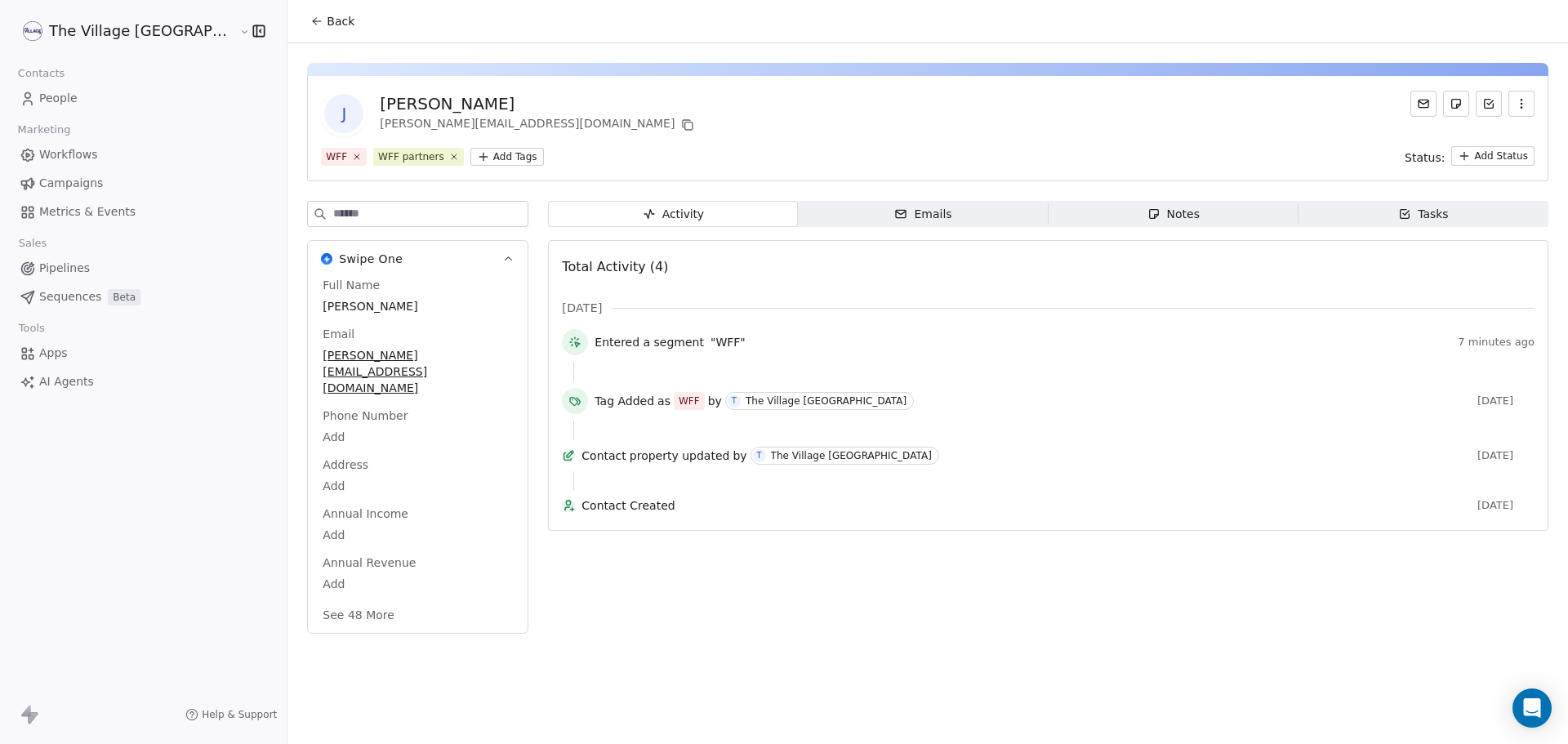
click at [327, 27] on span "Back" at bounding box center [340, 21] width 28 height 16
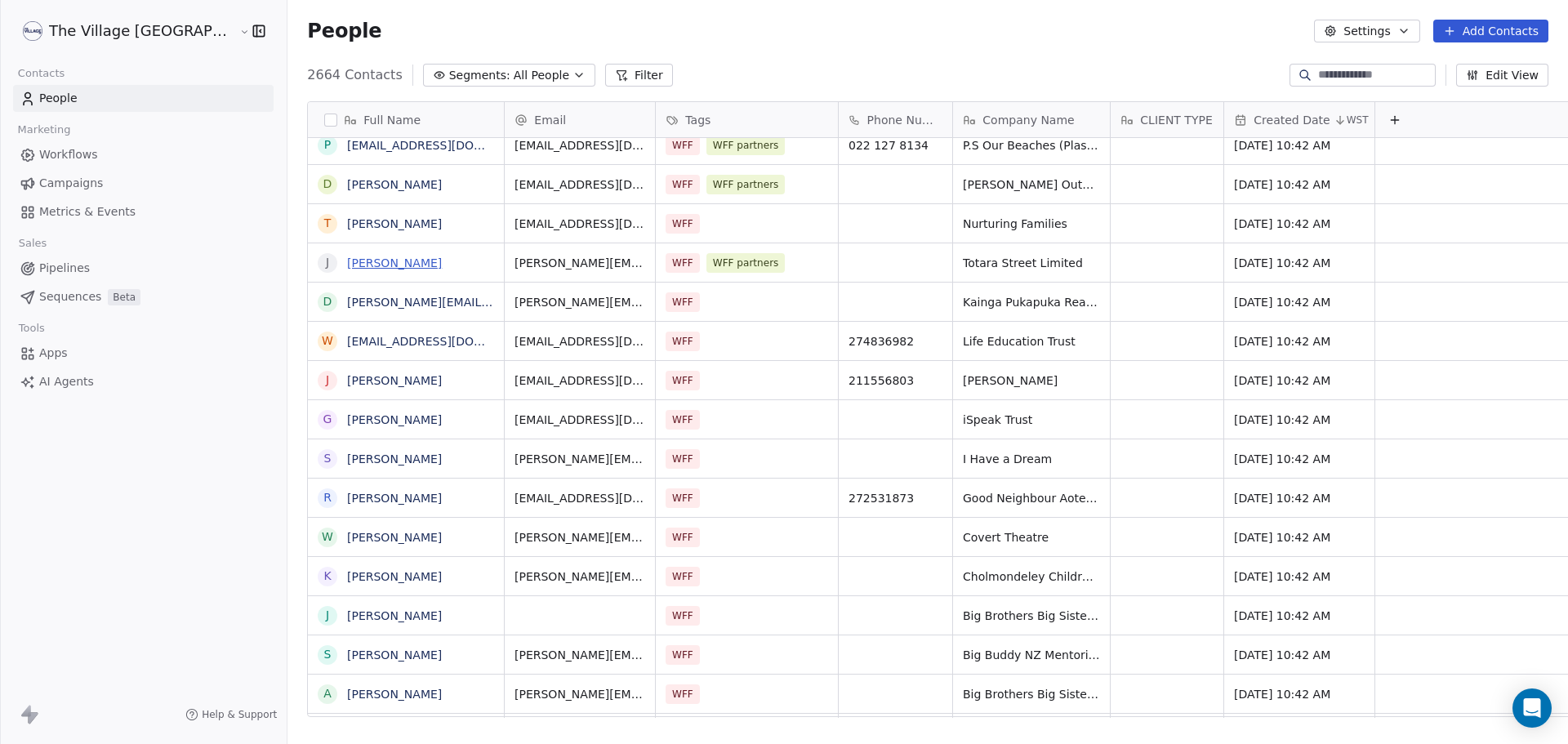
click at [347, 260] on link "[PERSON_NAME]" at bounding box center [394, 263] width 95 height 13
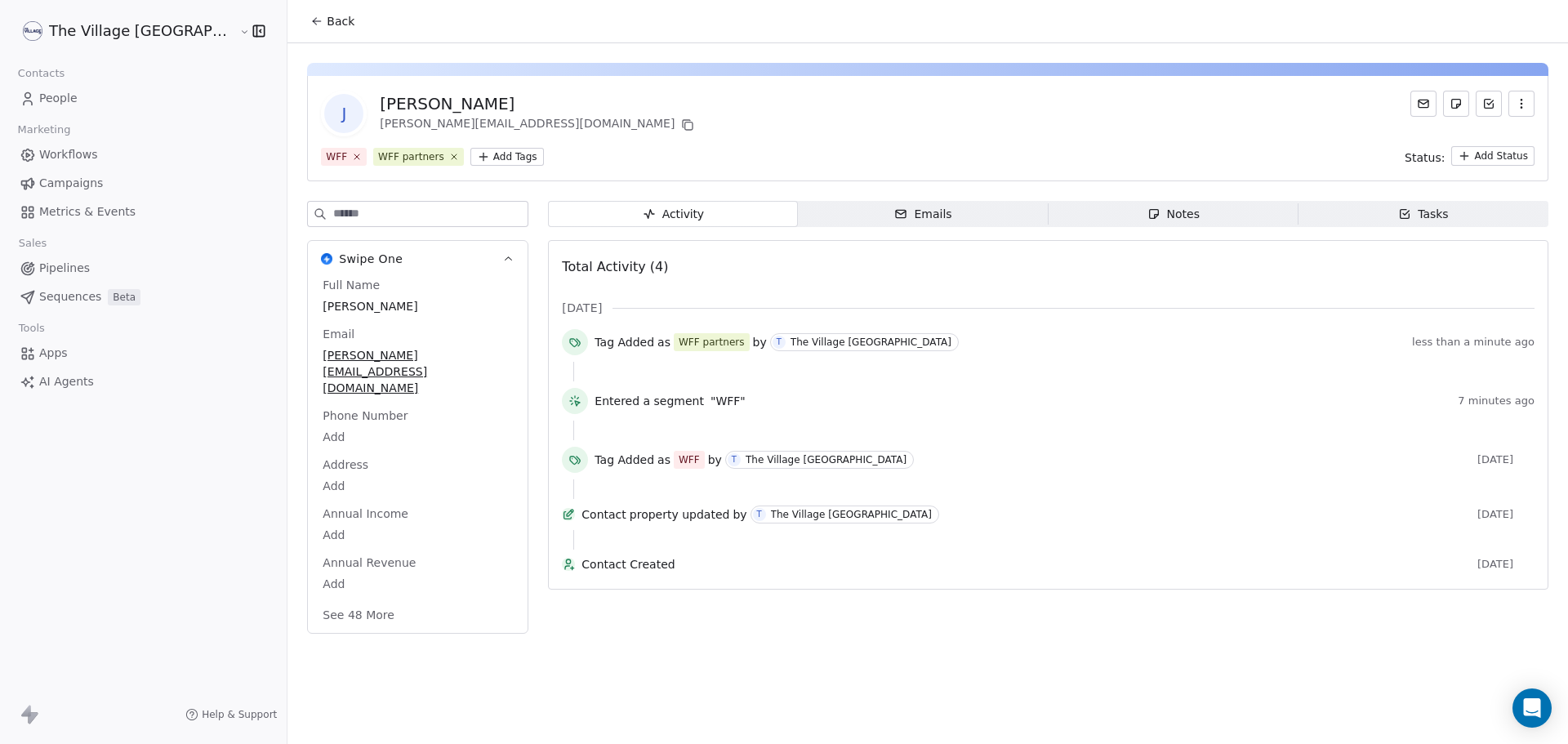
click at [327, 23] on span "Back" at bounding box center [340, 21] width 28 height 16
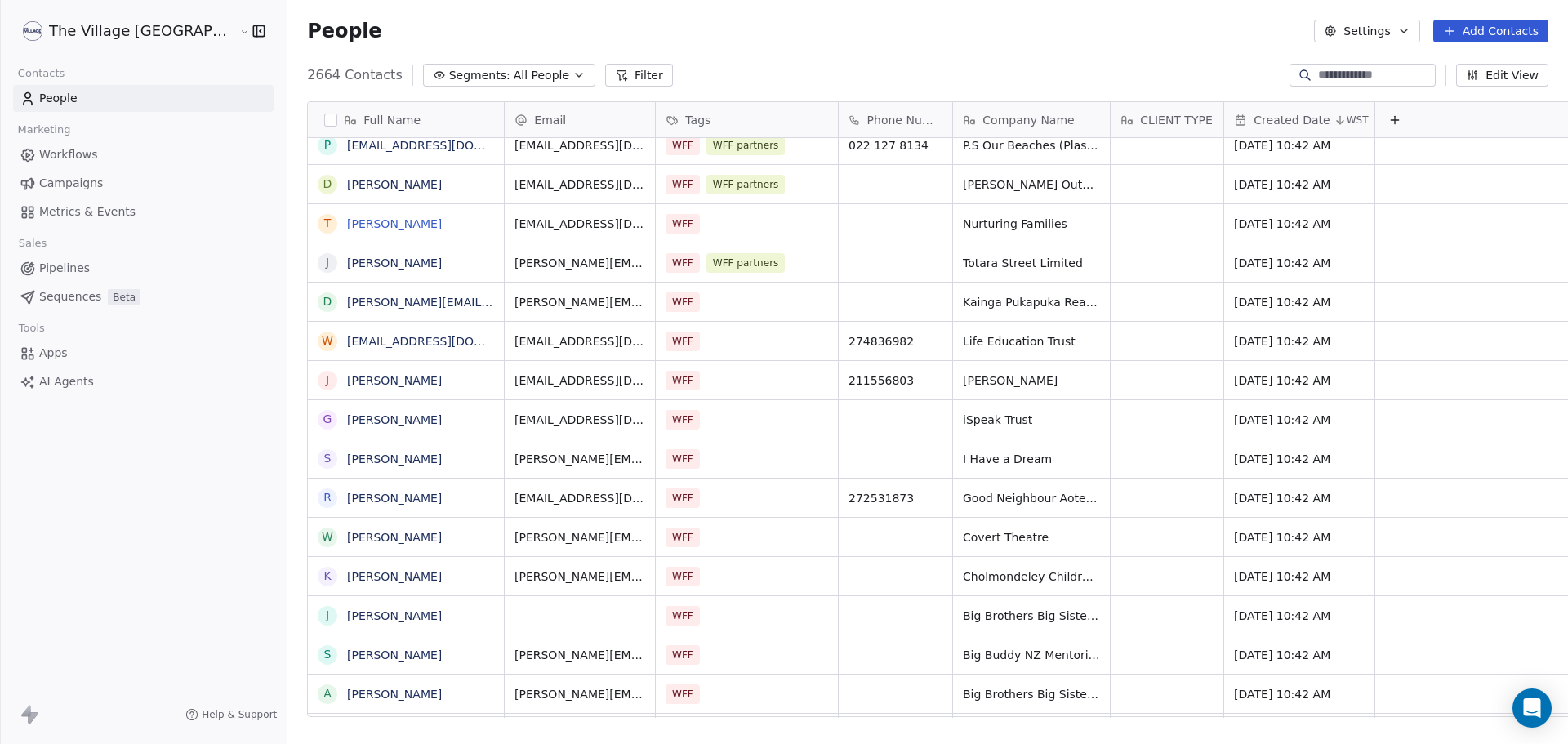
click at [347, 228] on link "[PERSON_NAME]" at bounding box center [394, 224] width 95 height 13
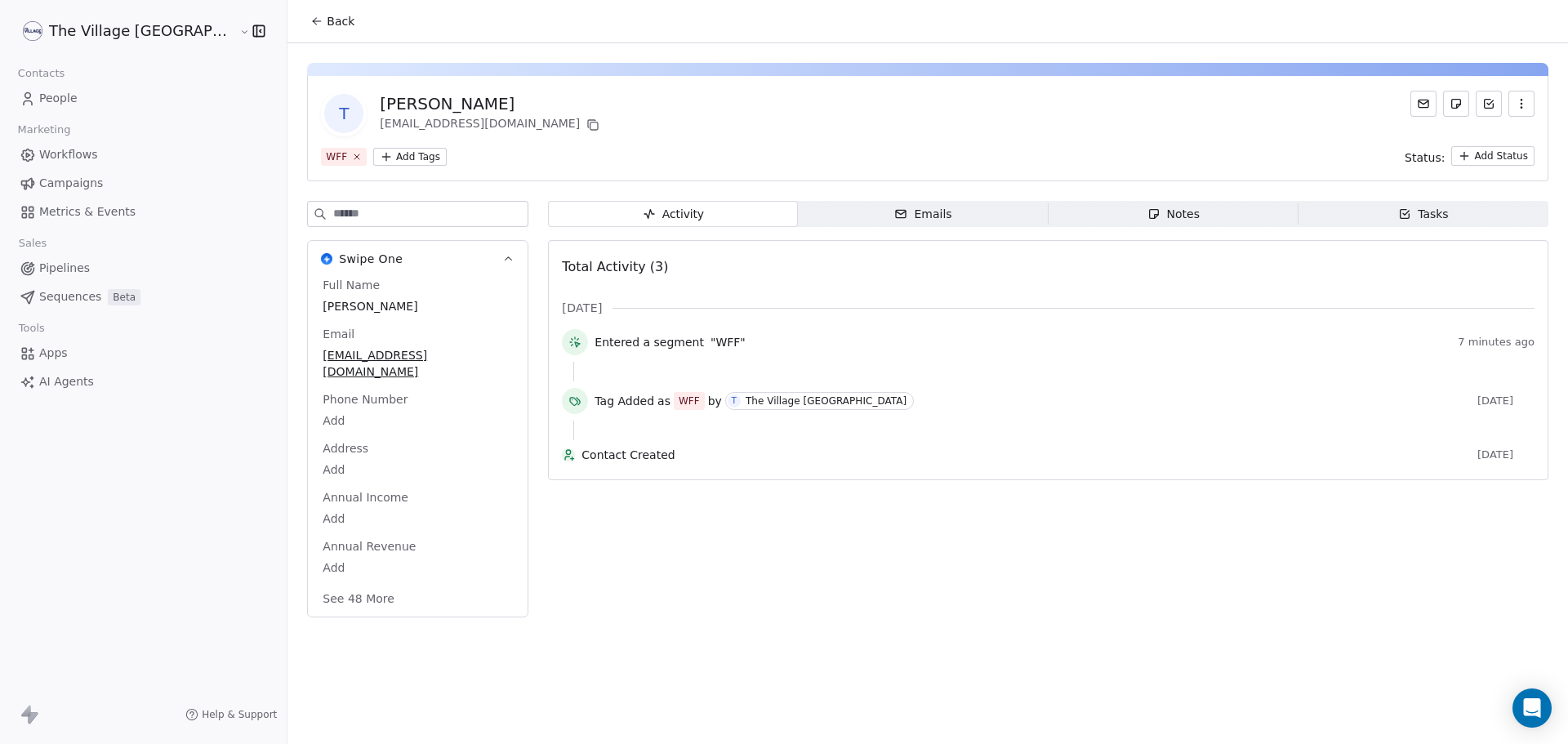
click at [340, 161] on html "The Village NZ Contacts People Marketing Workflows Campaigns Metrics & Events S…" at bounding box center [784, 372] width 1568 height 744
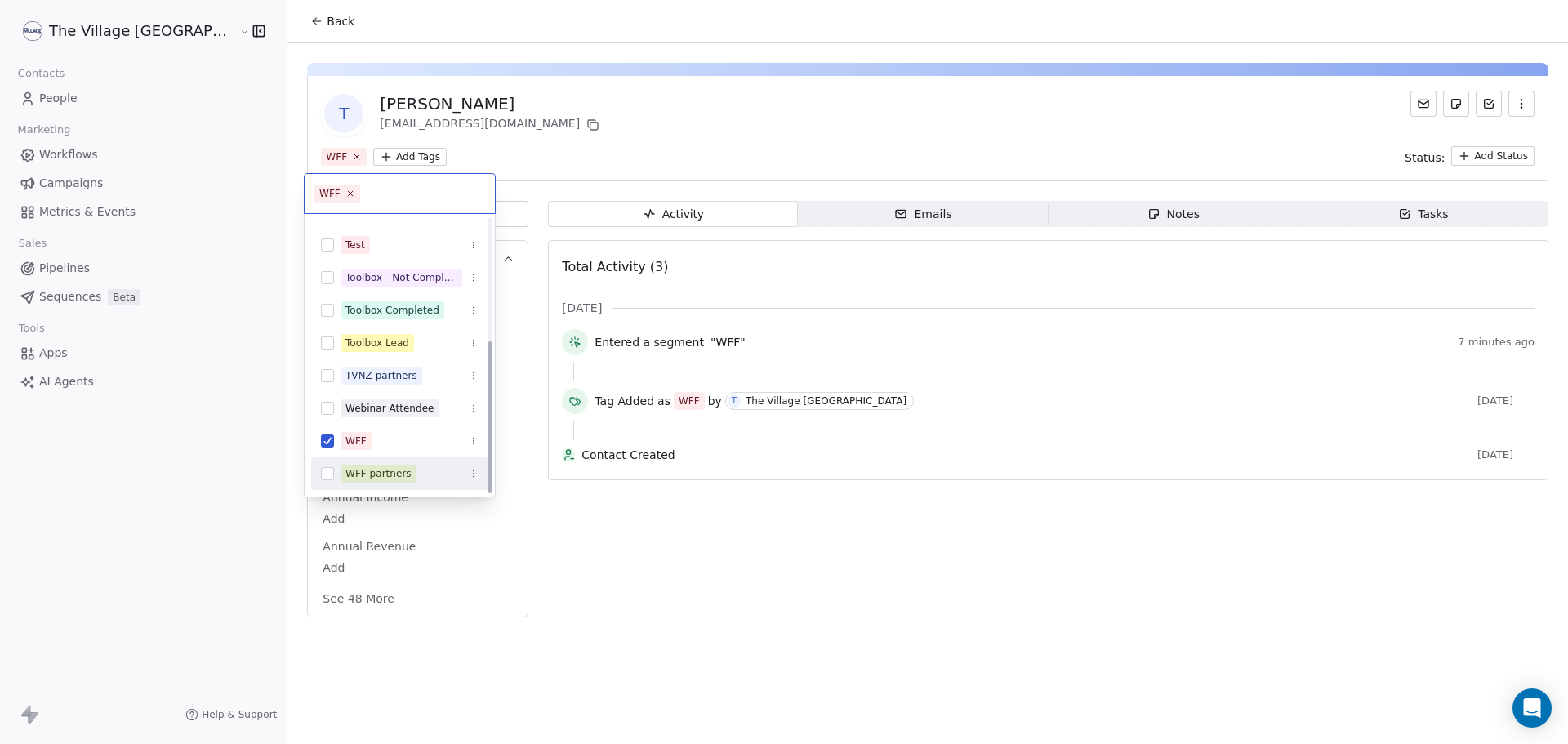
click at [393, 468] on div "WFF partners" at bounding box center [379, 473] width 66 height 14
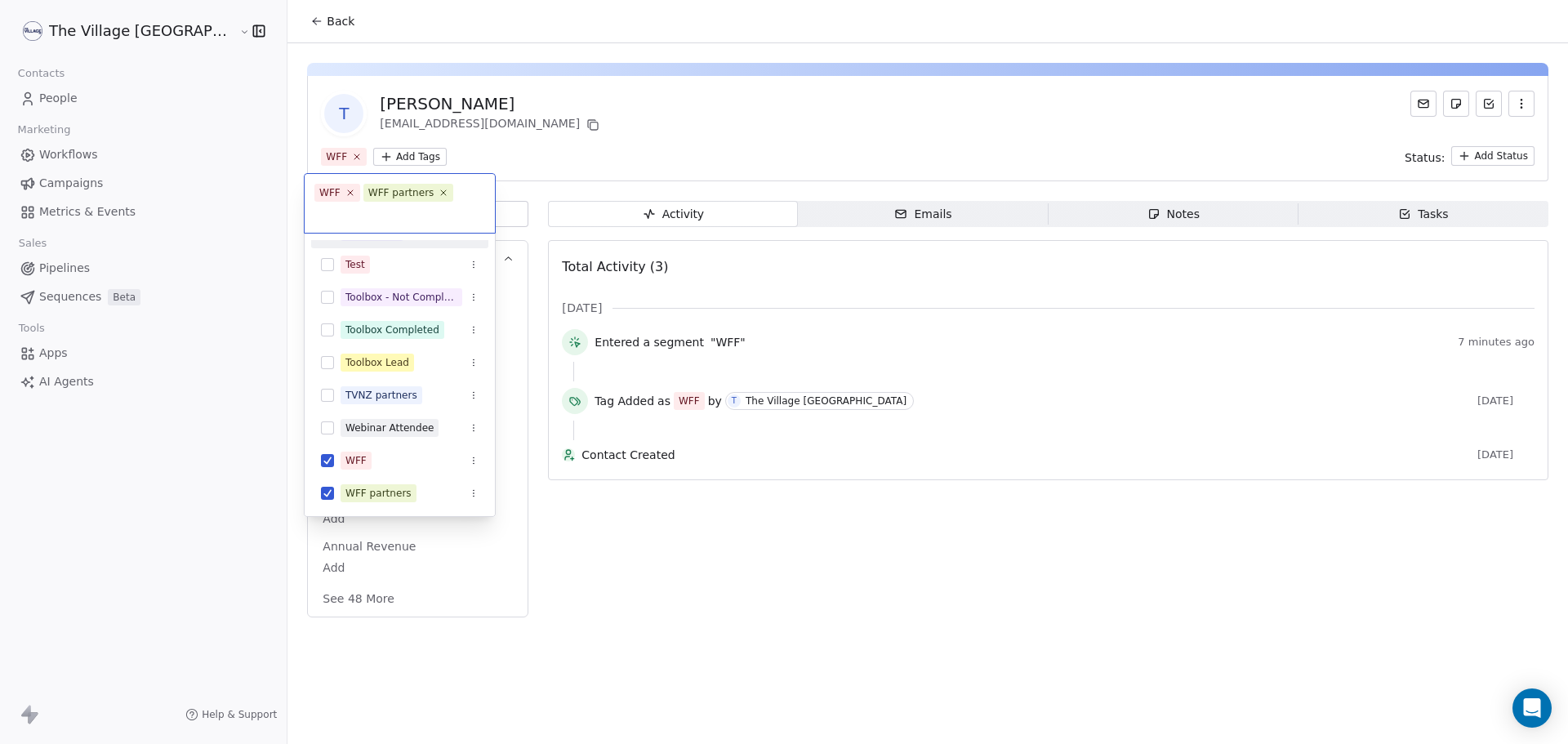
click at [519, 168] on html "The Village NZ Contacts People Marketing Workflows Campaigns Metrics & Events S…" at bounding box center [784, 372] width 1568 height 744
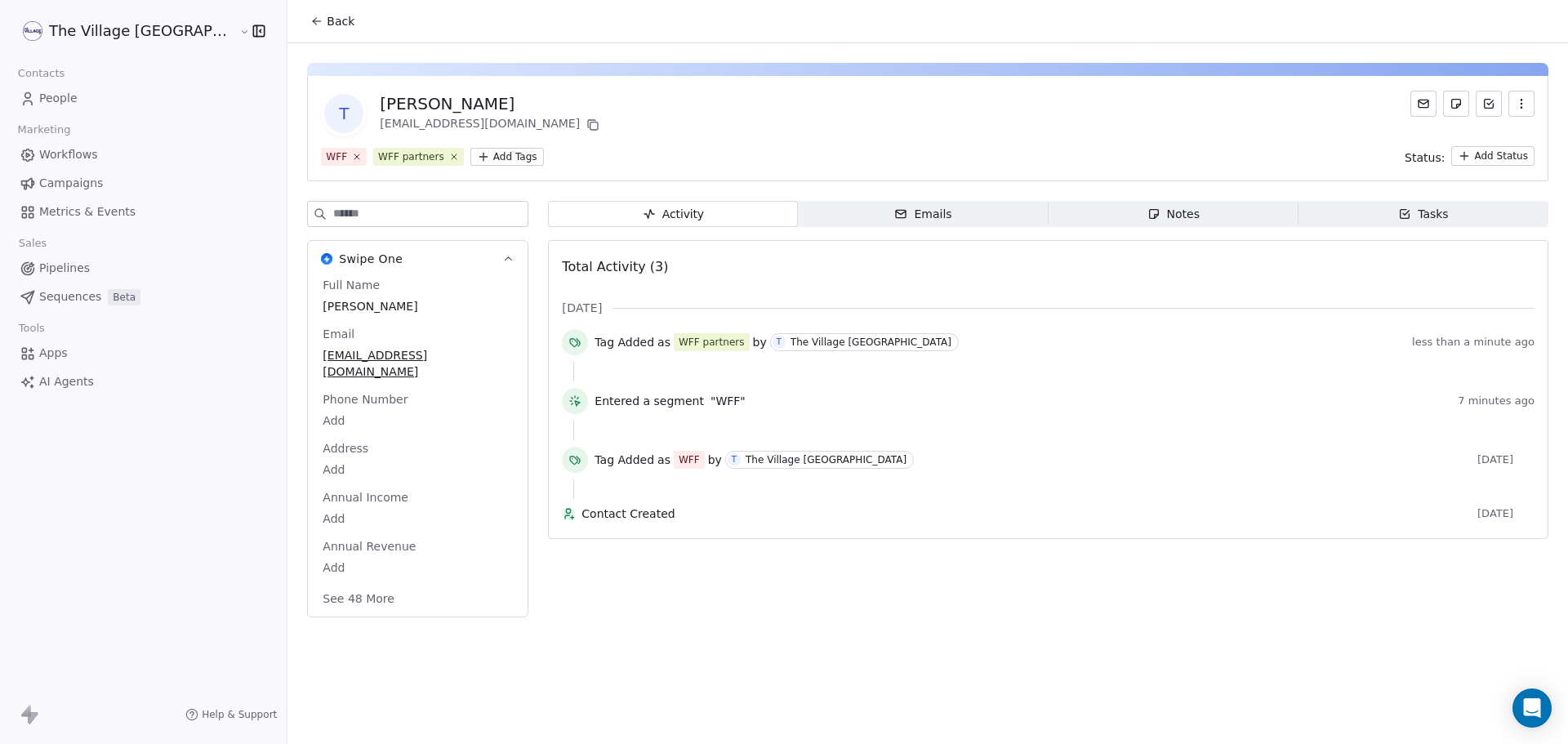
click at [311, 25] on icon at bounding box center [317, 21] width 13 height 13
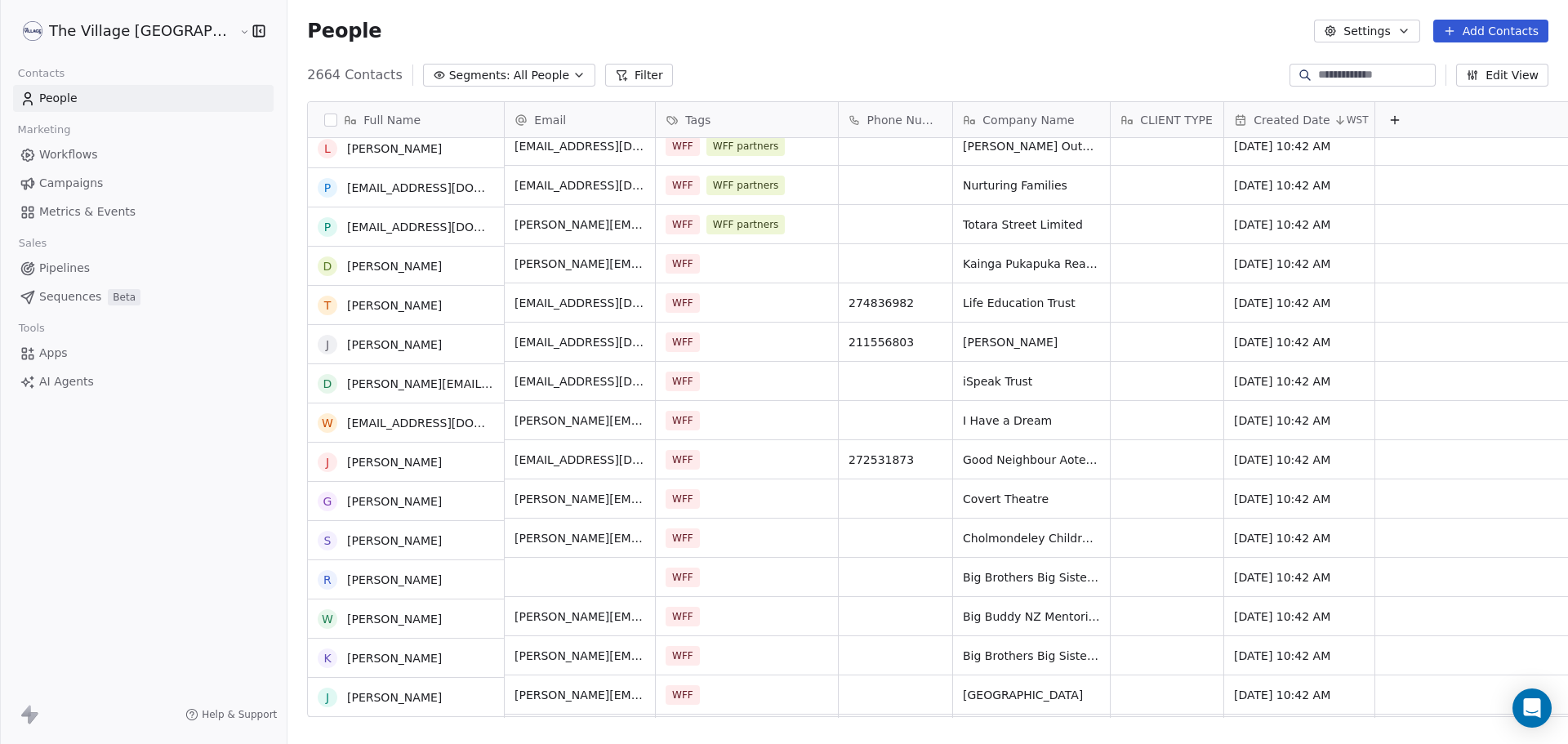
scroll to position [1389, 0]
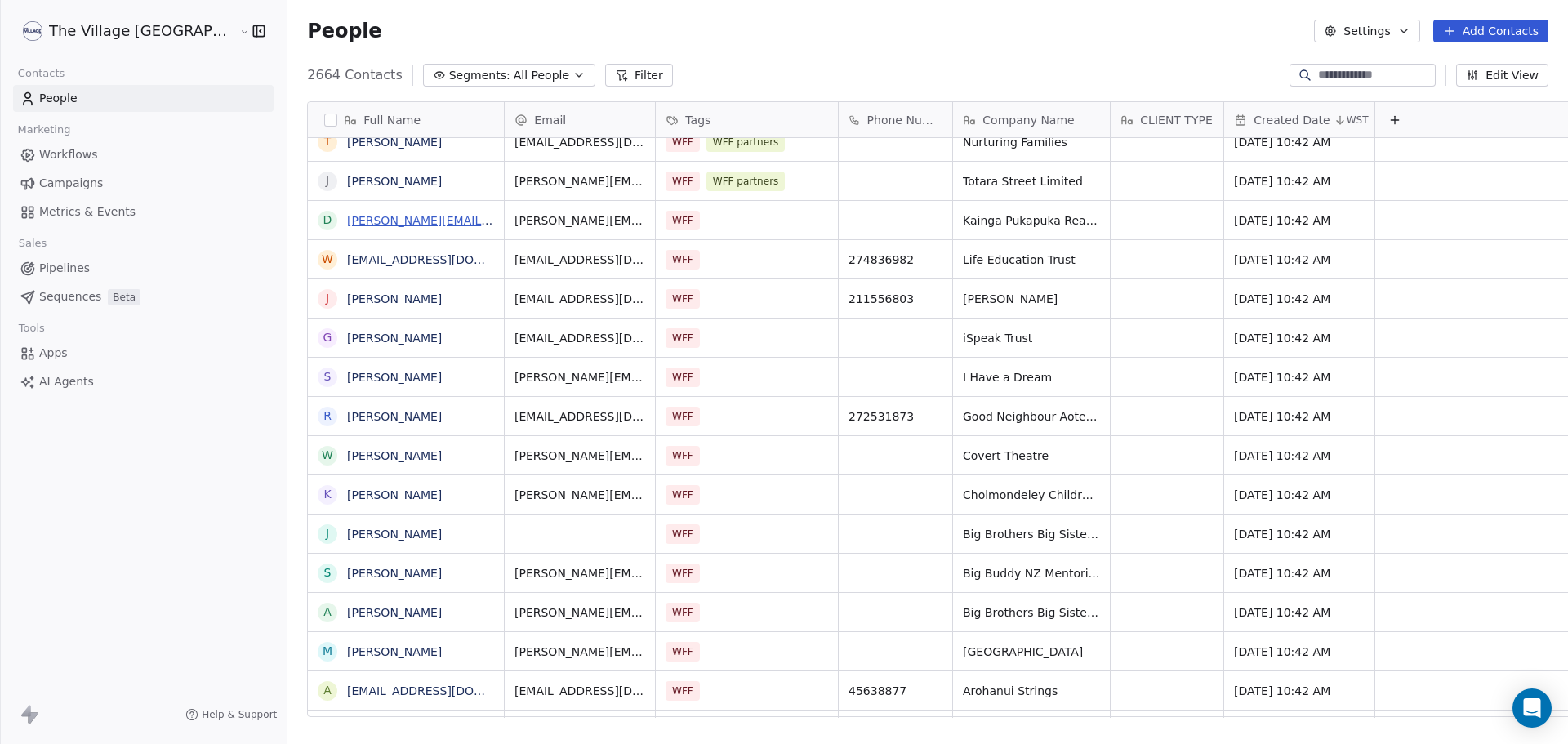
click at [347, 218] on link "[PERSON_NAME][EMAIL_ADDRESS][DOMAIN_NAME]" at bounding box center [494, 220] width 294 height 13
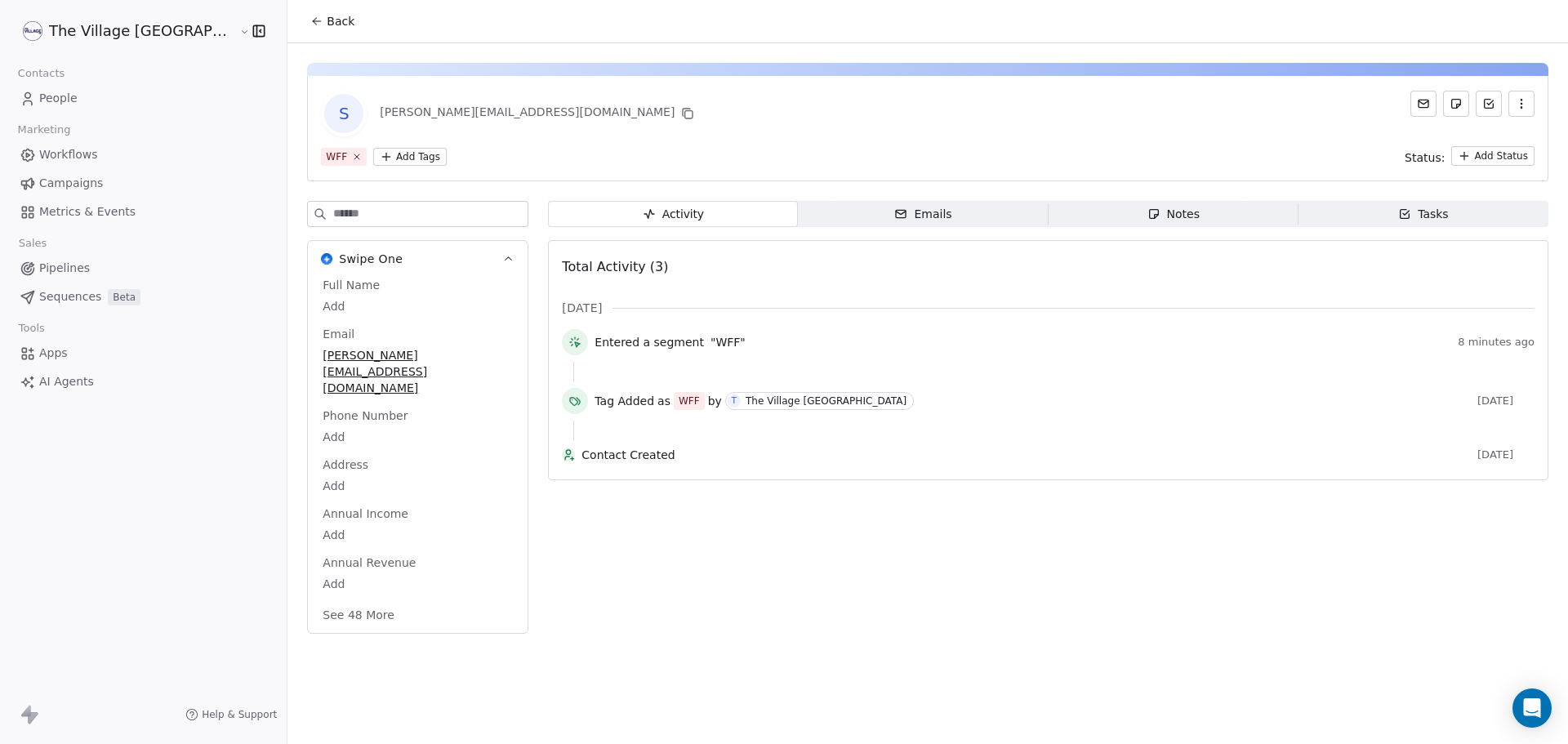
click at [339, 164] on html "The Village NZ Contacts People Marketing Workflows Campaigns Metrics & Events S…" at bounding box center [784, 372] width 1568 height 744
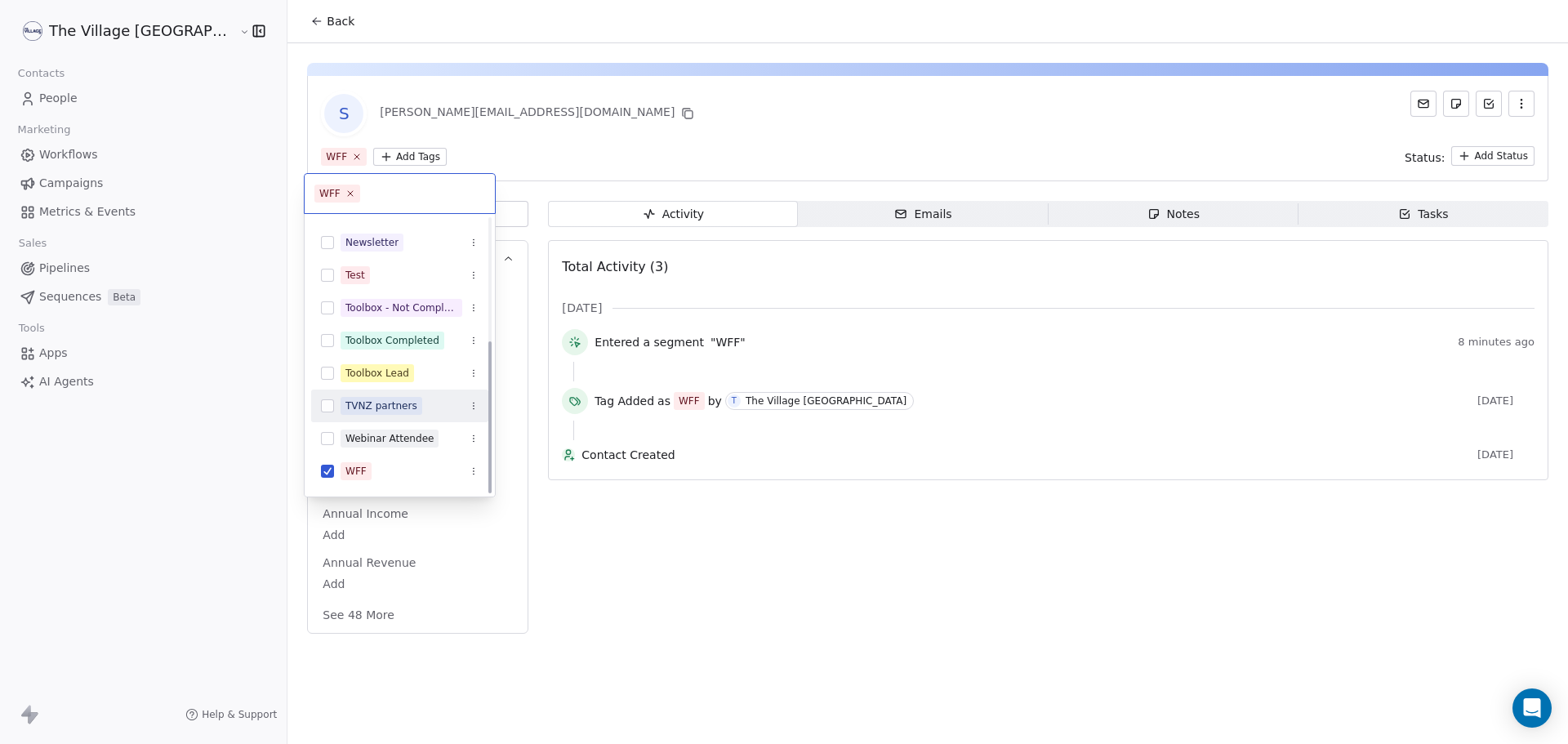
scroll to position [220, 0]
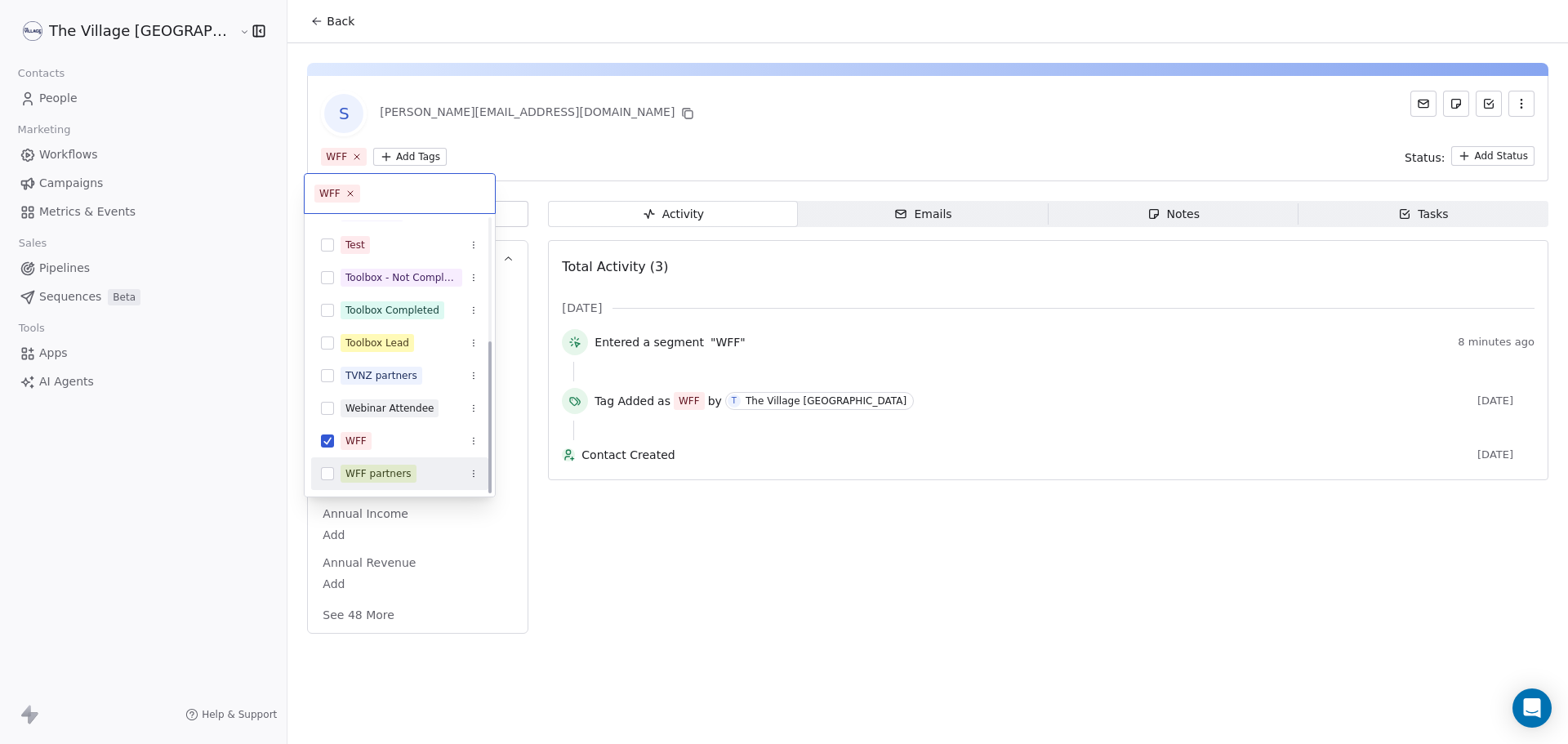
click at [385, 467] on div "WFF partners" at bounding box center [379, 473] width 66 height 14
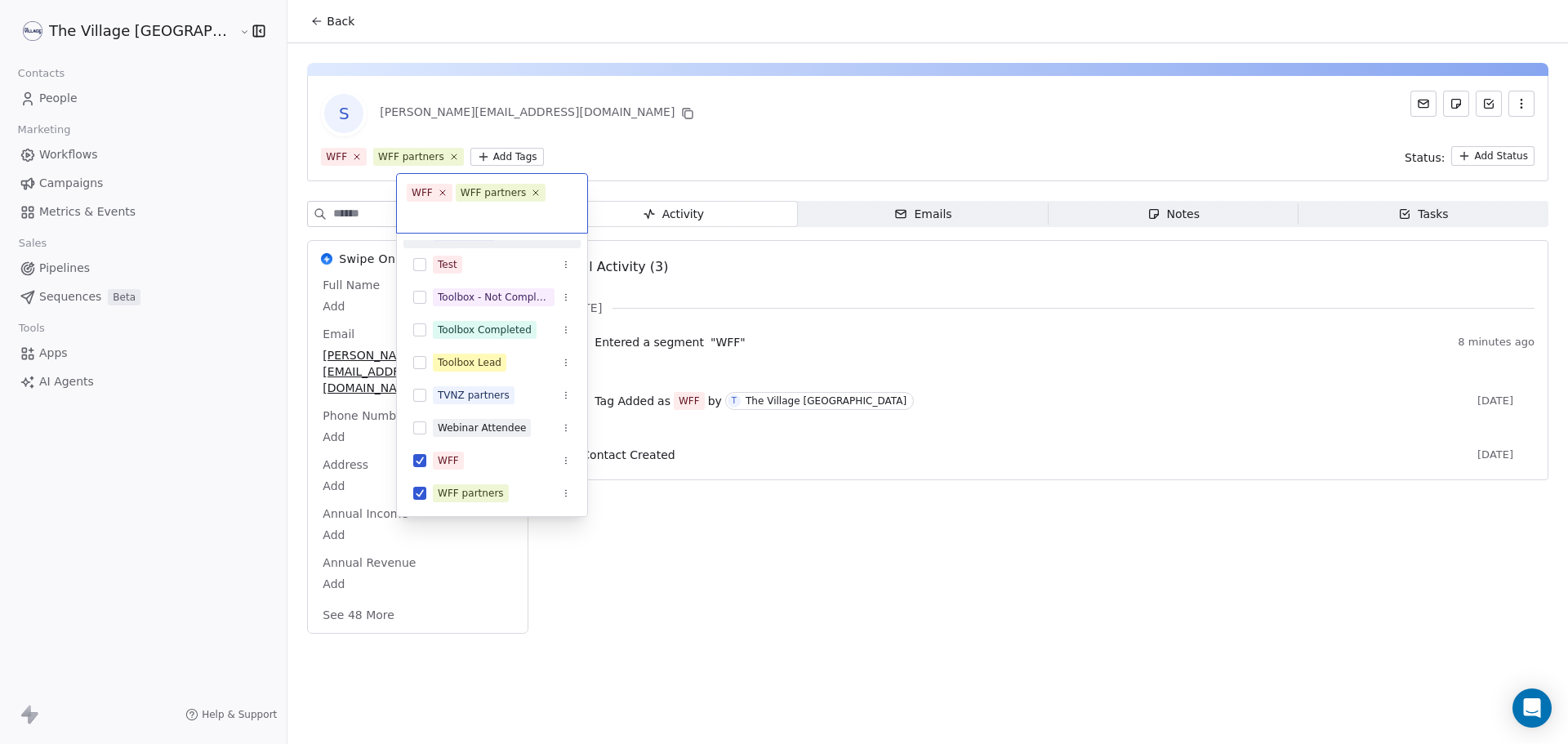
click at [282, 20] on html "The Village NZ Contacts People Marketing Workflows Campaigns Metrics & Events S…" at bounding box center [784, 372] width 1568 height 744
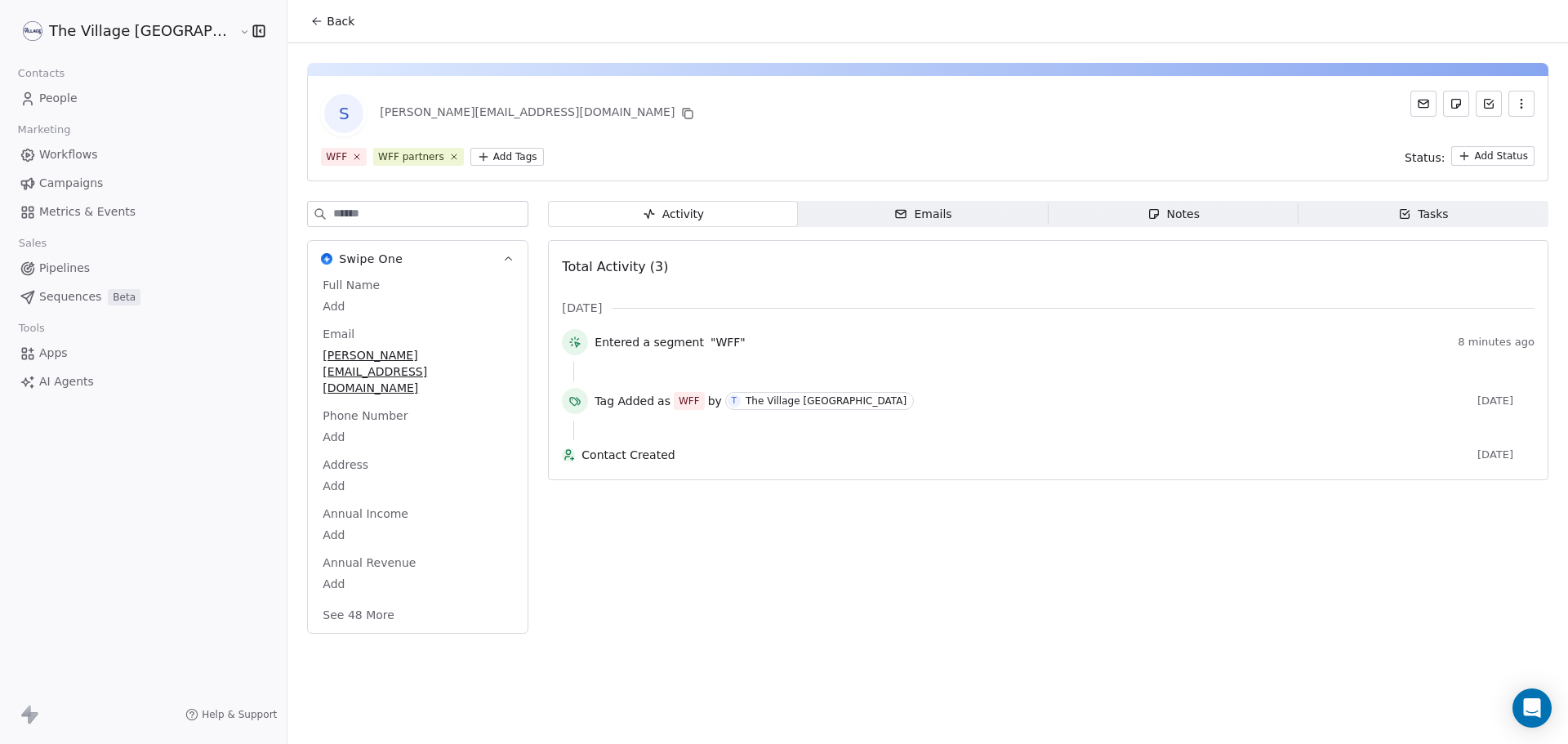
click at [327, 20] on span "Back" at bounding box center [340, 21] width 28 height 16
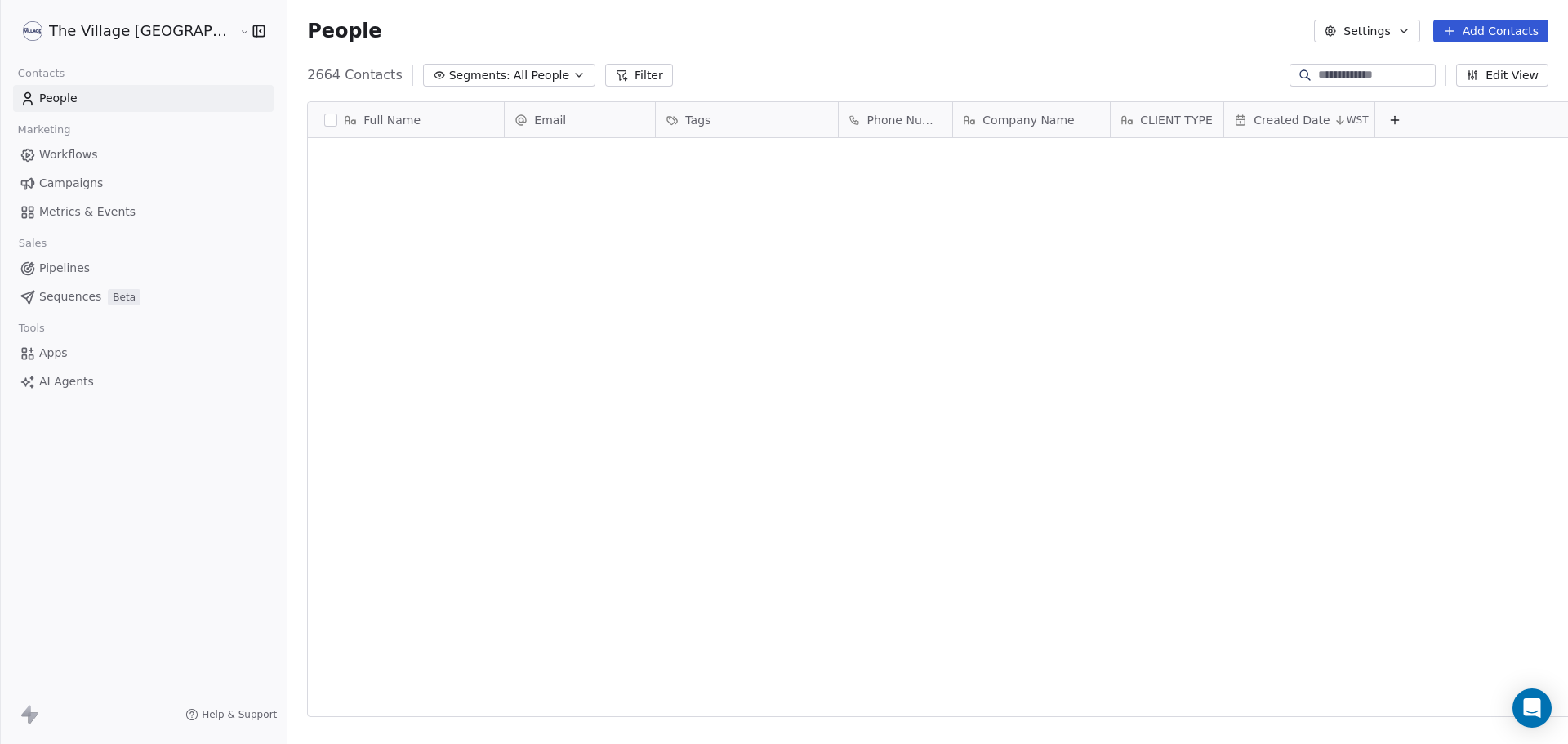
scroll to position [642, 1335]
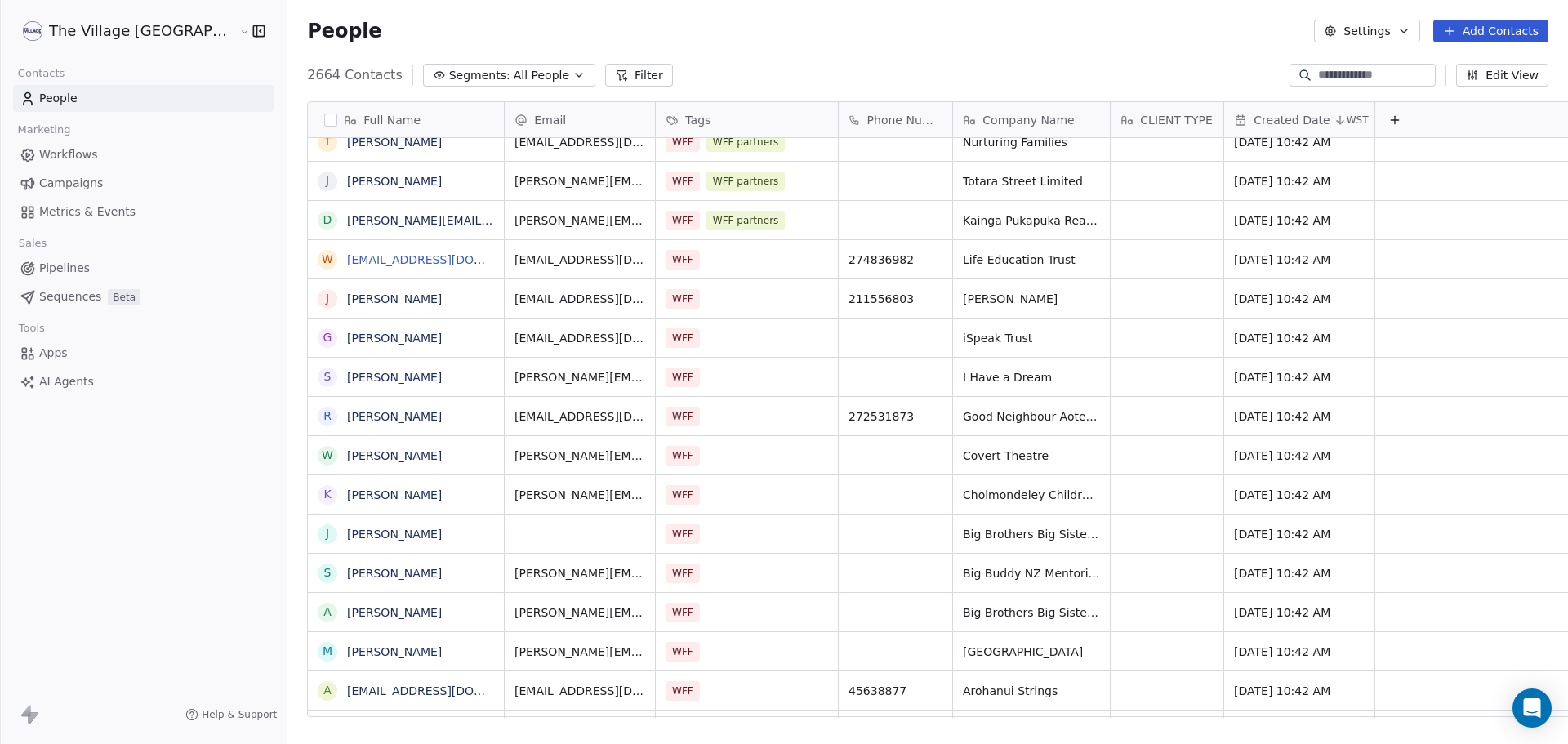
click at [347, 262] on link "[EMAIL_ADDRESS][DOMAIN_NAME]" at bounding box center [446, 260] width 200 height 13
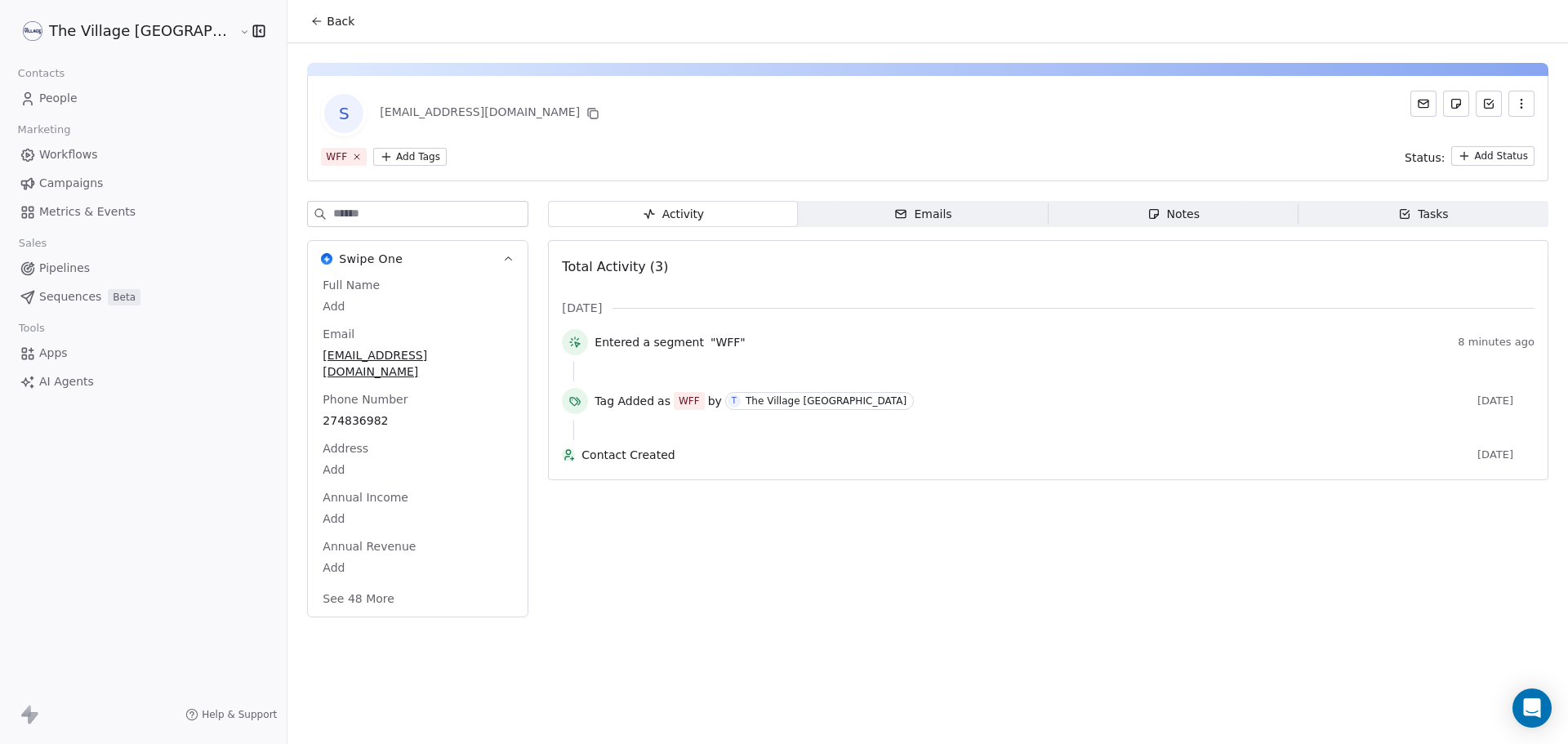
click at [336, 159] on html "The Village NZ Contacts People Marketing Workflows Campaigns Metrics & Events S…" at bounding box center [784, 372] width 1568 height 744
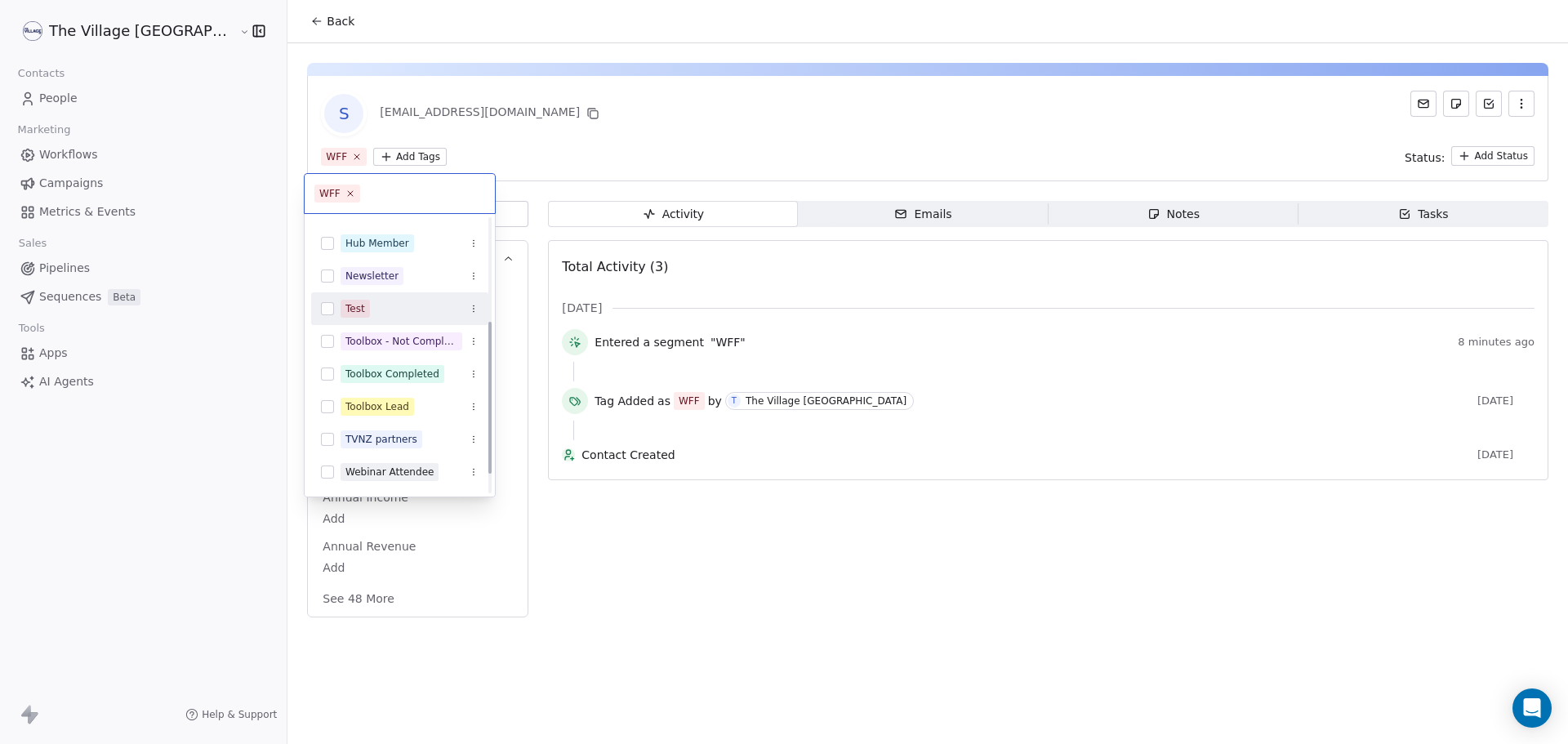
scroll to position [220, 0]
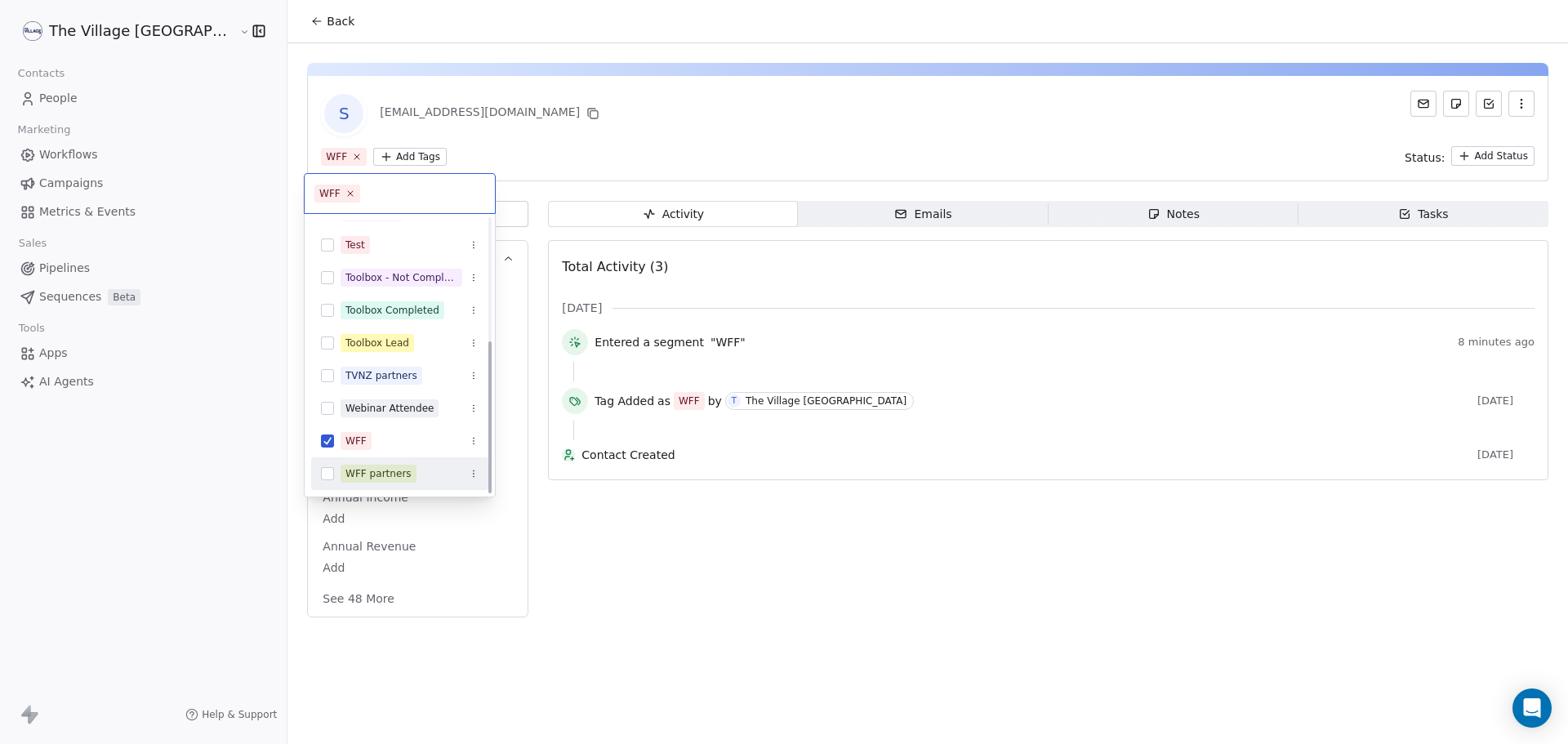
click at [379, 481] on div "WFF partners" at bounding box center [379, 473] width 66 height 14
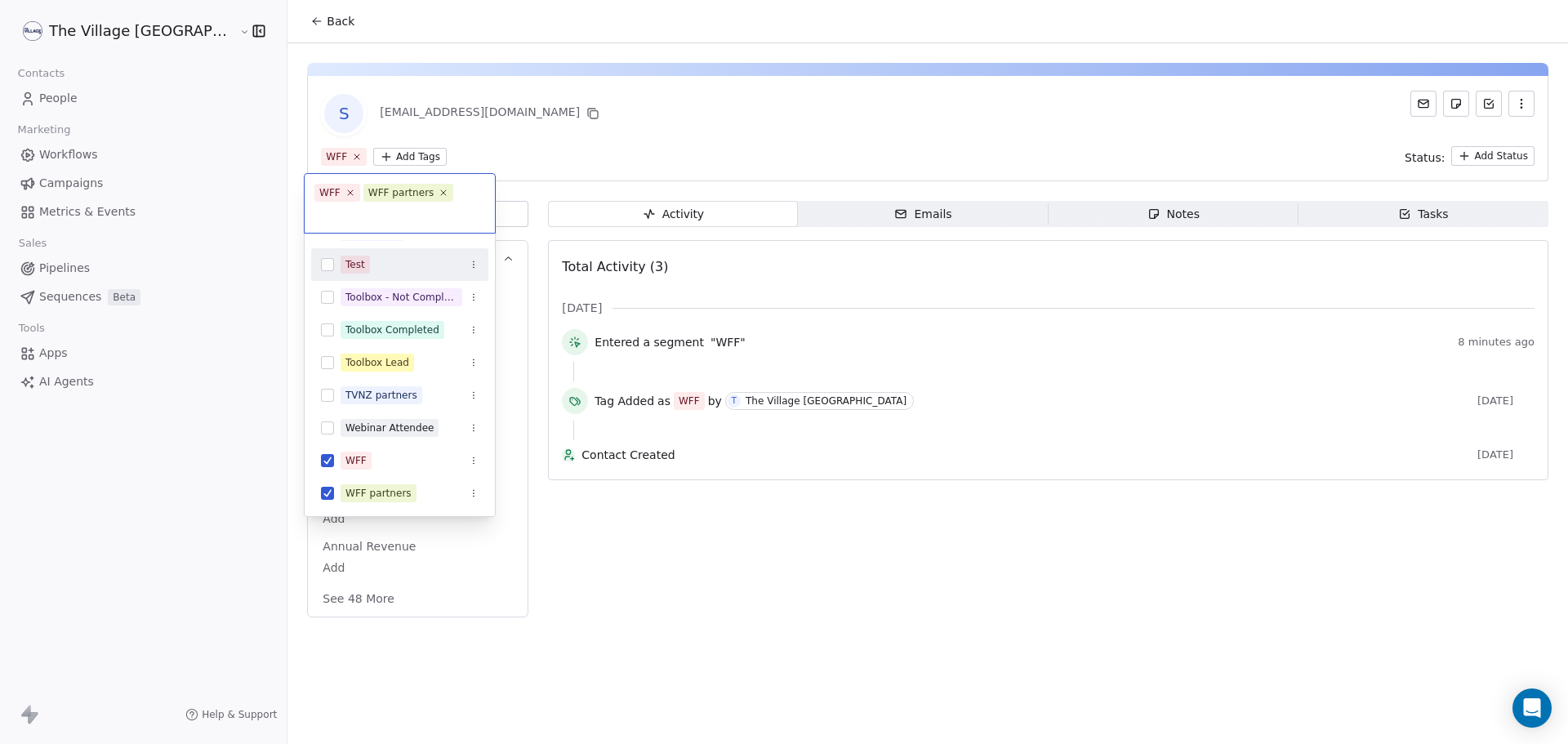
click at [261, 26] on html "The Village NZ Contacts People Marketing Workflows Campaigns Metrics & Events S…" at bounding box center [784, 372] width 1568 height 744
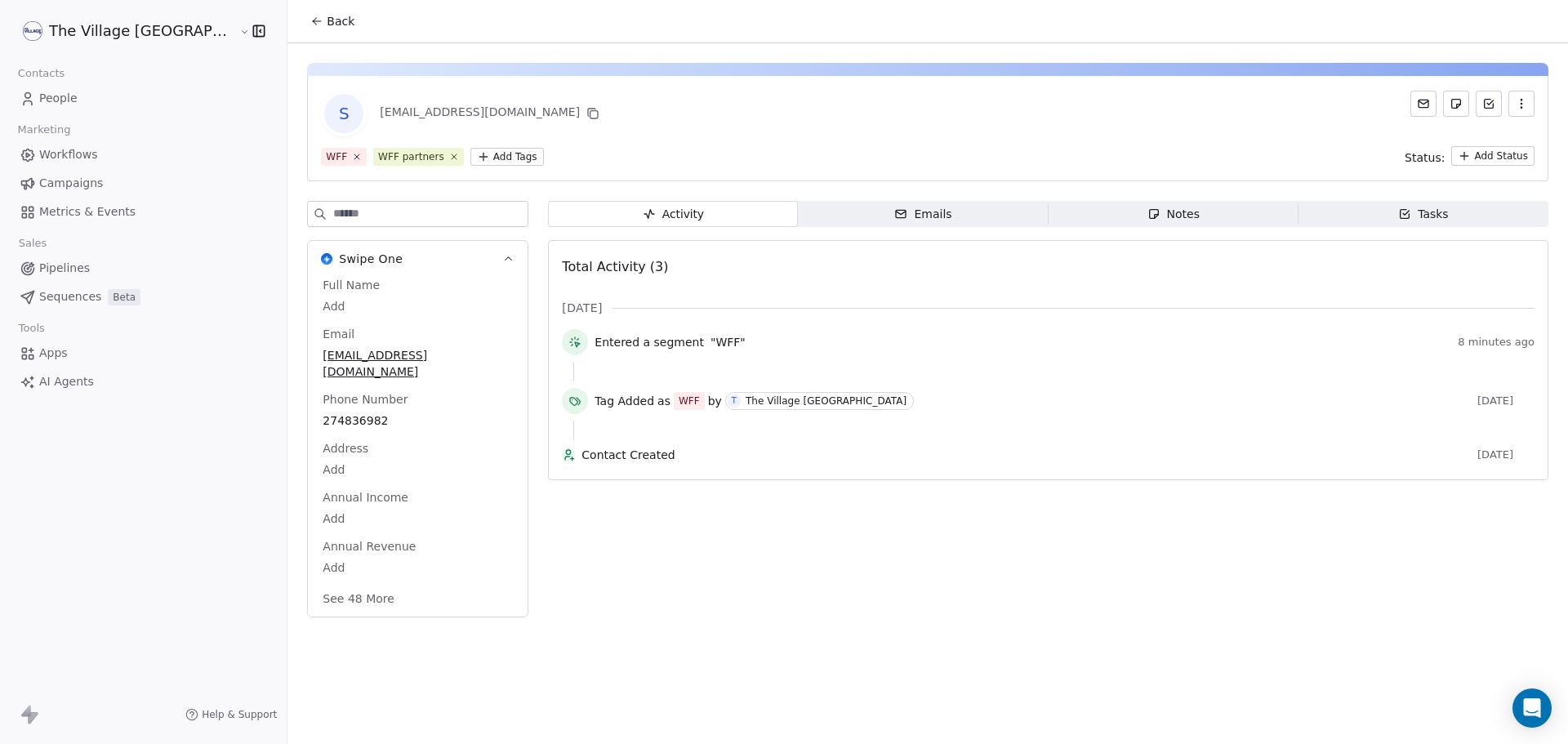
click at [300, 21] on button "Back" at bounding box center [331, 21] width 64 height 29
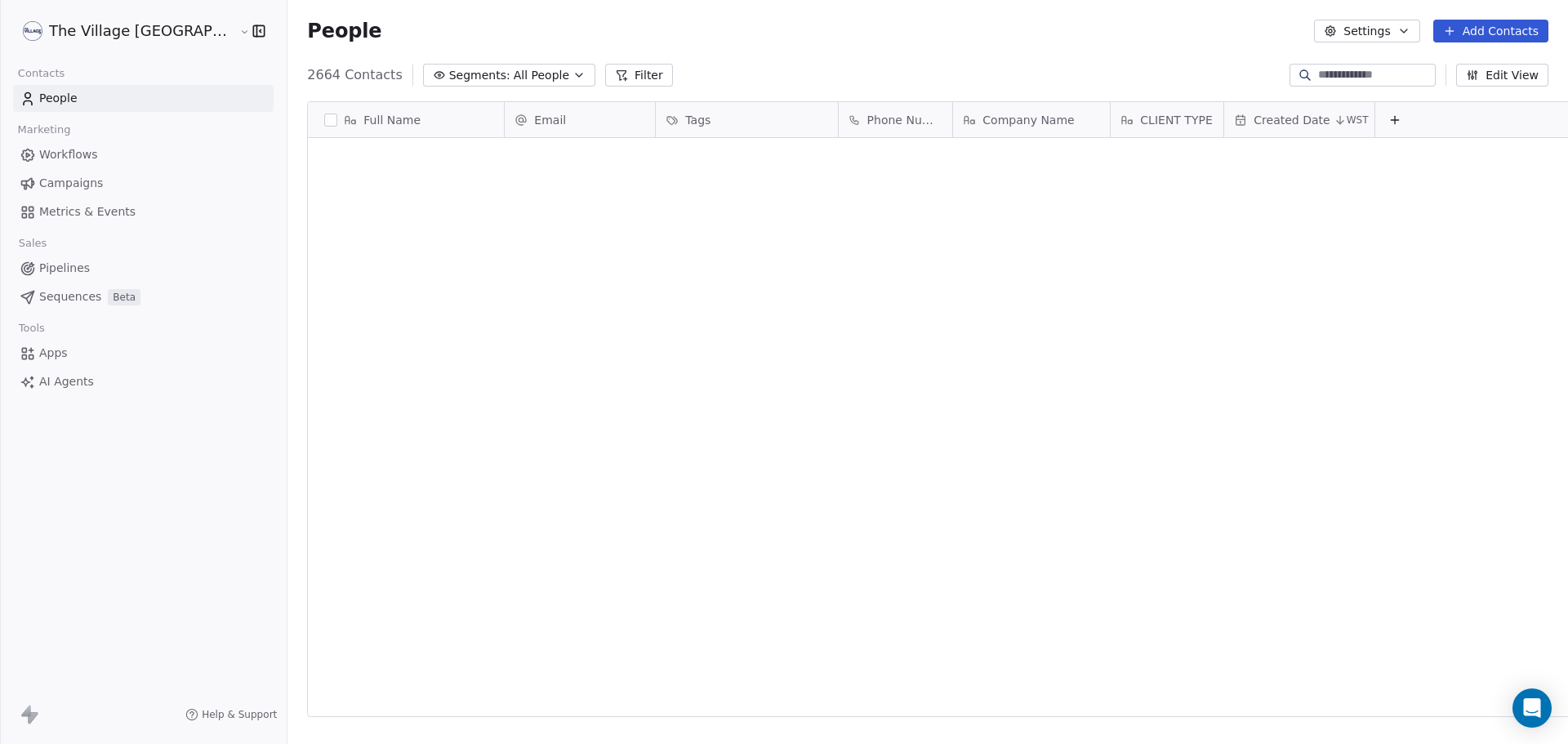
scroll to position [642, 1335]
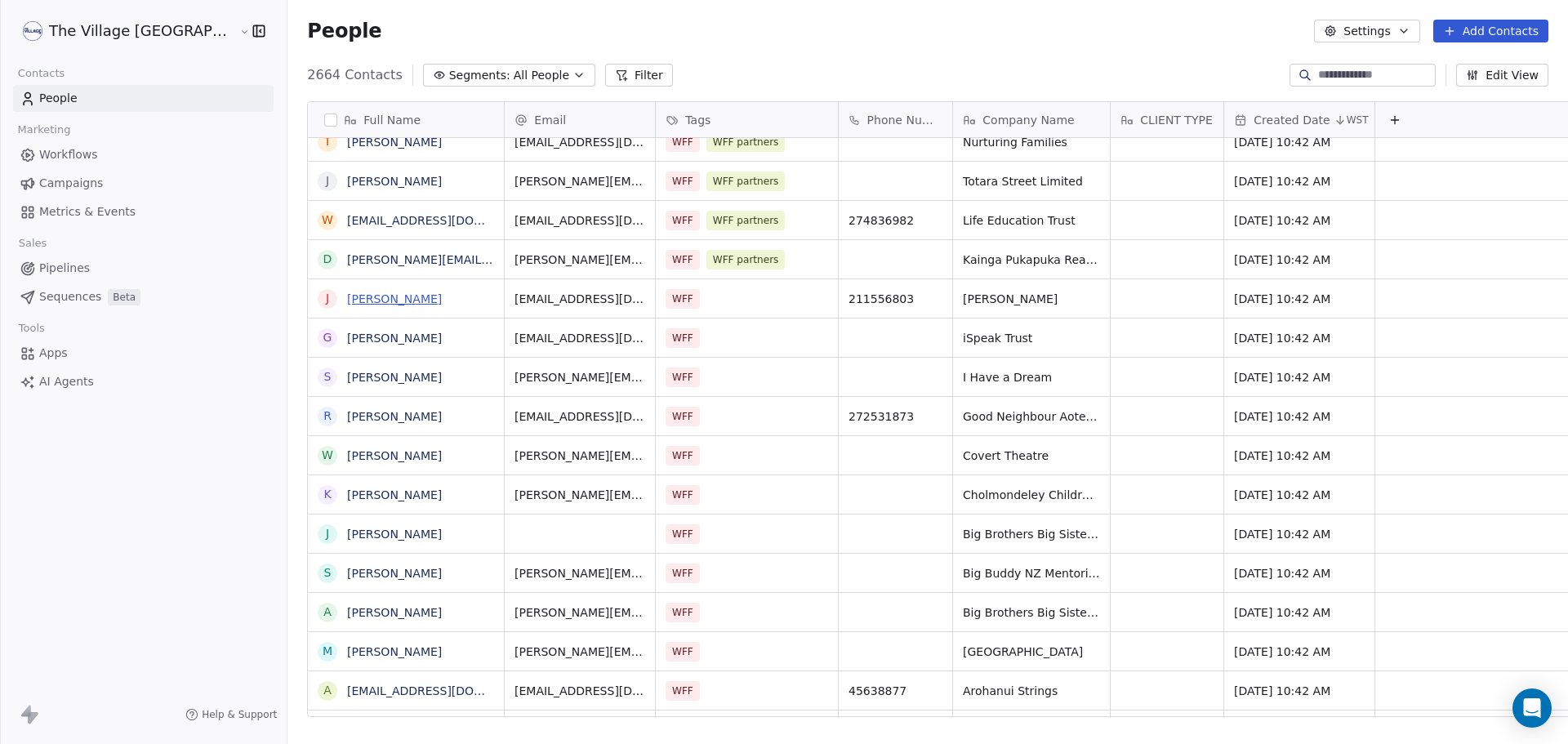
click at [347, 293] on link "[PERSON_NAME]" at bounding box center [394, 299] width 95 height 13
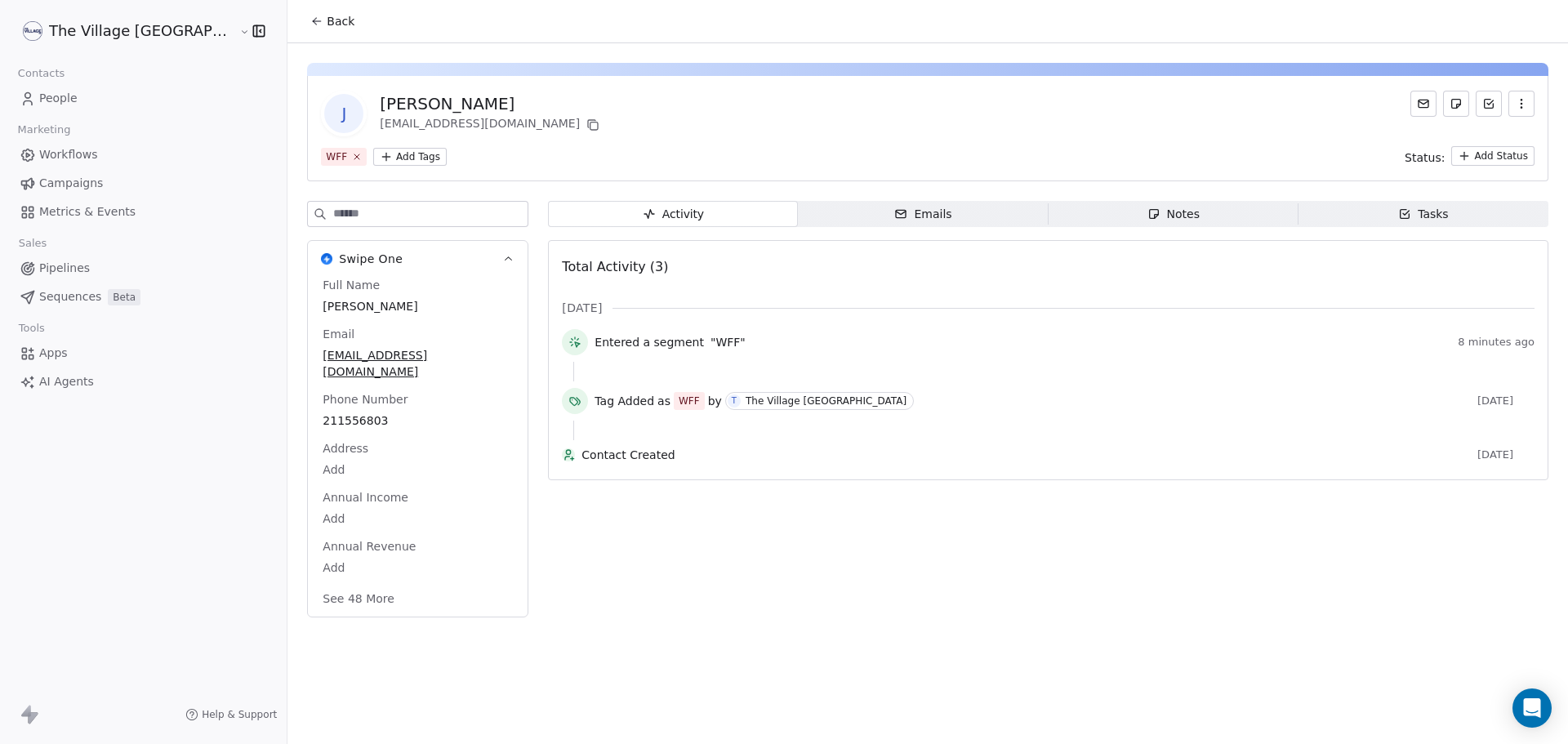
click at [335, 154] on html "The Village NZ Contacts People Marketing Workflows Campaigns Metrics & Events S…" at bounding box center [784, 372] width 1568 height 744
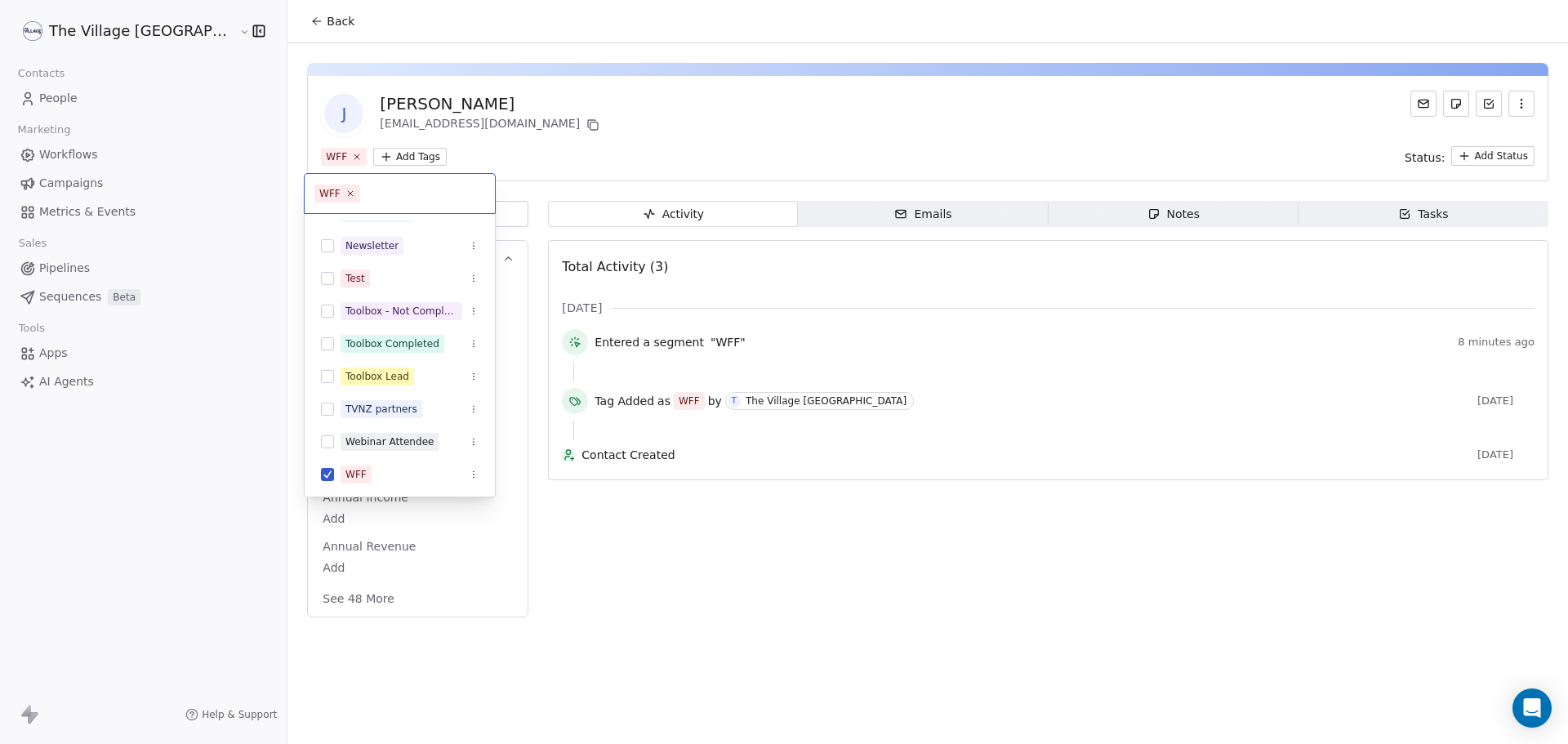
scroll to position [220, 0]
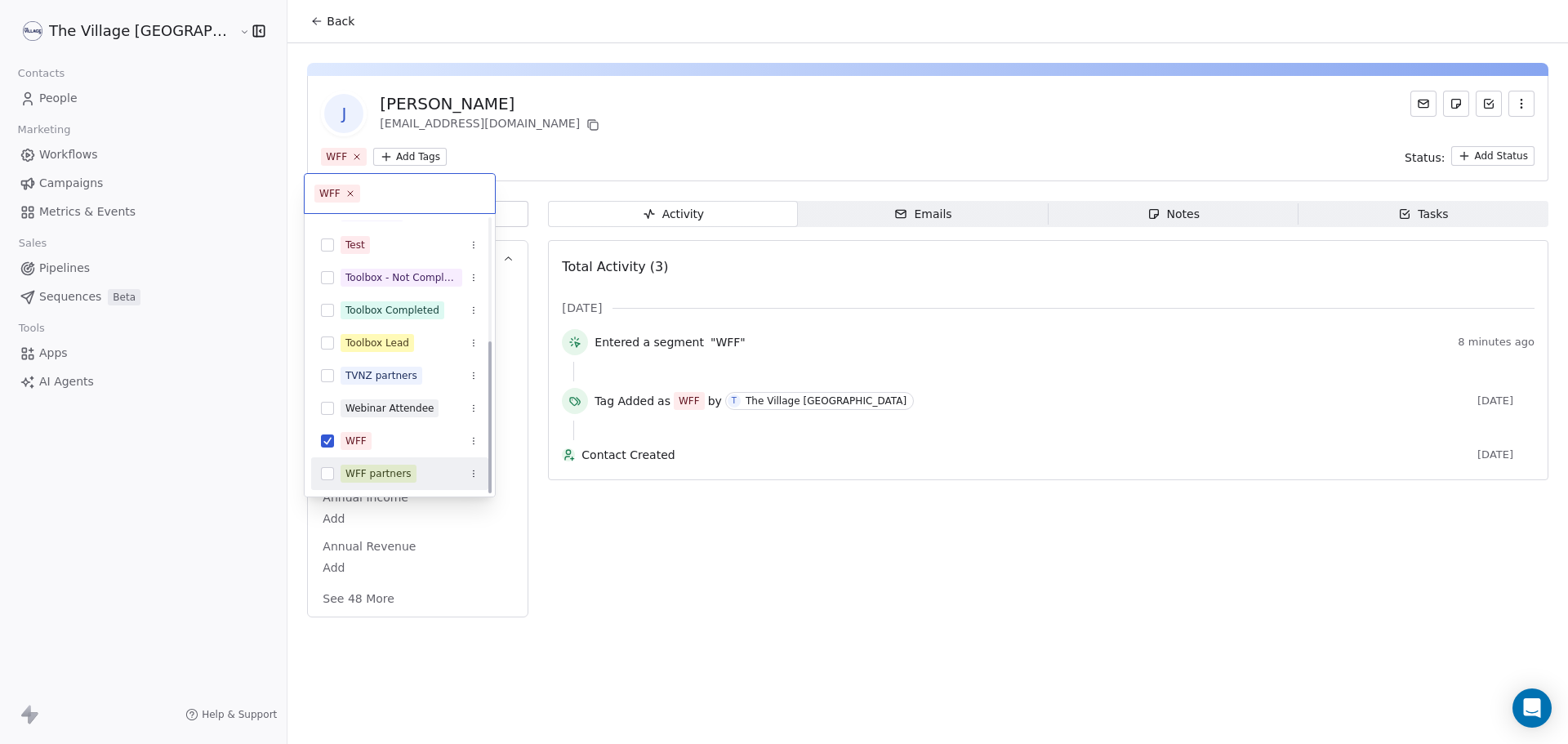
click at [382, 466] on span "WFF partners" at bounding box center [379, 473] width 76 height 18
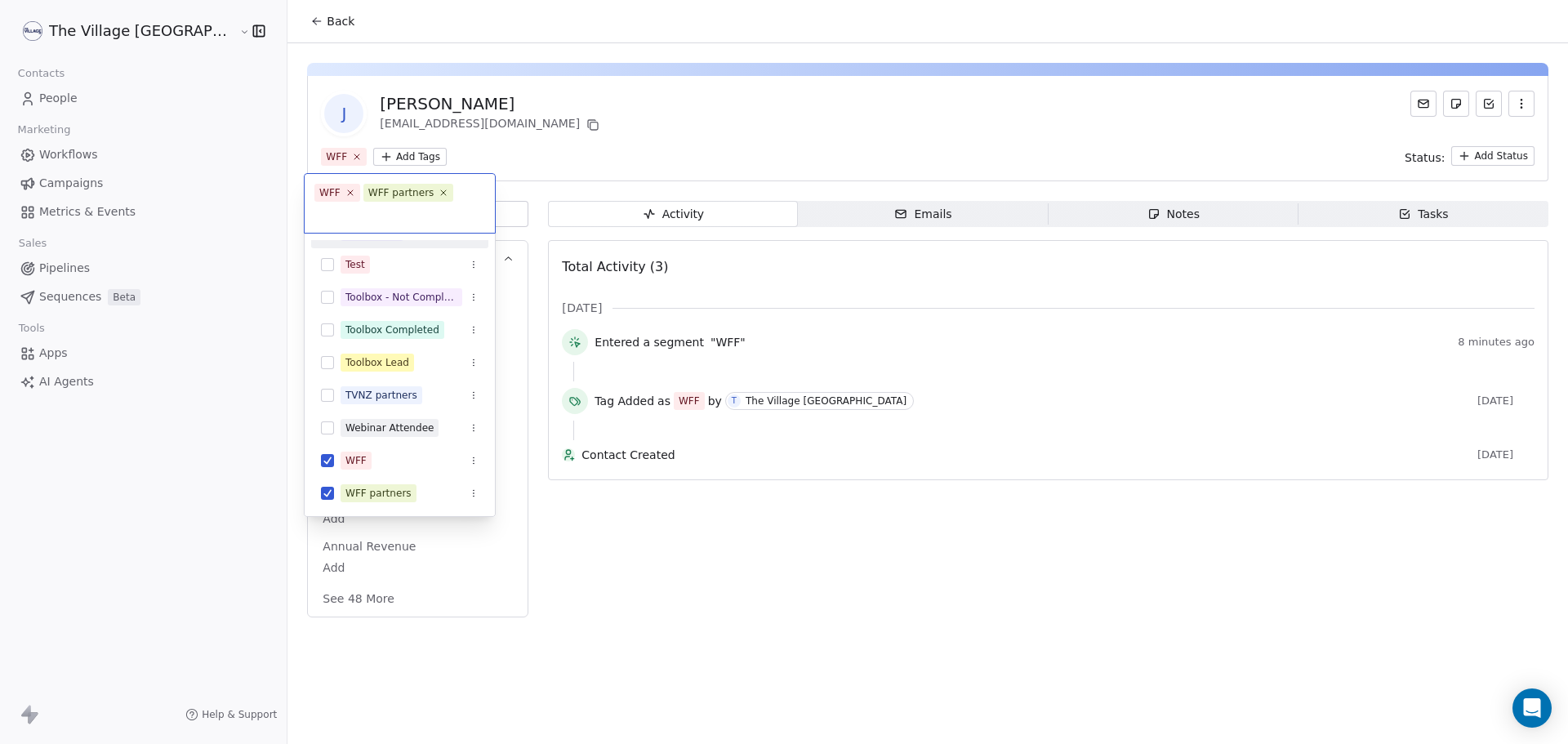
click at [255, 15] on html "The Village NZ Contacts People Marketing Workflows Campaigns Metrics & Events S…" at bounding box center [784, 372] width 1568 height 744
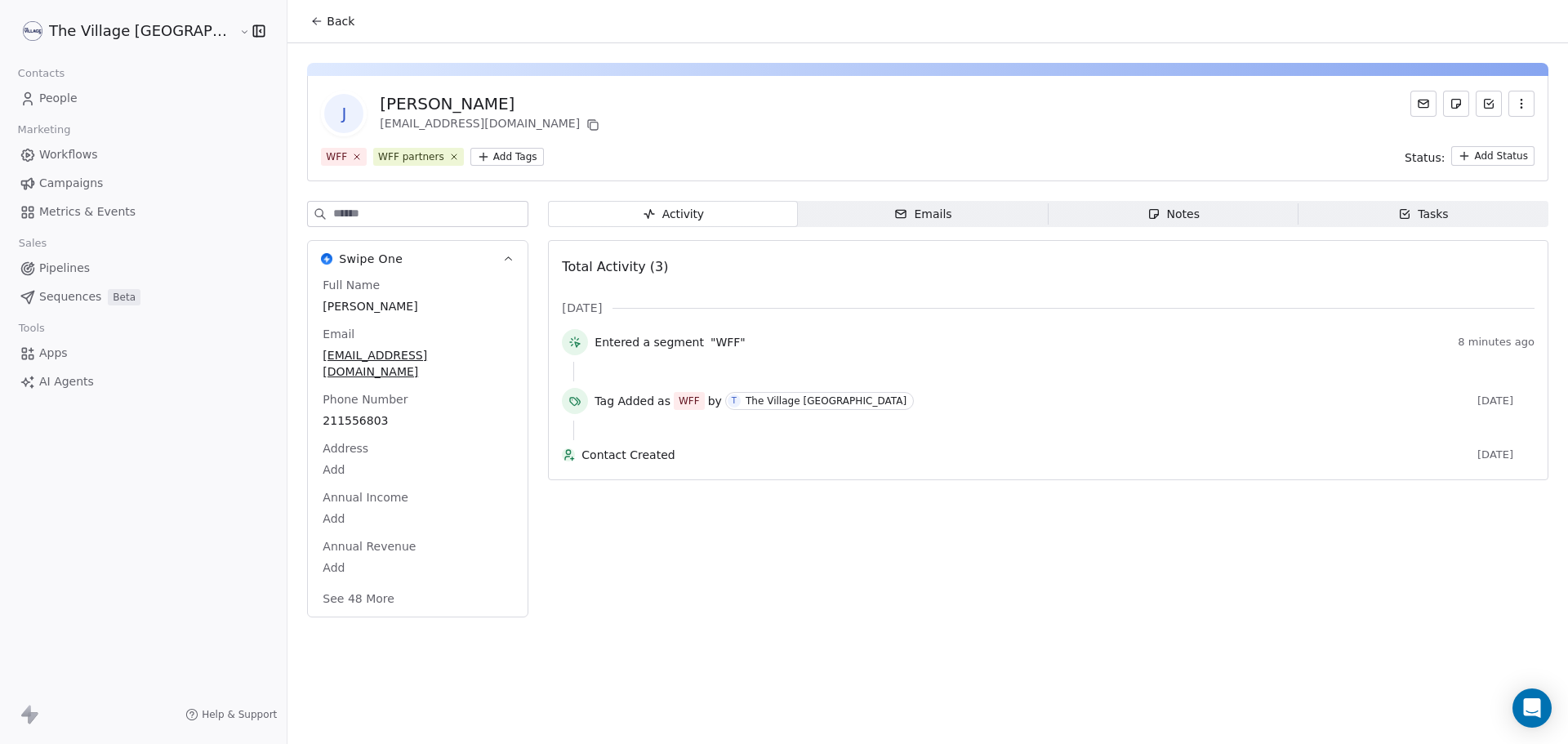
click at [311, 18] on icon at bounding box center [317, 21] width 13 height 13
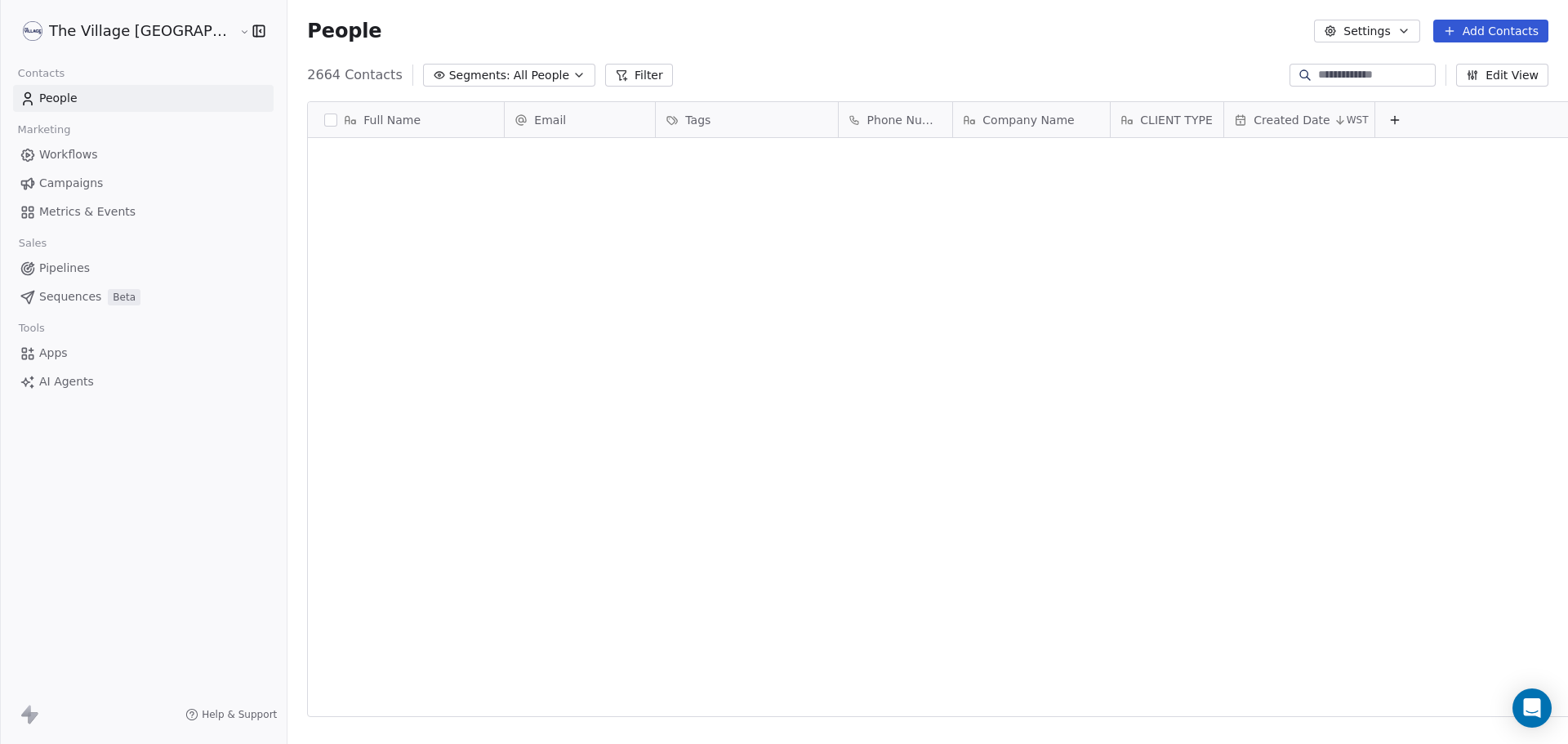
scroll to position [642, 1335]
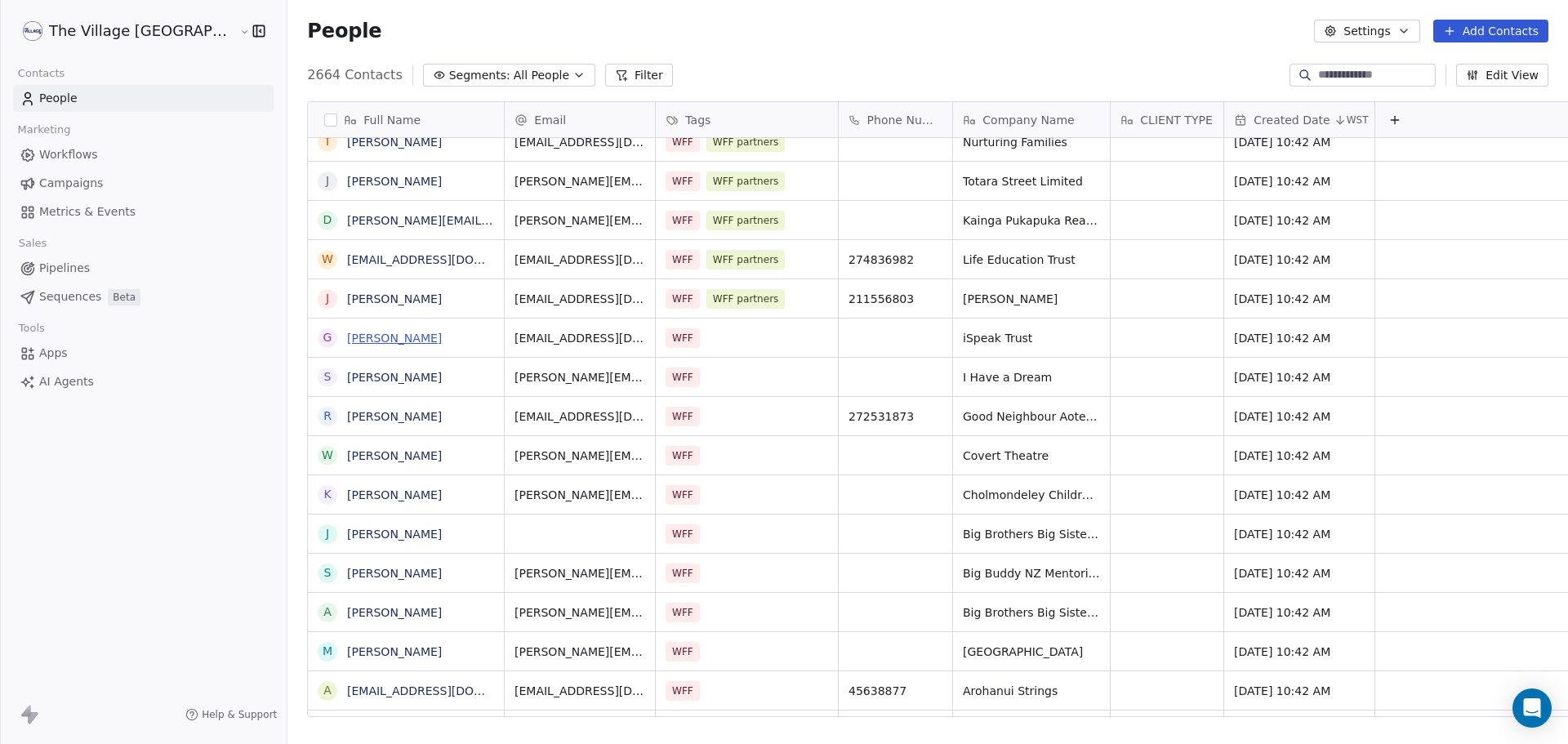
click at [347, 341] on link "[PERSON_NAME]" at bounding box center [394, 338] width 95 height 13
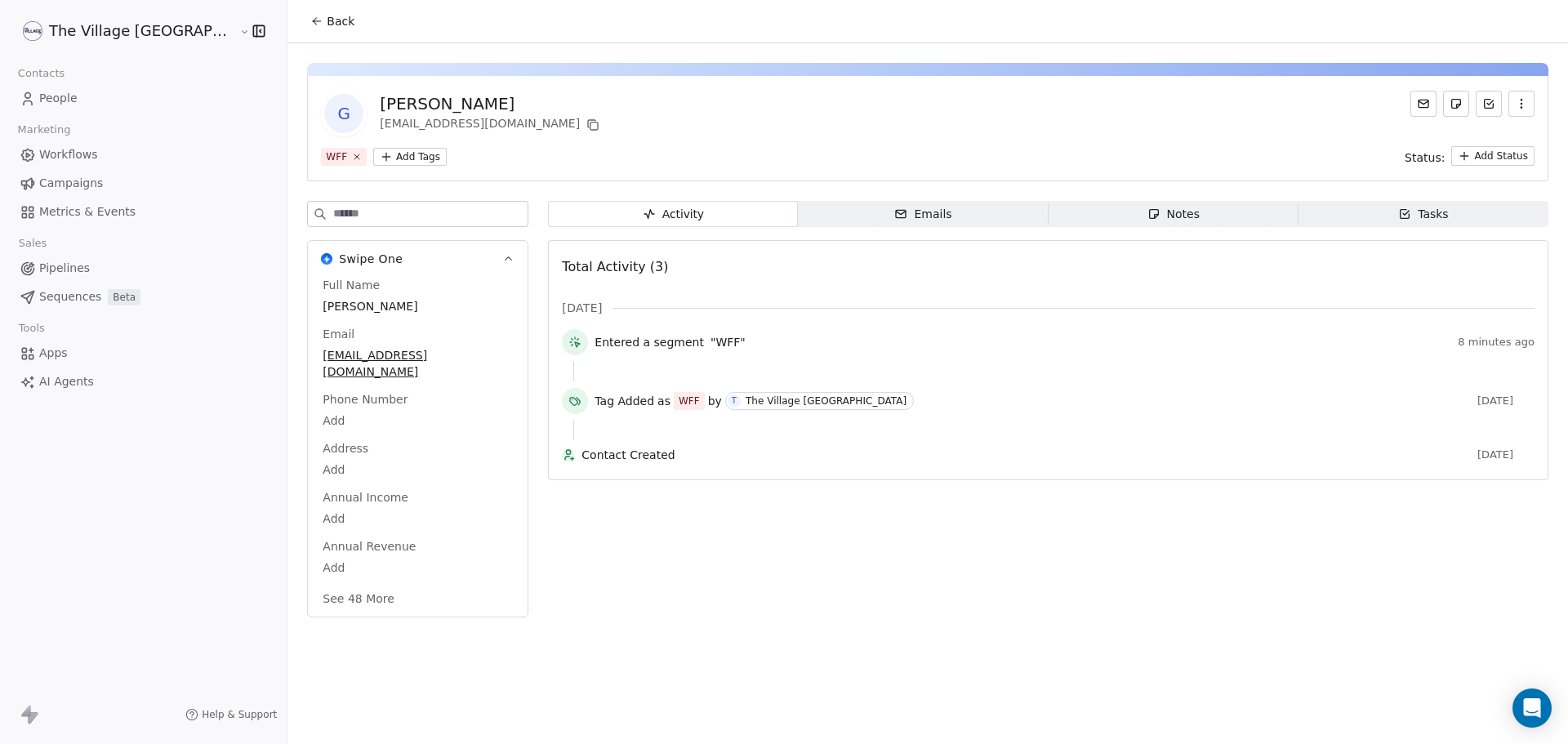
click at [333, 143] on div "G [PERSON_NAME] [PERSON_NAME][EMAIL_ADDRESS][DOMAIN_NAME] WFF Add Tags Status: …" at bounding box center [927, 128] width 1241 height 105
click at [334, 158] on html "The Village NZ Contacts People Marketing Workflows Campaigns Metrics & Events S…" at bounding box center [784, 372] width 1568 height 744
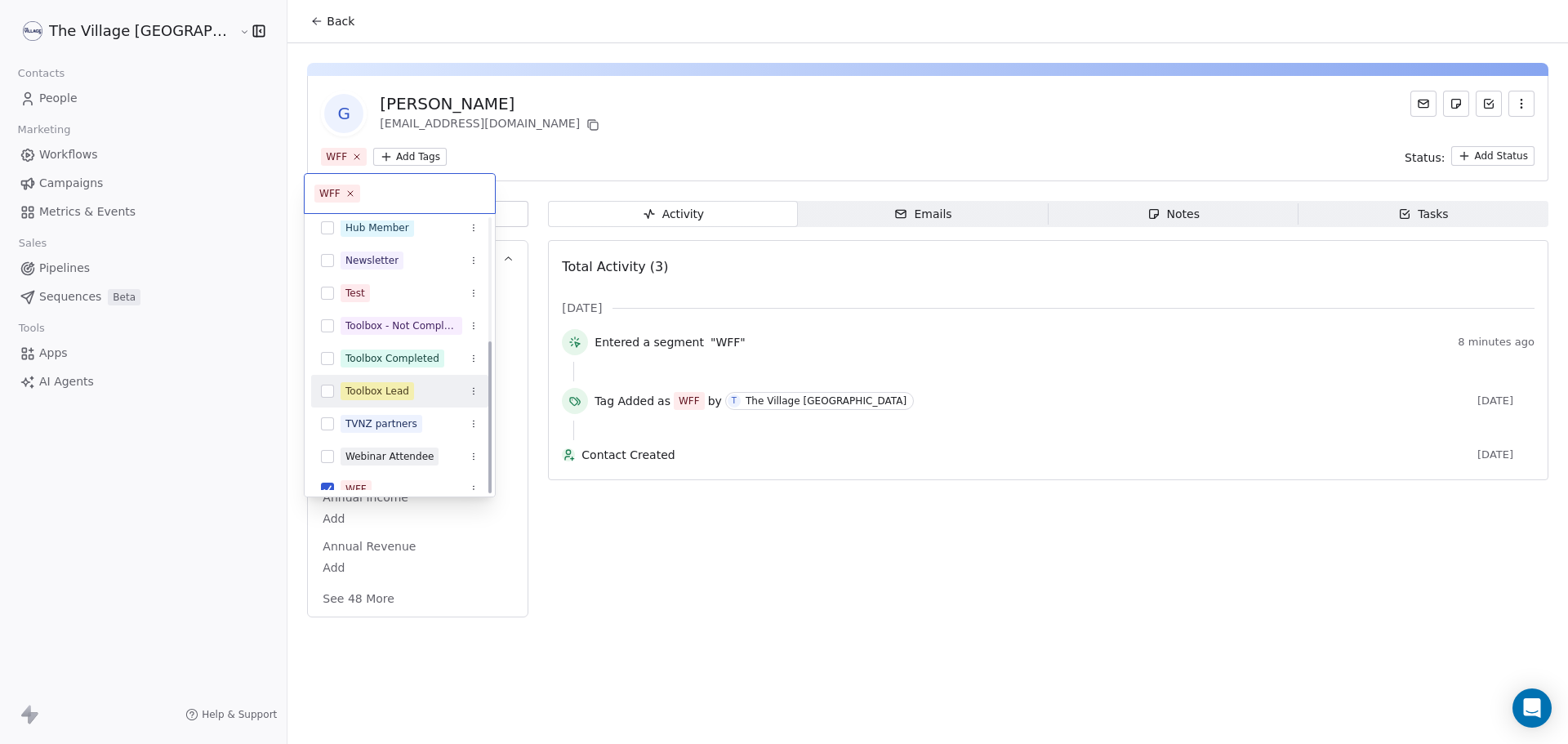
scroll to position [220, 0]
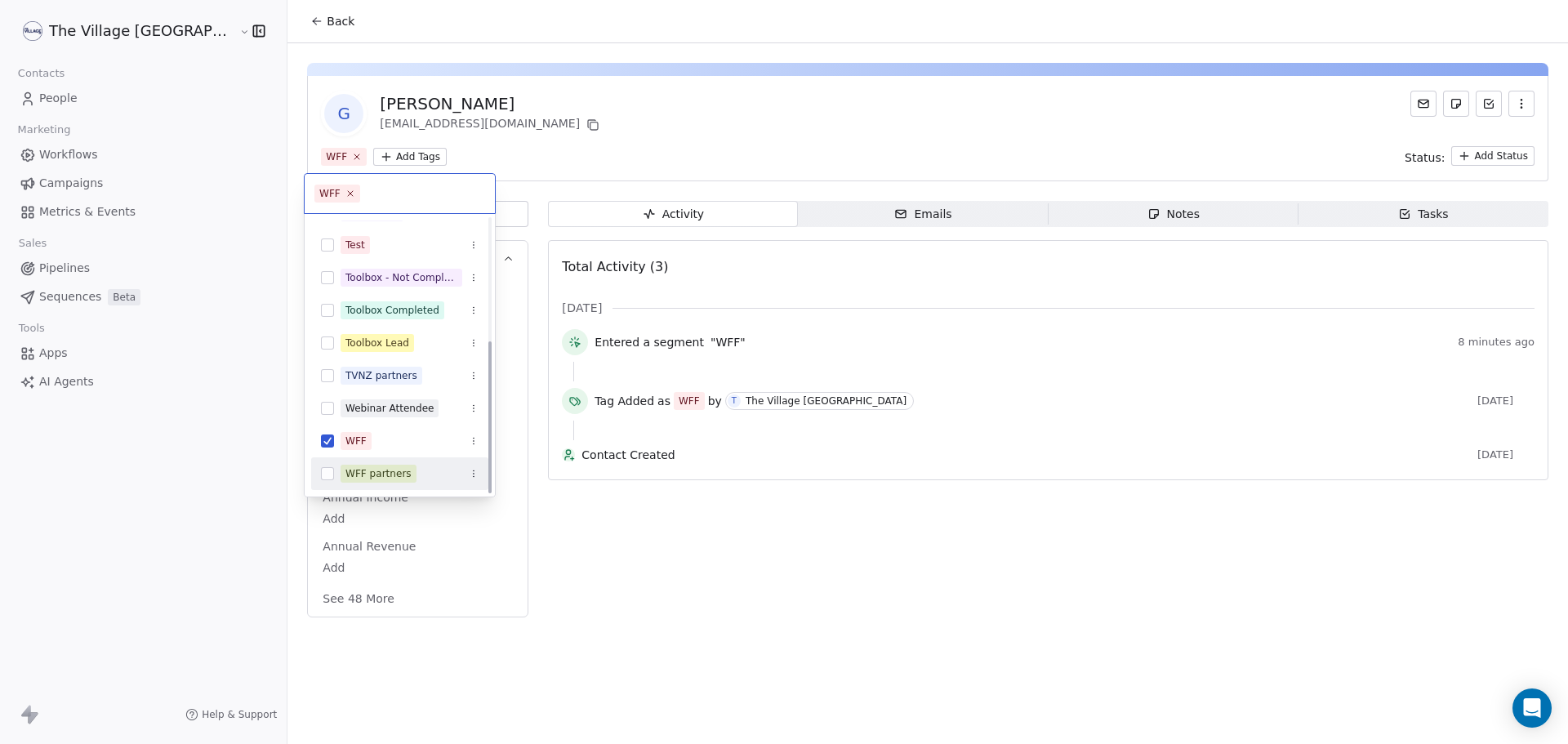
click at [389, 471] on div "WFF partners" at bounding box center [379, 473] width 66 height 14
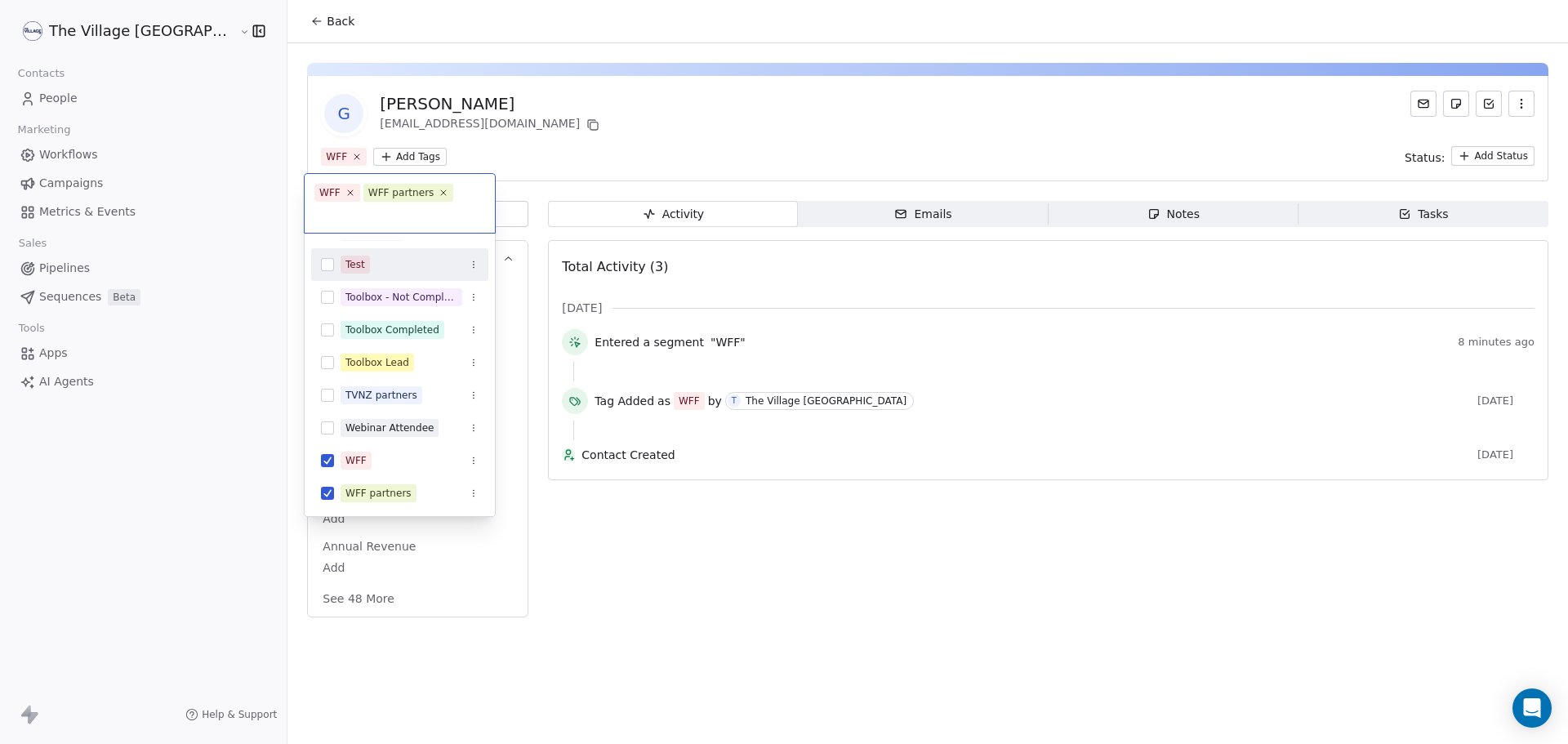
click at [369, 70] on html "The Village NZ Contacts People Marketing Workflows Campaigns Metrics & Events S…" at bounding box center [784, 372] width 1568 height 744
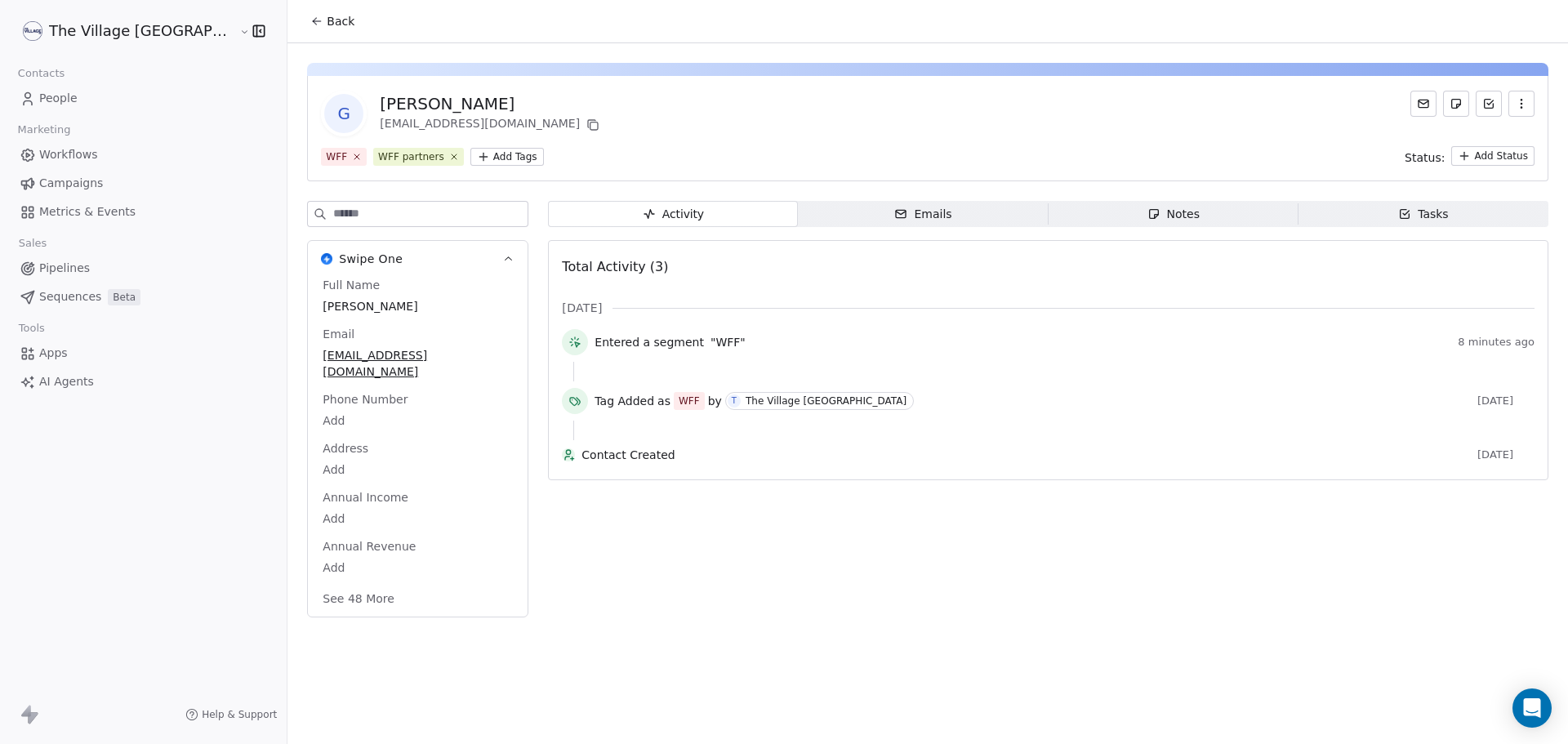
click at [327, 17] on span "Back" at bounding box center [340, 21] width 28 height 16
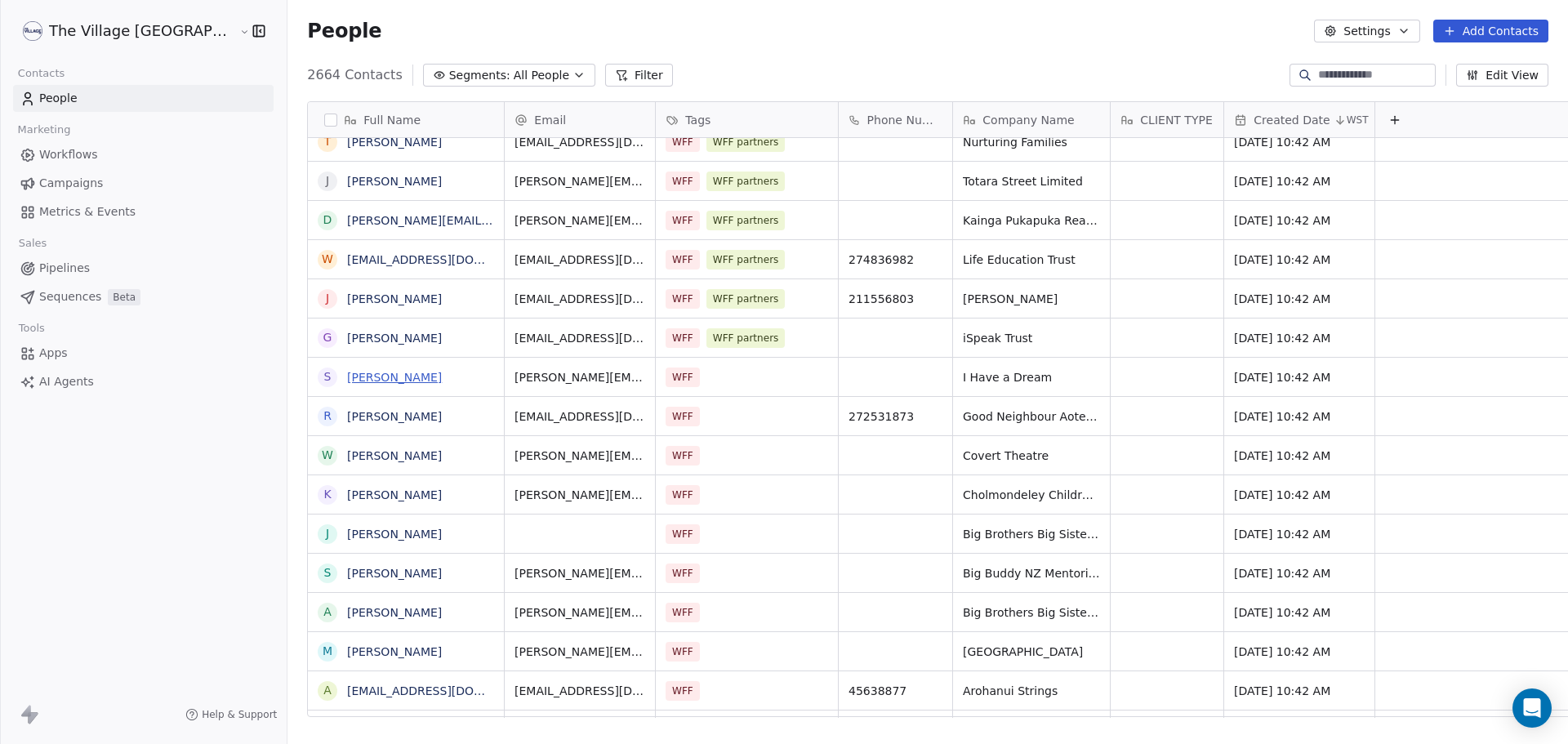
click at [347, 375] on link "[PERSON_NAME]" at bounding box center [394, 377] width 95 height 13
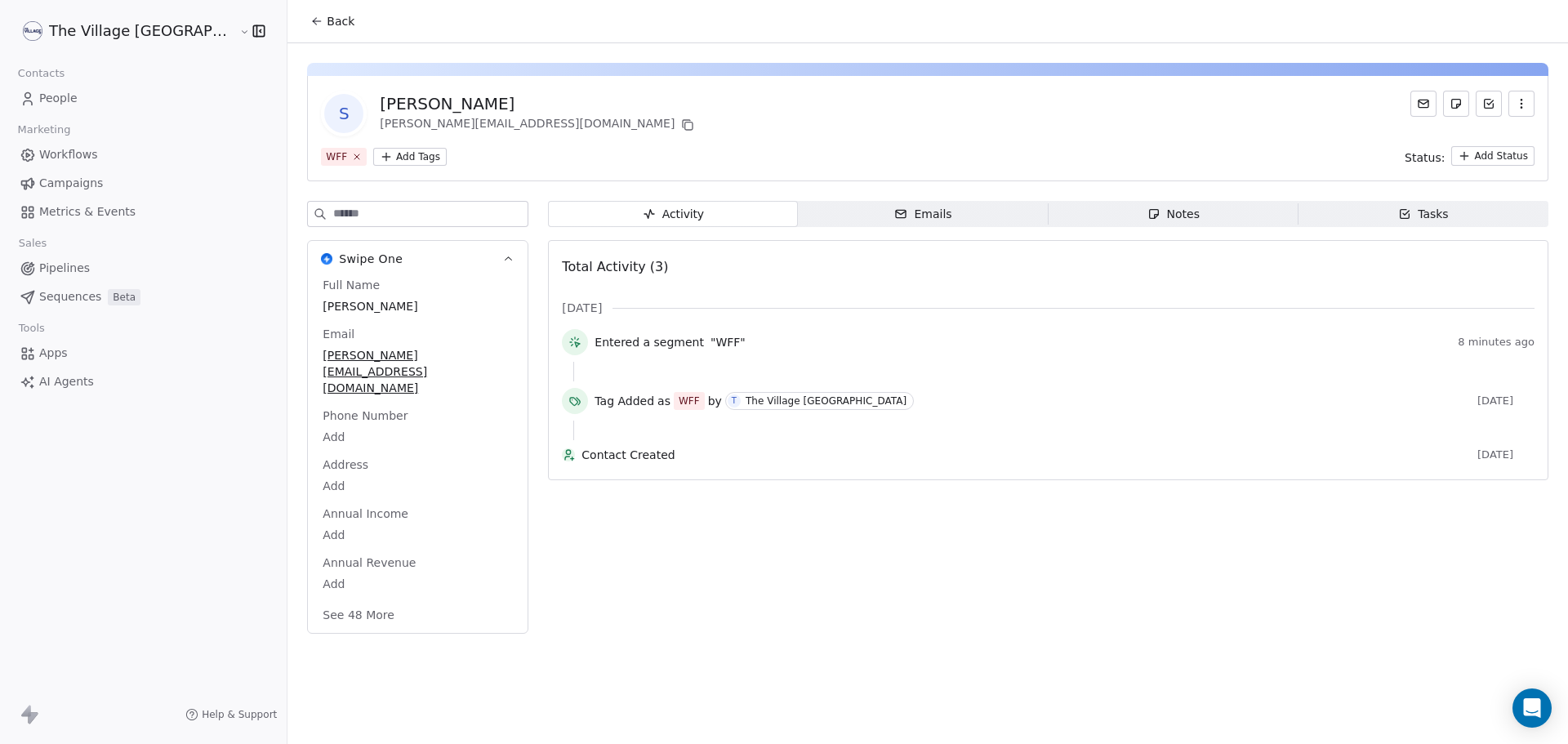
click at [340, 156] on html "The Village NZ Contacts People Marketing Workflows Campaigns Metrics & Events S…" at bounding box center [784, 372] width 1568 height 744
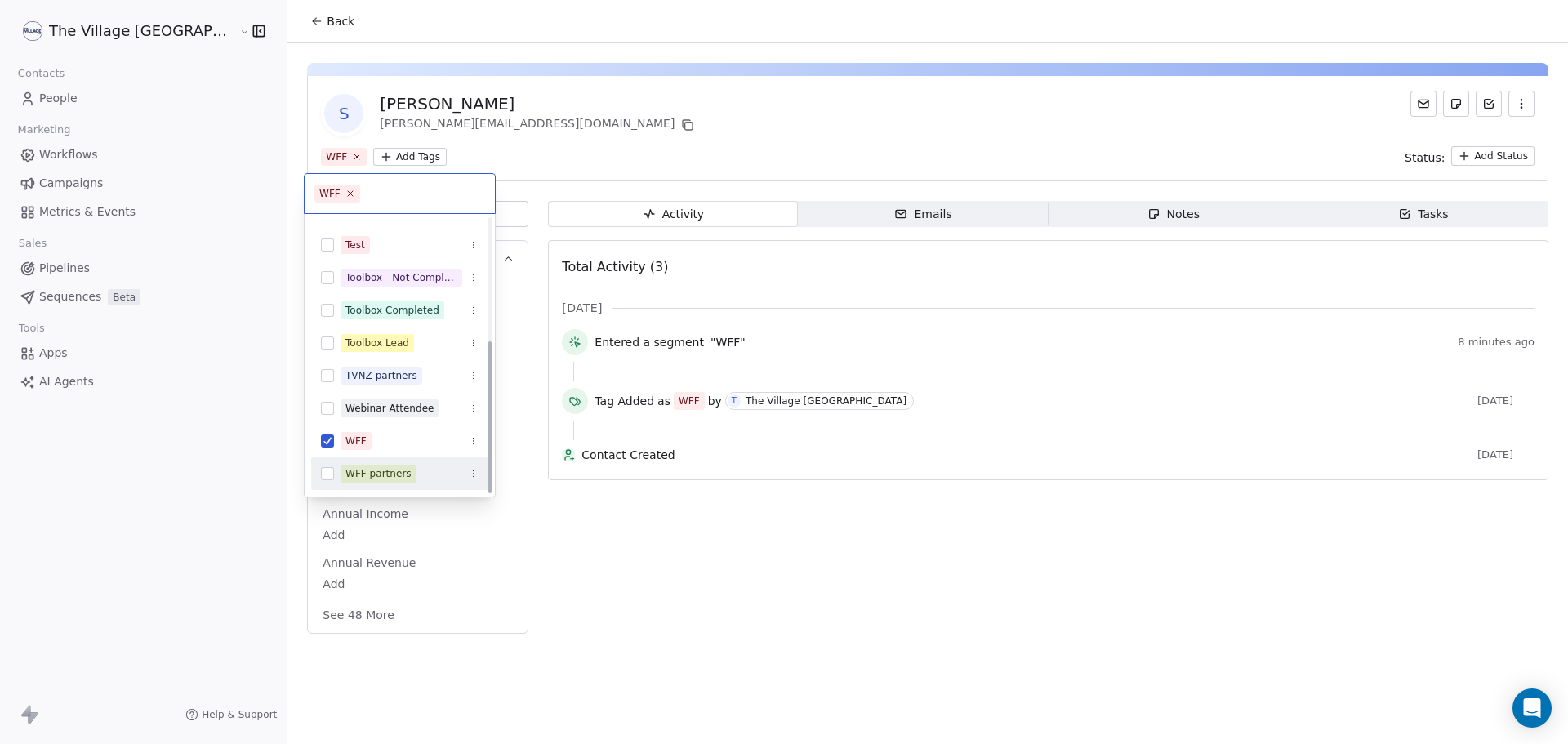
click at [390, 481] on span "WFF partners" at bounding box center [379, 473] width 76 height 18
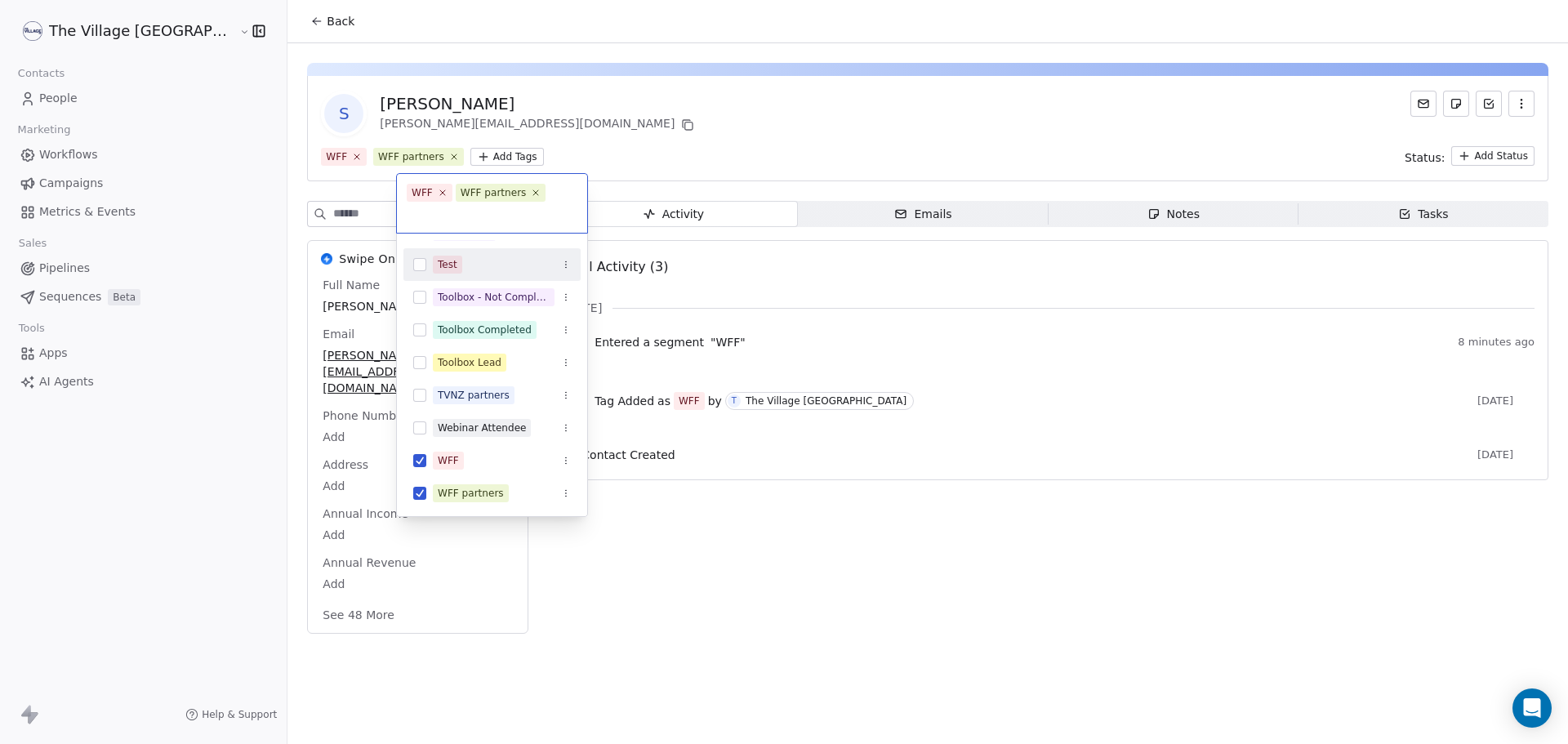
click at [342, 48] on html "The Village NZ Contacts People Marketing Workflows Campaigns Metrics & Events S…" at bounding box center [784, 372] width 1568 height 744
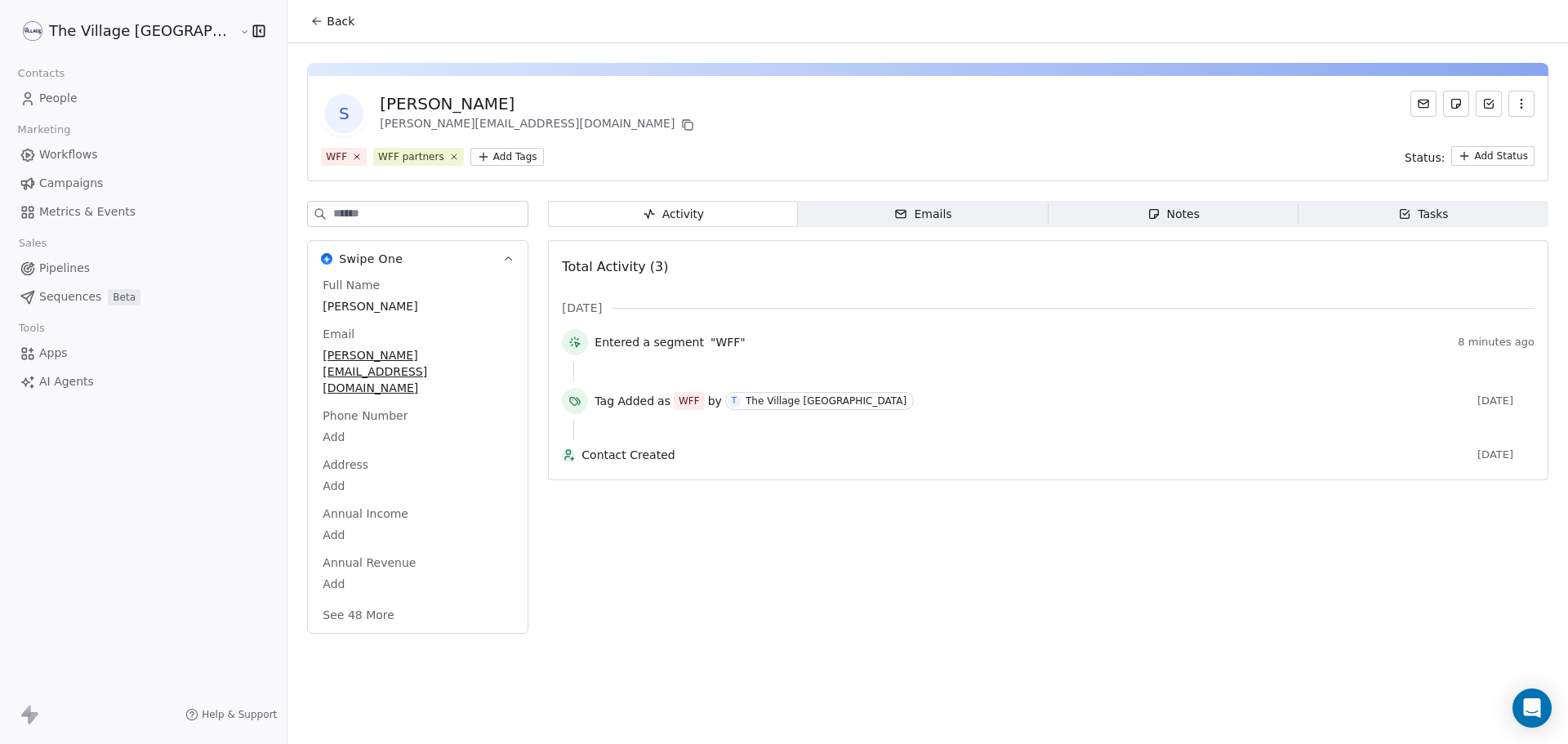
click at [327, 25] on span "Back" at bounding box center [340, 21] width 28 height 16
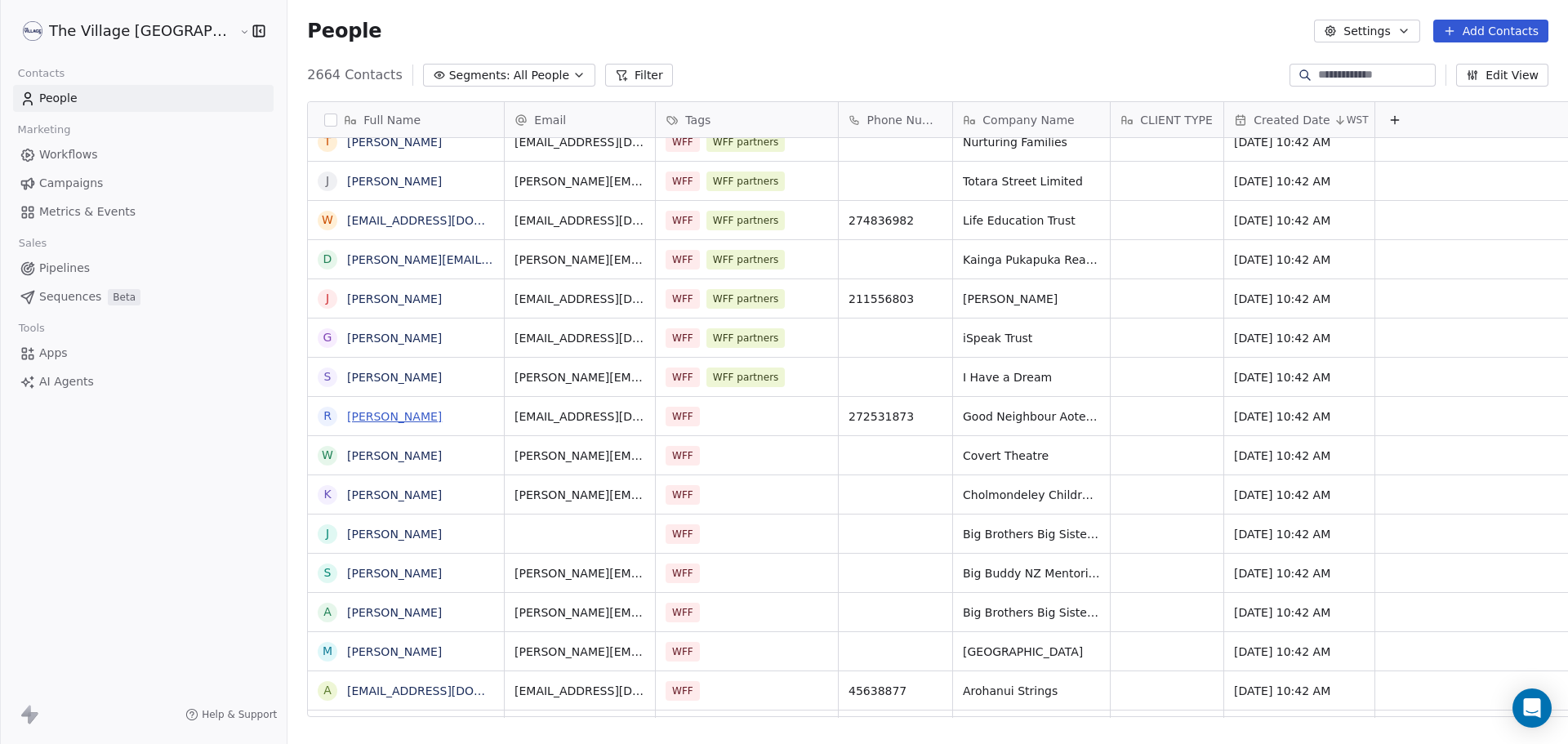
click at [347, 415] on link "[PERSON_NAME]" at bounding box center [394, 417] width 95 height 13
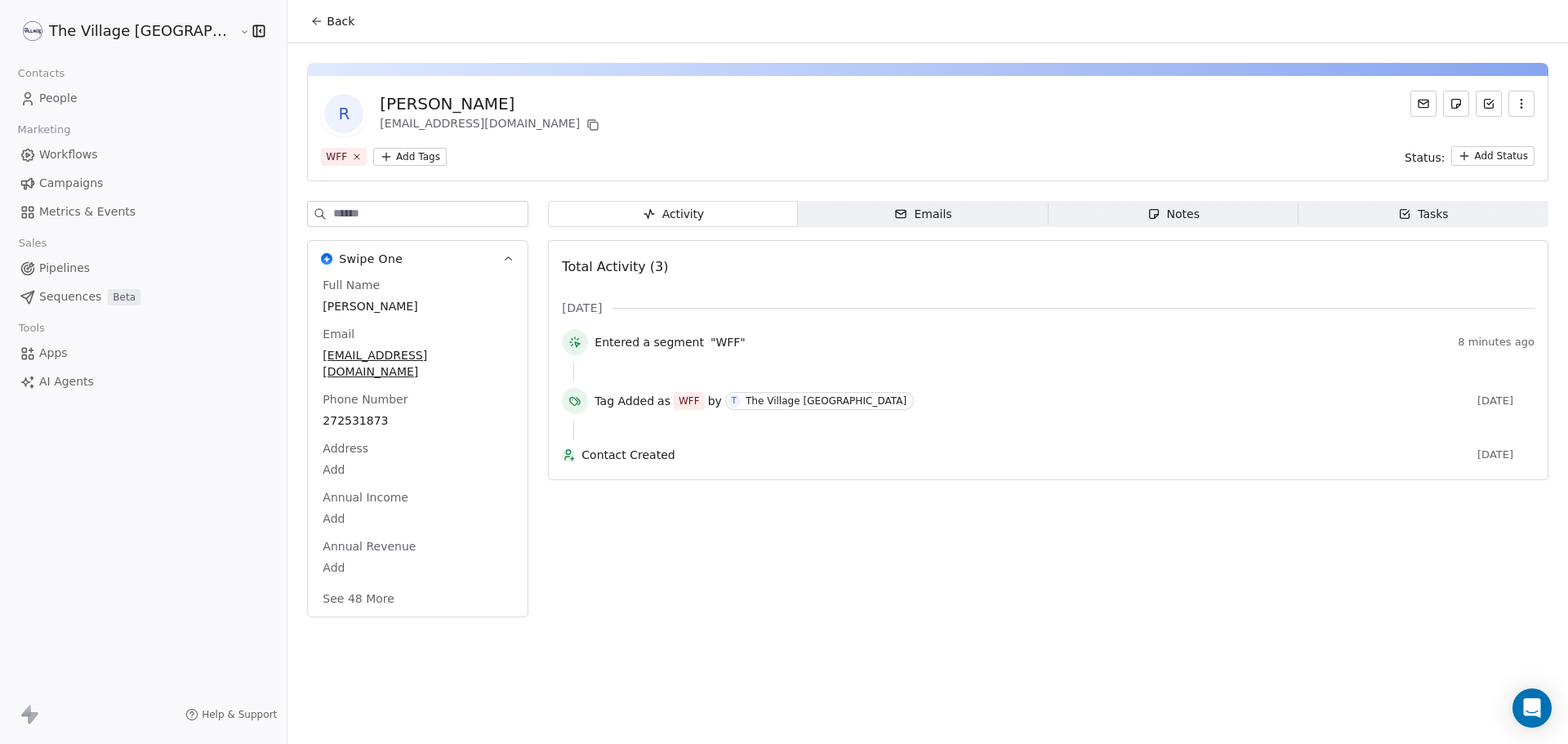
click at [347, 156] on html "The Village NZ Contacts People Marketing Workflows Campaigns Metrics & Events S…" at bounding box center [784, 372] width 1568 height 744
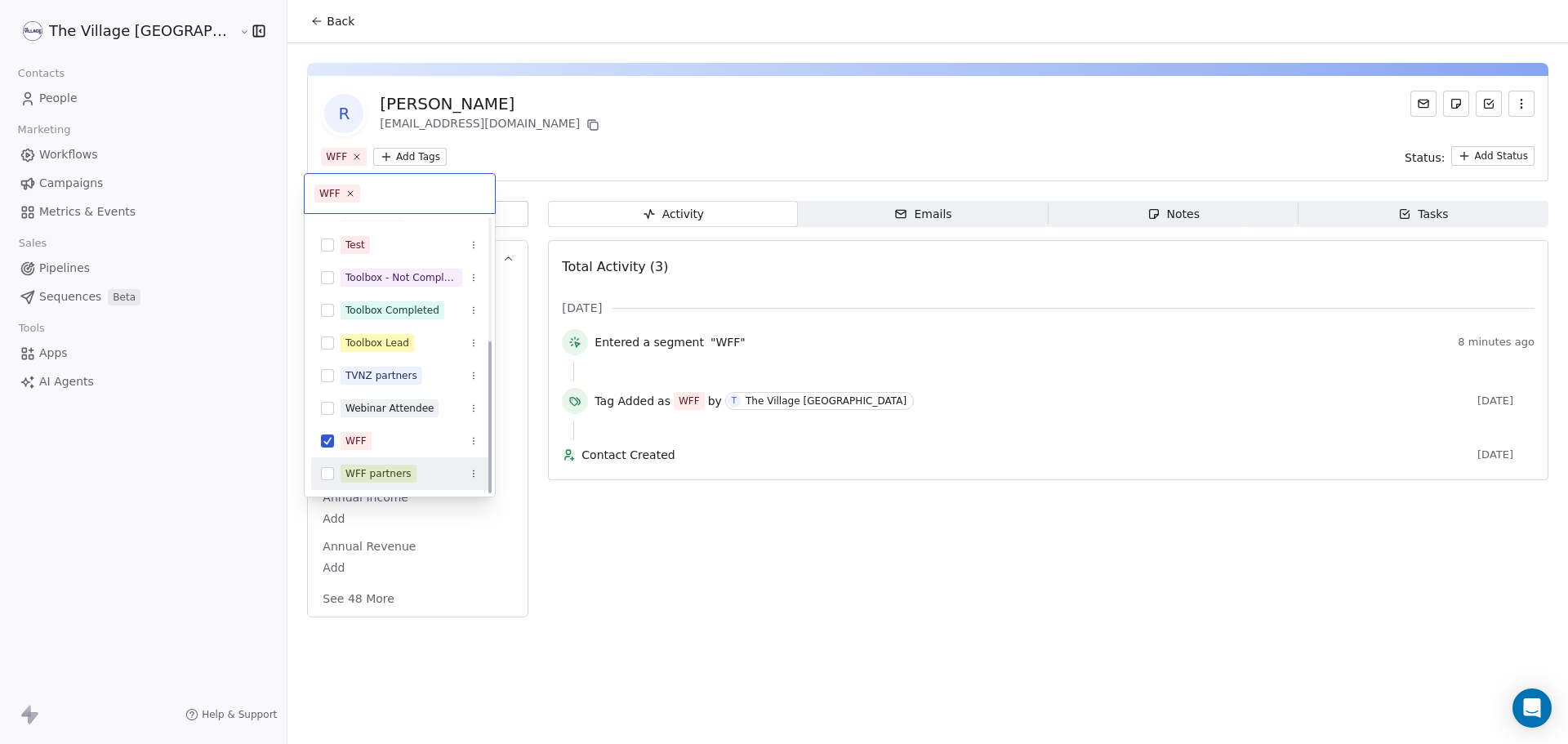
click at [382, 480] on div "WFF partners" at bounding box center [379, 473] width 66 height 14
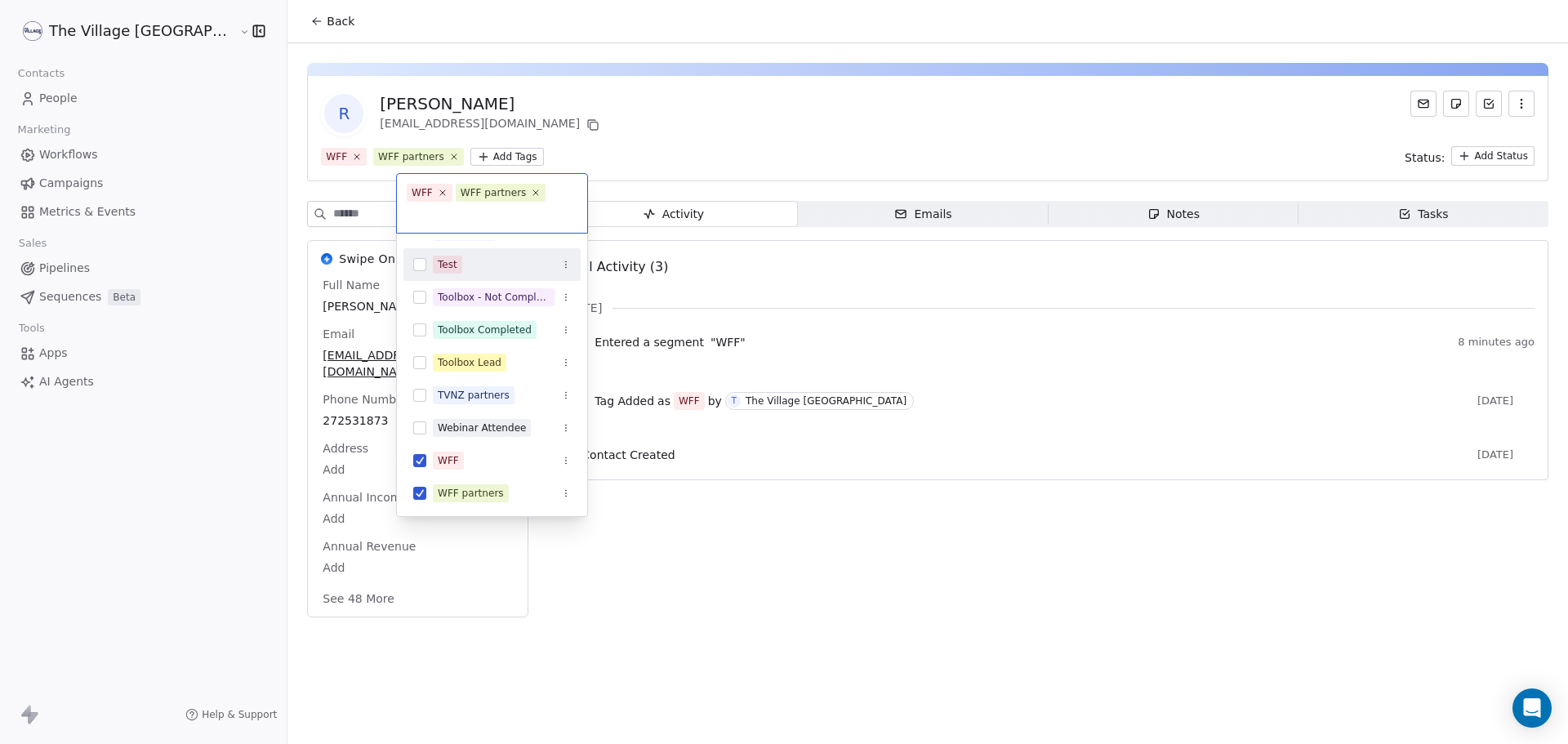
click at [263, 28] on html "The Village NZ Contacts People Marketing Workflows Campaigns Metrics & Events S…" at bounding box center [784, 372] width 1568 height 744
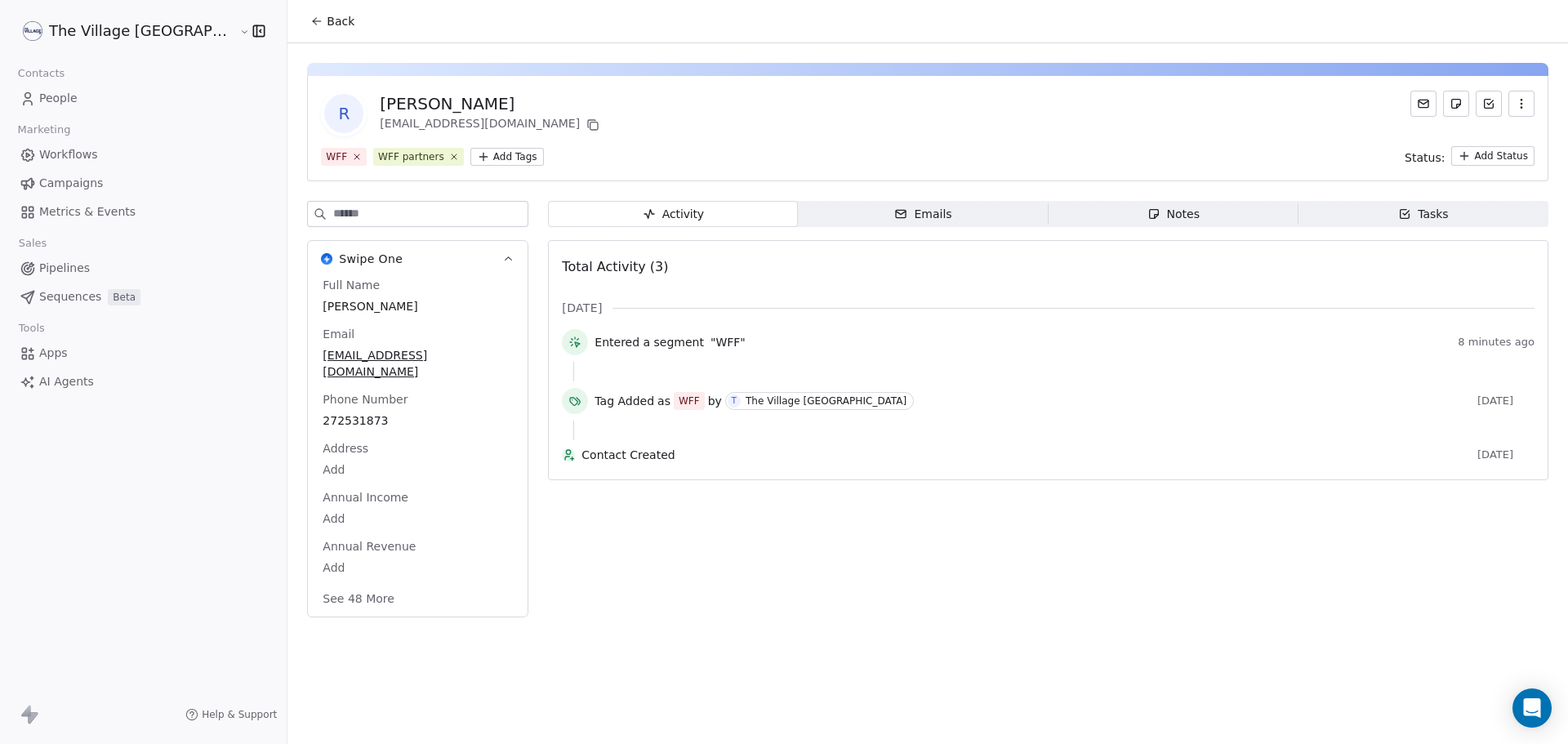
click at [327, 23] on span "Back" at bounding box center [340, 21] width 28 height 16
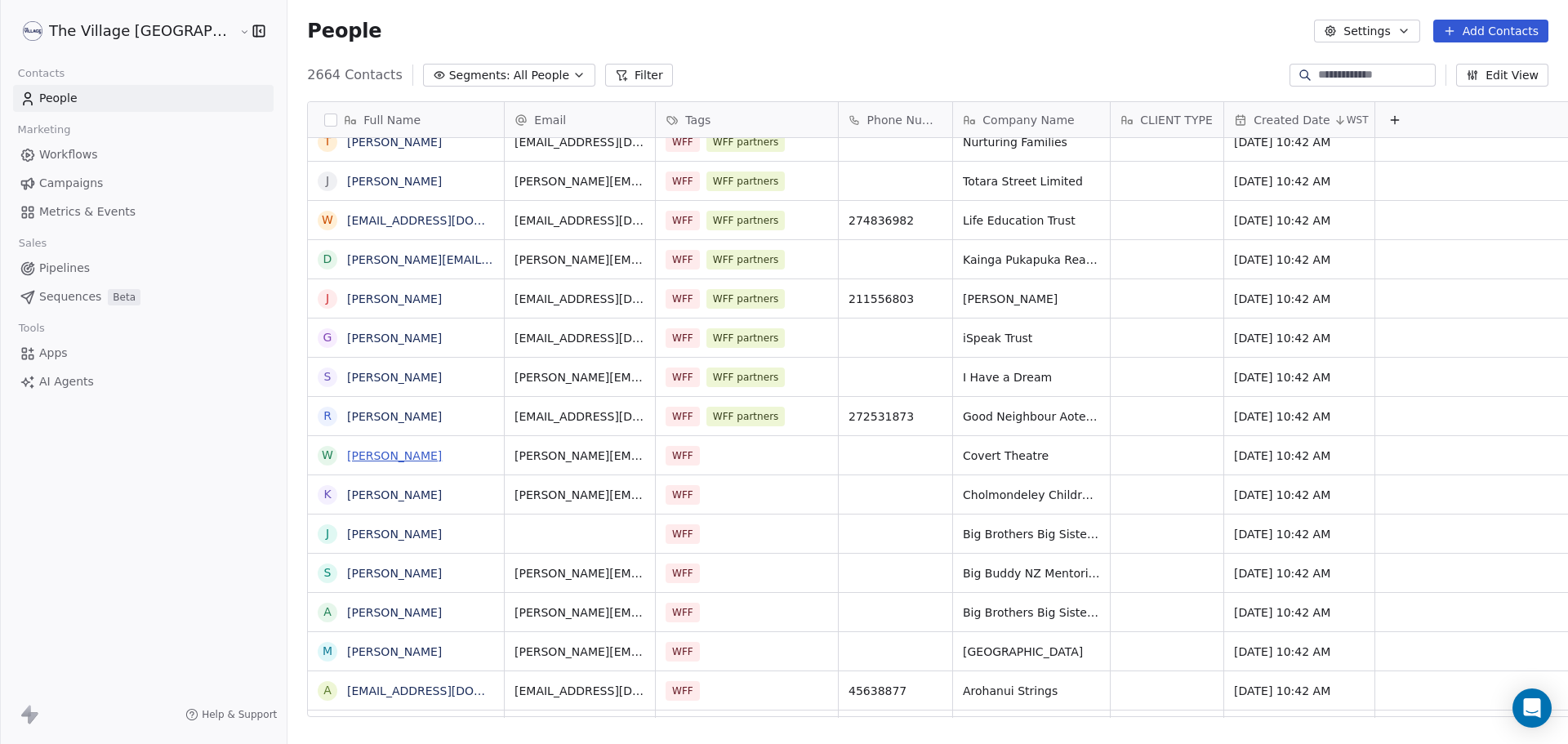
click at [347, 451] on link "[PERSON_NAME]" at bounding box center [394, 456] width 95 height 13
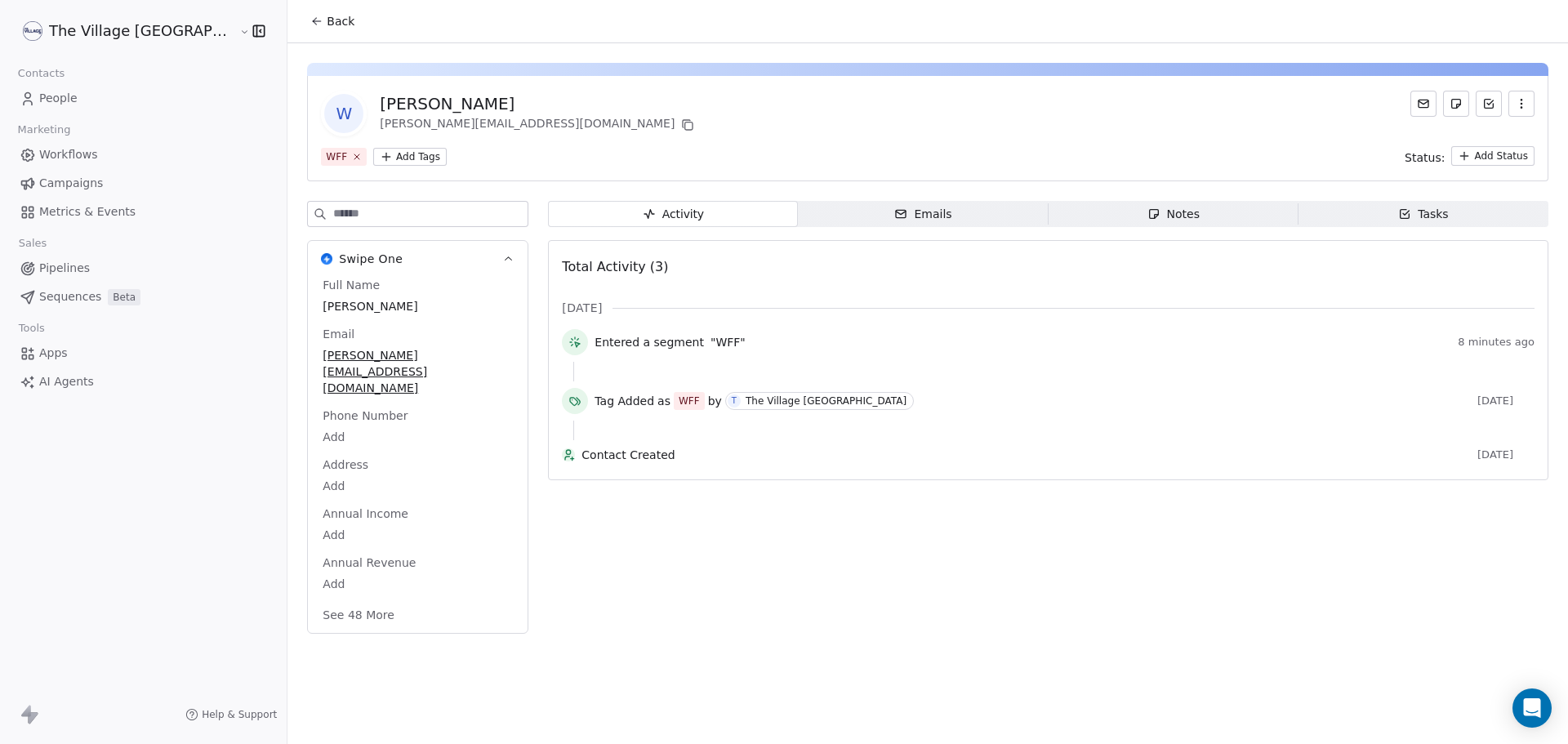
click at [351, 155] on html "The Village NZ Contacts People Marketing Workflows Campaigns Metrics & Events S…" at bounding box center [784, 372] width 1568 height 744
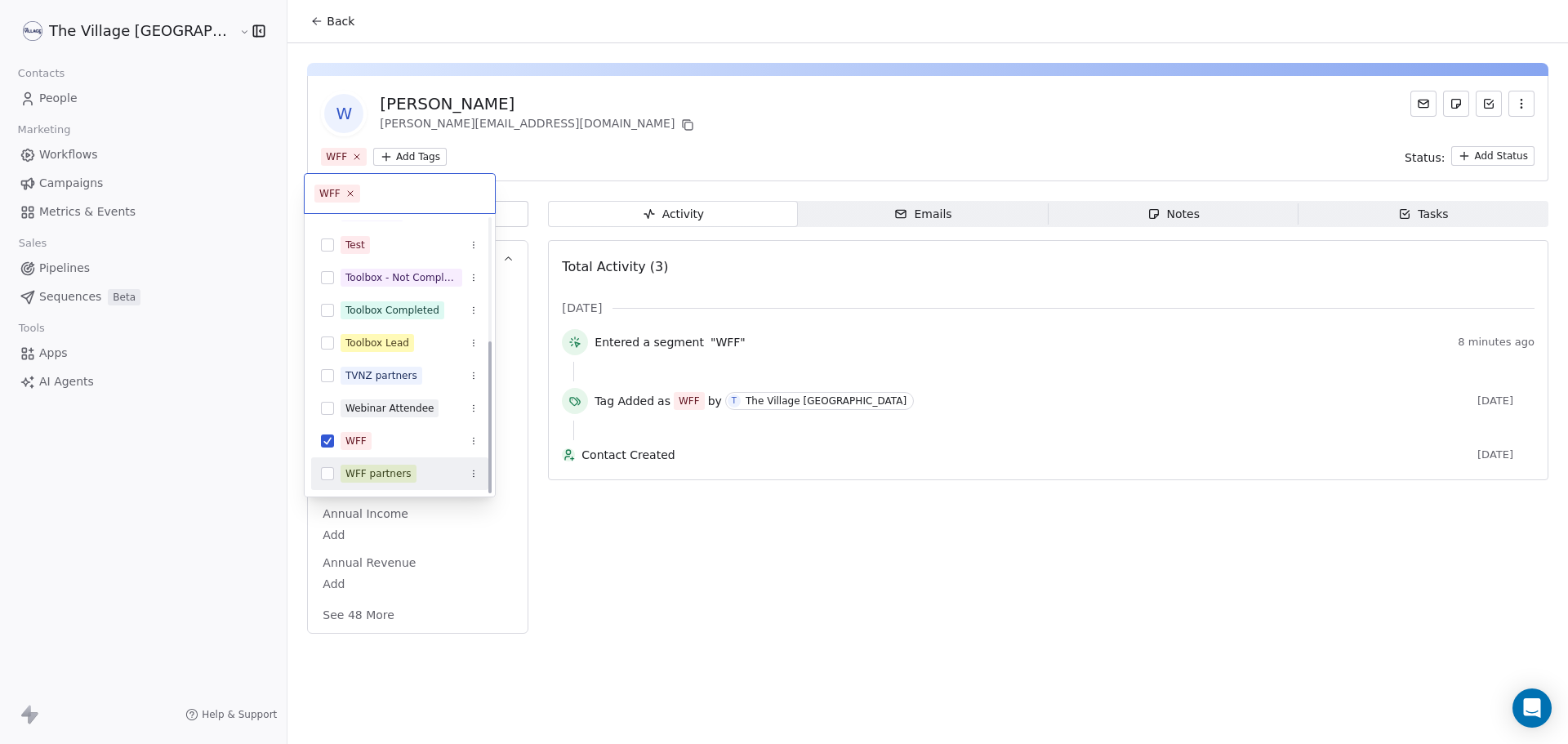
click at [377, 481] on div "WFF partners" at bounding box center [379, 473] width 66 height 14
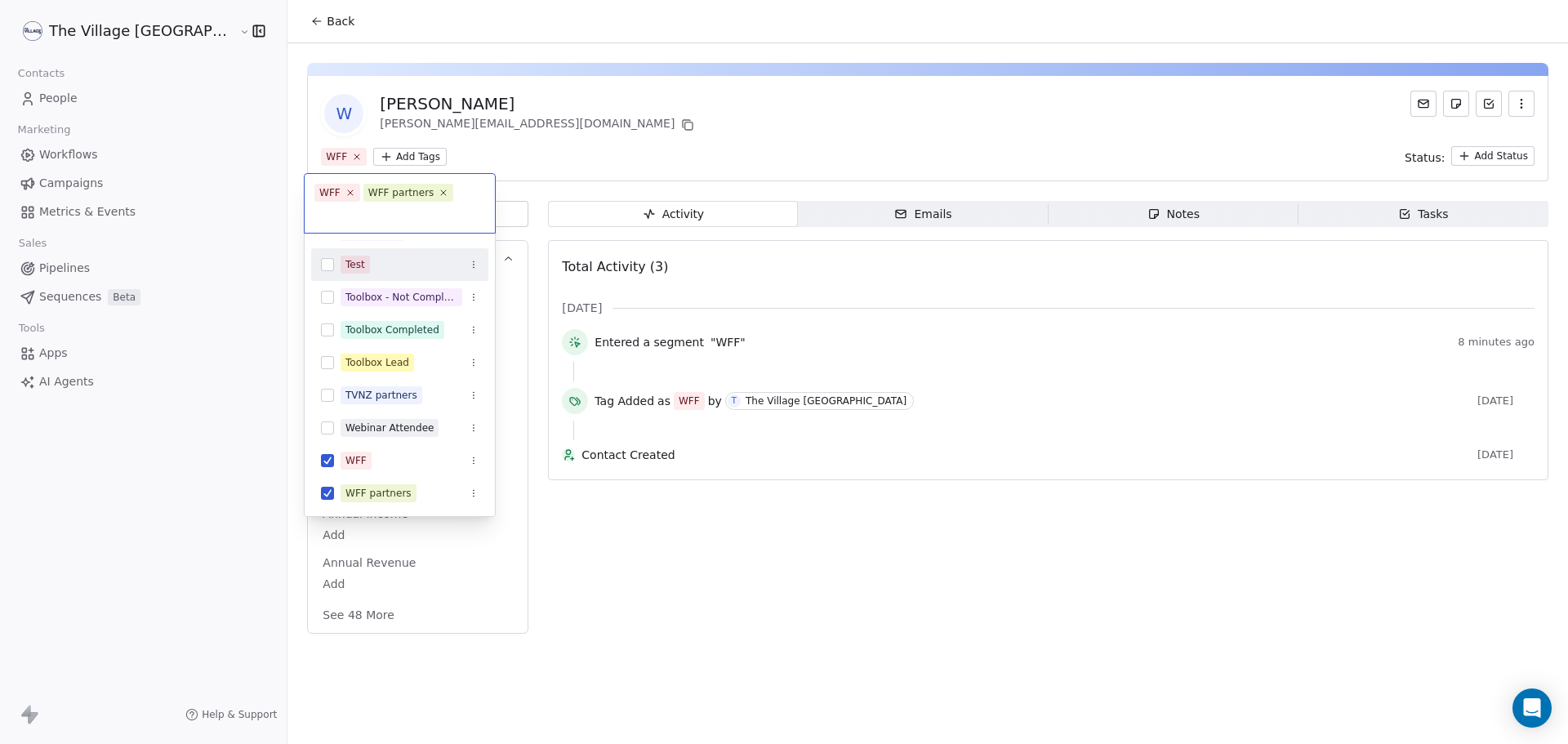
click at [248, 18] on html "The Village NZ Contacts People Marketing Workflows Campaigns Metrics & Events S…" at bounding box center [784, 372] width 1568 height 744
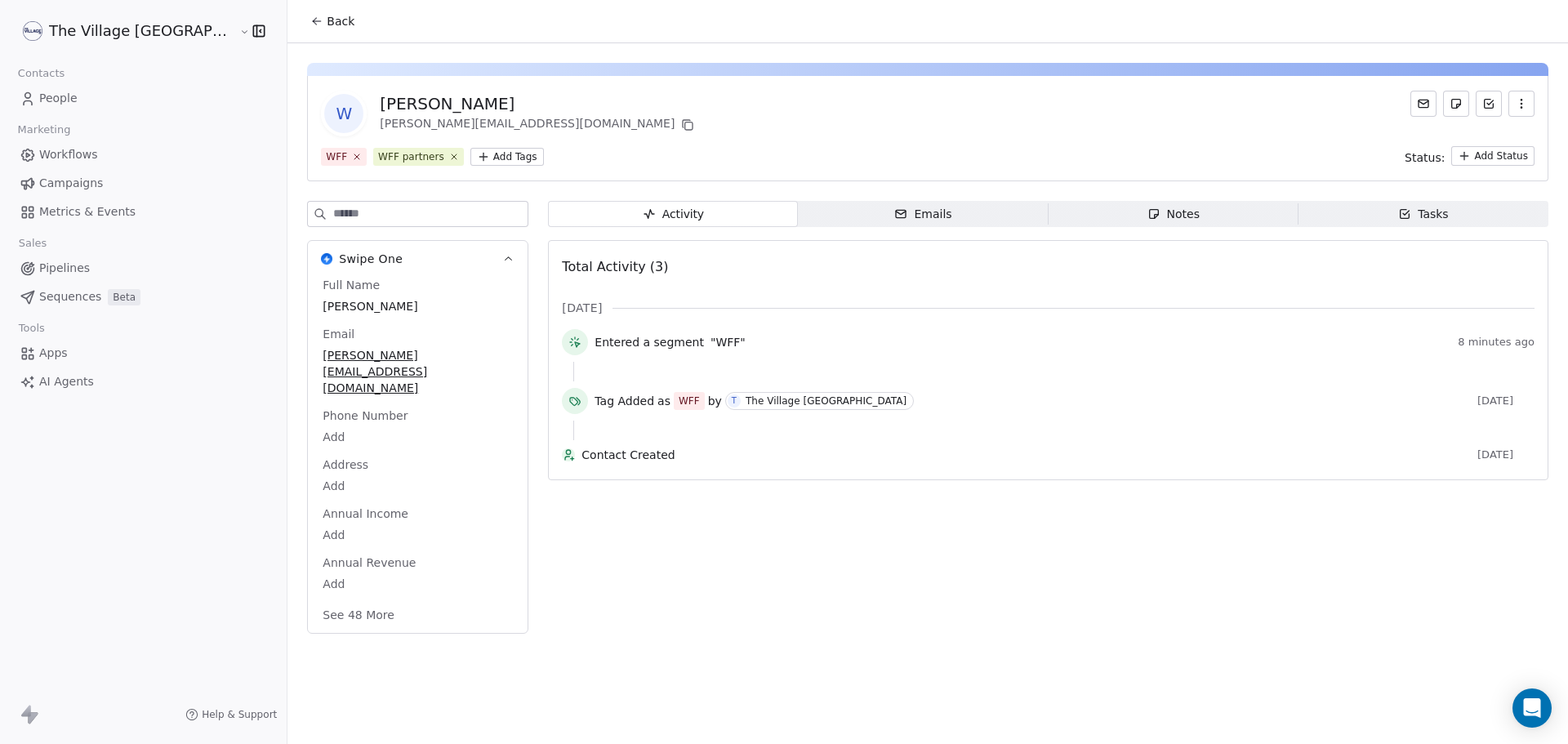
click at [311, 18] on icon at bounding box center [317, 21] width 13 height 13
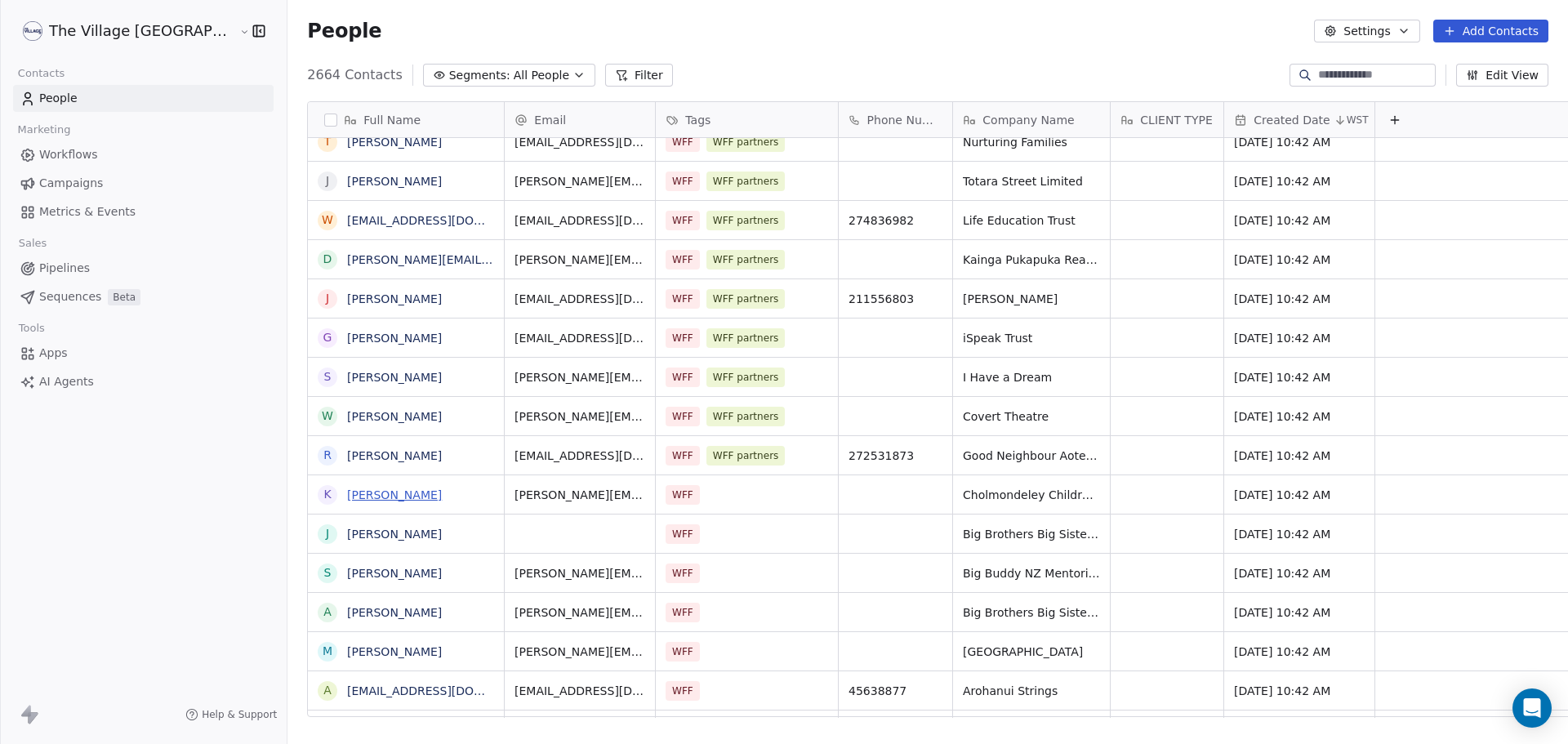
click at [352, 492] on link "[PERSON_NAME]" at bounding box center [394, 495] width 95 height 13
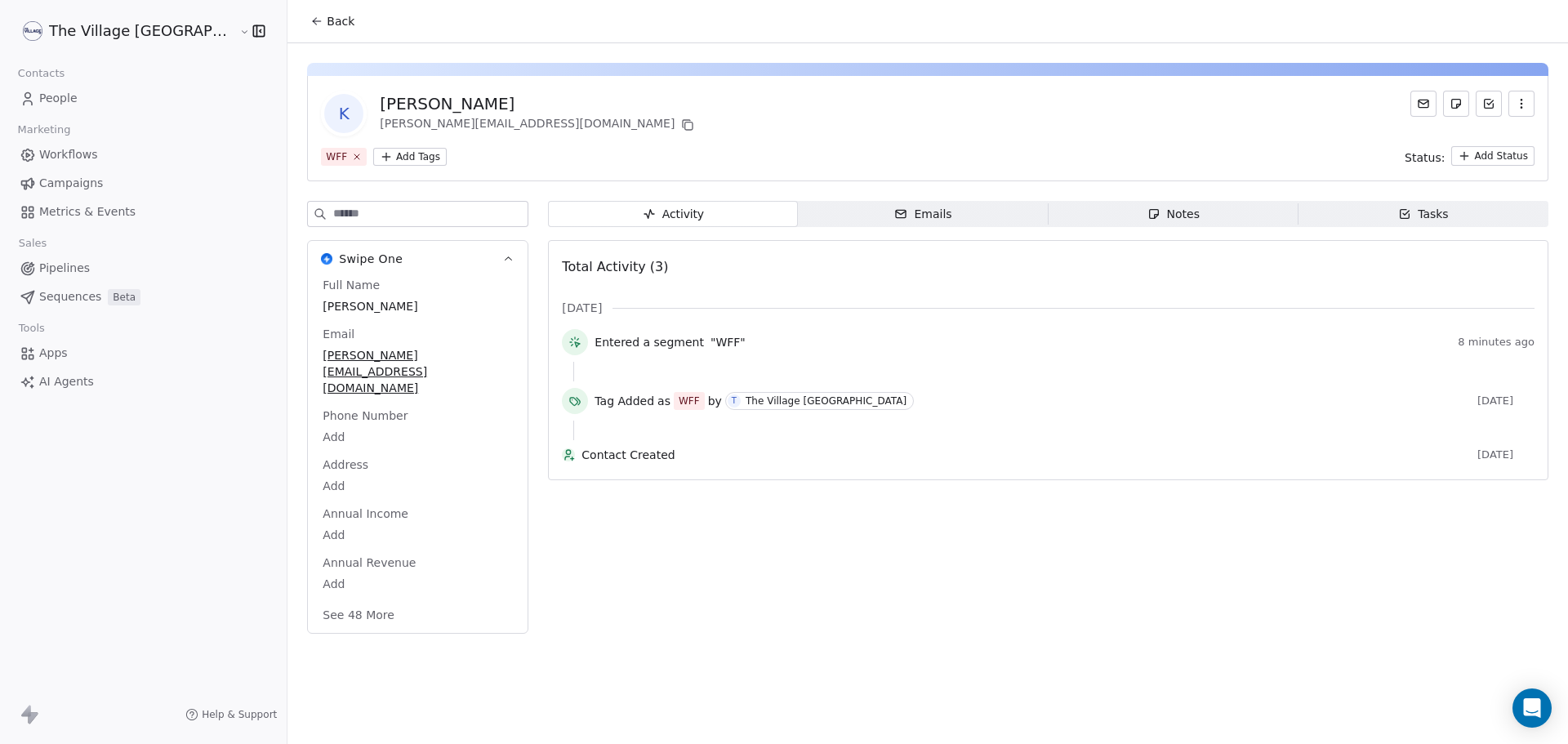
click at [351, 147] on div "WFF Add Tags Status: Add Status" at bounding box center [928, 156] width 1214 height 20
click at [350, 154] on html "The Village NZ Contacts People Marketing Workflows Campaigns Metrics & Events S…" at bounding box center [784, 372] width 1568 height 744
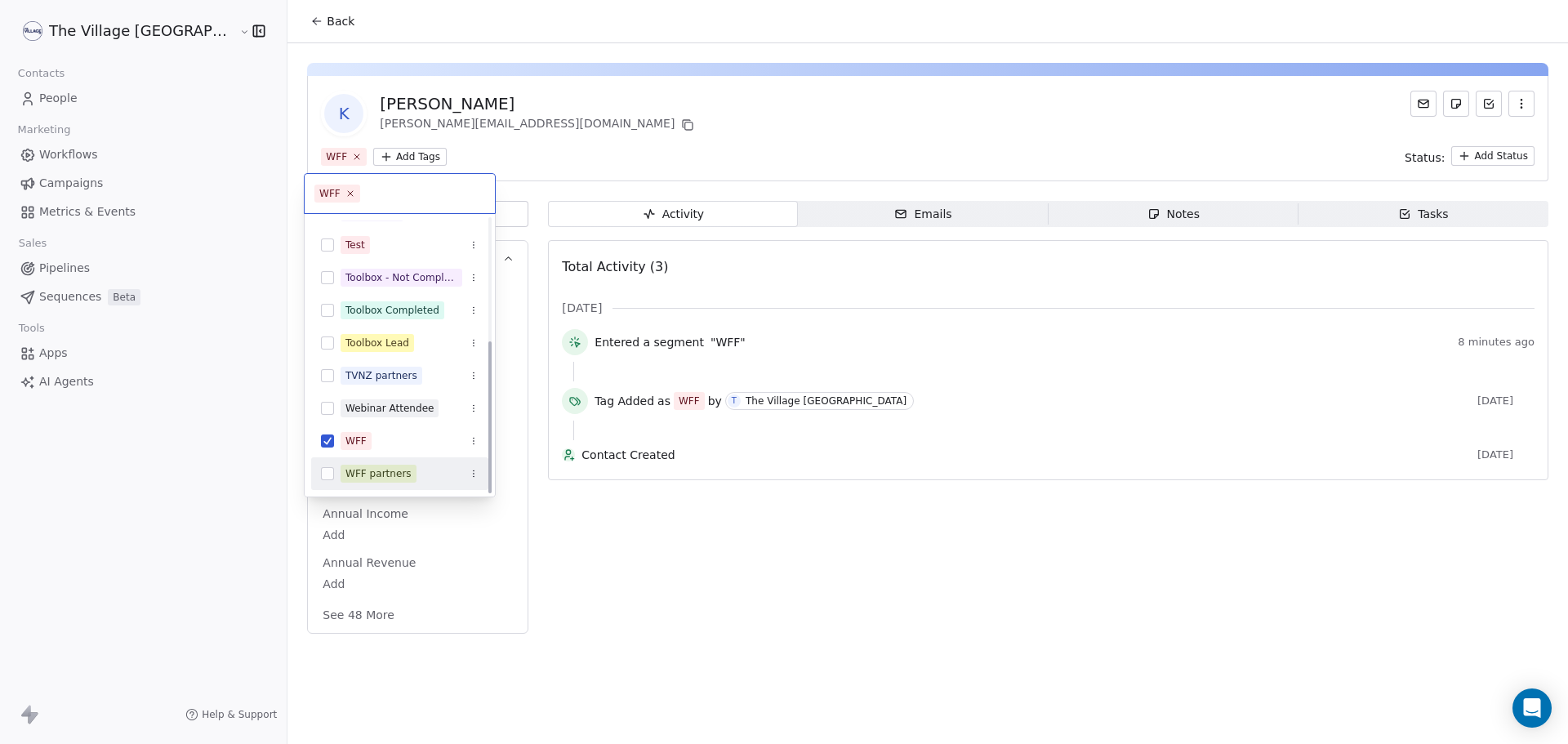
click at [379, 474] on div "WFF partners" at bounding box center [379, 473] width 66 height 14
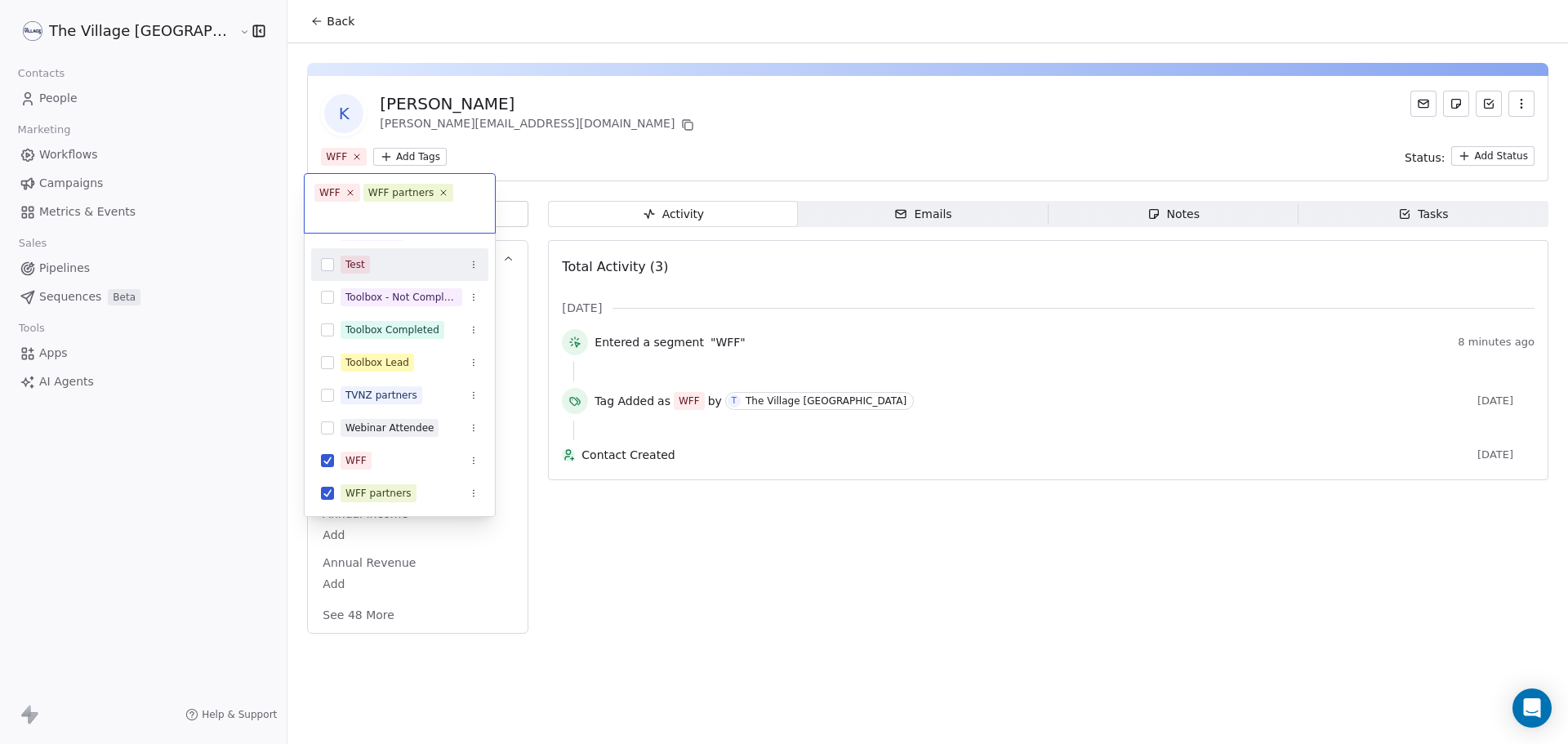
click at [306, 30] on html "The Village NZ Contacts People Marketing Workflows Campaigns Metrics & Events S…" at bounding box center [784, 372] width 1568 height 744
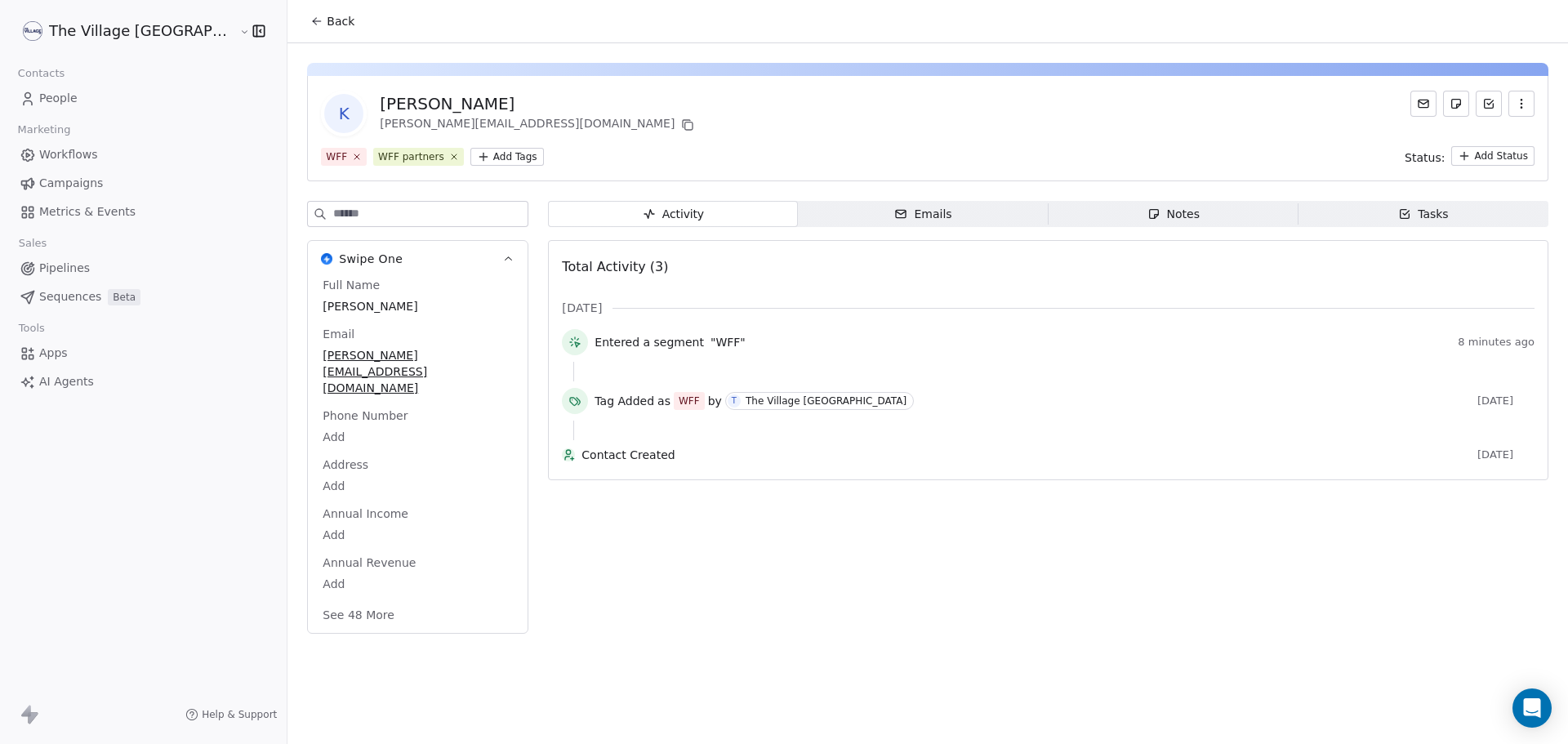
click at [327, 15] on span "Back" at bounding box center [340, 21] width 28 height 16
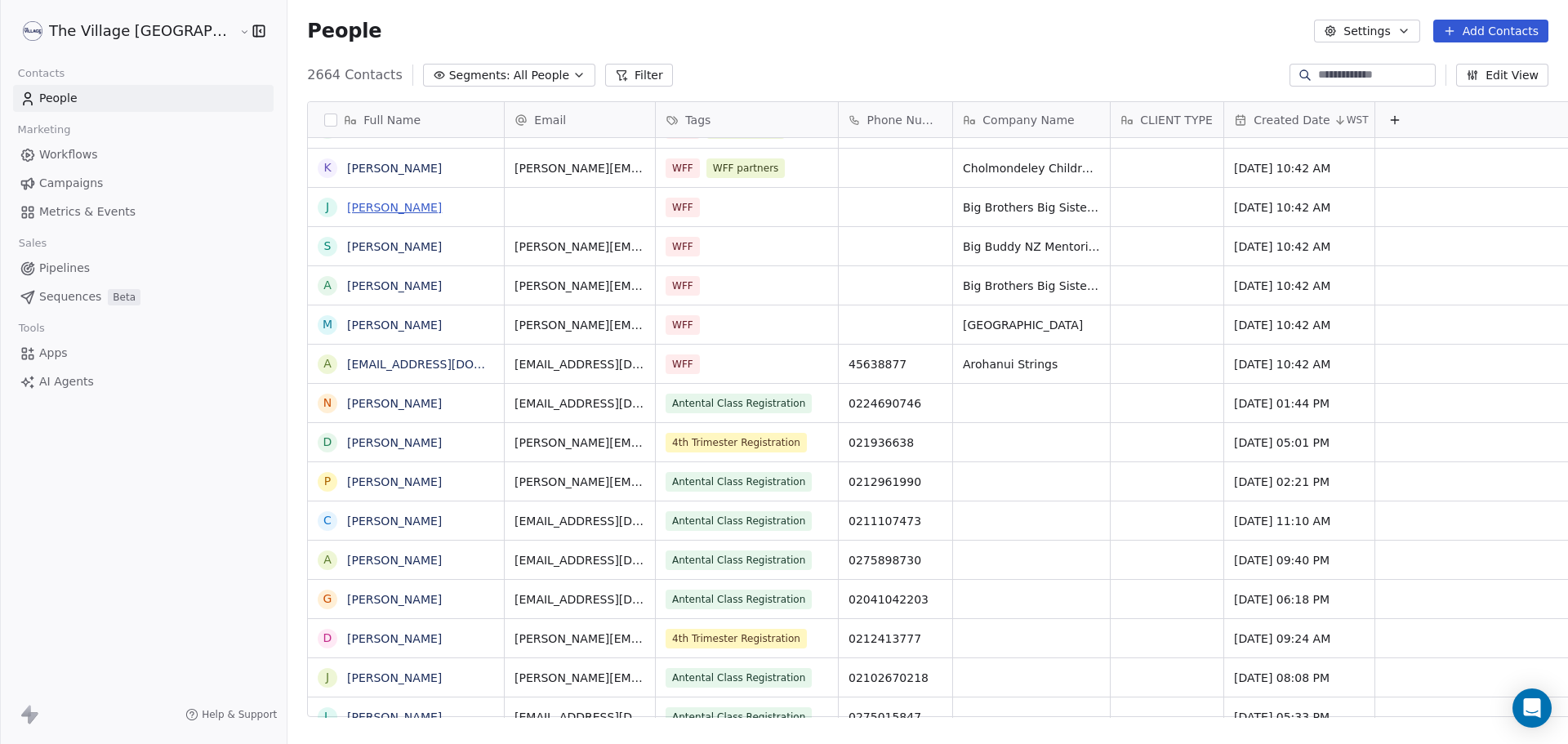
click at [347, 201] on link "[PERSON_NAME]" at bounding box center [394, 208] width 95 height 13
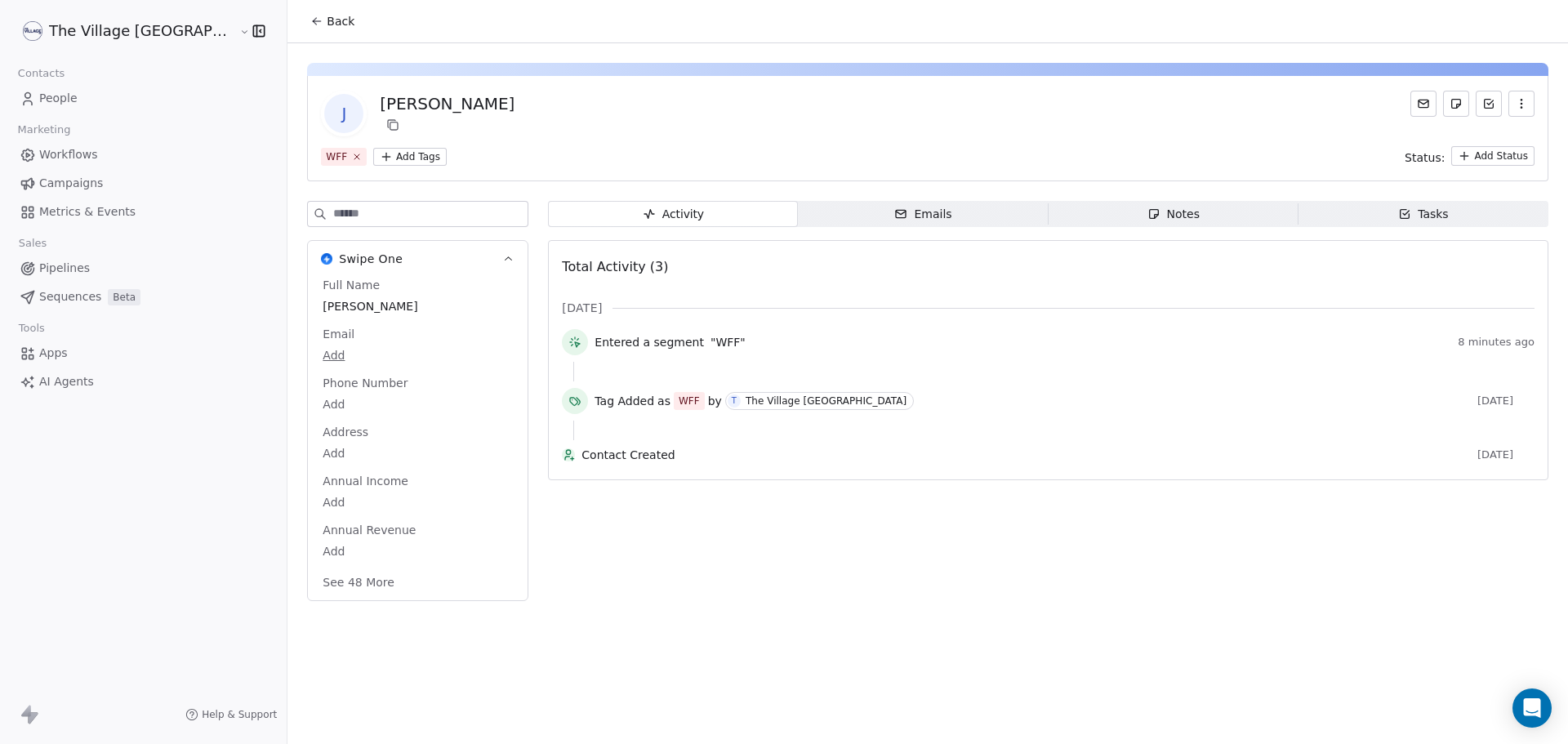
click at [340, 157] on html "The Village NZ Contacts People Marketing Workflows Campaigns Metrics & Events S…" at bounding box center [784, 372] width 1568 height 744
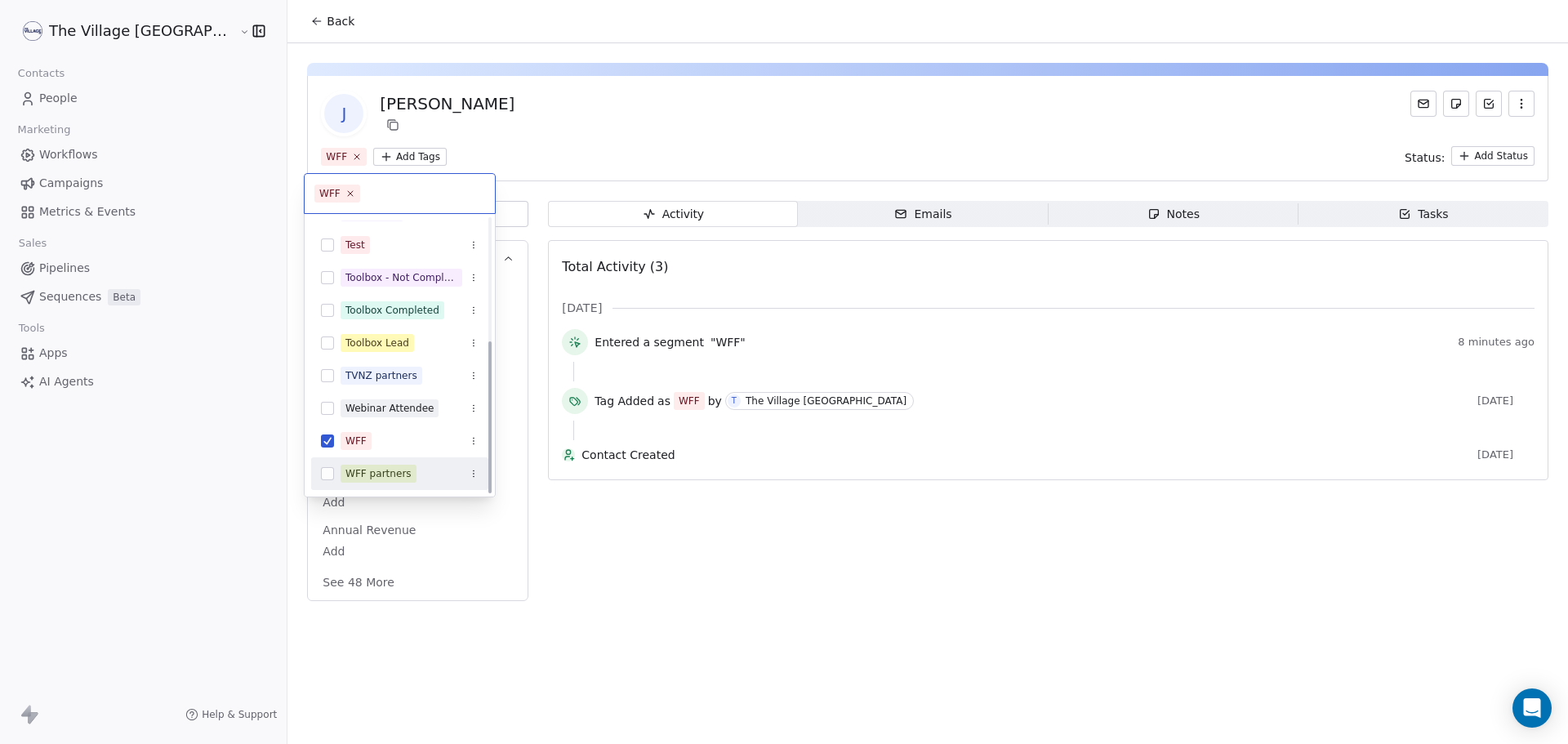
click at [390, 463] on div "WFF partners" at bounding box center [400, 474] width 178 height 27
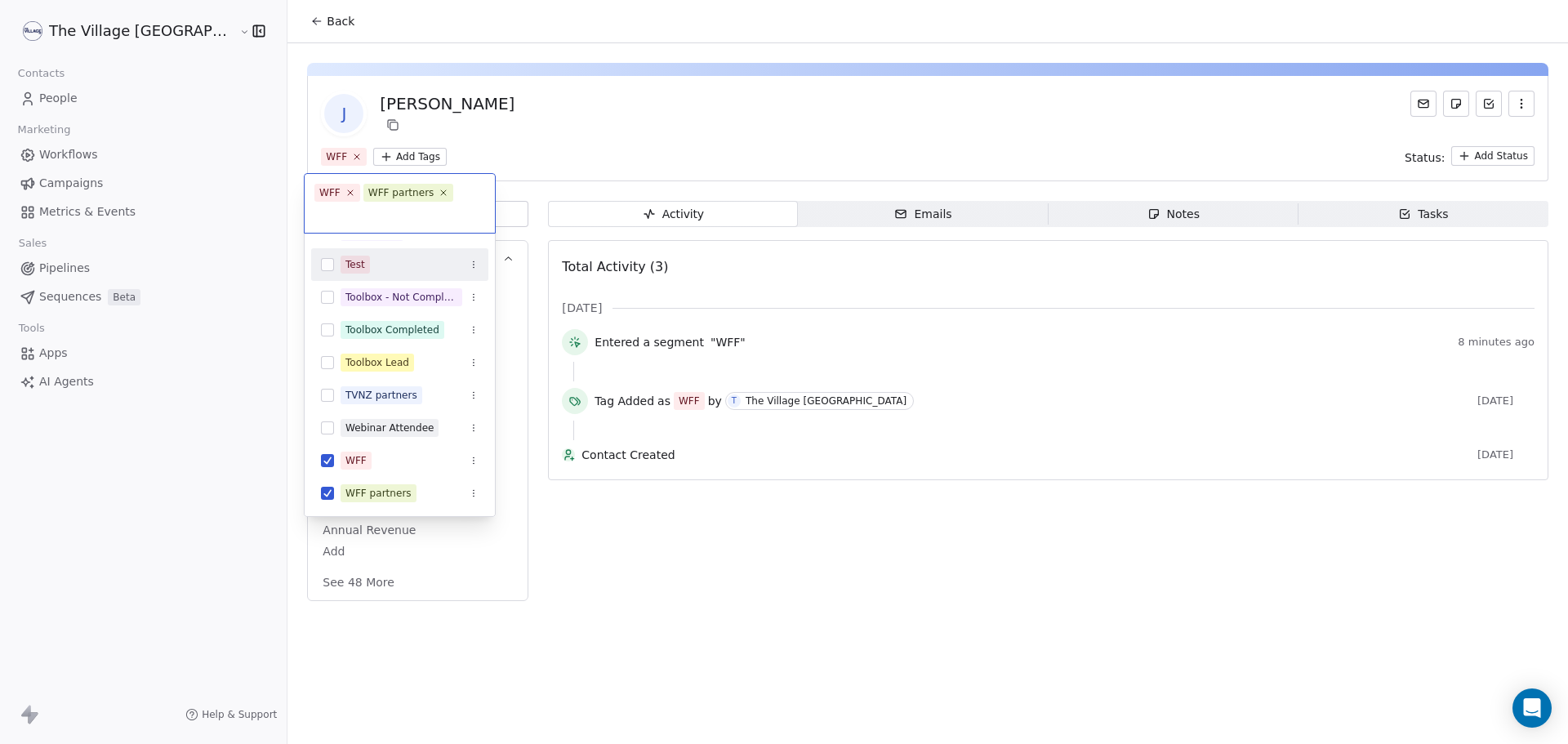
click at [259, 22] on html "The Village NZ Contacts People Marketing Workflows Campaigns Metrics & Events S…" at bounding box center [784, 372] width 1568 height 744
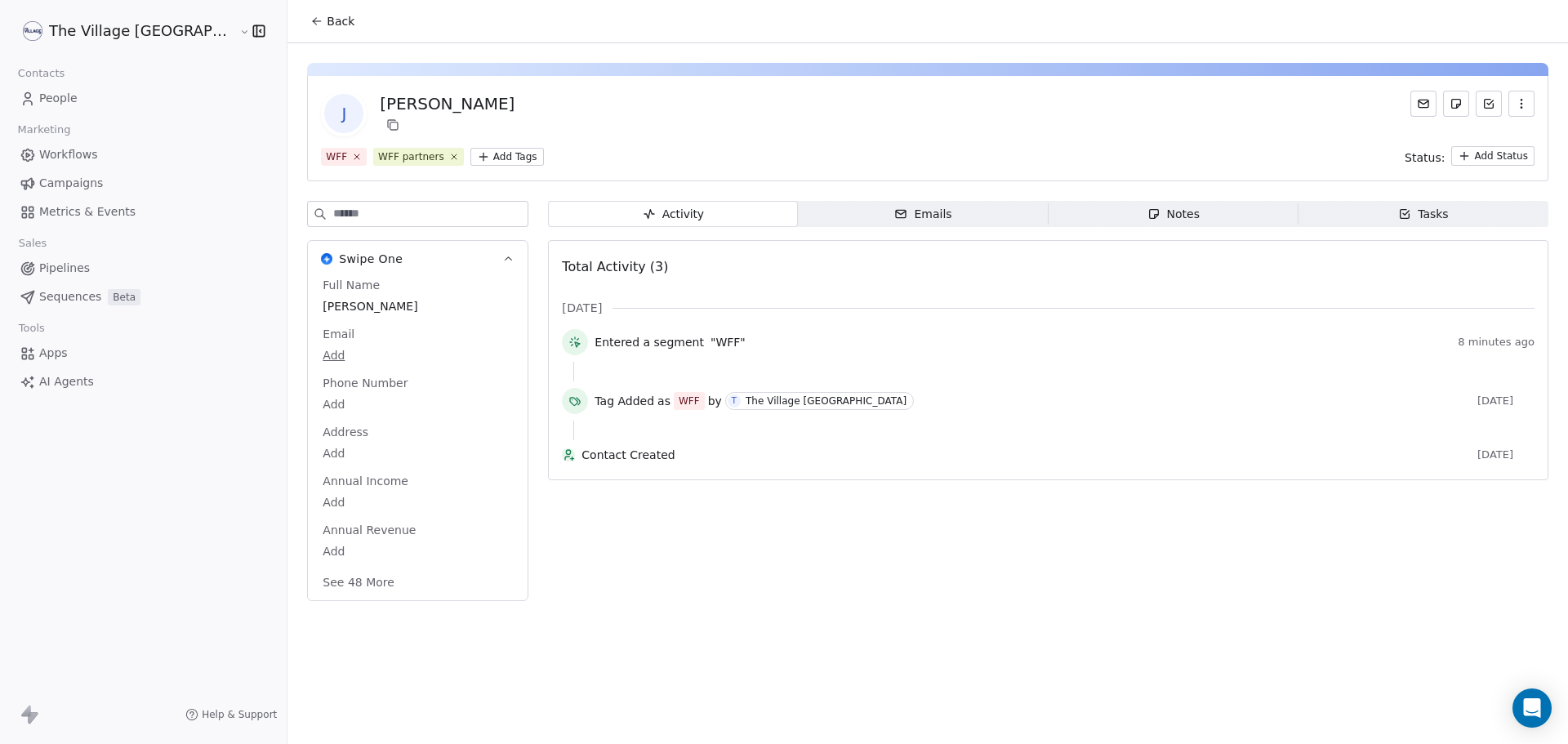
click at [327, 20] on span "Back" at bounding box center [340, 21] width 28 height 16
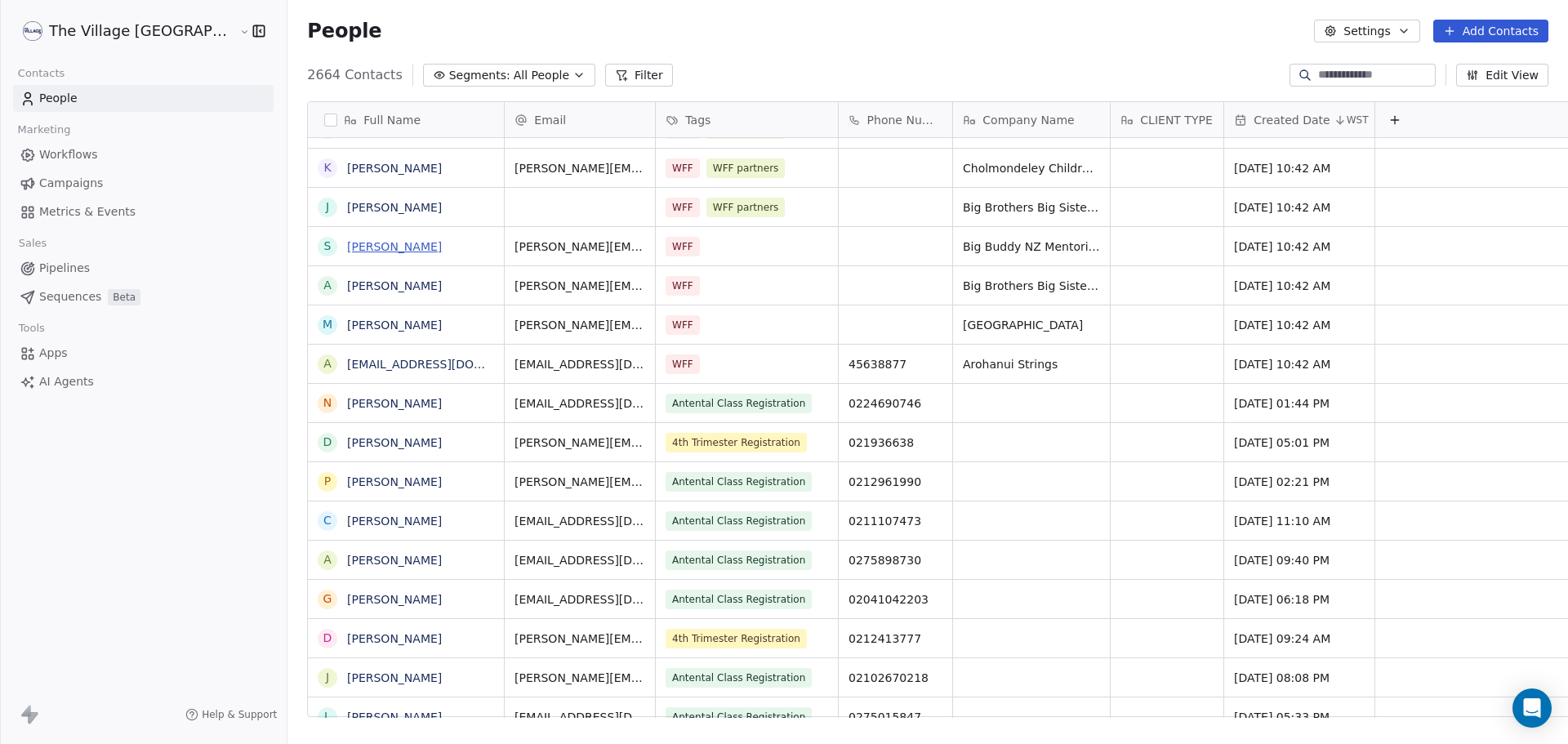
click at [347, 248] on link "[PERSON_NAME]" at bounding box center [394, 247] width 95 height 13
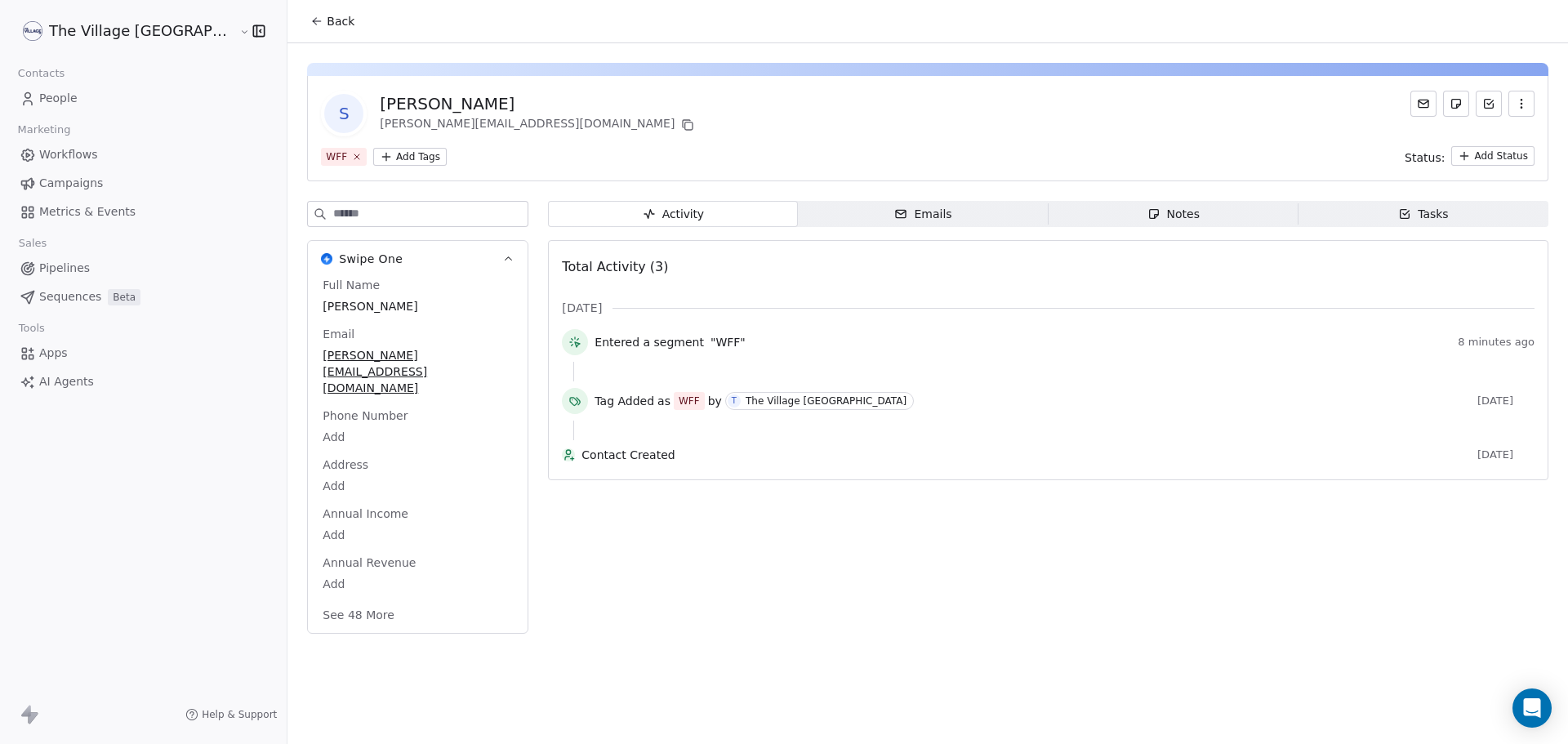
click at [346, 152] on html "The Village NZ Contacts People Marketing Workflows Campaigns Metrics & Events S…" at bounding box center [784, 372] width 1568 height 744
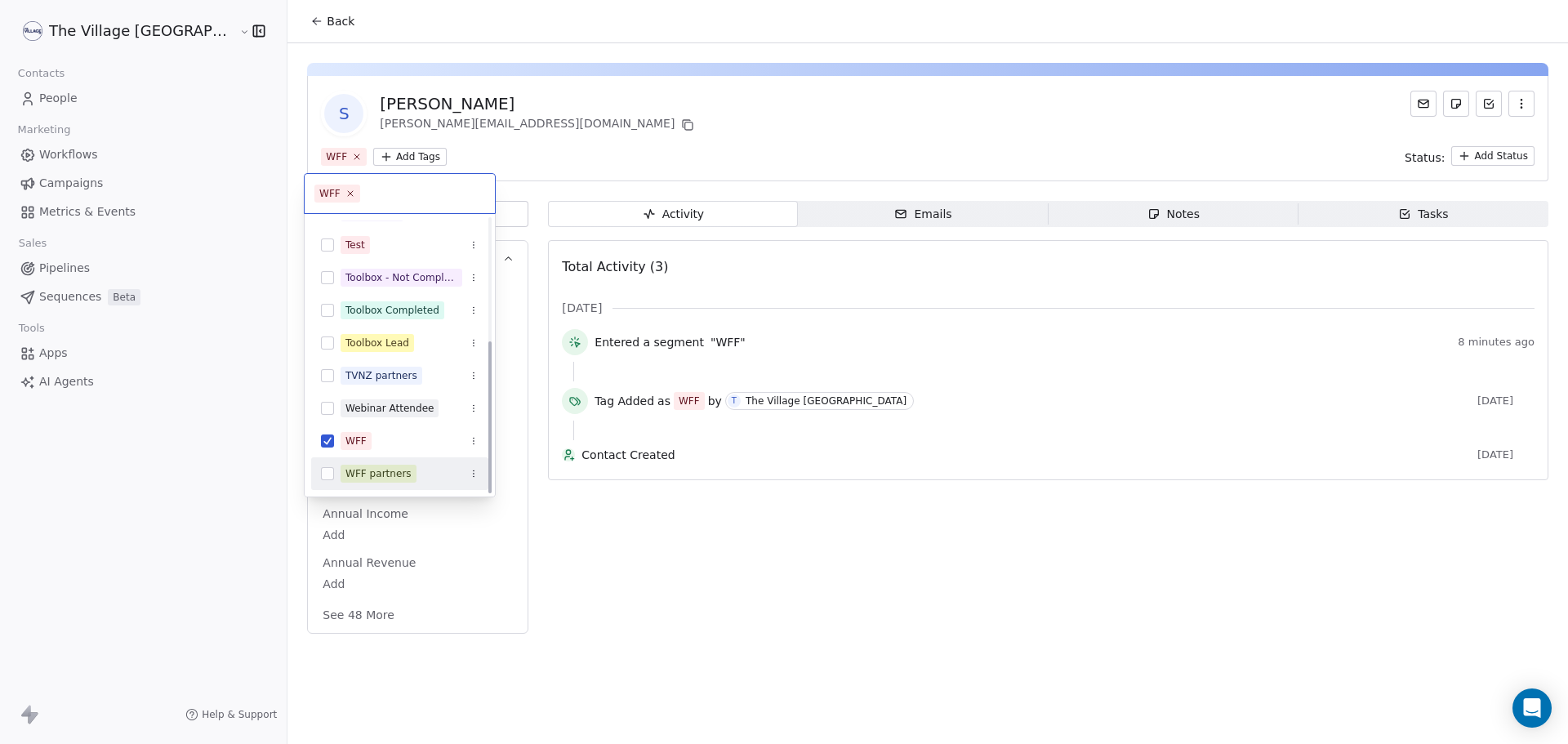
click at [382, 466] on span "WFF partners" at bounding box center [379, 473] width 76 height 18
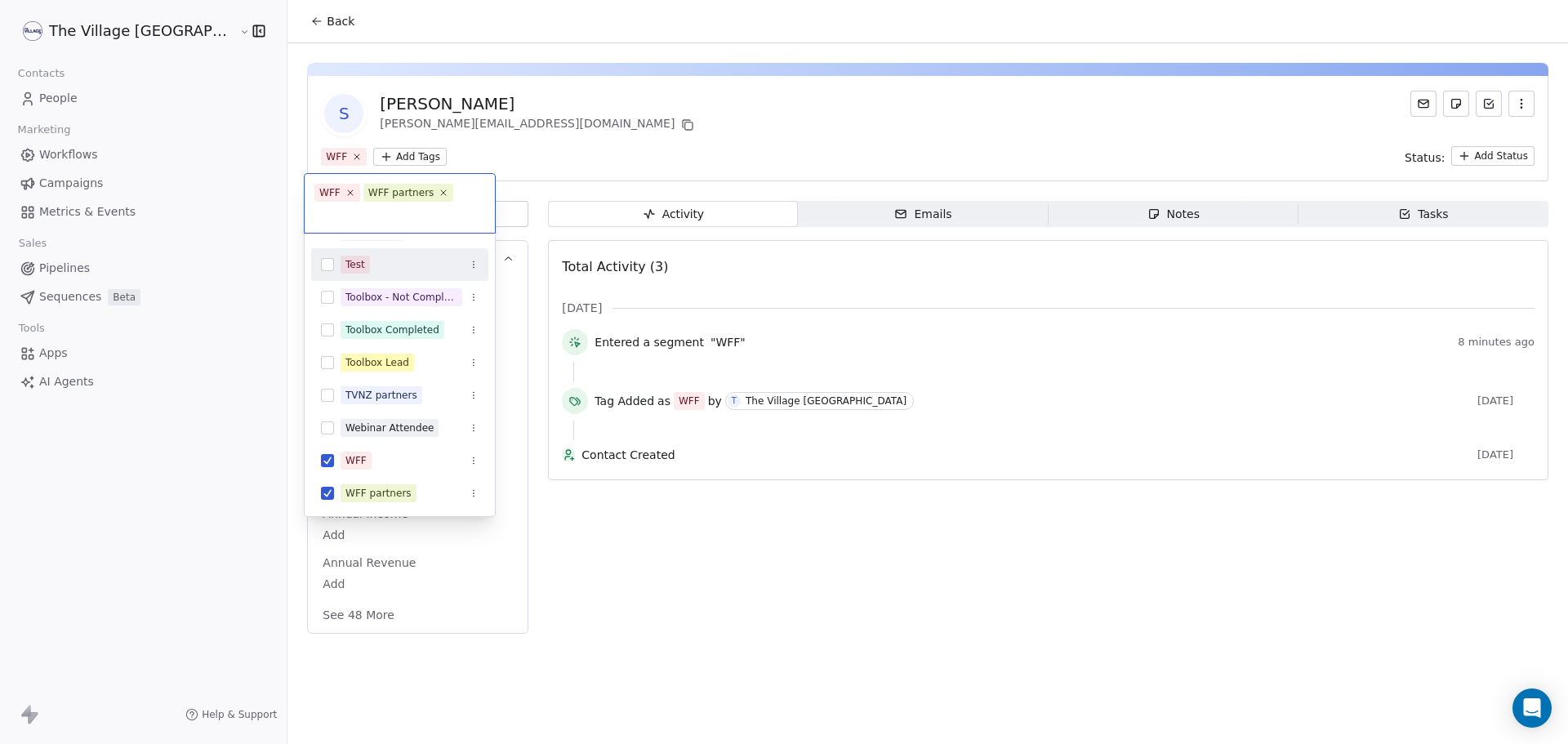
click at [271, 24] on html "The Village NZ Contacts People Marketing Workflows Campaigns Metrics & Events S…" at bounding box center [784, 372] width 1568 height 744
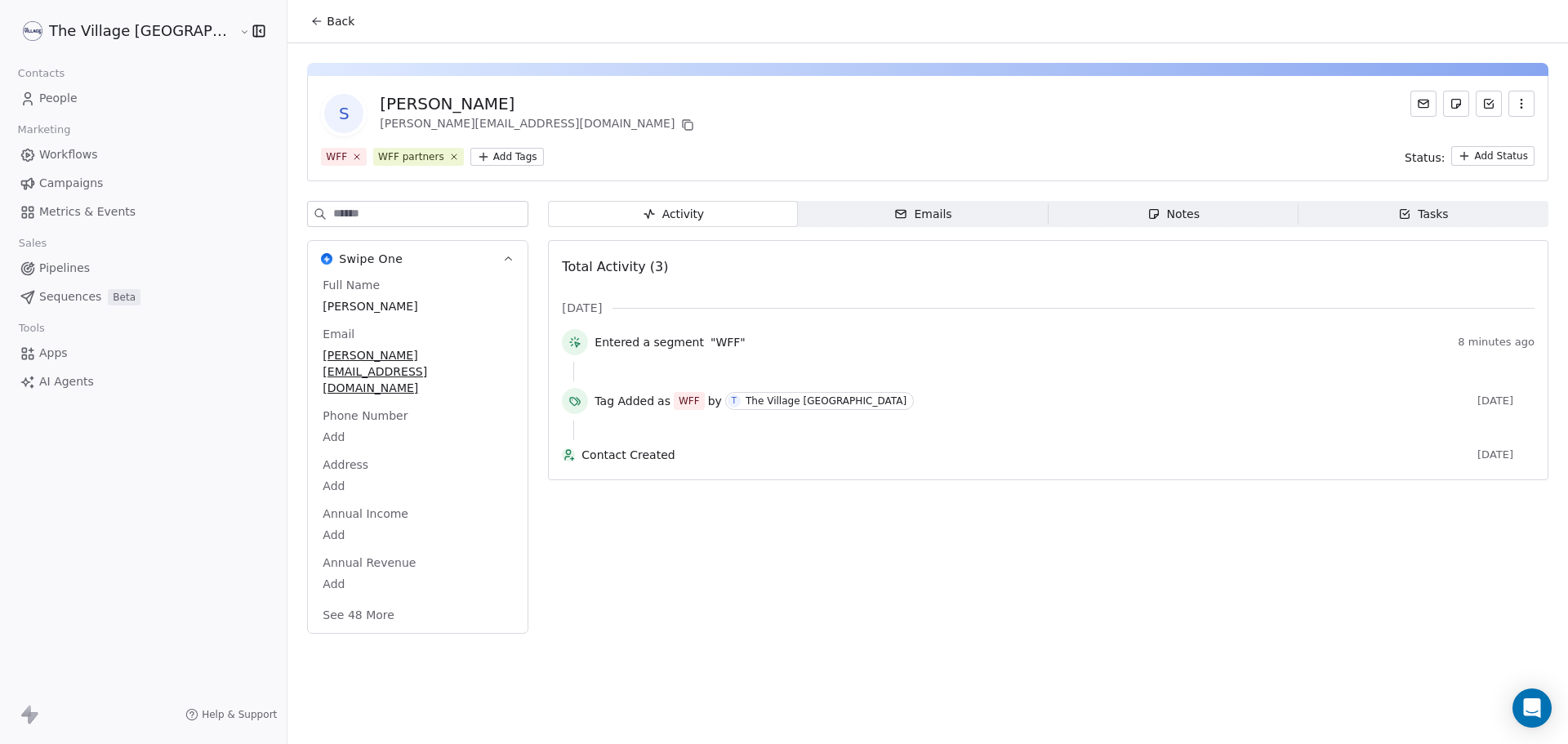
click at [327, 24] on span "Back" at bounding box center [340, 21] width 28 height 16
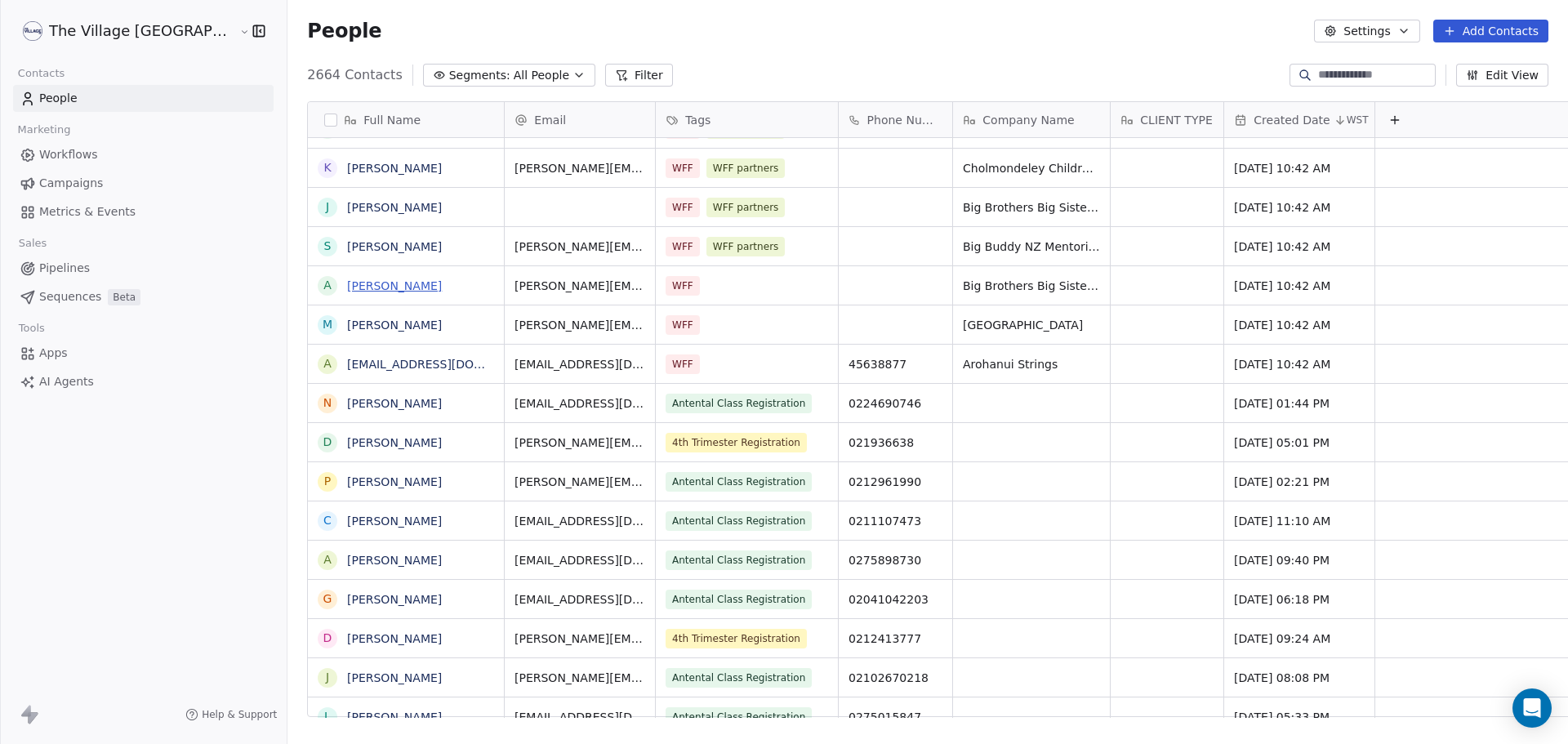
click at [347, 293] on link "[PERSON_NAME]" at bounding box center [394, 286] width 95 height 13
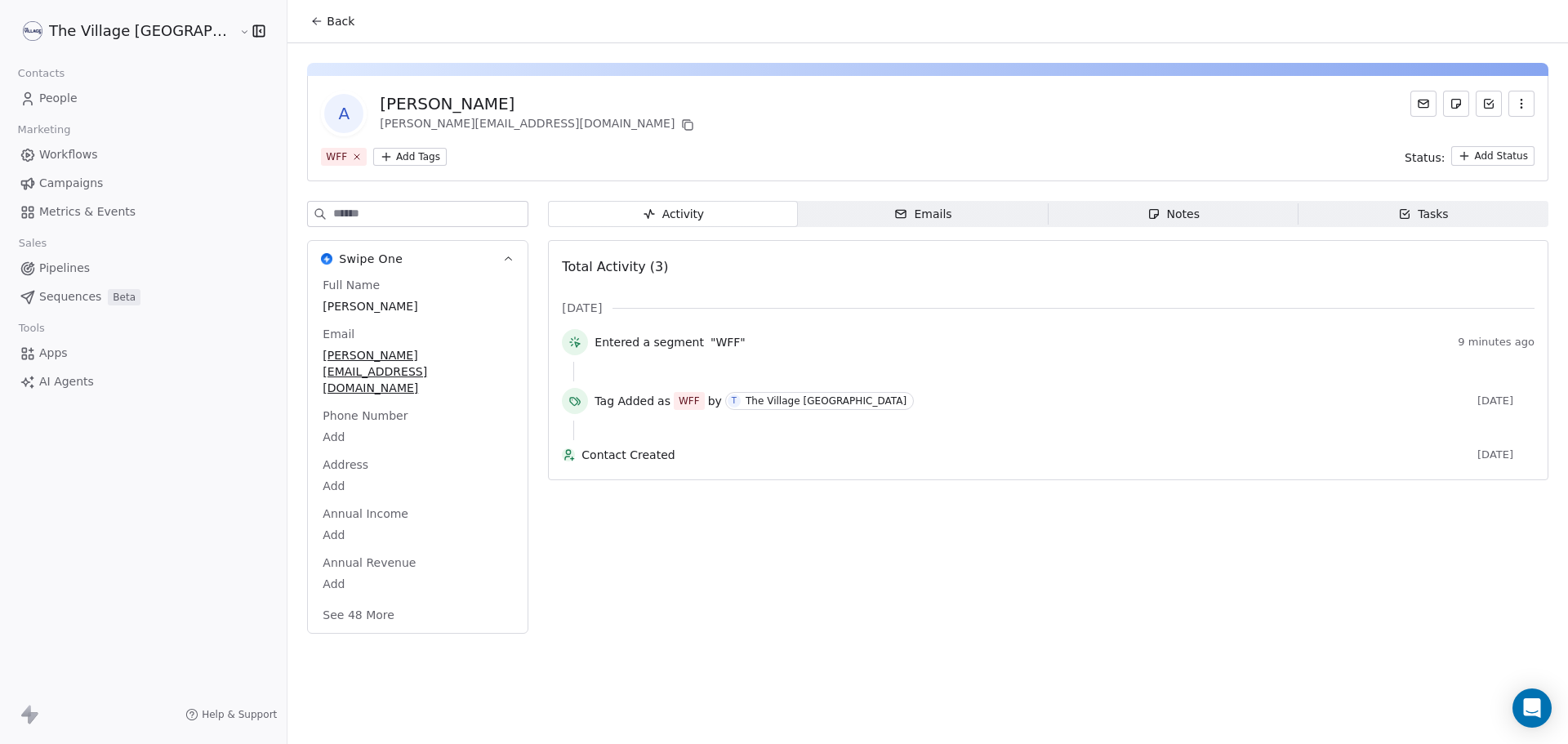
click at [342, 161] on html "The Village NZ Contacts People Marketing Workflows Campaigns Metrics & Events S…" at bounding box center [784, 372] width 1568 height 744
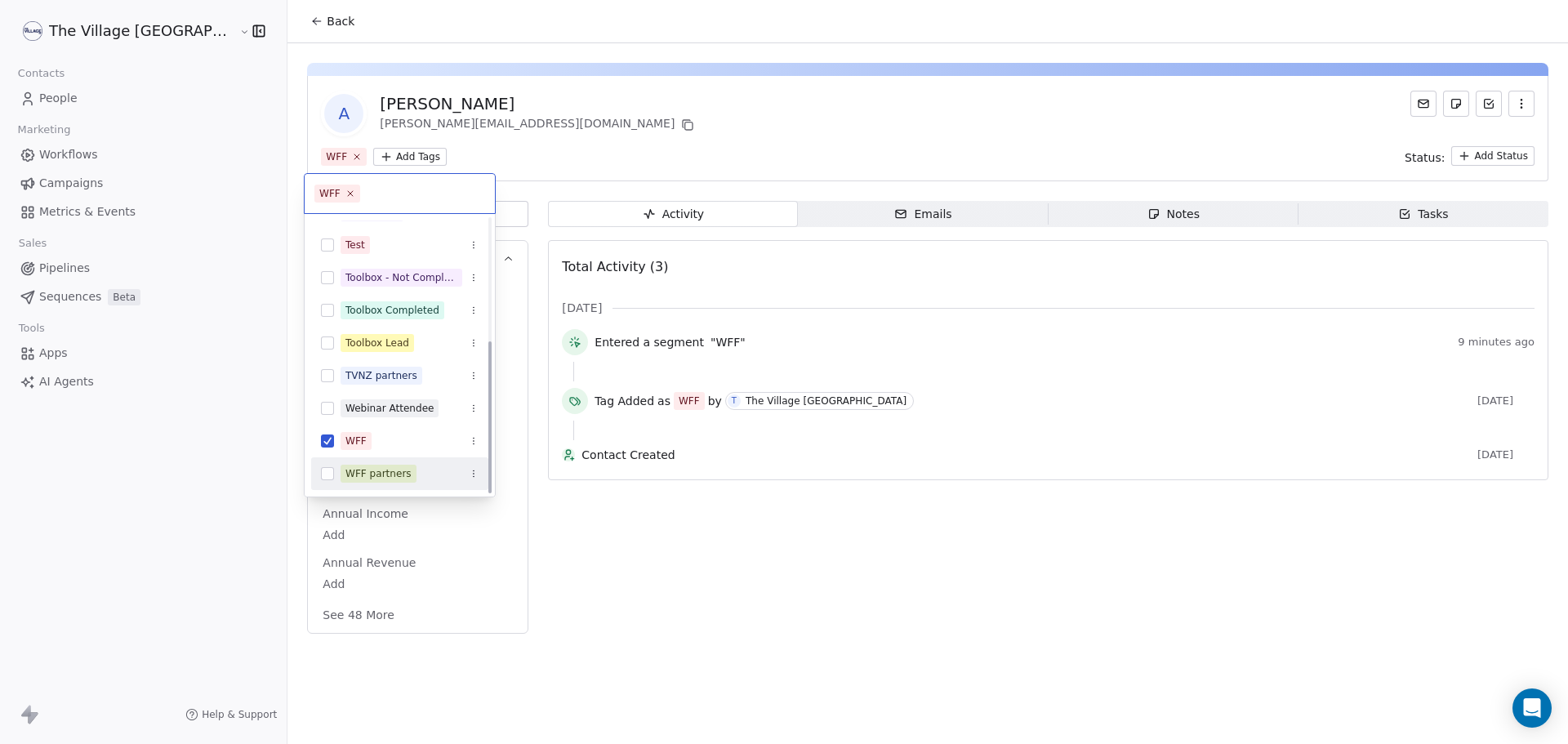
click at [385, 469] on div "WFF partners" at bounding box center [379, 473] width 66 height 14
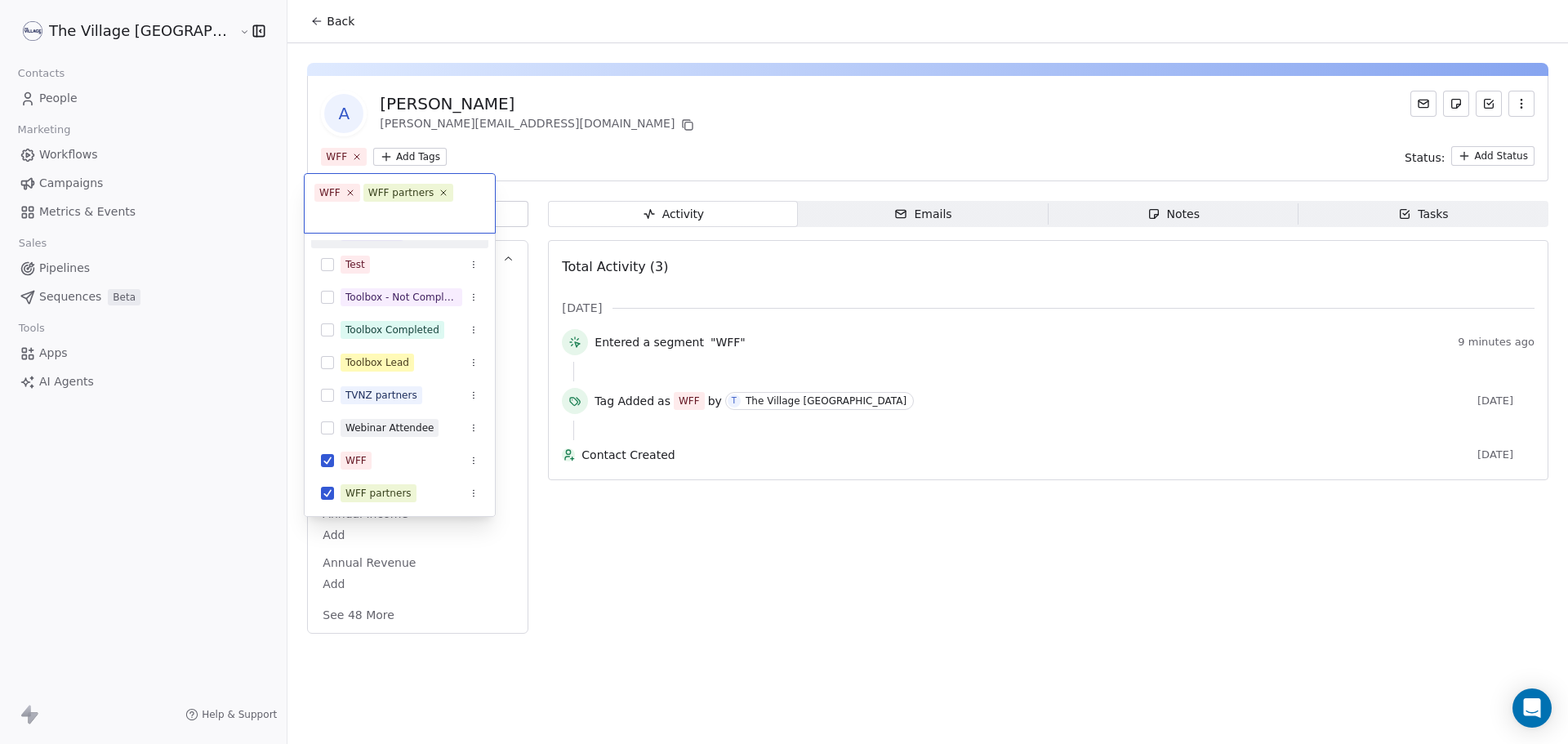
click at [309, 57] on html "The Village NZ Contacts People Marketing Workflows Campaigns Metrics & Events S…" at bounding box center [784, 372] width 1568 height 744
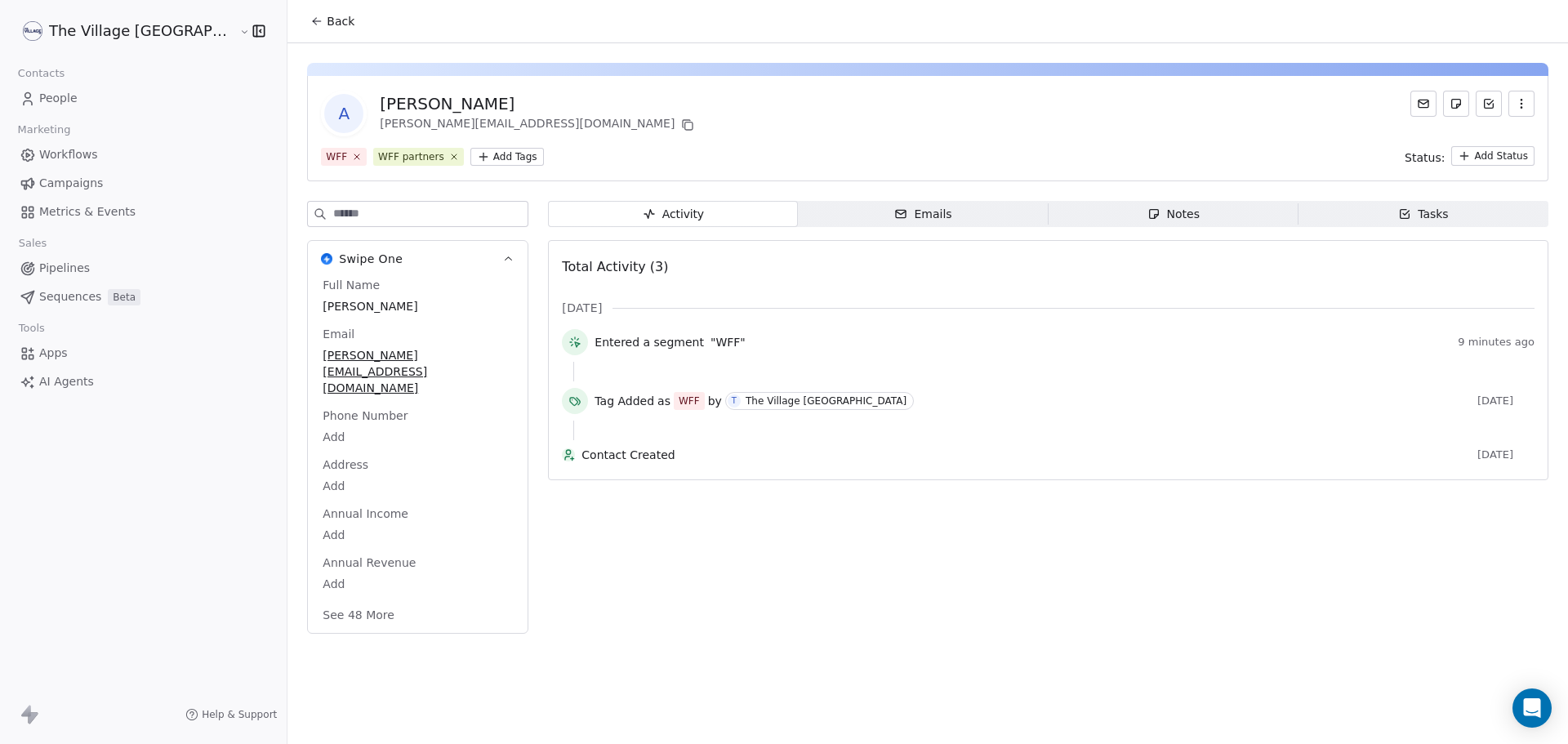
click at [327, 18] on span "Back" at bounding box center [340, 21] width 28 height 16
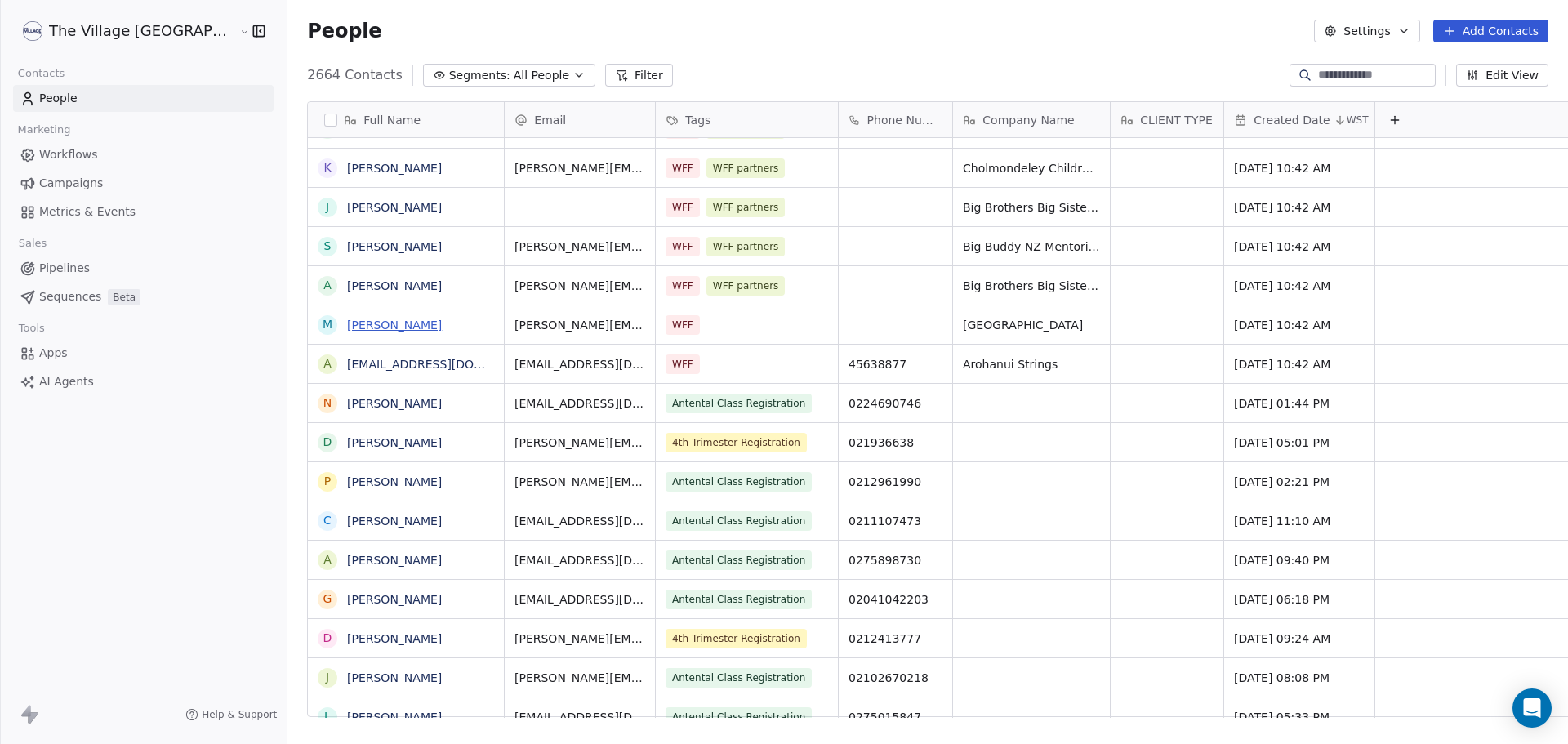
click at [347, 329] on link "[PERSON_NAME]" at bounding box center [394, 325] width 95 height 13
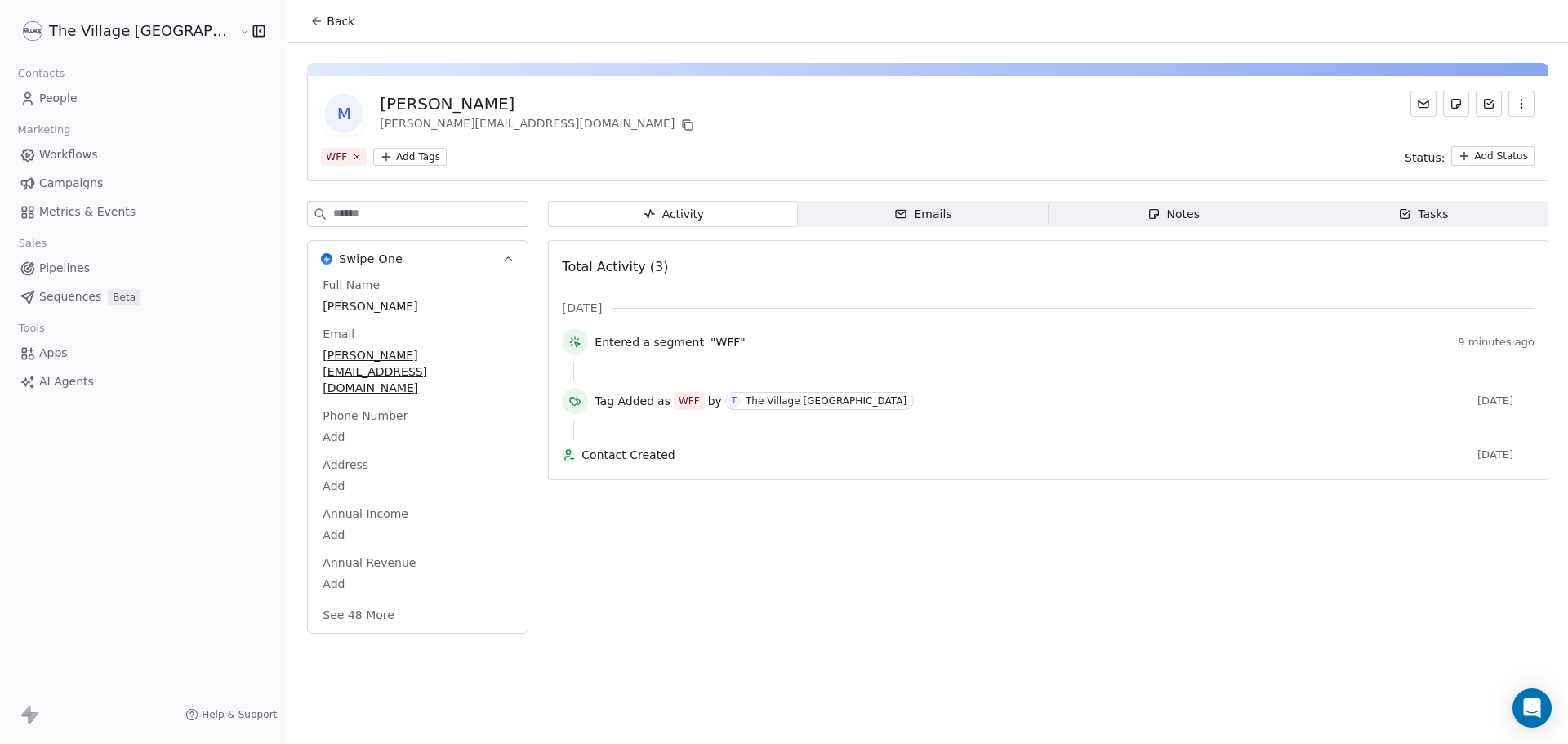
click at [343, 161] on html "The Village NZ Contacts People Marketing Workflows Campaigns Metrics & Events S…" at bounding box center [784, 372] width 1568 height 744
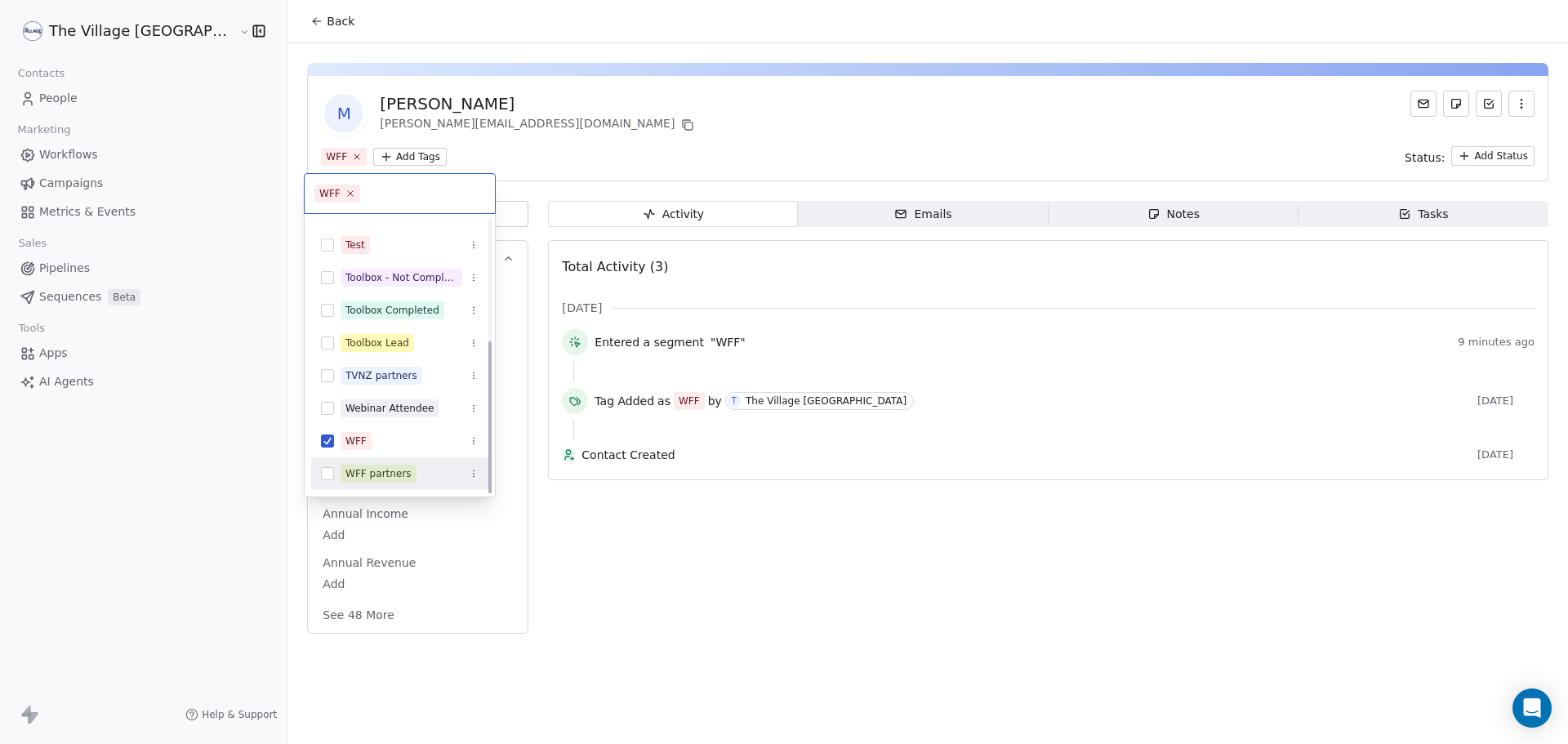
click at [368, 480] on div "WFF partners" at bounding box center [379, 473] width 66 height 14
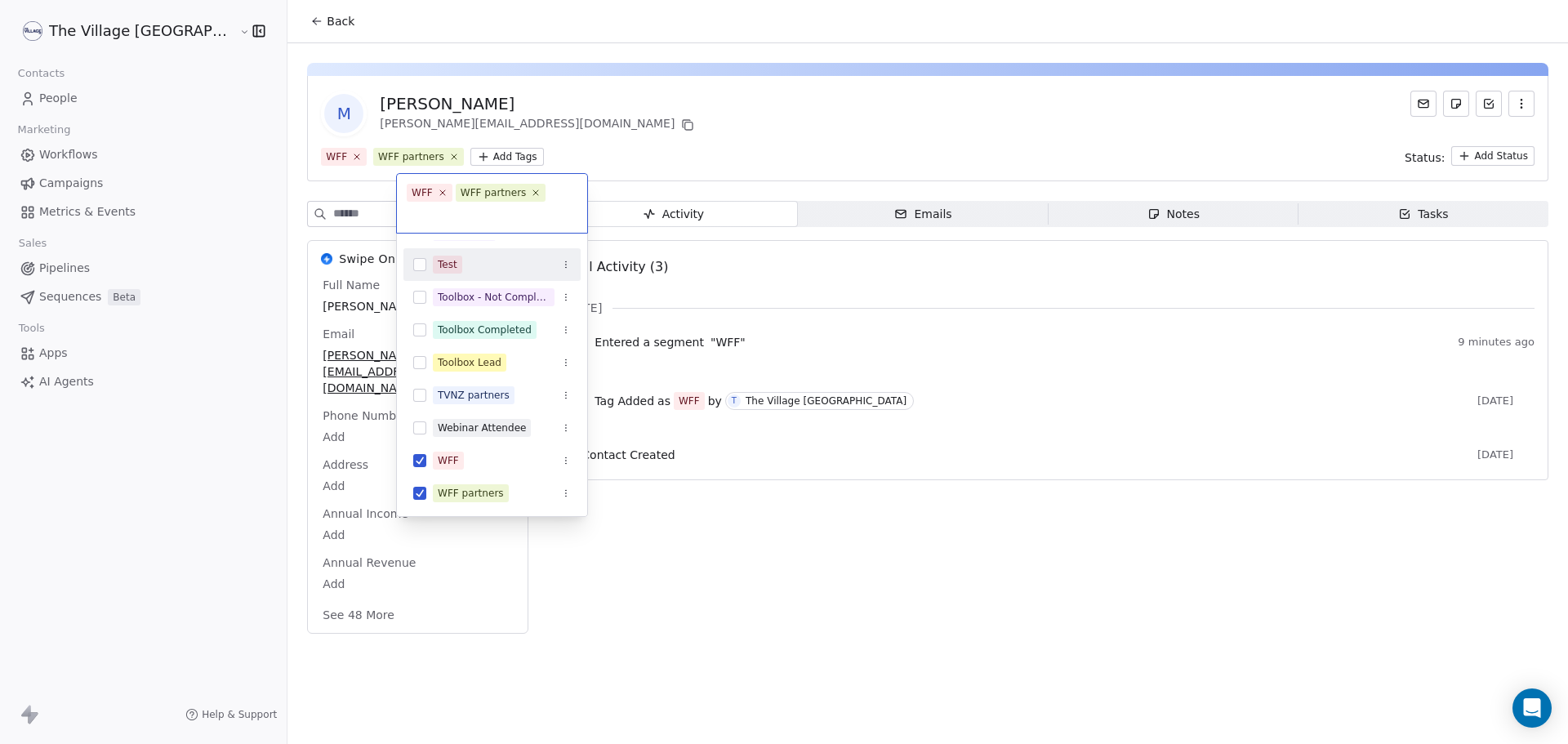
click at [255, 16] on html "The Village NZ Contacts People Marketing Workflows Campaigns Metrics & Events S…" at bounding box center [784, 372] width 1568 height 744
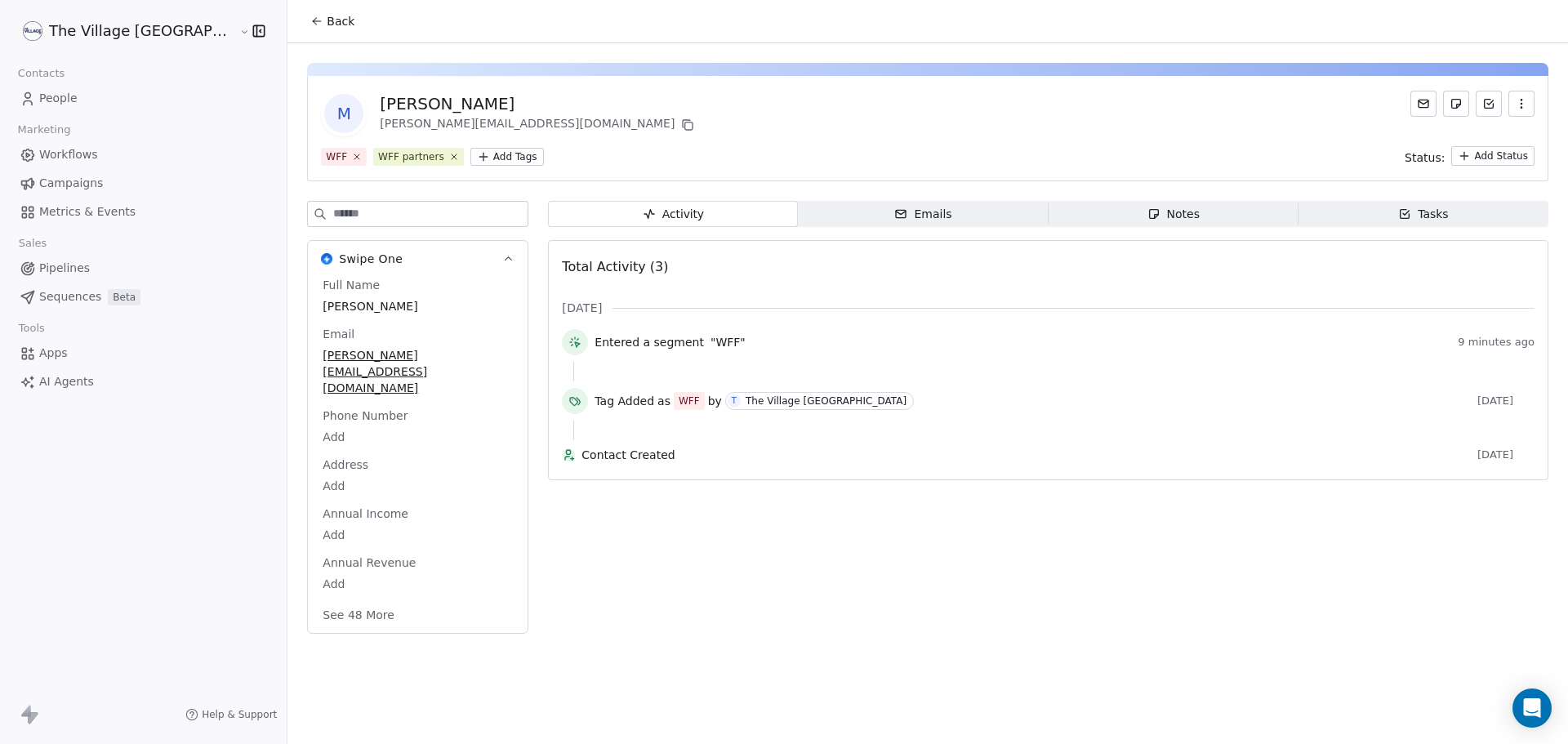
click at [300, 17] on button "Back" at bounding box center [331, 21] width 64 height 29
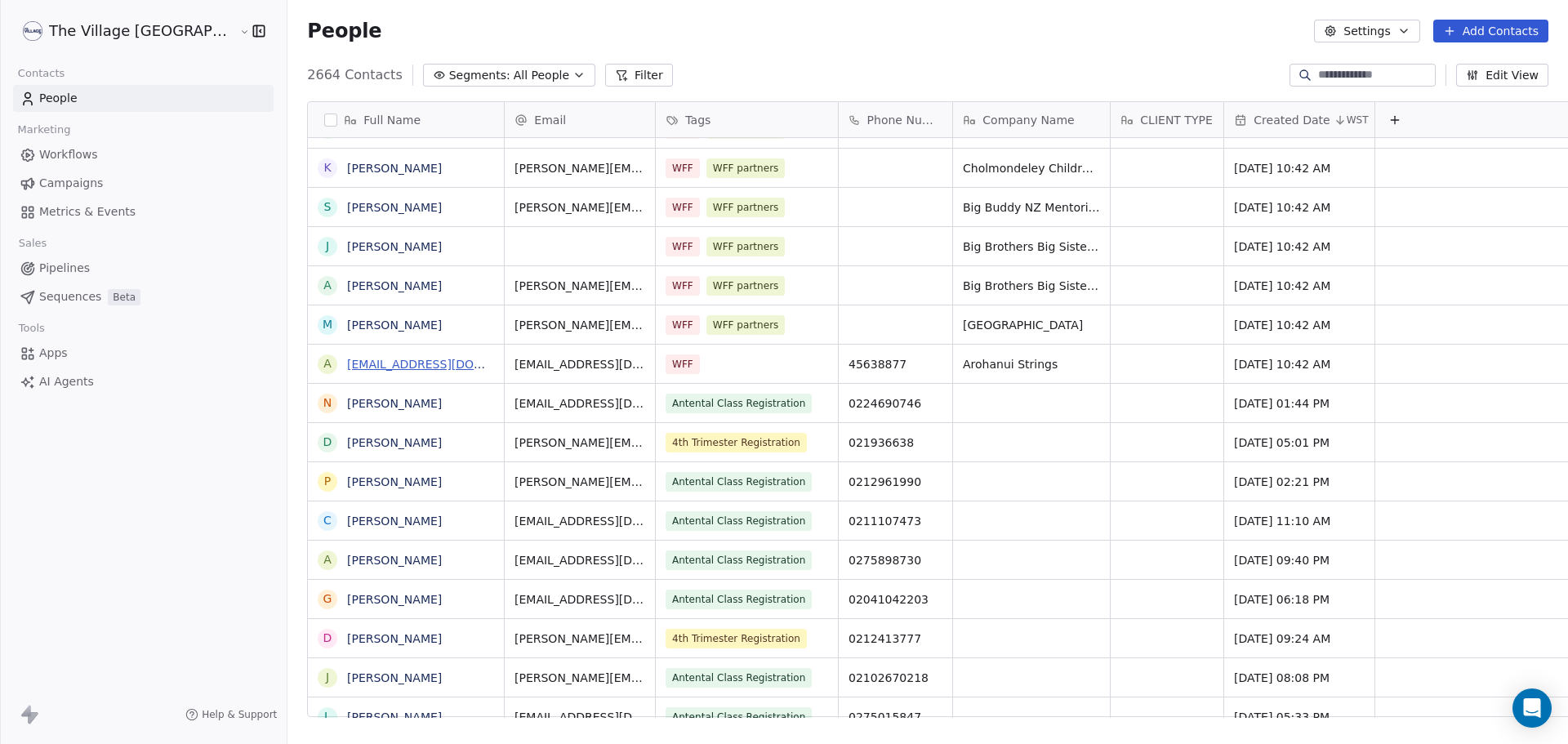
click at [347, 359] on link "[EMAIL_ADDRESS][DOMAIN_NAME]" at bounding box center [446, 365] width 200 height 13
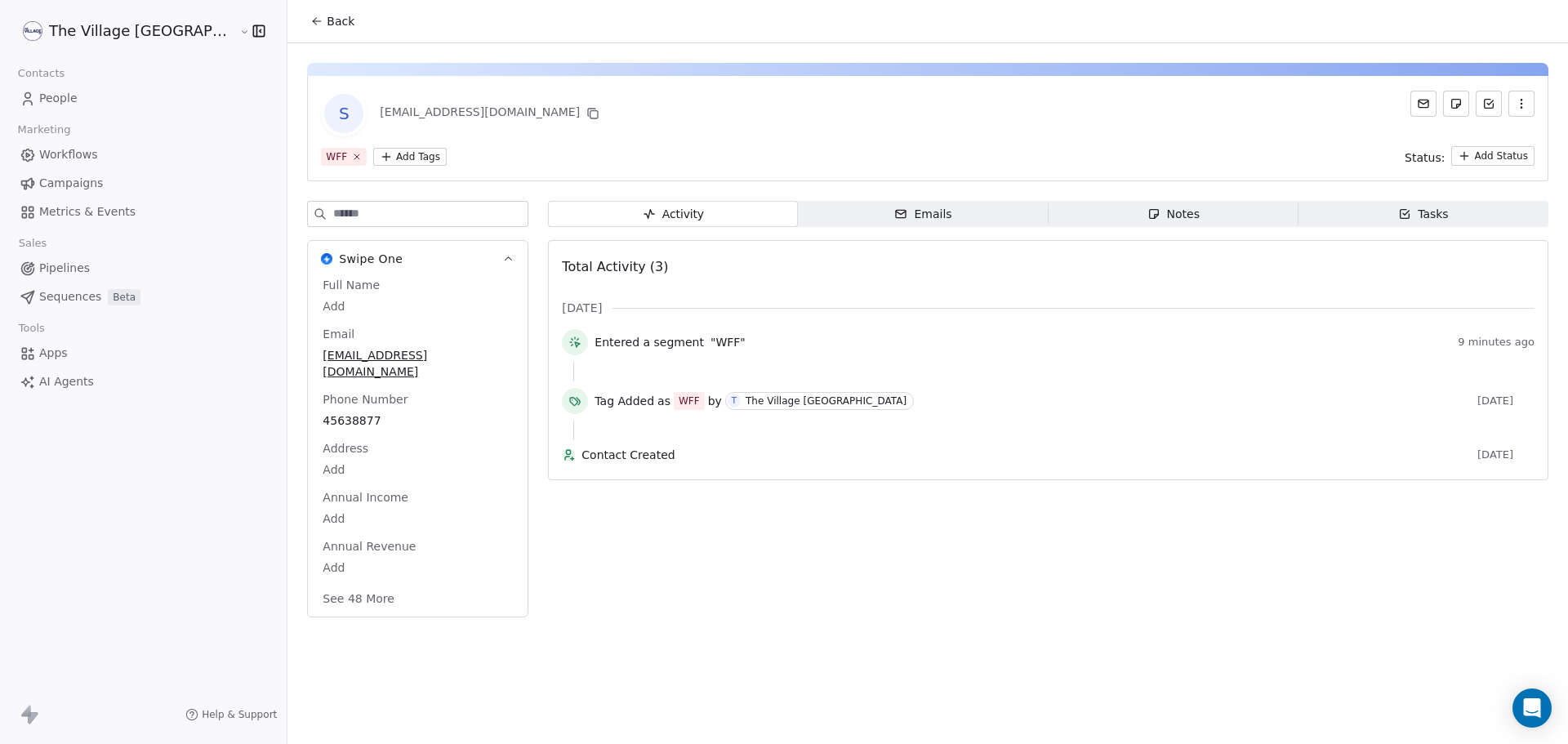
click at [347, 158] on html "The Village NZ Contacts People Marketing Workflows Campaigns Metrics & Events S…" at bounding box center [784, 372] width 1568 height 744
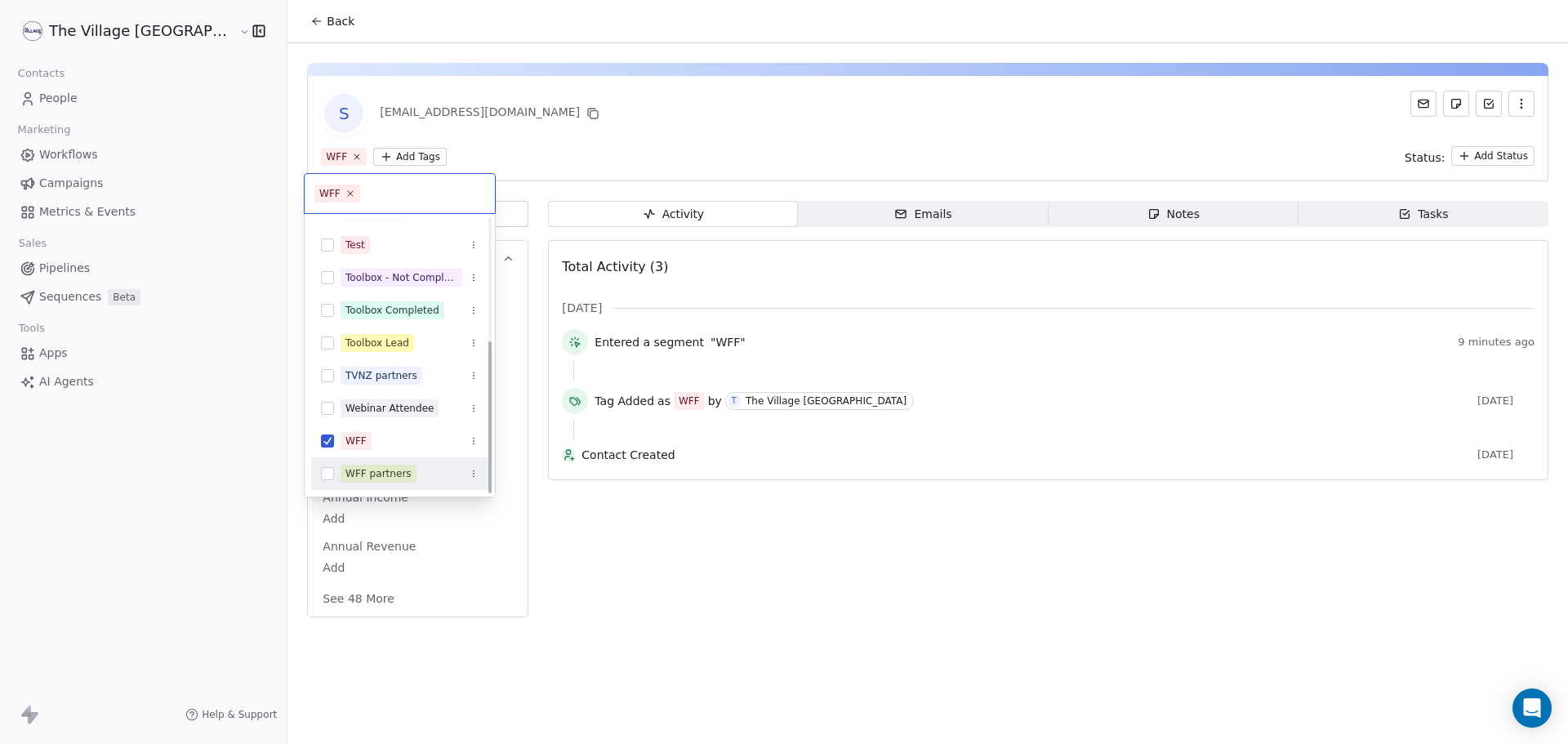
click at [377, 466] on span "WFF partners" at bounding box center [379, 473] width 76 height 18
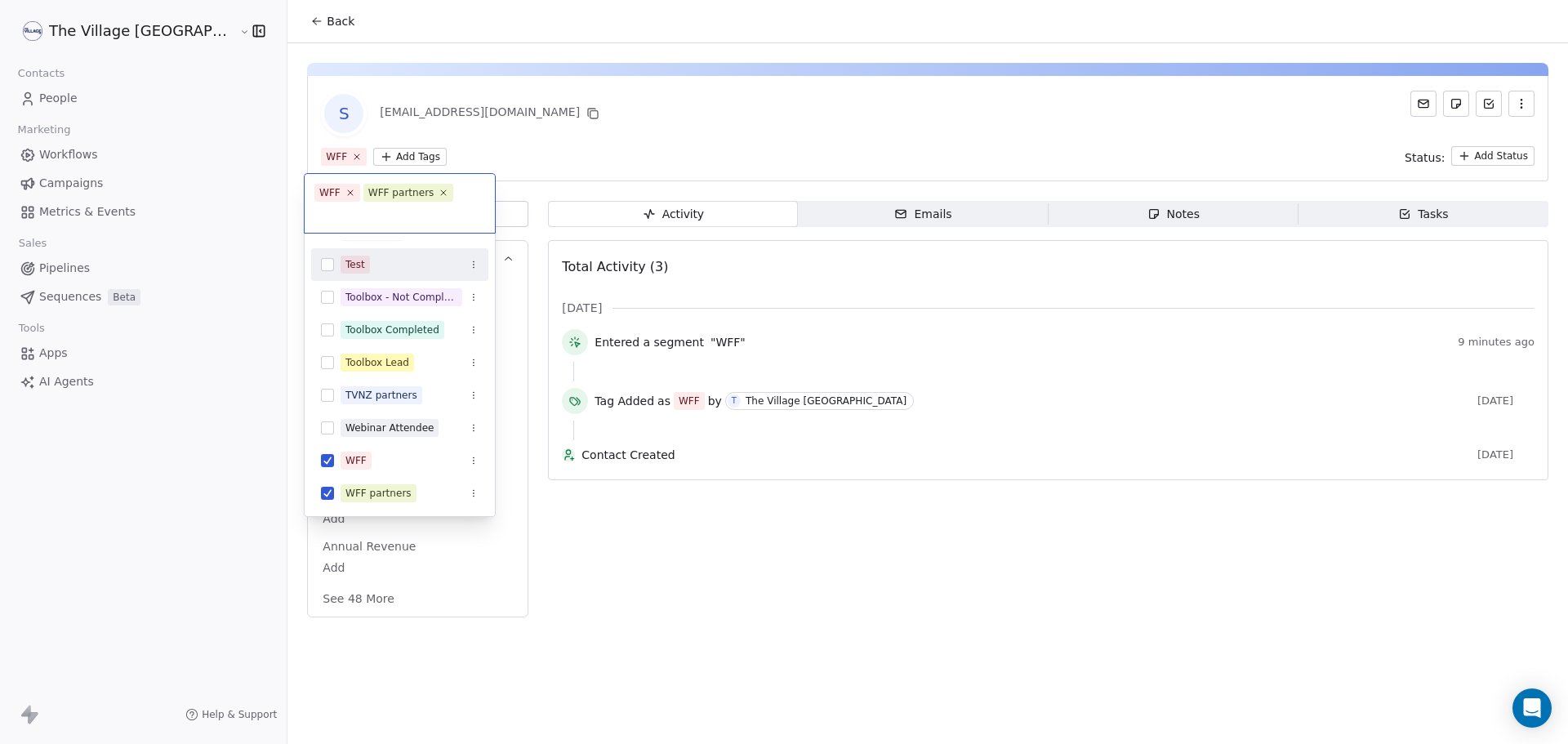
click at [256, 33] on html "The Village NZ Contacts People Marketing Workflows Campaigns Metrics & Events S…" at bounding box center [784, 372] width 1568 height 744
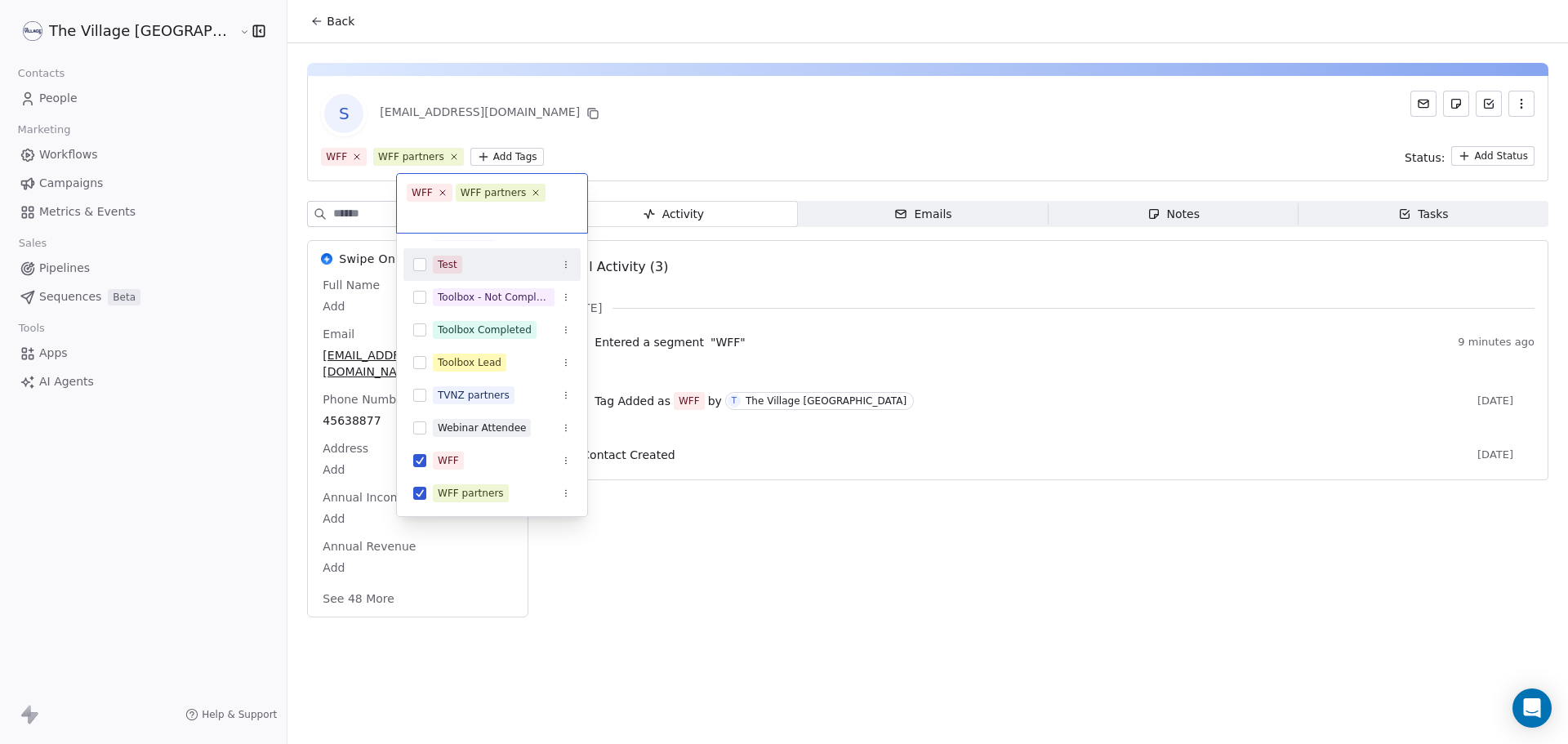
click at [300, 18] on button "Back" at bounding box center [331, 21] width 64 height 29
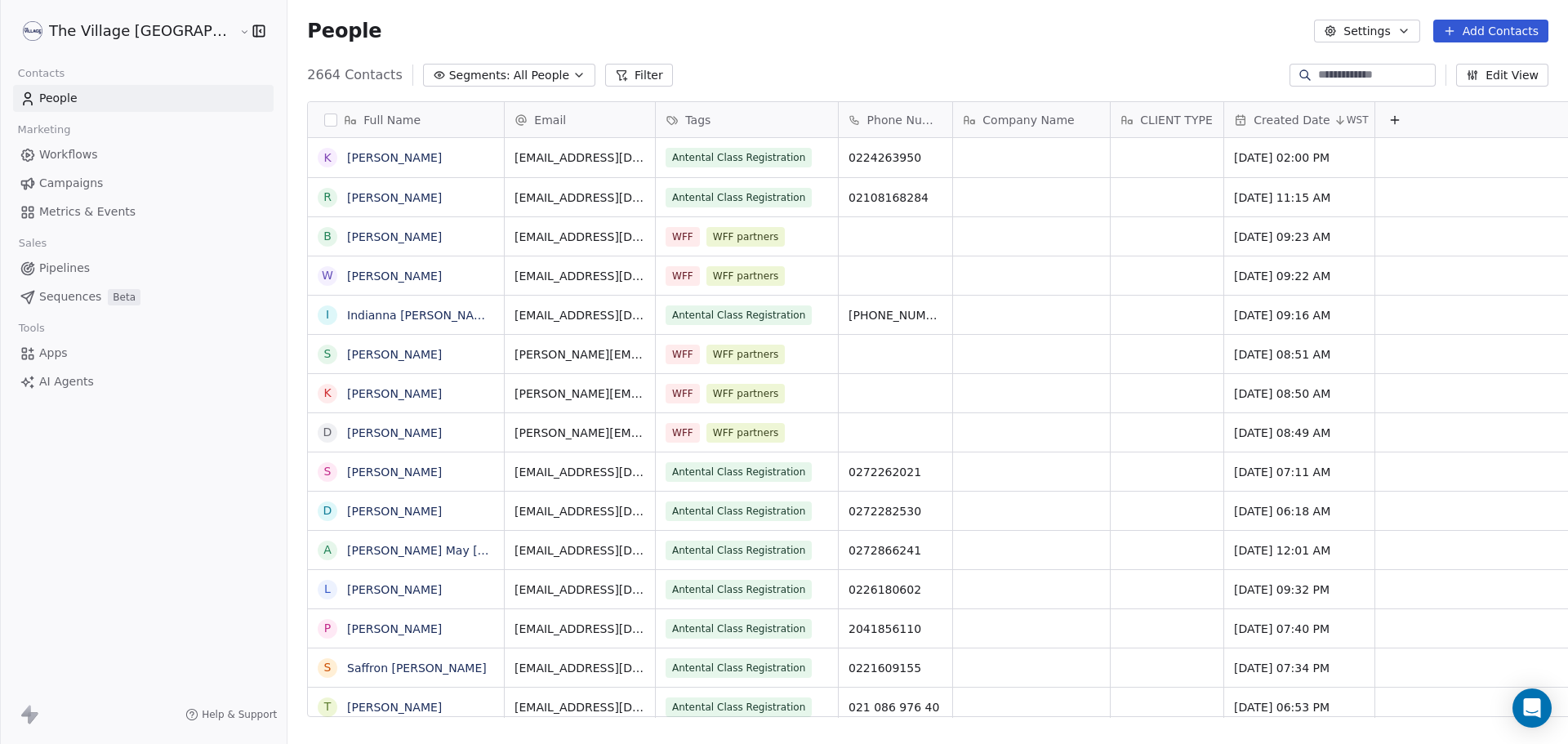
click at [1318, 78] on input at bounding box center [1375, 75] width 114 height 16
type input "*****"
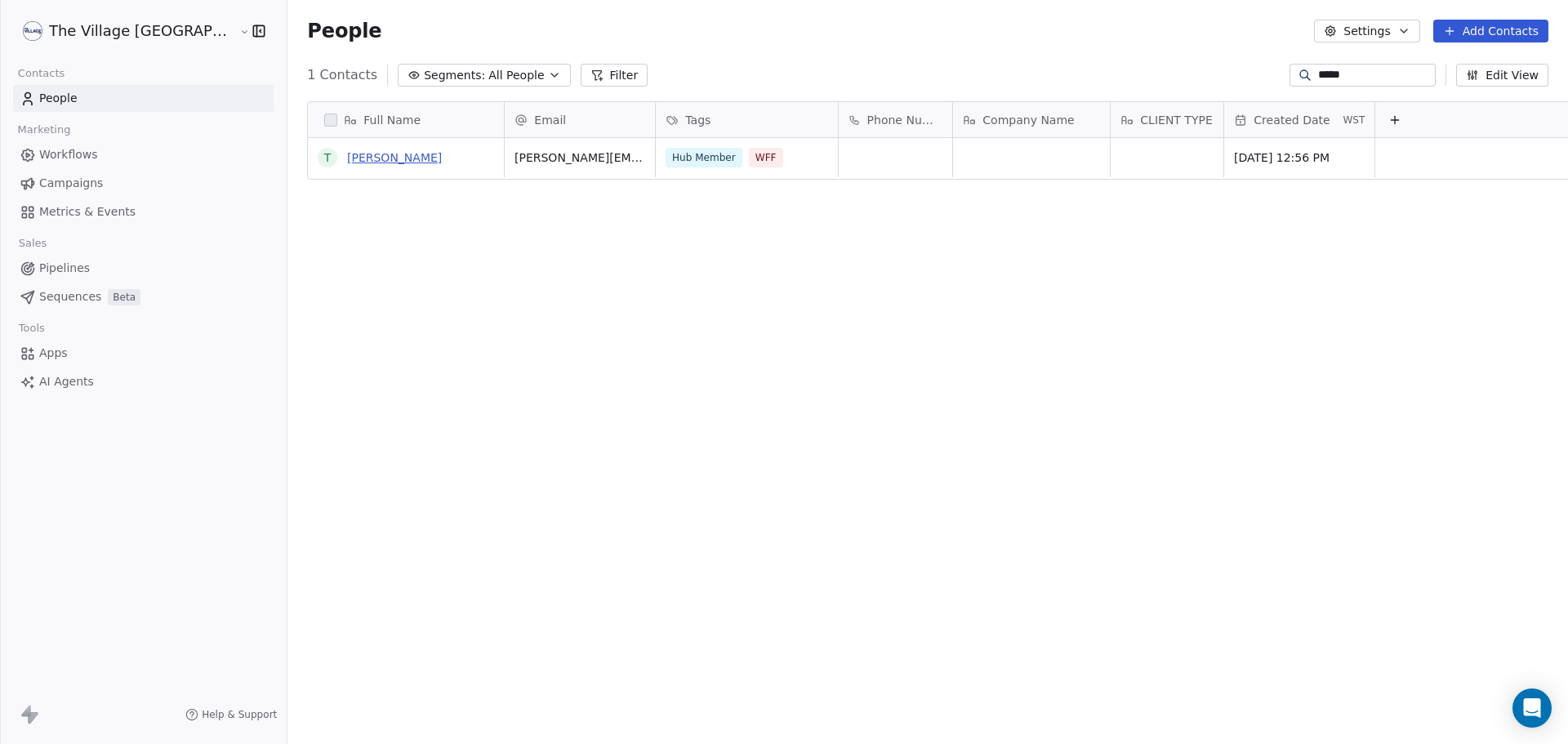
click at [347, 151] on link "[PERSON_NAME]" at bounding box center [394, 158] width 95 height 13
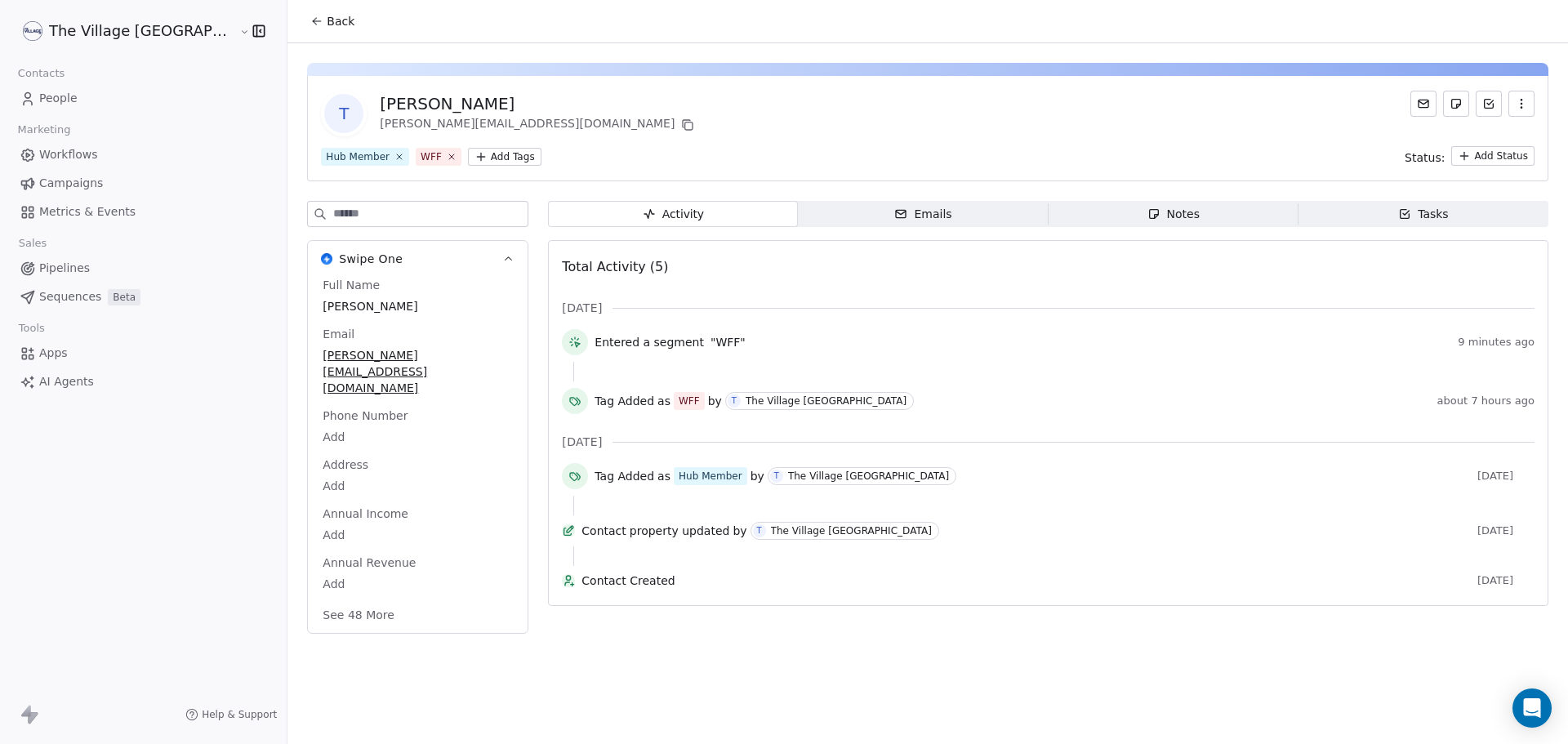
click at [419, 155] on html "The Village NZ Contacts People Marketing Workflows Campaigns Metrics & Events S…" at bounding box center [784, 372] width 1568 height 744
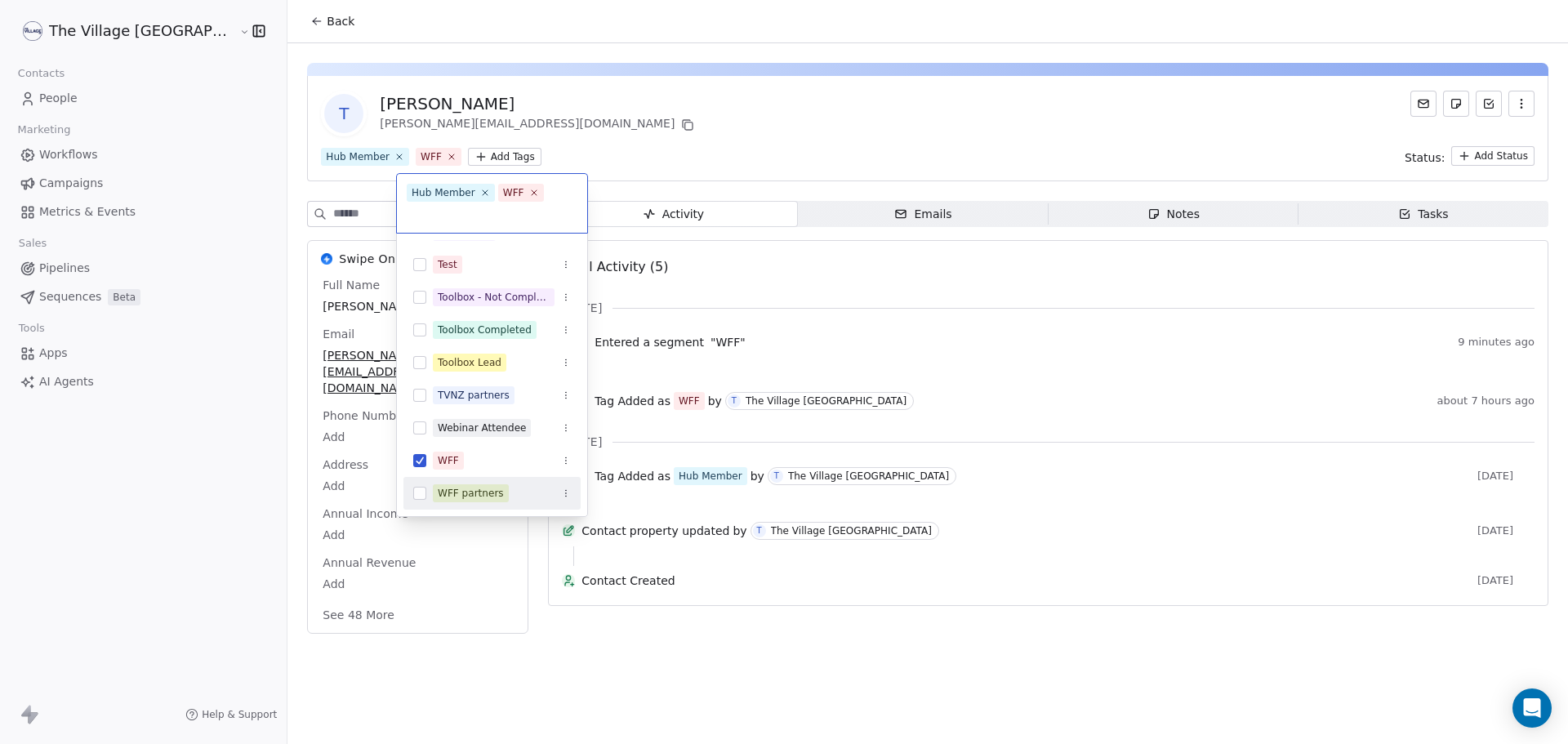
click at [486, 498] on div "WFF partners" at bounding box center [471, 493] width 66 height 14
click at [643, 147] on html "The Village NZ Contacts People Marketing Workflows Campaigns Metrics & Events S…" at bounding box center [784, 372] width 1568 height 744
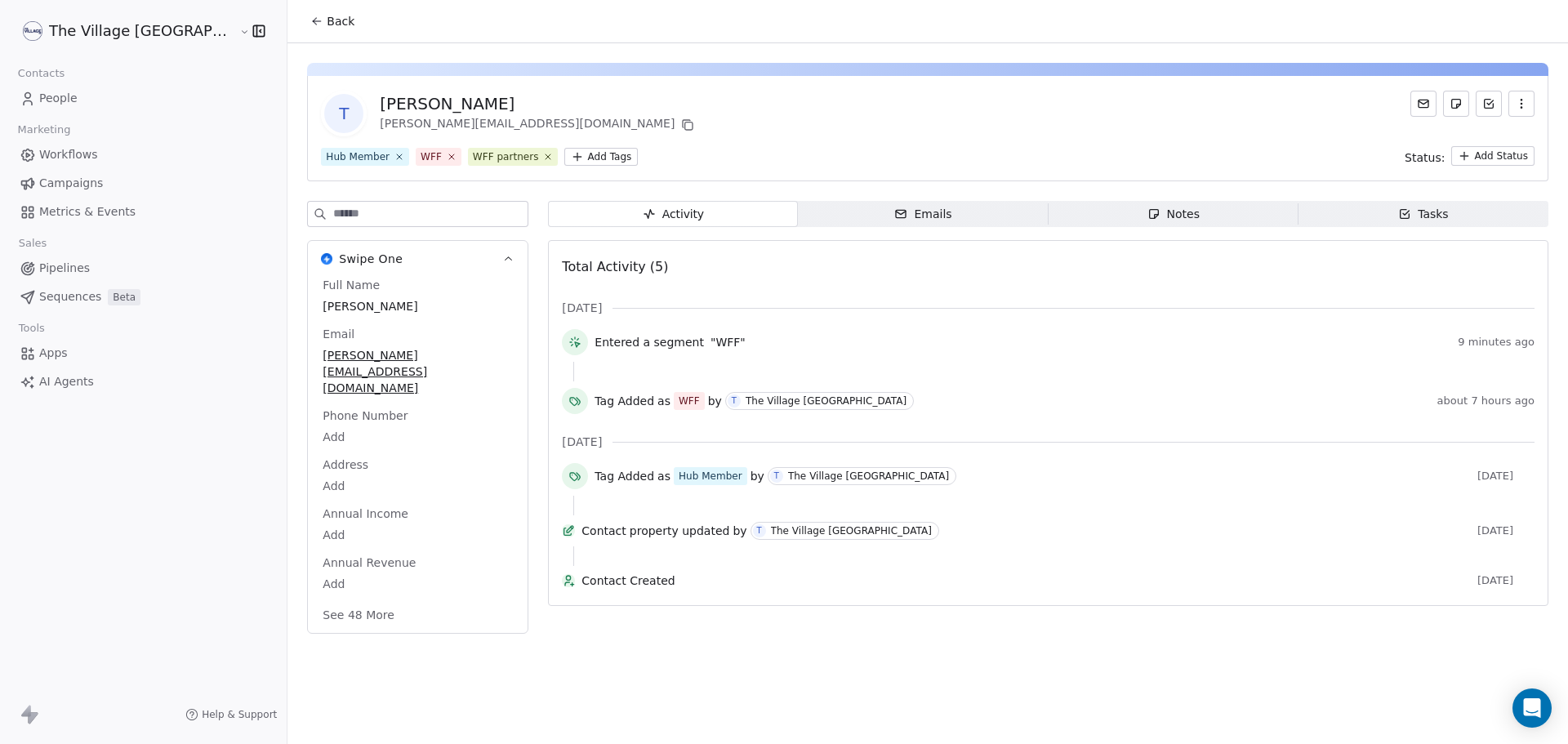
click at [300, 30] on button "Back" at bounding box center [331, 21] width 64 height 29
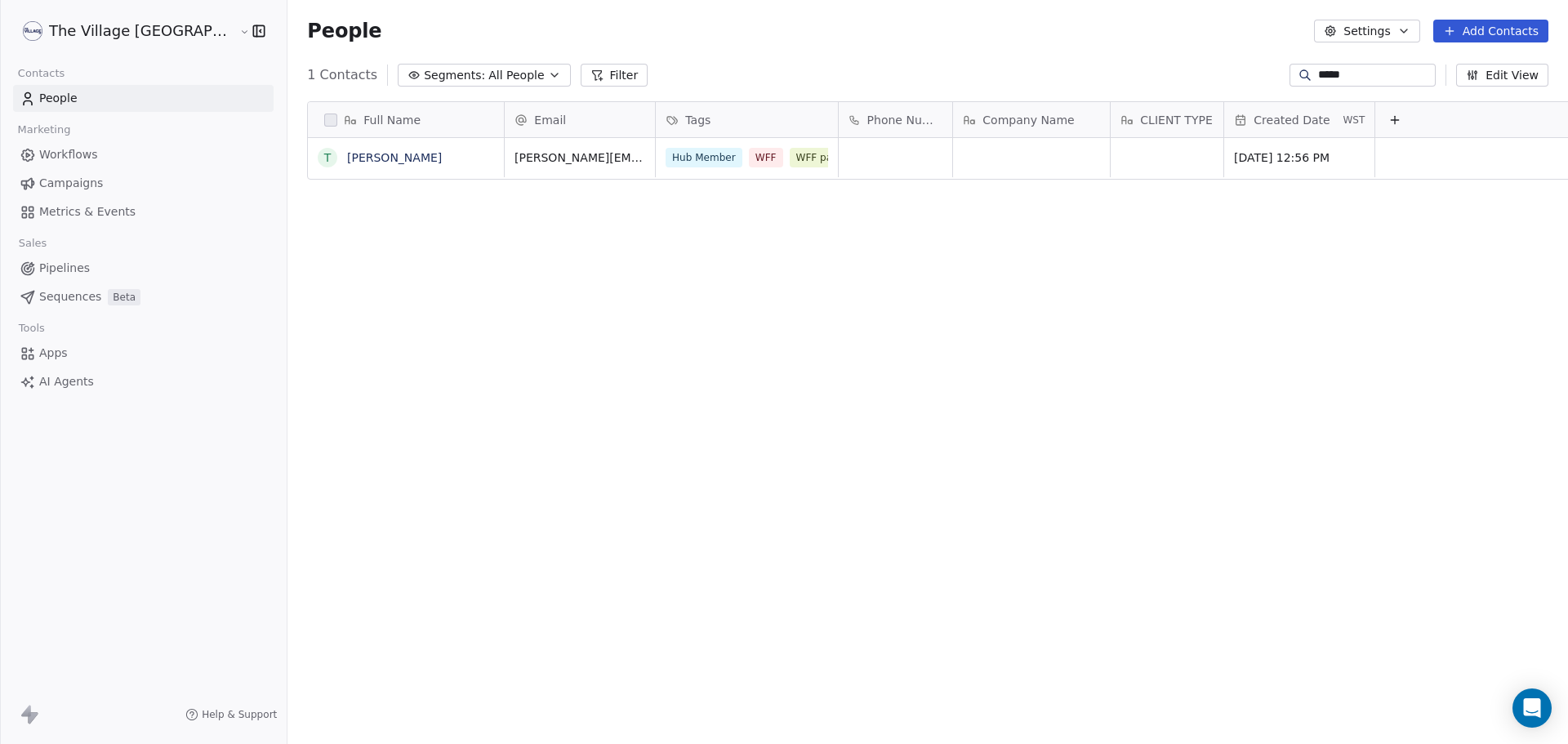
click at [1318, 68] on input "*****" at bounding box center [1375, 75] width 114 height 16
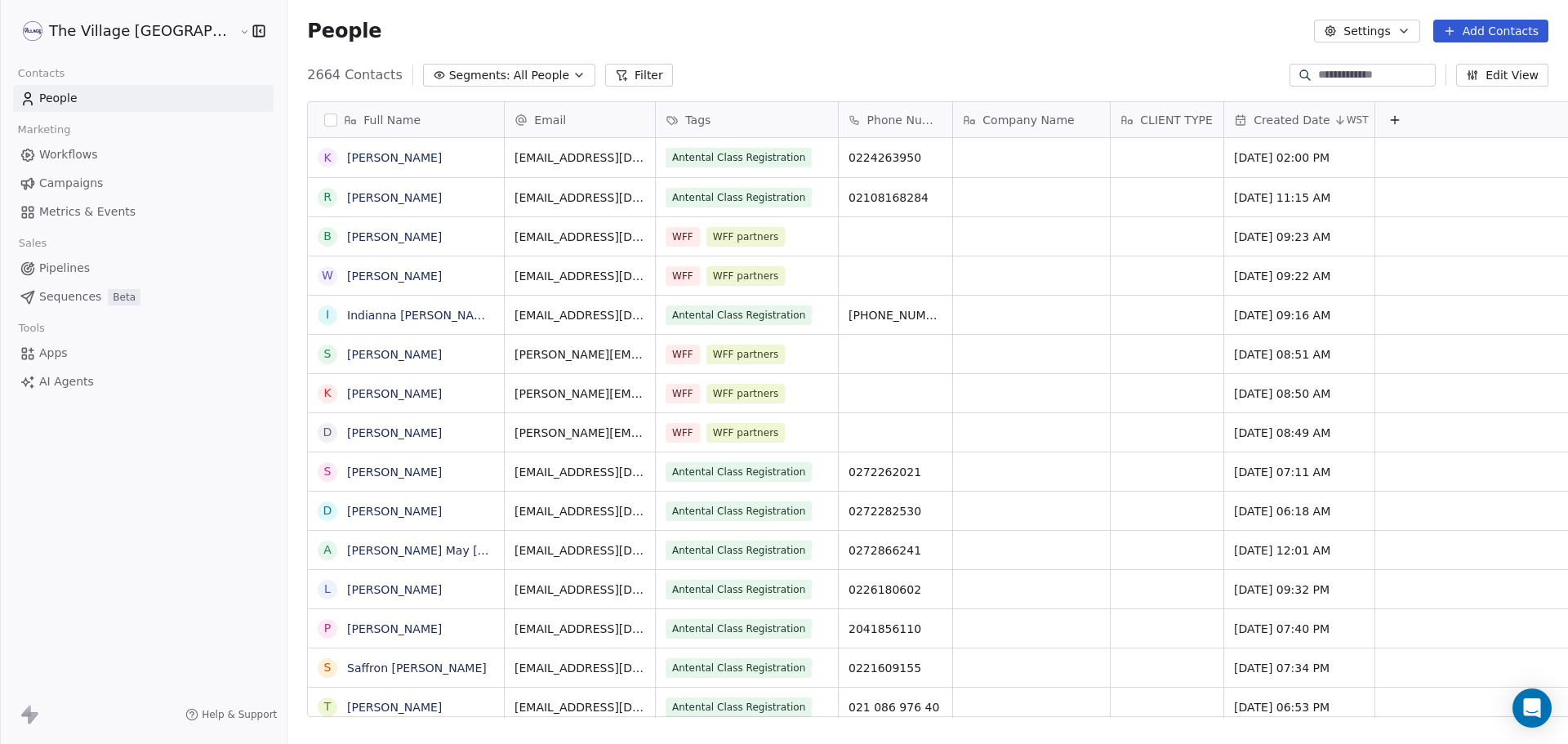
click at [747, 44] on div "People Settings Add Contacts" at bounding box center [928, 30] width 1280 height 62
click at [73, 189] on span "Campaigns" at bounding box center [70, 183] width 64 height 17
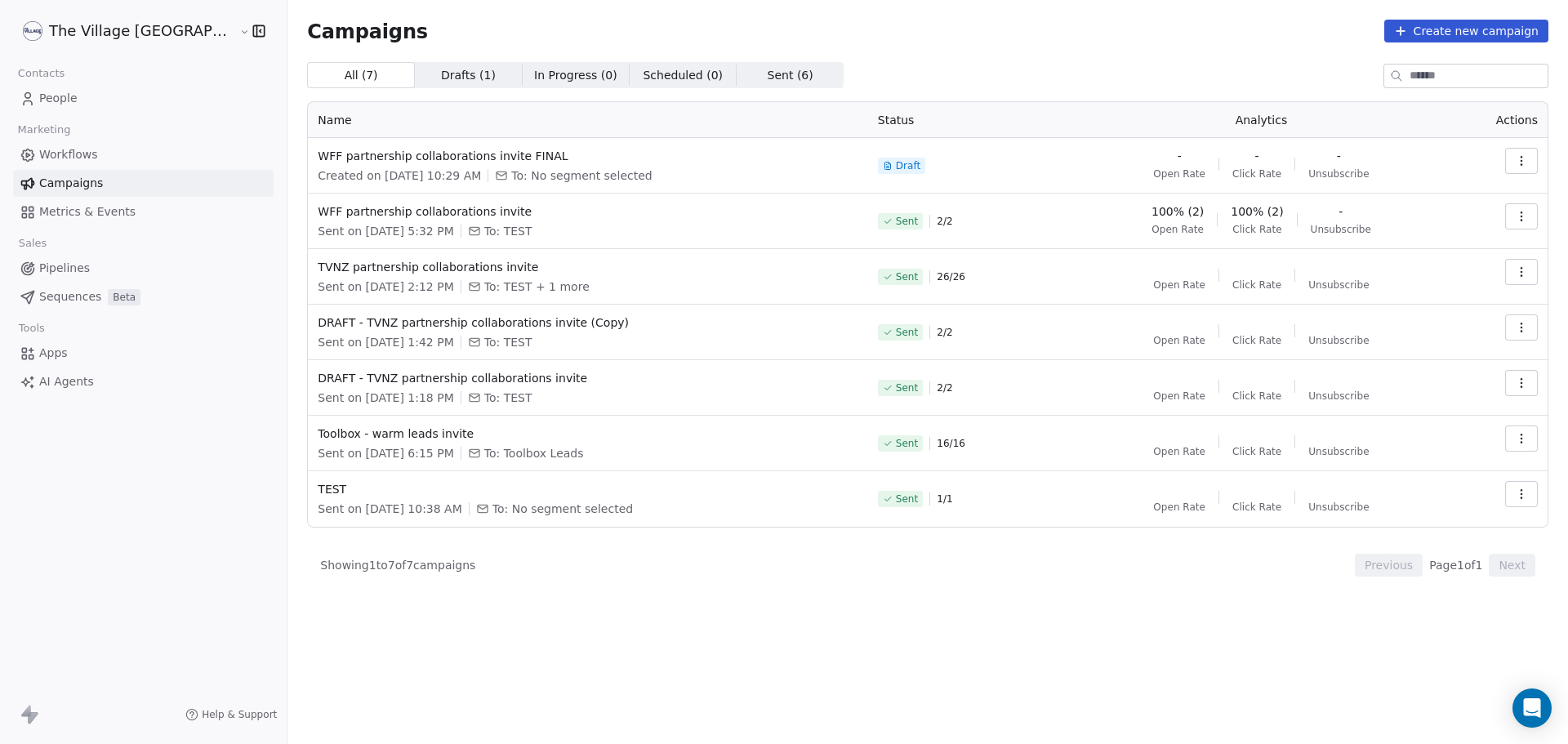
click at [1531, 169] on button "button" at bounding box center [1521, 162] width 32 height 27
click at [1463, 194] on div "Edit" at bounding box center [1448, 198] width 165 height 27
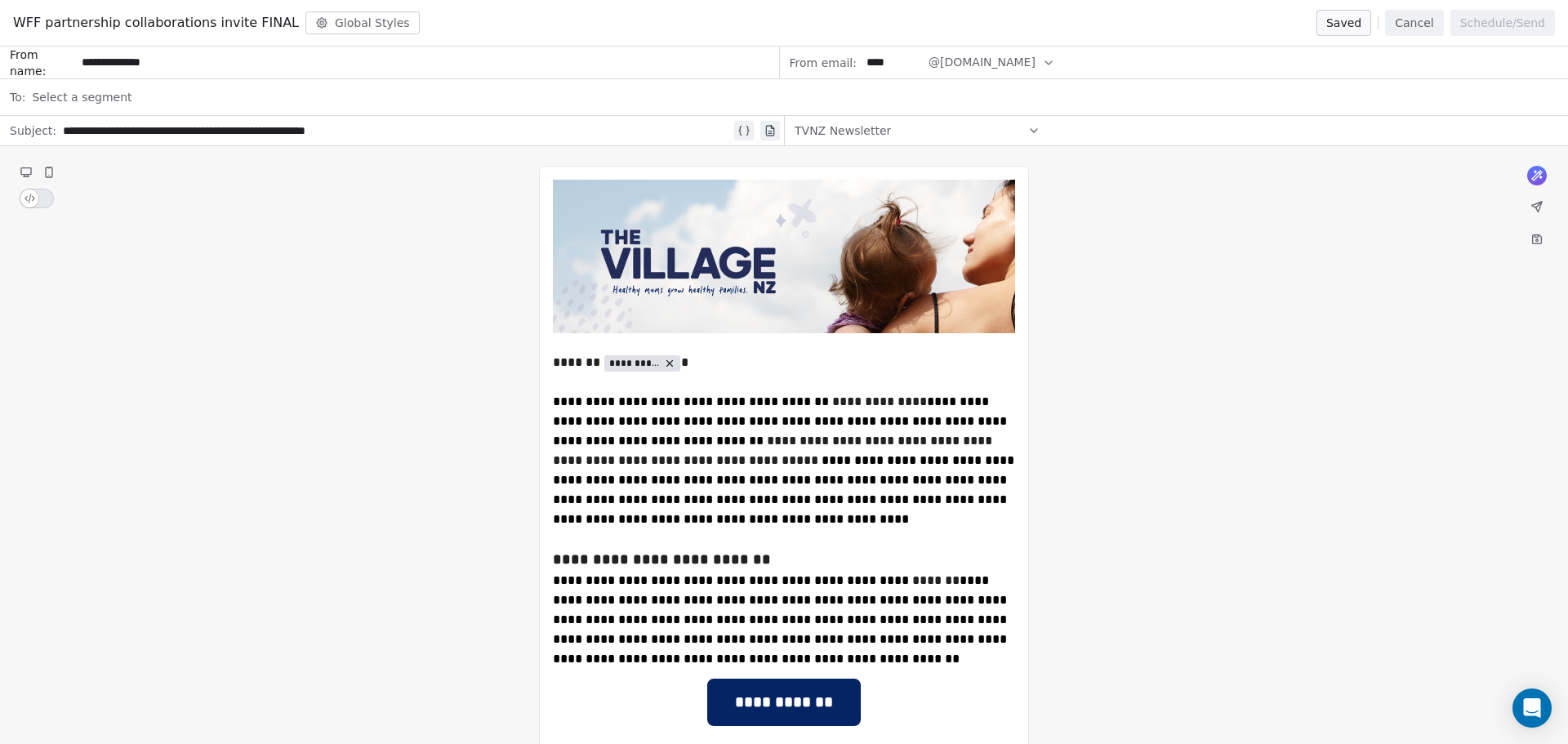
click at [101, 102] on span "Select a segment" at bounding box center [82, 97] width 100 height 16
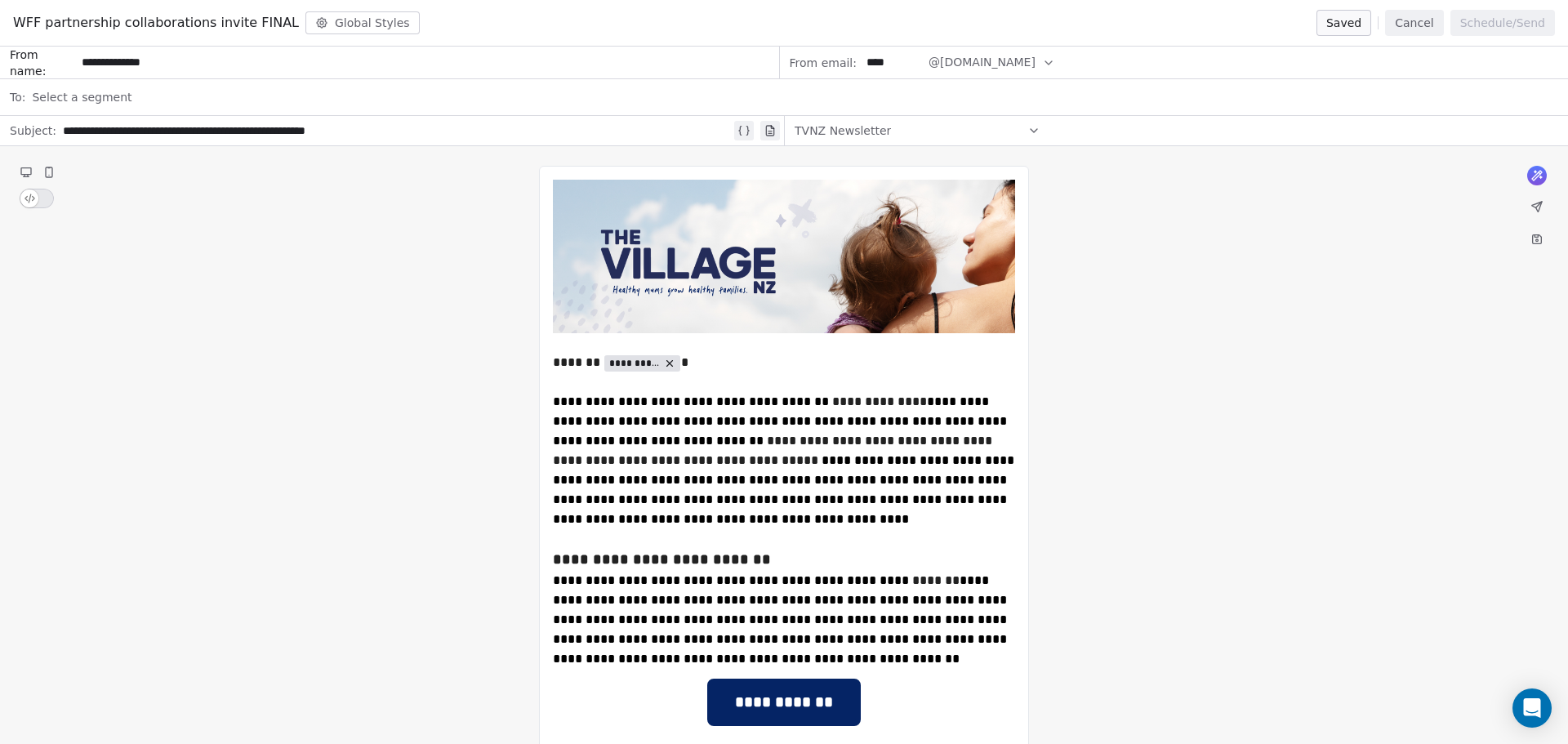
click at [1404, 26] on button "Cancel" at bounding box center [1413, 23] width 58 height 27
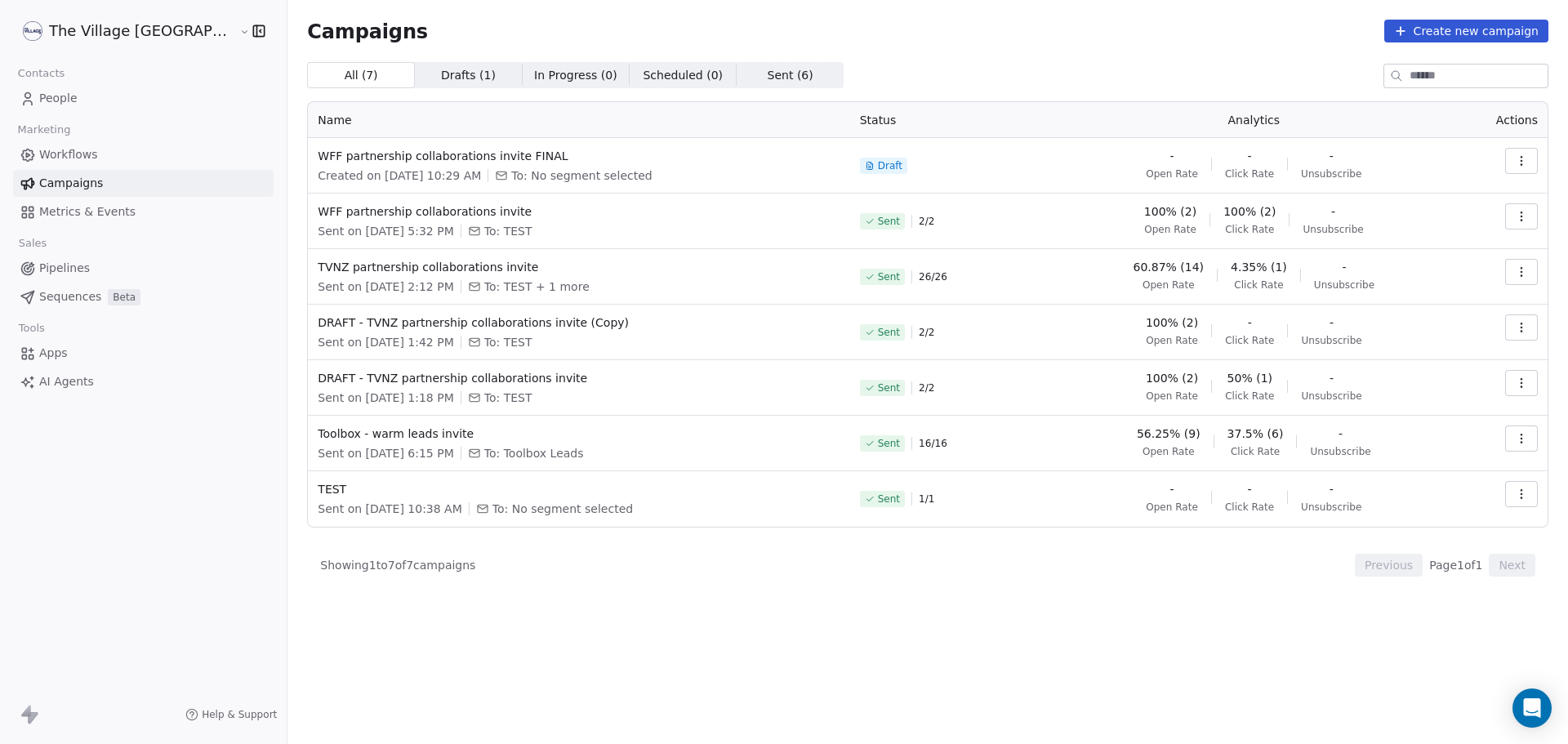
click at [74, 102] on span "People" at bounding box center [58, 99] width 38 height 17
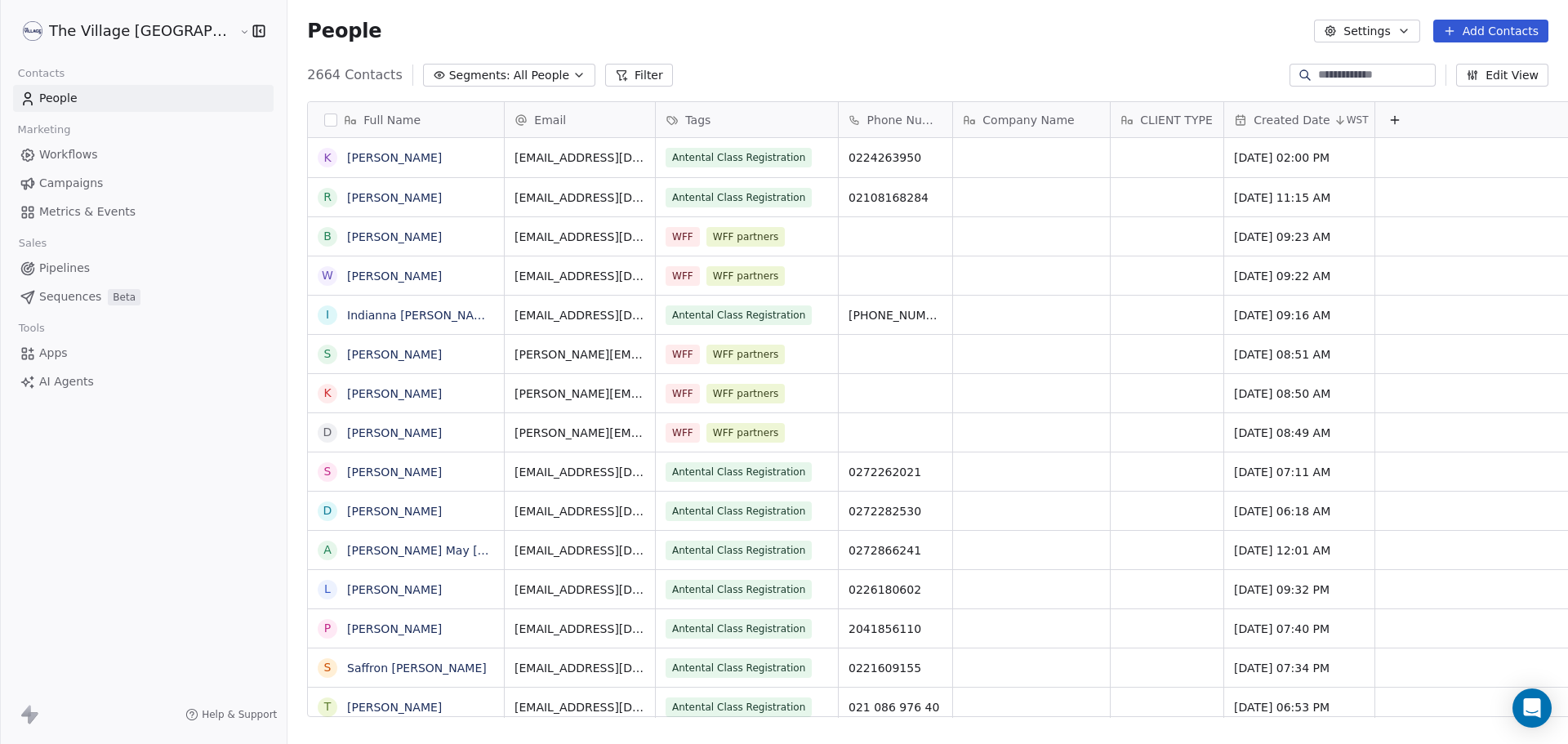
scroll to position [642, 1335]
click at [514, 79] on span "All People" at bounding box center [541, 76] width 55 height 17
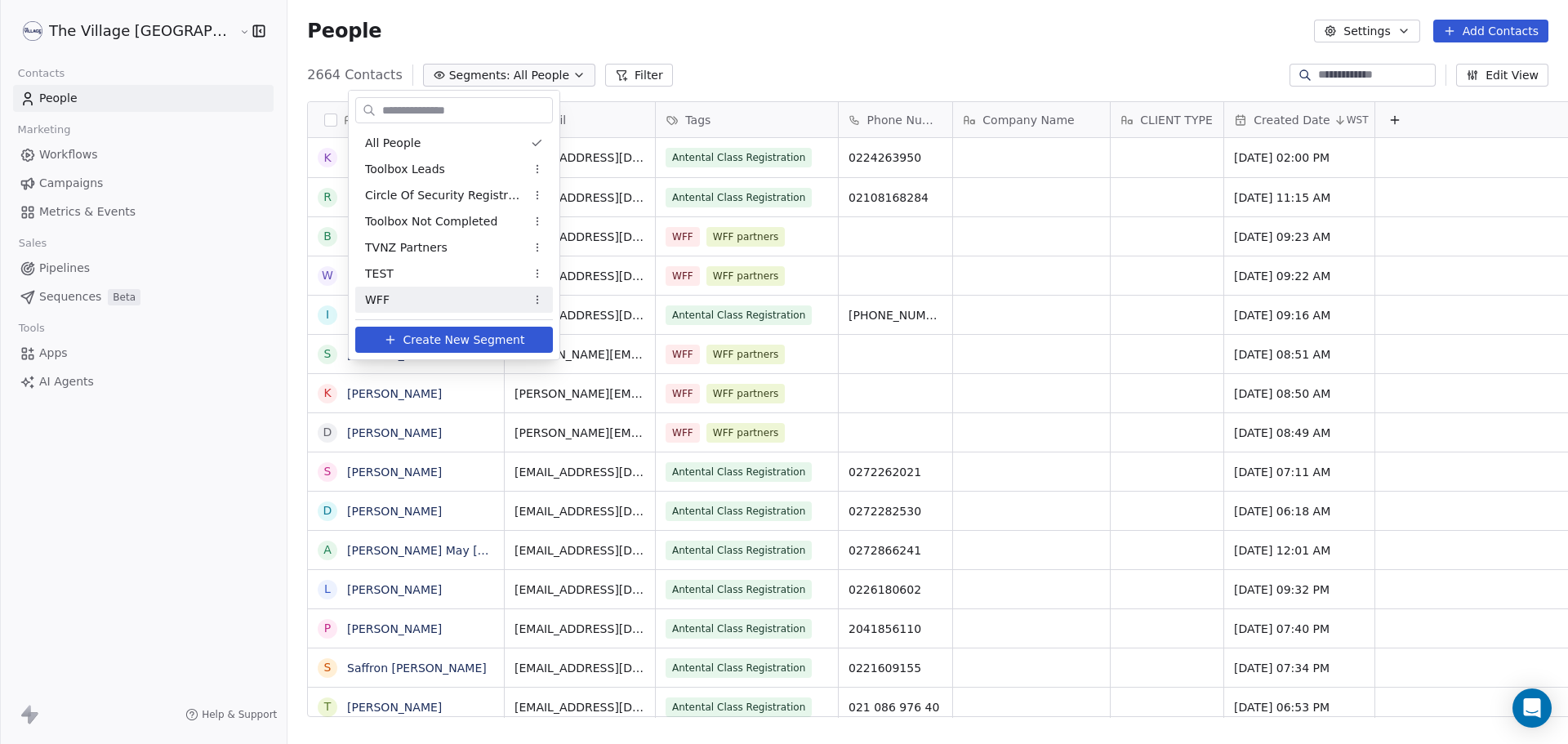
click at [450, 342] on span "Create New Segment" at bounding box center [464, 340] width 122 height 17
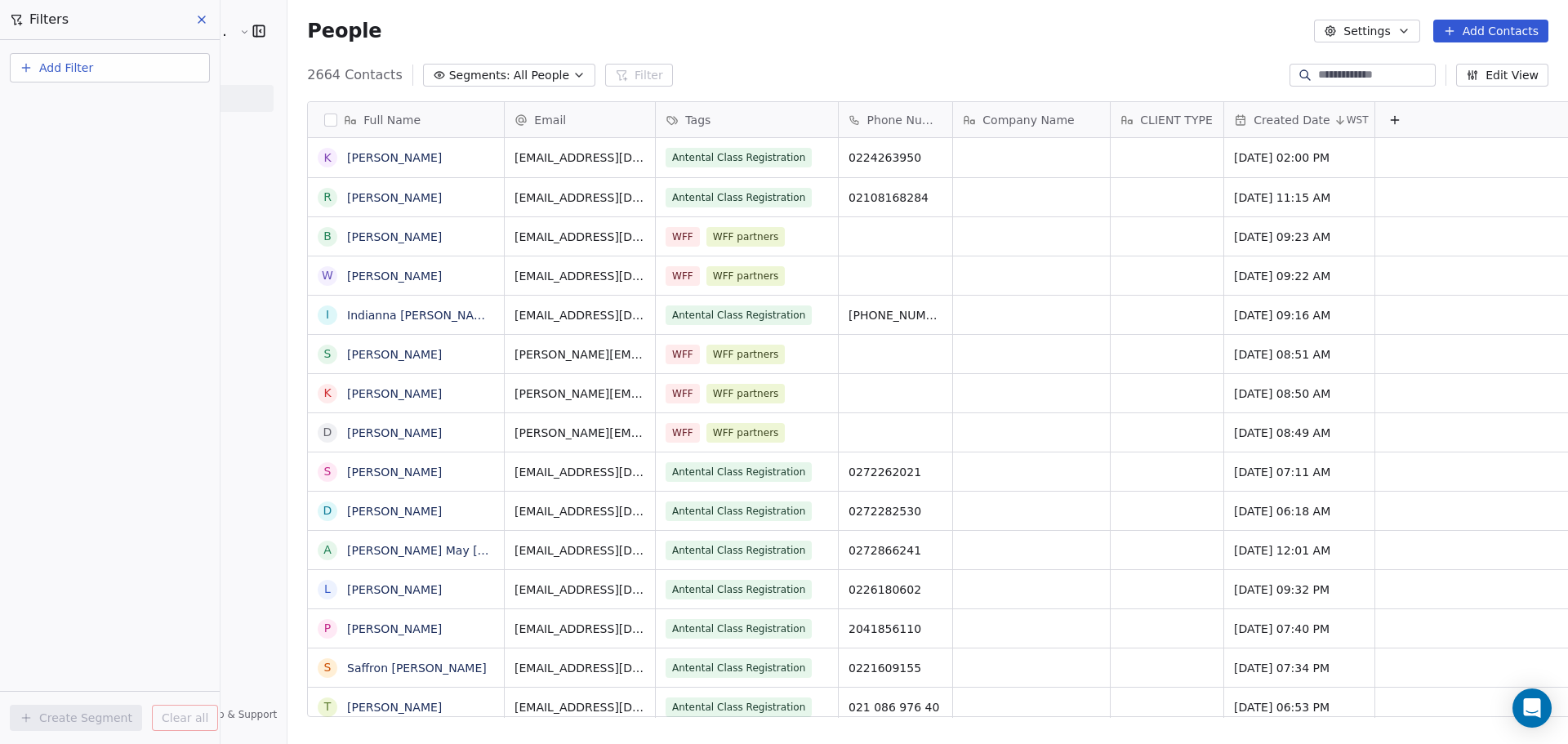
click at [79, 58] on button "Add Filter" at bounding box center [109, 67] width 200 height 29
click at [80, 107] on span "Contact properties" at bounding box center [80, 106] width 106 height 17
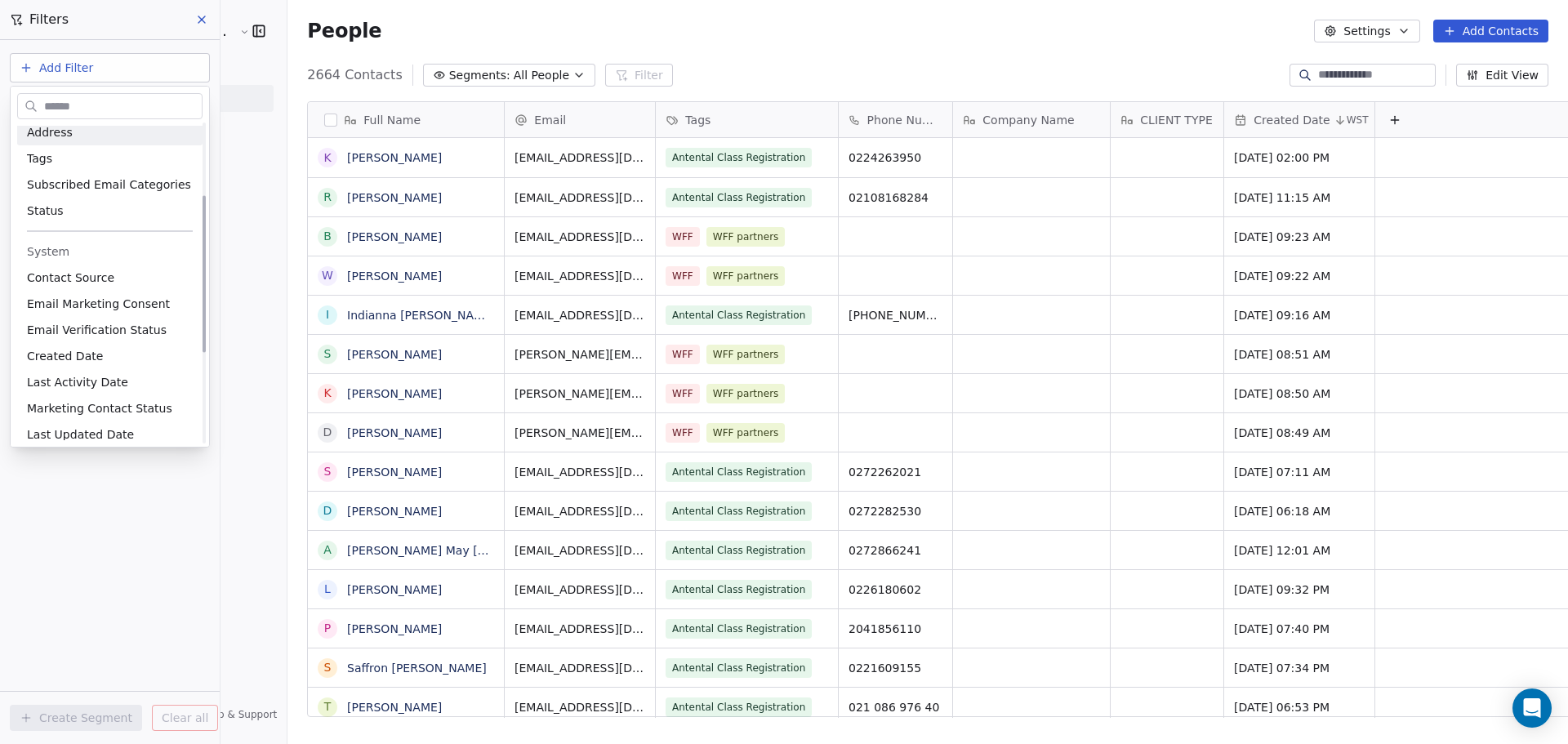
scroll to position [163, 0]
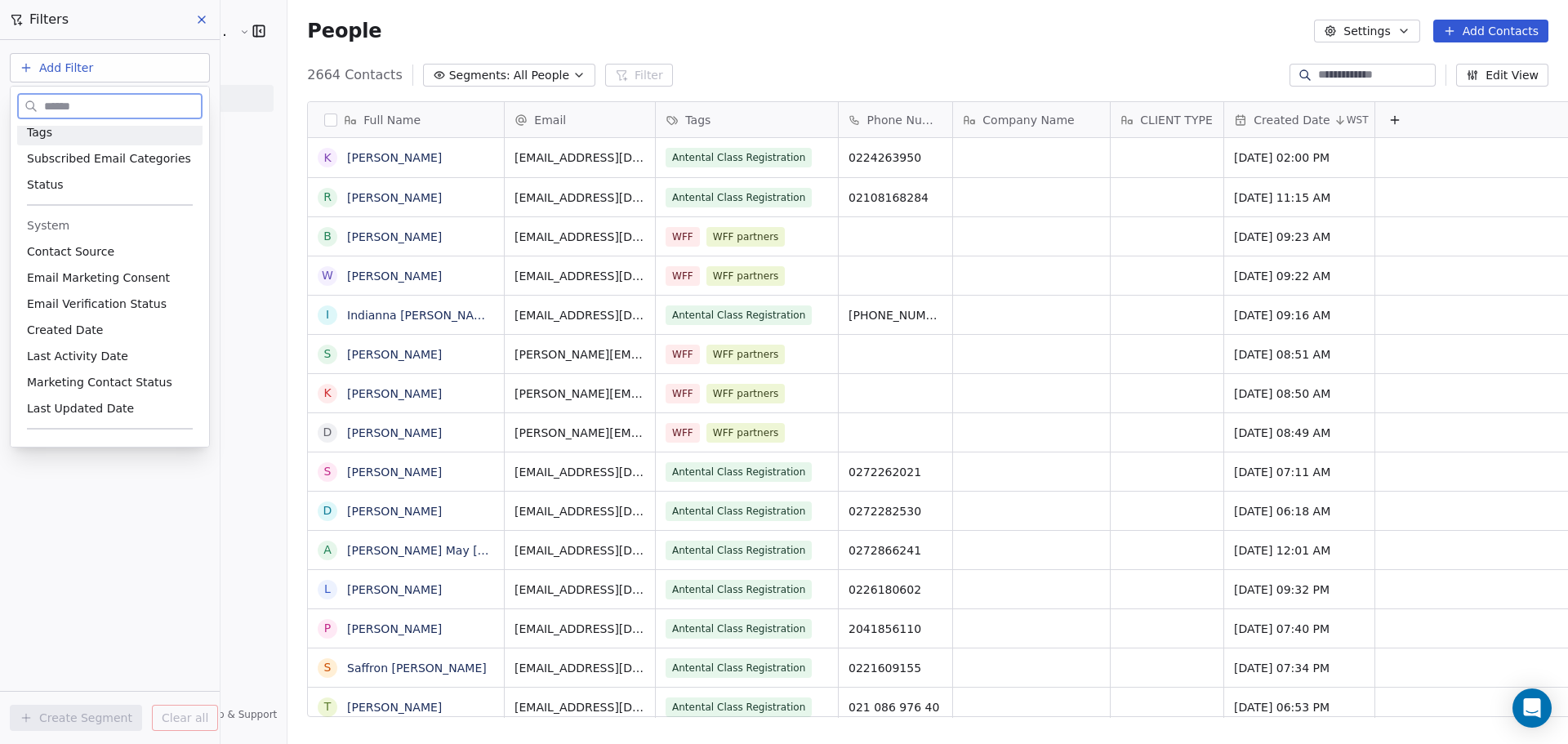
click at [79, 138] on div "Tags" at bounding box center [109, 132] width 166 height 16
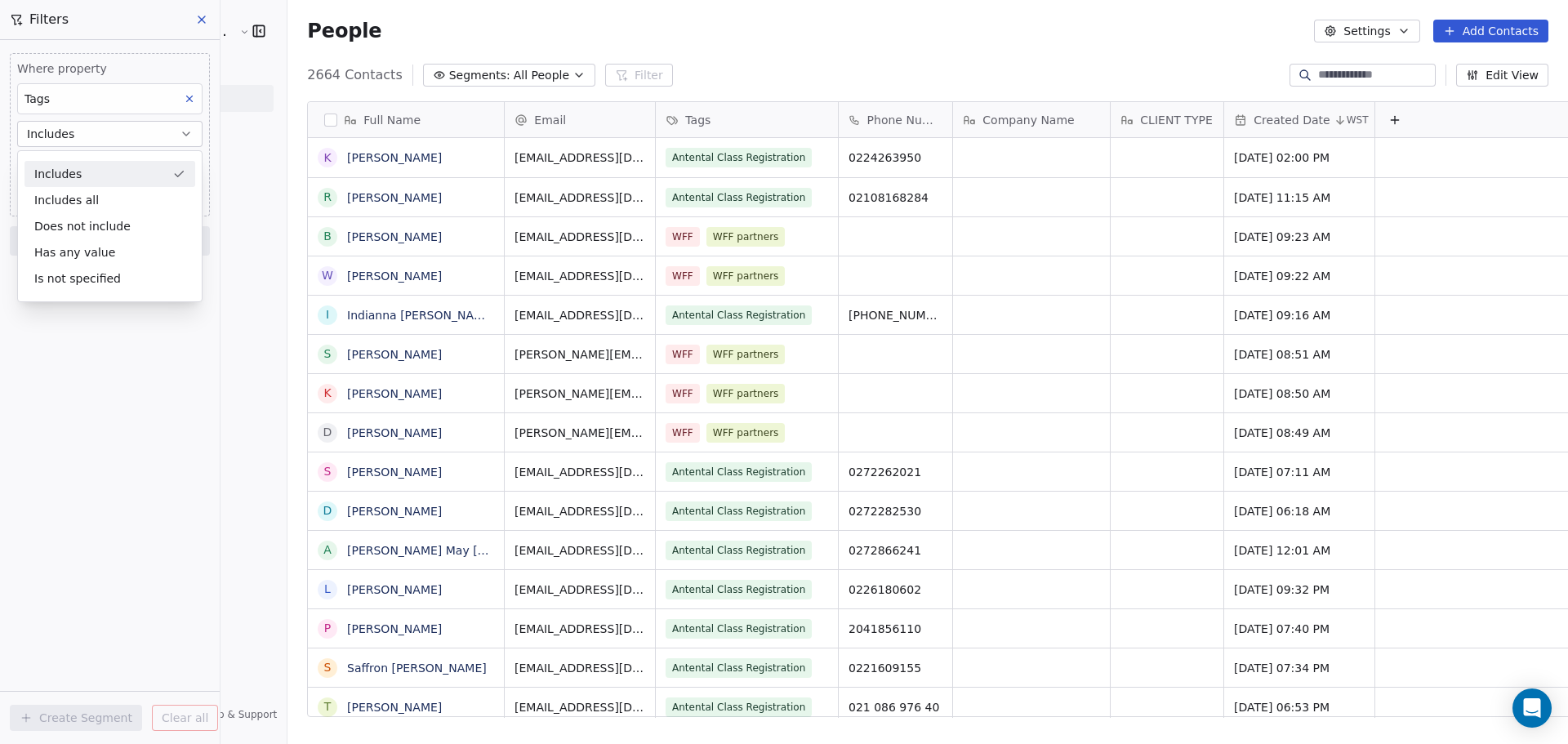
click at [89, 179] on div "Includes" at bounding box center [110, 174] width 171 height 27
click at [89, 170] on body "The Village NZ Contacts People Marketing Workflows Campaigns Metrics & Events S…" at bounding box center [784, 372] width 1568 height 744
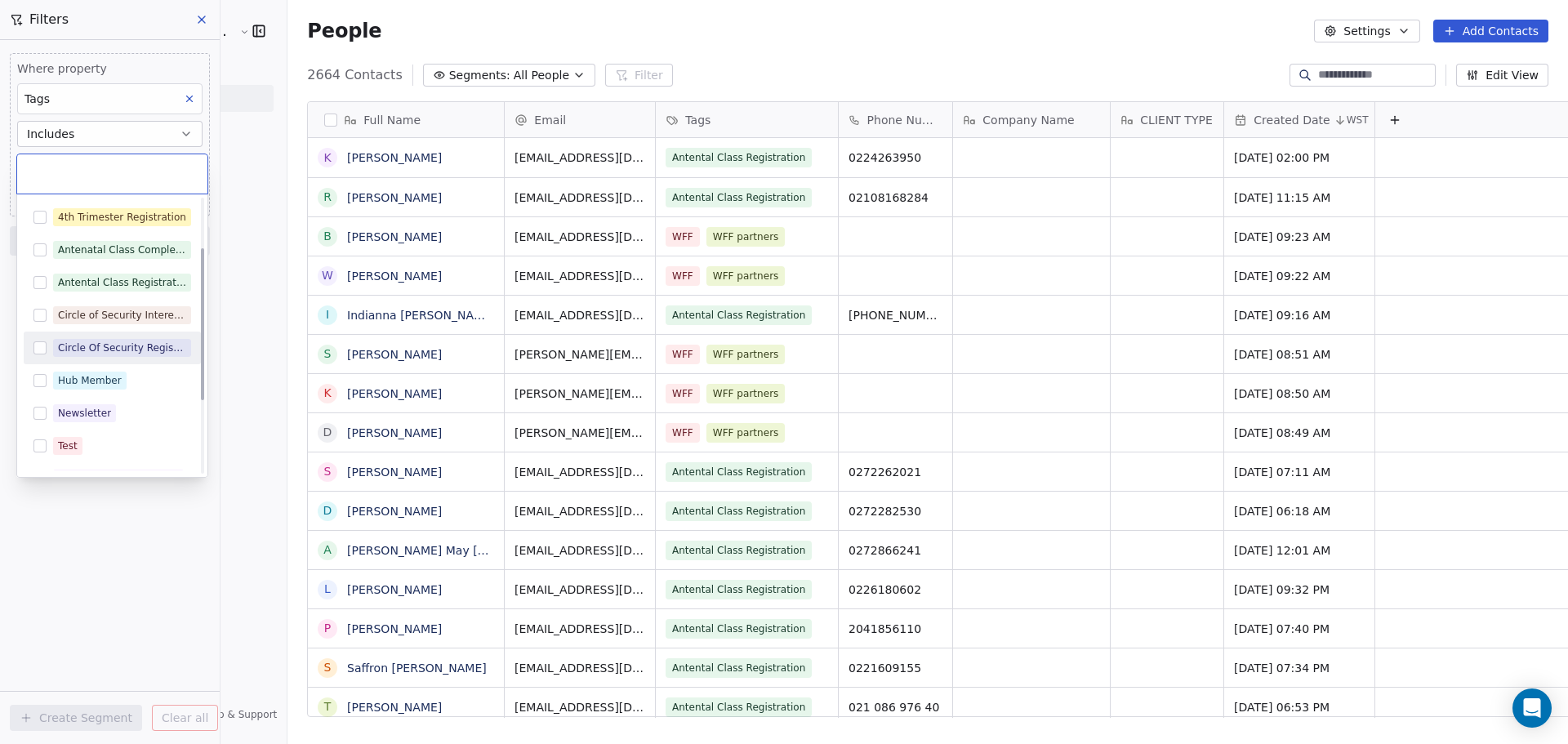
scroll to position [220, 0]
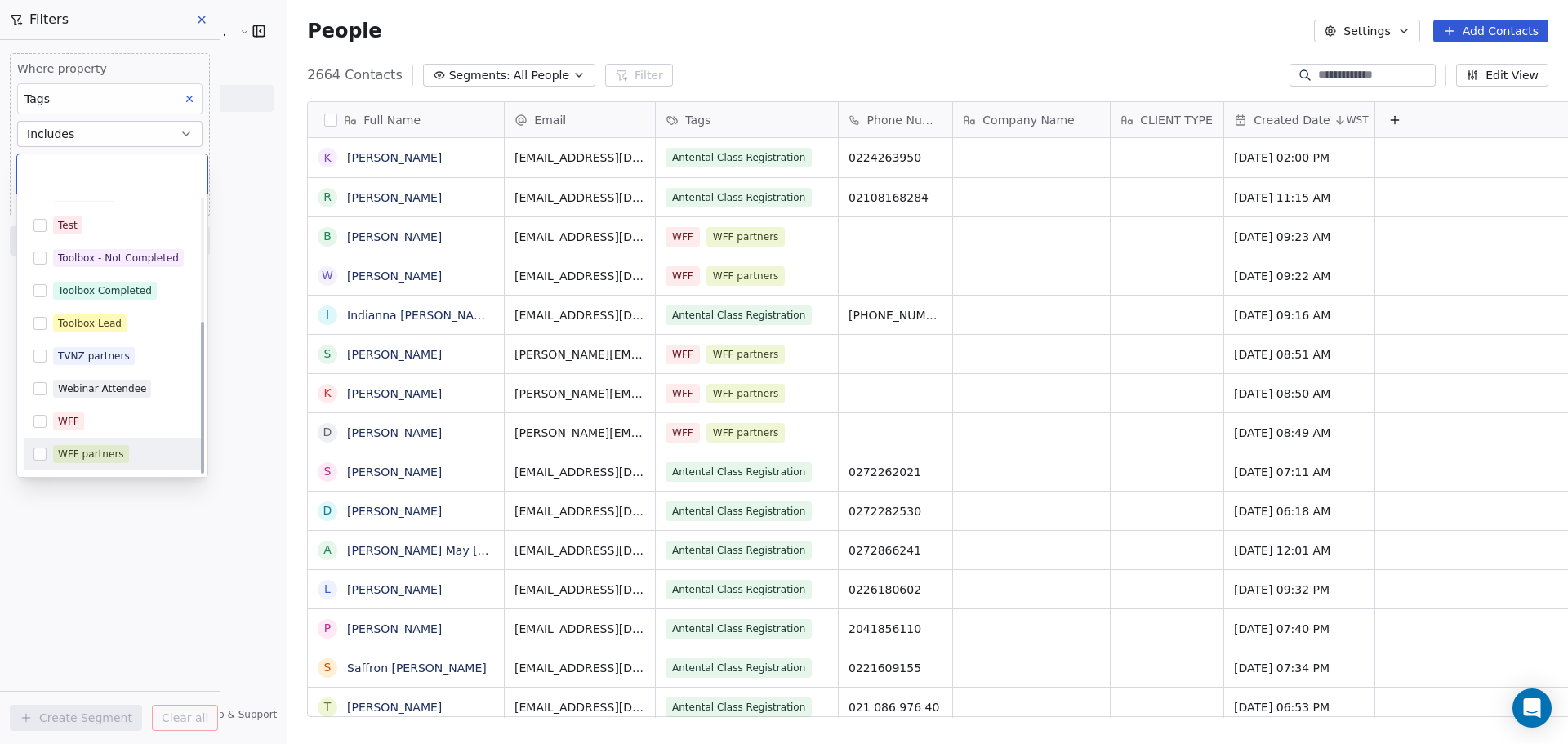
click at [90, 455] on div "WFF partners" at bounding box center [91, 453] width 66 height 14
click at [114, 502] on html "The Village NZ Contacts People Marketing Workflows Campaigns Metrics & Events S…" at bounding box center [784, 372] width 1568 height 744
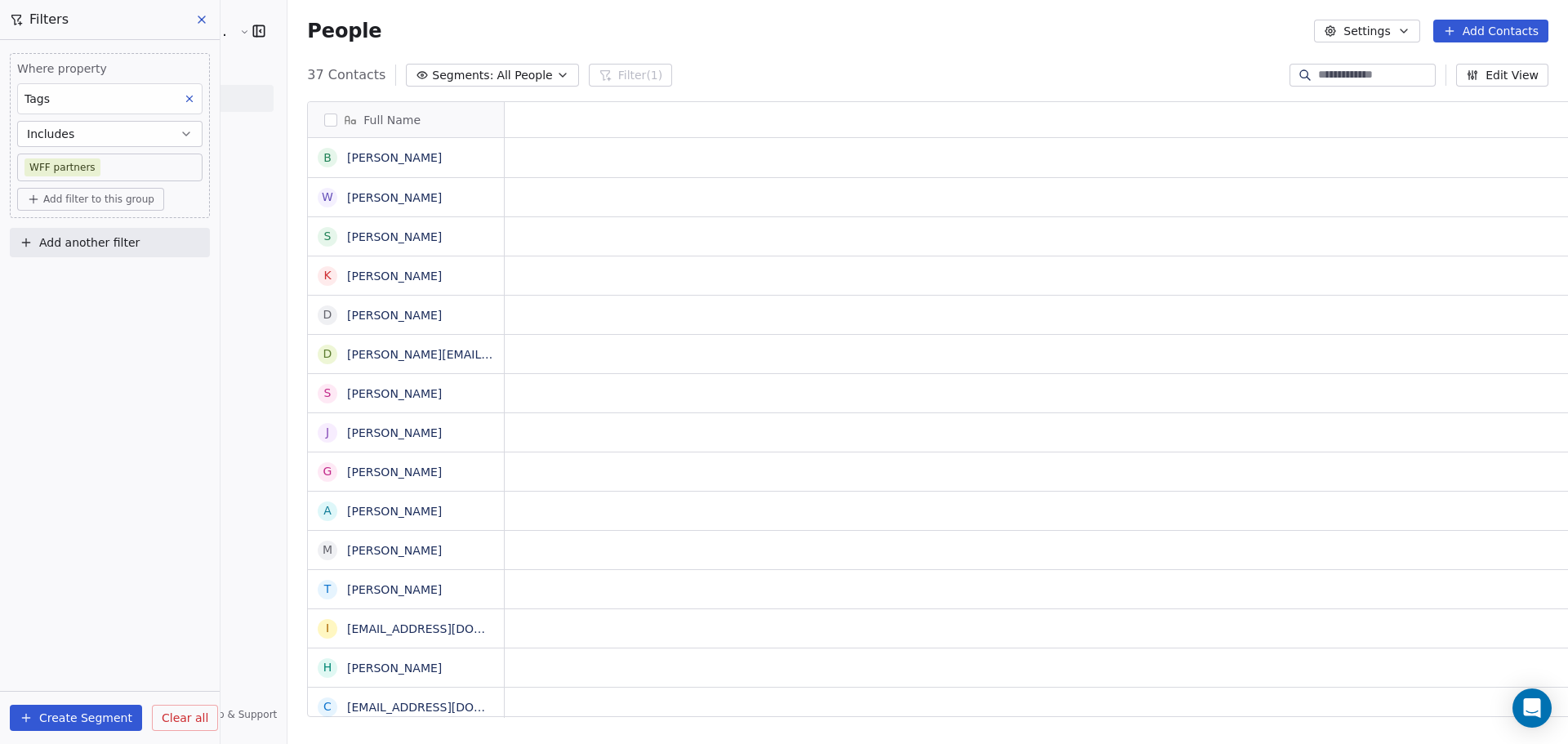
scroll to position [642, 1335]
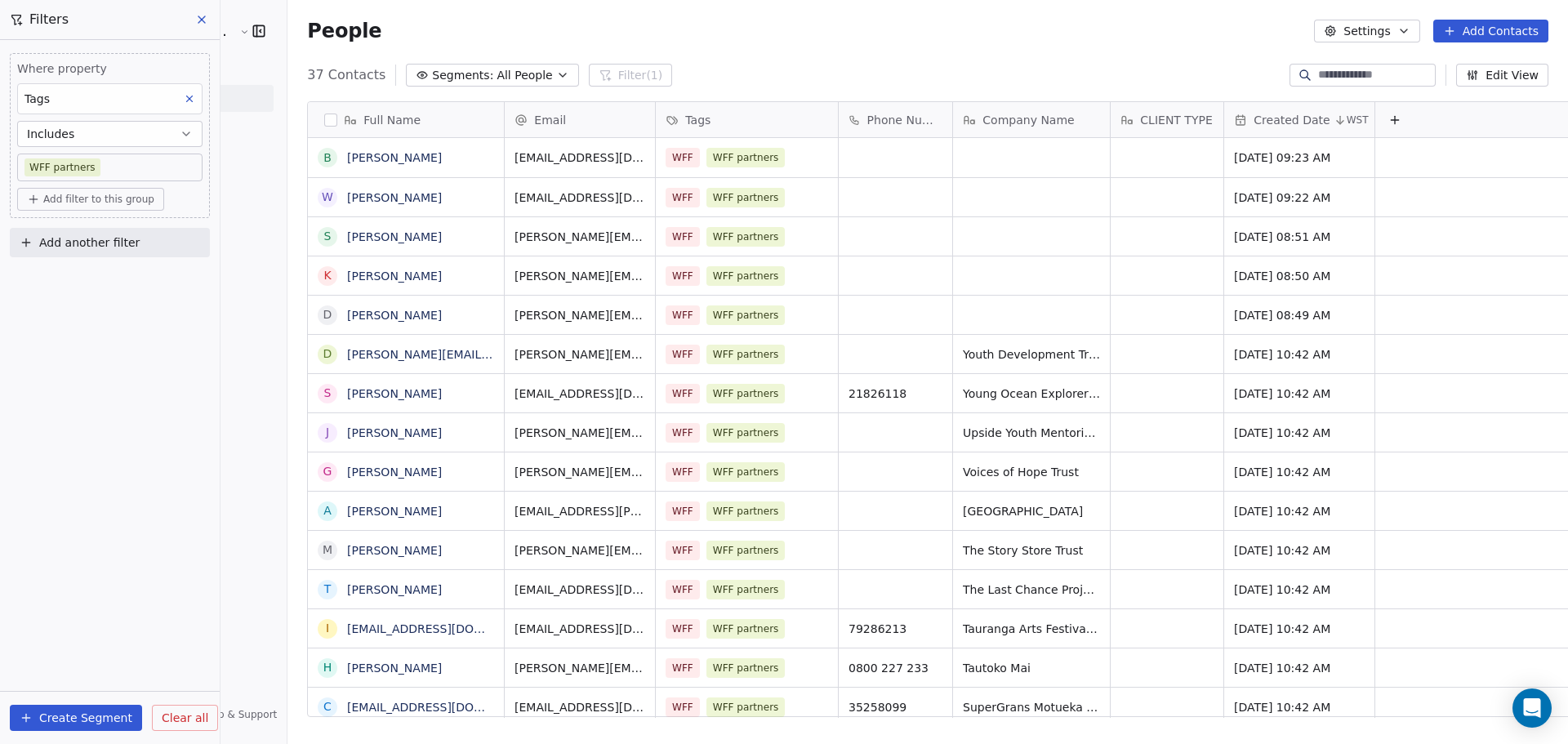
click at [121, 723] on button "Create Segment" at bounding box center [75, 718] width 132 height 27
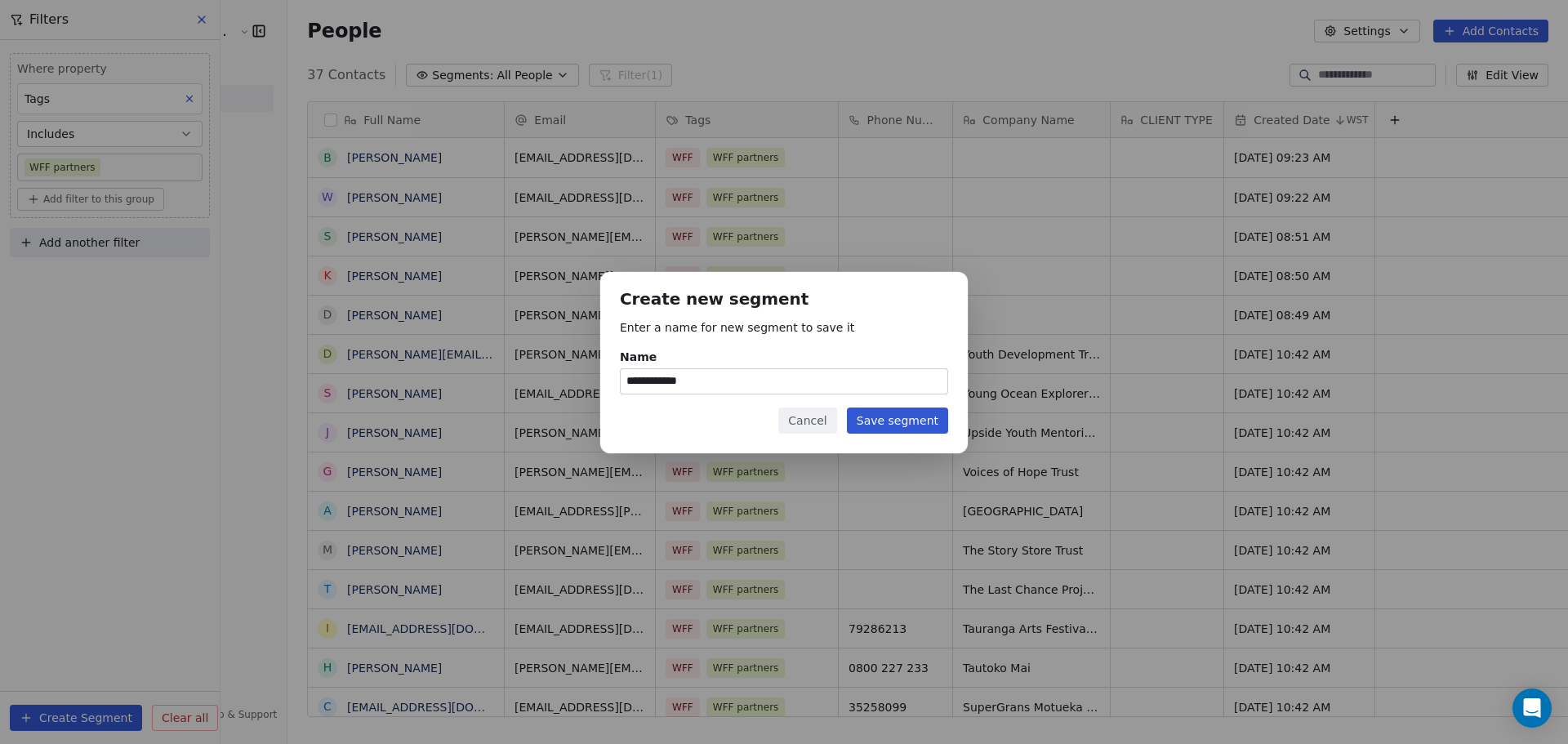
type input "**********"
click at [893, 429] on button "Save segment" at bounding box center [897, 421] width 102 height 27
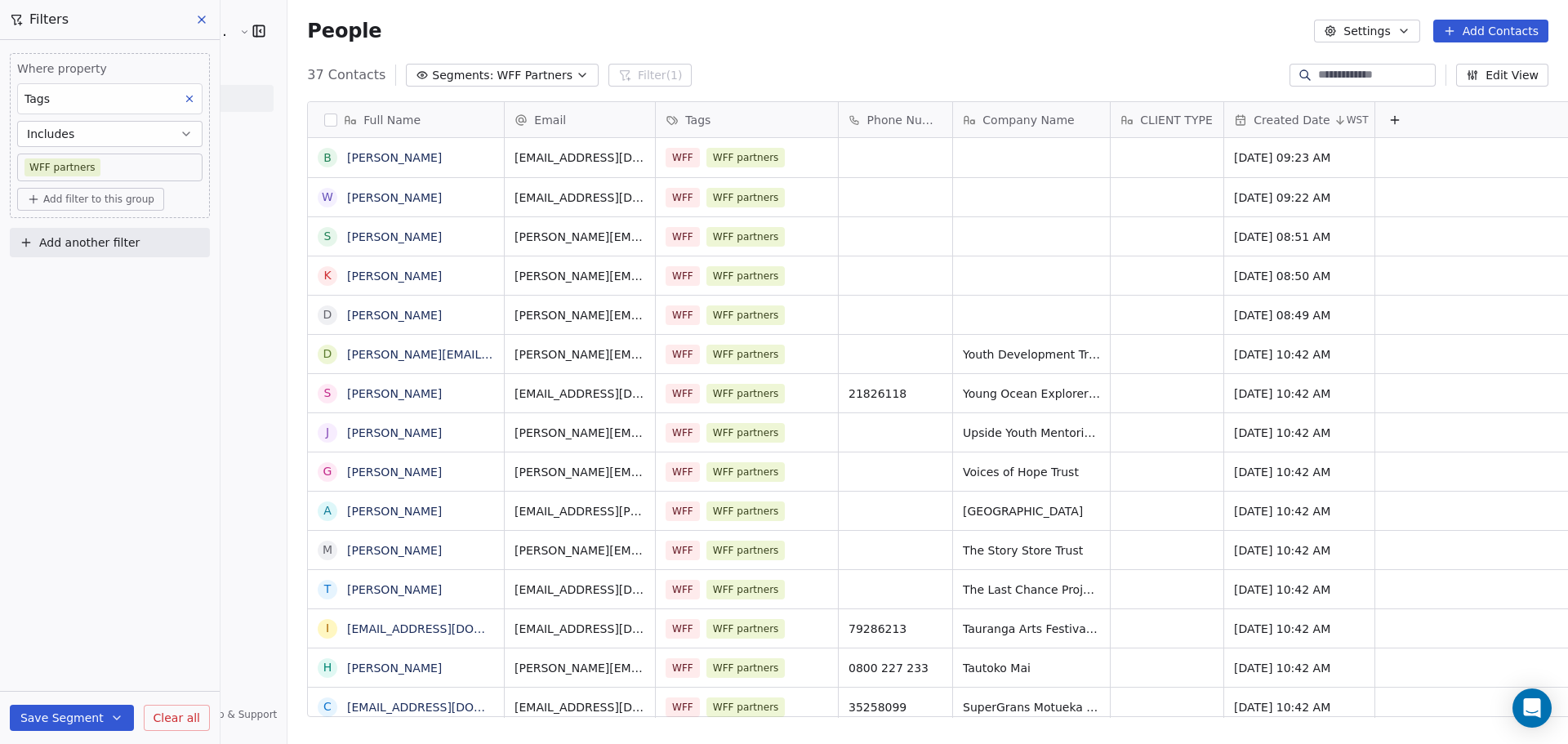
click at [209, 15] on button at bounding box center [202, 20] width 25 height 23
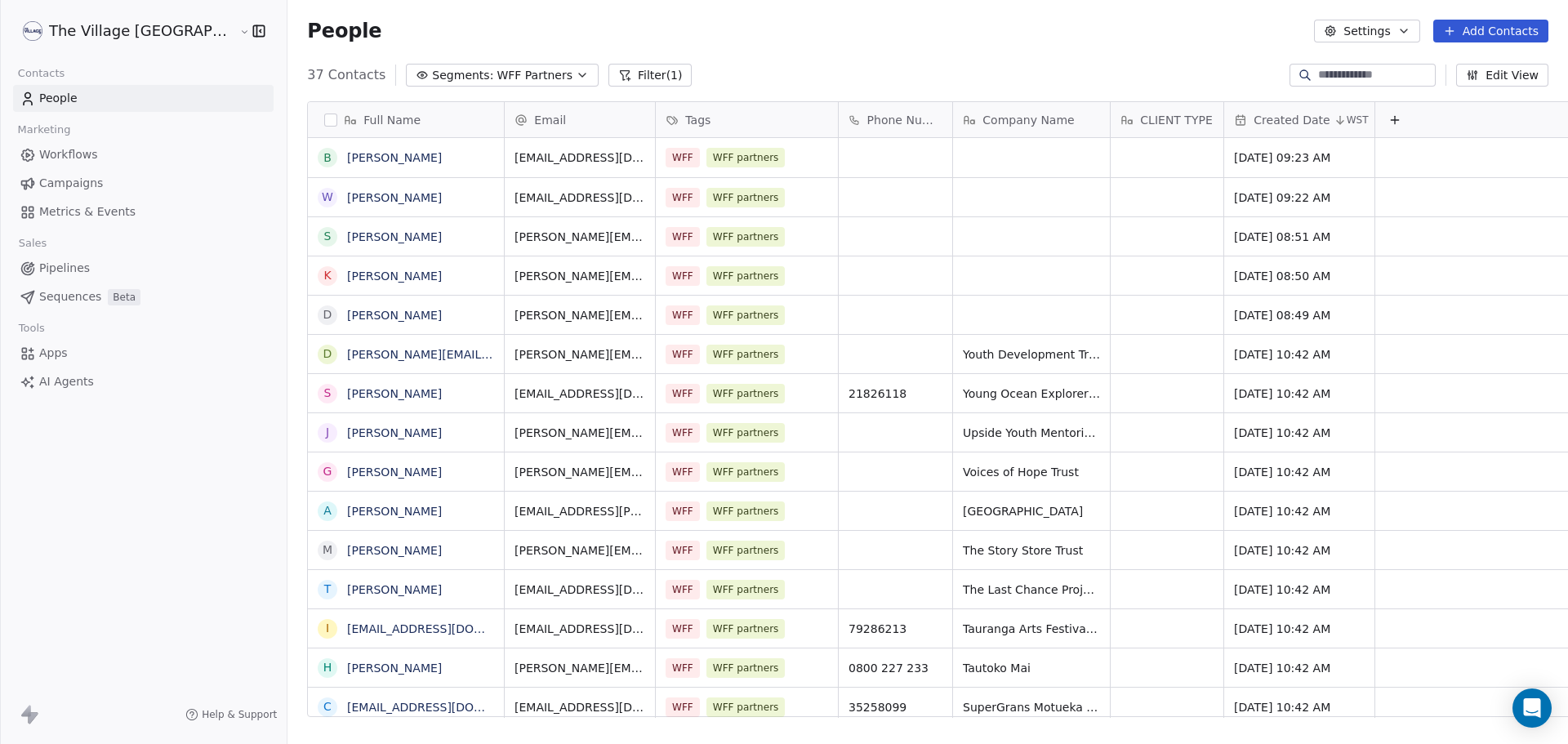
click at [68, 179] on span "Campaigns" at bounding box center [70, 183] width 64 height 17
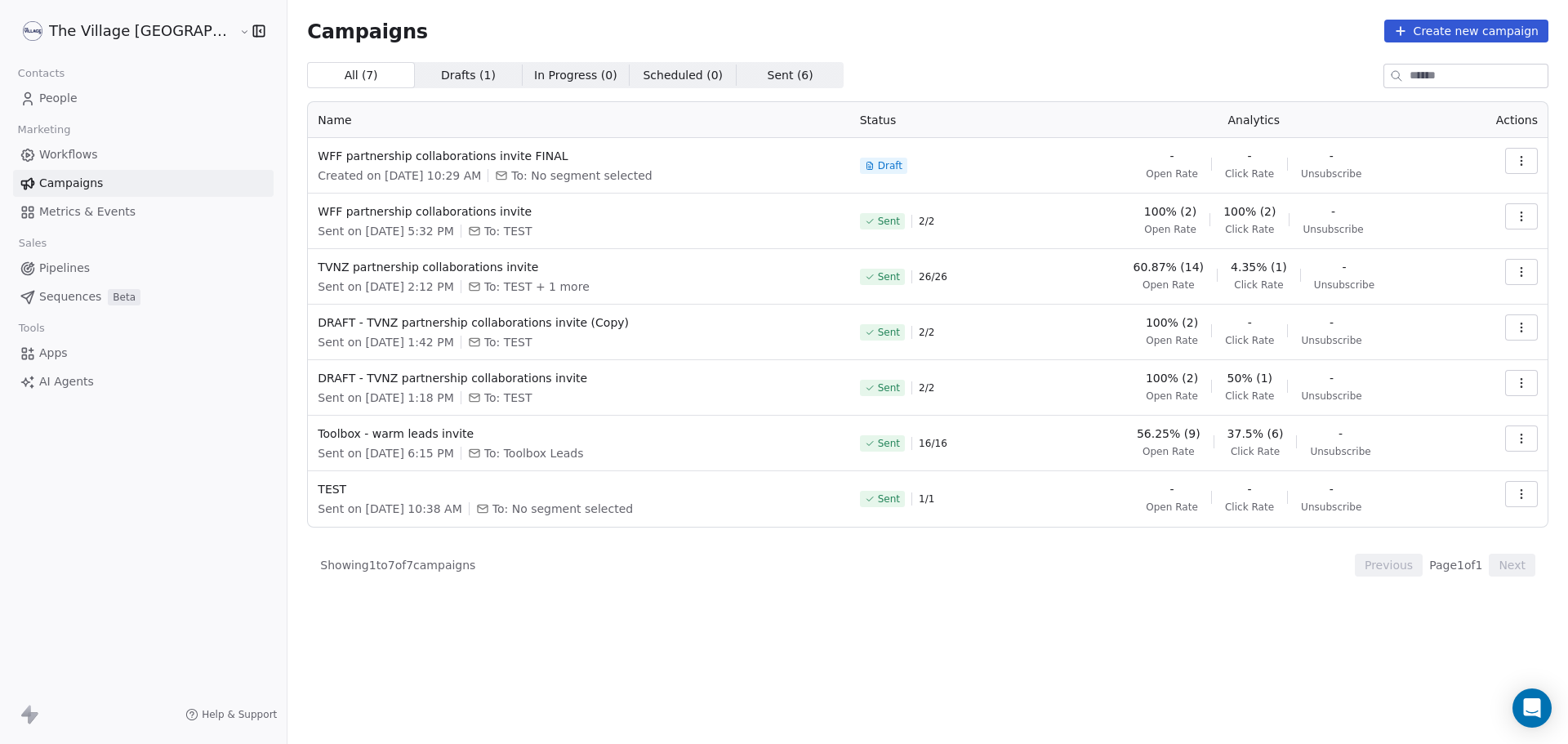
click at [1516, 164] on icon "button" at bounding box center [1521, 161] width 13 height 13
click at [1418, 194] on div "Edit" at bounding box center [1396, 198] width 61 height 27
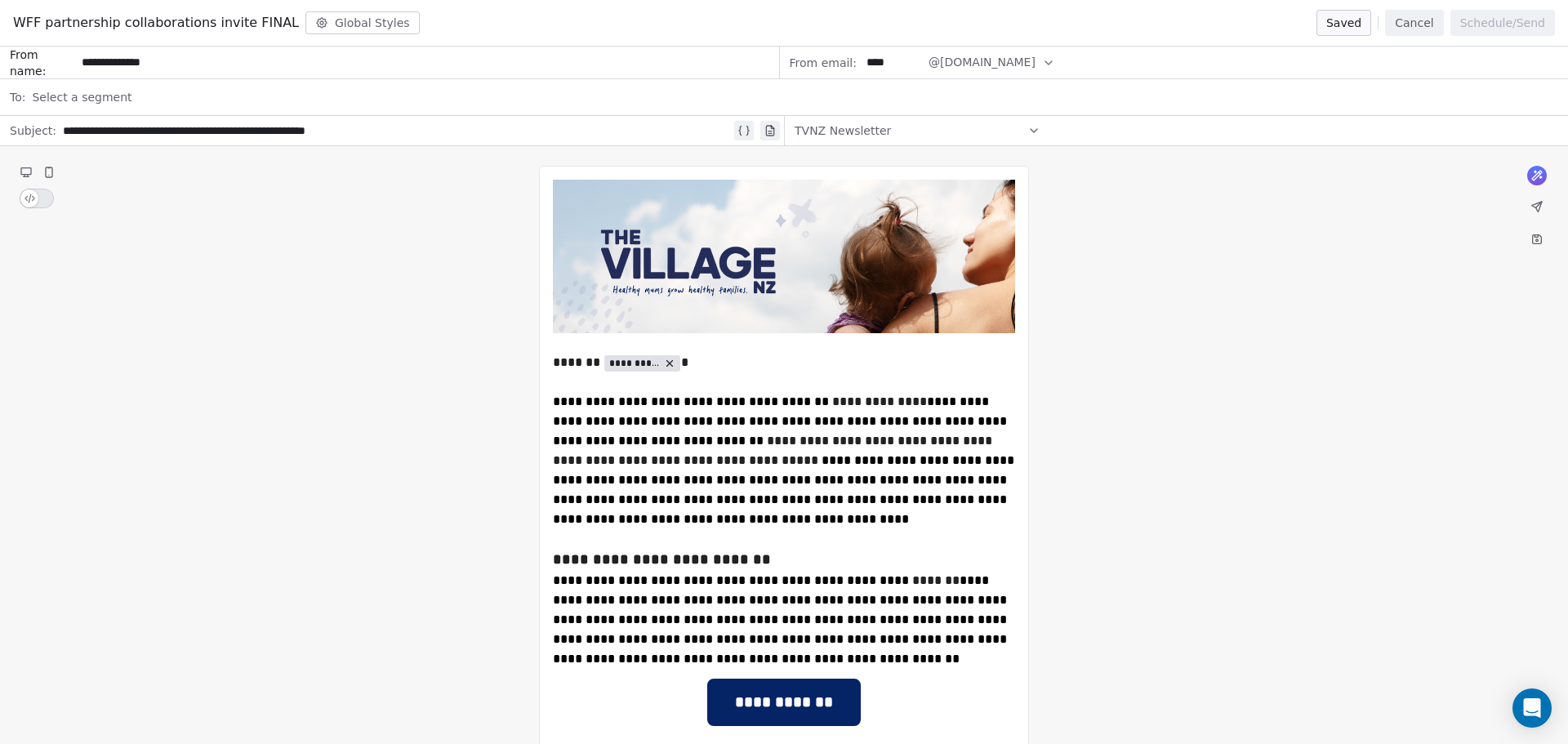
click at [112, 98] on span "Select a segment" at bounding box center [82, 97] width 100 height 16
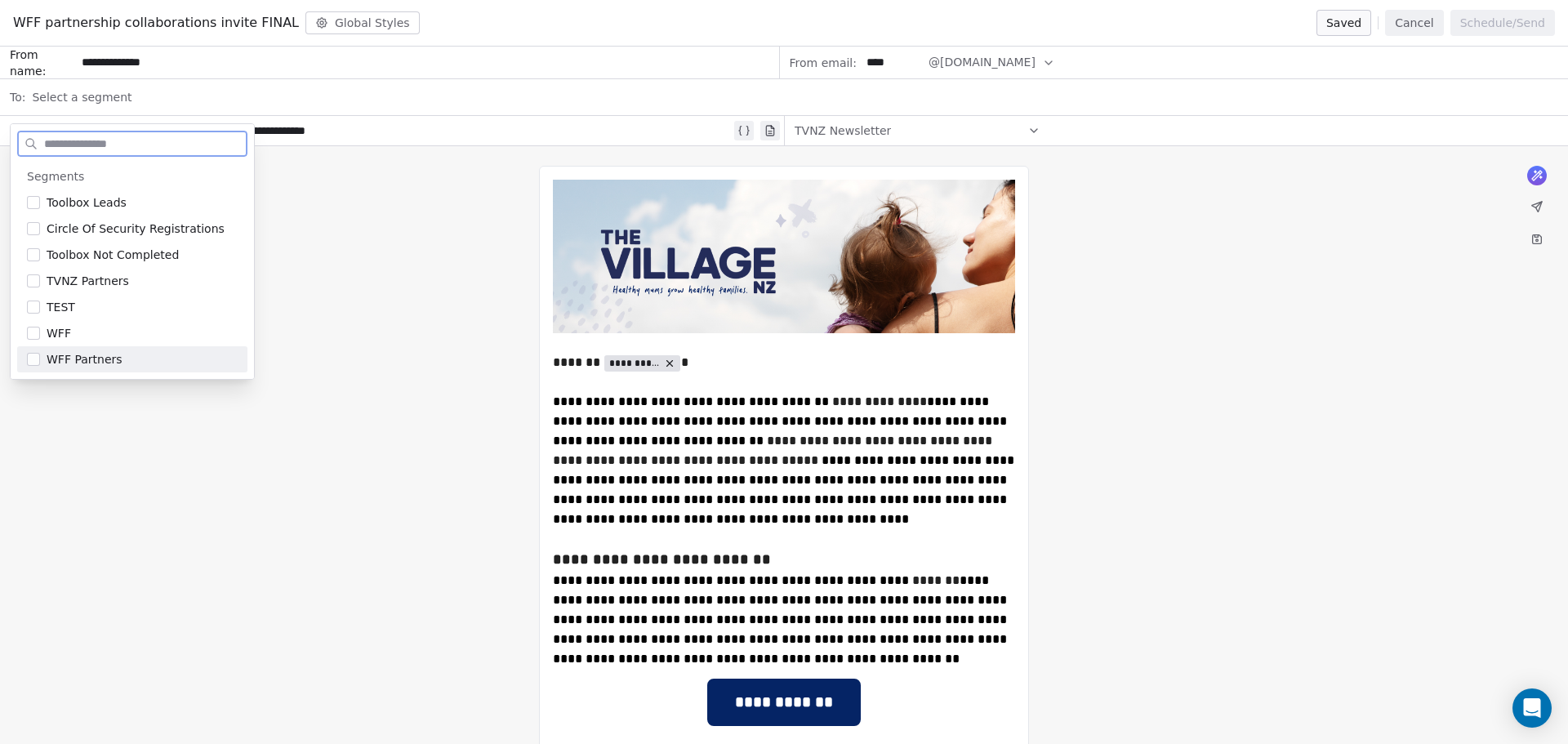
click at [88, 358] on span "WFF Partners" at bounding box center [85, 359] width 76 height 16
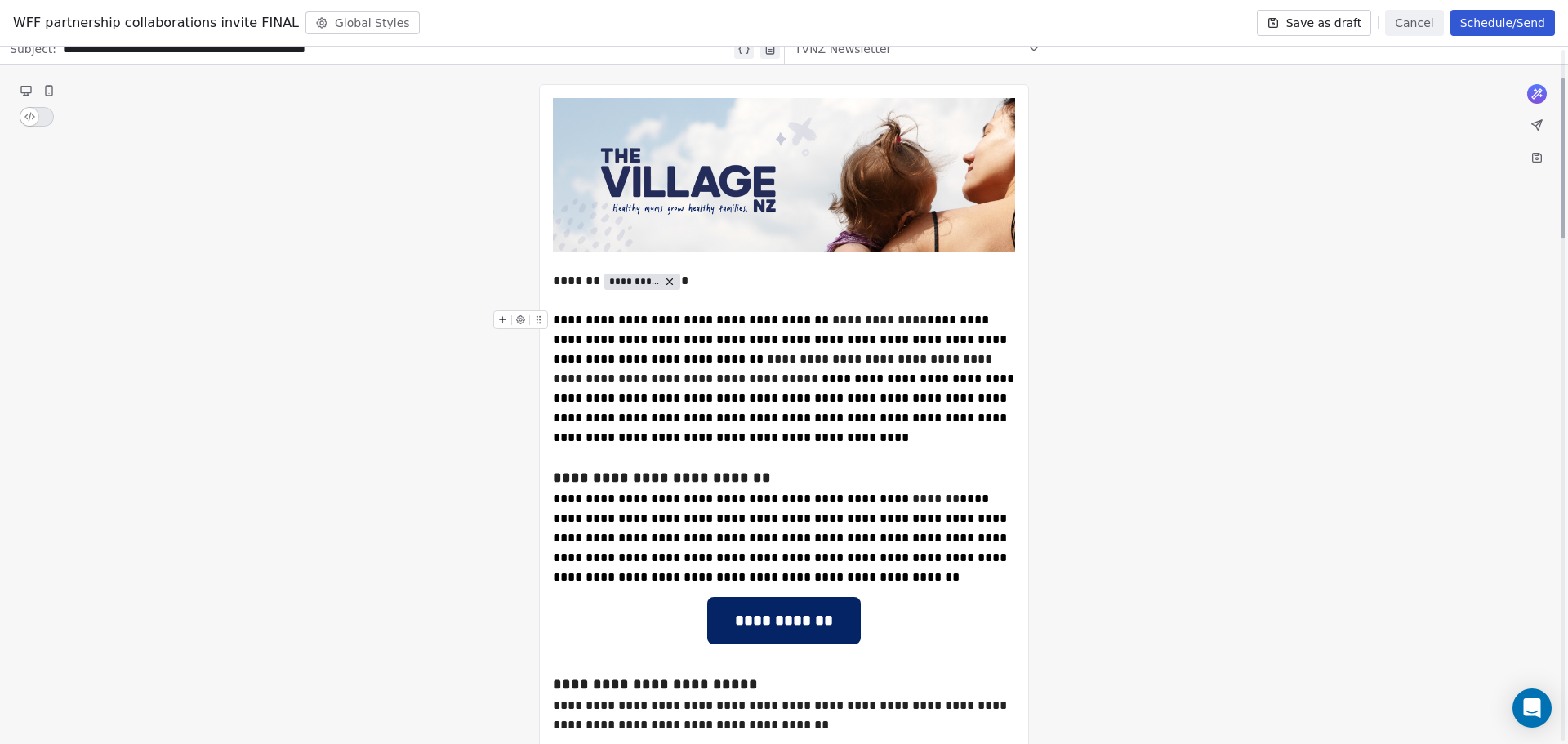
scroll to position [163, 0]
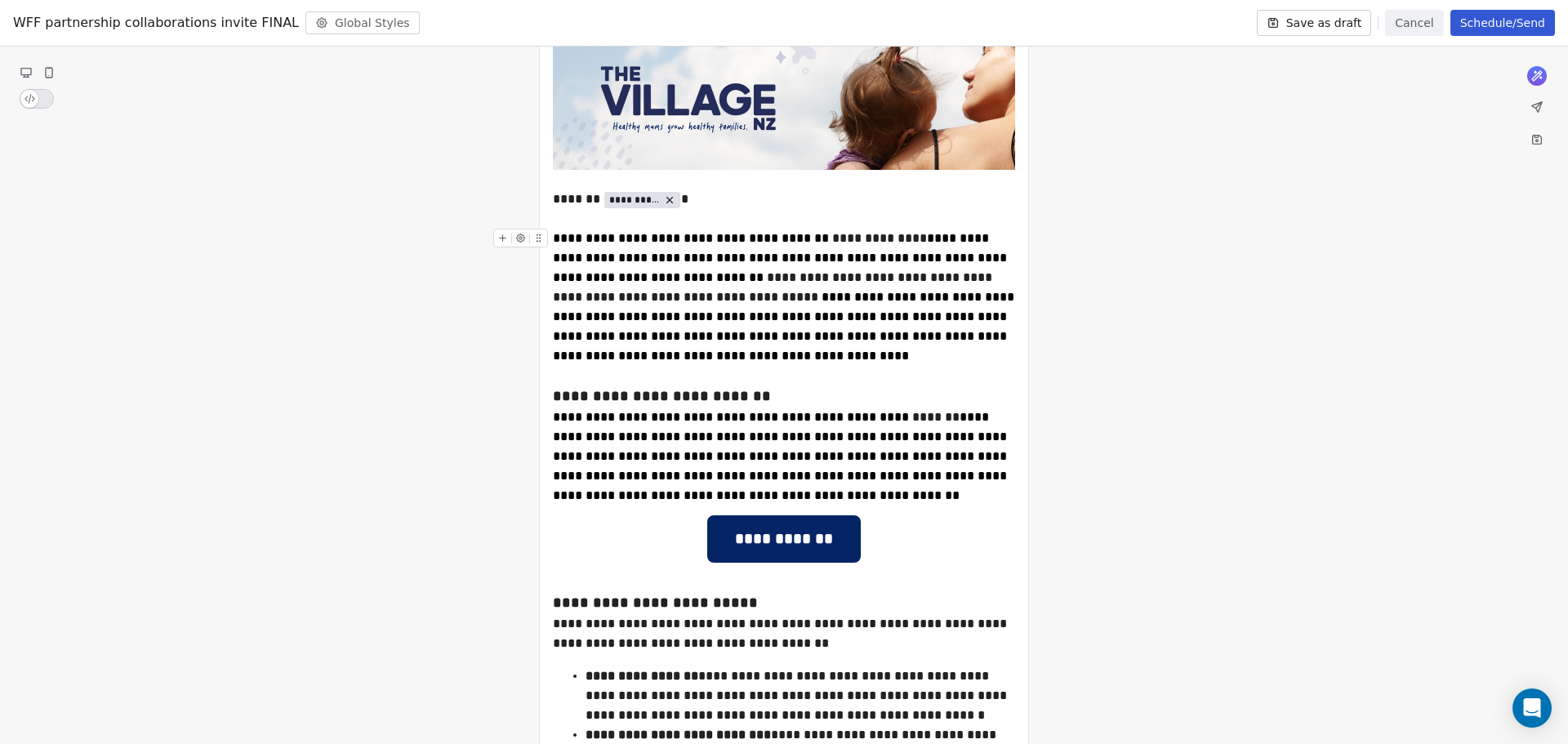
click at [652, 278] on div "**********" at bounding box center [784, 297] width 463 height 137
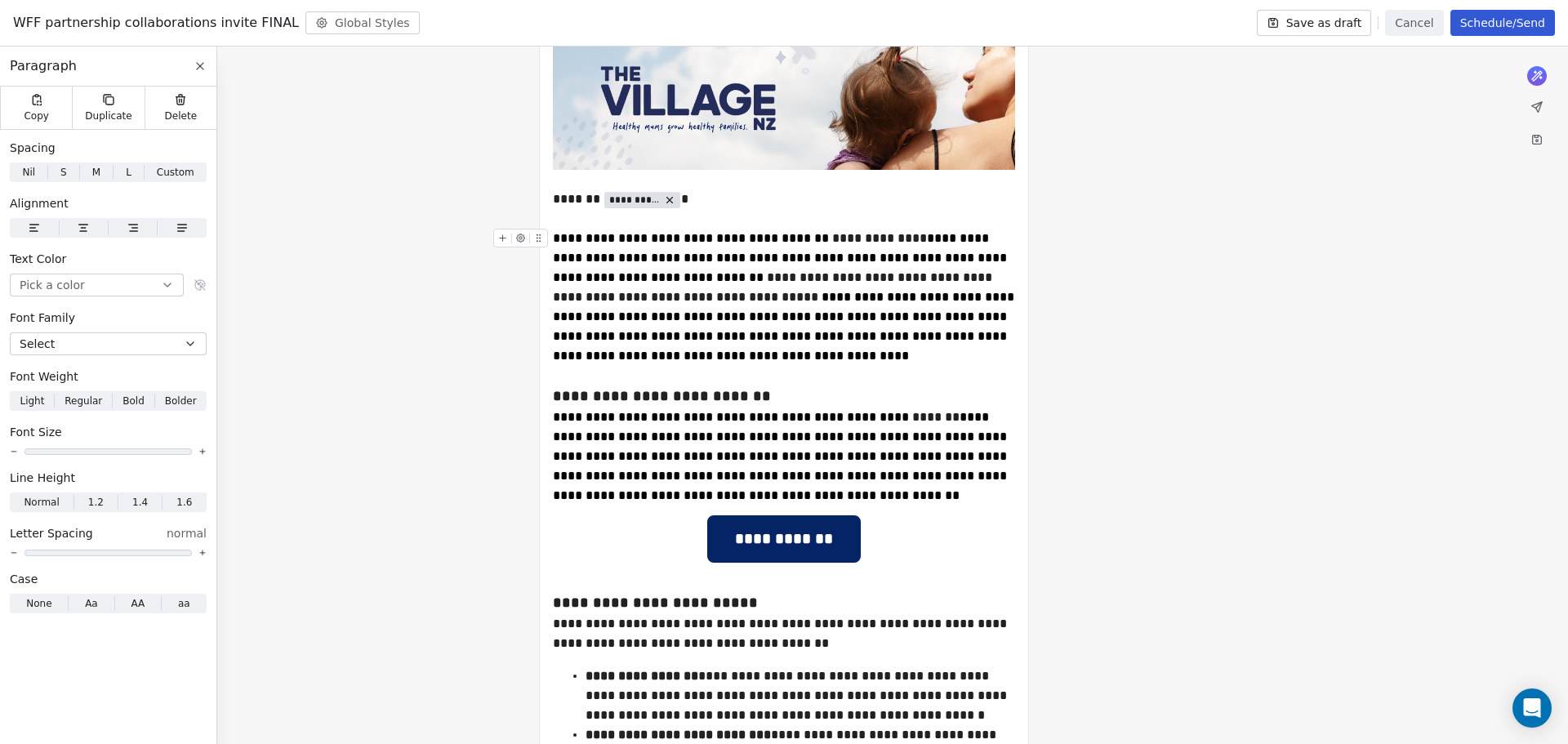
click at [671, 277] on div "**********" at bounding box center [784, 297] width 463 height 137
click at [637, 494] on span "**********" at bounding box center [781, 455] width 457 height 90
click at [726, 491] on span "**********" at bounding box center [781, 455] width 457 height 90
click at [671, 295] on span "**********" at bounding box center [784, 326] width 464 height 71
click at [669, 297] on span "**********" at bounding box center [784, 326] width 464 height 71
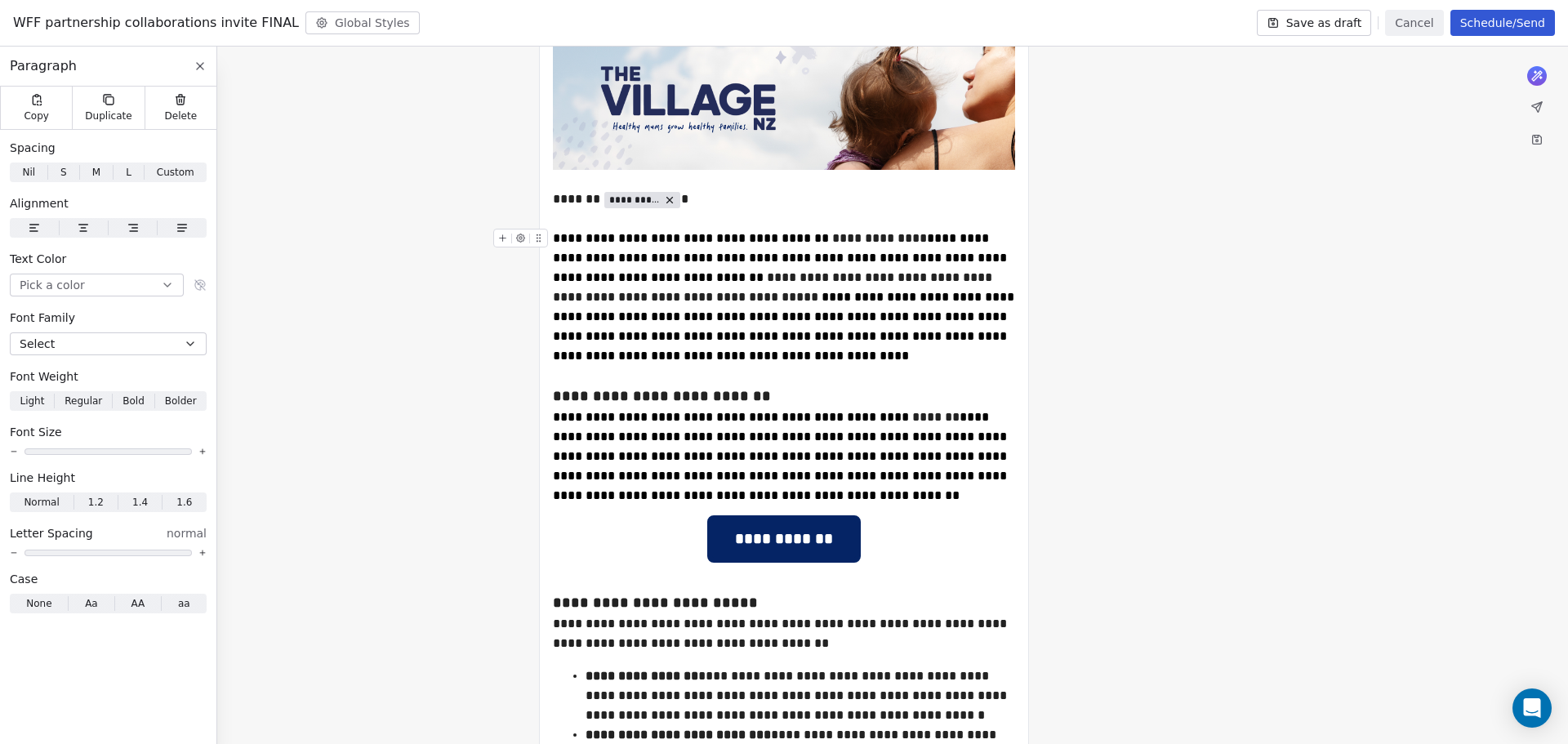
click at [669, 296] on span "**********" at bounding box center [784, 326] width 464 height 71
click at [646, 353] on div "**********" at bounding box center [784, 297] width 463 height 137
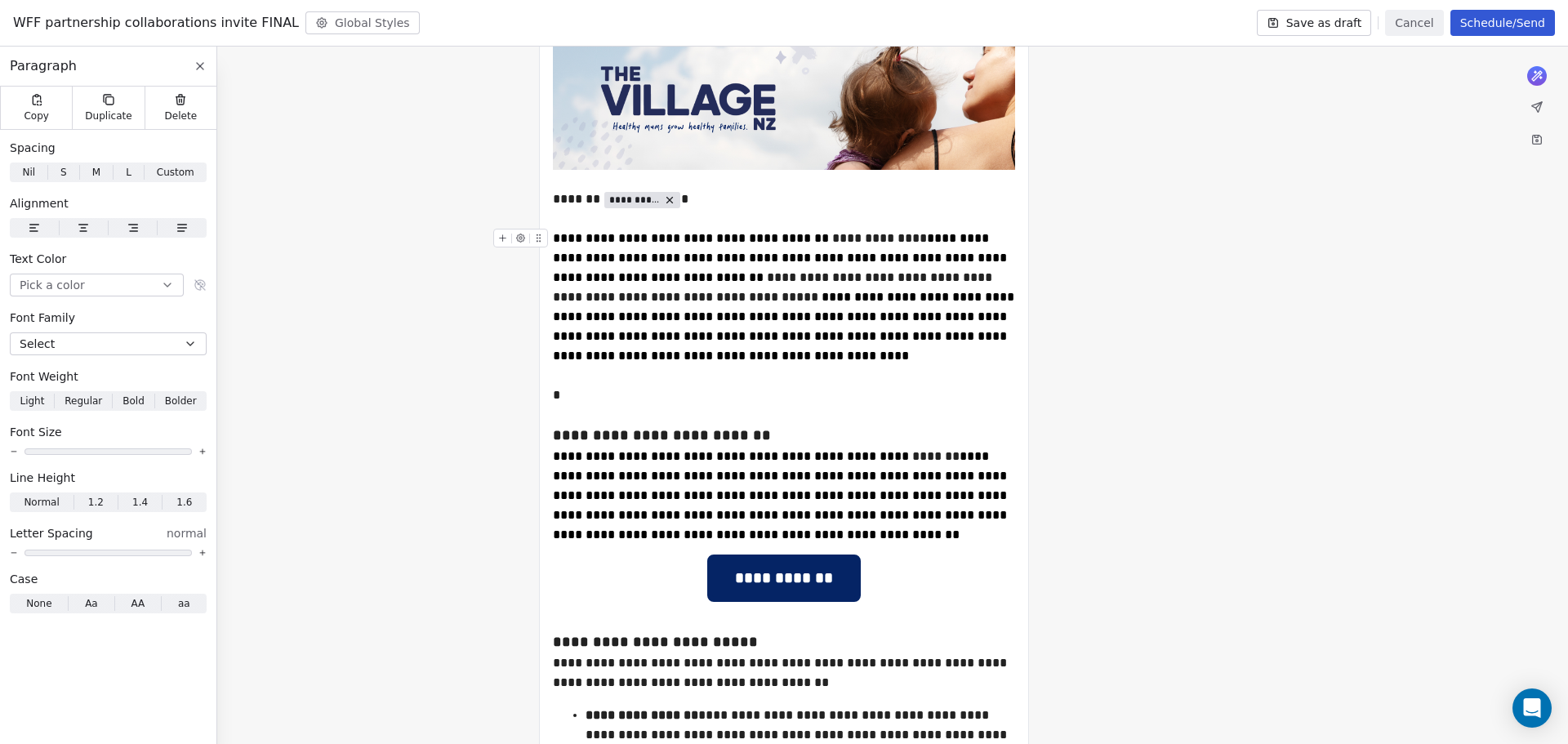
click at [609, 295] on span "**********" at bounding box center [784, 326] width 464 height 71
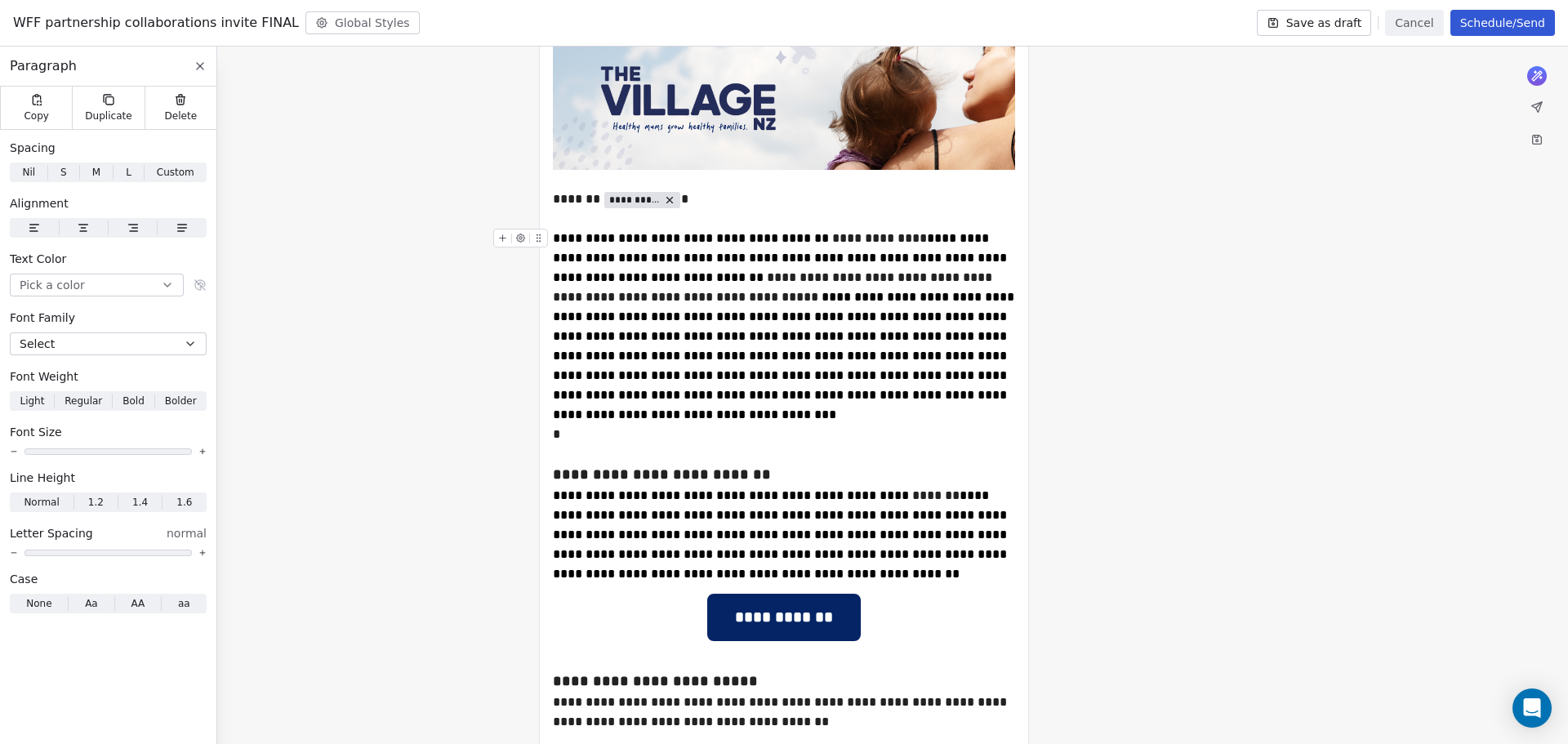
click at [630, 295] on span "**********" at bounding box center [784, 355] width 464 height 130
click at [576, 437] on div "*" at bounding box center [784, 434] width 463 height 20
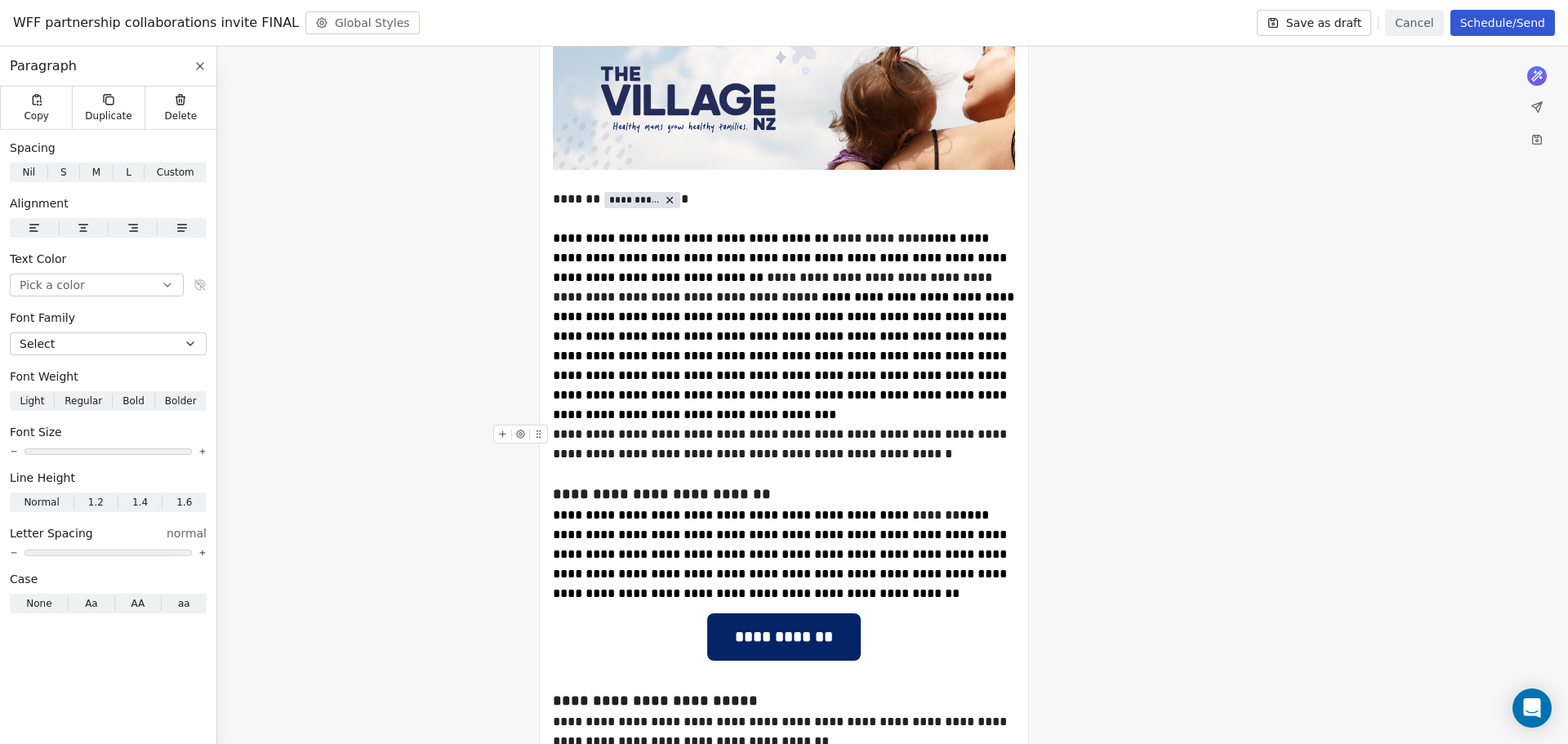
click at [850, 455] on div "**********" at bounding box center [784, 444] width 463 height 39
click at [841, 319] on span "**********" at bounding box center [784, 355] width 464 height 130
click at [833, 315] on span "**********" at bounding box center [784, 355] width 464 height 130
click at [721, 338] on span "**********" at bounding box center [784, 355] width 464 height 130
click at [830, 336] on span "**********" at bounding box center [784, 355] width 464 height 130
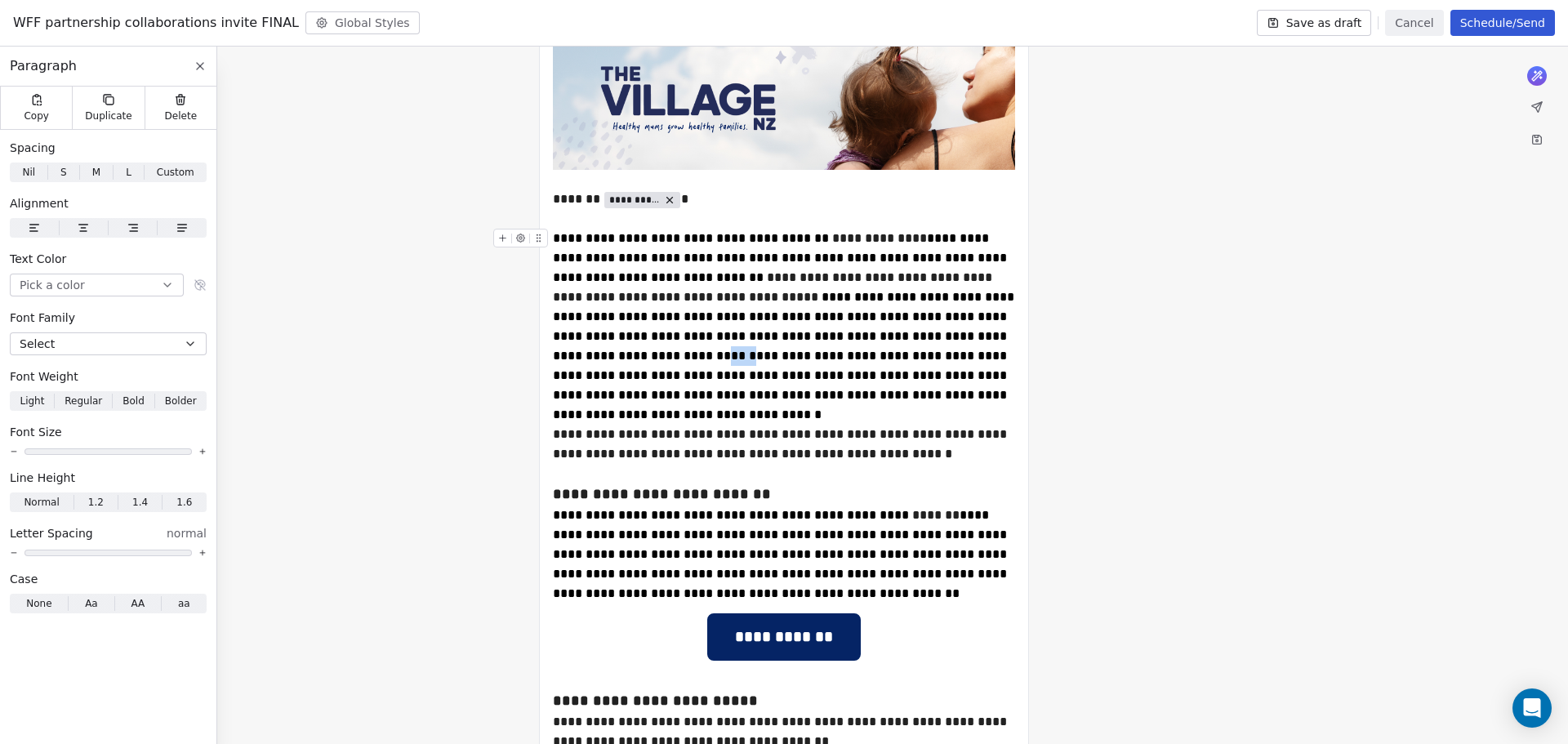
click at [830, 336] on span "**********" at bounding box center [784, 355] width 464 height 130
click at [874, 353] on span "**********" at bounding box center [784, 355] width 464 height 130
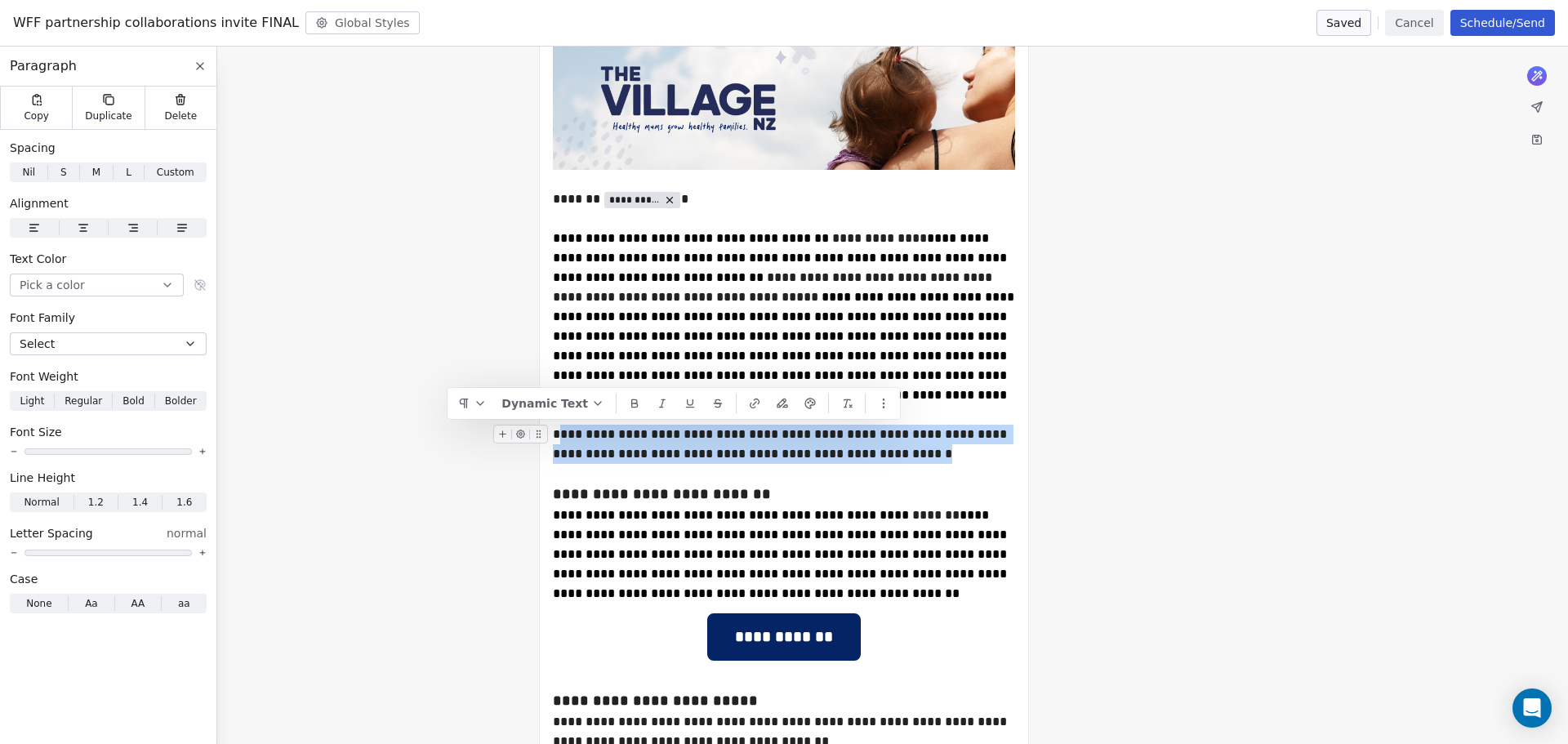
drag, startPoint x: 905, startPoint y: 451, endPoint x: 550, endPoint y: 429, distance: 355.7
click at [553, 429] on div "**********" at bounding box center [784, 444] width 463 height 39
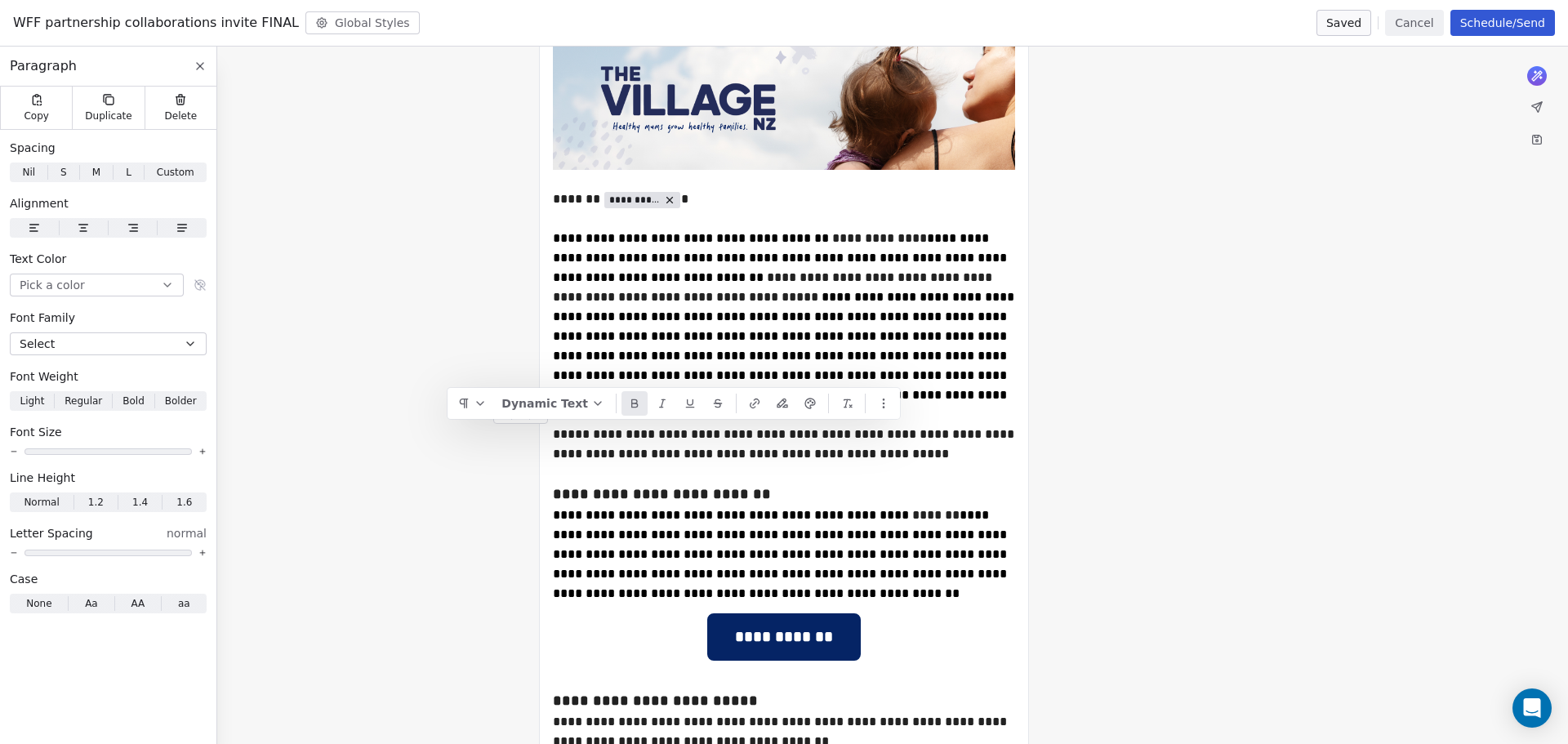
click at [643, 410] on button at bounding box center [634, 404] width 27 height 25
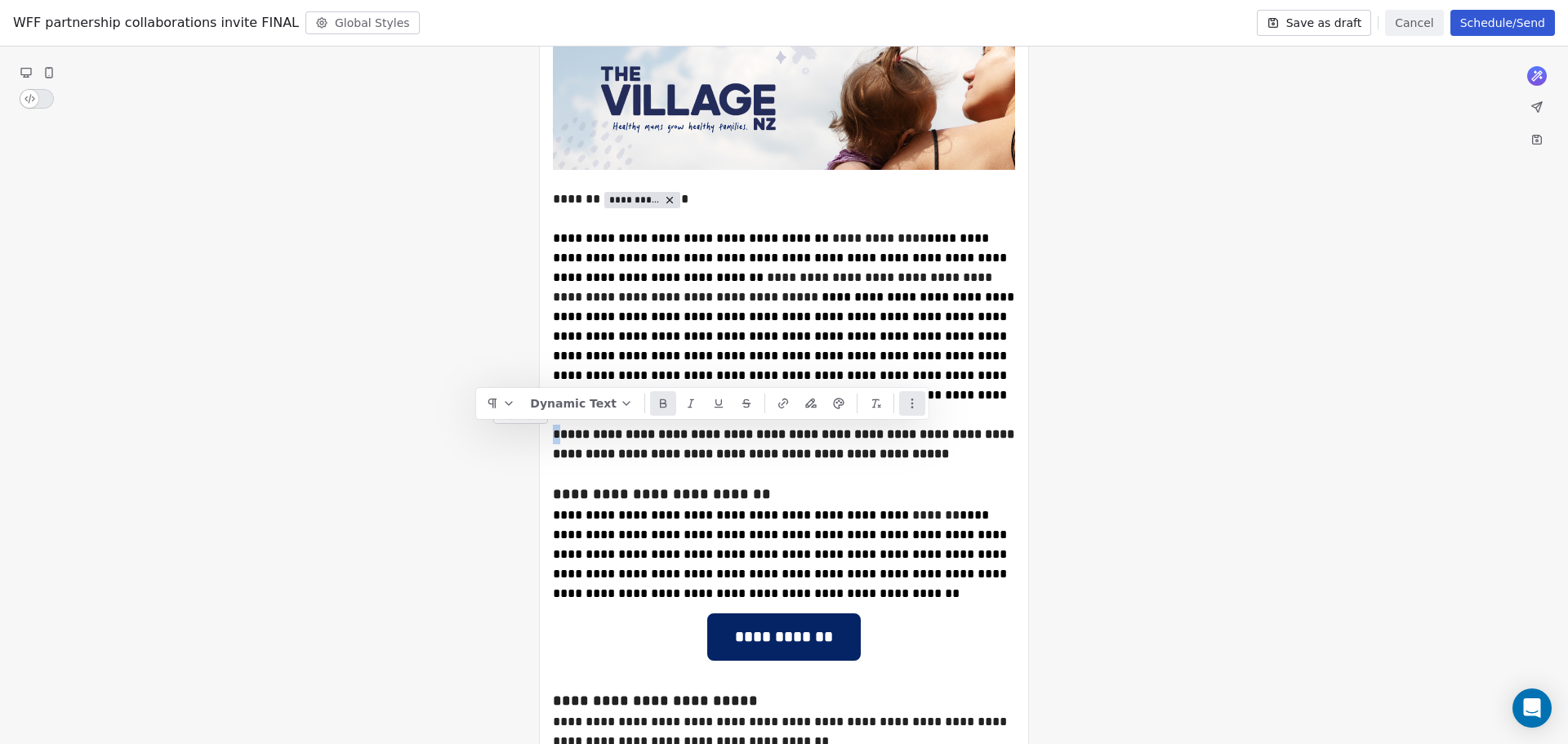
click at [920, 410] on button "button" at bounding box center [913, 404] width 27 height 25
click at [844, 380] on span "Clear Formatting" at bounding box center [878, 374] width 83 height 13
click at [914, 404] on icon "button" at bounding box center [912, 404] width 13 height 13
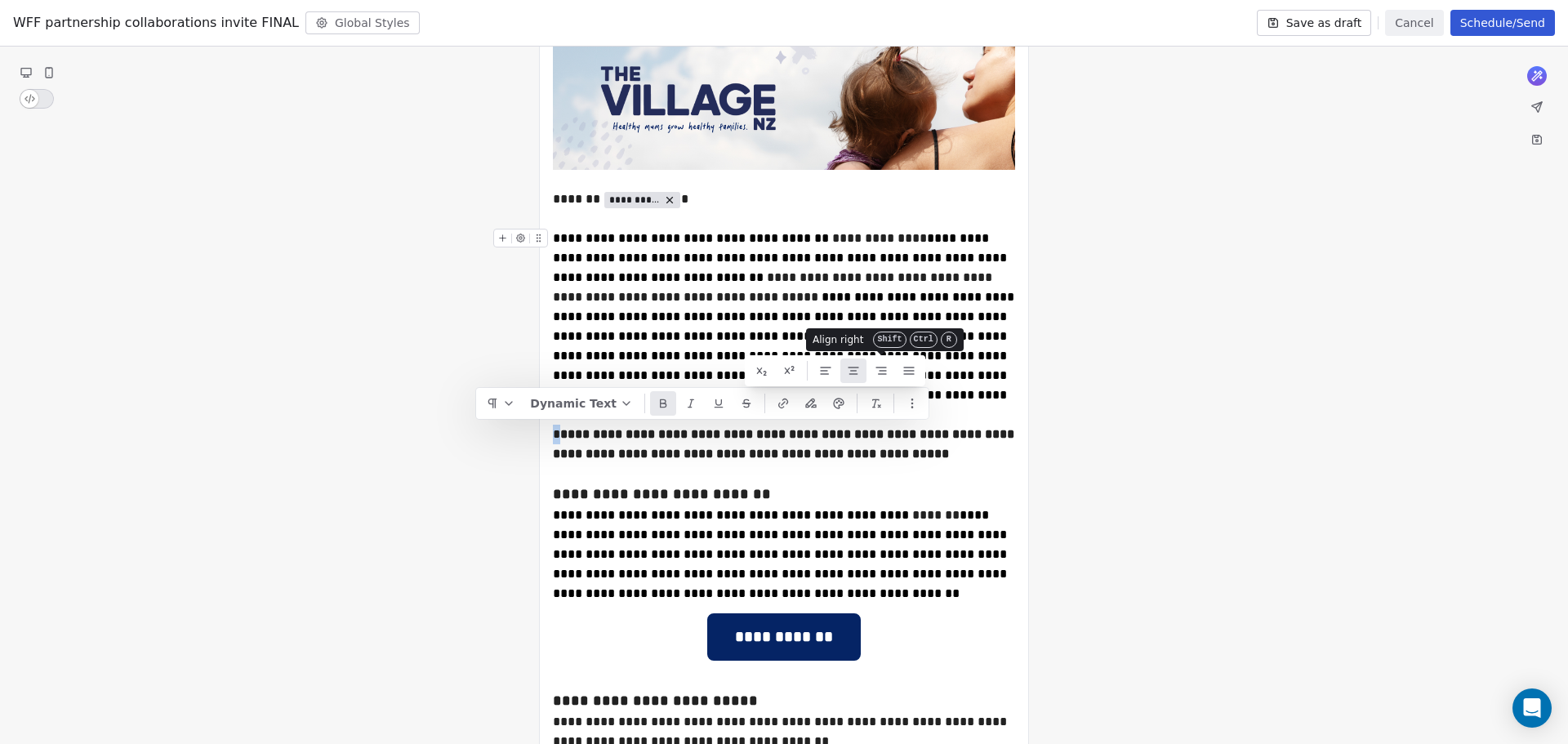
click at [857, 371] on line at bounding box center [854, 371] width 6 height 0
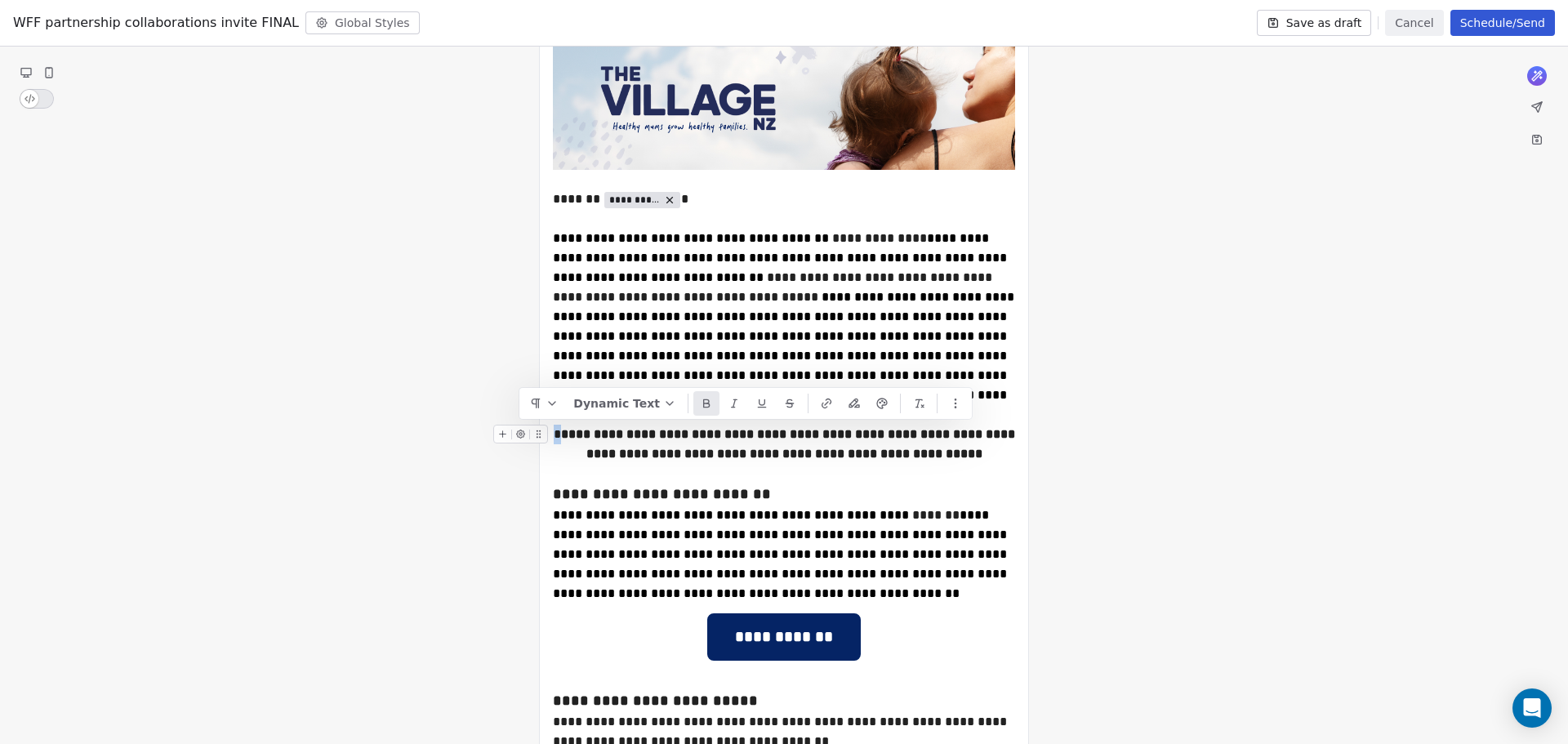
click at [988, 440] on strong "**********" at bounding box center [789, 445] width 457 height 32
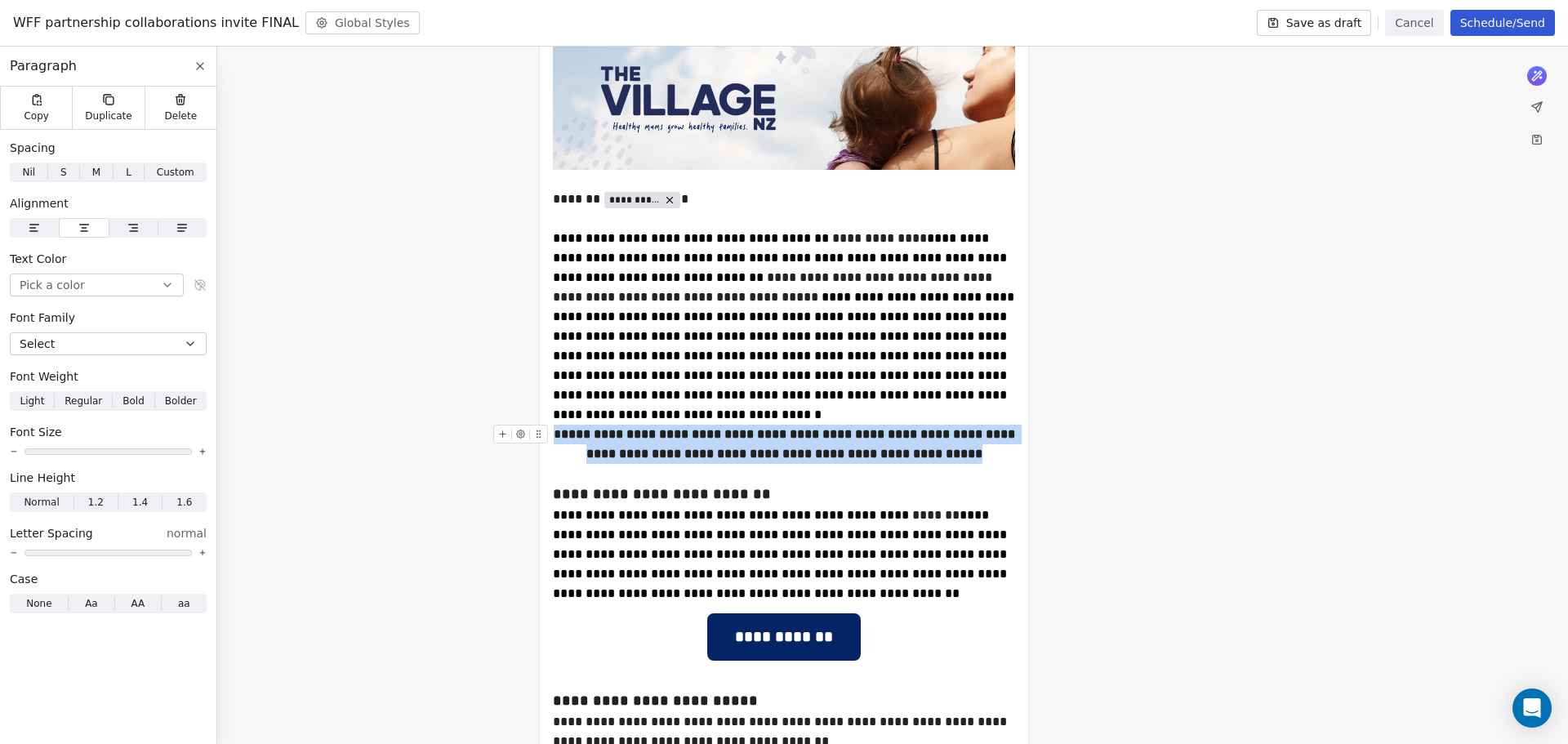
drag, startPoint x: 983, startPoint y: 454, endPoint x: 552, endPoint y: 429, distance: 431.7
click at [553, 429] on div "**********" at bounding box center [784, 444] width 463 height 39
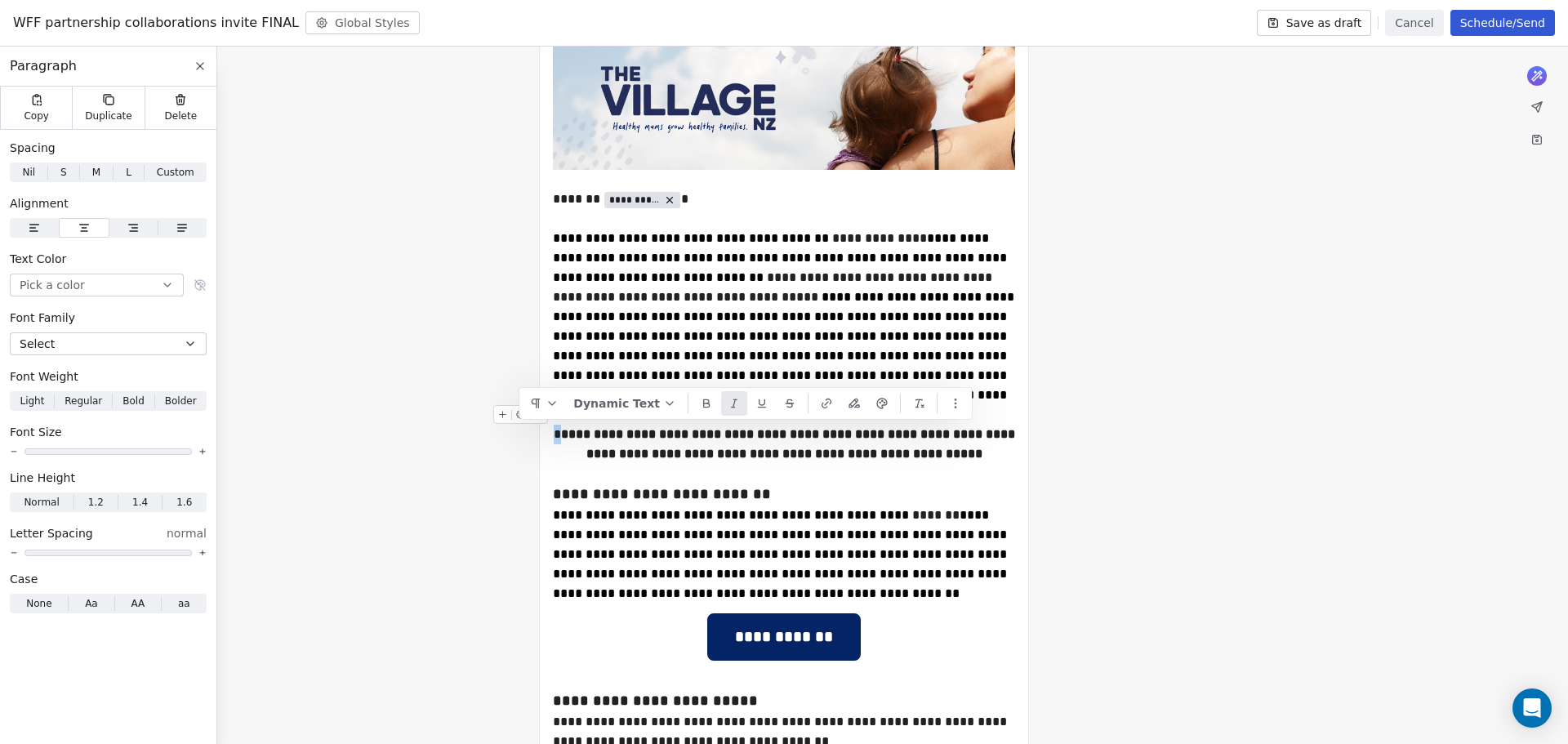
click at [734, 408] on icon at bounding box center [732, 408] width 3 height 0
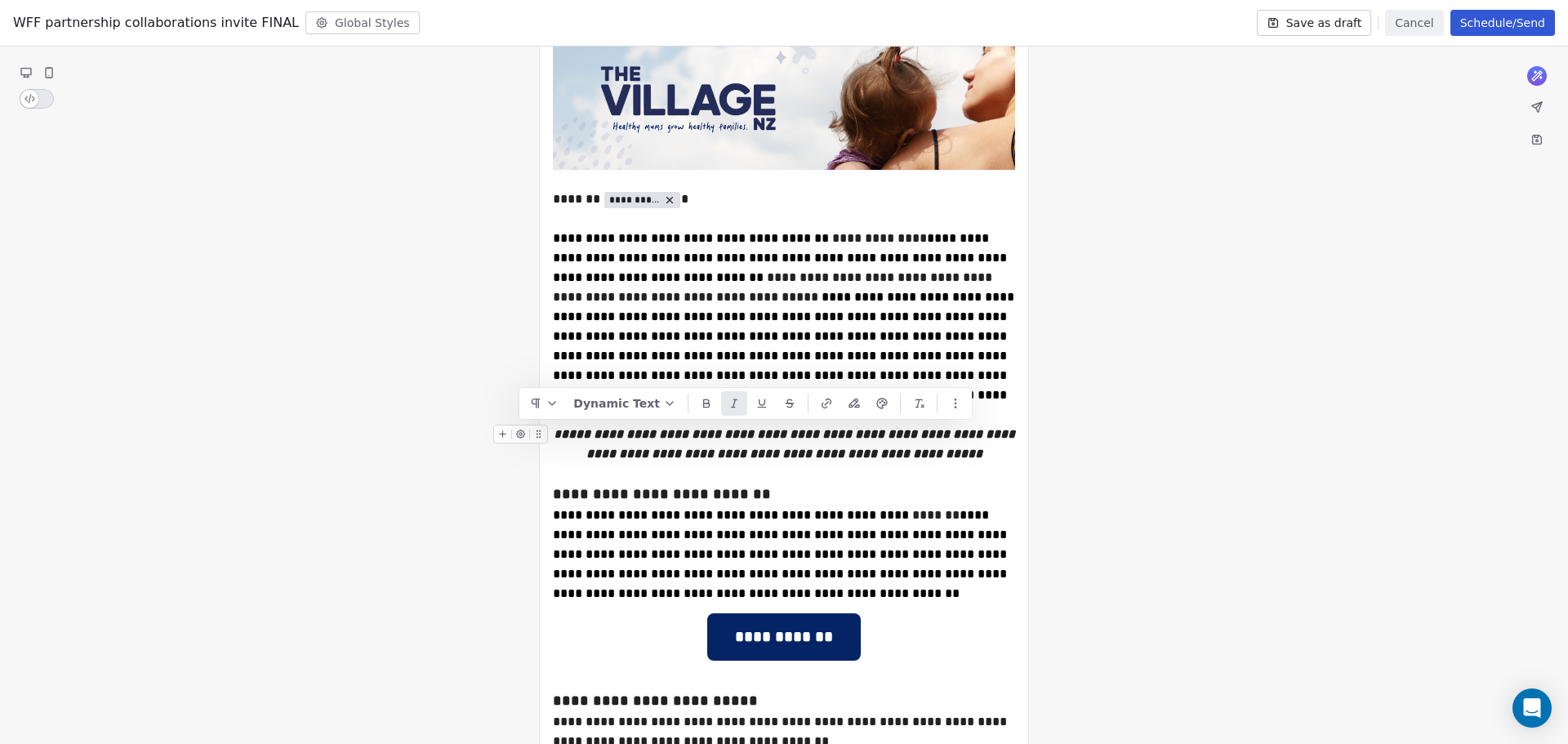
click at [989, 444] on div "**********" at bounding box center [784, 444] width 463 height 39
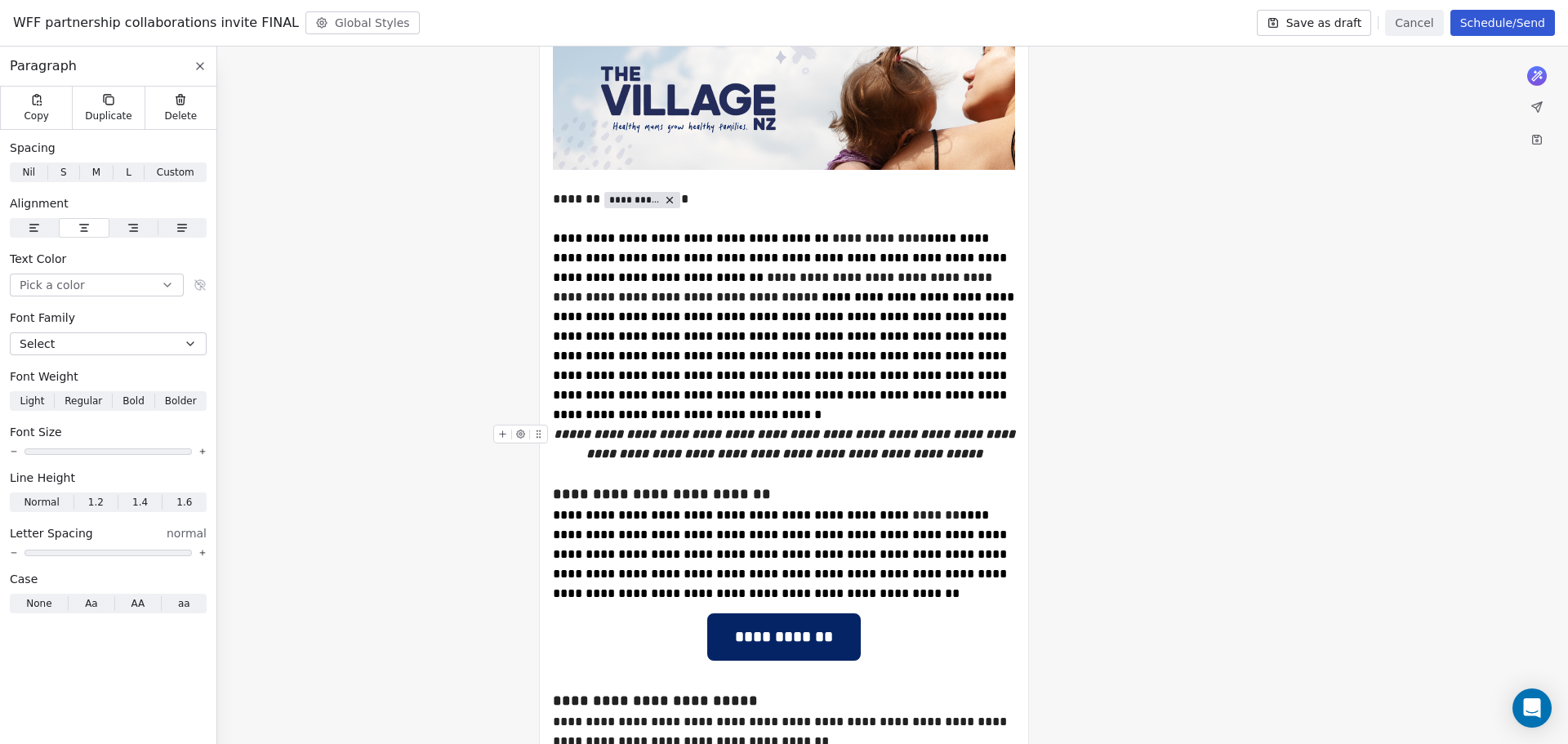
click at [901, 448] on em "**********" at bounding box center [789, 445] width 457 height 32
click at [874, 456] on em "**********" at bounding box center [789, 445] width 457 height 32
click at [990, 459] on div "**********" at bounding box center [784, 444] width 463 height 39
click at [998, 445] on div "**********" at bounding box center [784, 444] width 463 height 39
drag, startPoint x: 725, startPoint y: 319, endPoint x: 771, endPoint y: 329, distance: 47.1
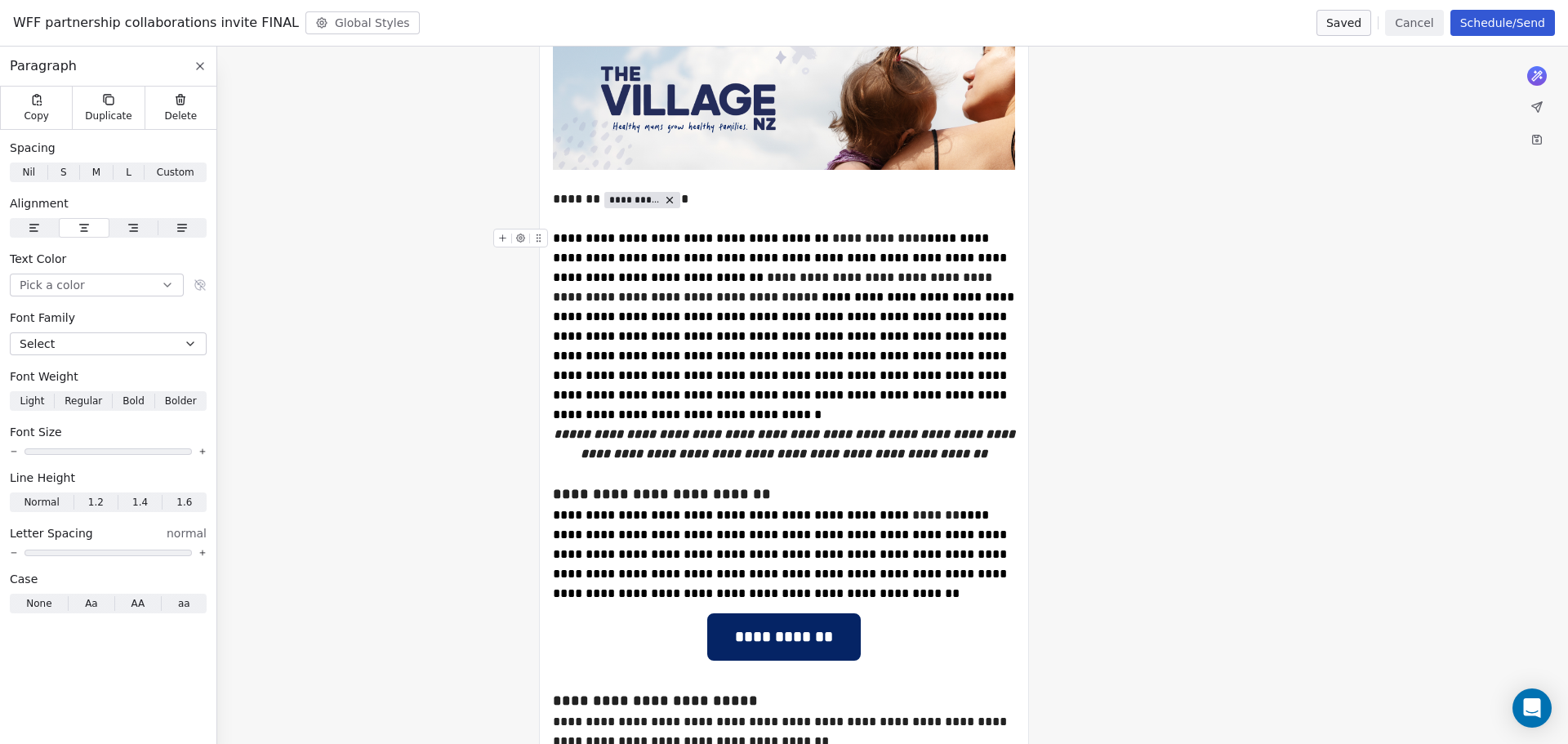
click at [725, 318] on span "**********" at bounding box center [784, 355] width 464 height 130
click at [813, 336] on span "**********" at bounding box center [784, 355] width 464 height 130
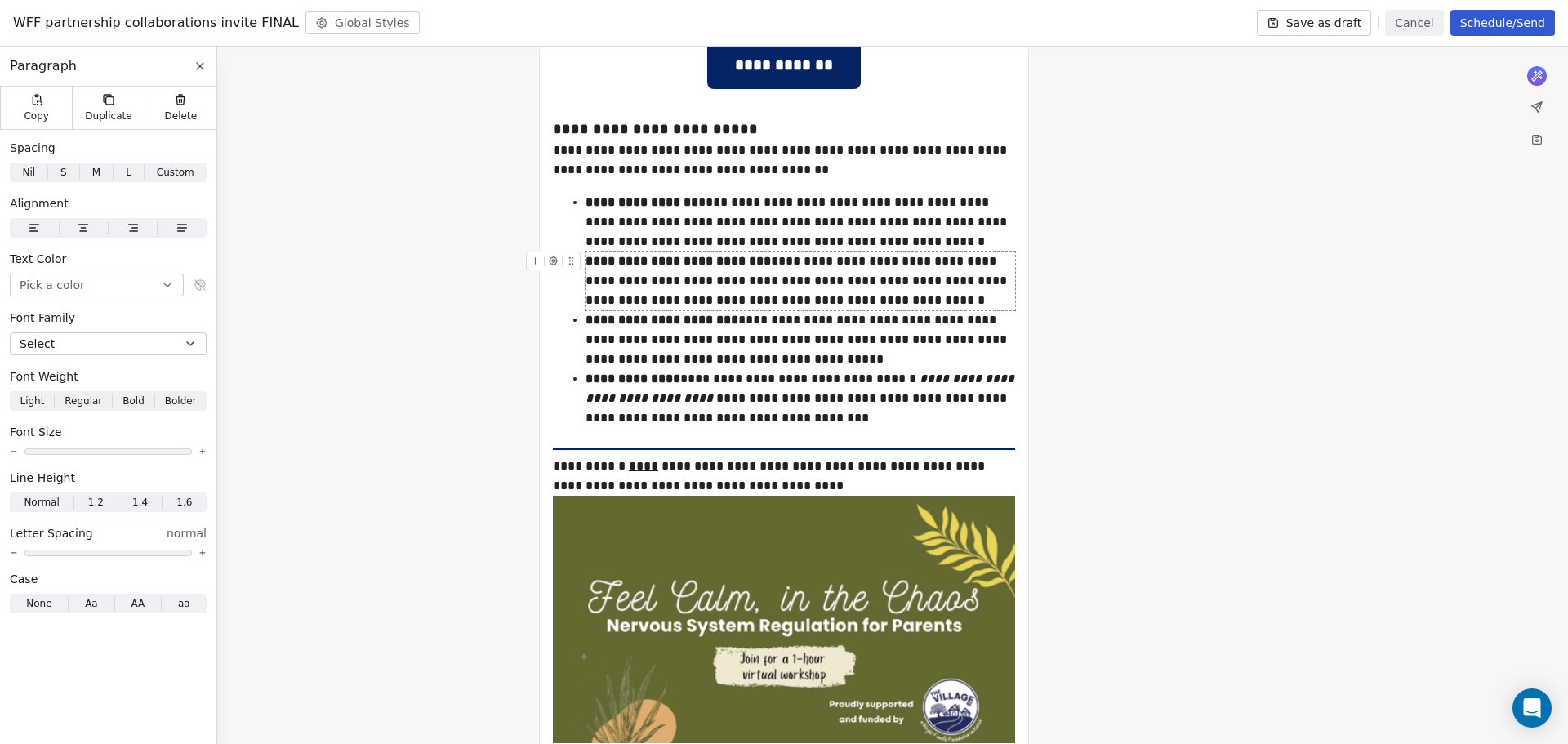
scroll to position [817, 0]
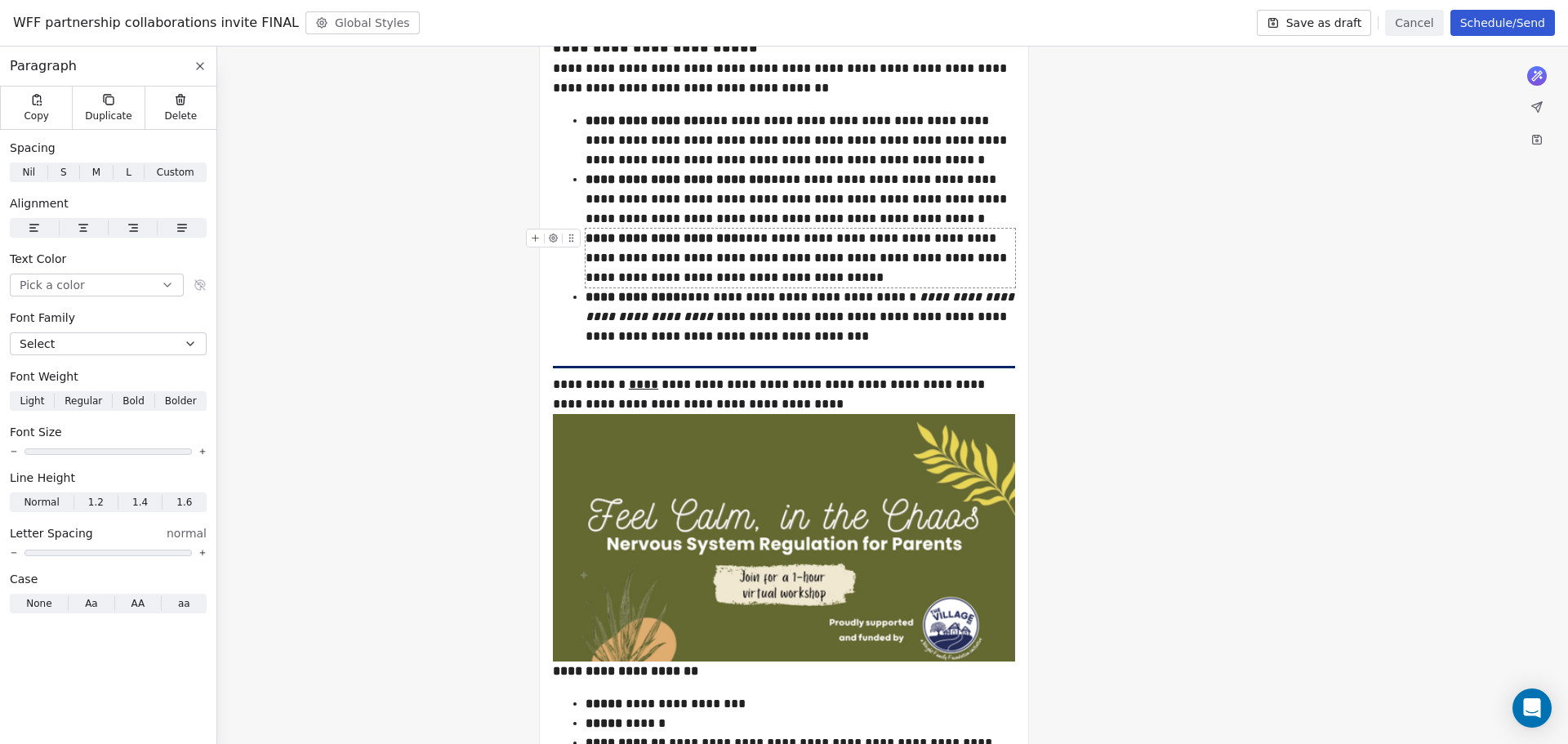
click at [620, 275] on div "**********" at bounding box center [800, 258] width 429 height 59
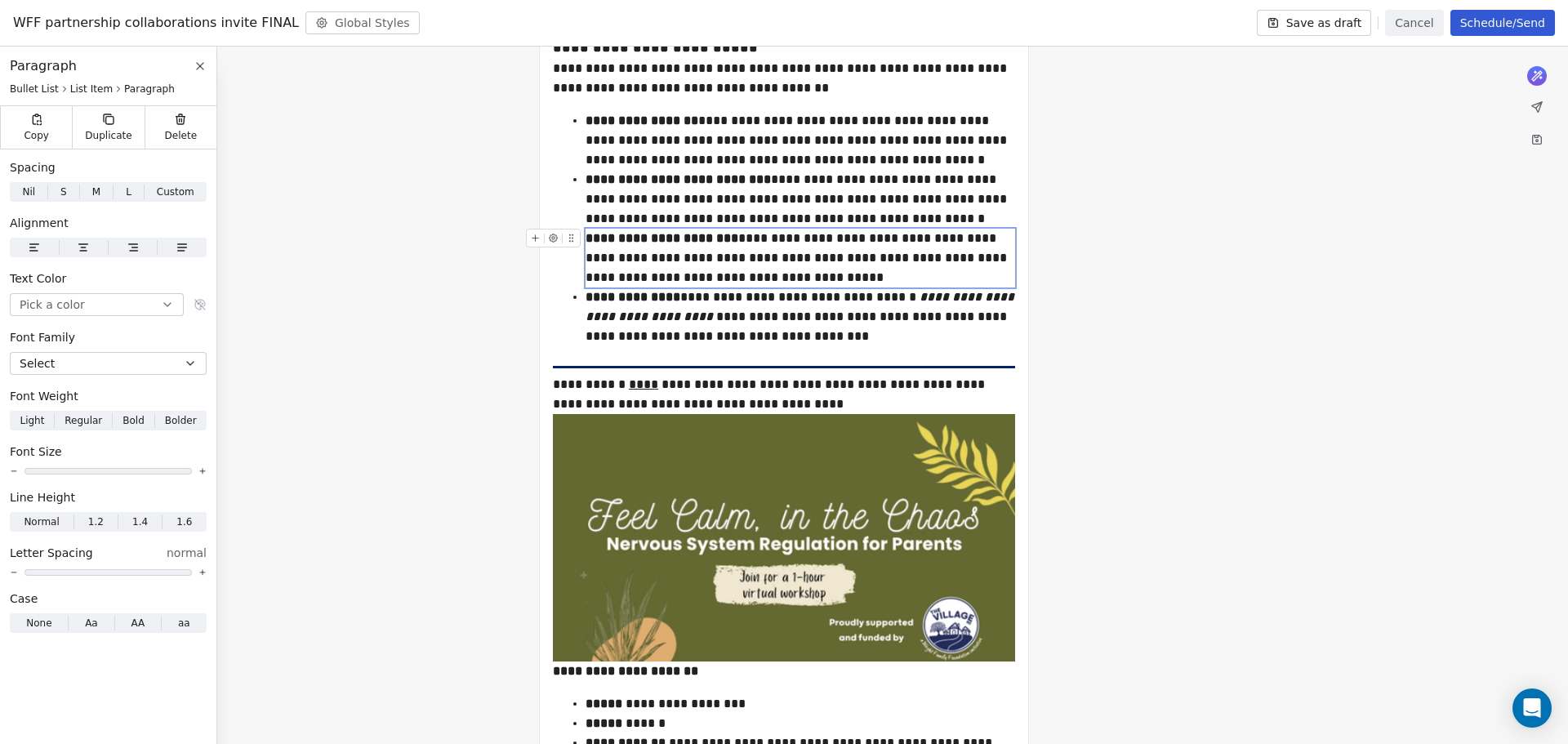
click at [681, 276] on div "**********" at bounding box center [800, 258] width 429 height 59
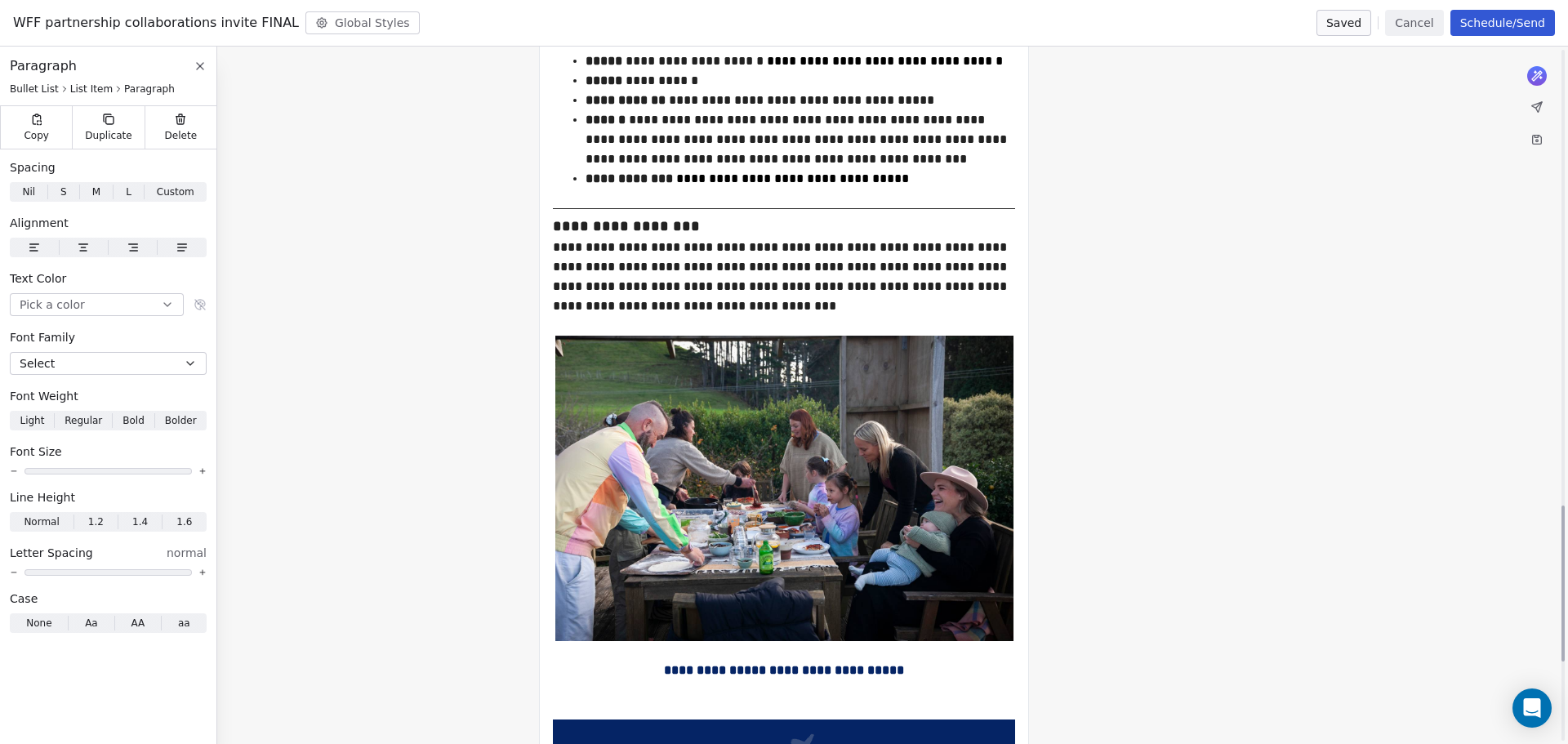
scroll to position [2042, 0]
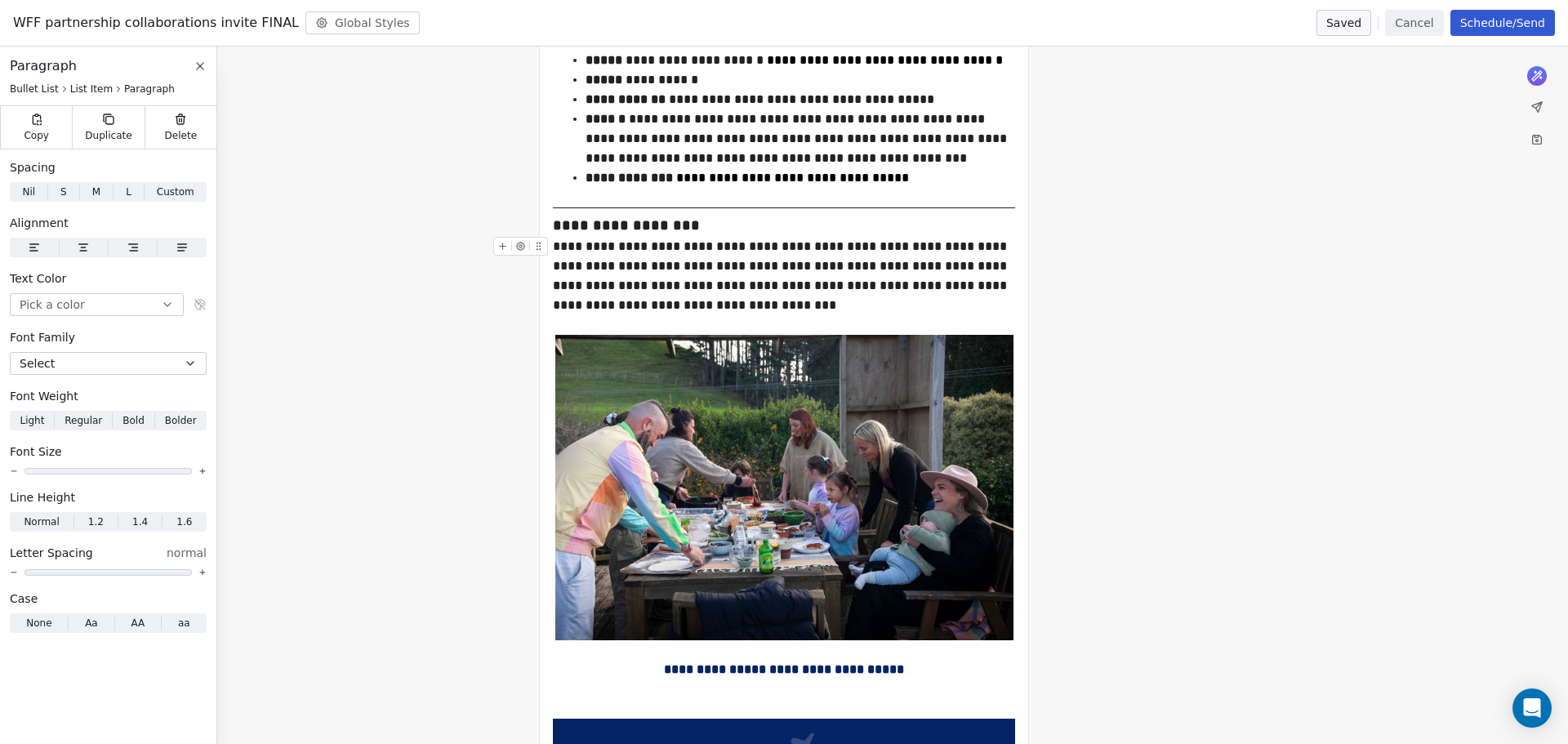
click at [614, 250] on div "**********" at bounding box center [784, 256] width 463 height 39
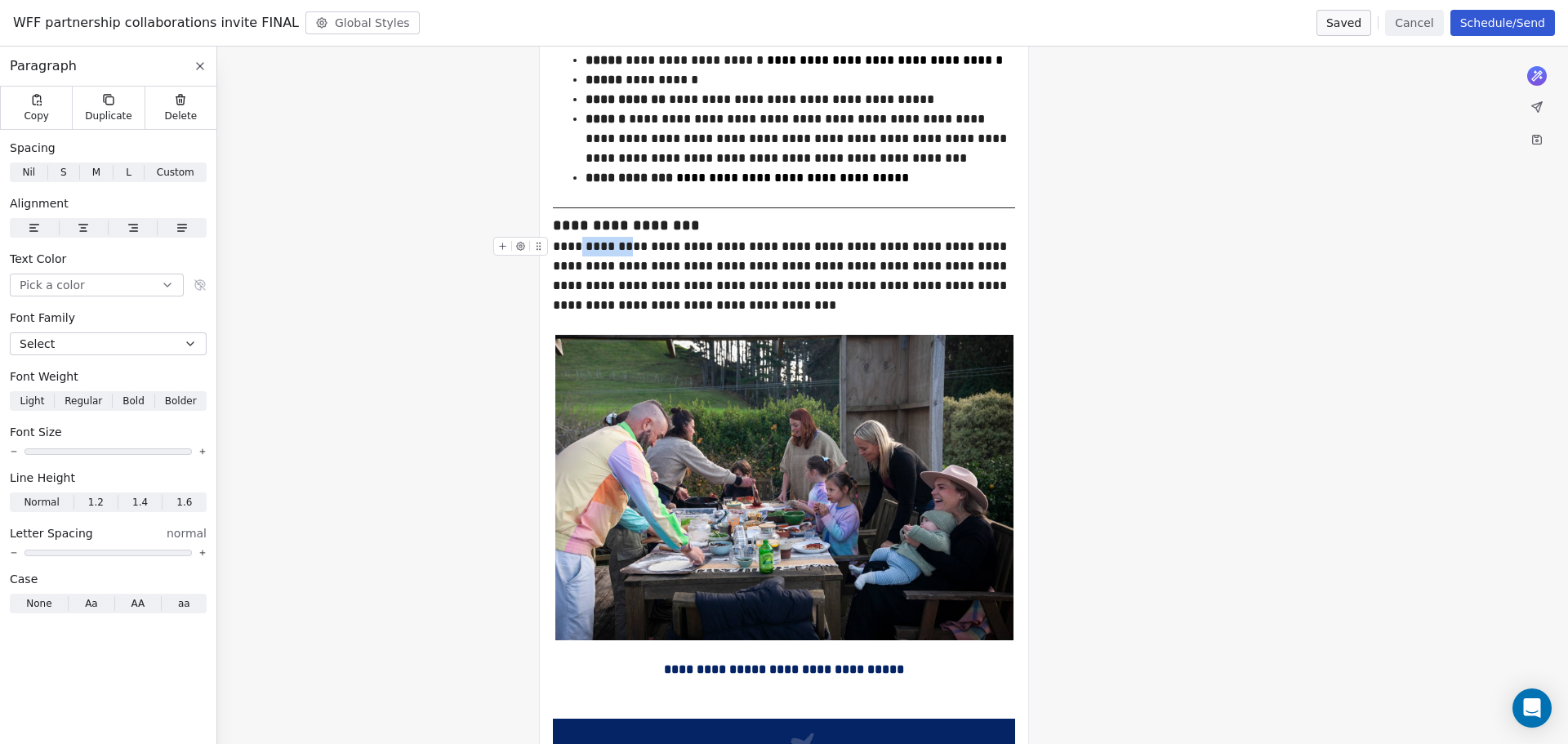
click at [614, 250] on div "**********" at bounding box center [784, 256] width 463 height 39
click at [799, 281] on div "**********" at bounding box center [784, 296] width 463 height 39
click at [618, 250] on div "**********" at bounding box center [784, 256] width 463 height 39
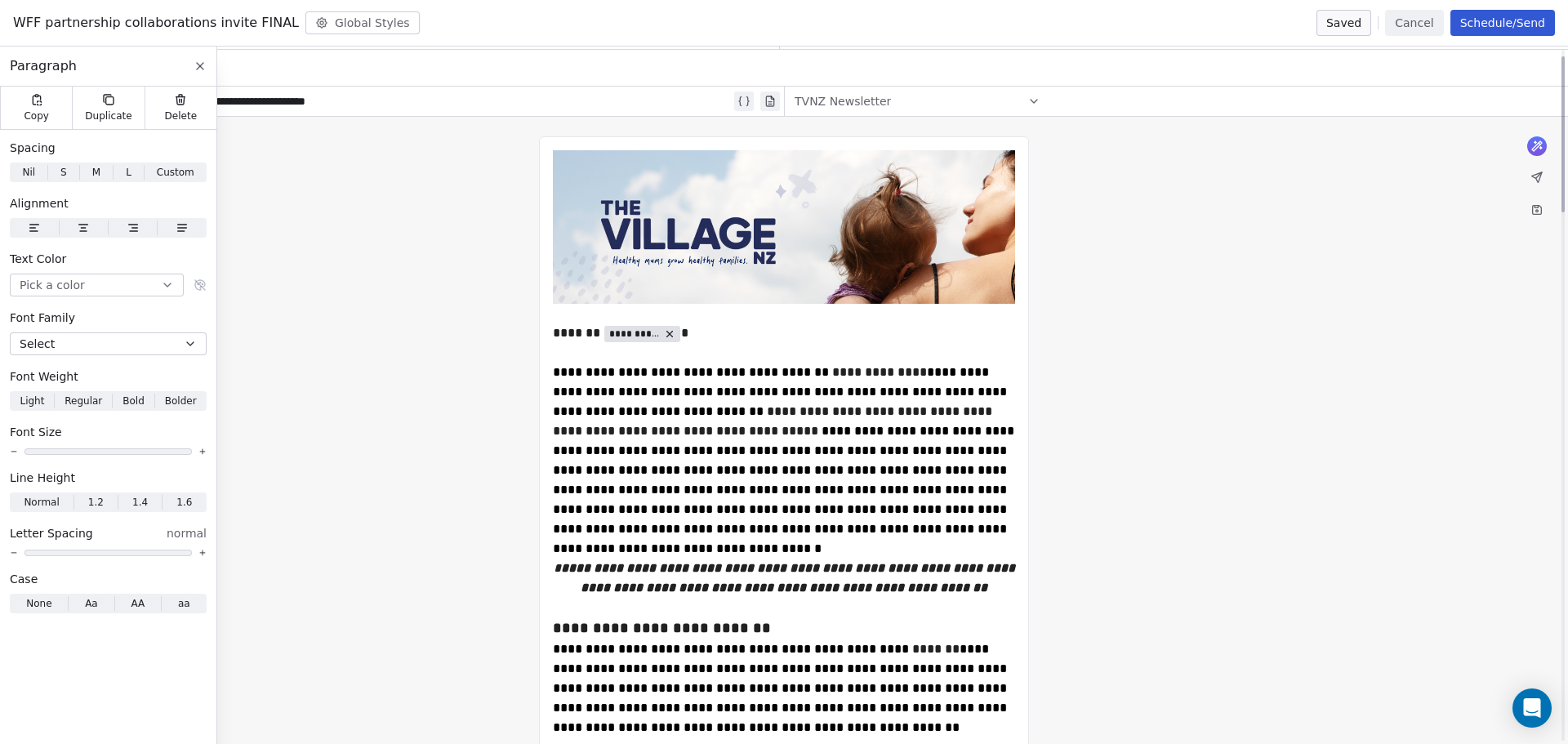
scroll to position [0, 0]
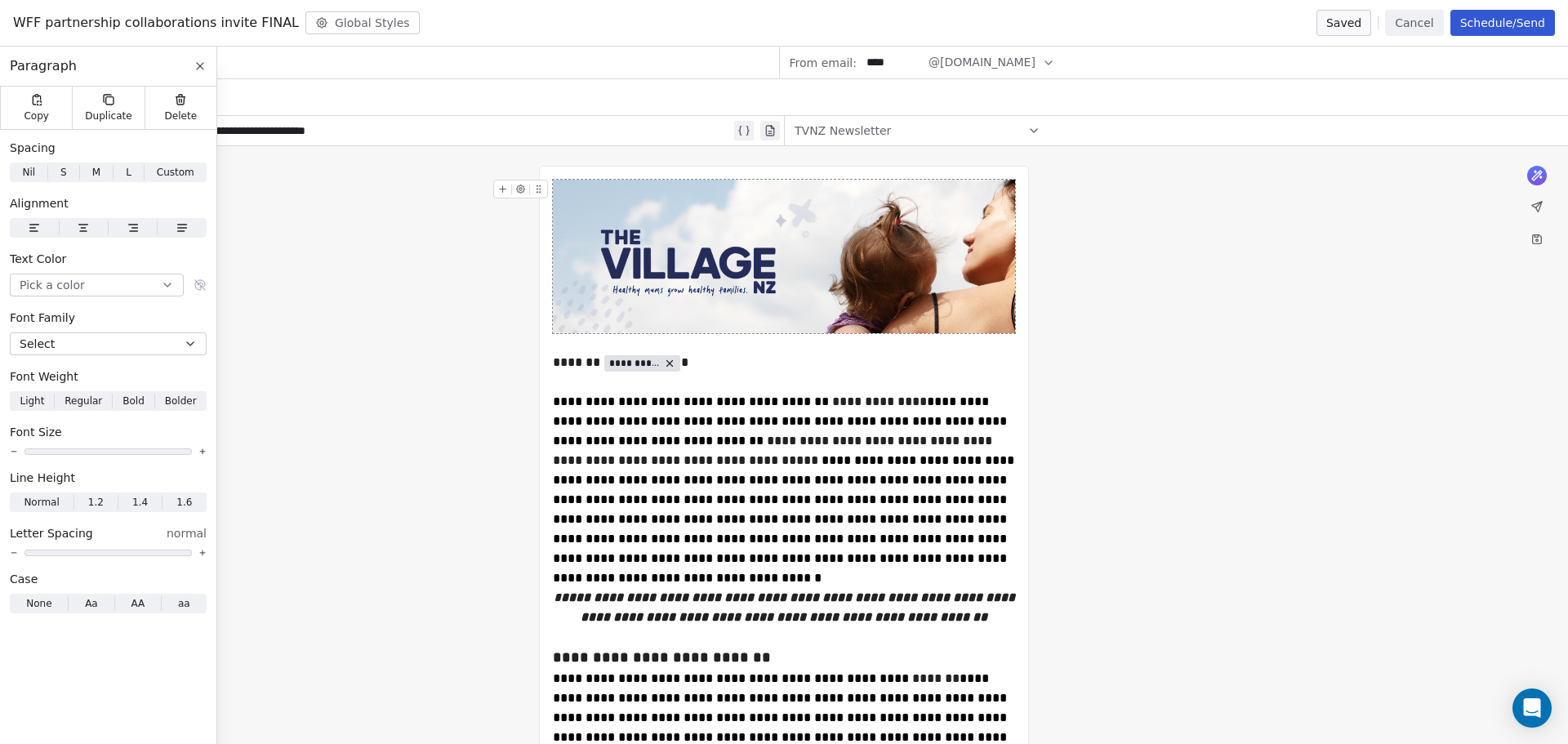
click at [194, 62] on icon at bounding box center [200, 67] width 13 height 13
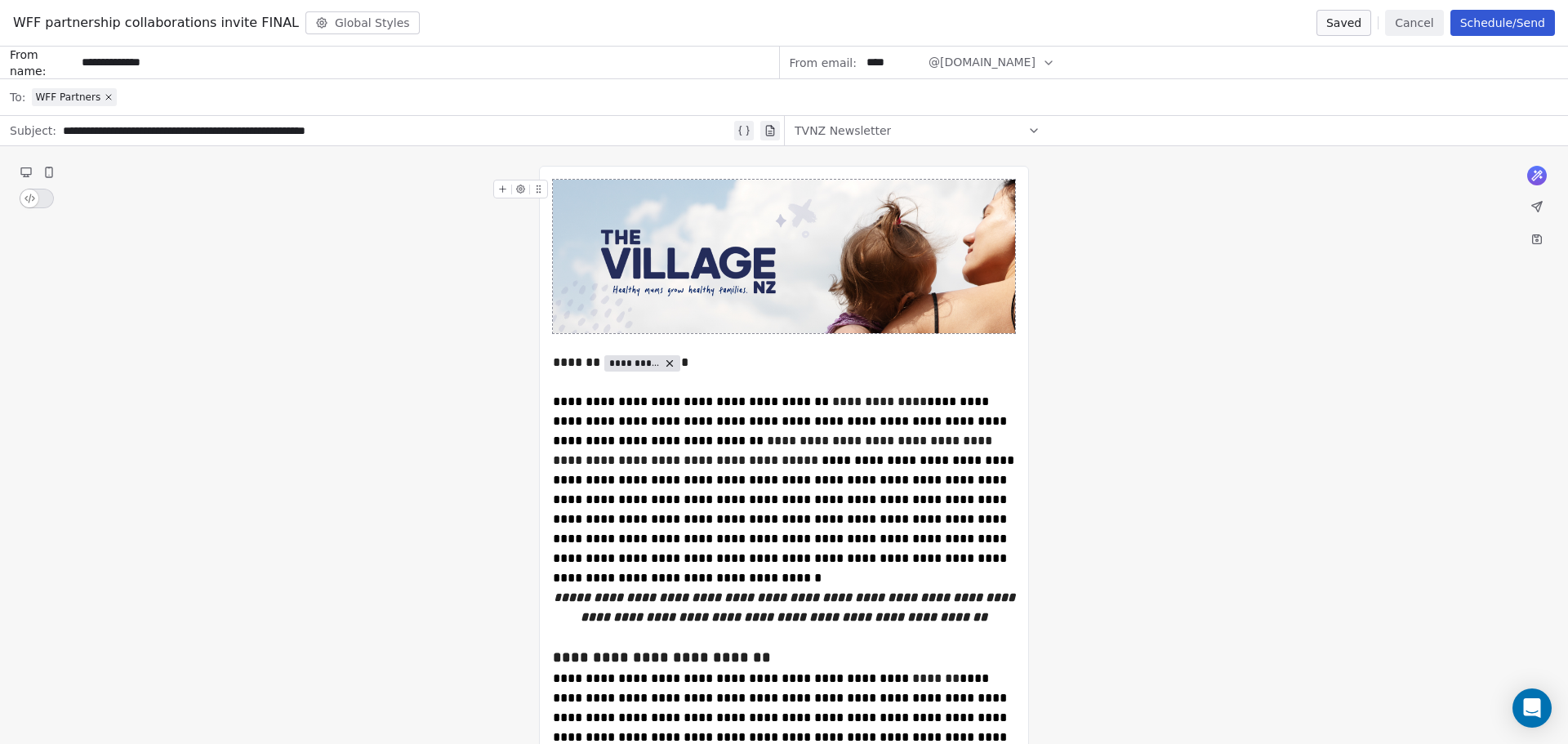
click at [1526, 19] on button "Schedule/Send" at bounding box center [1502, 23] width 104 height 27
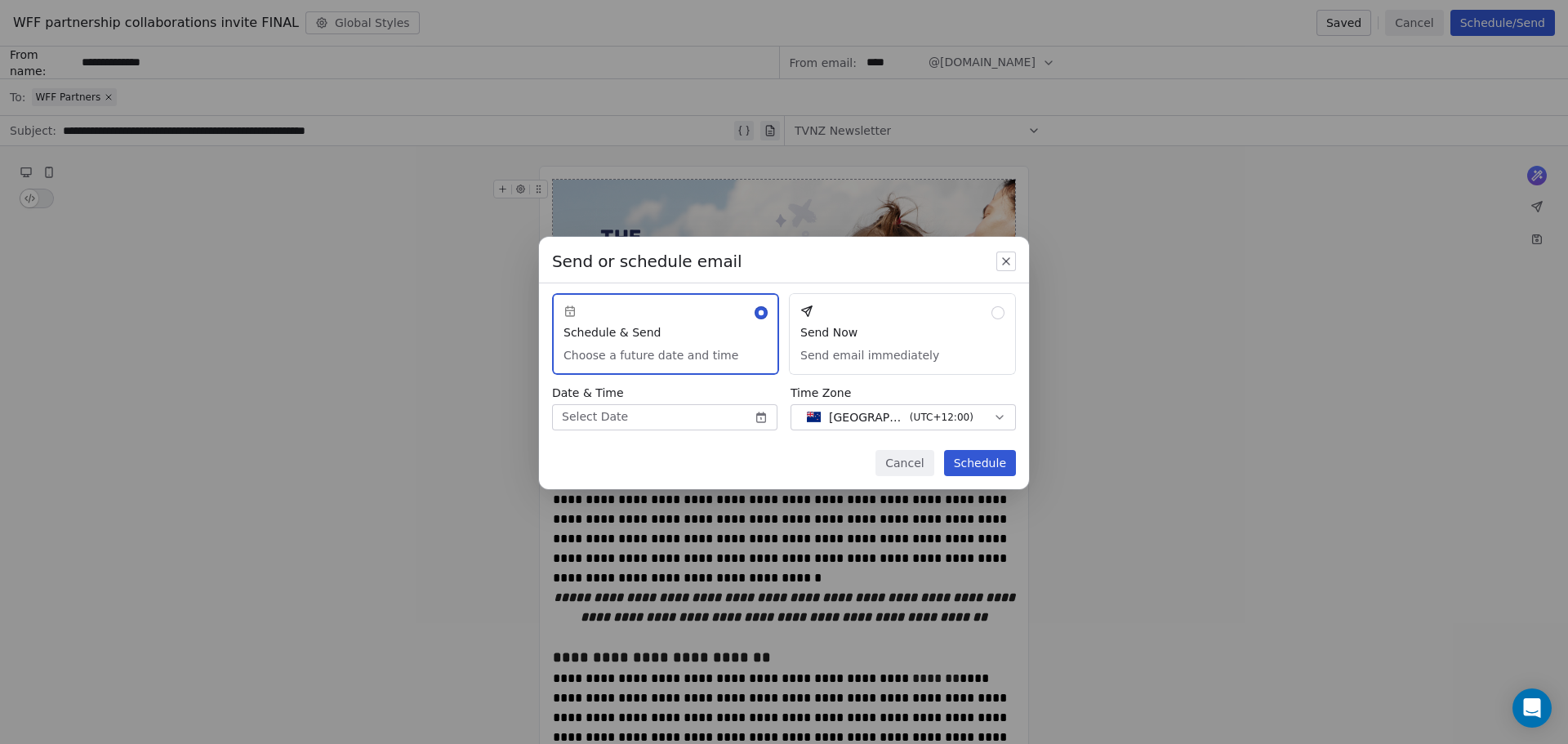
click at [942, 332] on button "Send Now Send email immediately" at bounding box center [902, 334] width 227 height 82
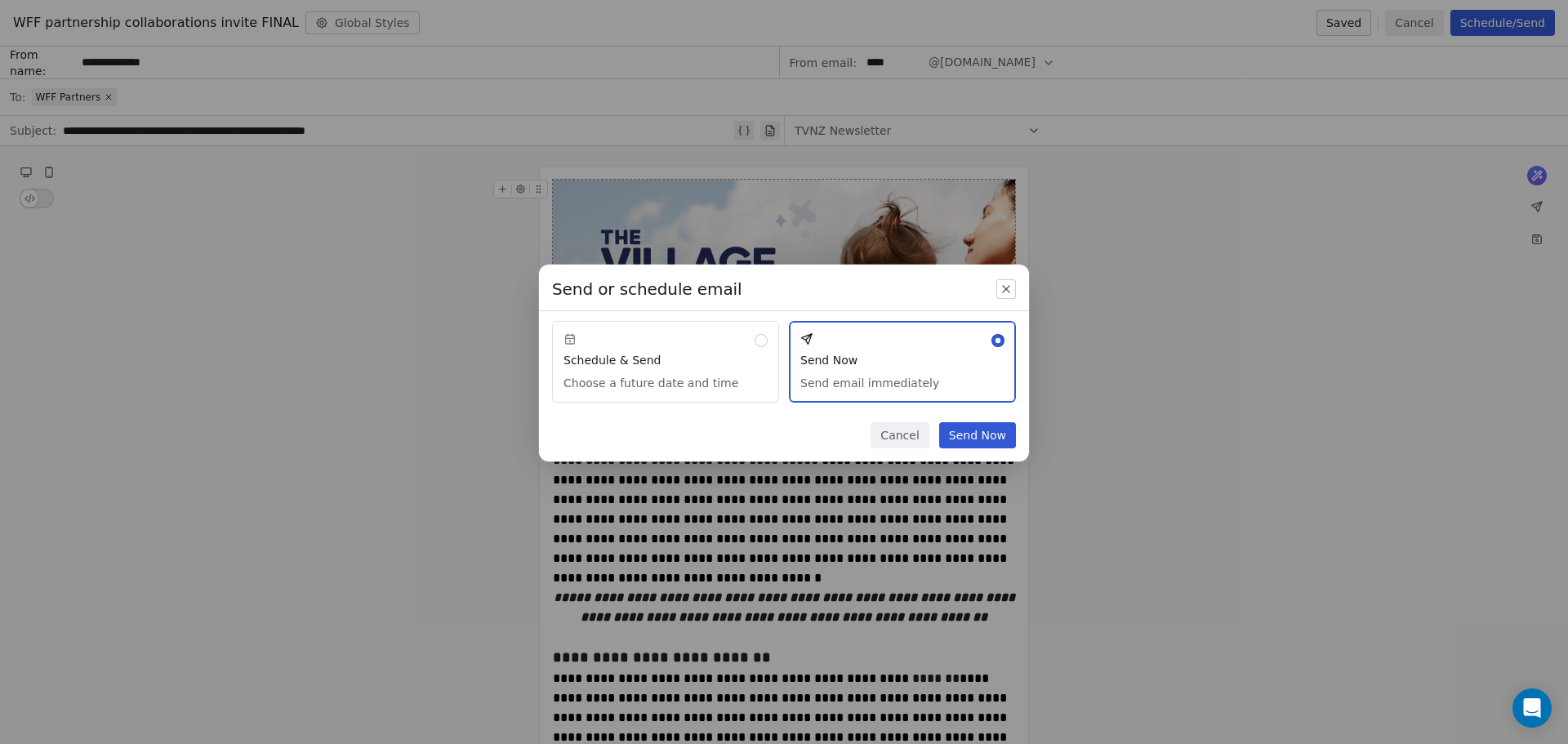
click at [980, 444] on button "Send Now" at bounding box center [977, 435] width 77 height 27
